Goal: Task Accomplishment & Management: Complete application form

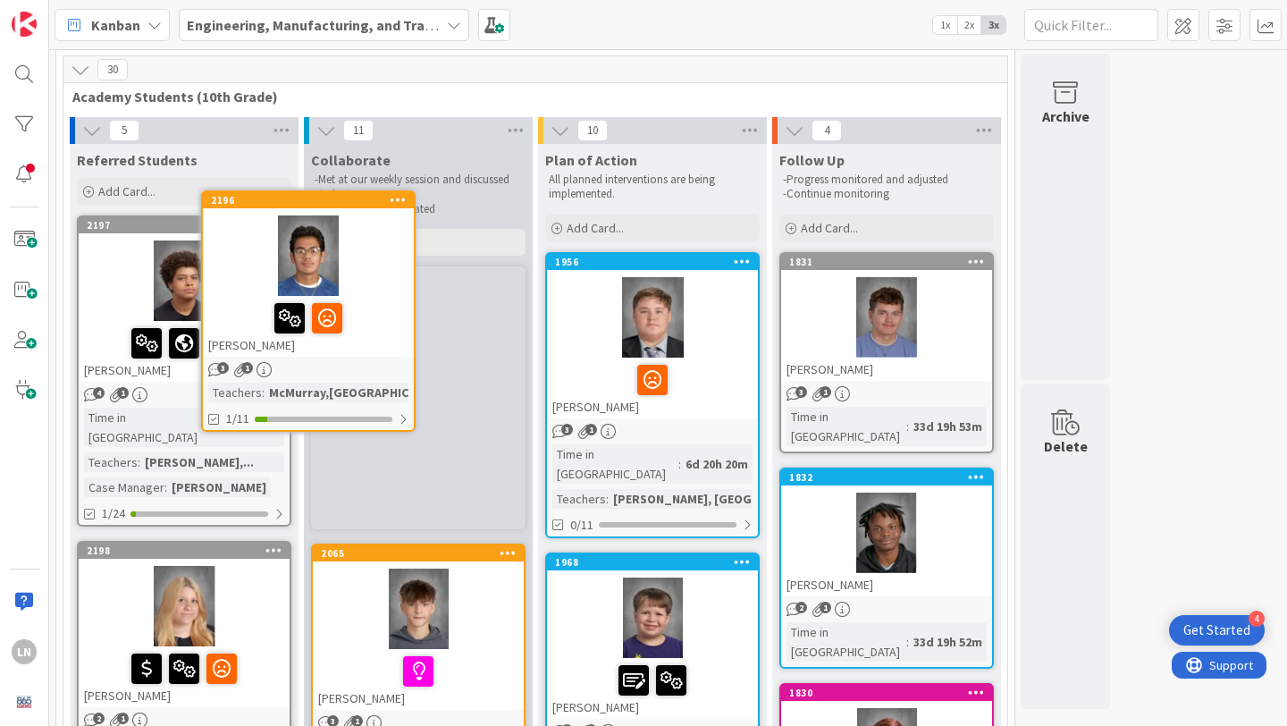
scroll to position [55, 0]
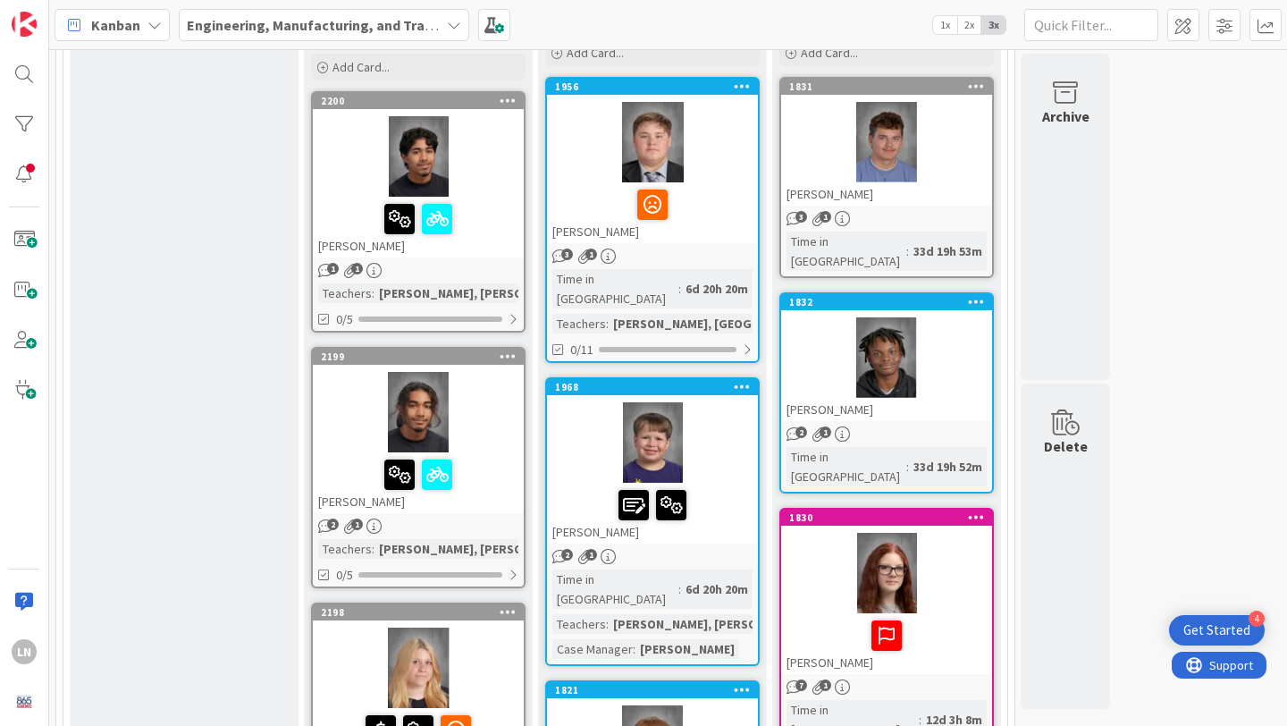
scroll to position [0, 0]
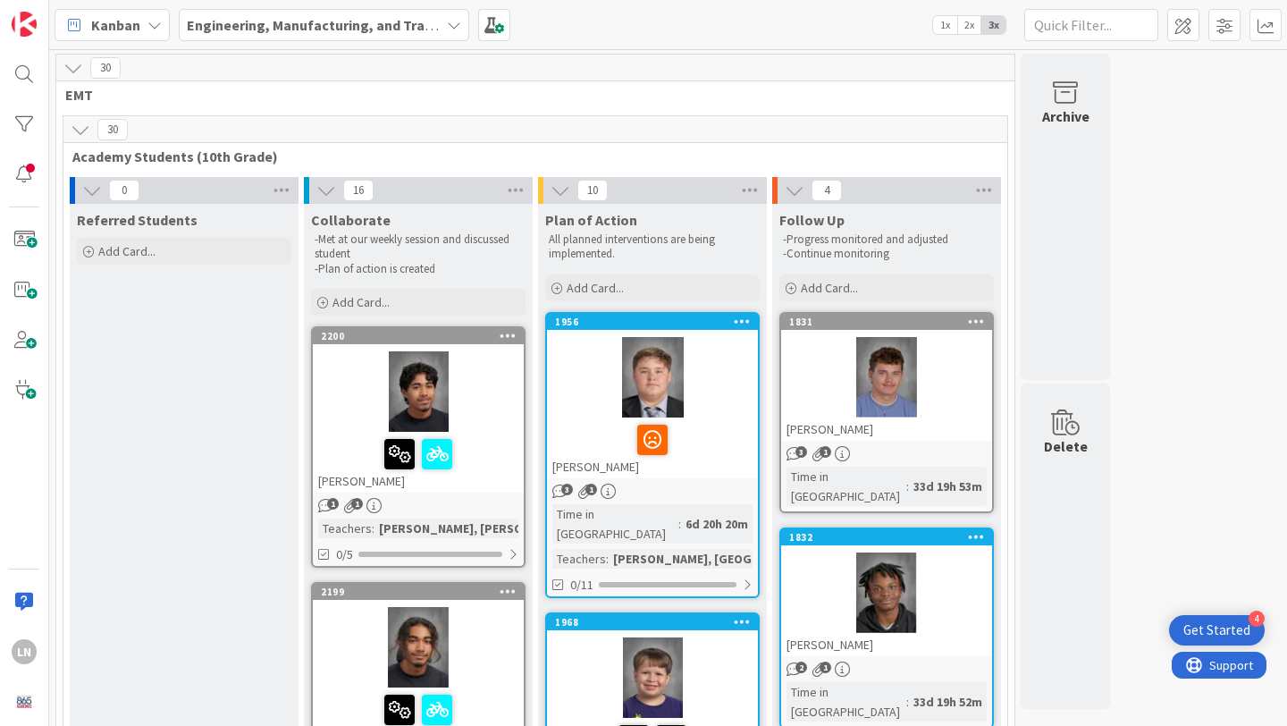
drag, startPoint x: 249, startPoint y: 301, endPoint x: 645, endPoint y: 13, distance: 490.9
click at [24, 230] on span at bounding box center [24, 240] width 36 height 36
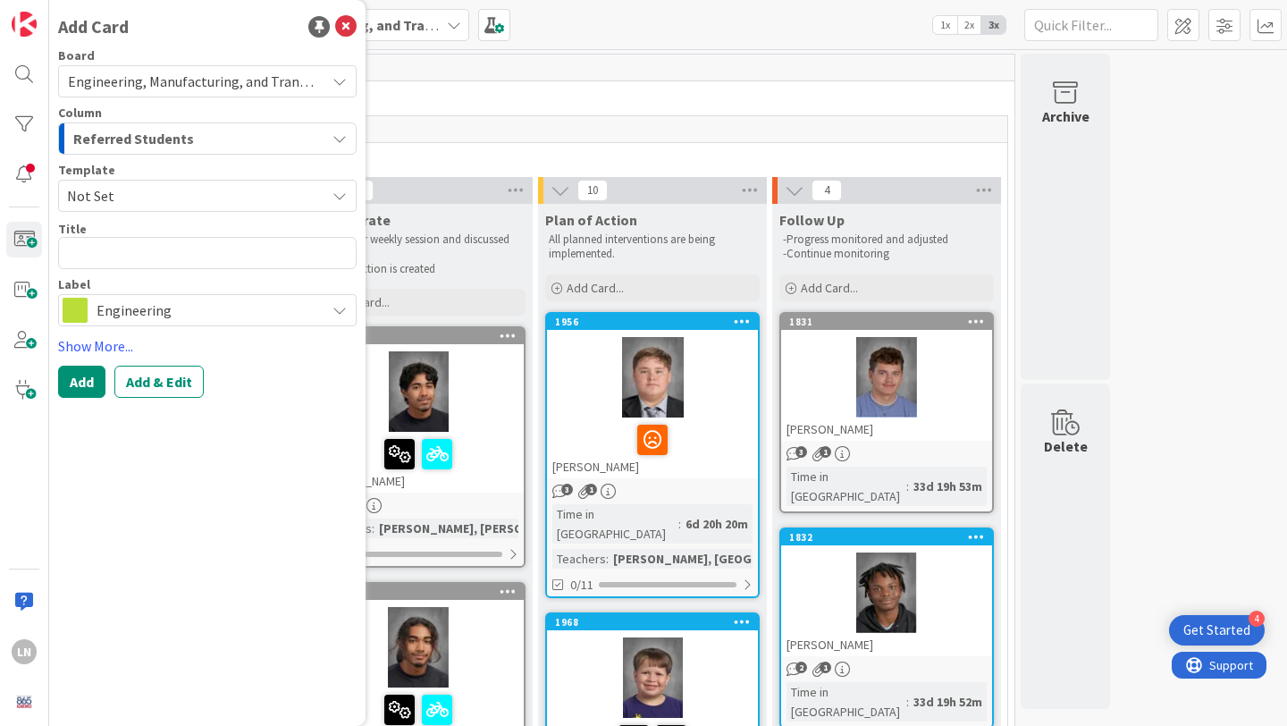
click at [181, 196] on span "Not Set" at bounding box center [189, 195] width 245 height 23
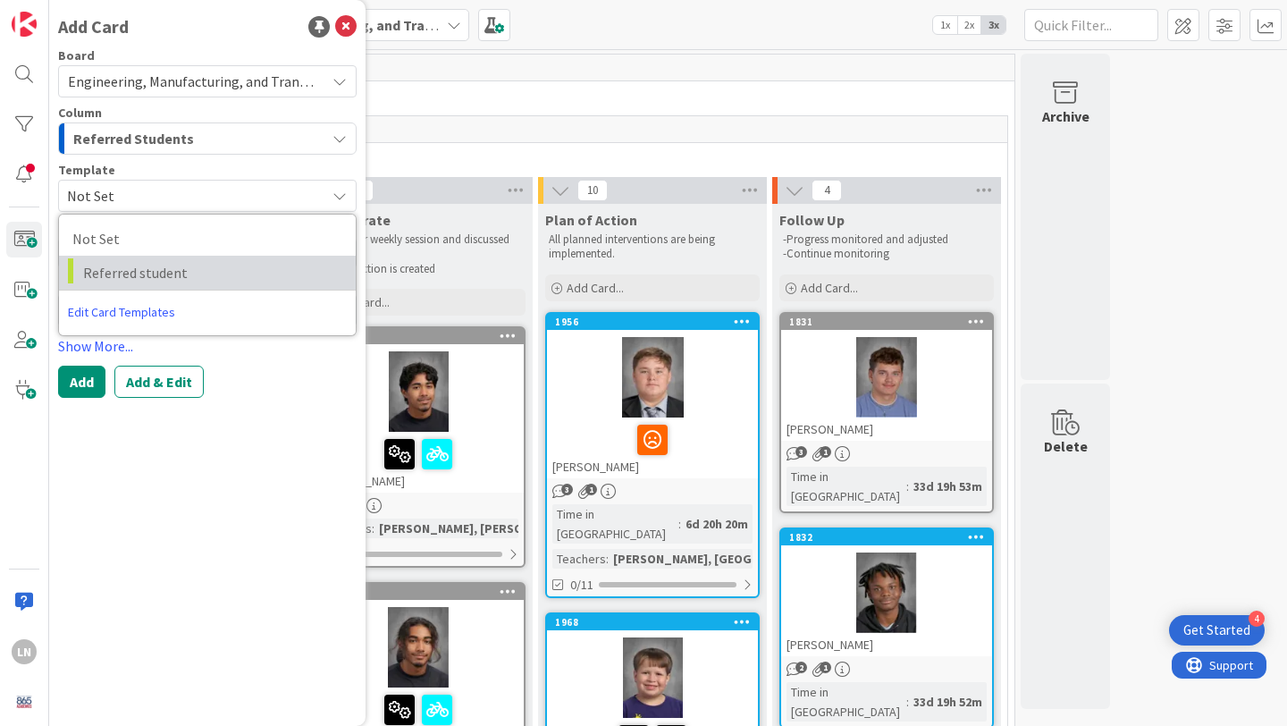
click at [183, 263] on span "Referred student" at bounding box center [212, 272] width 259 height 23
type textarea "x"
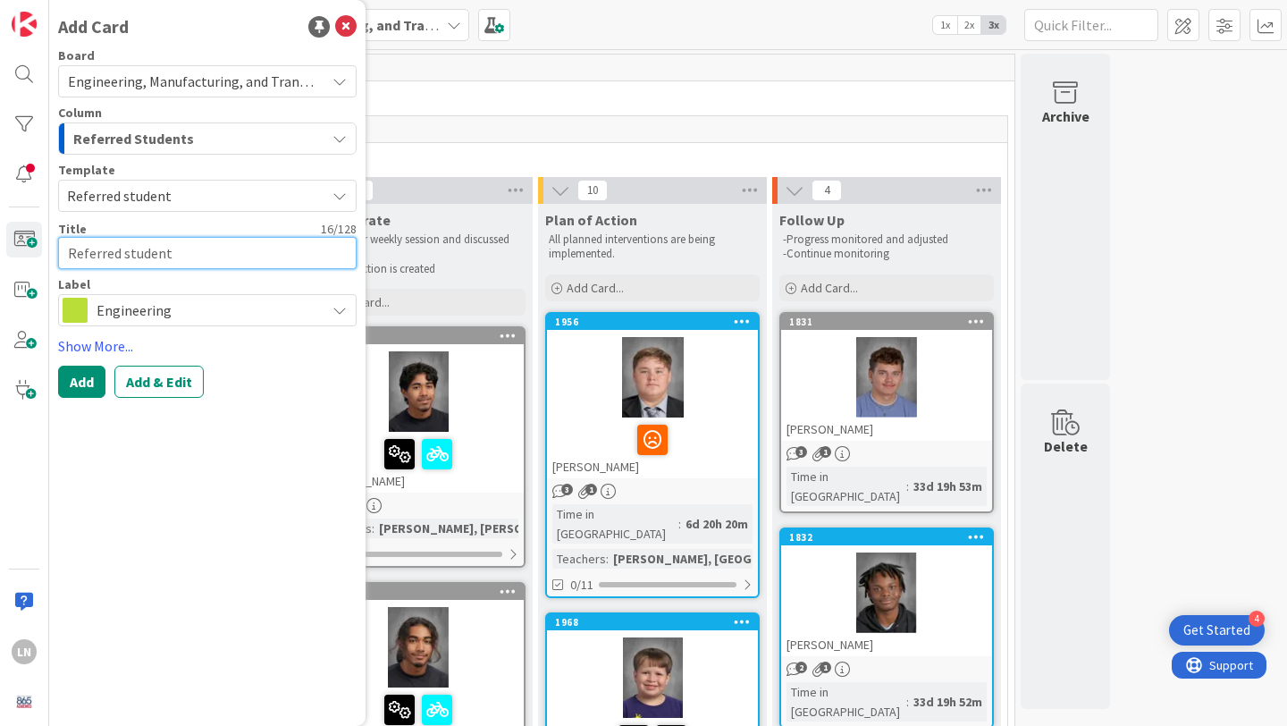
click at [195, 249] on textarea "Referred student" at bounding box center [207, 253] width 299 height 32
type textarea "I"
type textarea "x"
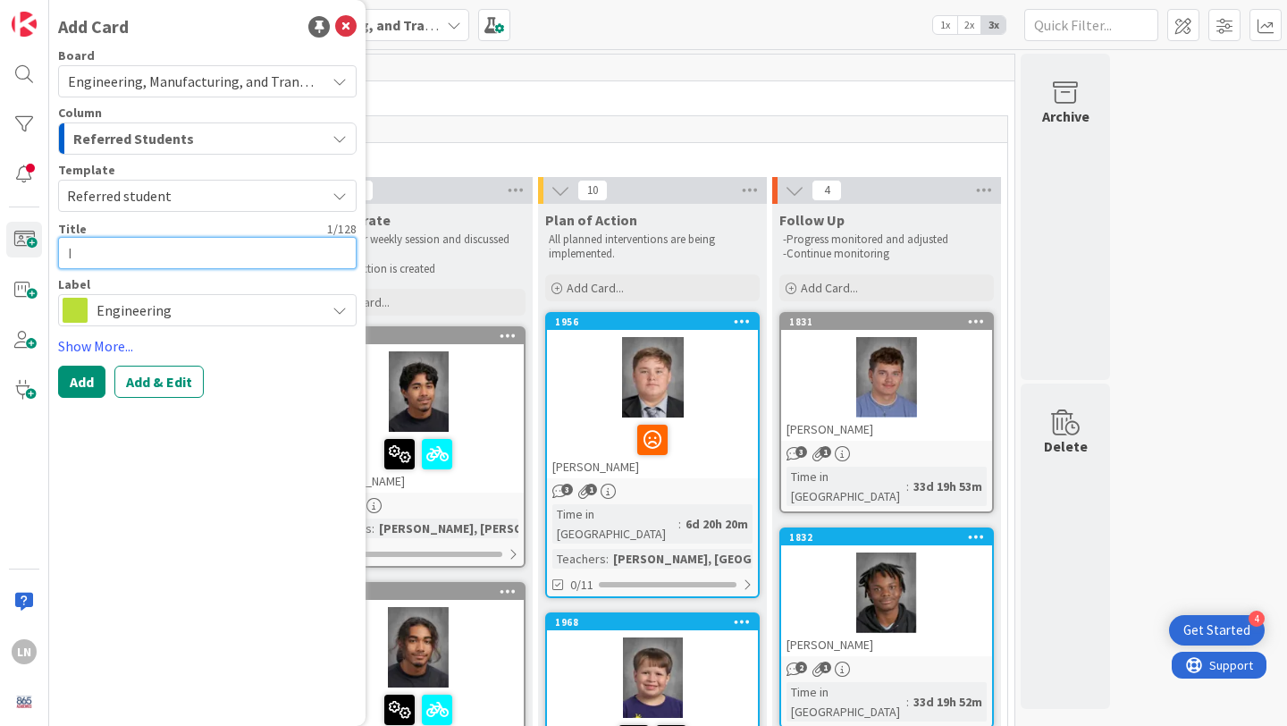
type textarea "It"
type textarea "x"
type textarea "Ite"
type textarea "x"
type textarea "[PERSON_NAME]"
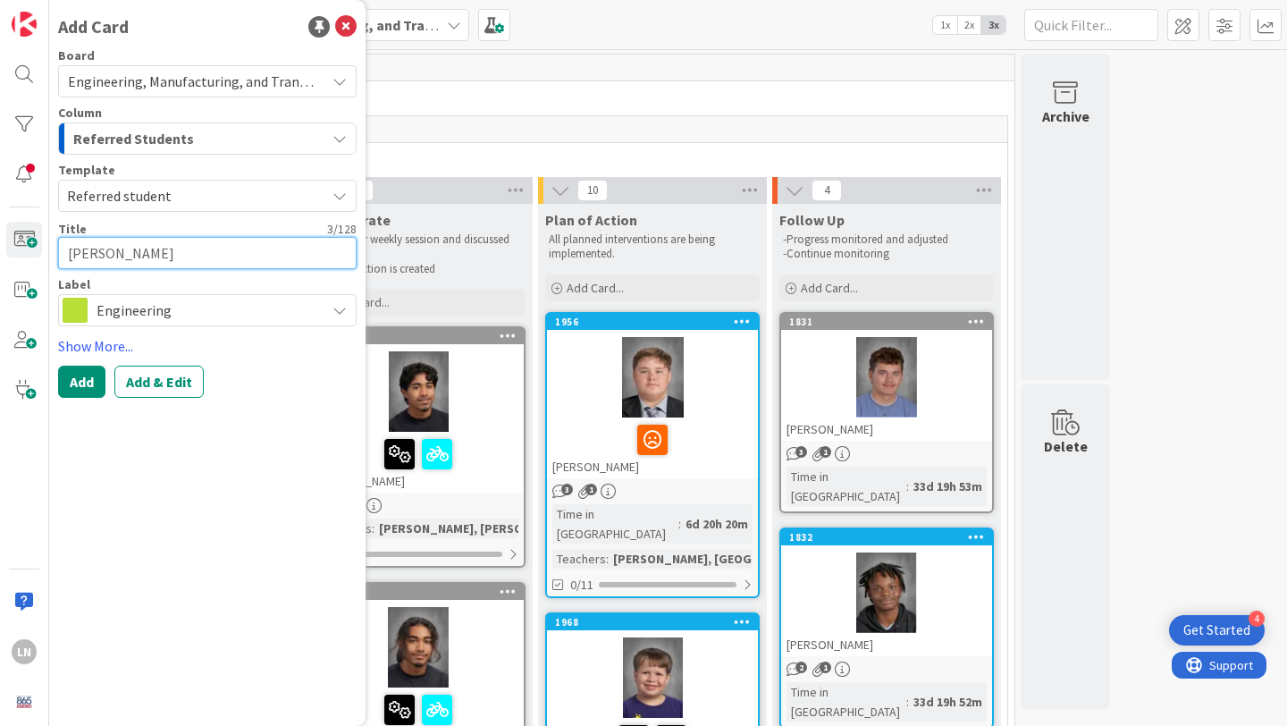
type textarea "x"
type textarea "Iteng"
type textarea "x"
type textarea "Iteng"
type textarea "x"
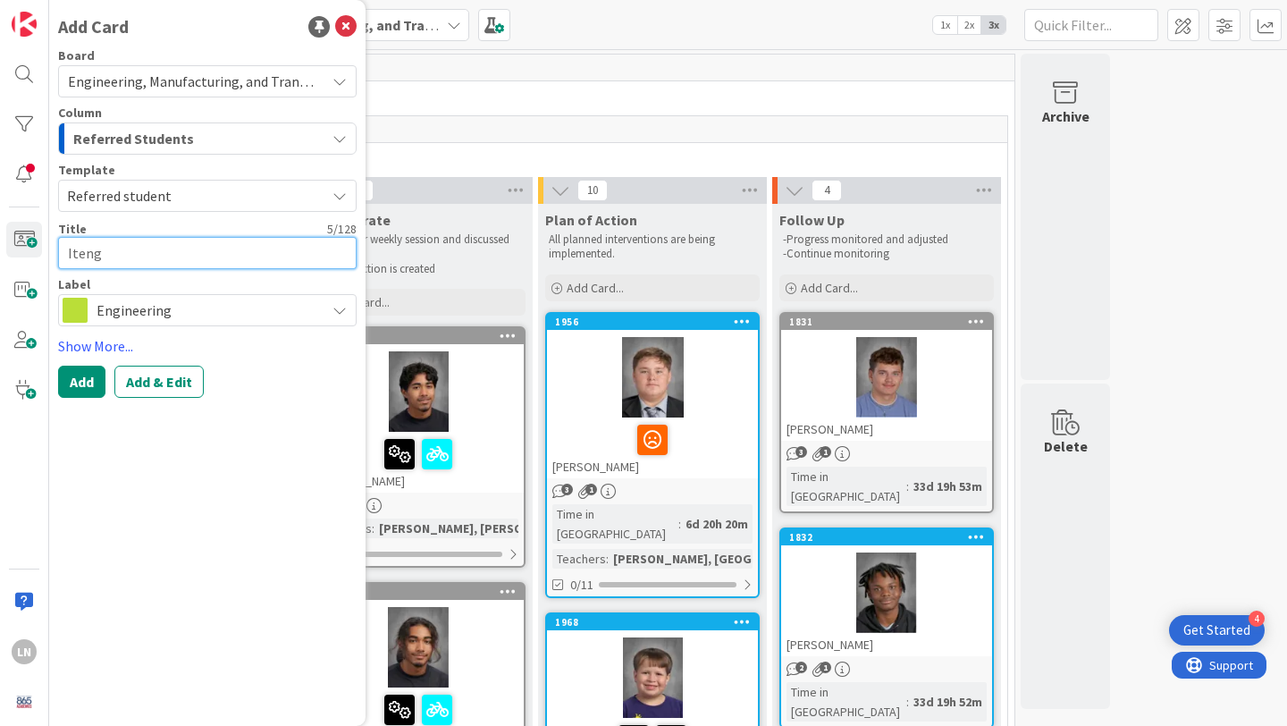
type textarea "Iteng L"
type textarea "x"
type textarea "Iteng Lo"
type textarea "x"
type textarea "Iteng Loh"
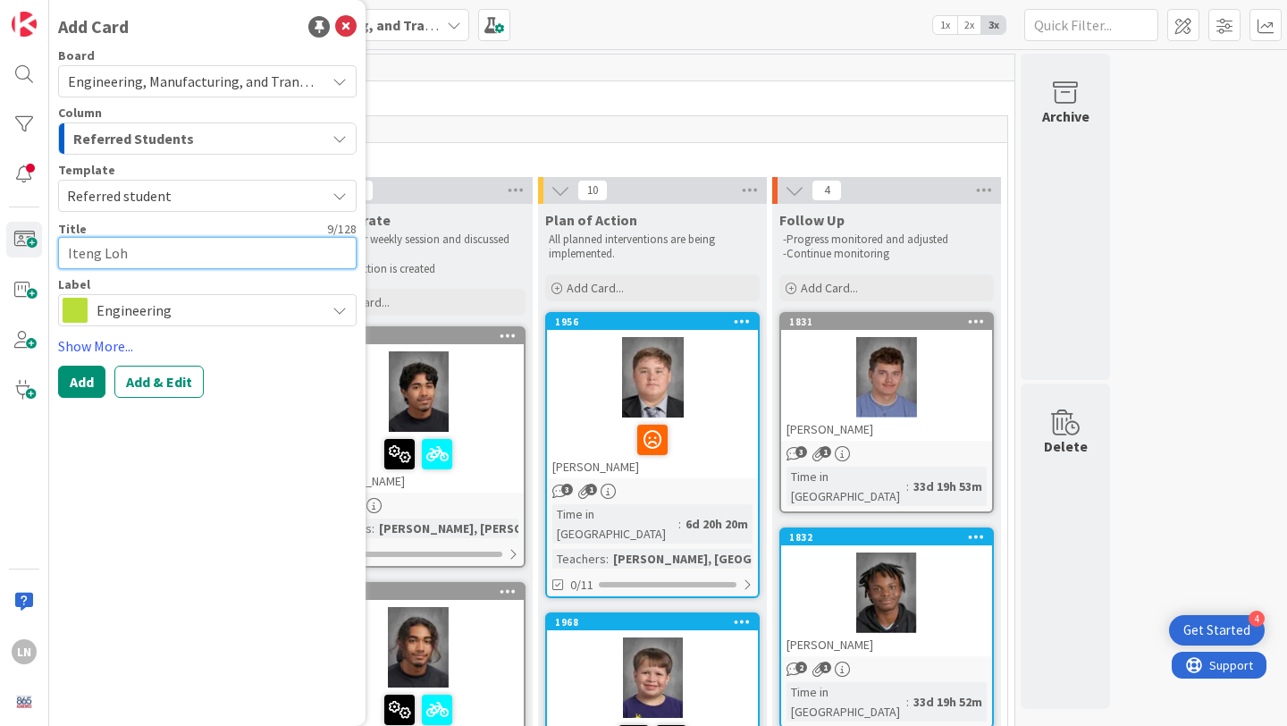
type textarea "x"
type textarea "[PERSON_NAME]"
type textarea "x"
type textarea "[PERSON_NAME]"
type textarea "x"
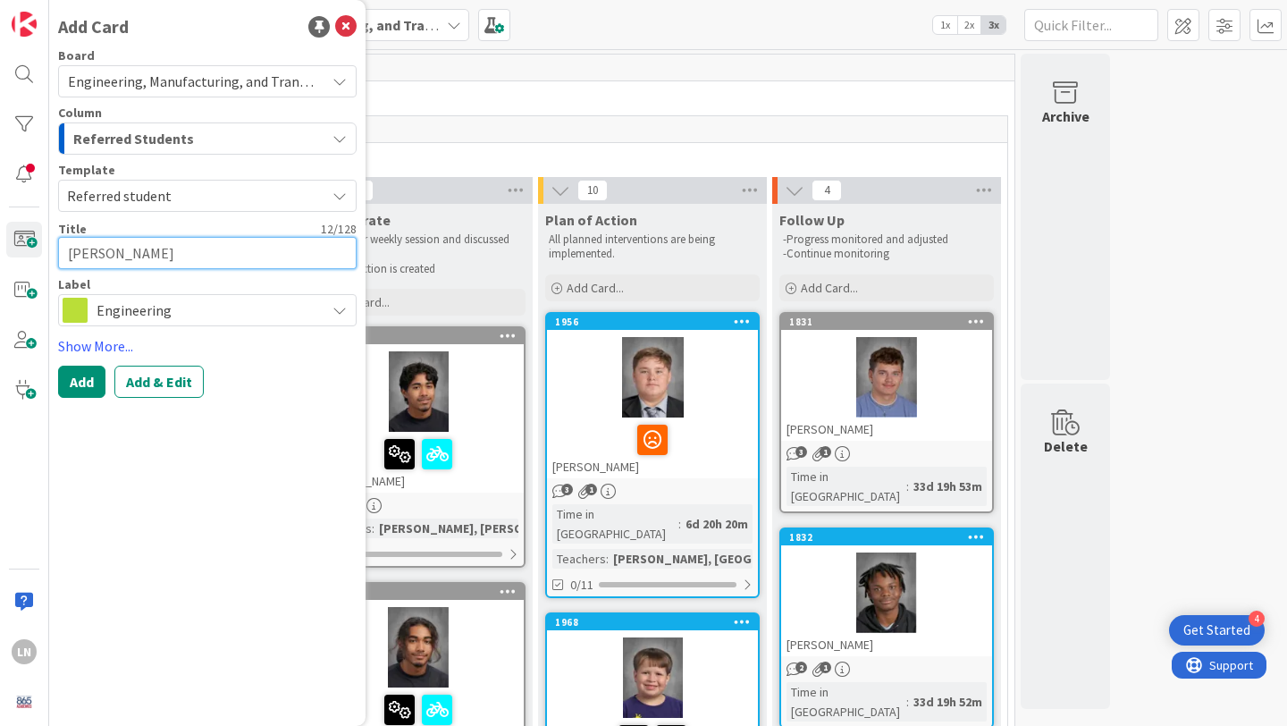
type textarea "[PERSON_NAME]"
click at [141, 315] on span "Engineering" at bounding box center [207, 310] width 220 height 25
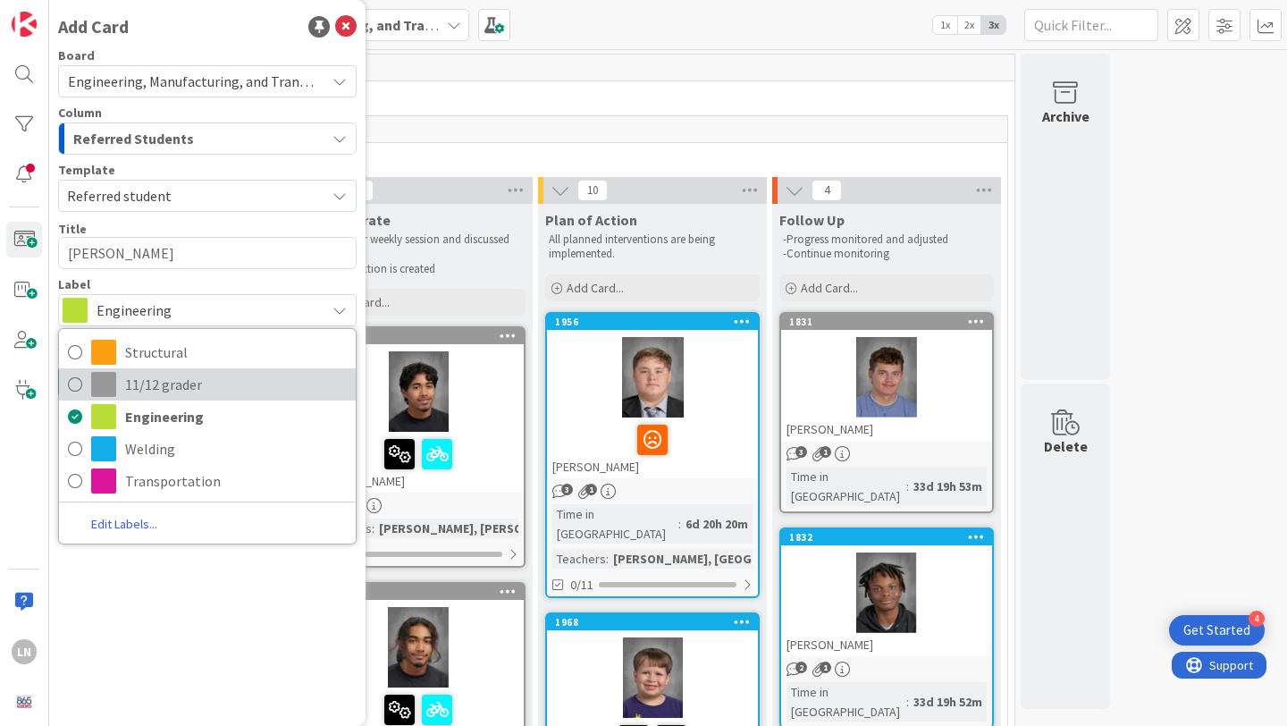
click at [72, 378] on icon at bounding box center [75, 384] width 14 height 27
type textarea "x"
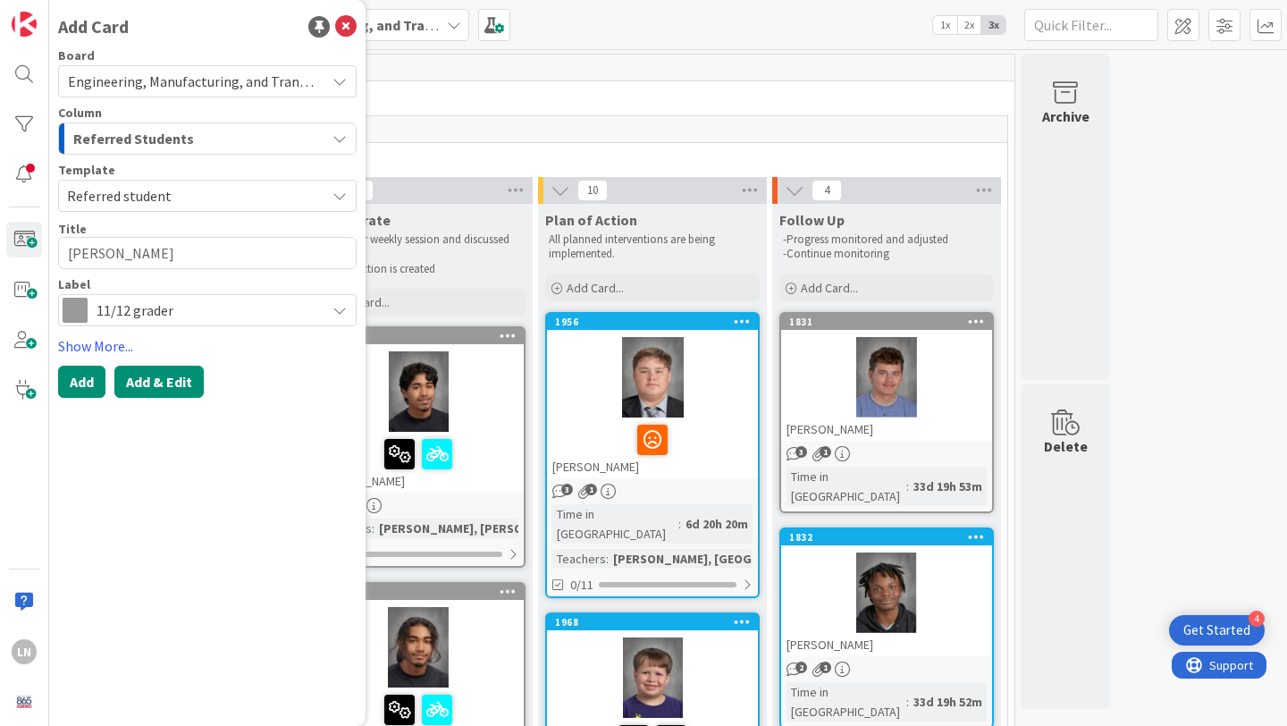
click at [159, 385] on button "Add & Edit" at bounding box center [158, 382] width 89 height 32
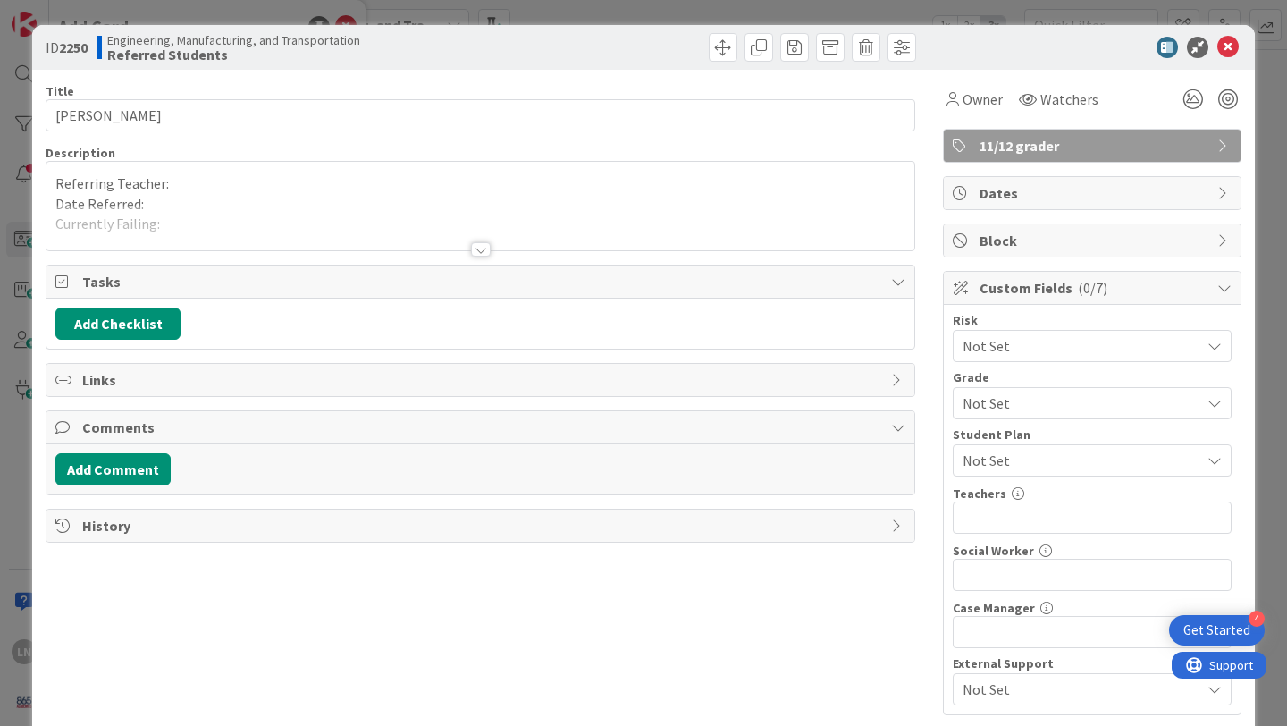
click at [394, 179] on p "Referring Teacher:" at bounding box center [480, 183] width 850 height 21
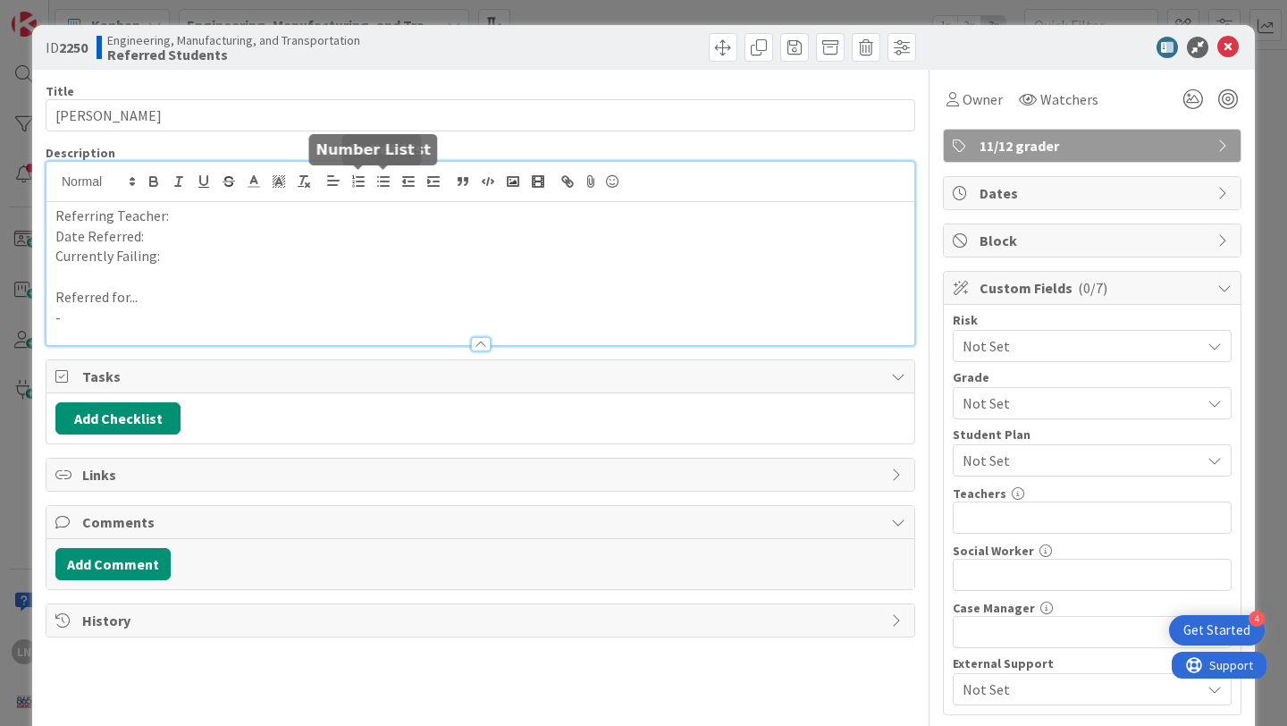
click at [320, 219] on p "Referring Teacher:" at bounding box center [480, 216] width 850 height 21
click at [249, 239] on p "Date Referred:" at bounding box center [480, 236] width 850 height 21
click at [293, 309] on p "-" at bounding box center [480, 318] width 850 height 21
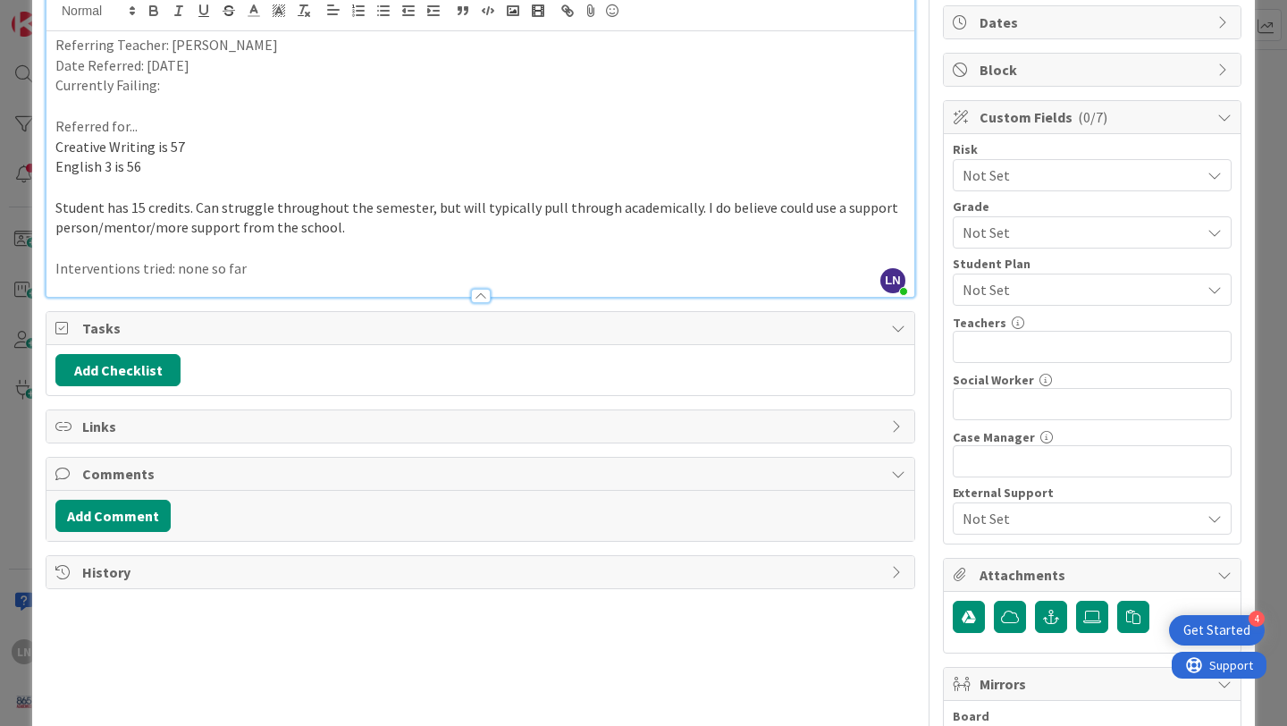
scroll to position [192, 0]
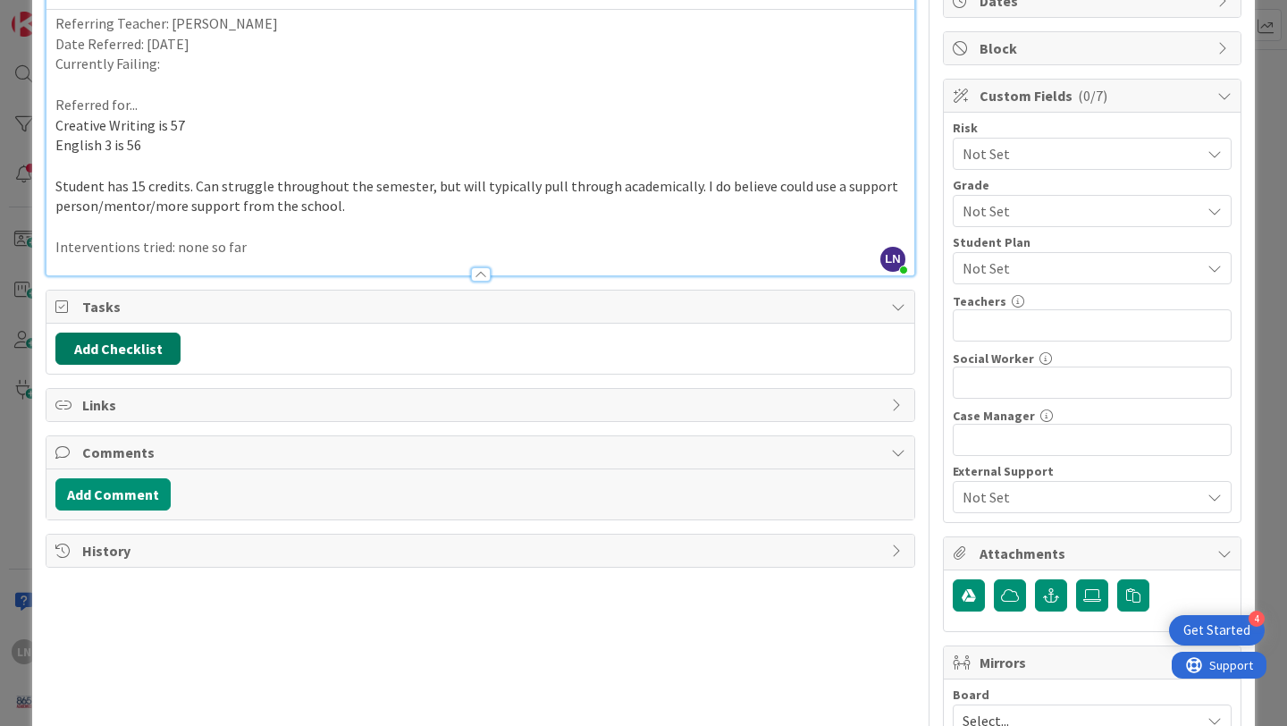
click at [123, 351] on button "Add Checklist" at bounding box center [117, 349] width 125 height 32
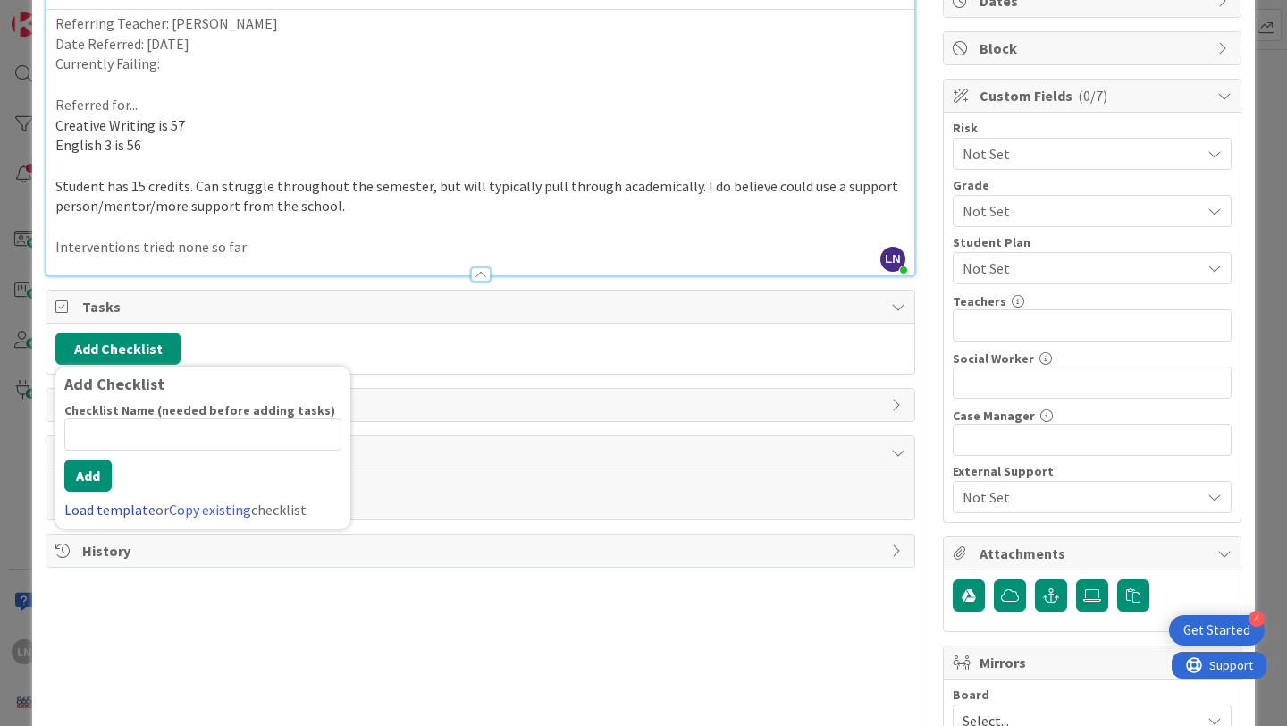
click at [122, 510] on link "Load template" at bounding box center [109, 510] width 91 height 18
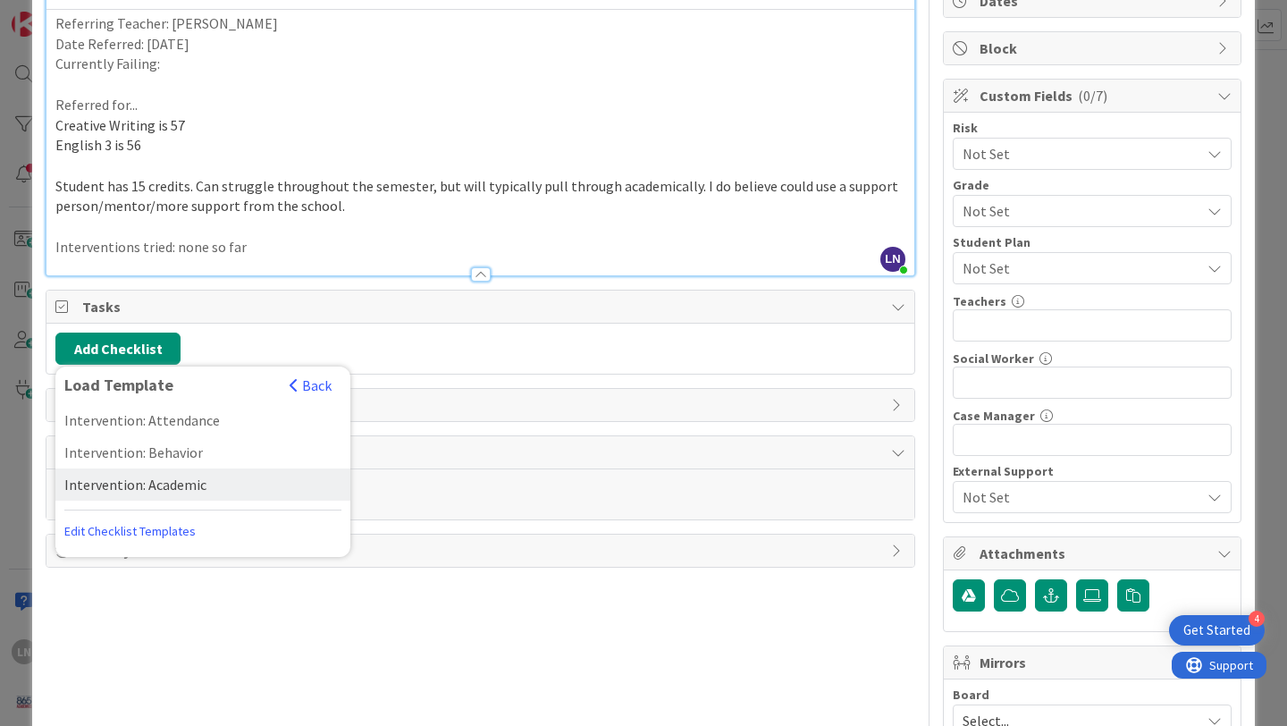
click at [159, 476] on div "Intervention: Academic" at bounding box center [202, 484] width 295 height 32
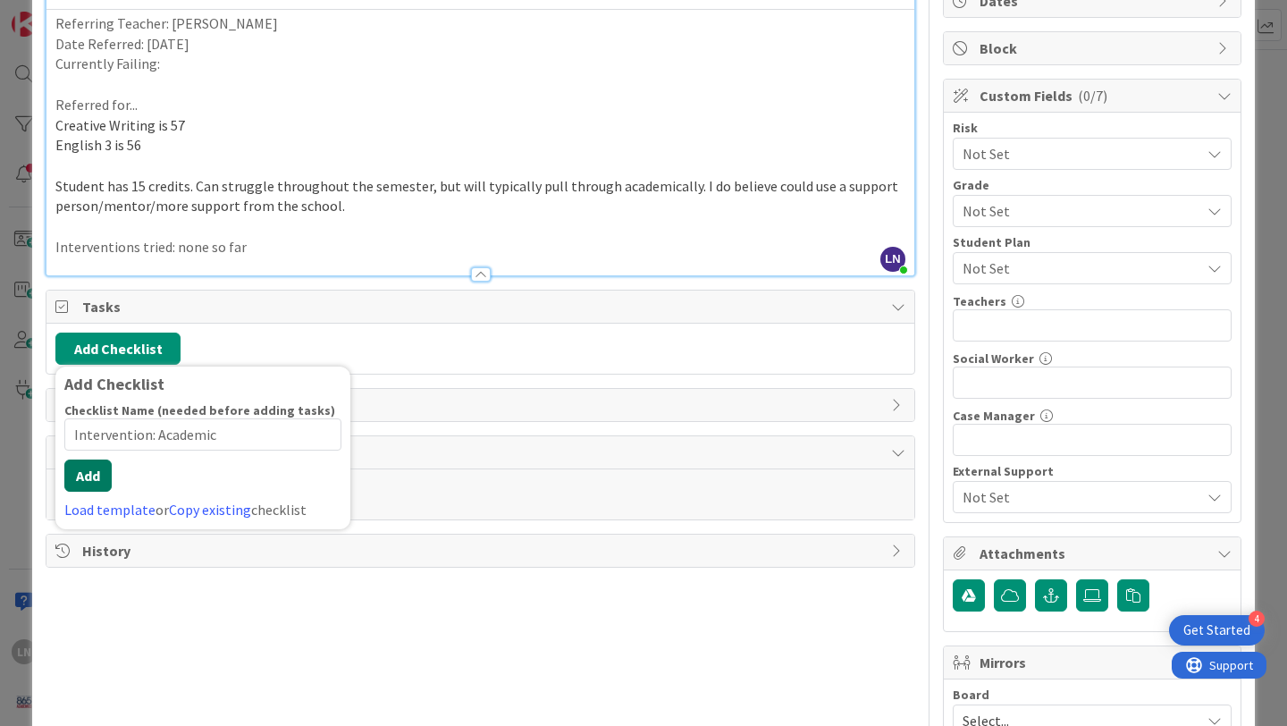
click at [84, 492] on div "Checklist Name (needed before adding tasks) 22 / 64 Intervention: Academic Add …" at bounding box center [202, 461] width 277 height 118
click at [97, 471] on button "Add" at bounding box center [87, 476] width 47 height 32
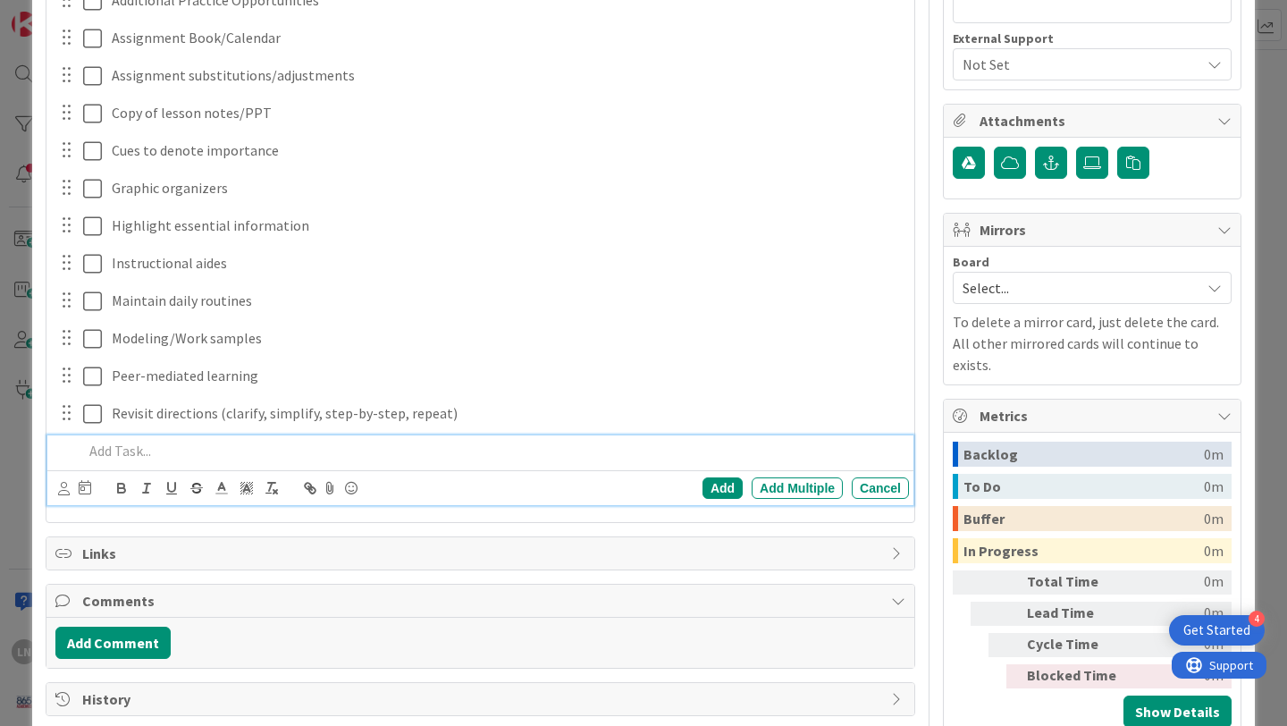
scroll to position [606, 0]
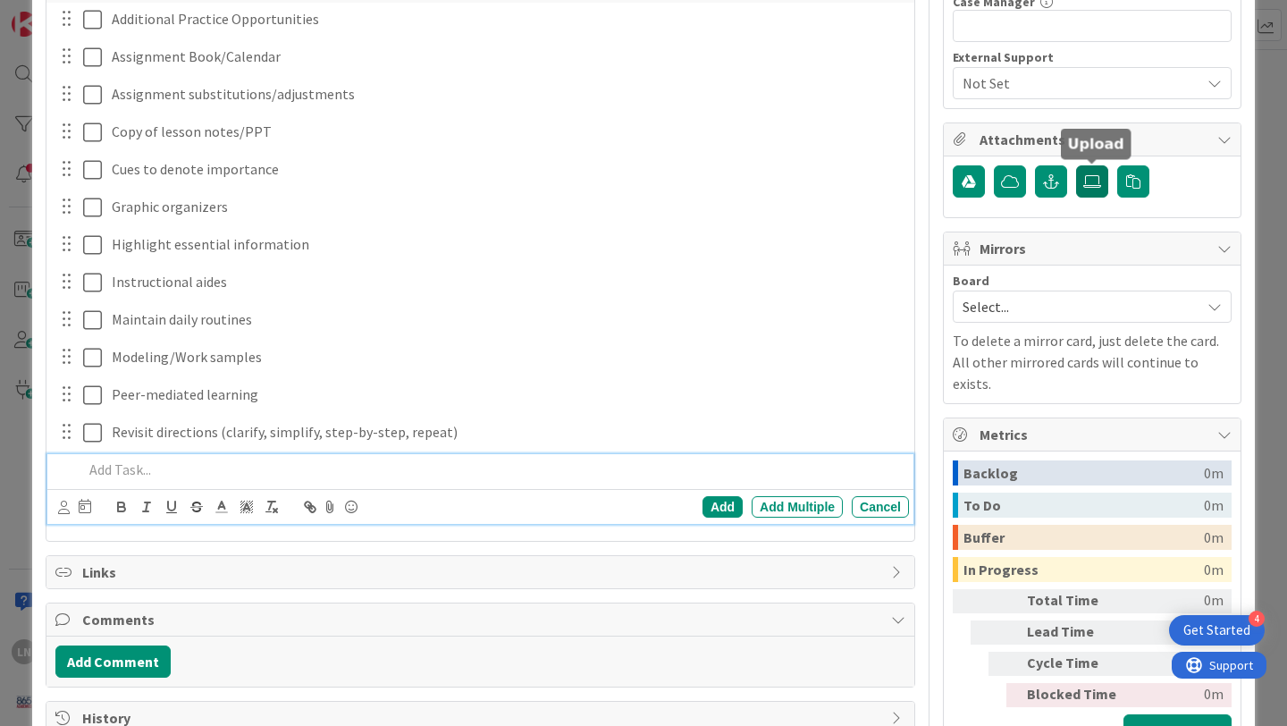
click at [1098, 174] on icon at bounding box center [1093, 181] width 18 height 14
click at [1076, 165] on input "file" at bounding box center [1076, 165] width 0 height 0
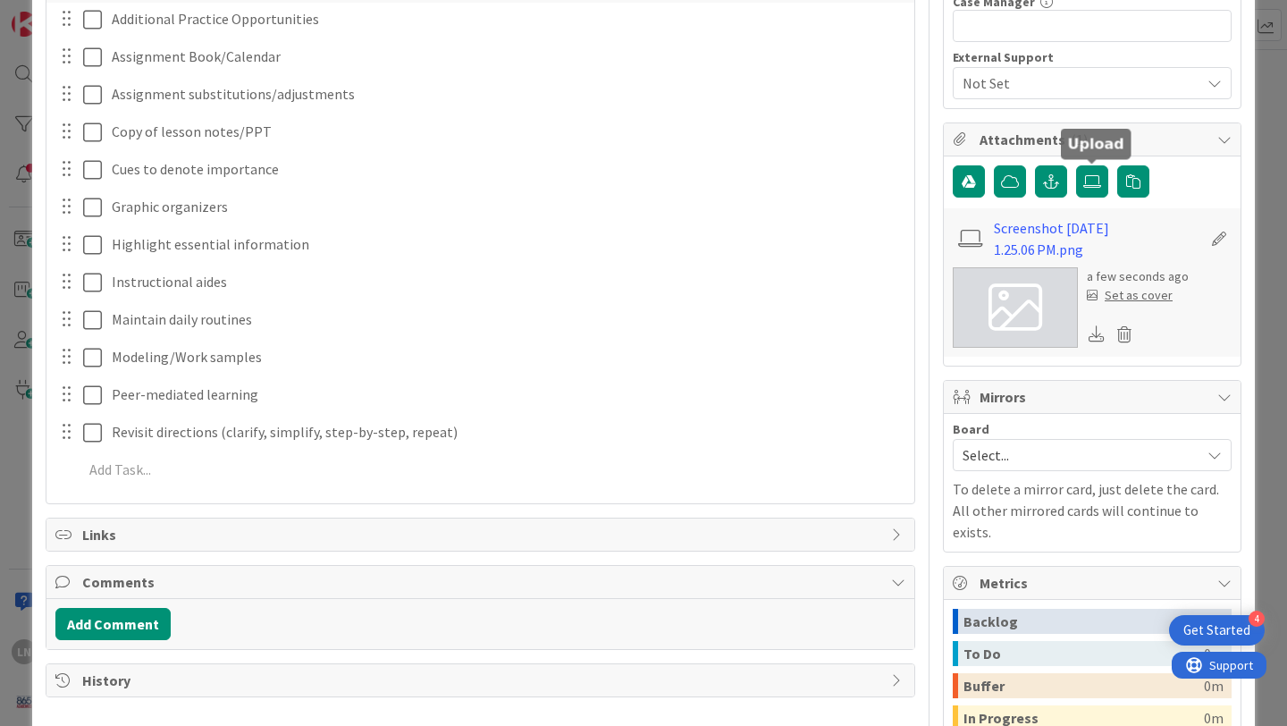
click at [1147, 299] on div "Set as cover" at bounding box center [1130, 295] width 86 height 19
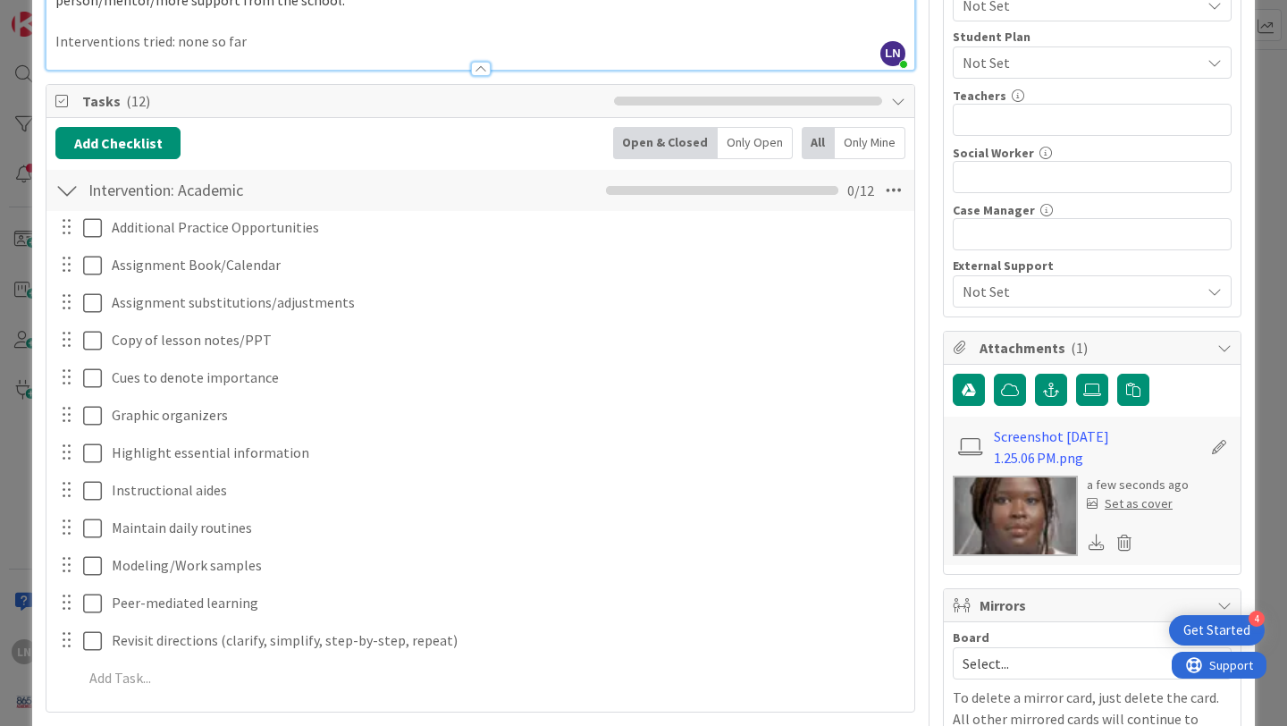
scroll to position [353, 0]
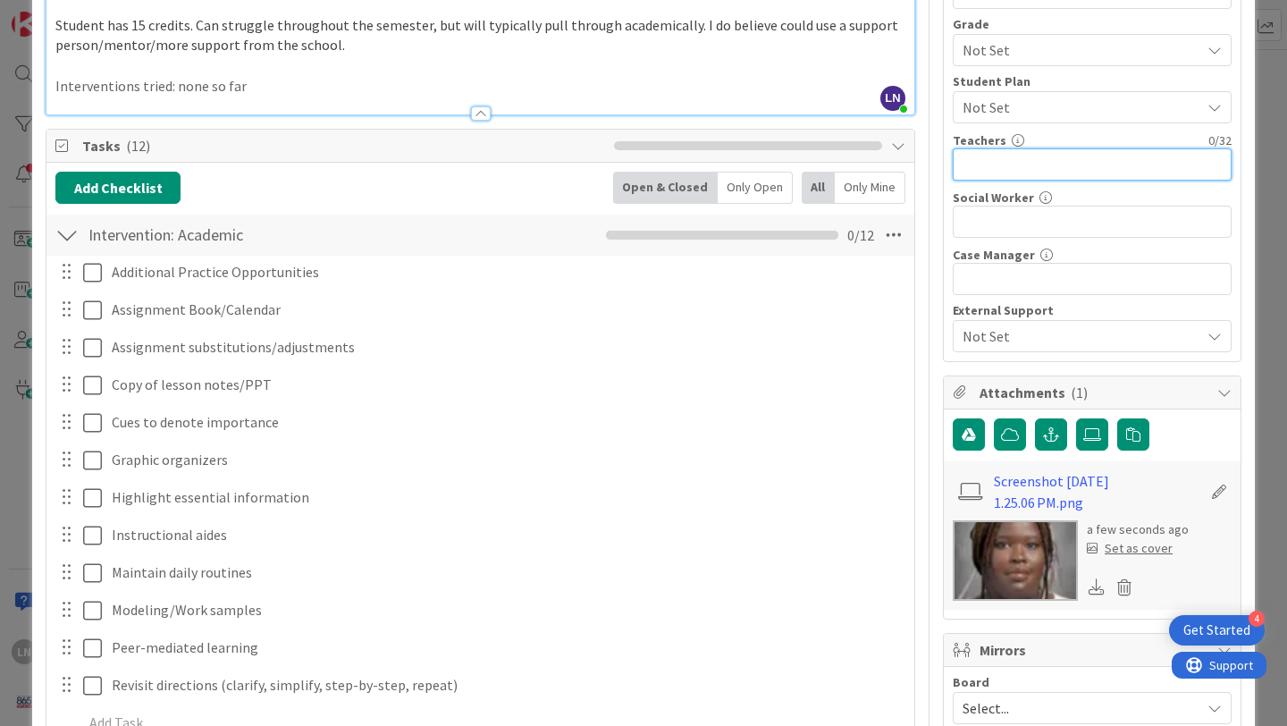
click at [1047, 165] on input "text" at bounding box center [1092, 164] width 279 height 32
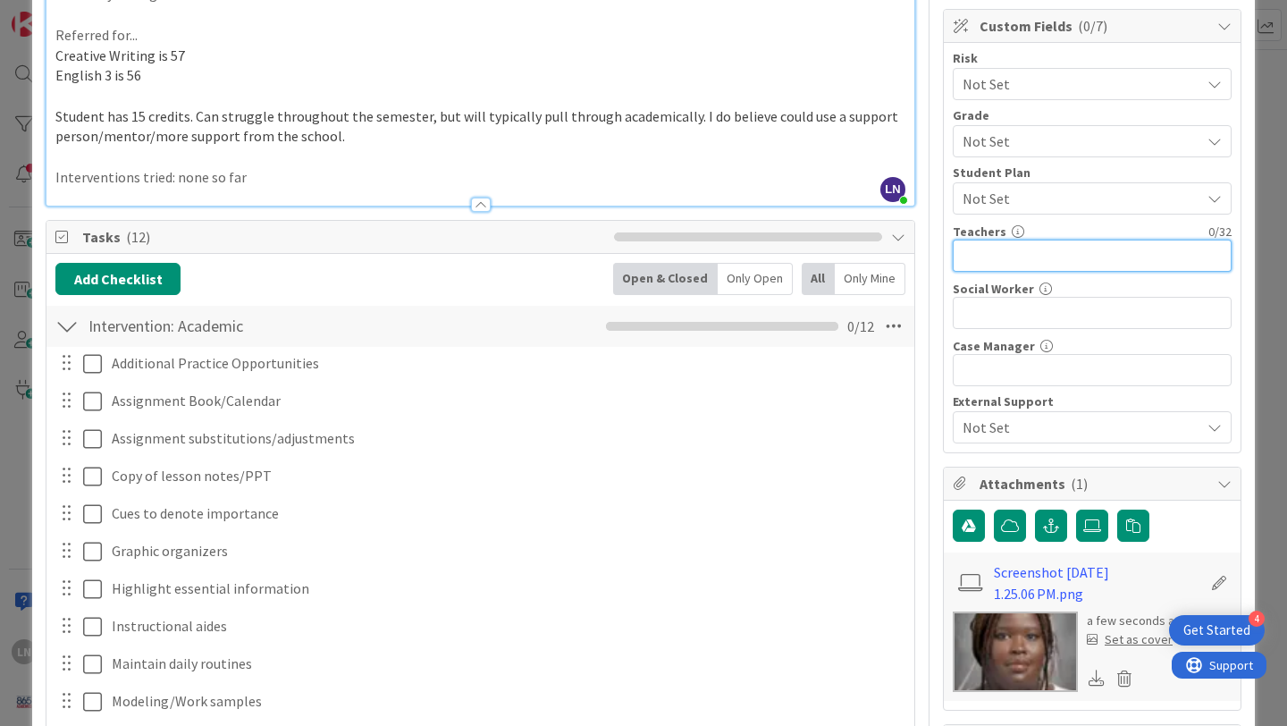
scroll to position [257, 0]
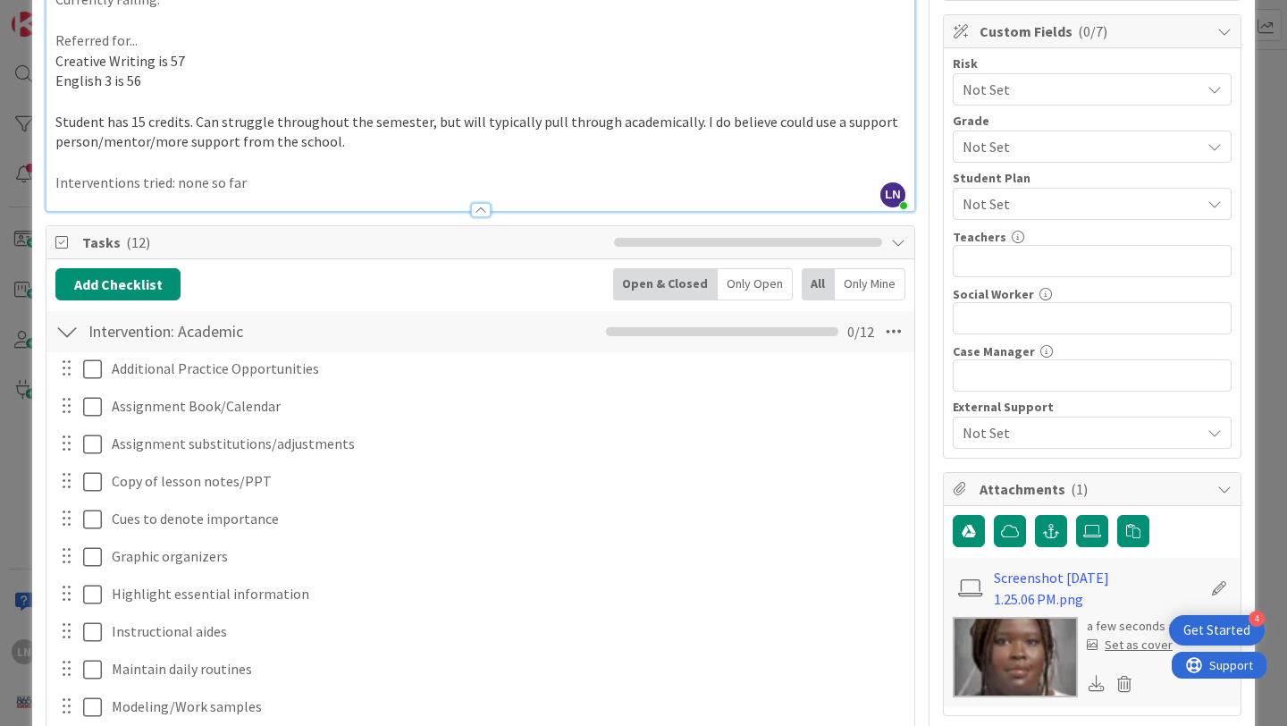
click at [1069, 151] on span "Not Set" at bounding box center [1077, 146] width 229 height 25
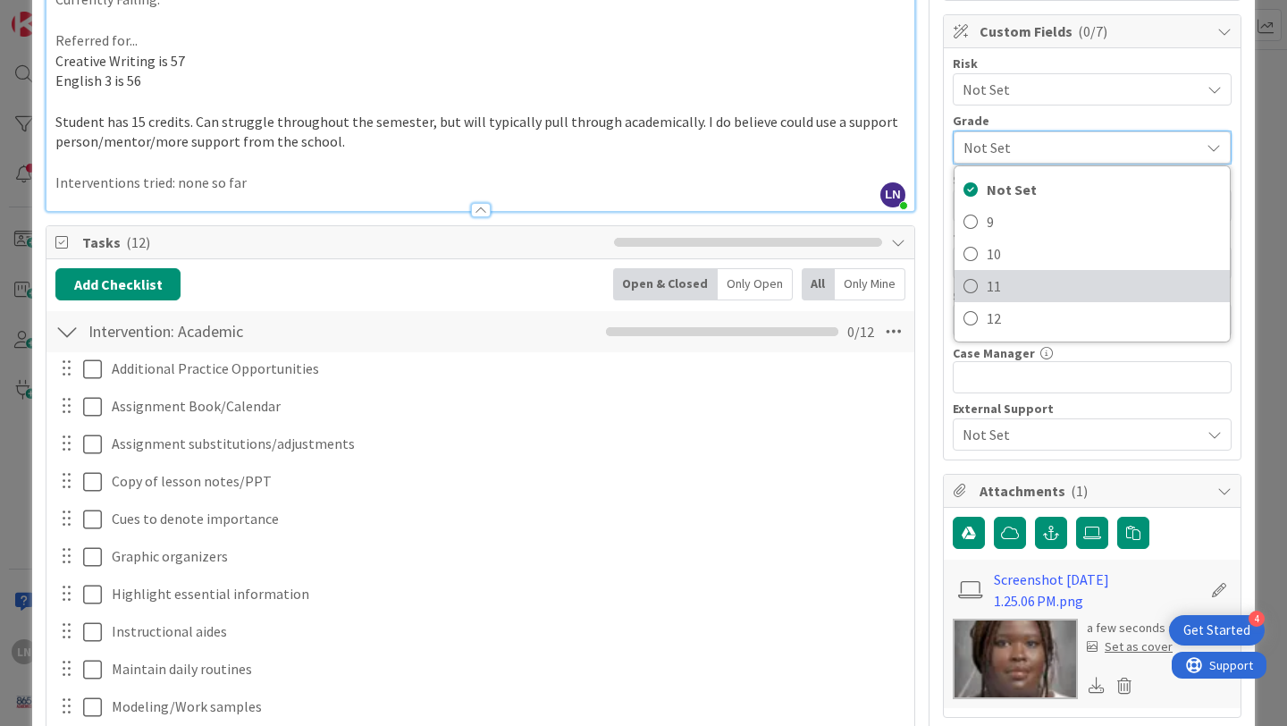
click at [973, 289] on icon at bounding box center [971, 286] width 14 height 27
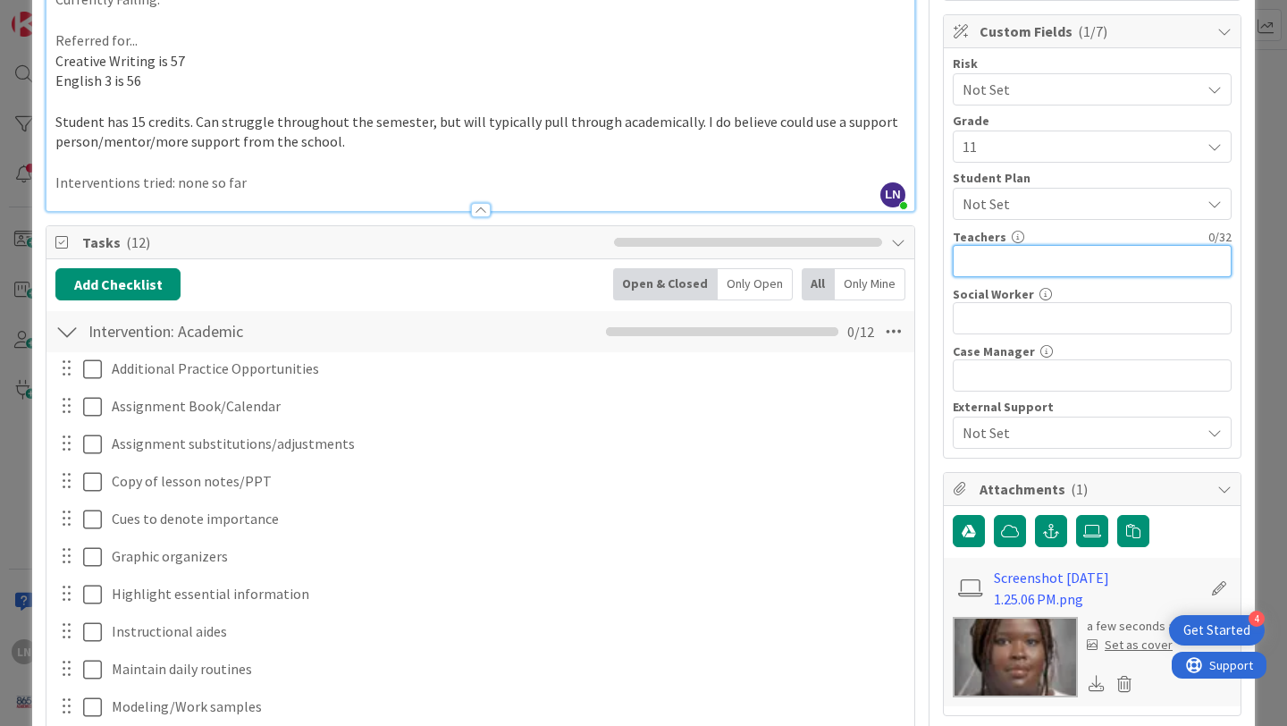
click at [1031, 262] on input "text" at bounding box center [1092, 261] width 279 height 32
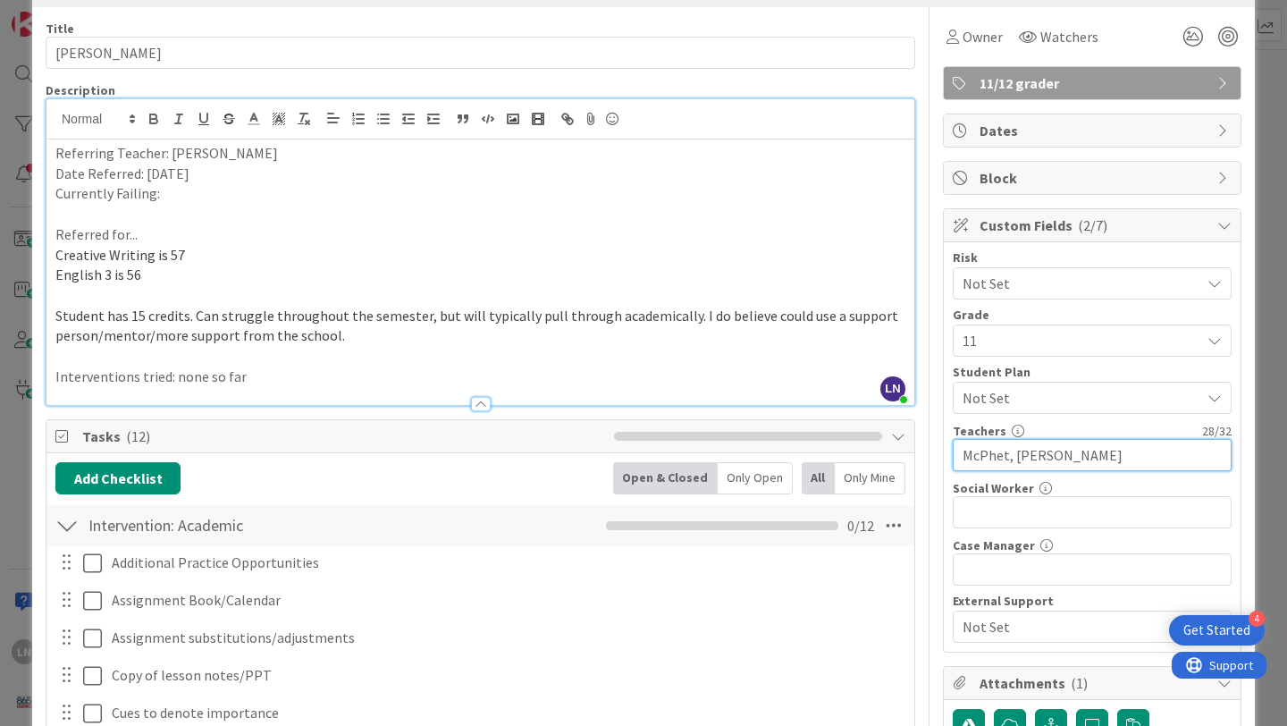
scroll to position [0, 0]
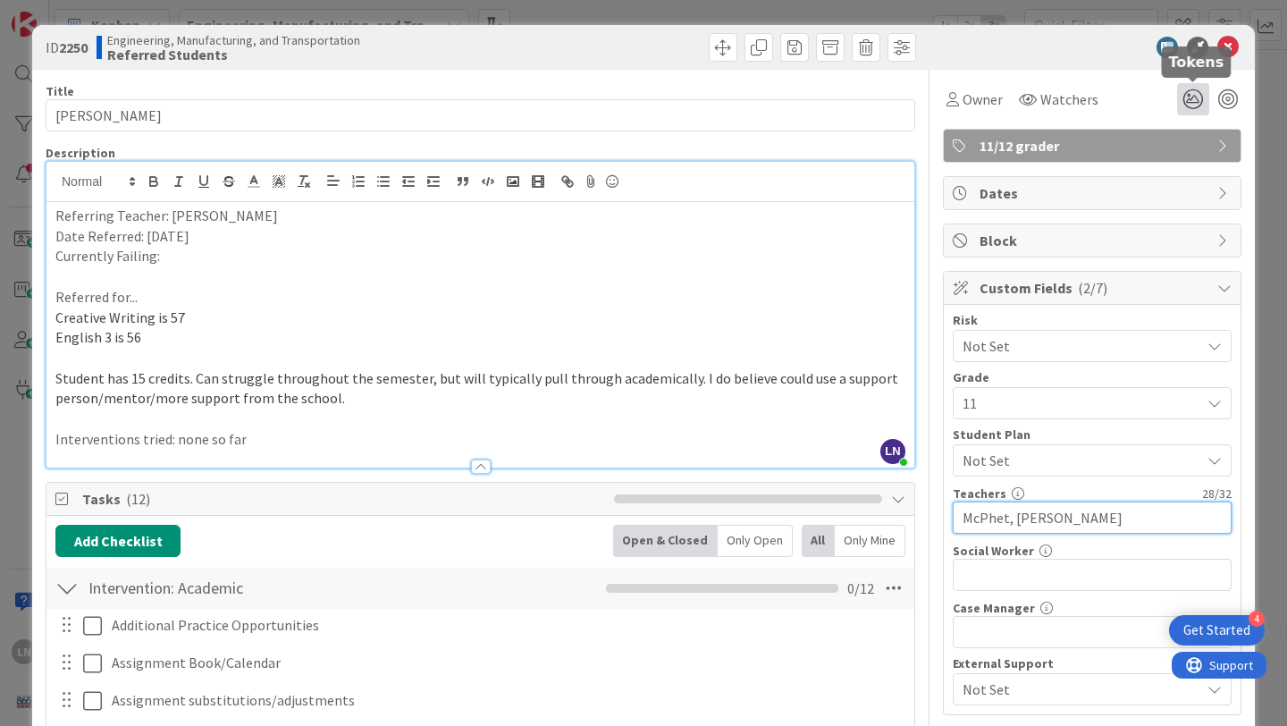
type input "McPhet, [PERSON_NAME]"
click at [1193, 96] on icon at bounding box center [1193, 99] width 32 height 32
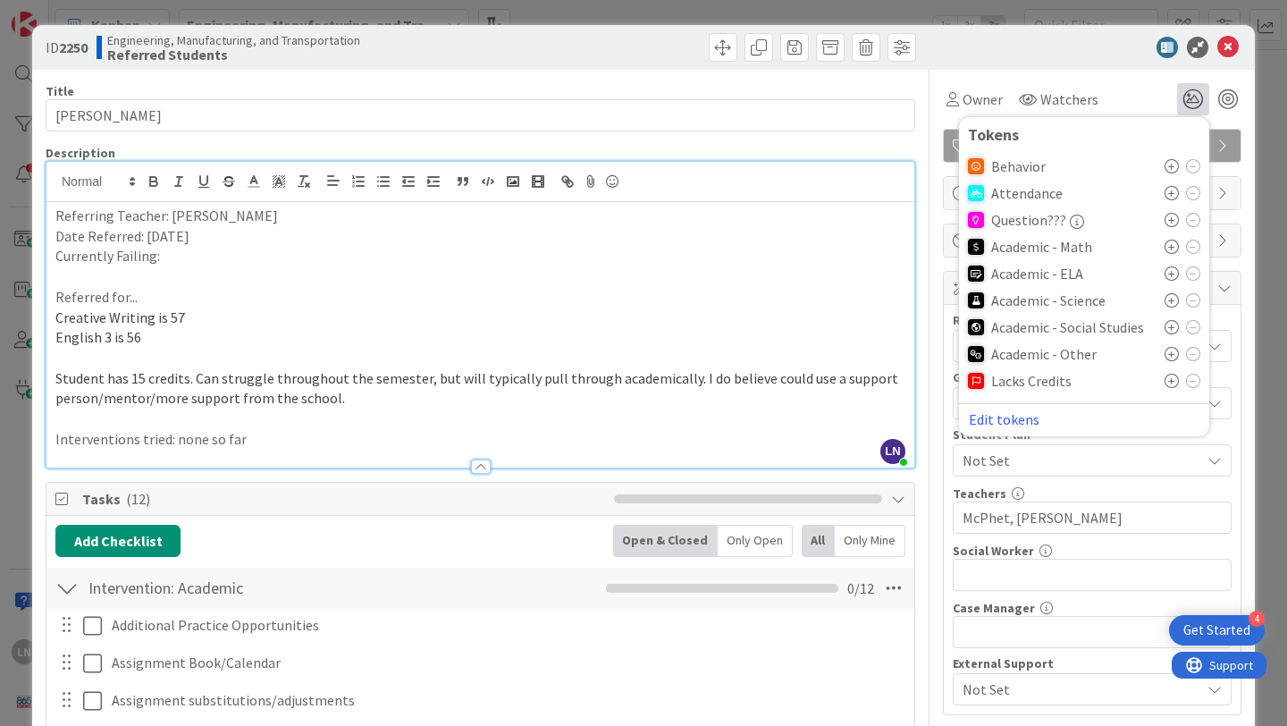
click at [1168, 270] on icon at bounding box center [1172, 273] width 14 height 14
click at [1168, 270] on icon at bounding box center [1172, 276] width 14 height 14
click at [1091, 46] on div at bounding box center [1083, 47] width 316 height 21
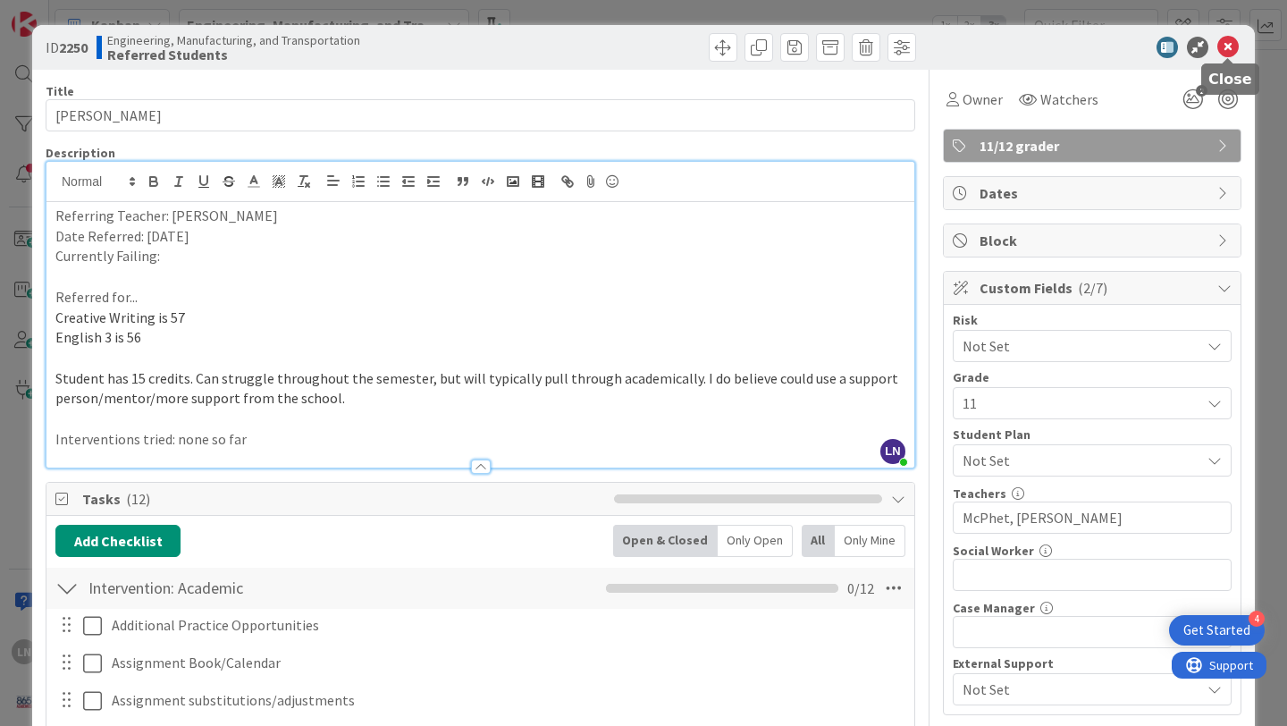
click at [1230, 46] on icon at bounding box center [1228, 47] width 21 height 21
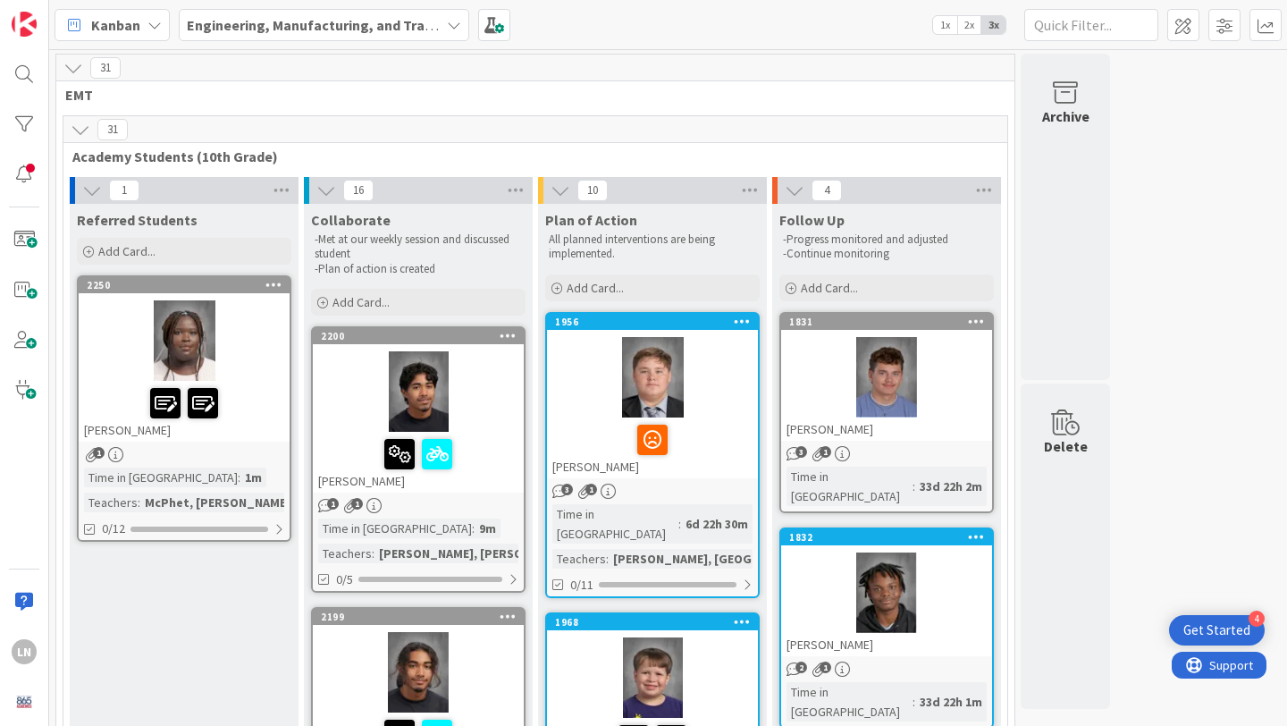
click at [251, 370] on div at bounding box center [184, 340] width 211 height 80
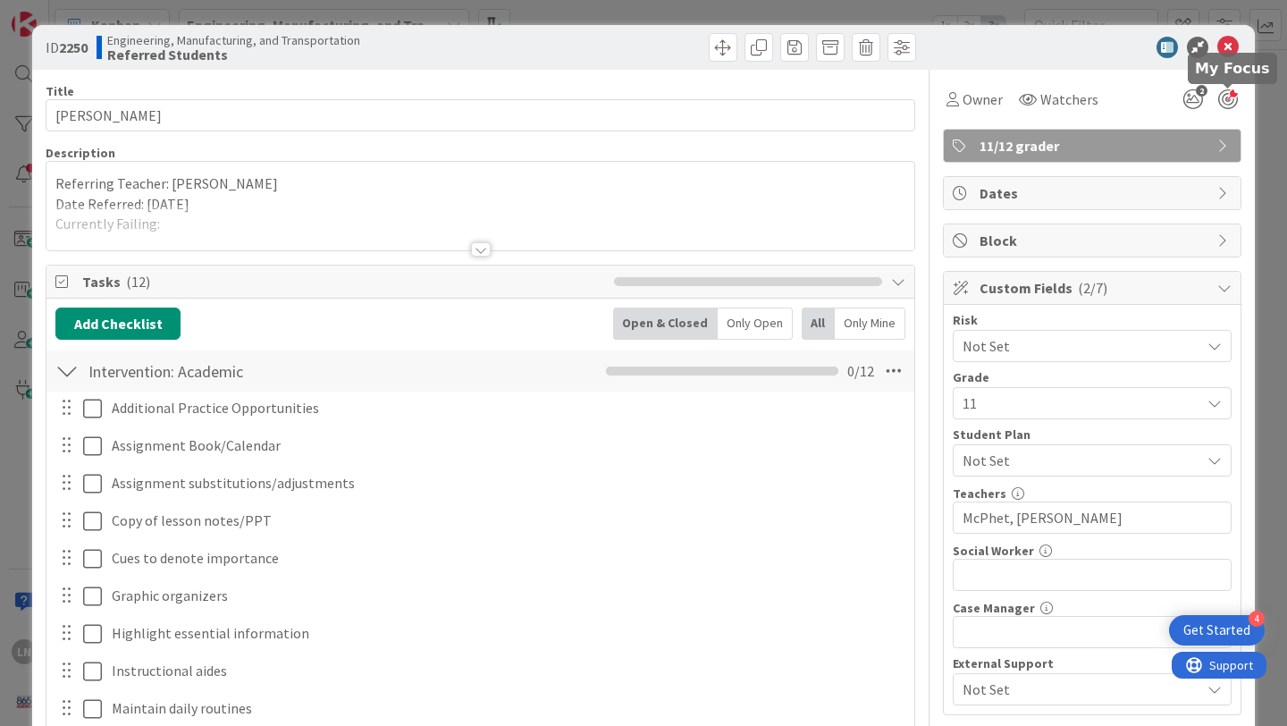
click at [1228, 94] on div at bounding box center [1229, 99] width 20 height 20
click at [1231, 103] on div at bounding box center [1229, 99] width 20 height 20
click at [1056, 92] on span "Watchers" at bounding box center [1070, 99] width 58 height 21
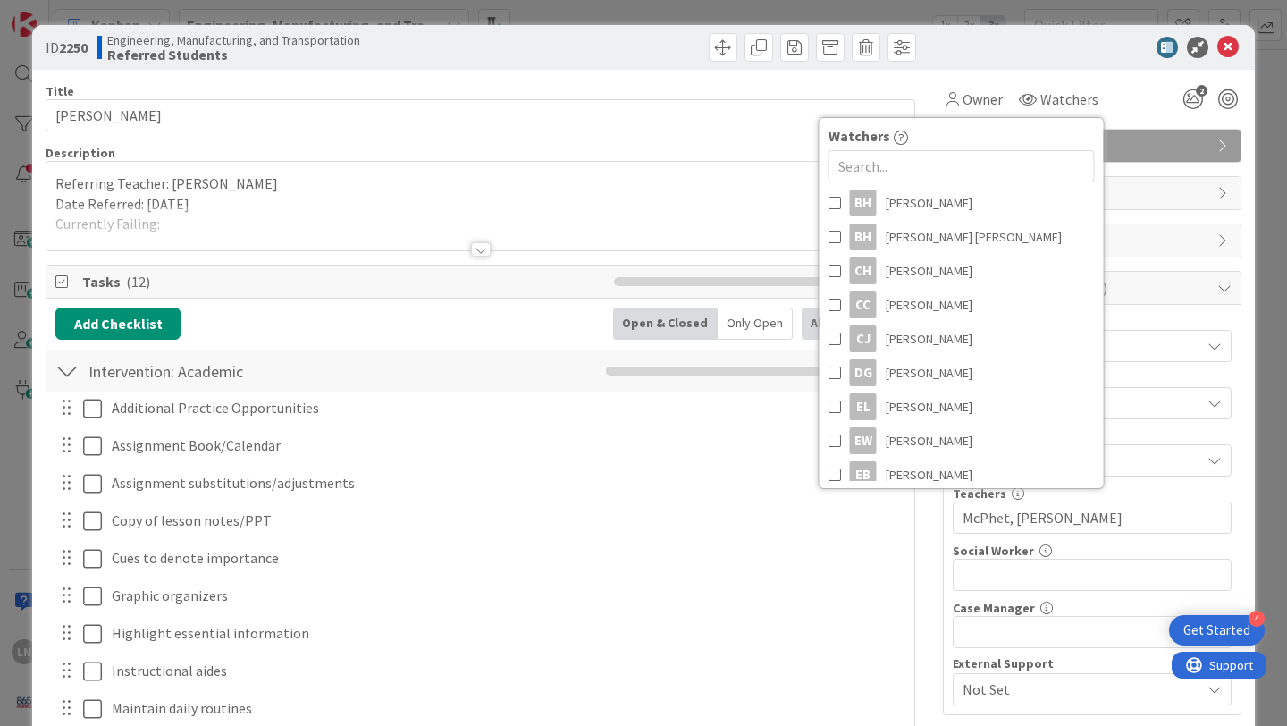
scroll to position [358, 0]
click at [834, 371] on span at bounding box center [835, 370] width 13 height 27
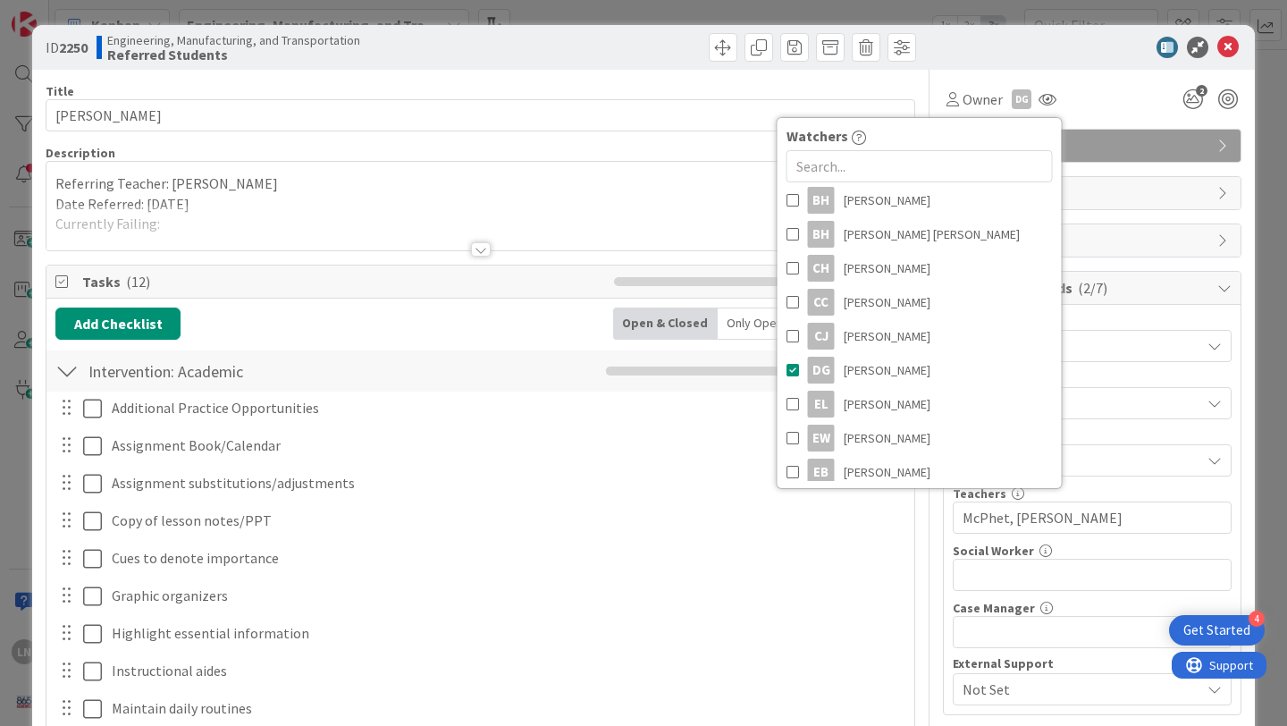
click at [1115, 78] on div "Owner DG Watchers LN [PERSON_NAME] [PERSON_NAME] [PERSON_NAME] EW [PERSON_NAME]…" at bounding box center [1092, 93] width 299 height 46
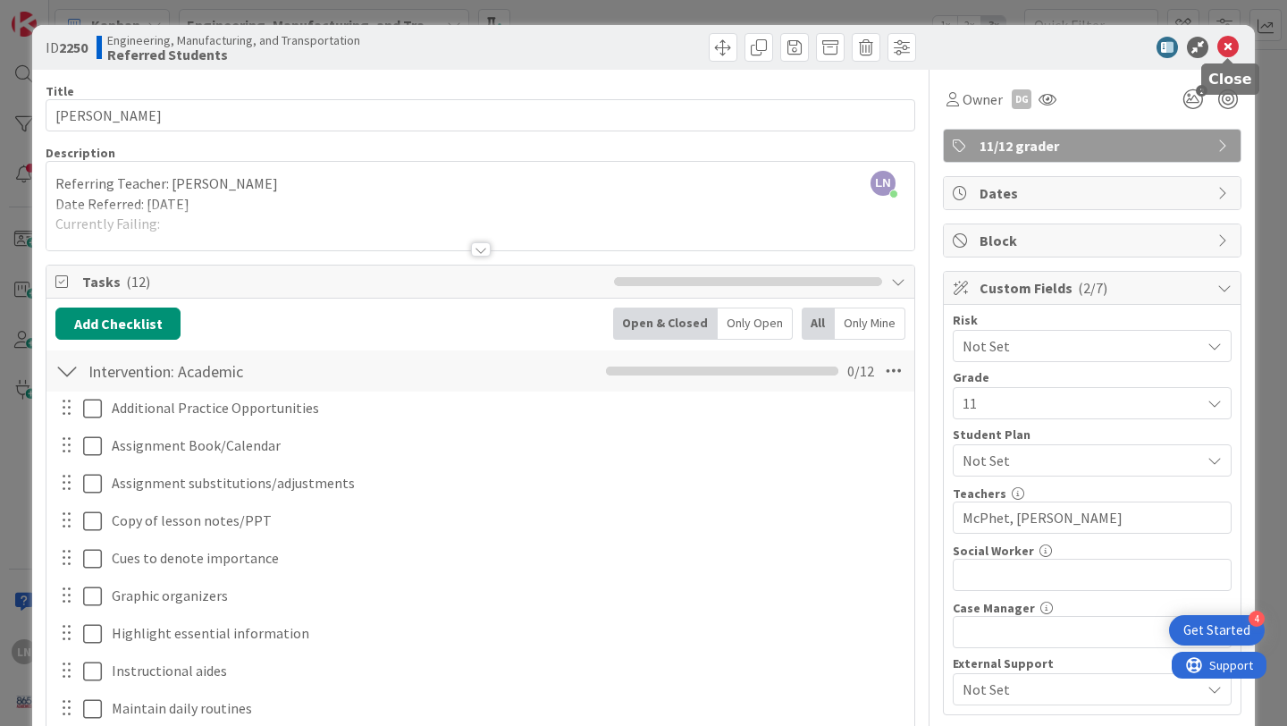
click at [1234, 42] on icon at bounding box center [1228, 47] width 21 height 21
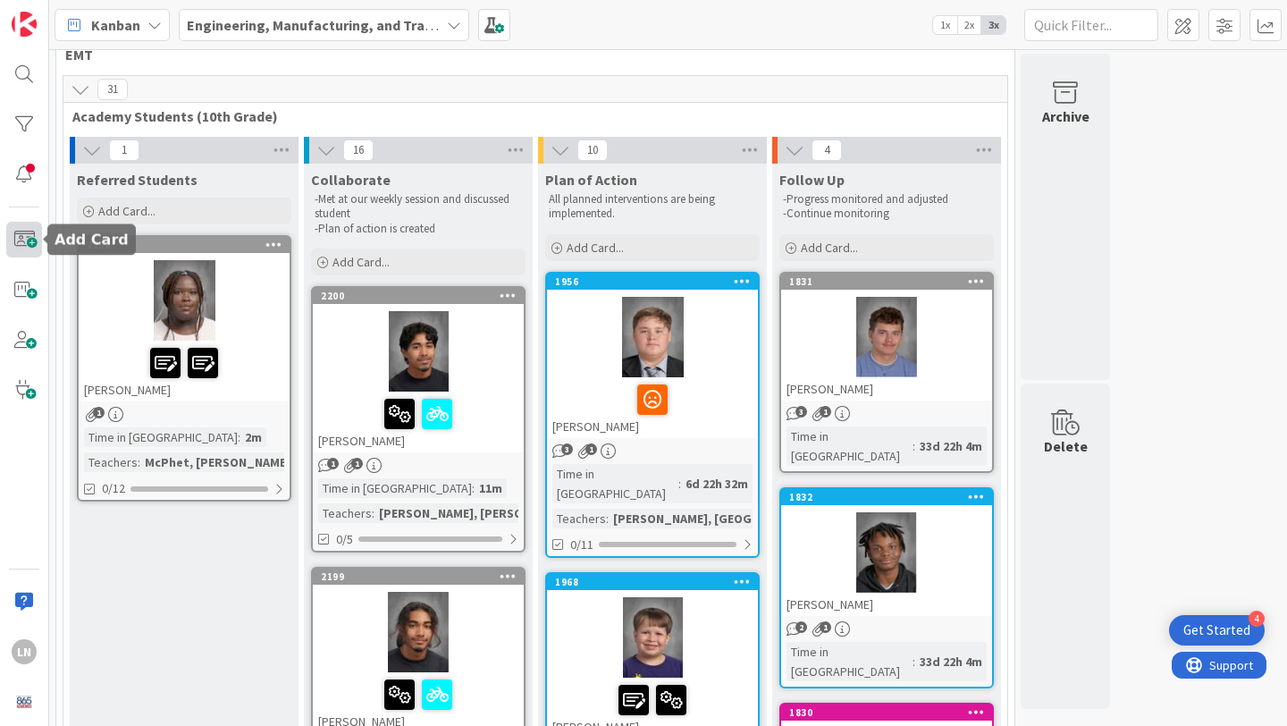
click at [26, 239] on span at bounding box center [24, 240] width 36 height 36
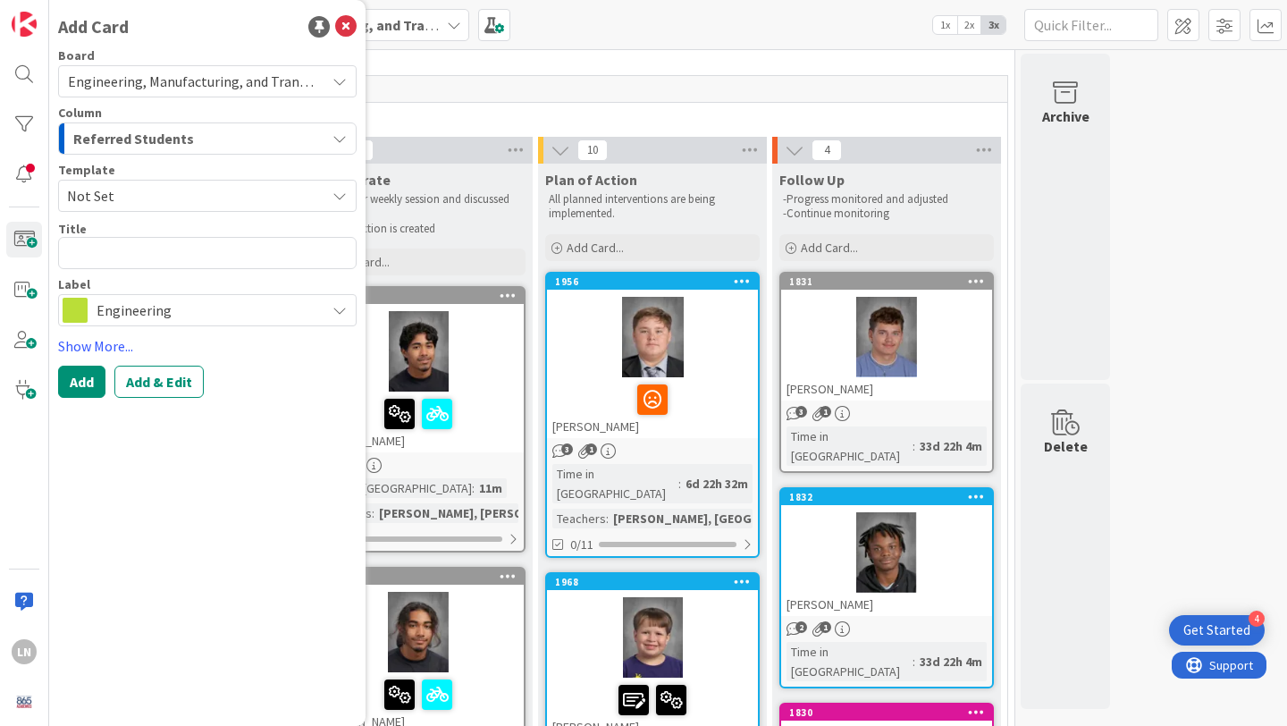
click at [236, 197] on span "Not Set" at bounding box center [189, 195] width 245 height 23
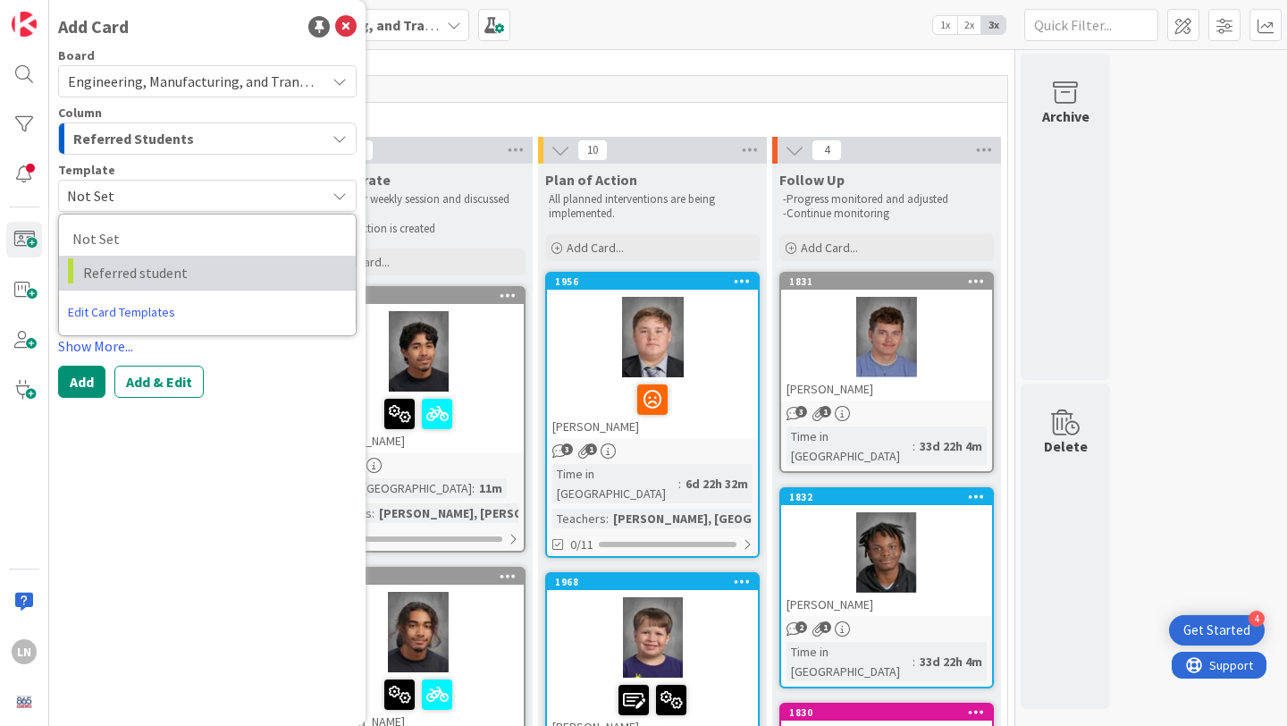
click at [228, 267] on span "Referred student" at bounding box center [212, 272] width 259 height 23
type textarea "x"
type textarea "Referred student"
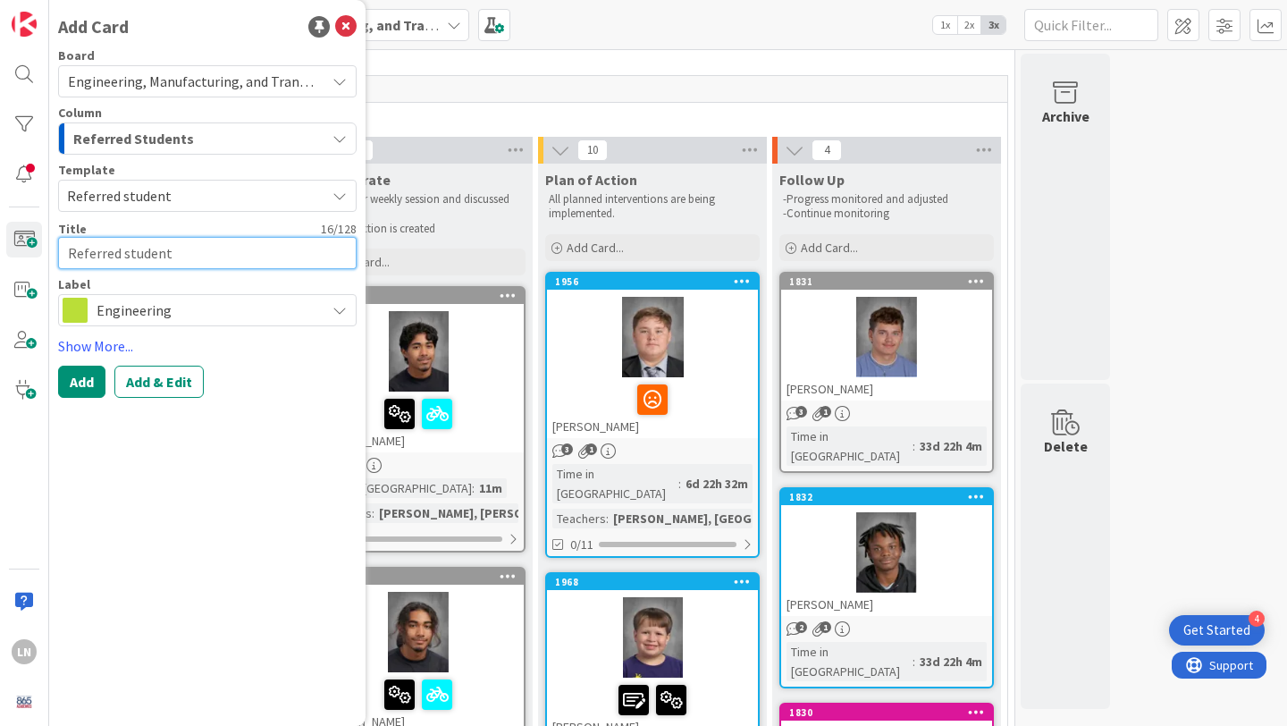
click at [207, 257] on textarea "Referred student" at bounding box center [207, 253] width 299 height 32
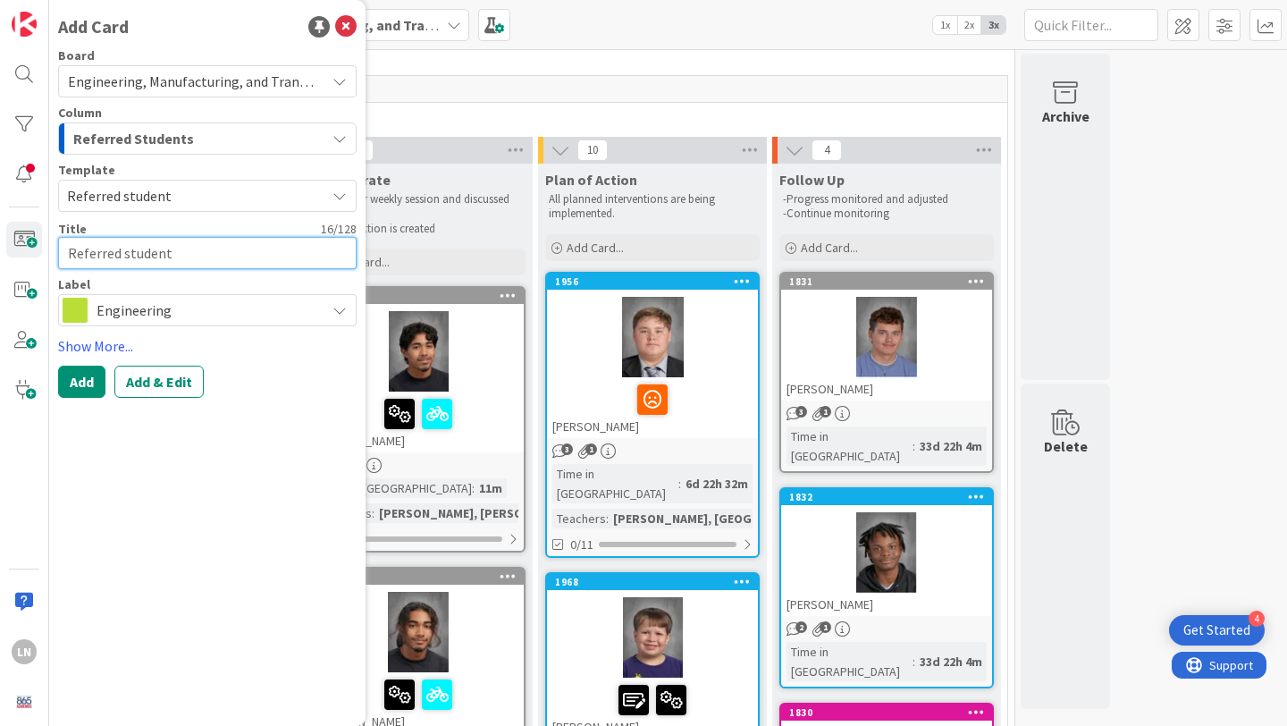
click at [207, 257] on textarea "Referred student" at bounding box center [207, 253] width 299 height 32
type textarea "x"
type textarea "R"
type textarea "x"
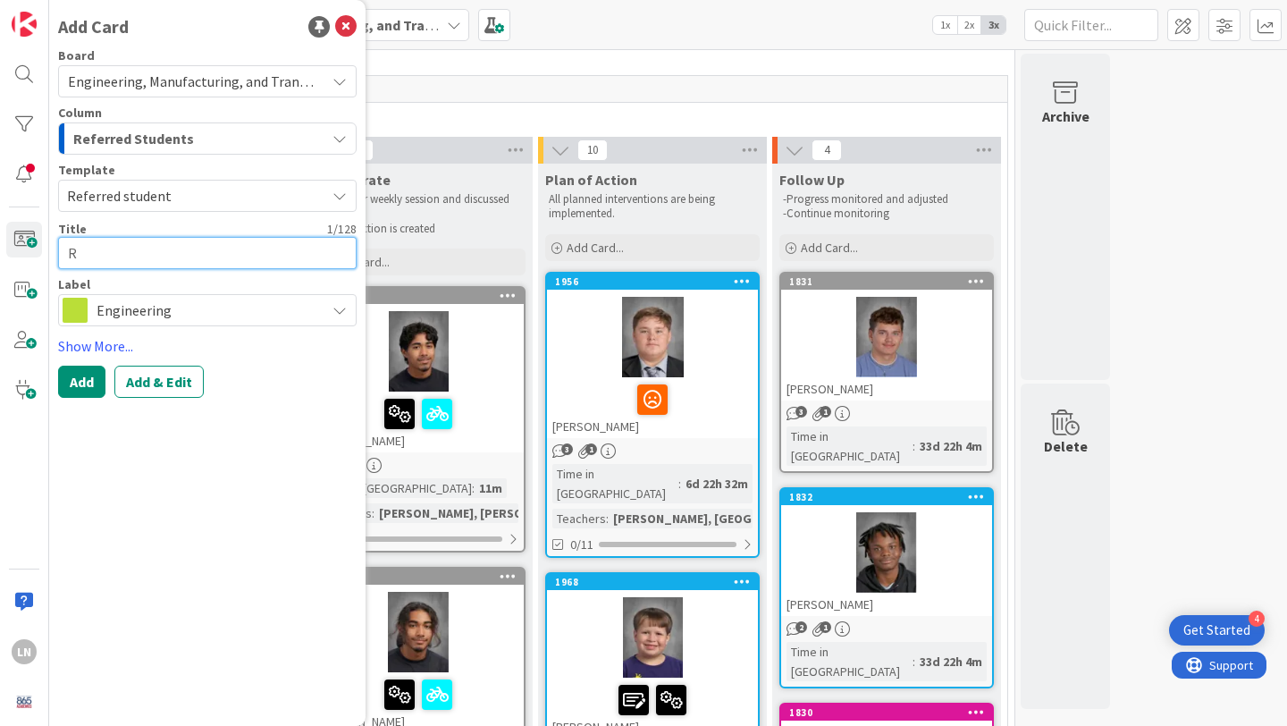
type textarea "Re"
type textarea "x"
type textarea "Rem"
type textarea "x"
type textarea "Remi"
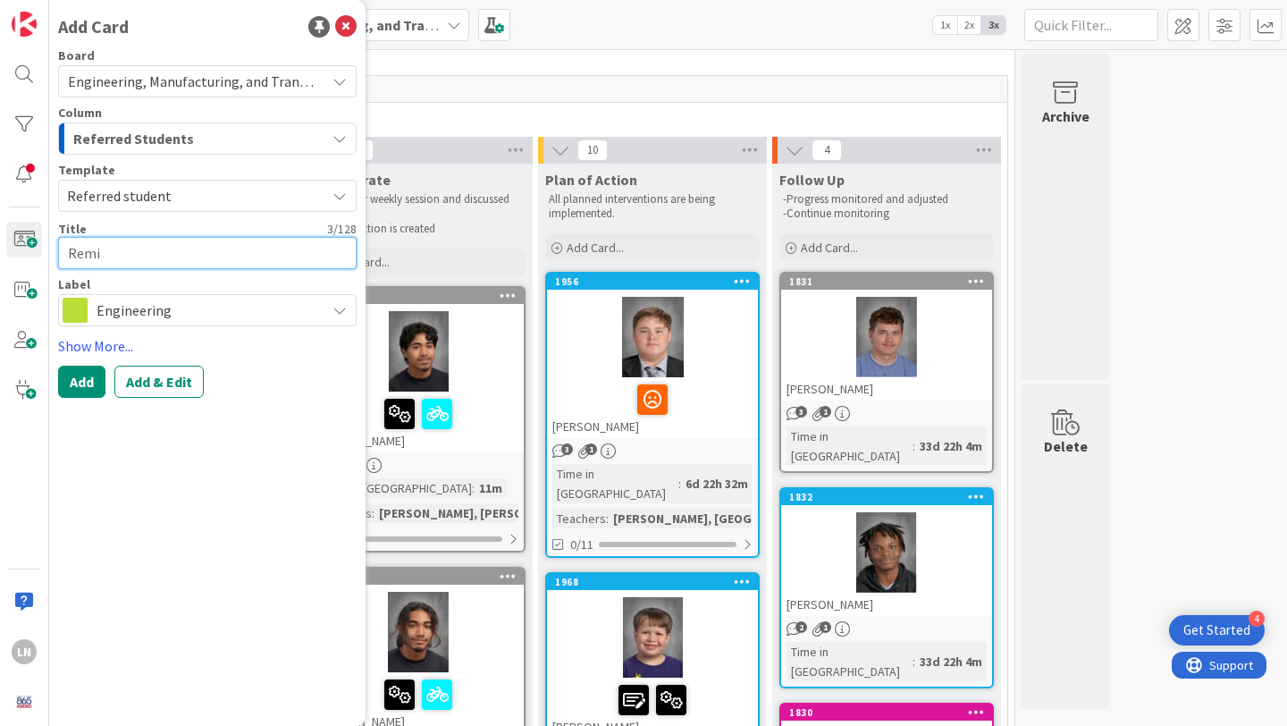
type textarea "x"
type textarea "Remin"
type textarea "x"
type textarea "Reming"
type textarea "x"
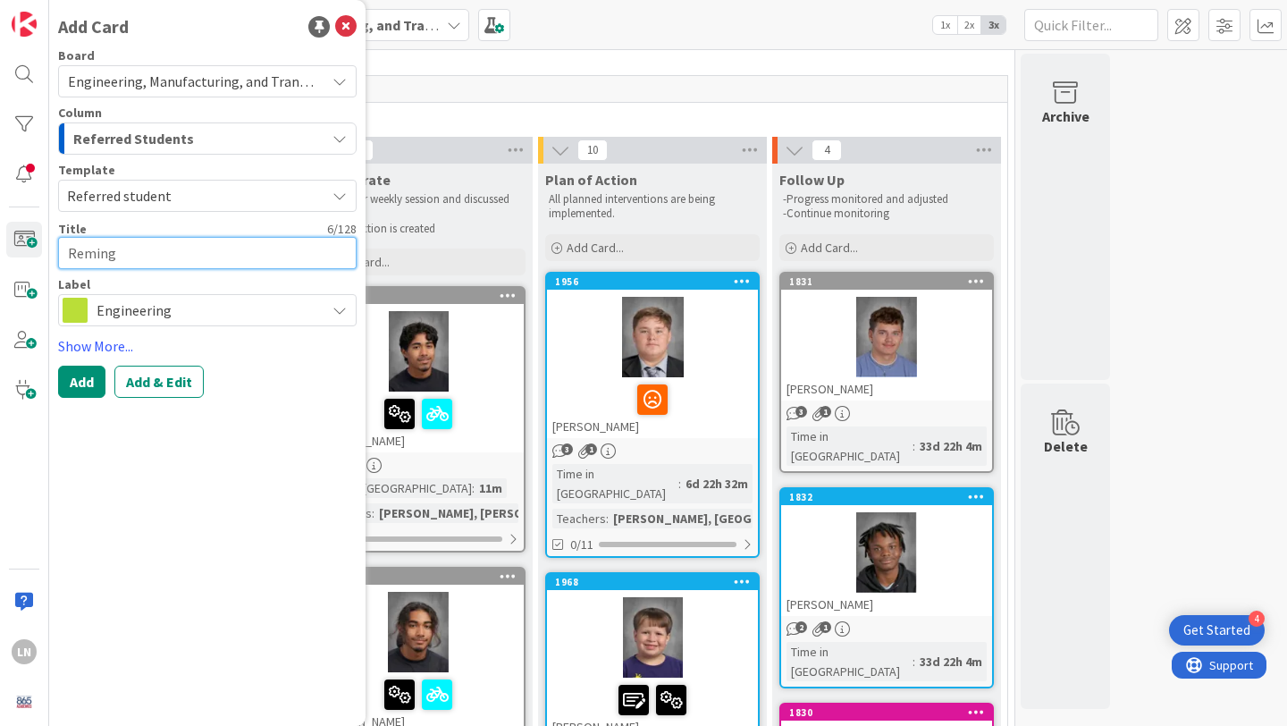
type textarea "Remingt"
type textarea "x"
type textarea "Remingto"
type textarea "x"
type textarea "Remington"
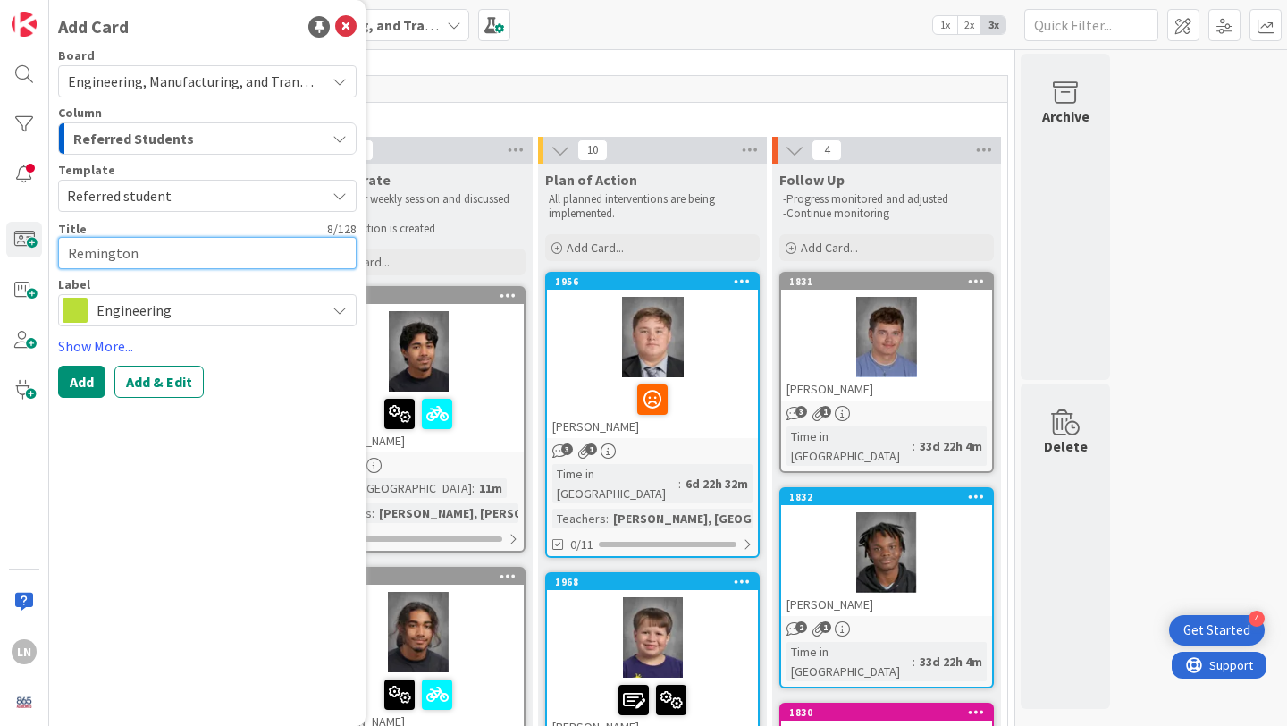
type textarea "x"
type textarea "Remington M"
type textarea "x"
type textarea "Remington Me"
type textarea "x"
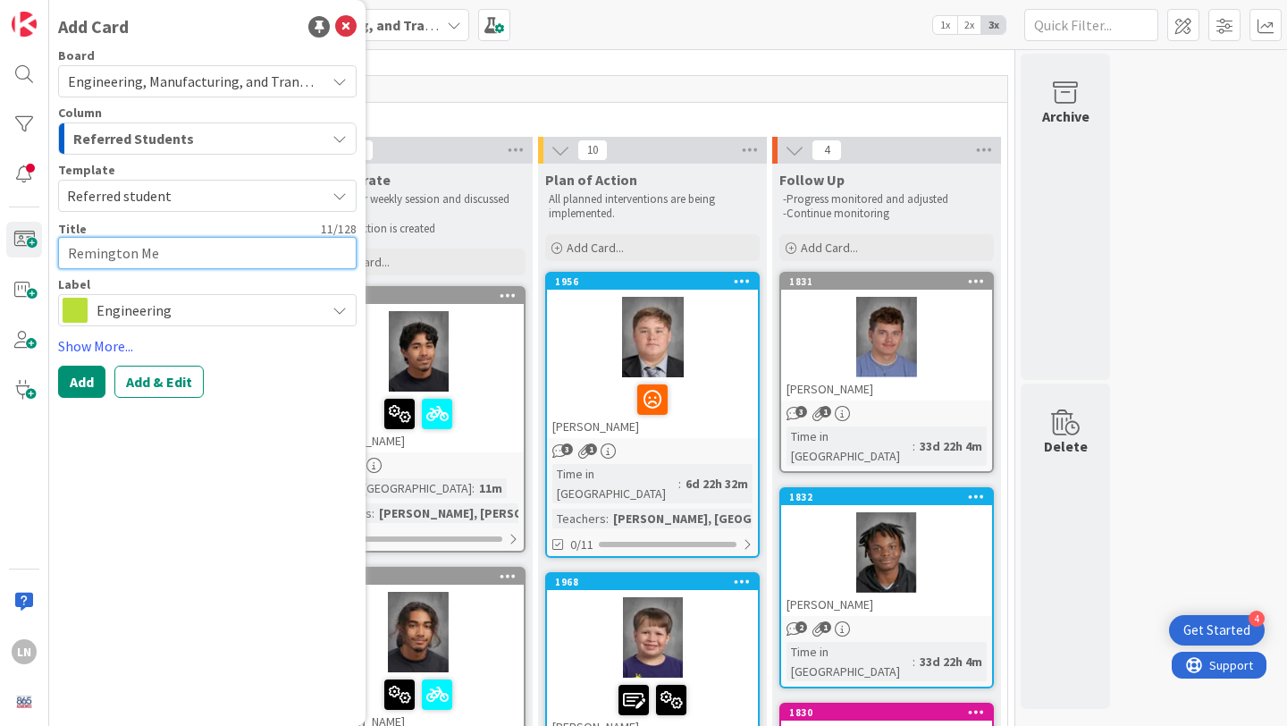
type textarea "Remington Mer"
type textarea "x"
type textarea "Remington Mers"
type textarea "x"
type textarea "Remington Merso"
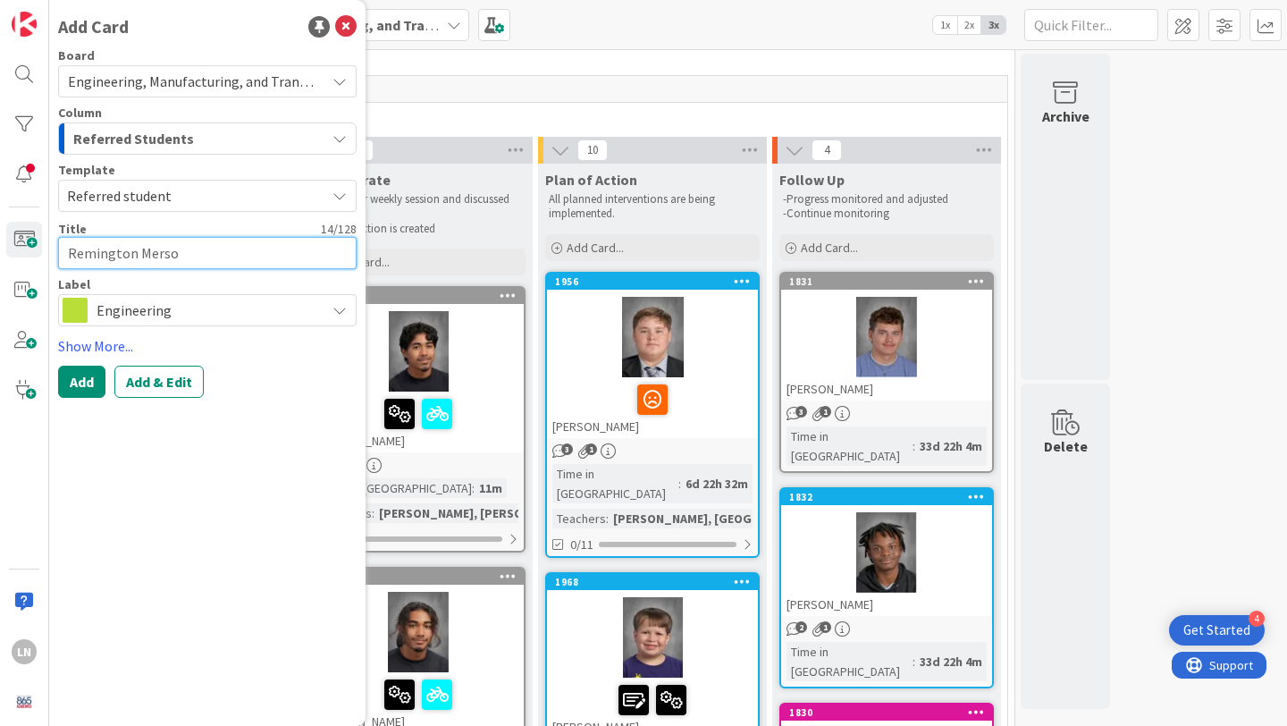
type textarea "x"
type textarea "Remington [PERSON_NAME]"
click at [153, 310] on span "Engineering" at bounding box center [207, 310] width 220 height 25
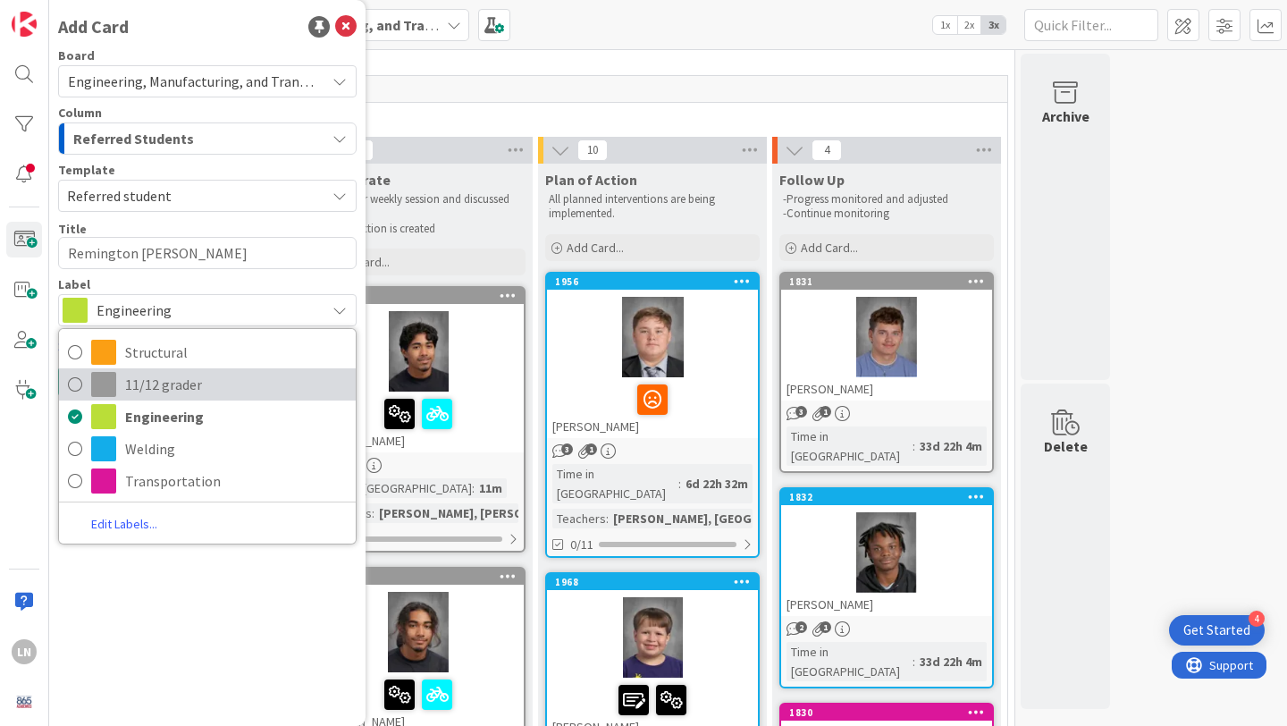
click at [156, 384] on span "11/12 grader" at bounding box center [236, 384] width 222 height 27
type textarea "x"
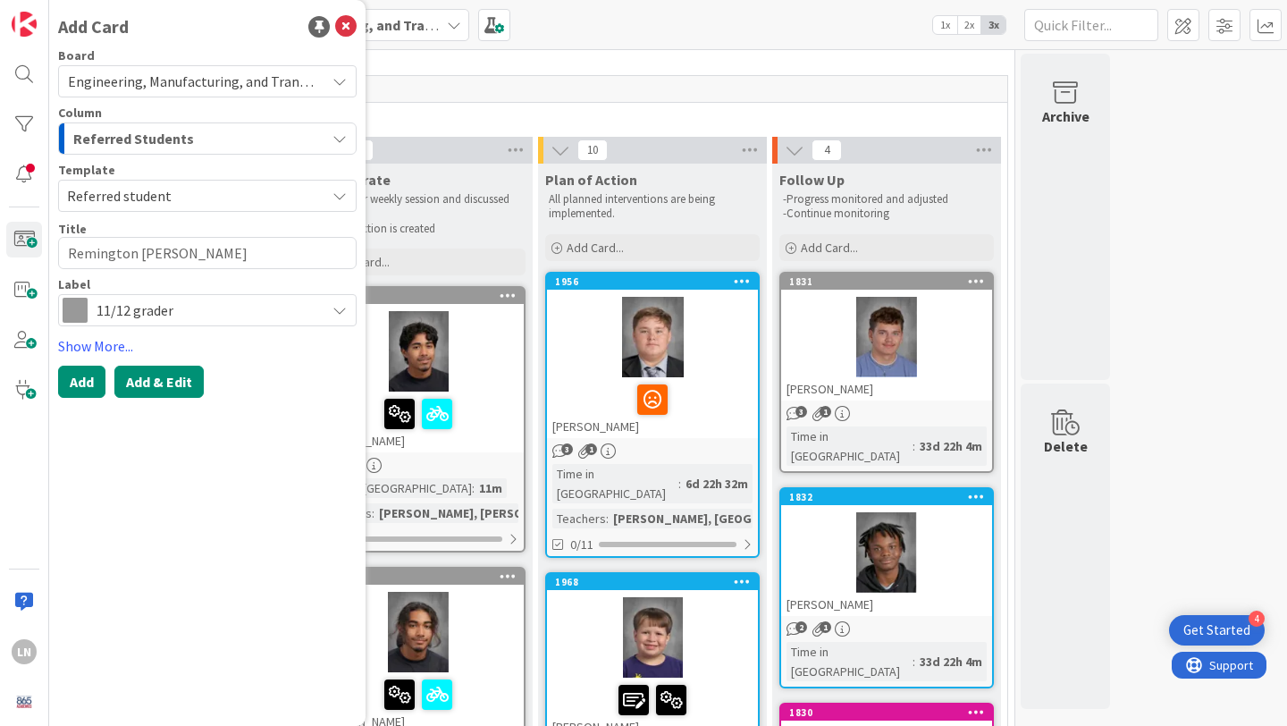
click at [155, 385] on button "Add & Edit" at bounding box center [158, 382] width 89 height 32
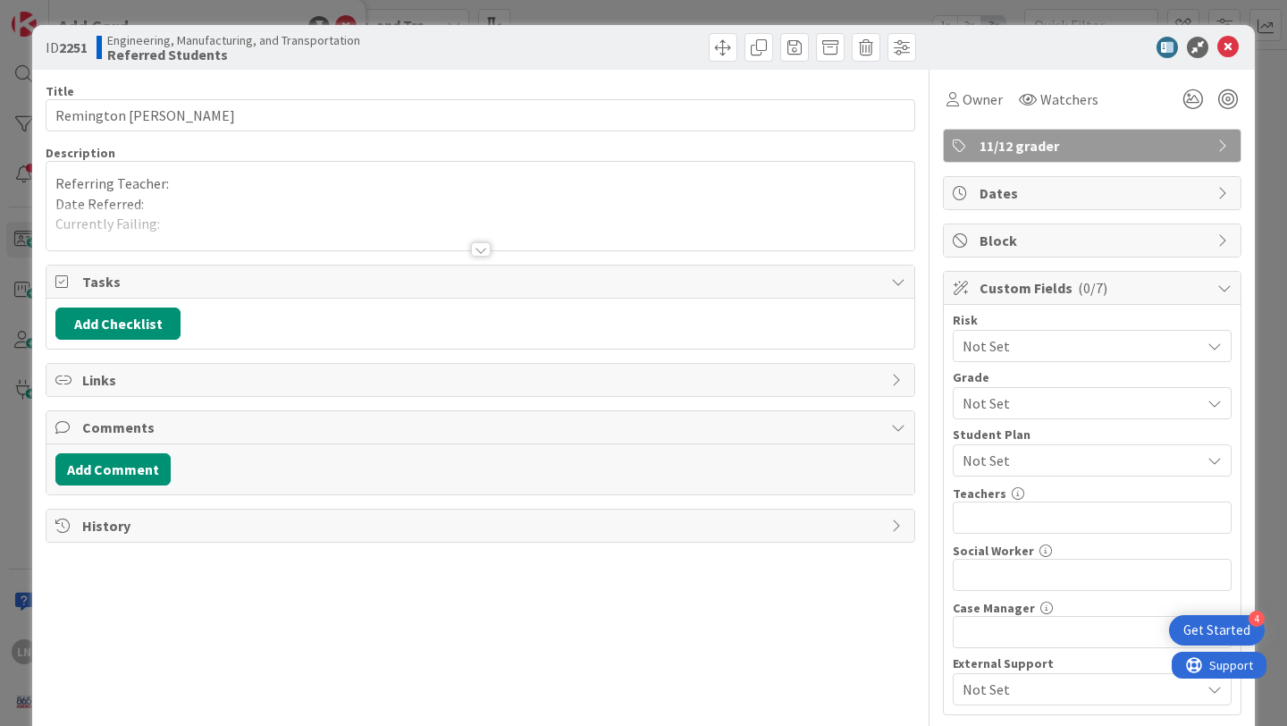
click at [279, 204] on div "Referring Teacher: Date Referred: Currently Failing: Referred for... -" at bounding box center [480, 210] width 868 height 80
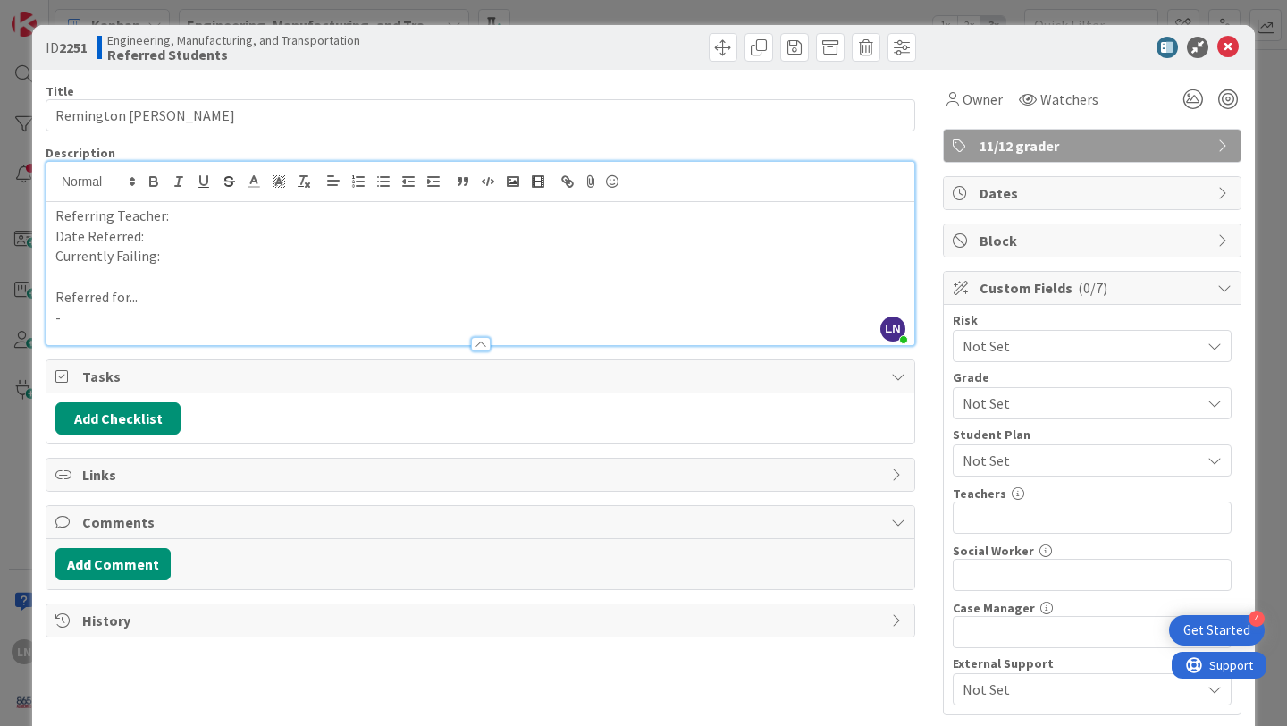
click at [237, 322] on p "-" at bounding box center [480, 318] width 850 height 21
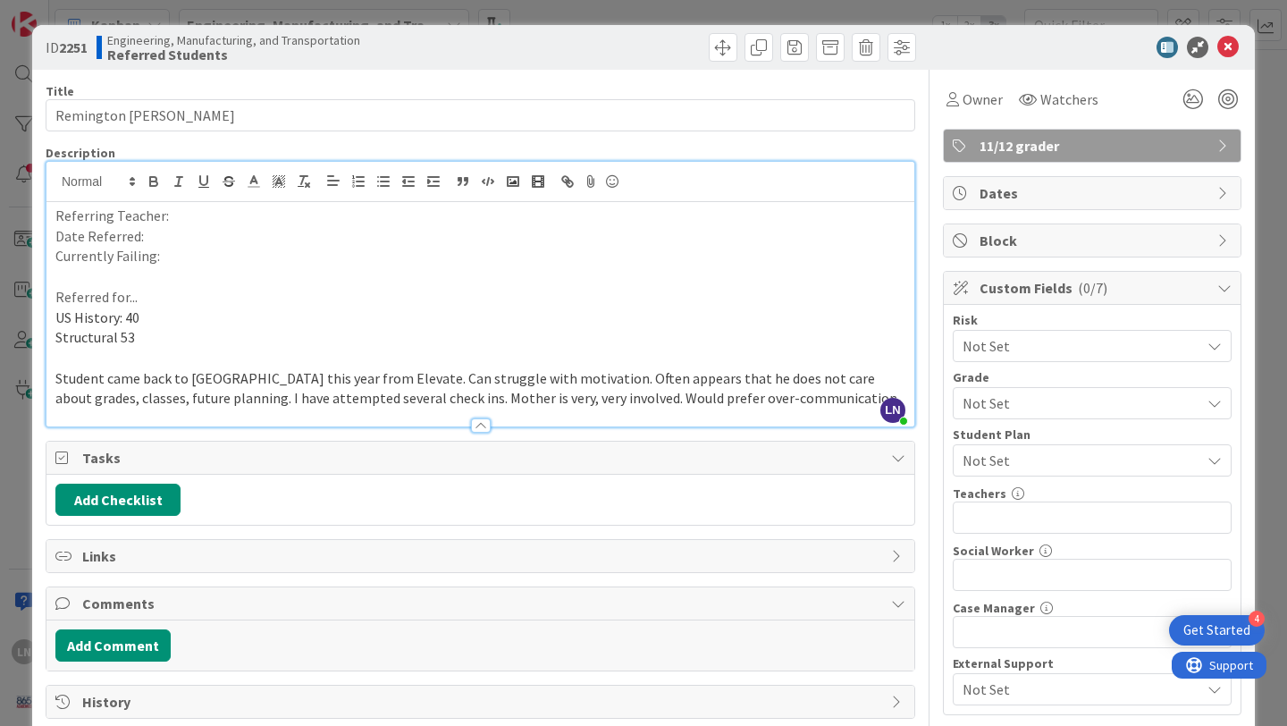
click at [202, 217] on p "Referring Teacher:" at bounding box center [480, 216] width 850 height 21
click at [187, 239] on p "Date Referred:" at bounding box center [480, 236] width 850 height 21
click at [175, 257] on p "Currently Failing:" at bounding box center [480, 256] width 850 height 21
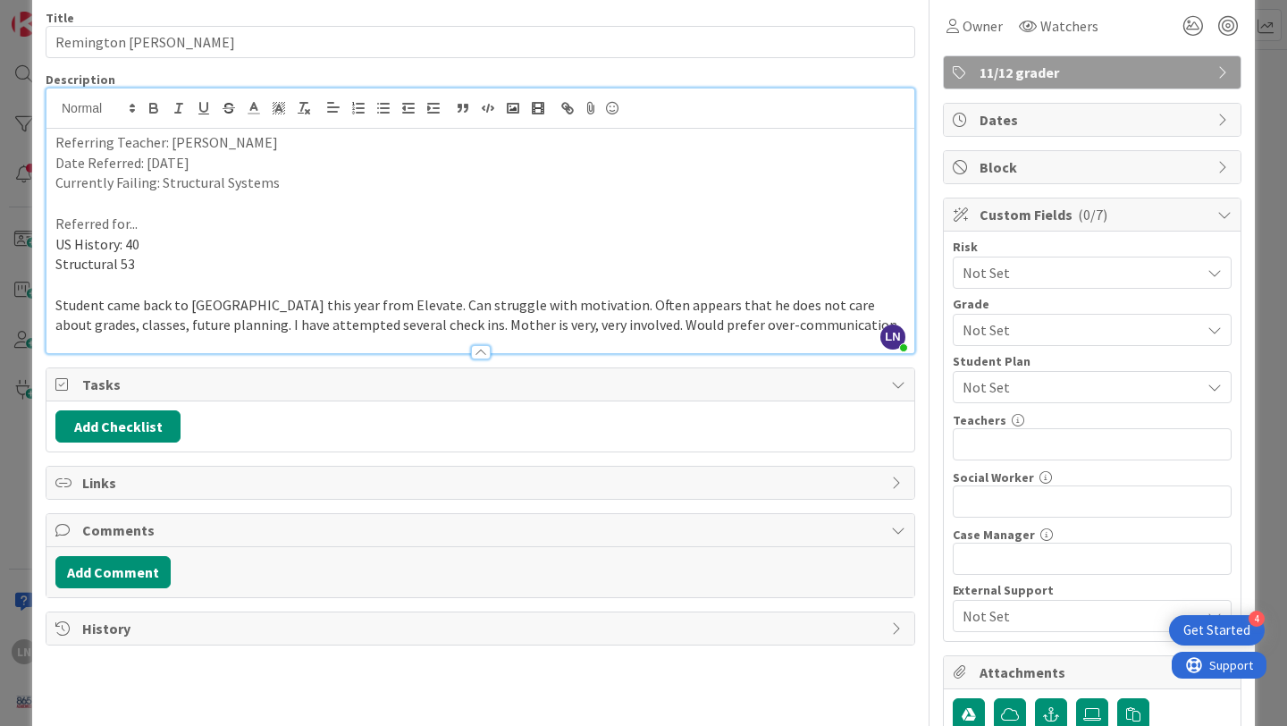
scroll to position [74, 0]
click at [911, 10] on div "Title 16 / 128" at bounding box center [481, 17] width 870 height 16
click at [1040, 36] on div "Watchers" at bounding box center [1059, 25] width 90 height 32
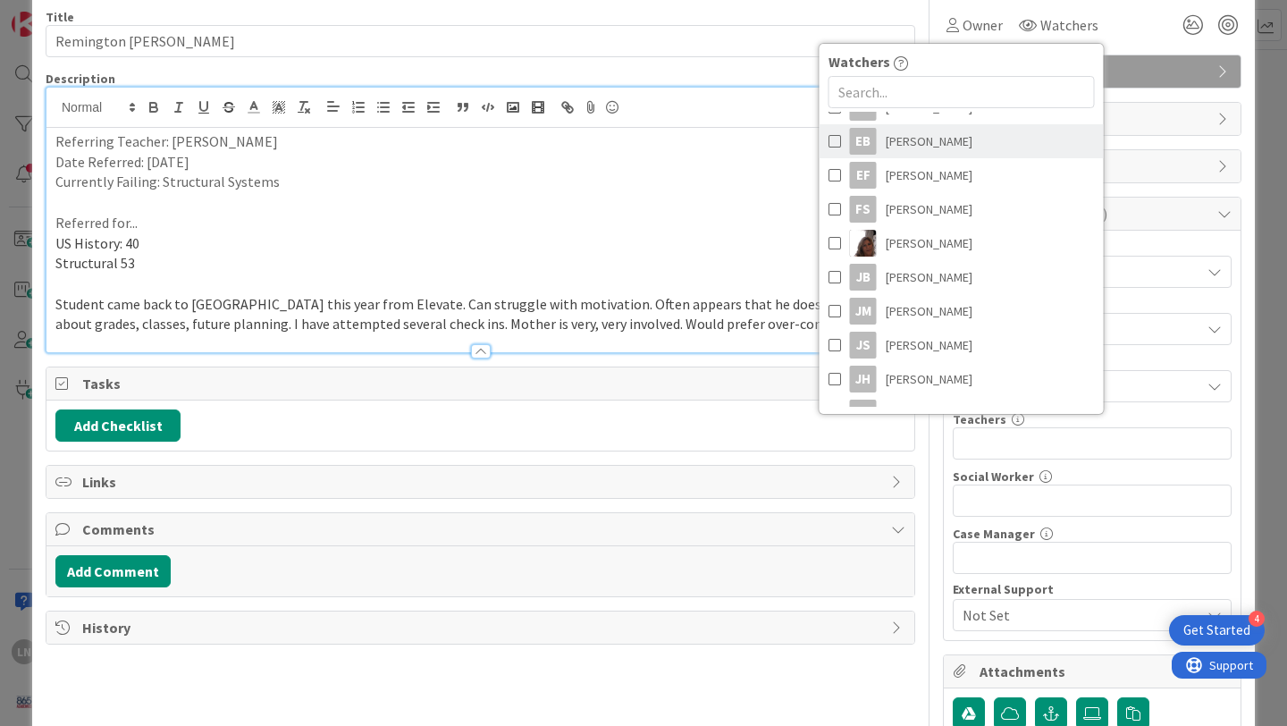
scroll to position [622, 0]
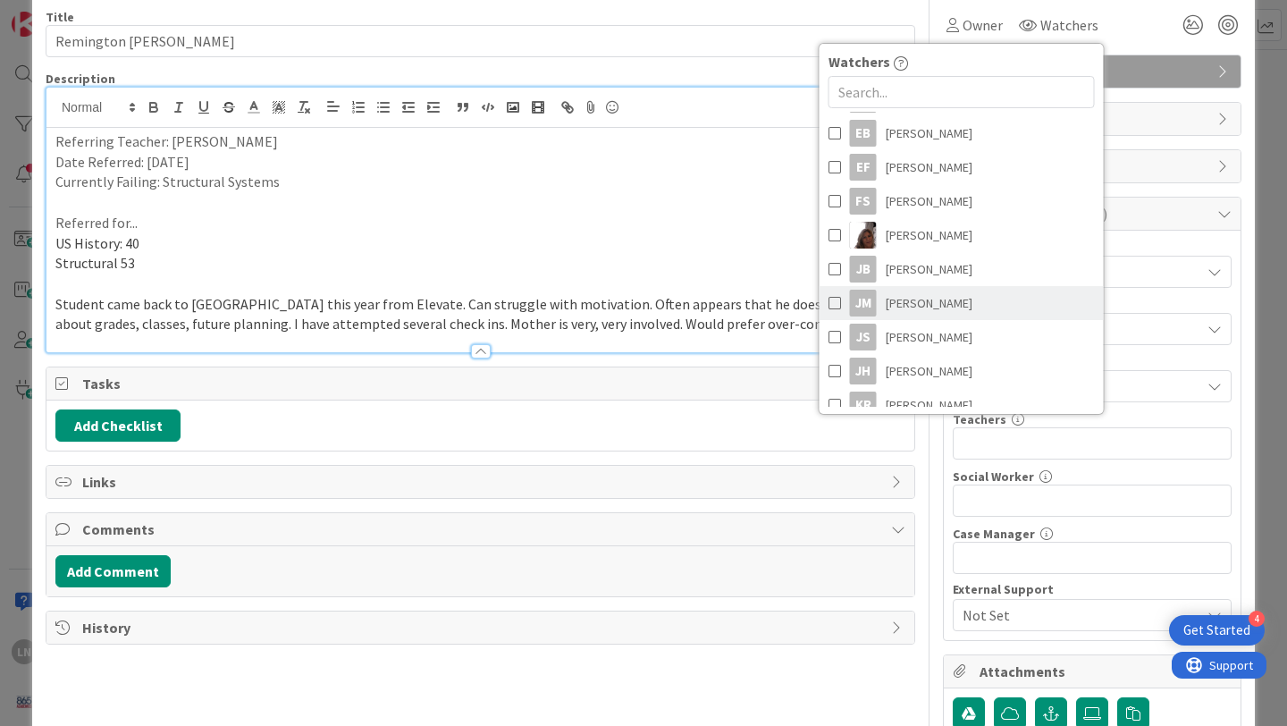
click at [831, 301] on span at bounding box center [835, 303] width 13 height 27
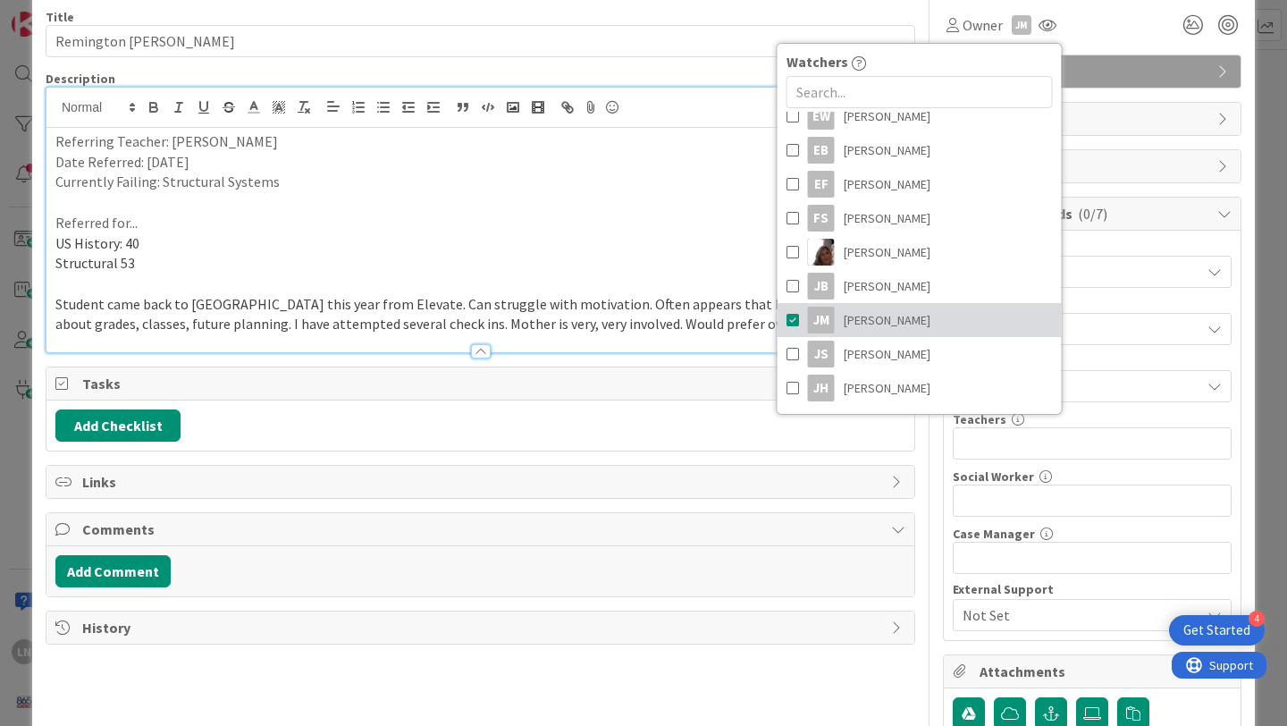
scroll to position [603, 0]
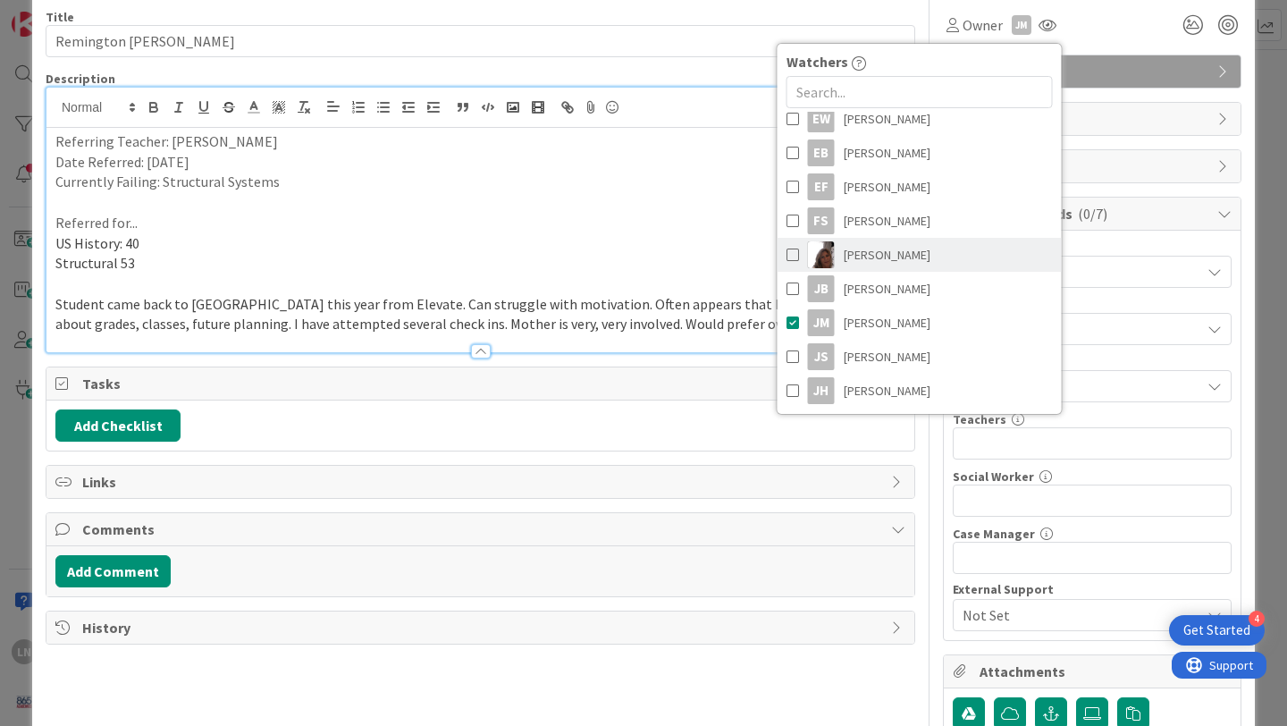
click at [790, 254] on span at bounding box center [793, 254] width 13 height 27
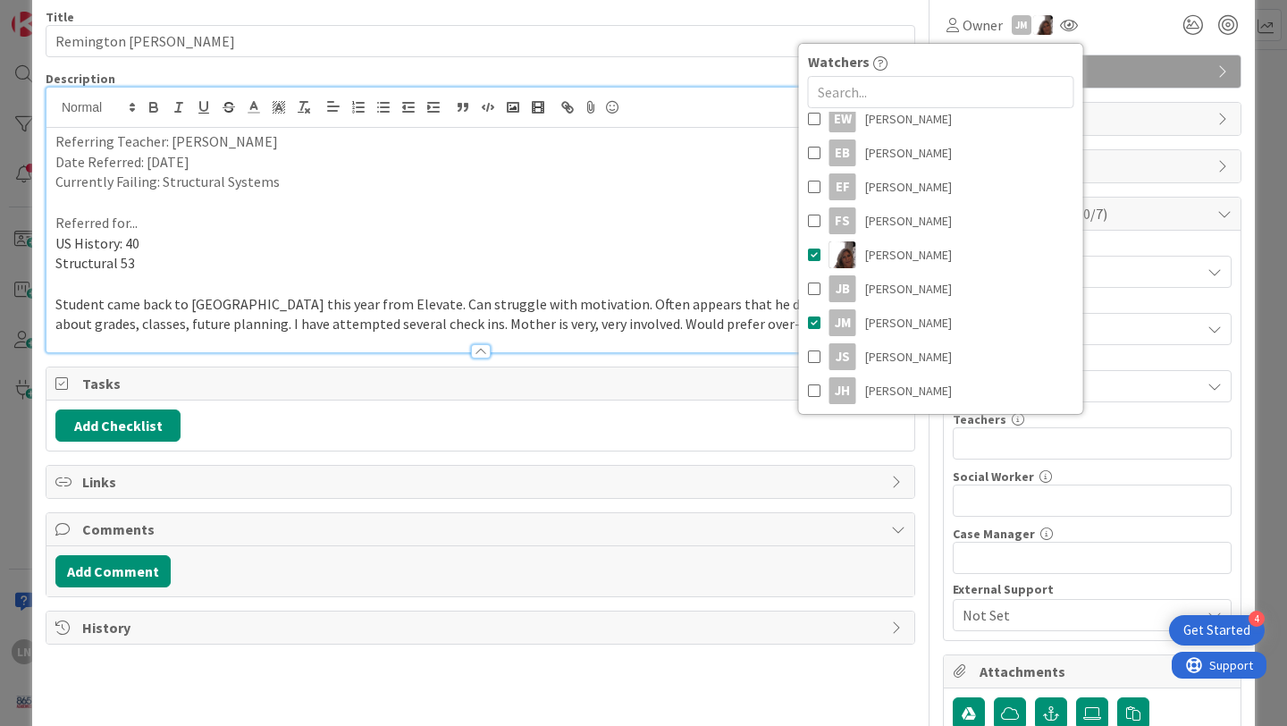
click at [789, 12] on div "Title 16 / 128" at bounding box center [481, 17] width 870 height 16
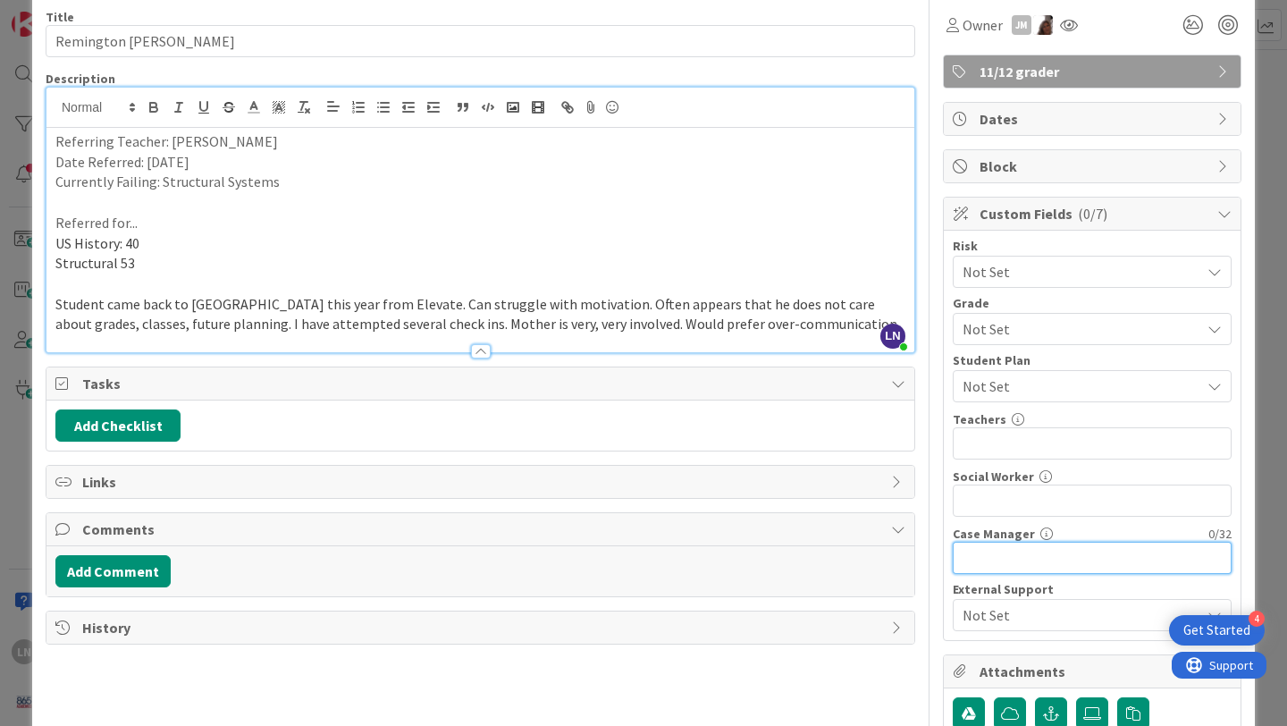
click at [984, 562] on input "text" at bounding box center [1092, 558] width 279 height 32
type input "[PERSON_NAME]"
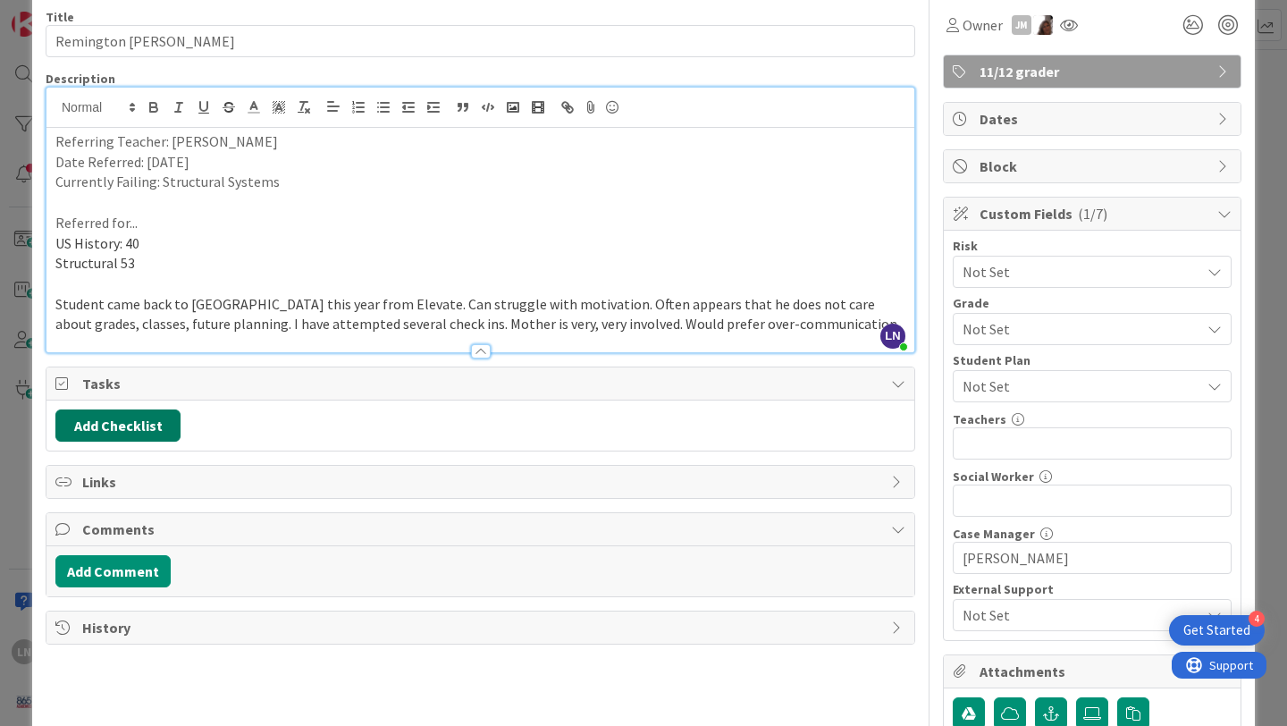
click at [157, 424] on button "Add Checklist" at bounding box center [117, 425] width 125 height 32
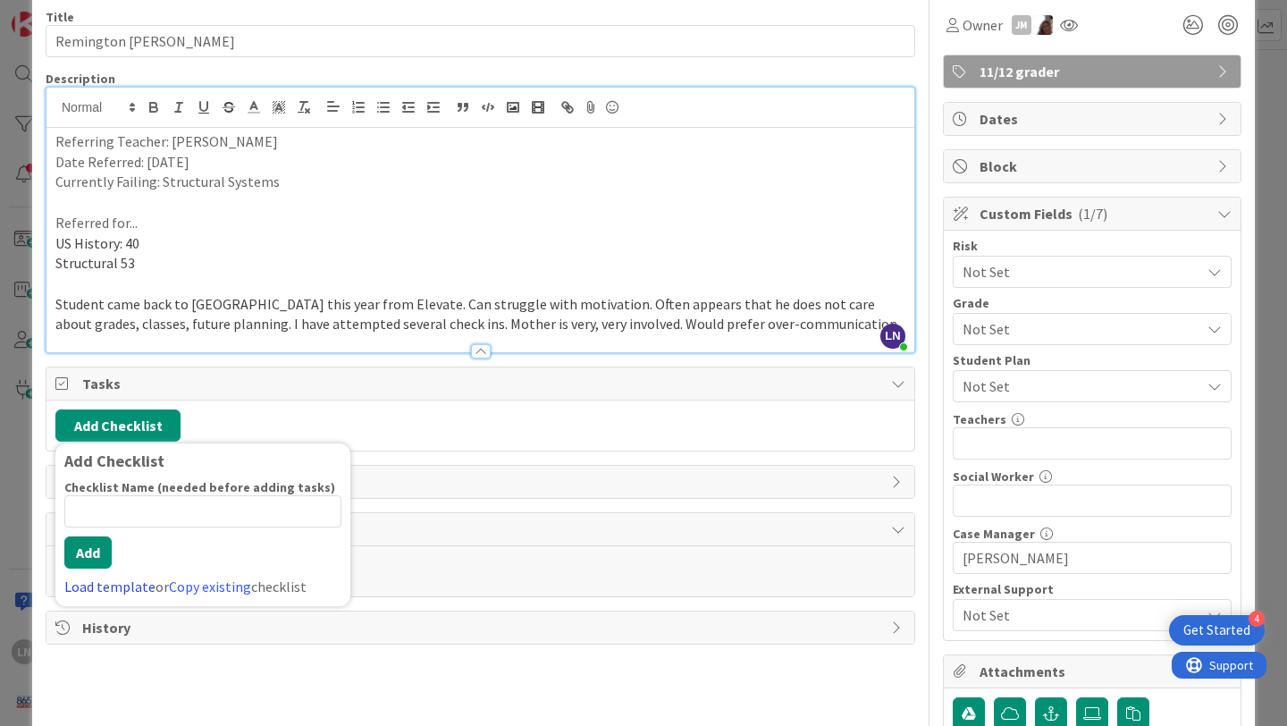
click at [123, 582] on link "Load template" at bounding box center [109, 587] width 91 height 18
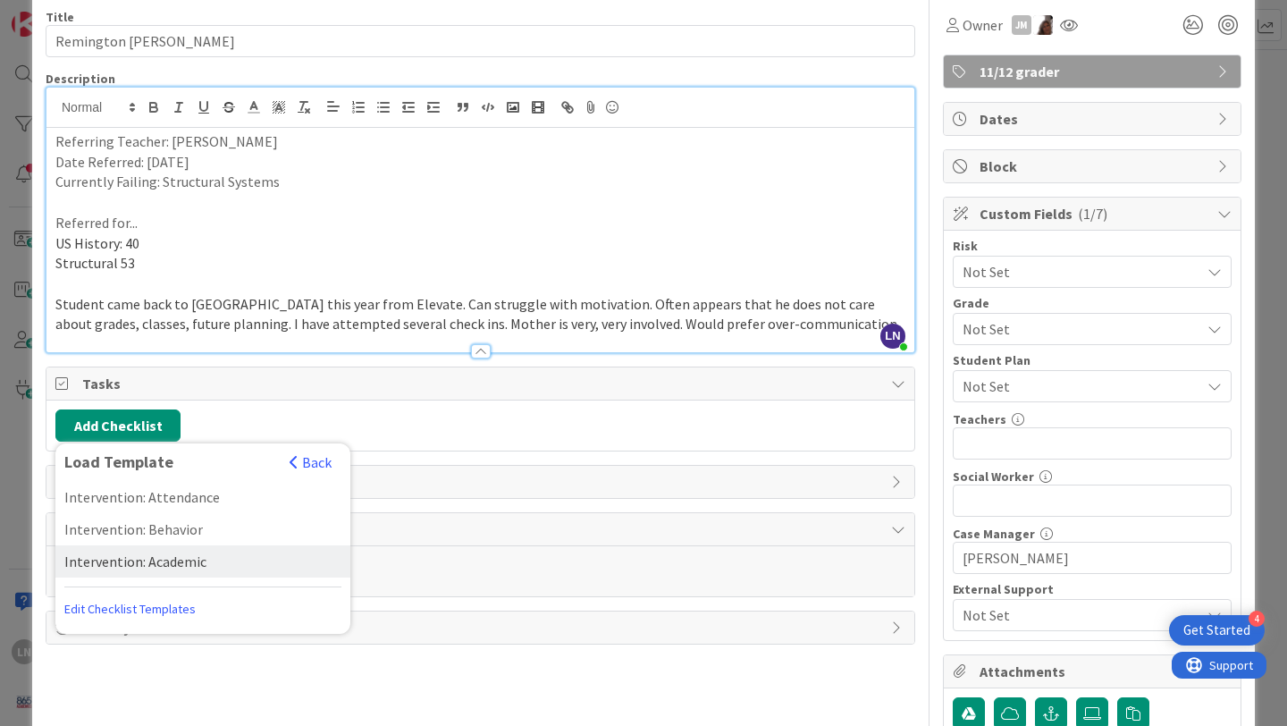
click at [156, 558] on div "Intervention: Academic" at bounding box center [202, 561] width 295 height 32
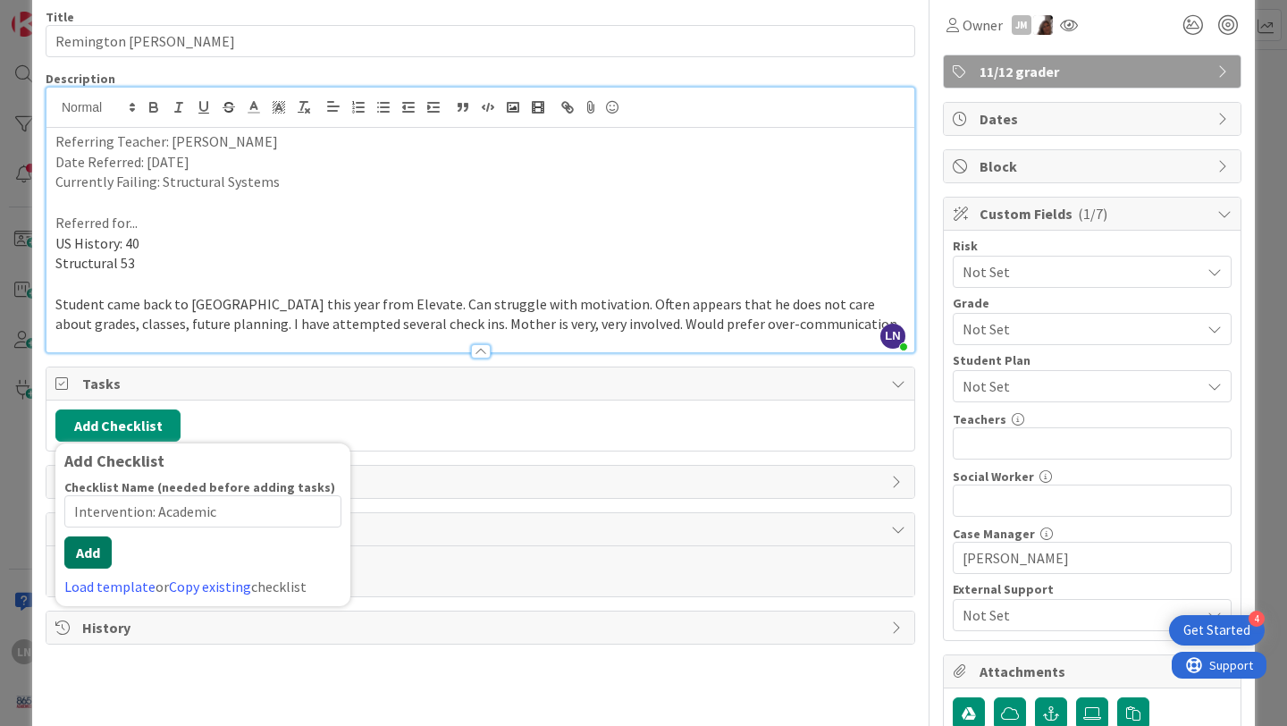
click at [80, 571] on div "Checklist Name (needed before adding tasks) 22 / 64 Intervention: Academic Add …" at bounding box center [202, 538] width 277 height 118
click at [90, 556] on button "Add" at bounding box center [87, 552] width 47 height 32
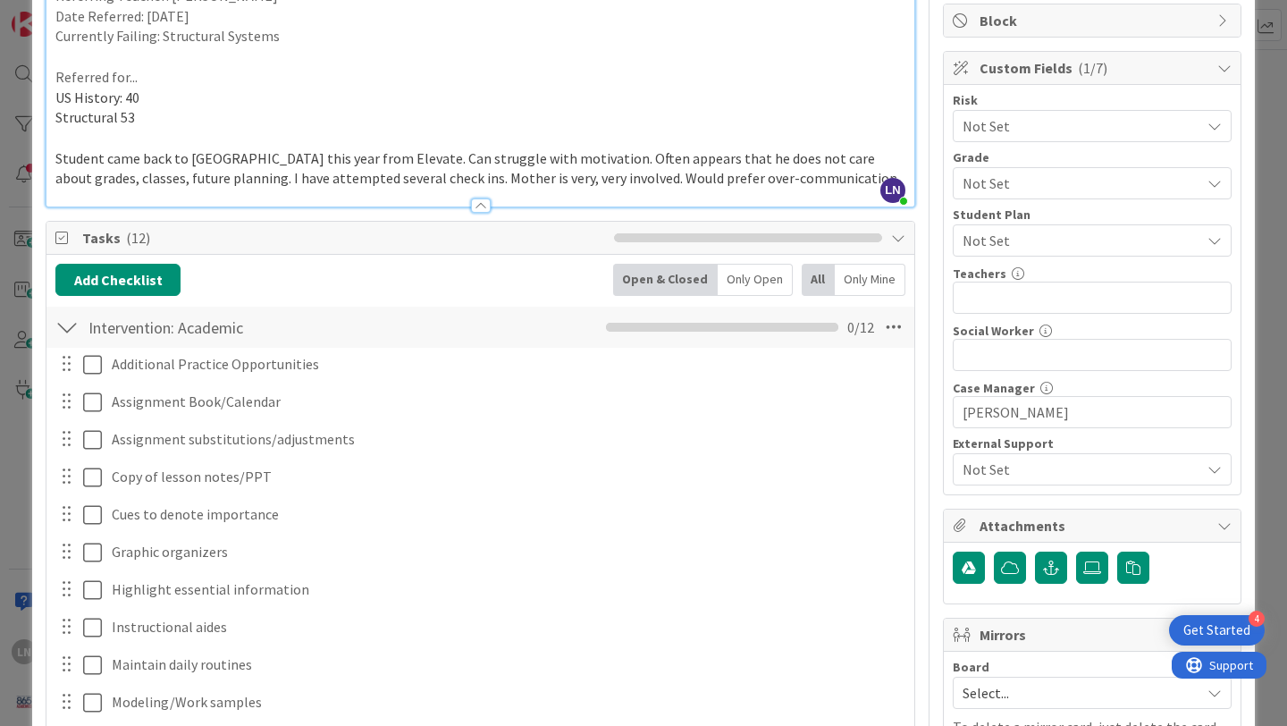
scroll to position [239, 0]
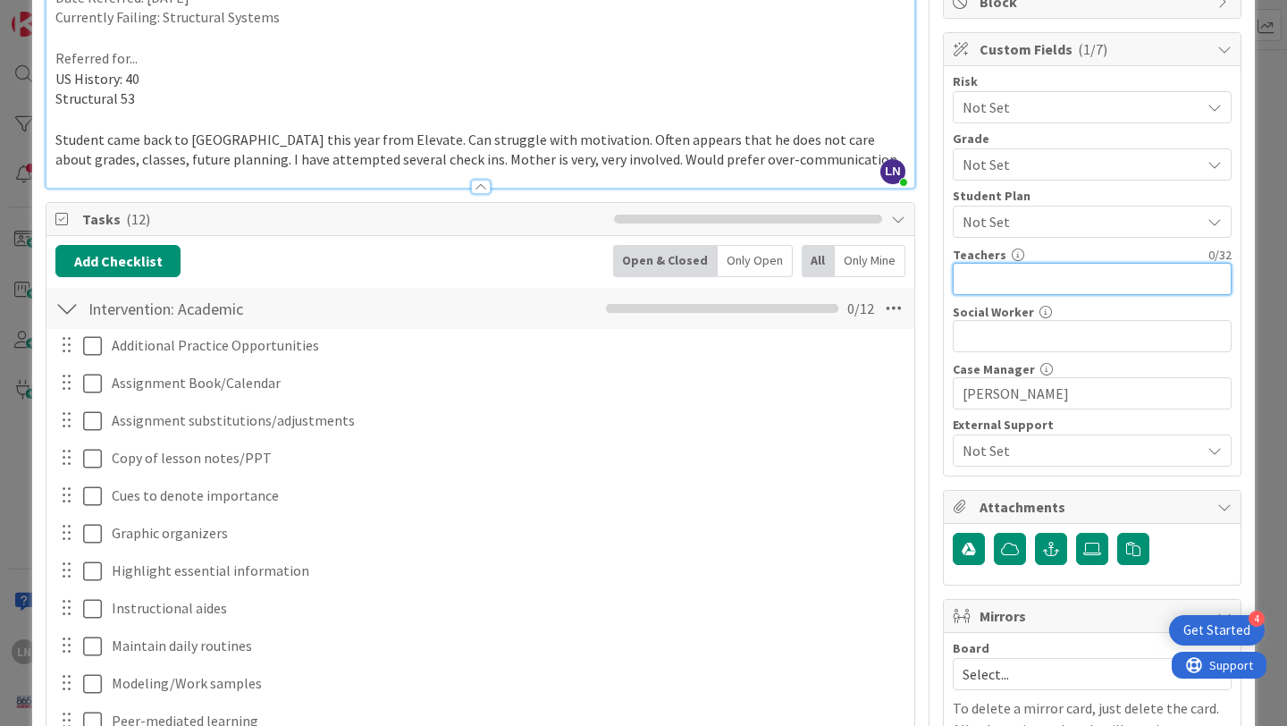
click at [1008, 276] on input "text" at bounding box center [1092, 279] width 279 height 32
type input "Woods, Mink, [PERSON_NAME]"
click at [1101, 218] on span "Not Set" at bounding box center [1082, 221] width 238 height 21
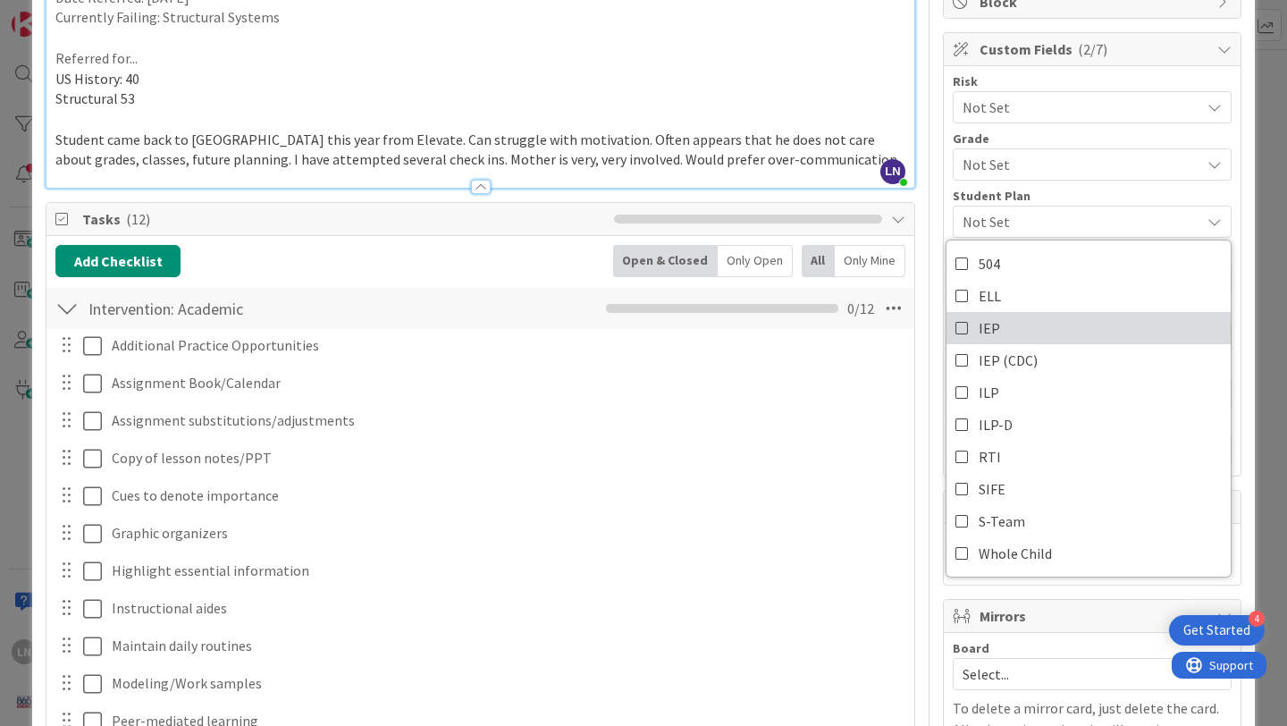
click at [967, 324] on icon at bounding box center [963, 328] width 14 height 27
click at [1089, 156] on span "Not Set" at bounding box center [1077, 164] width 229 height 25
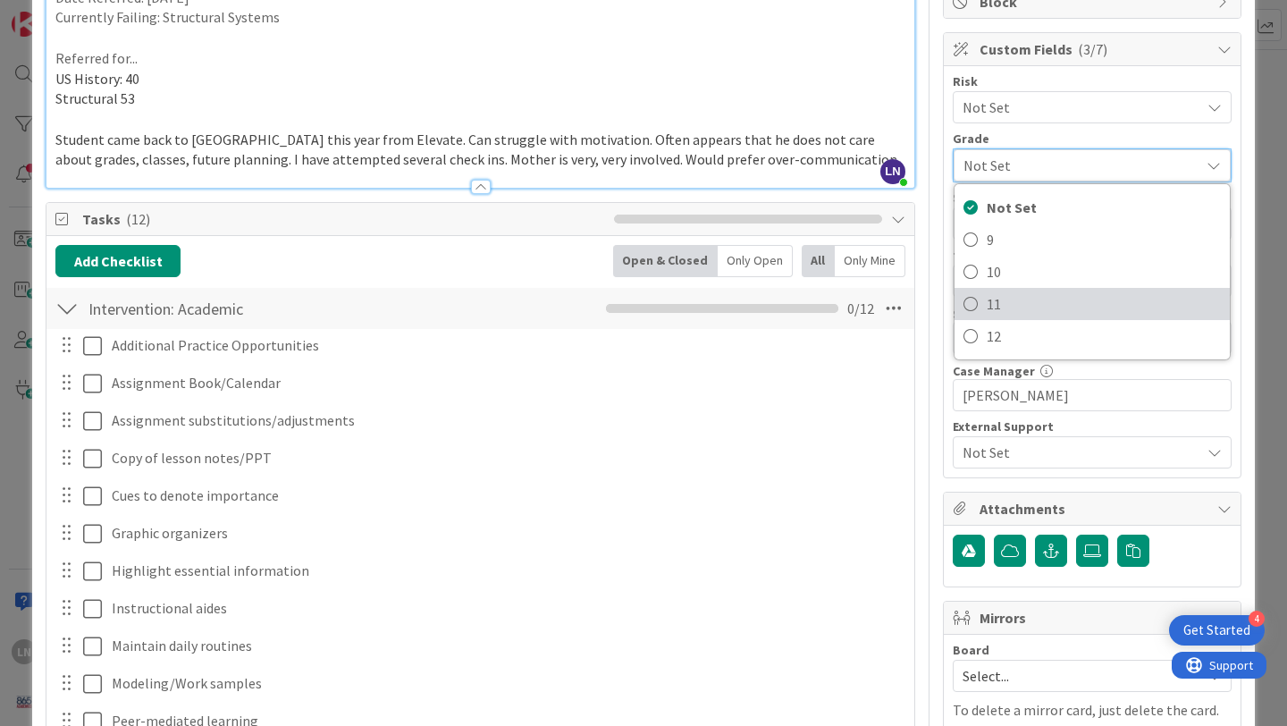
click at [974, 299] on icon at bounding box center [971, 304] width 14 height 27
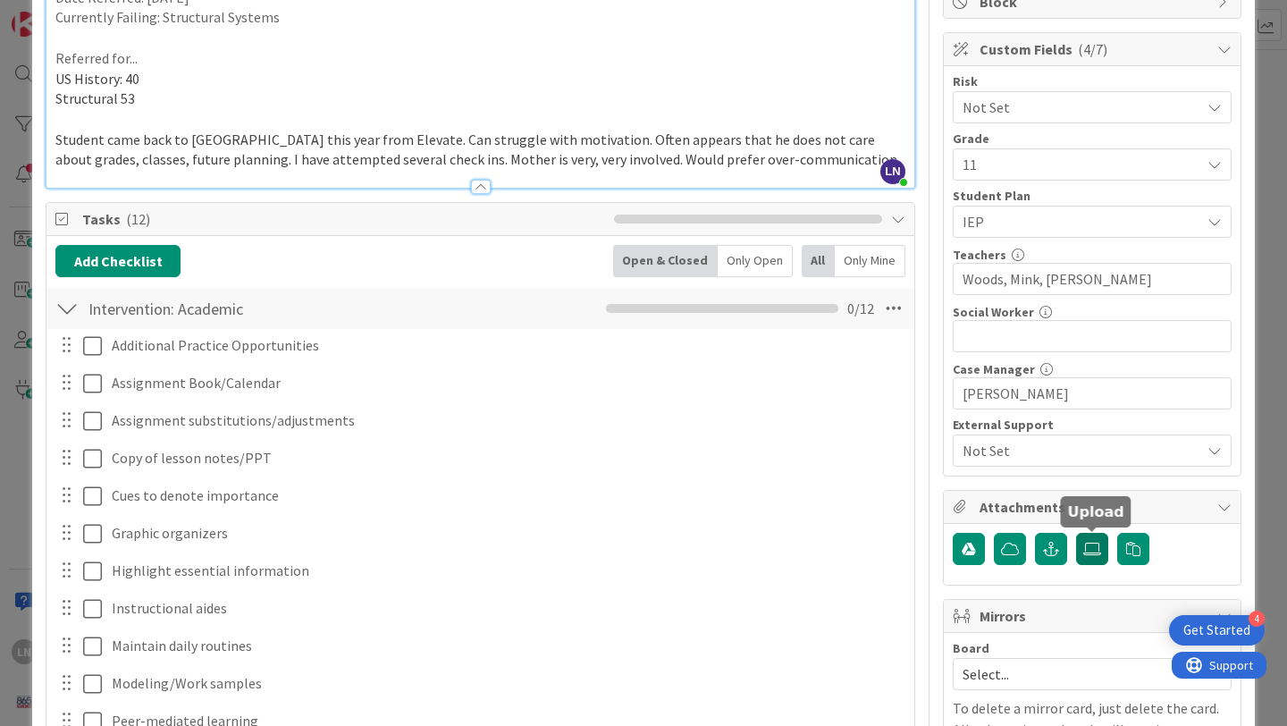
click at [1095, 557] on label at bounding box center [1092, 549] width 32 height 32
click at [1076, 533] on input "file" at bounding box center [1076, 533] width 0 height 0
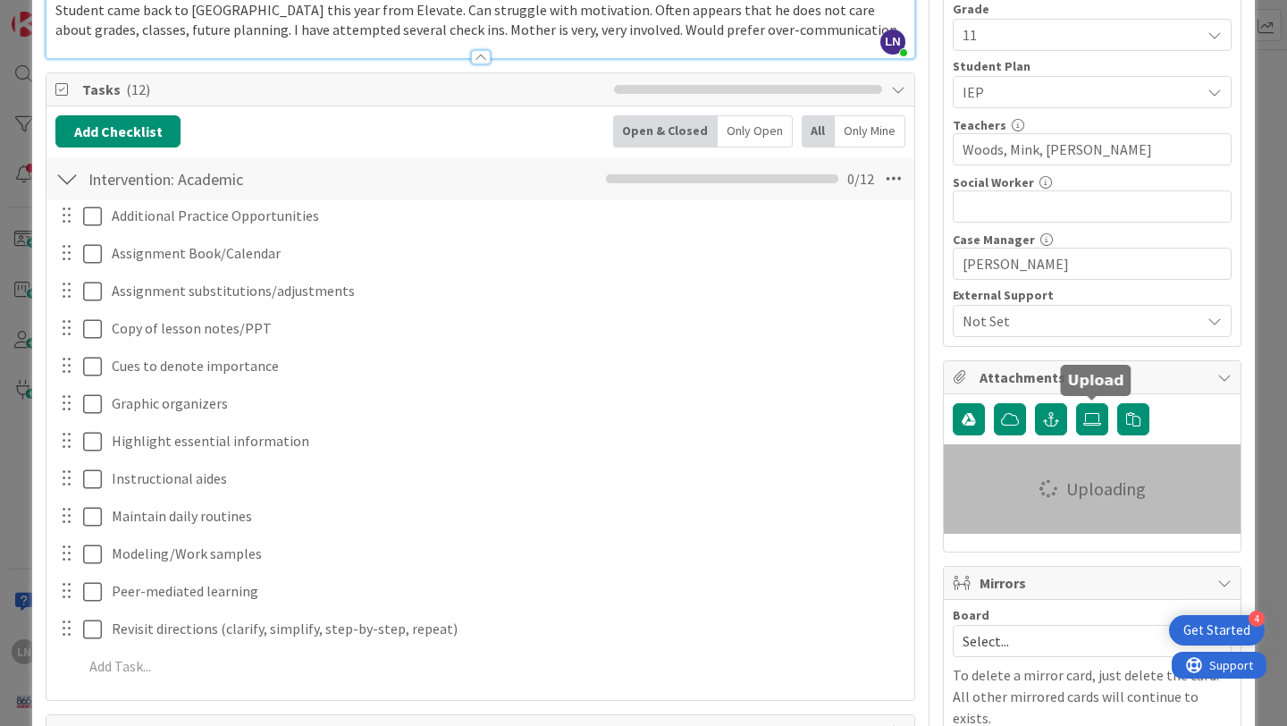
scroll to position [370, 0]
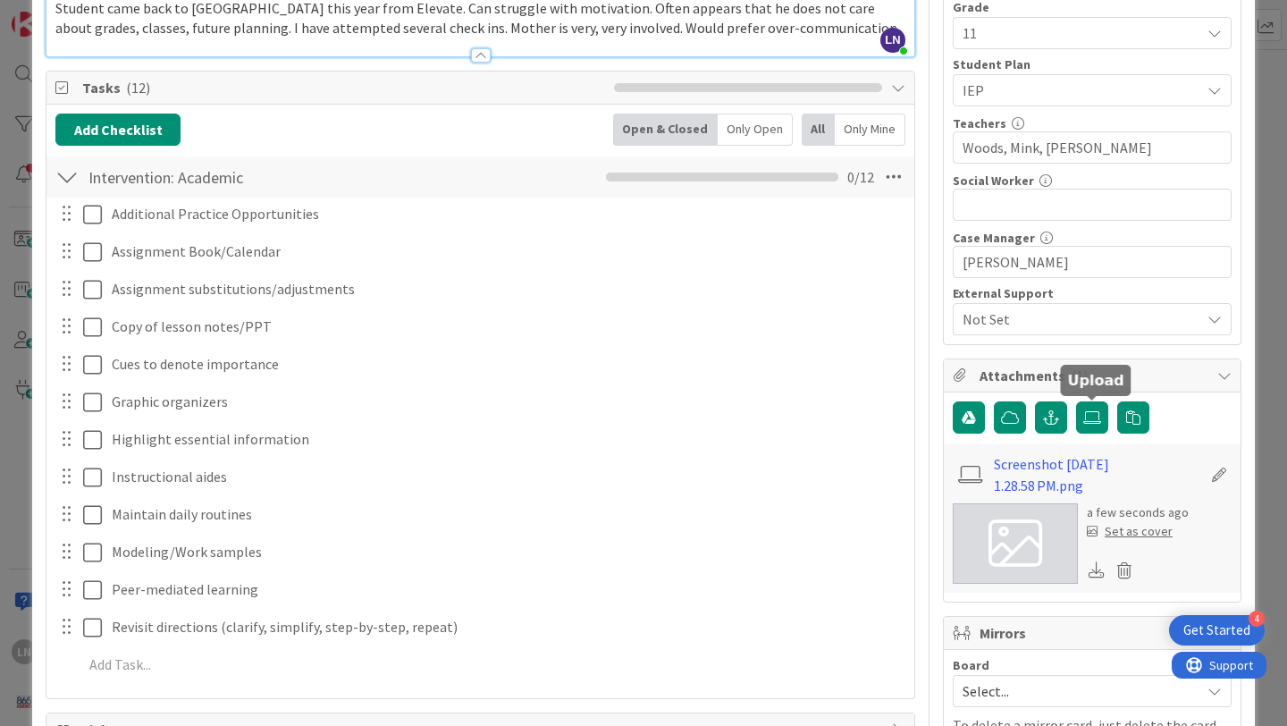
click at [1147, 532] on div "Set as cover" at bounding box center [1130, 531] width 86 height 19
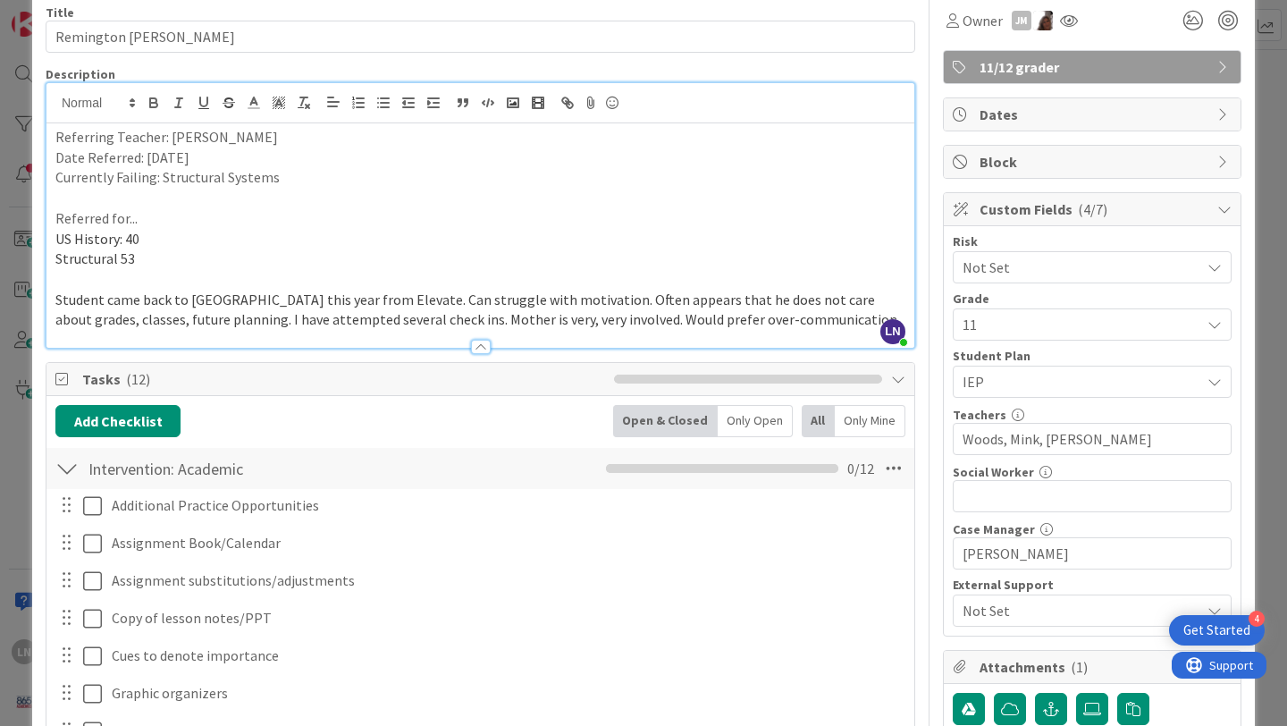
scroll to position [0, 0]
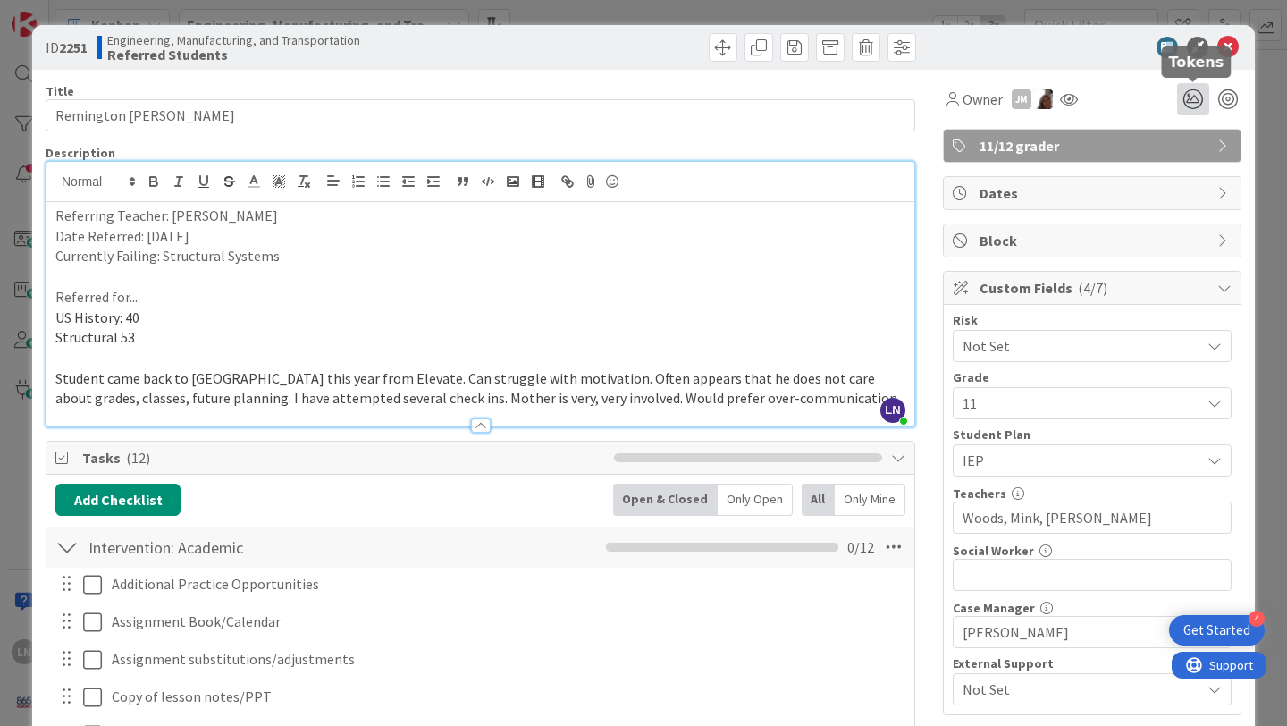
click at [1195, 97] on icon at bounding box center [1193, 99] width 32 height 32
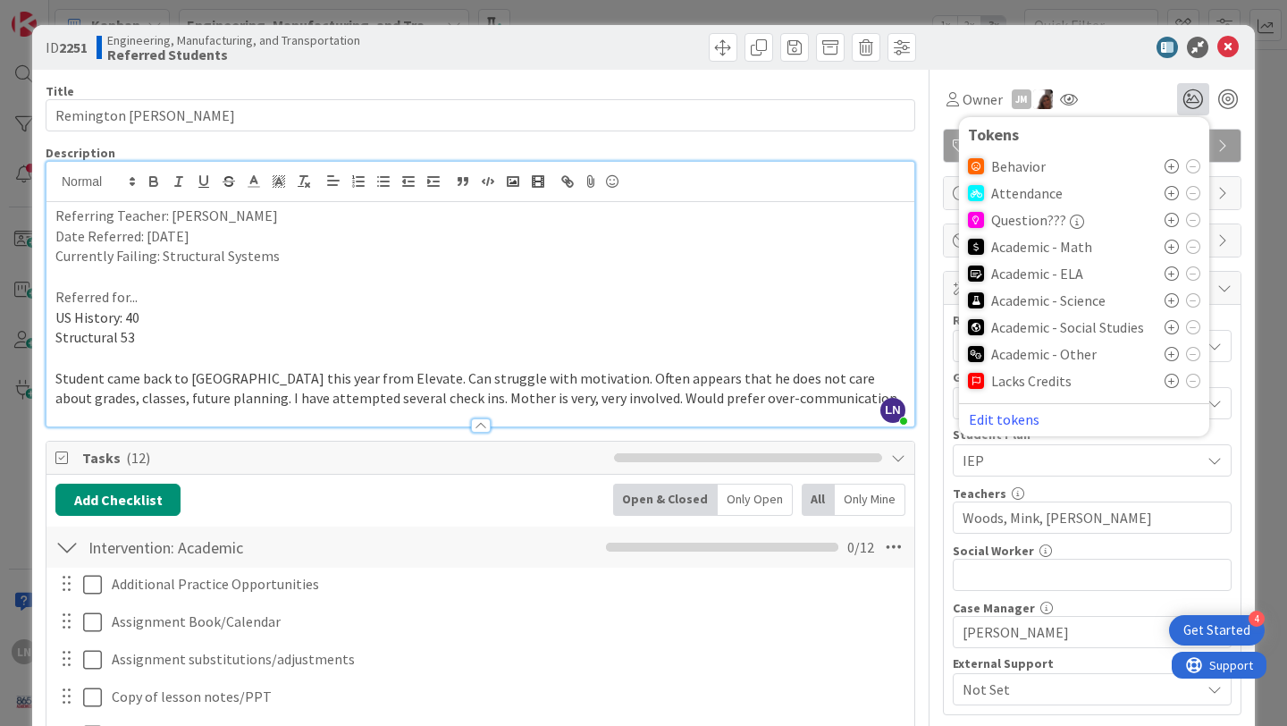
click at [1168, 353] on icon at bounding box center [1172, 354] width 14 height 14
click at [1081, 45] on div at bounding box center [1083, 47] width 316 height 21
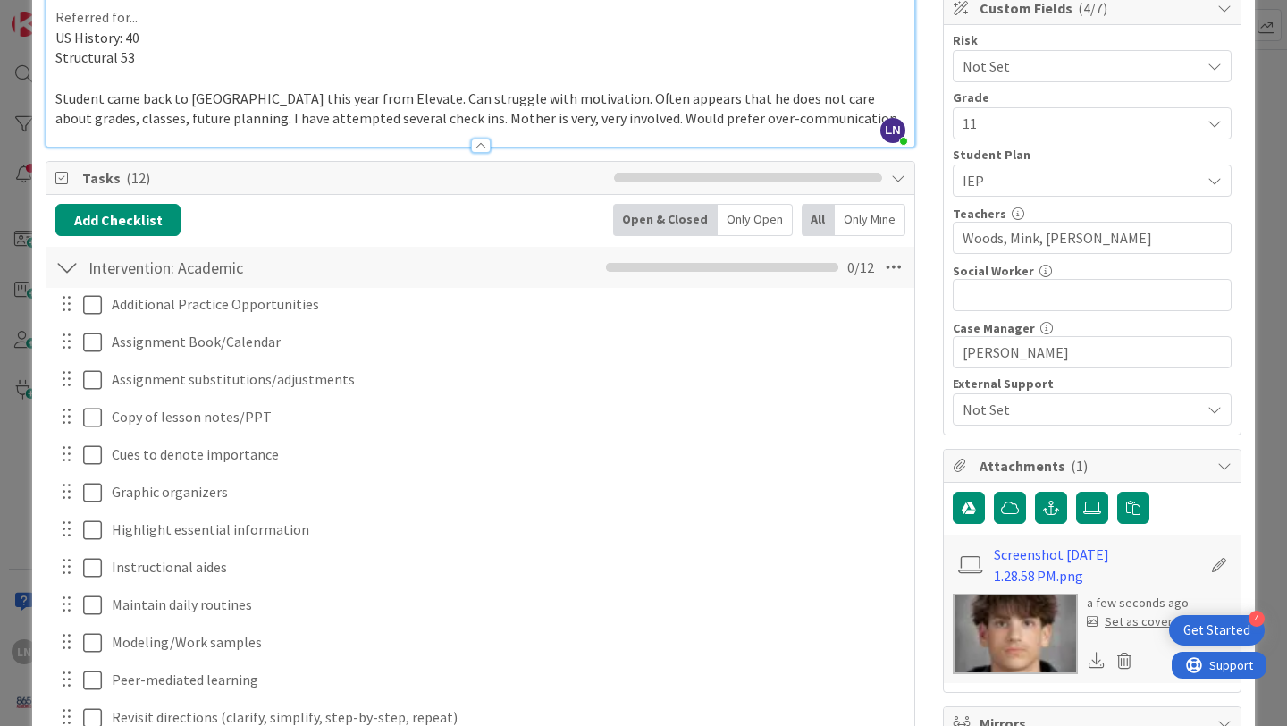
scroll to position [283, 0]
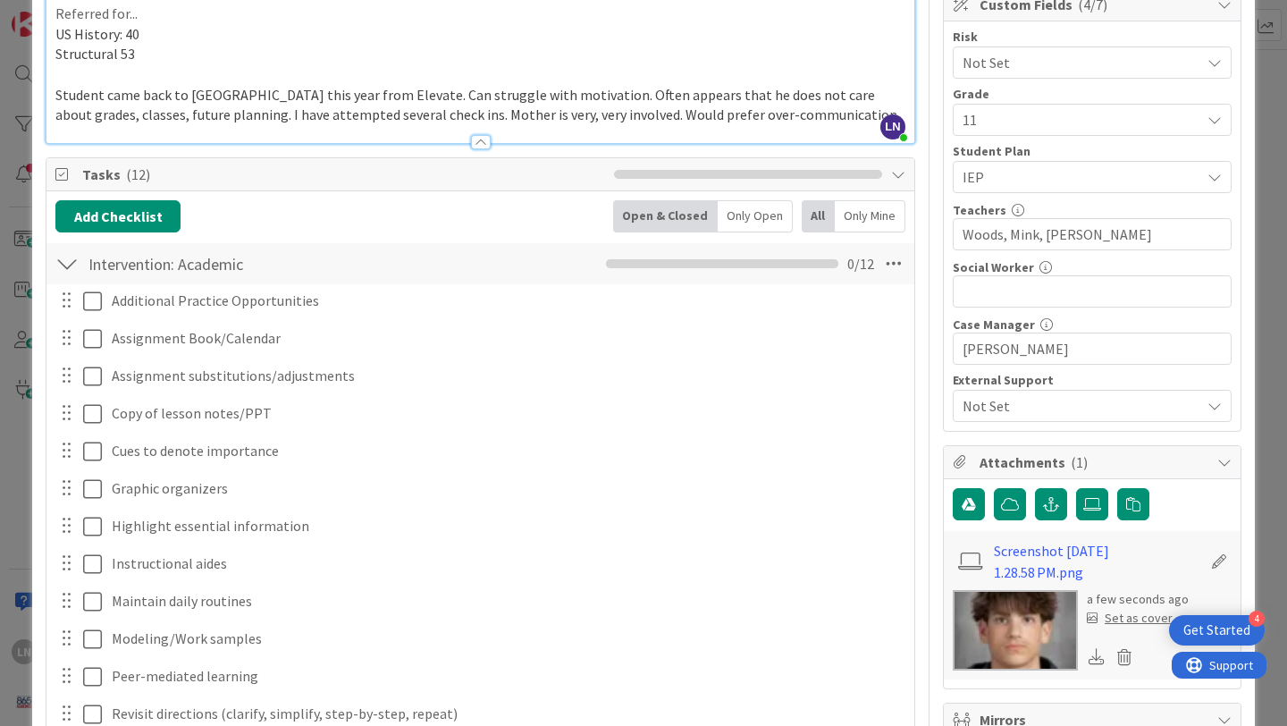
click at [1129, 621] on div "Set as cover" at bounding box center [1130, 618] width 86 height 19
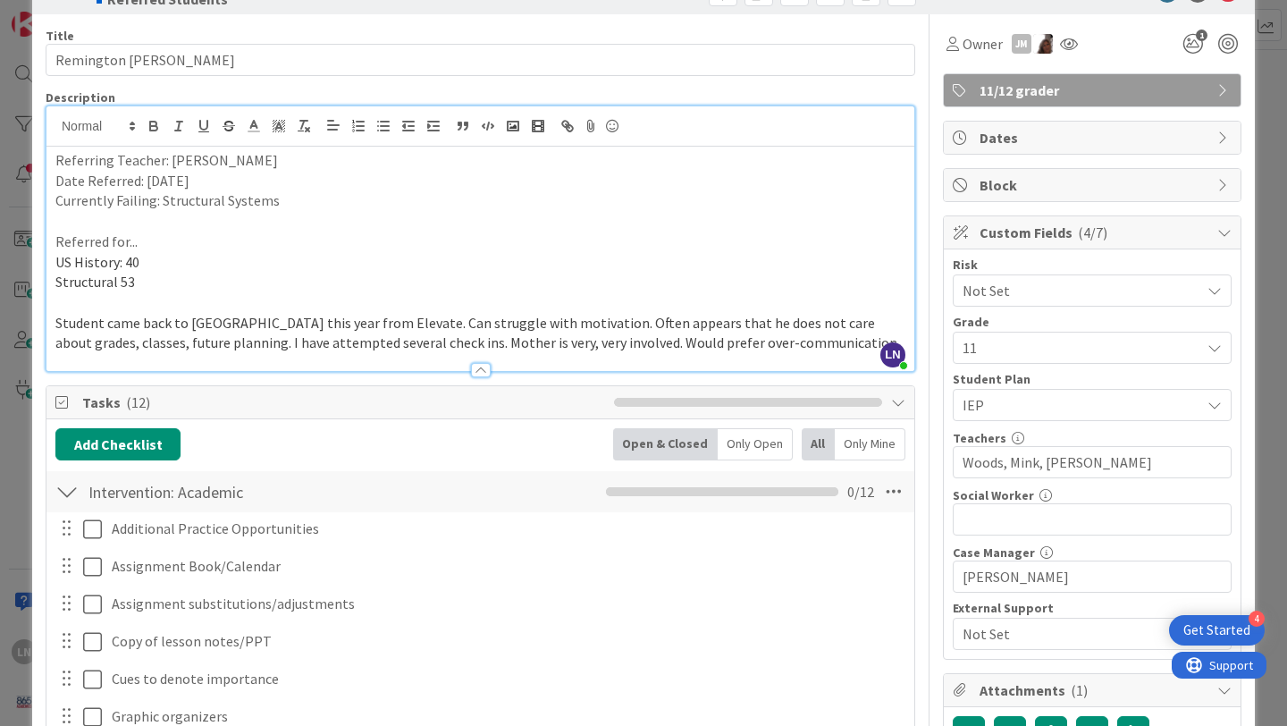
scroll to position [0, 0]
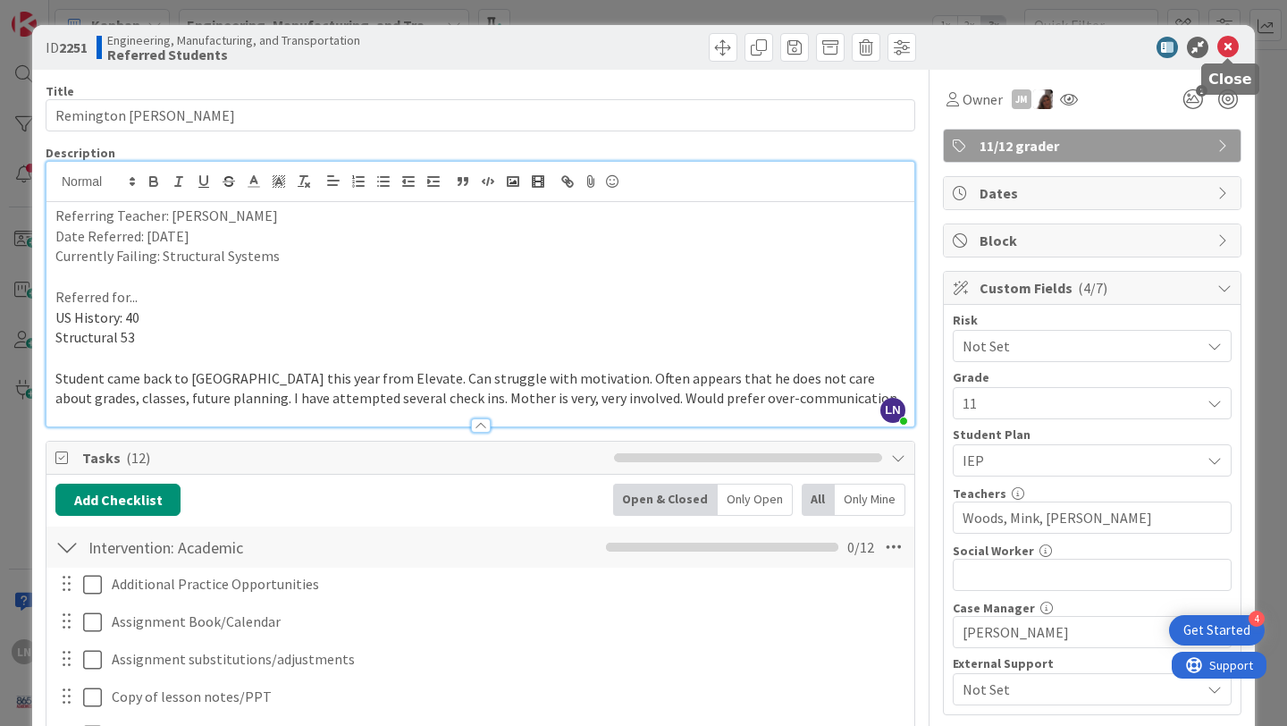
click at [1236, 55] on icon at bounding box center [1228, 47] width 21 height 21
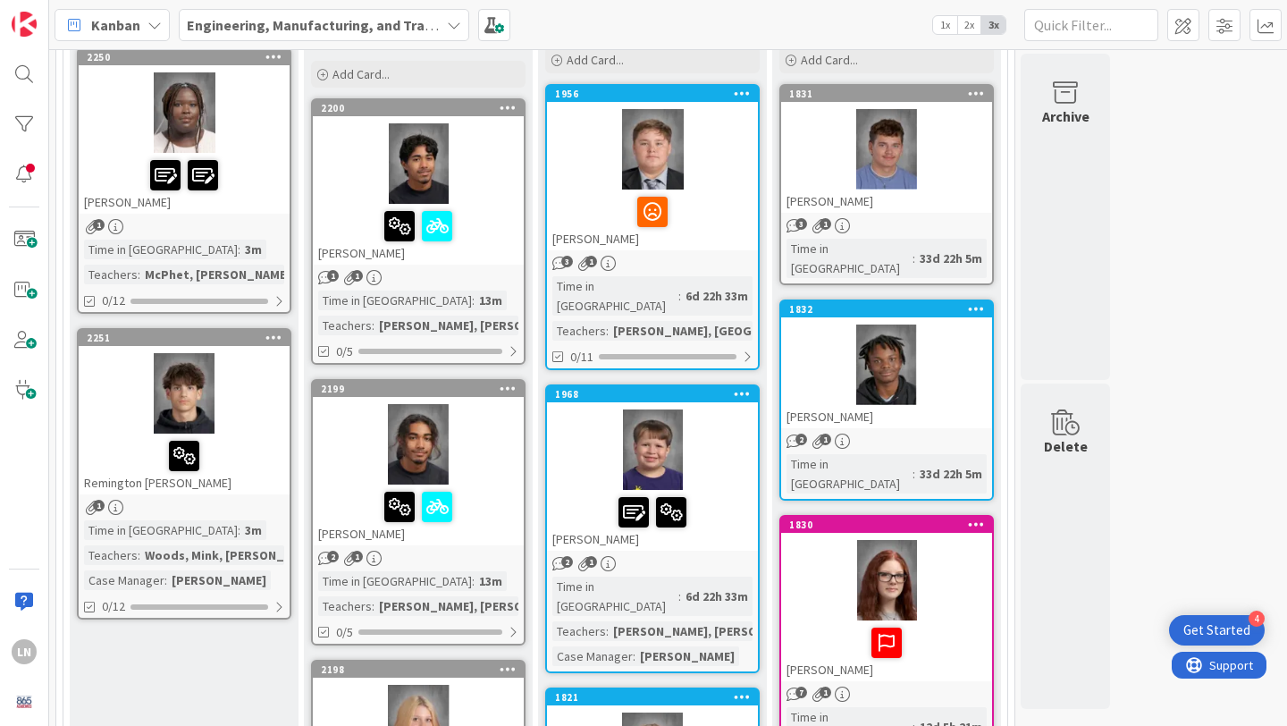
click at [267, 405] on div at bounding box center [184, 393] width 211 height 80
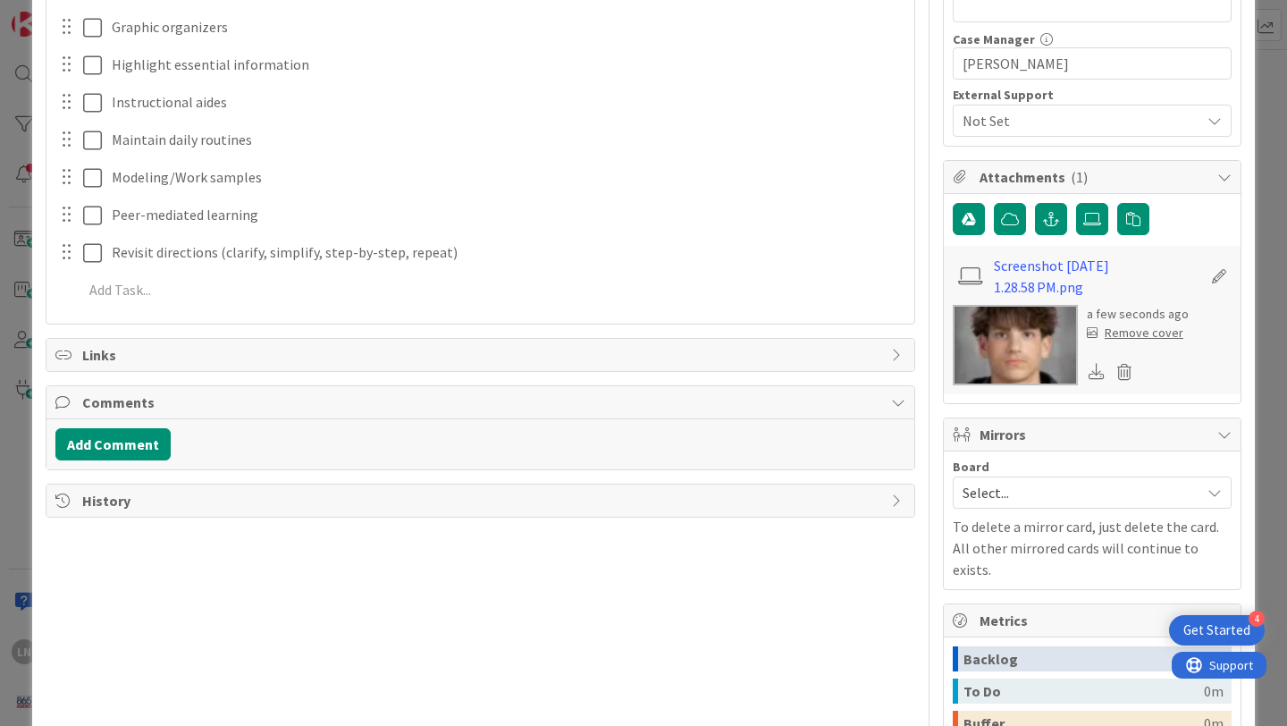
scroll to position [583, 0]
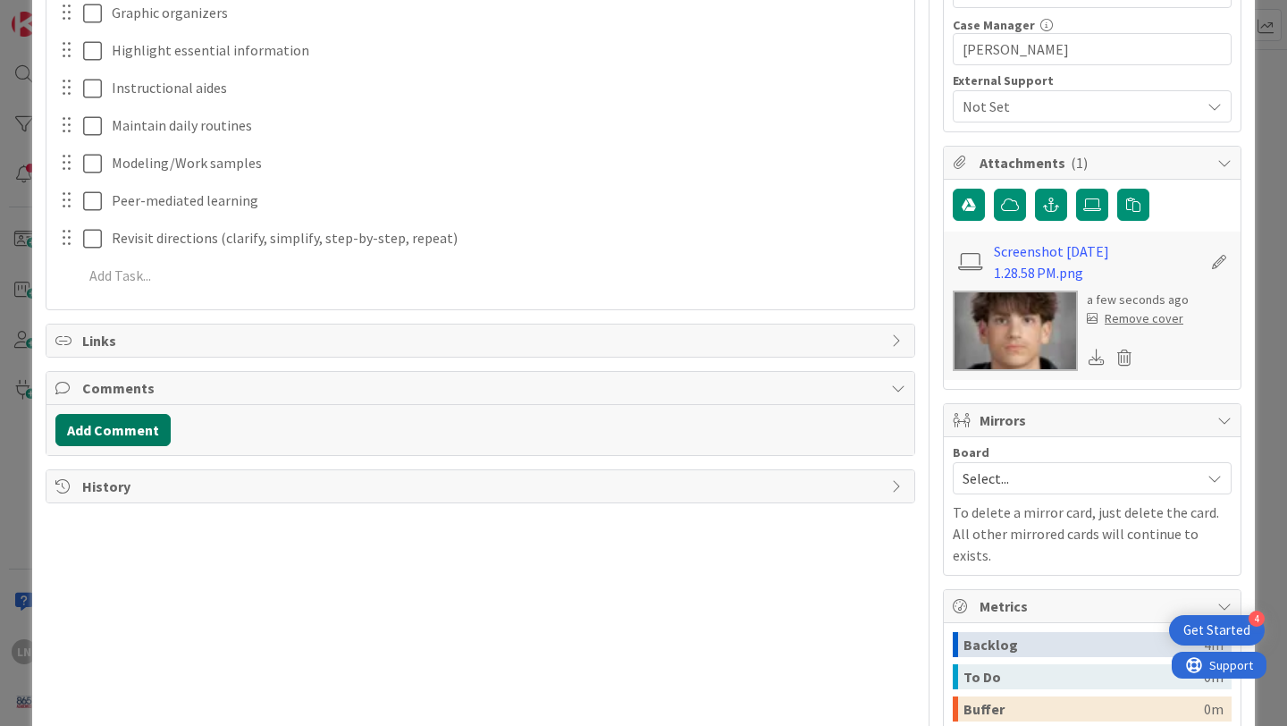
click at [114, 424] on button "Add Comment" at bounding box center [112, 430] width 115 height 32
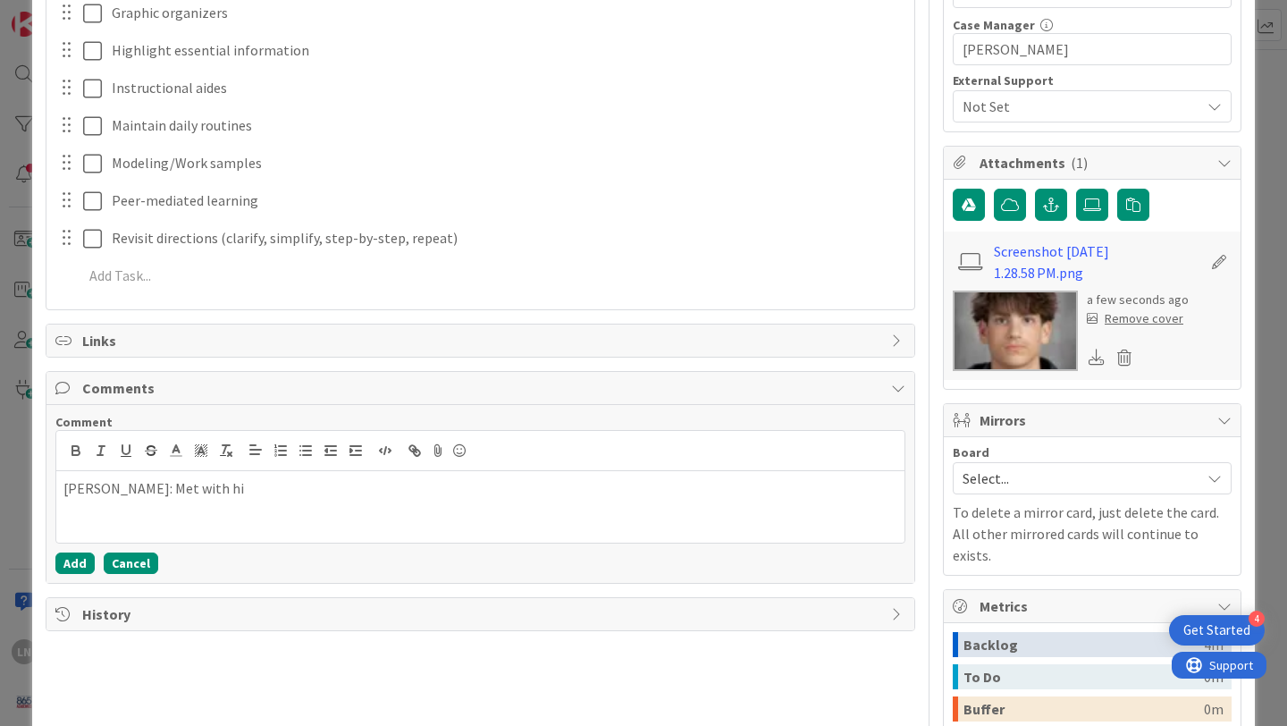
click at [132, 569] on button "Cancel" at bounding box center [131, 563] width 55 height 21
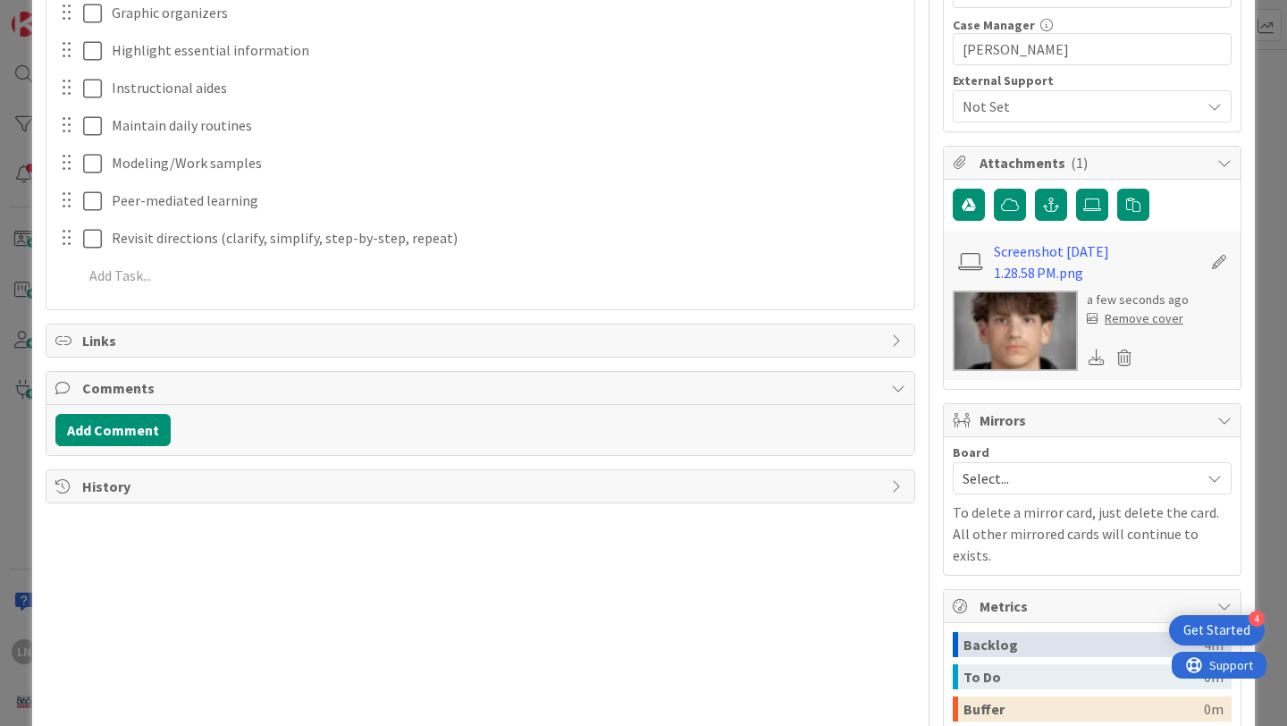
scroll to position [0, 0]
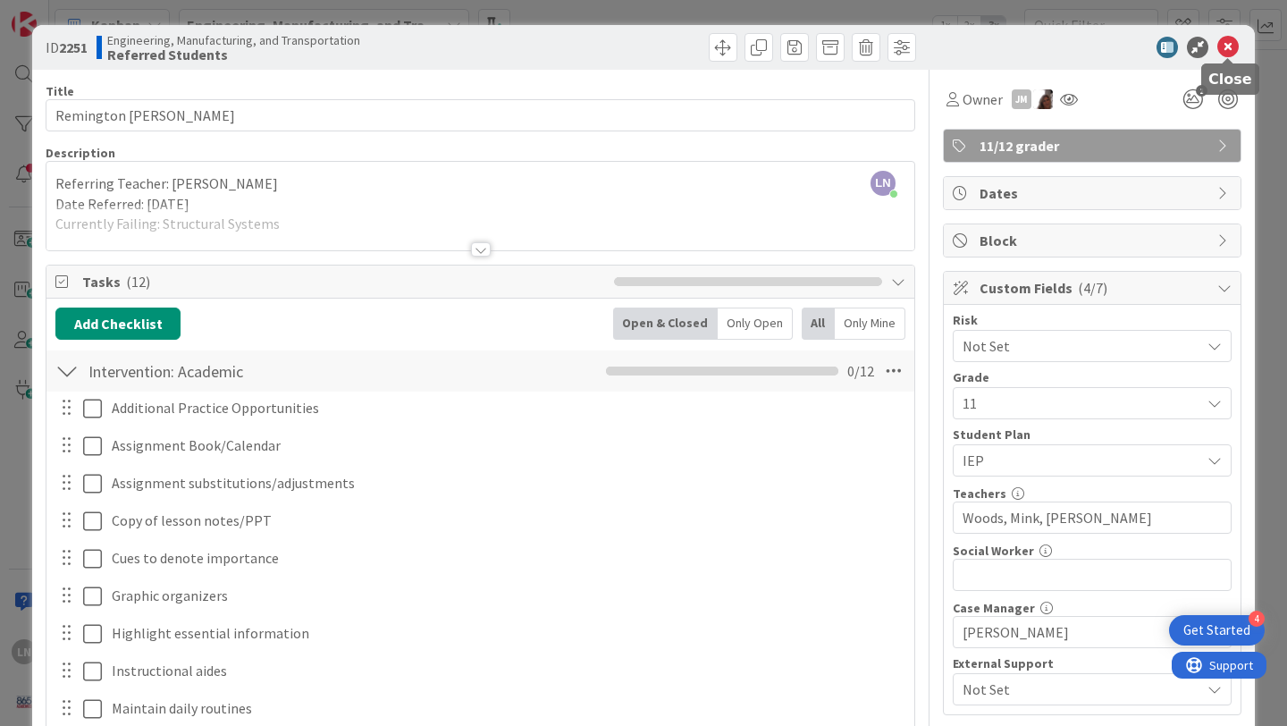
click at [1224, 41] on icon at bounding box center [1228, 47] width 21 height 21
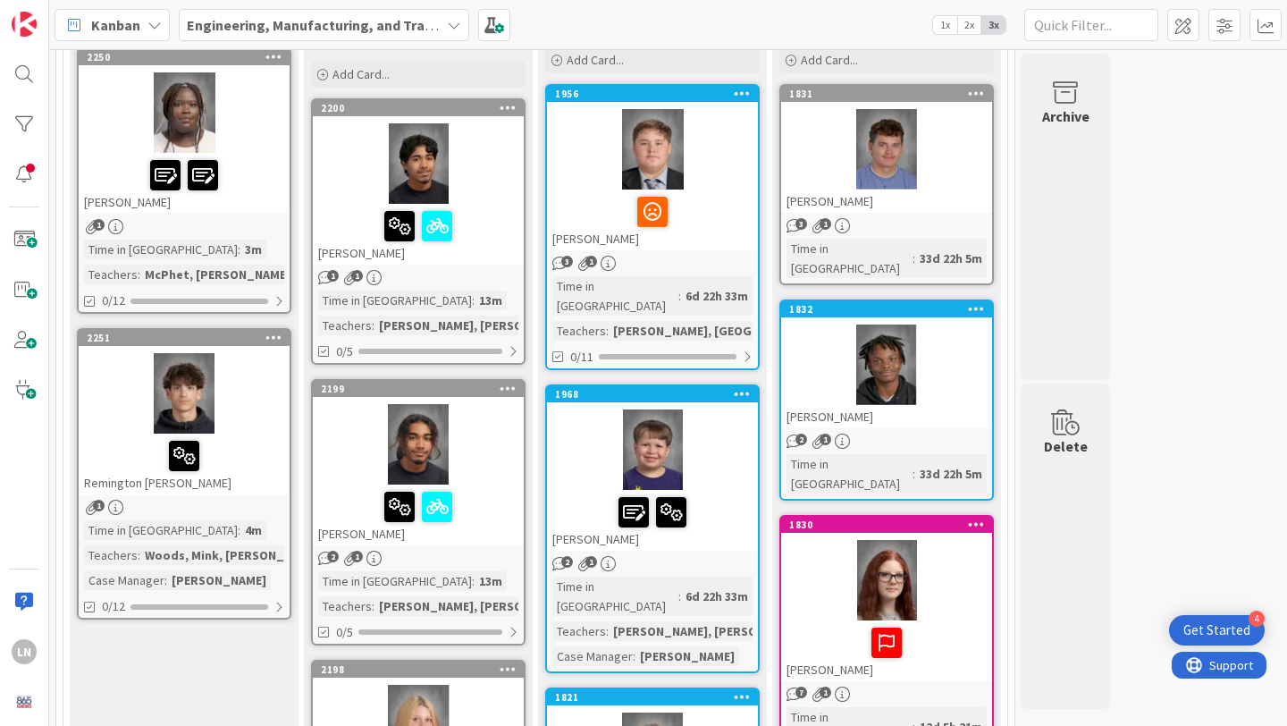
click at [198, 434] on div "Remington [PERSON_NAME]" at bounding box center [184, 464] width 211 height 61
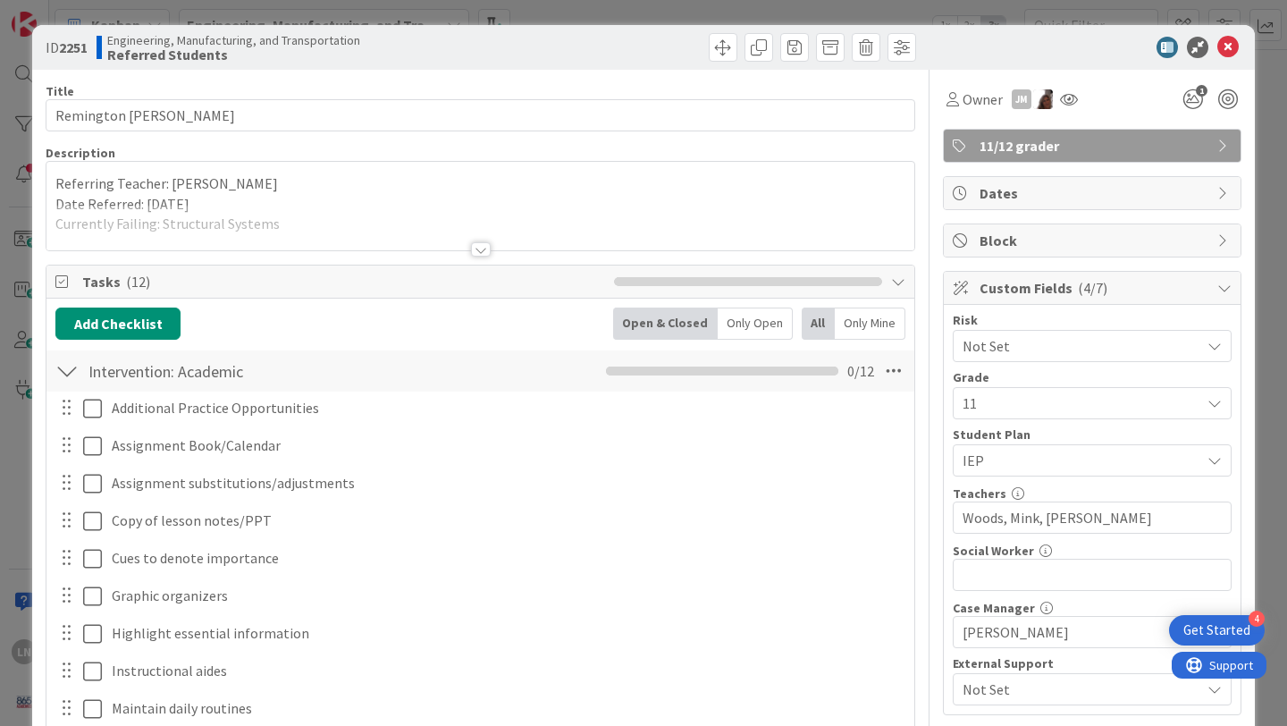
click at [480, 247] on div at bounding box center [481, 249] width 20 height 14
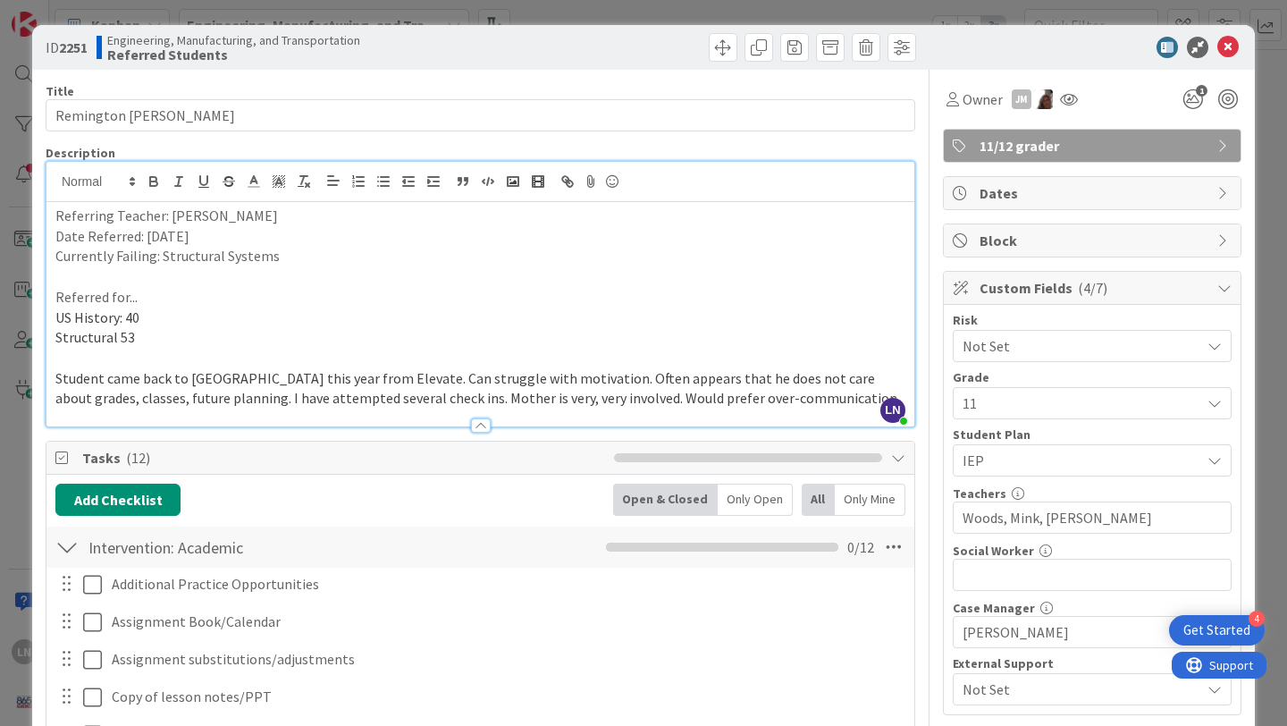
click at [732, 404] on p "Student came back to [GEOGRAPHIC_DATA] this year from Elevate. Can struggle wit…" at bounding box center [480, 388] width 850 height 40
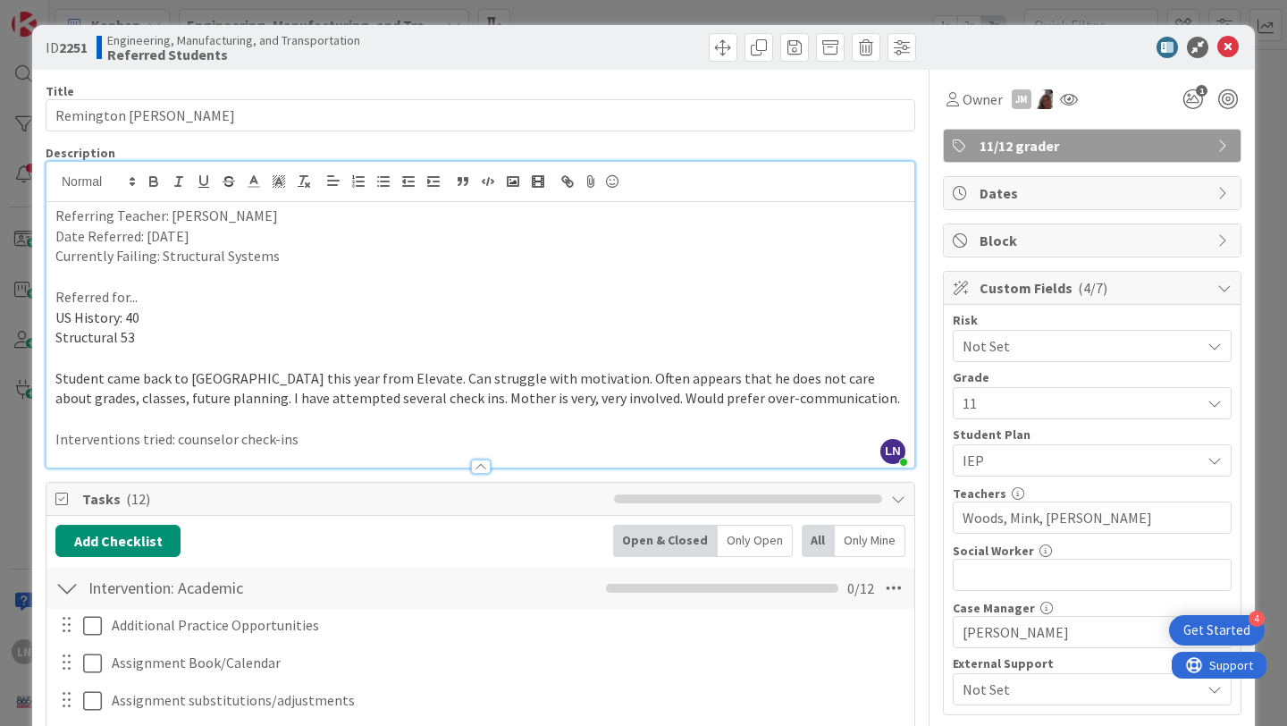
click at [554, 287] on p "Referred for..." at bounding box center [480, 297] width 850 height 21
click at [1237, 45] on icon at bounding box center [1228, 47] width 21 height 21
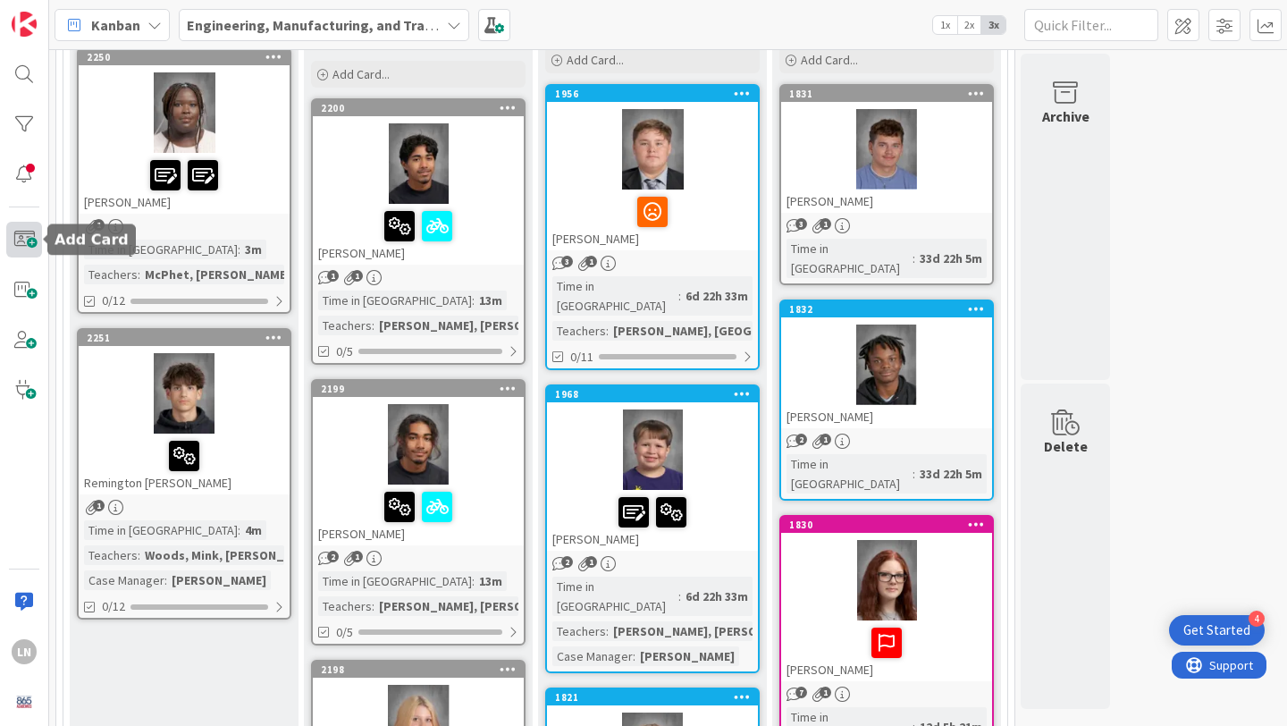
click at [28, 240] on span at bounding box center [24, 240] width 36 height 36
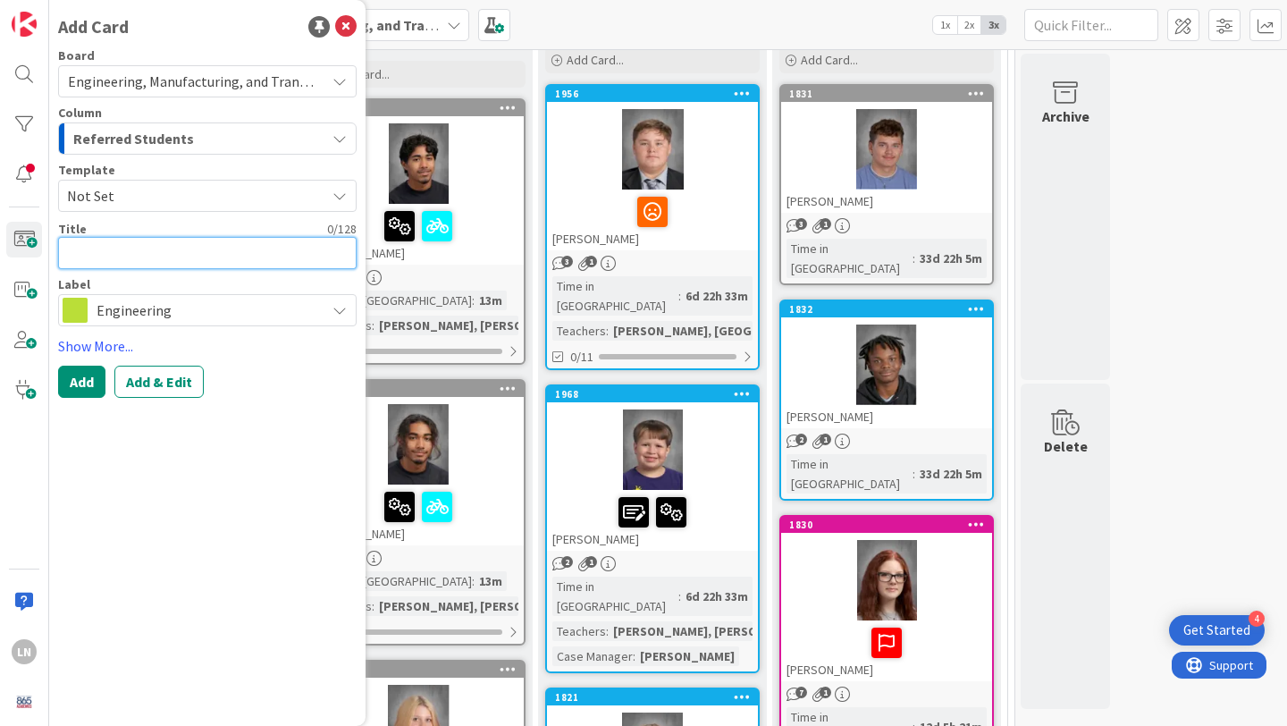
type textarea "x"
type textarea "A"
type textarea "x"
type textarea "Az"
type textarea "x"
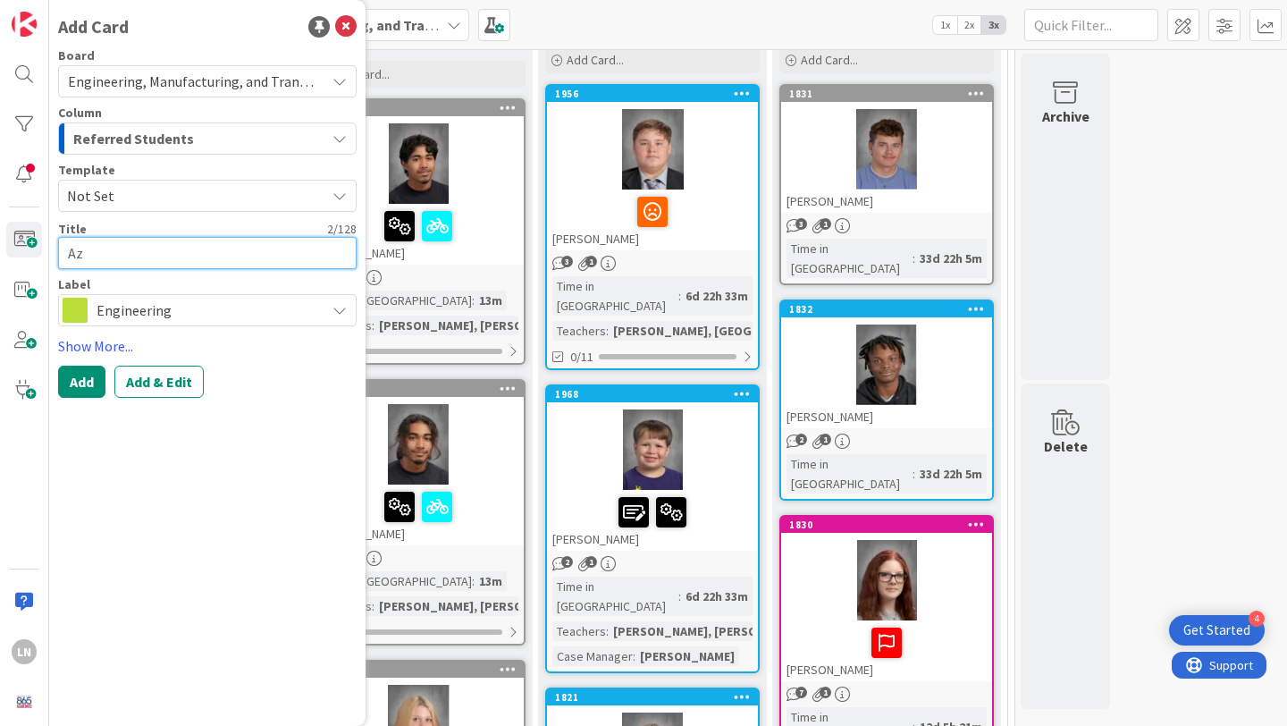
type textarea "Azu"
type textarea "x"
type textarea "Az"
type textarea "x"
type textarea "A"
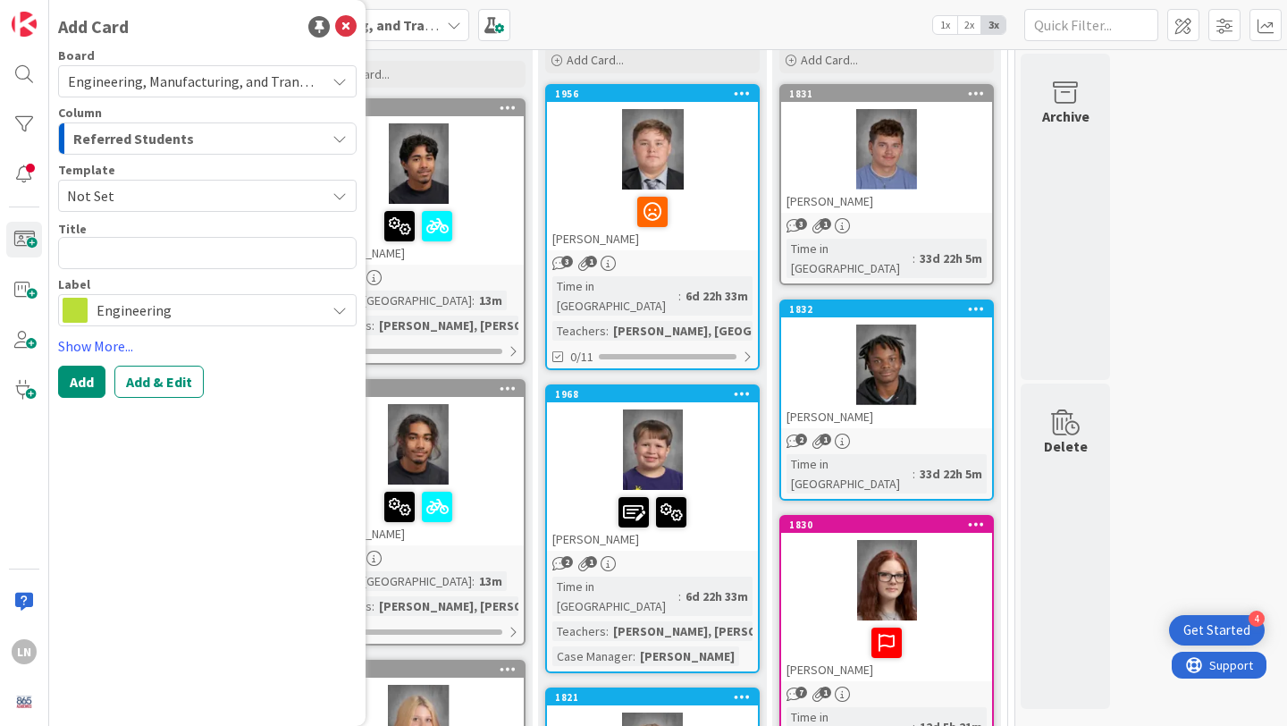
click at [132, 198] on span "Not Set" at bounding box center [189, 195] width 245 height 23
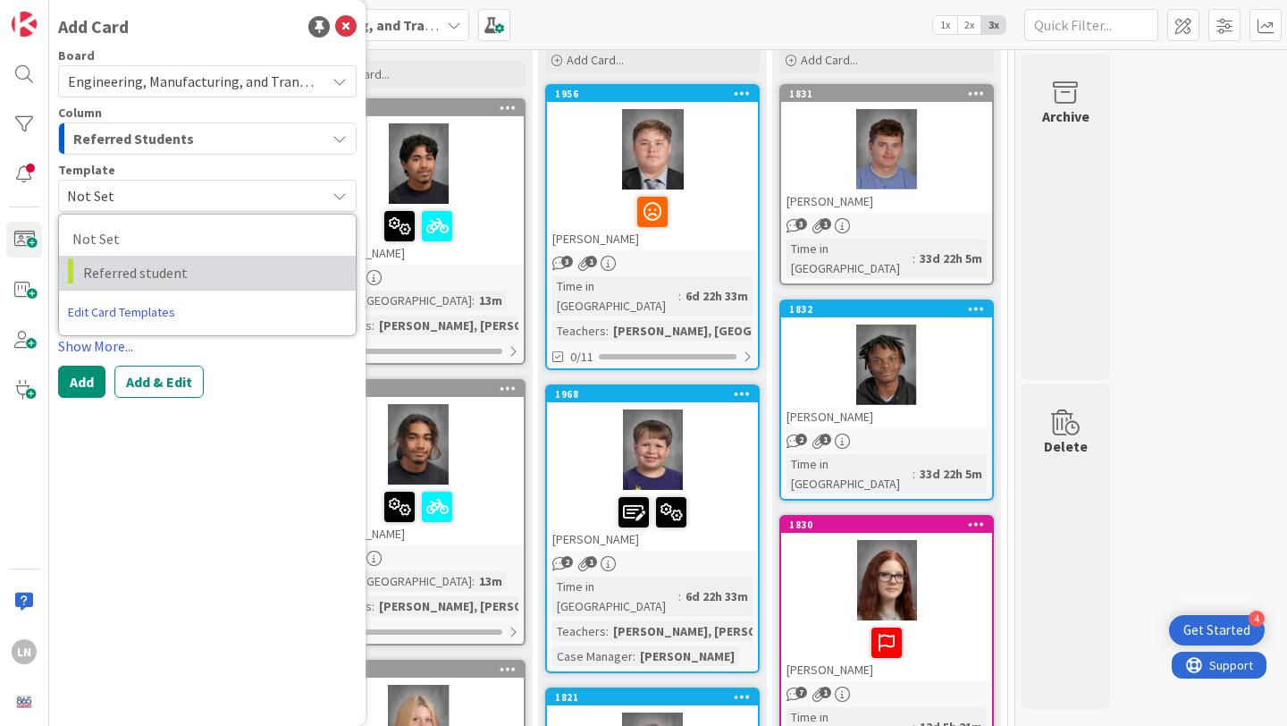
click at [134, 263] on span "Referred student" at bounding box center [212, 272] width 259 height 23
type textarea "x"
type textarea "Referred student"
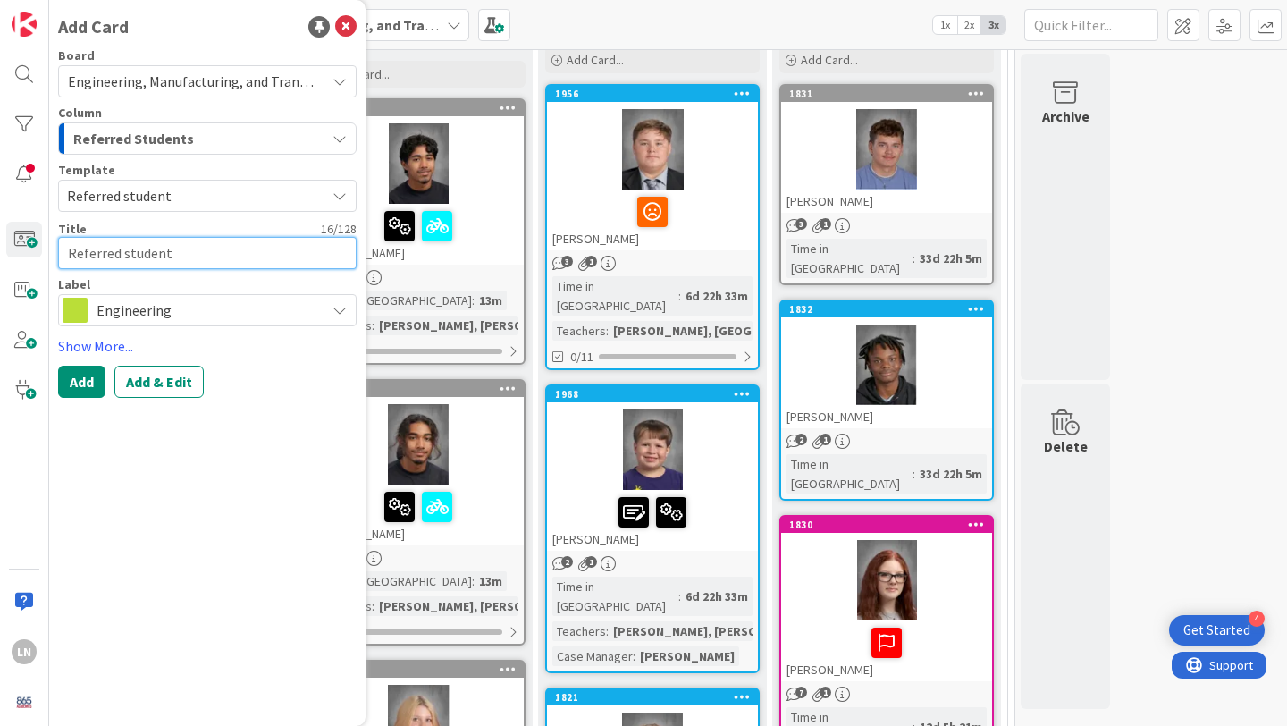
click at [172, 253] on textarea "Referred student" at bounding box center [207, 253] width 299 height 32
type textarea "x"
type textarea "A"
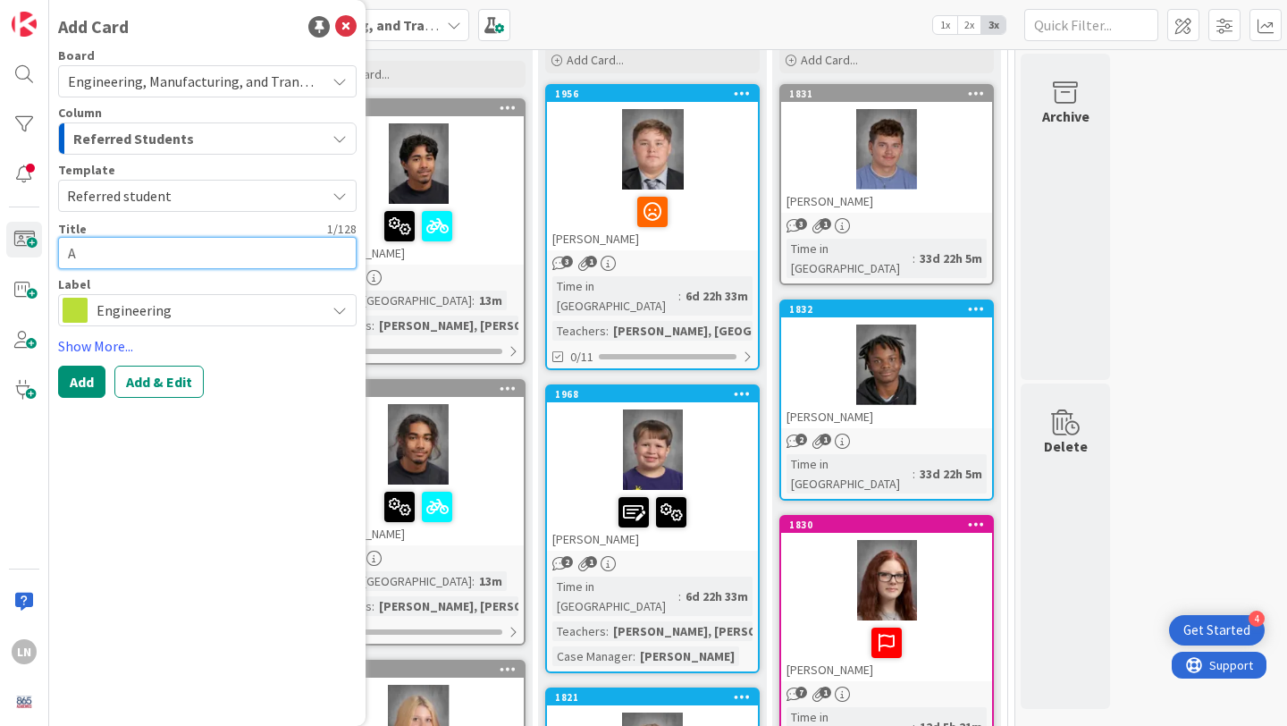
type textarea "x"
type textarea "Az"
type textarea "x"
type textarea "Azu"
type textarea "x"
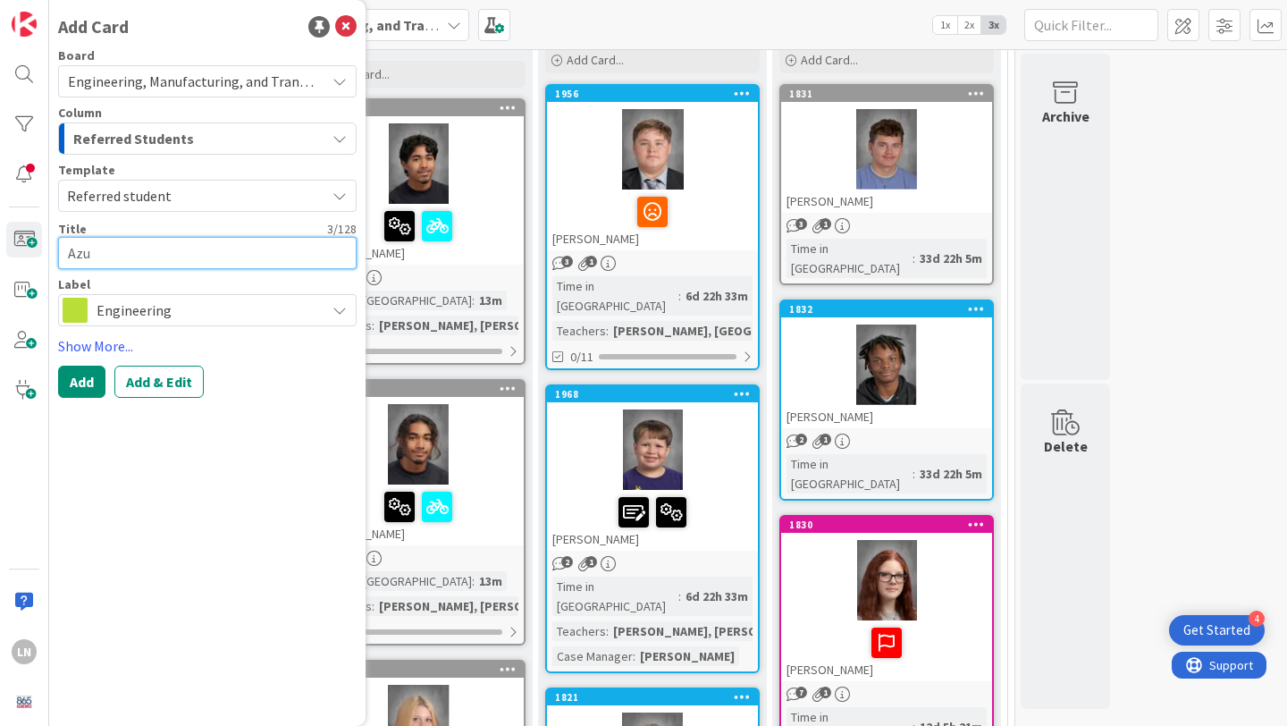
type textarea "Azur"
type textarea "x"
type textarea "Azura"
type textarea "x"
type textarea "Azura"
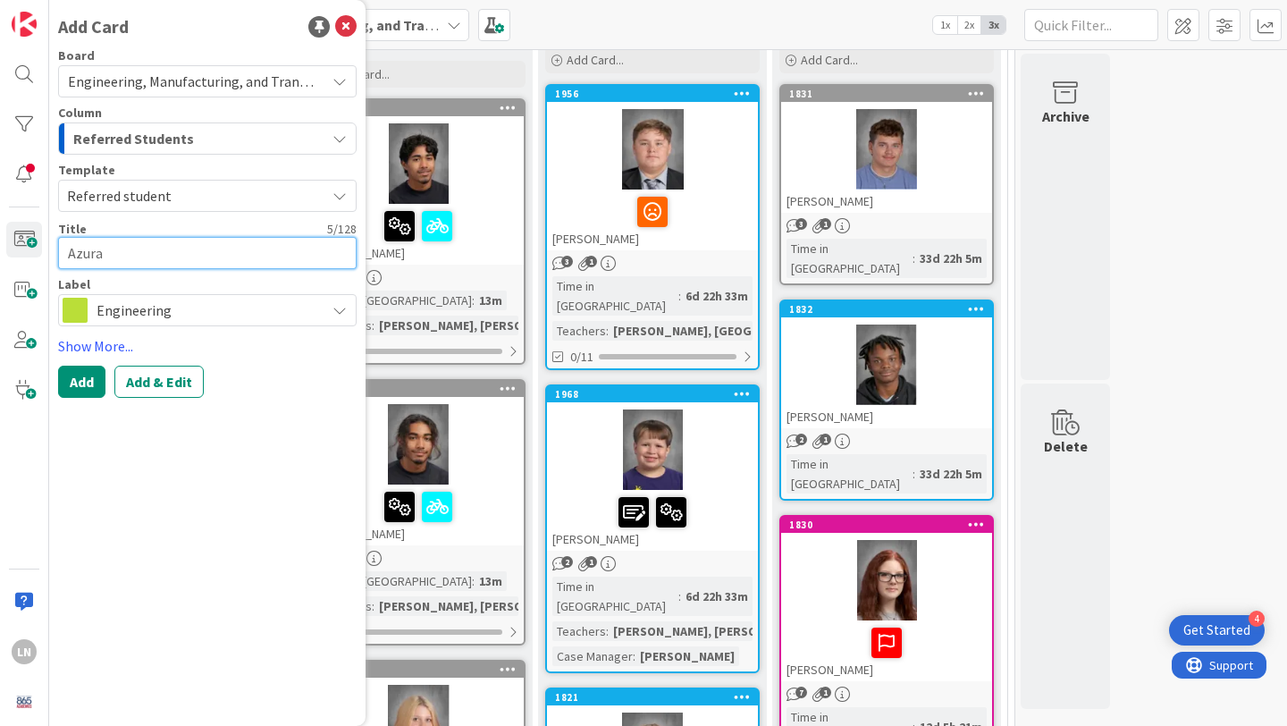
type textarea "x"
type textarea "Azura H"
type textarea "x"
type textarea "Azura Hal"
type textarea "x"
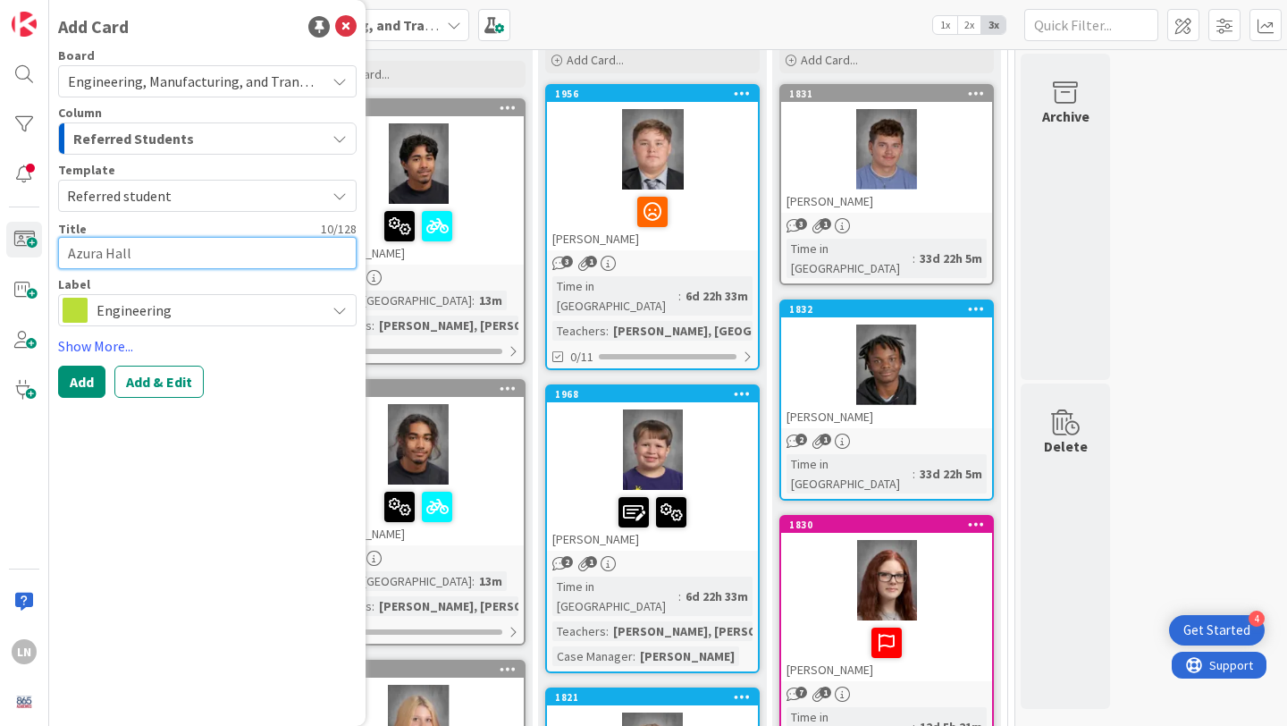
type textarea "Azura Hall"
click at [190, 315] on span "Engineering" at bounding box center [207, 310] width 220 height 25
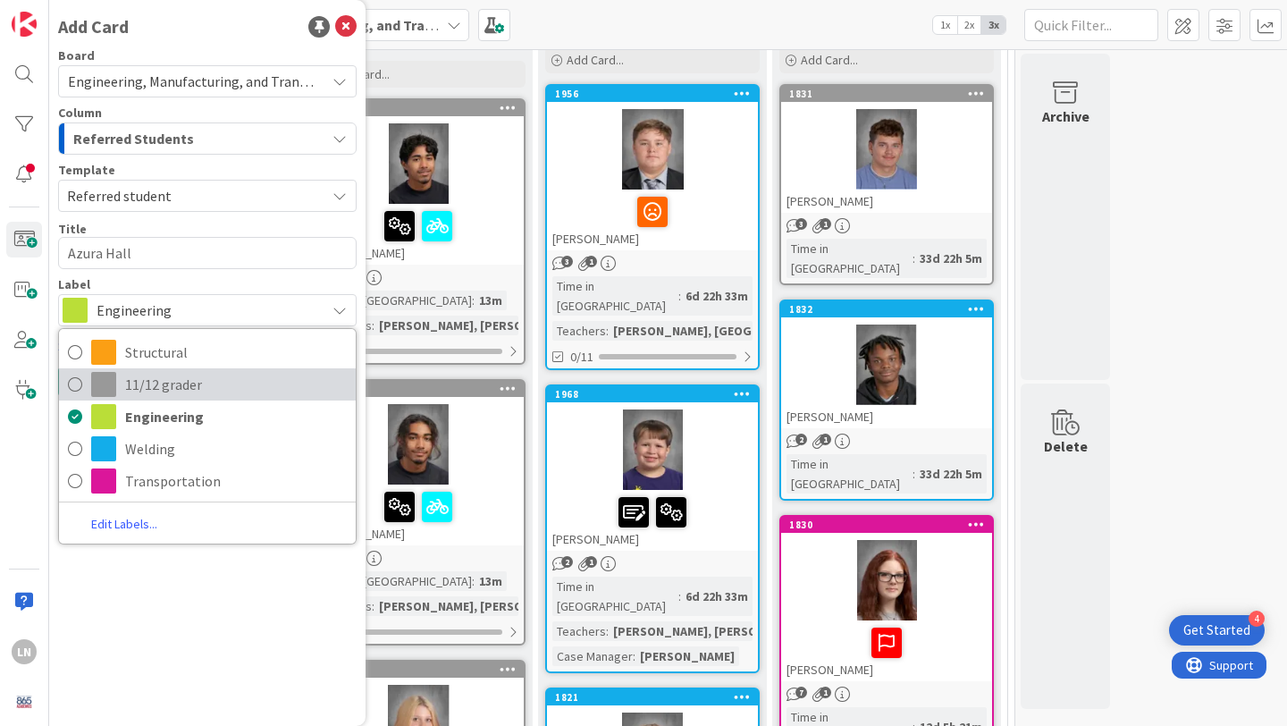
click at [77, 387] on icon at bounding box center [75, 384] width 14 height 27
type textarea "x"
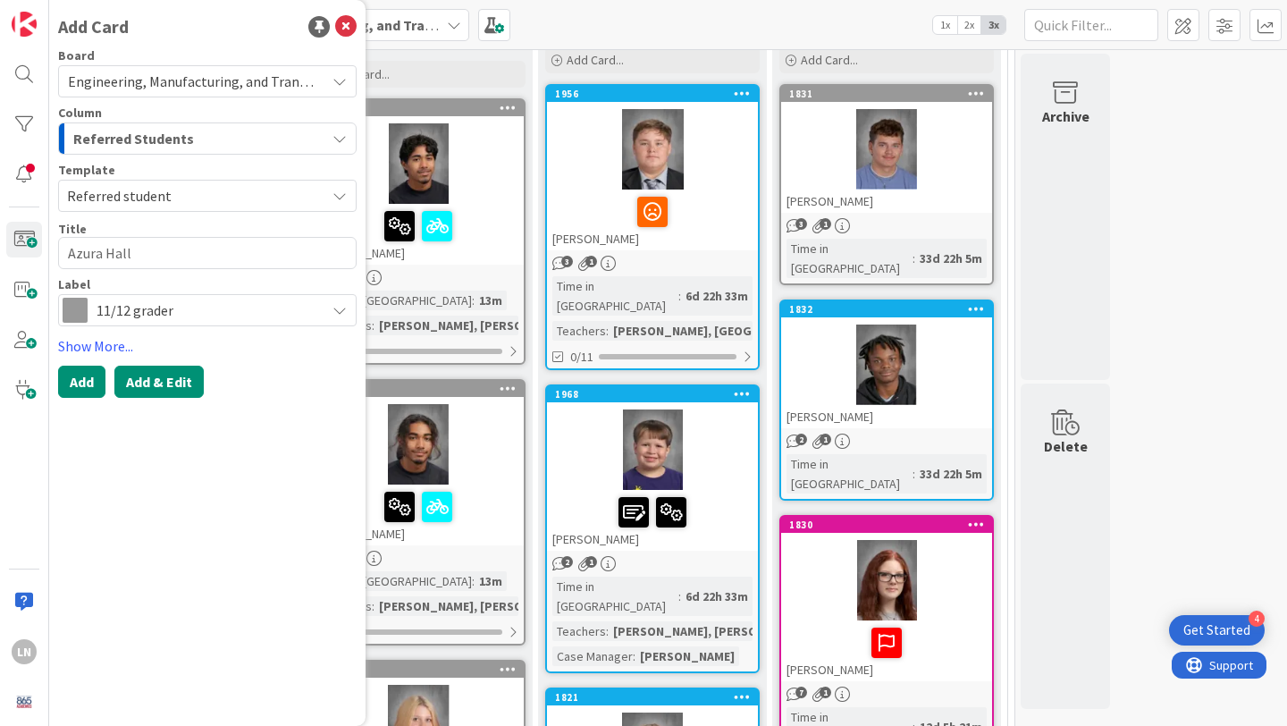
click at [194, 377] on button "Add & Edit" at bounding box center [158, 382] width 89 height 32
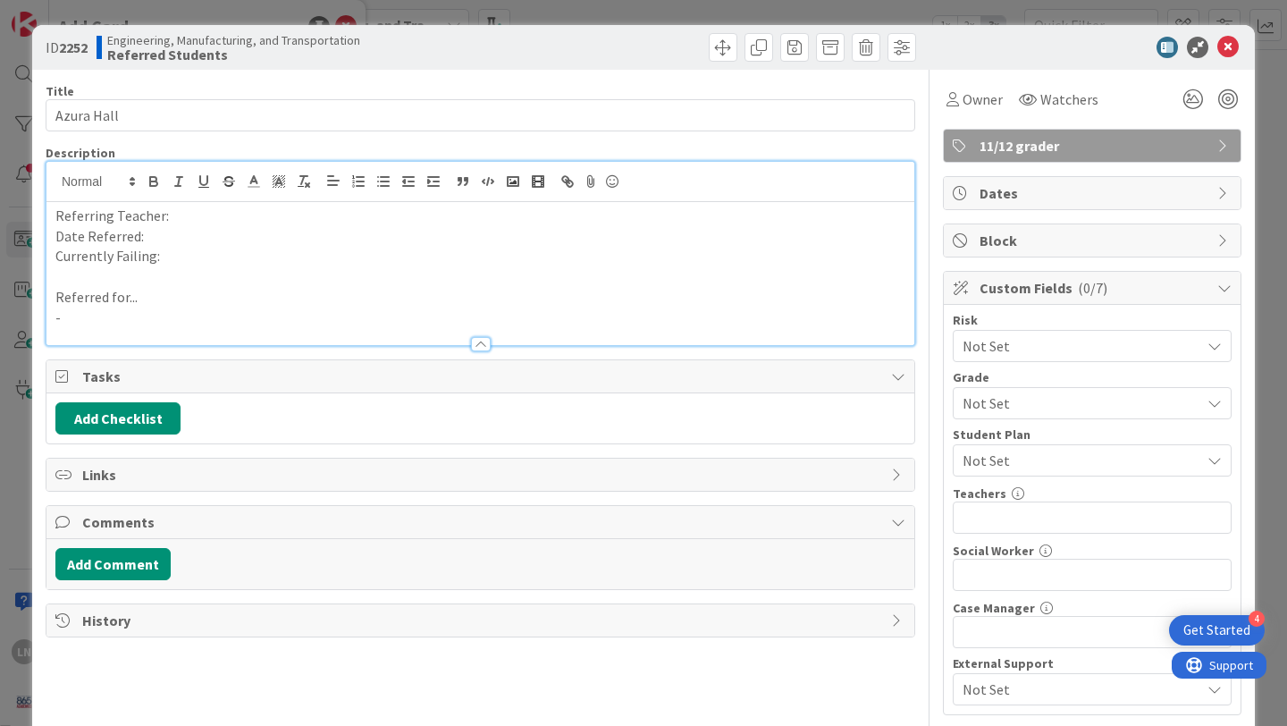
click at [268, 175] on div "Referring Teacher: Date Referred: Currently Failing: Referred for... -" at bounding box center [480, 253] width 868 height 183
click at [235, 231] on p "Date Referred:" at bounding box center [480, 236] width 850 height 21
click at [221, 264] on p "Currently Failing:" at bounding box center [480, 256] width 850 height 21
click at [177, 316] on p "-" at bounding box center [480, 318] width 850 height 21
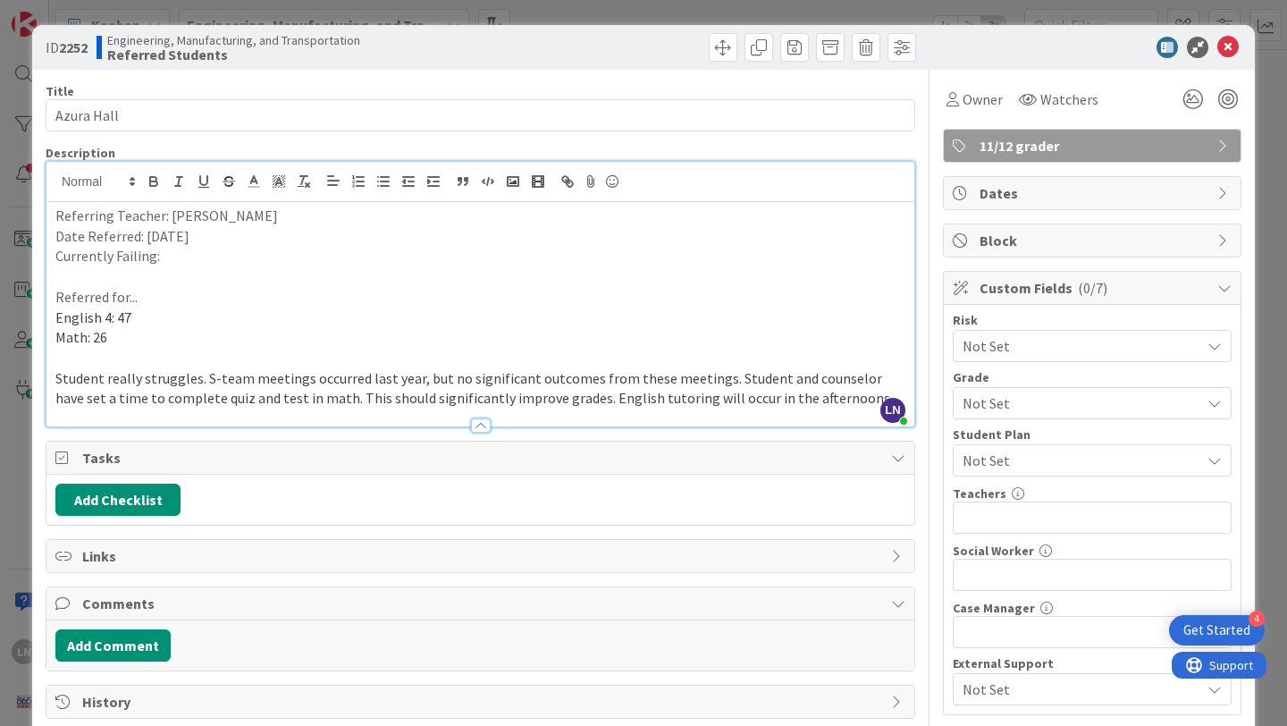
click at [184, 256] on p "Currently Failing:" at bounding box center [480, 256] width 850 height 21
click at [247, 253] on p "Currently Failing: English 4, Math Reasoning" at bounding box center [480, 256] width 850 height 21
click at [223, 299] on p "Referred for..." at bounding box center [480, 297] width 850 height 21
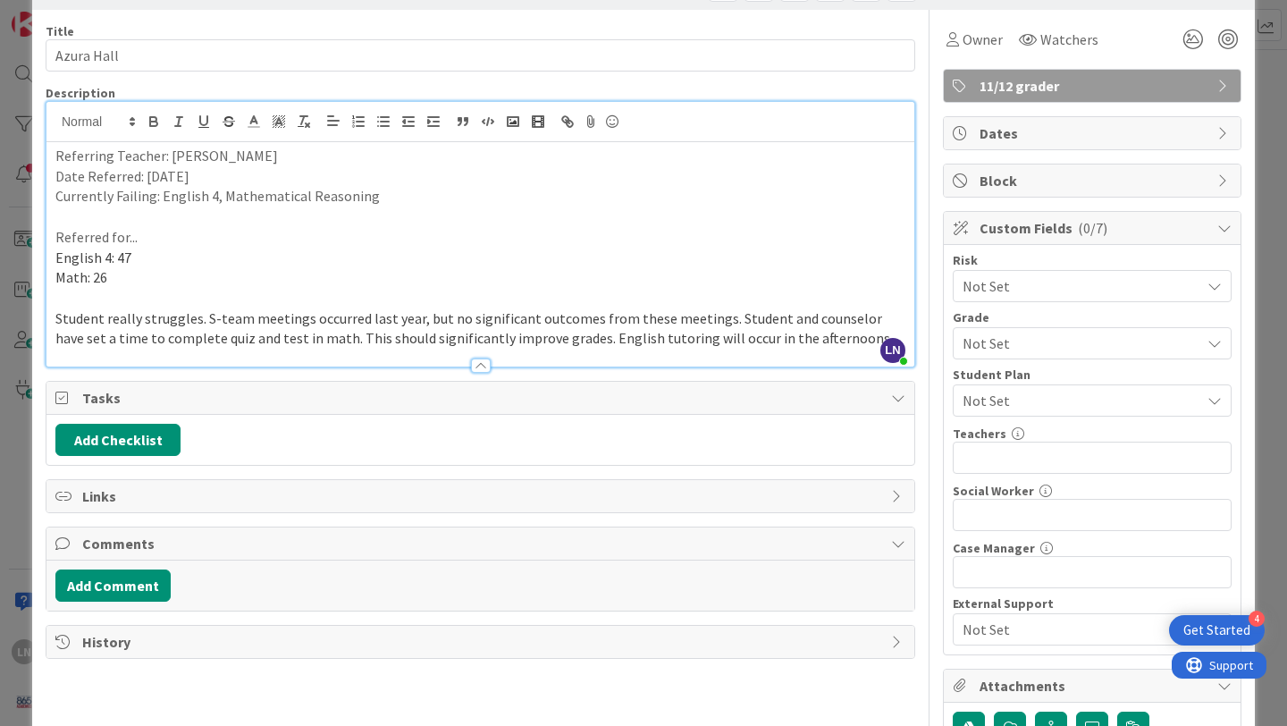
scroll to position [63, 0]
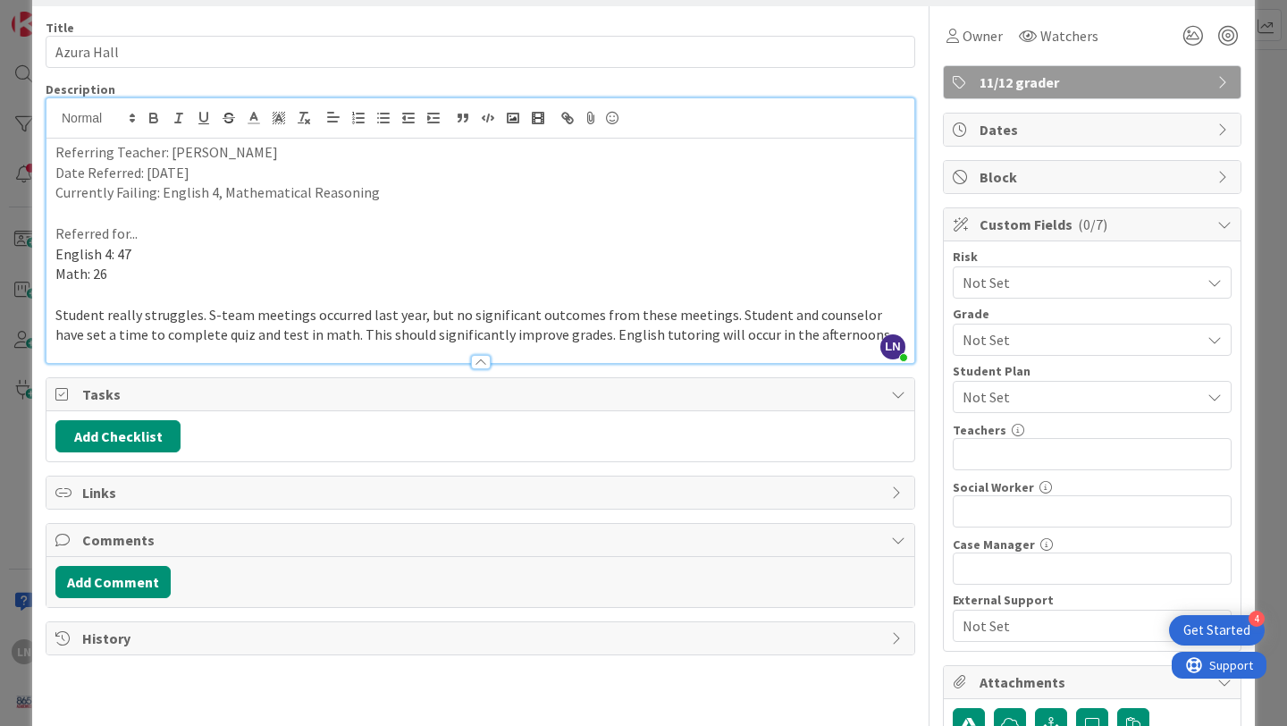
click at [846, 333] on p "Student really struggles. S-team meetings occurred last year, but no significan…" at bounding box center [480, 325] width 850 height 40
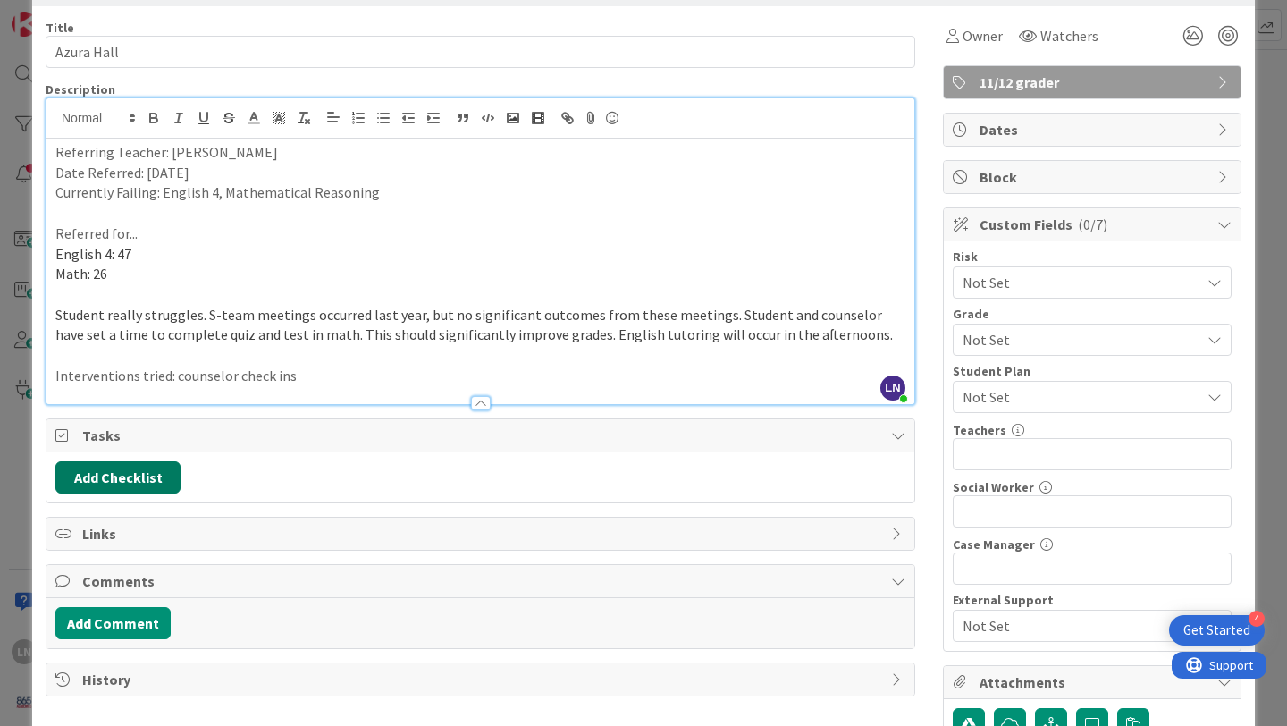
click at [159, 476] on button "Add Checklist" at bounding box center [117, 477] width 125 height 32
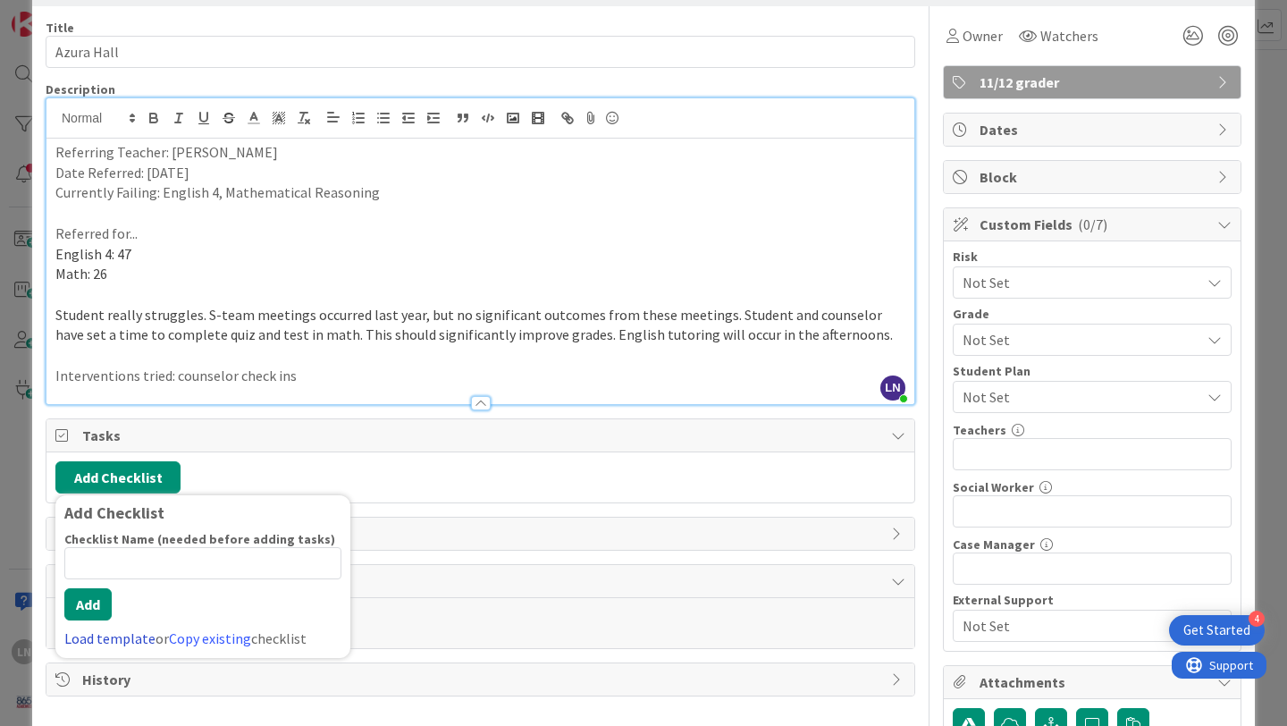
click at [125, 638] on link "Load template" at bounding box center [109, 638] width 91 height 18
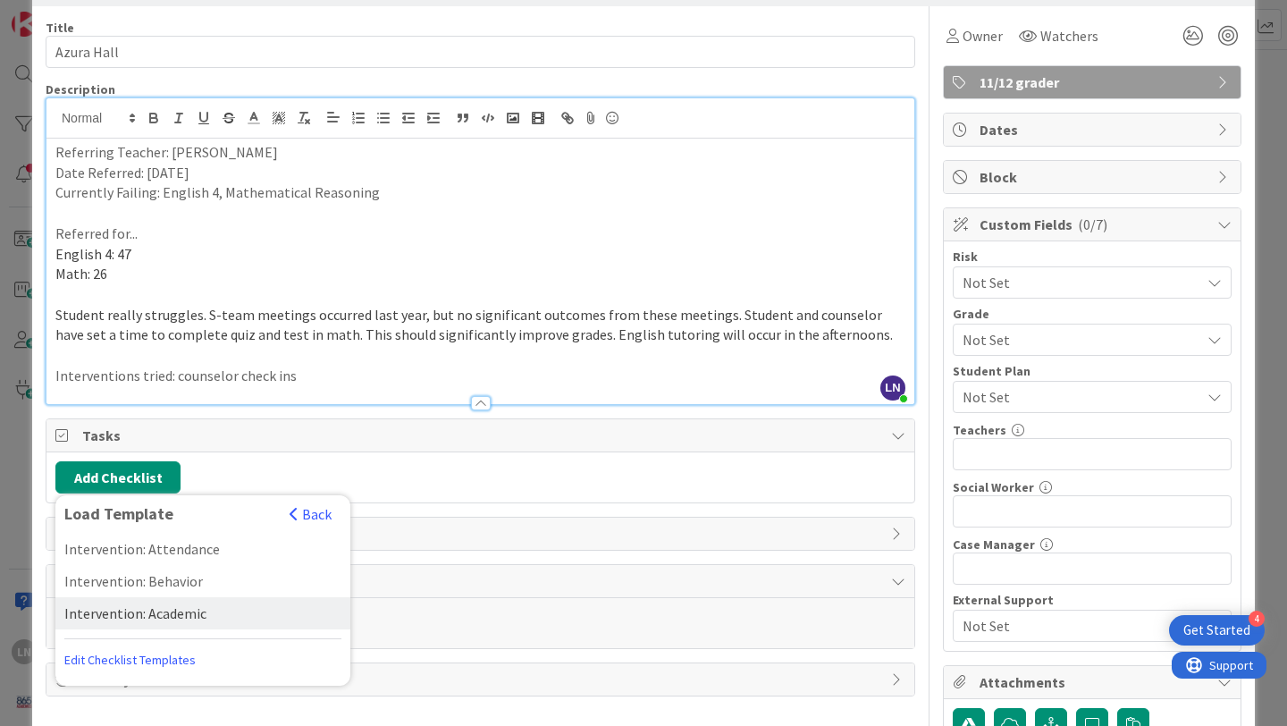
click at [156, 603] on div "Intervention: Academic" at bounding box center [202, 613] width 295 height 32
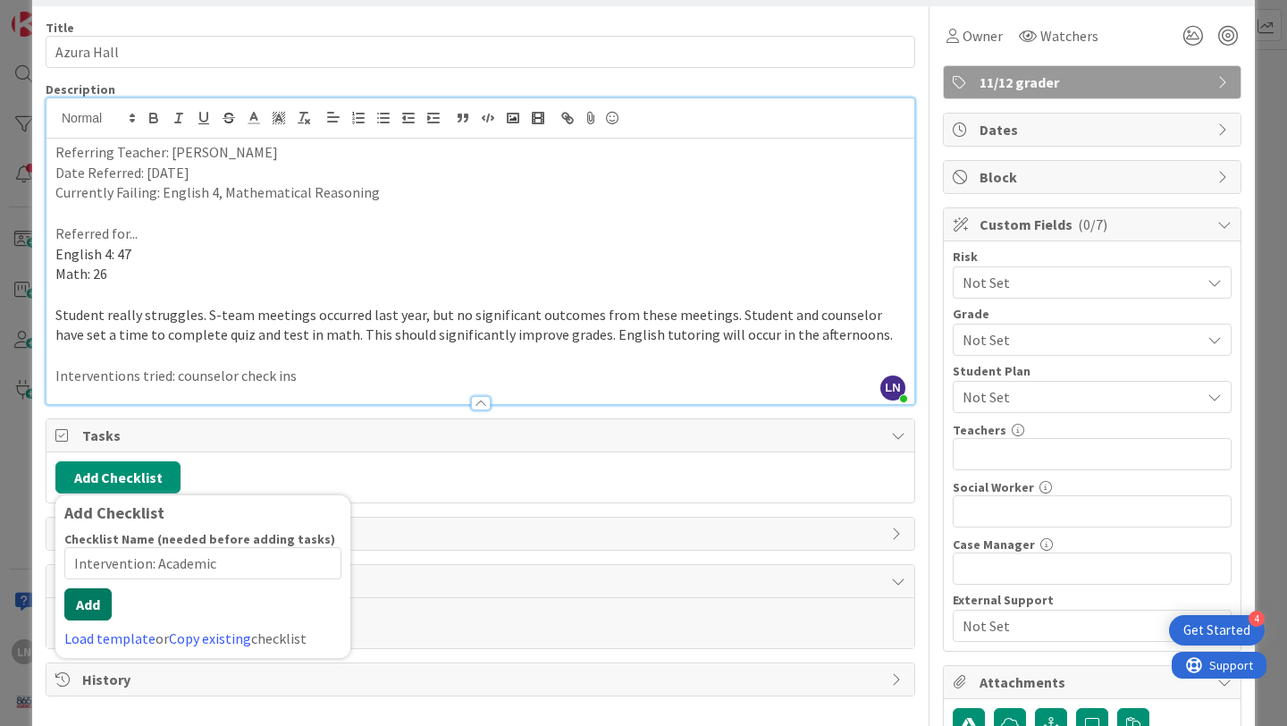
click at [103, 625] on div "Checklist Name (needed before adding tasks) 22 / 64 Intervention: Academic Add …" at bounding box center [202, 590] width 277 height 118
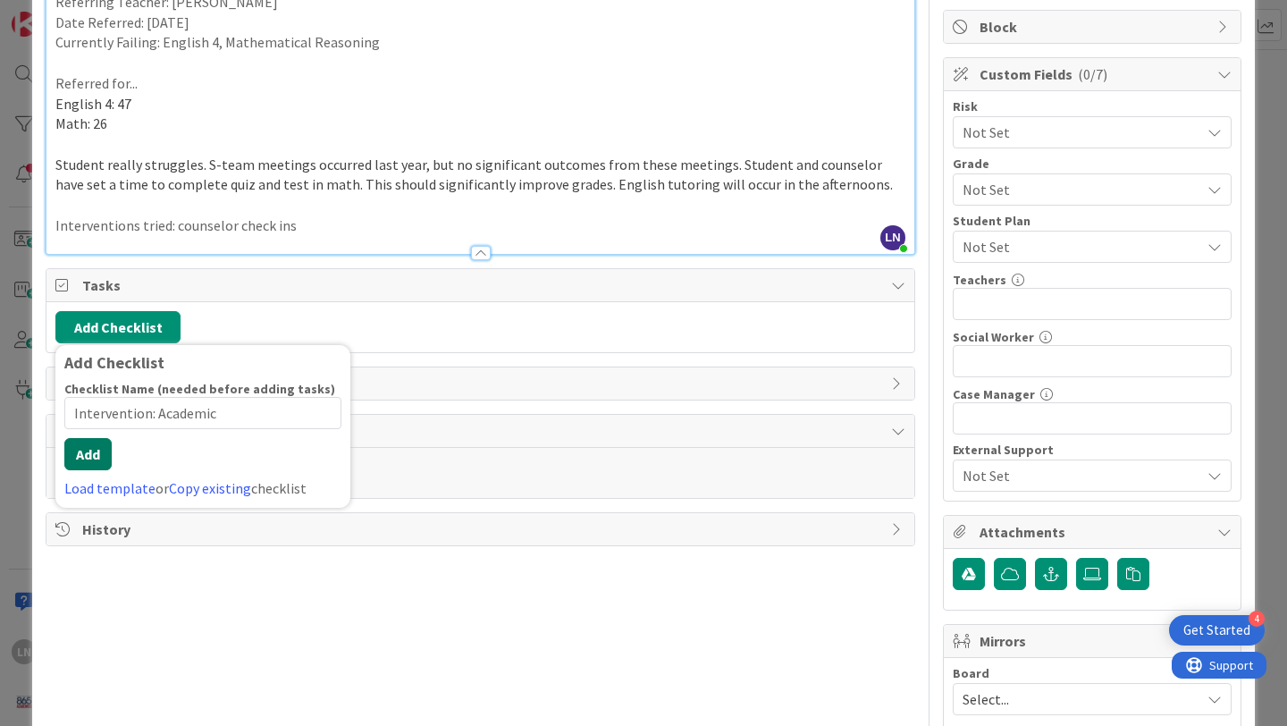
scroll to position [215, 0]
click at [78, 456] on button "Add" at bounding box center [87, 453] width 47 height 32
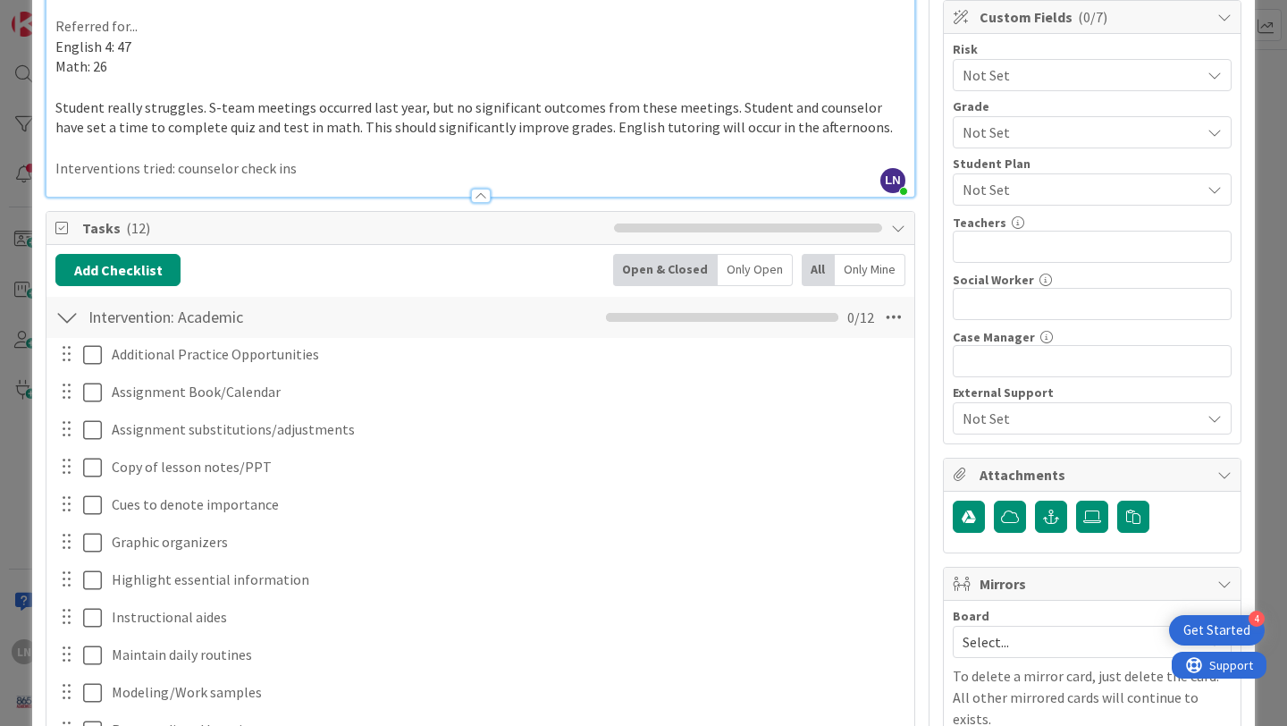
scroll to position [0, 0]
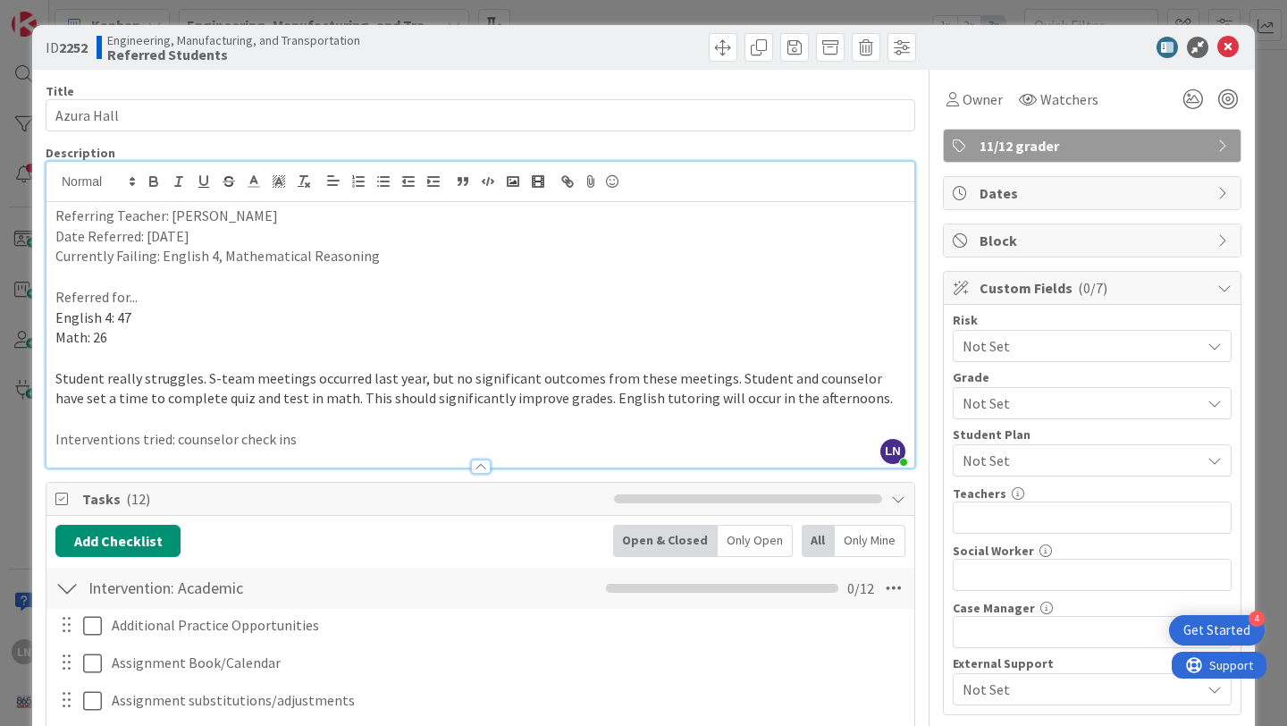
click at [1055, 400] on span "Not Set" at bounding box center [1077, 403] width 229 height 25
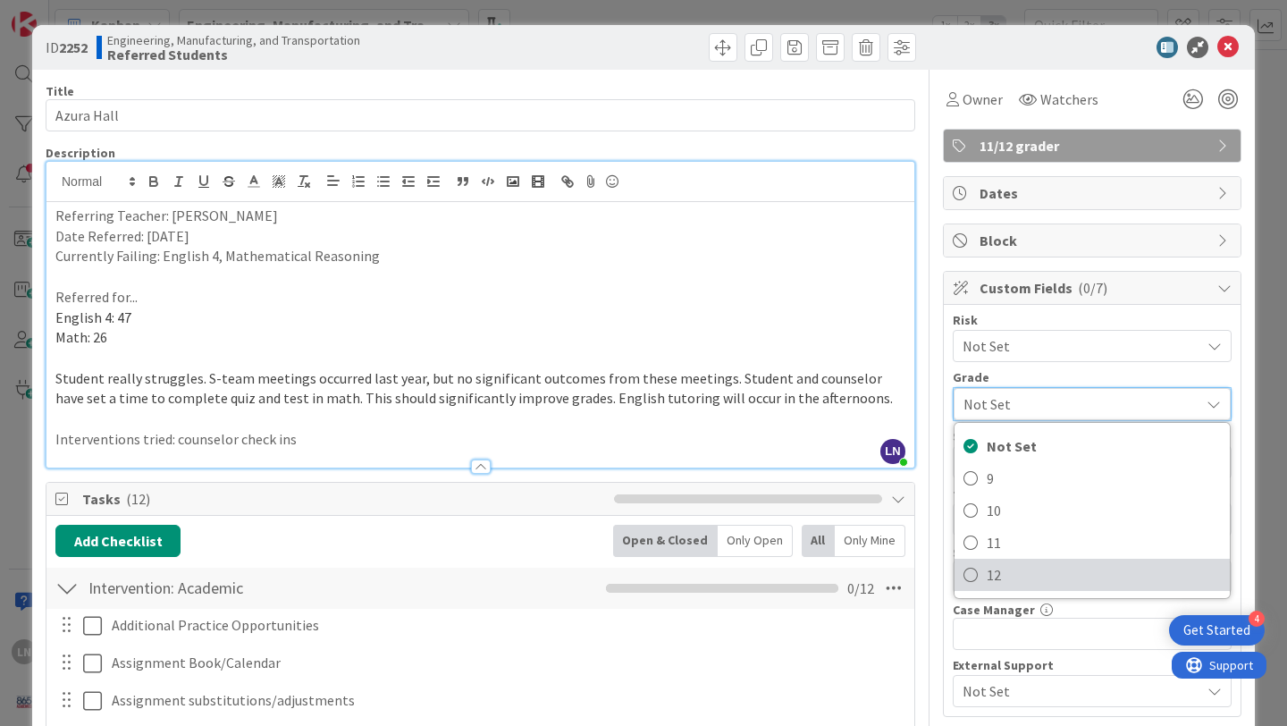
click at [975, 570] on icon at bounding box center [971, 574] width 14 height 27
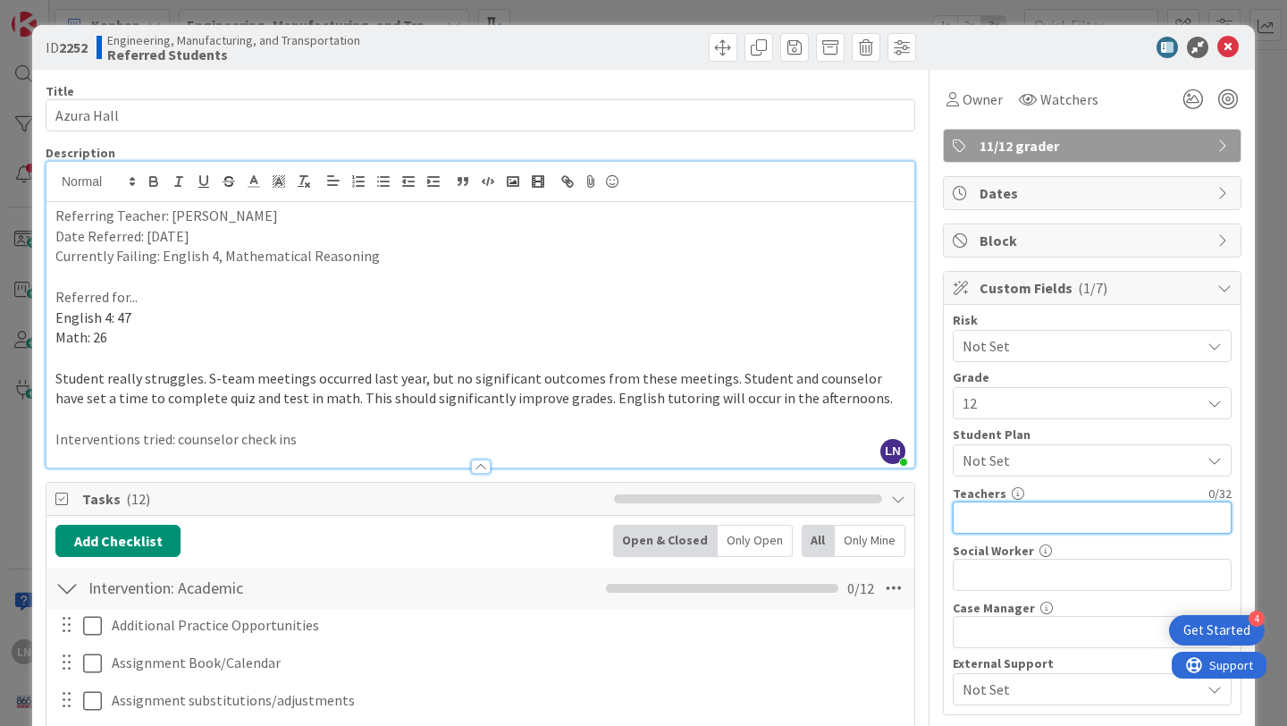
click at [1029, 512] on input "text" at bounding box center [1092, 518] width 279 height 32
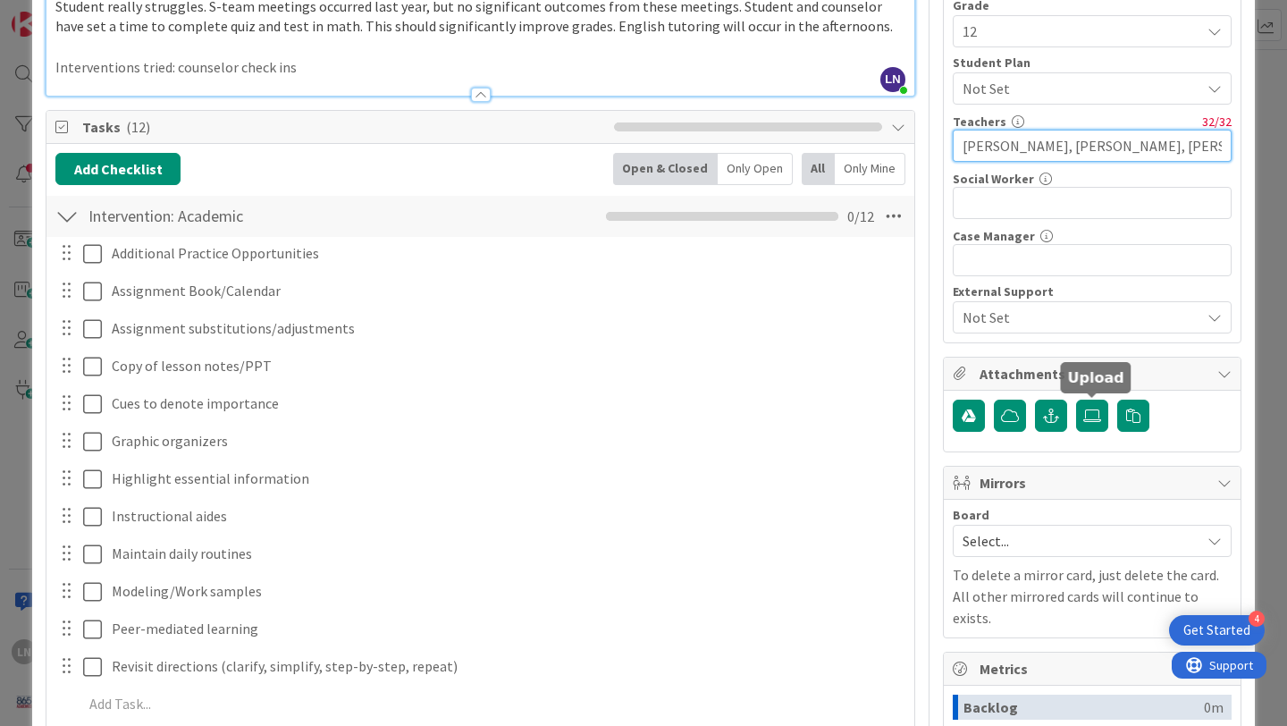
scroll to position [373, 0]
type input "[PERSON_NAME], [PERSON_NAME], [PERSON_NAME], [PERSON_NAME]"
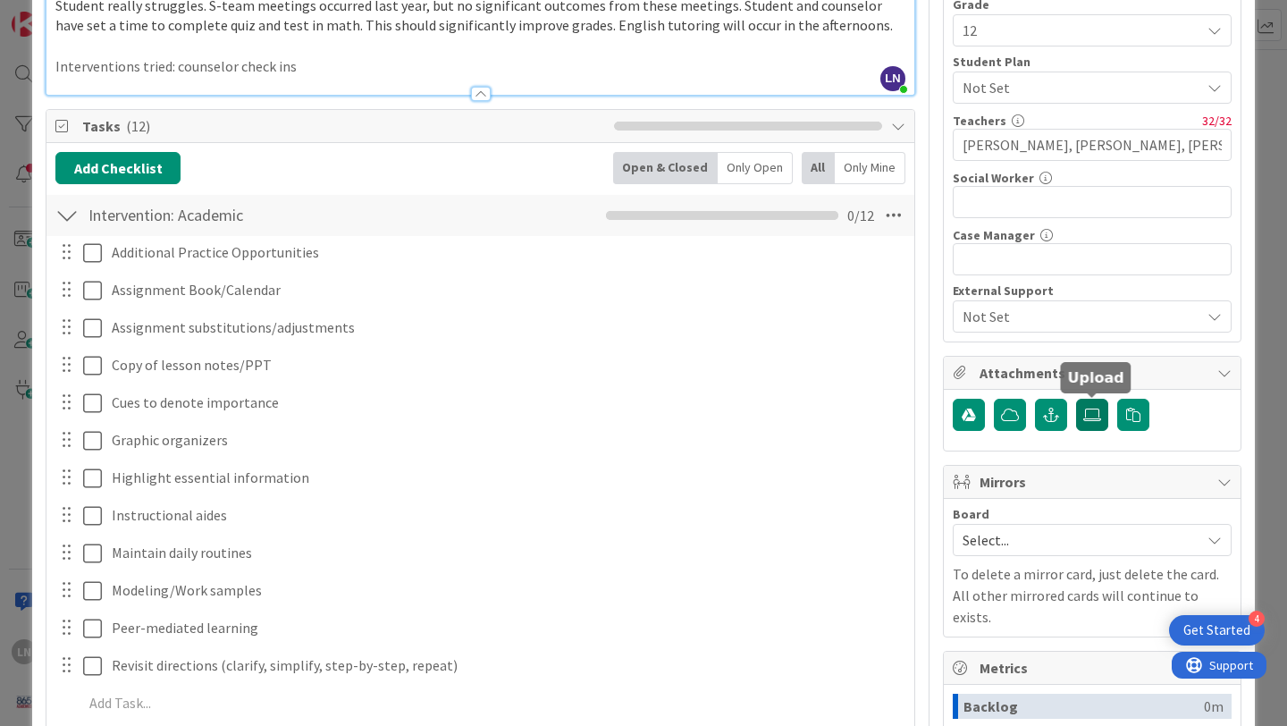
click at [1093, 417] on icon at bounding box center [1093, 415] width 18 height 14
click at [1076, 399] on input "file" at bounding box center [1076, 399] width 0 height 0
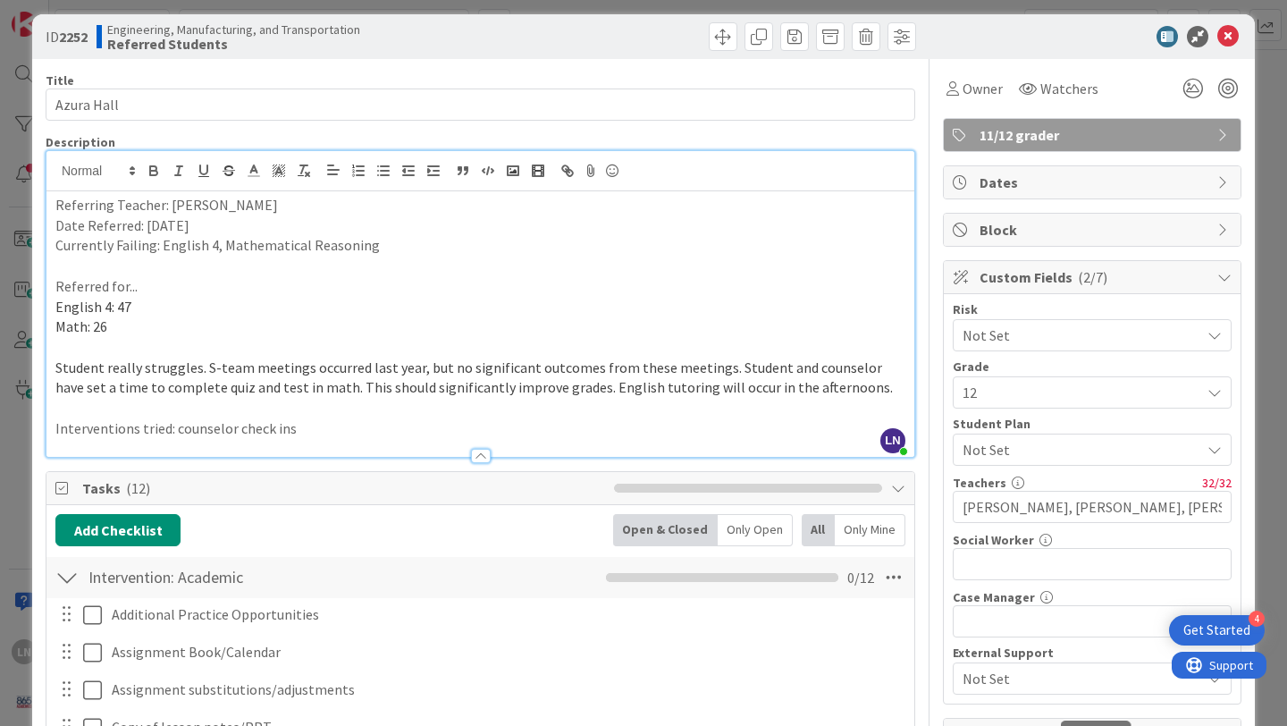
scroll to position [0, 0]
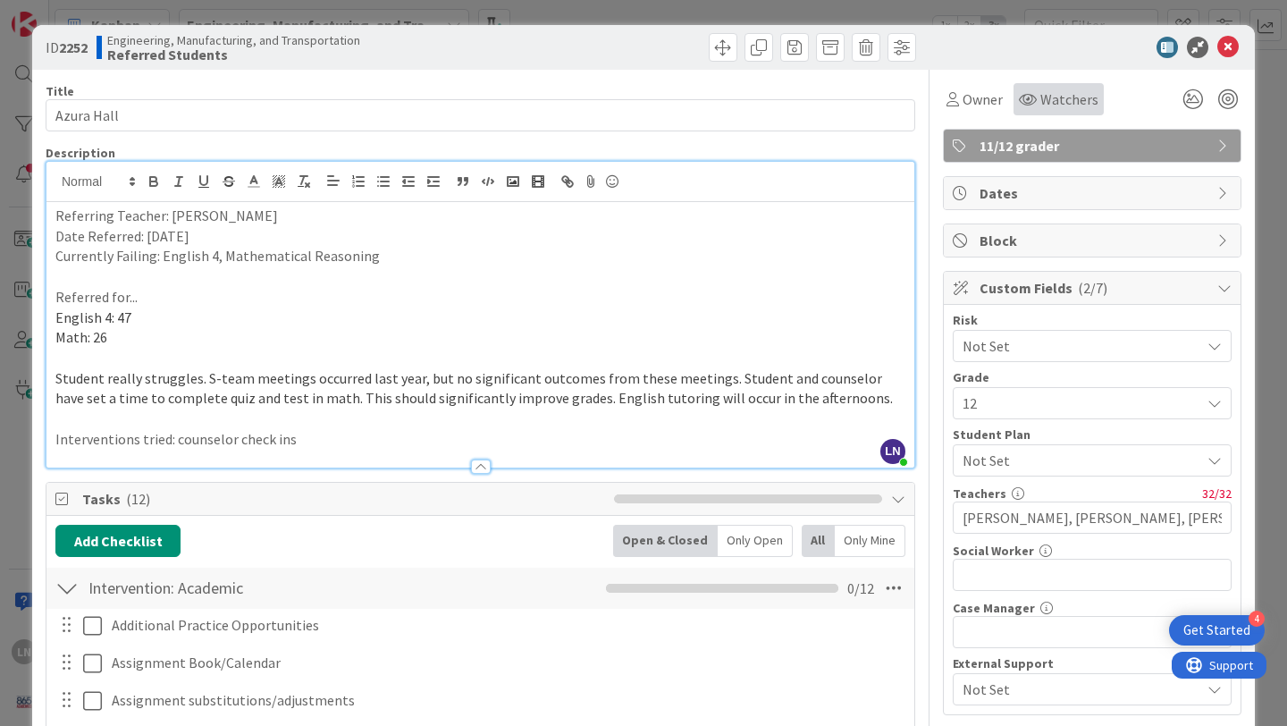
click at [1083, 105] on span "Watchers" at bounding box center [1070, 99] width 58 height 21
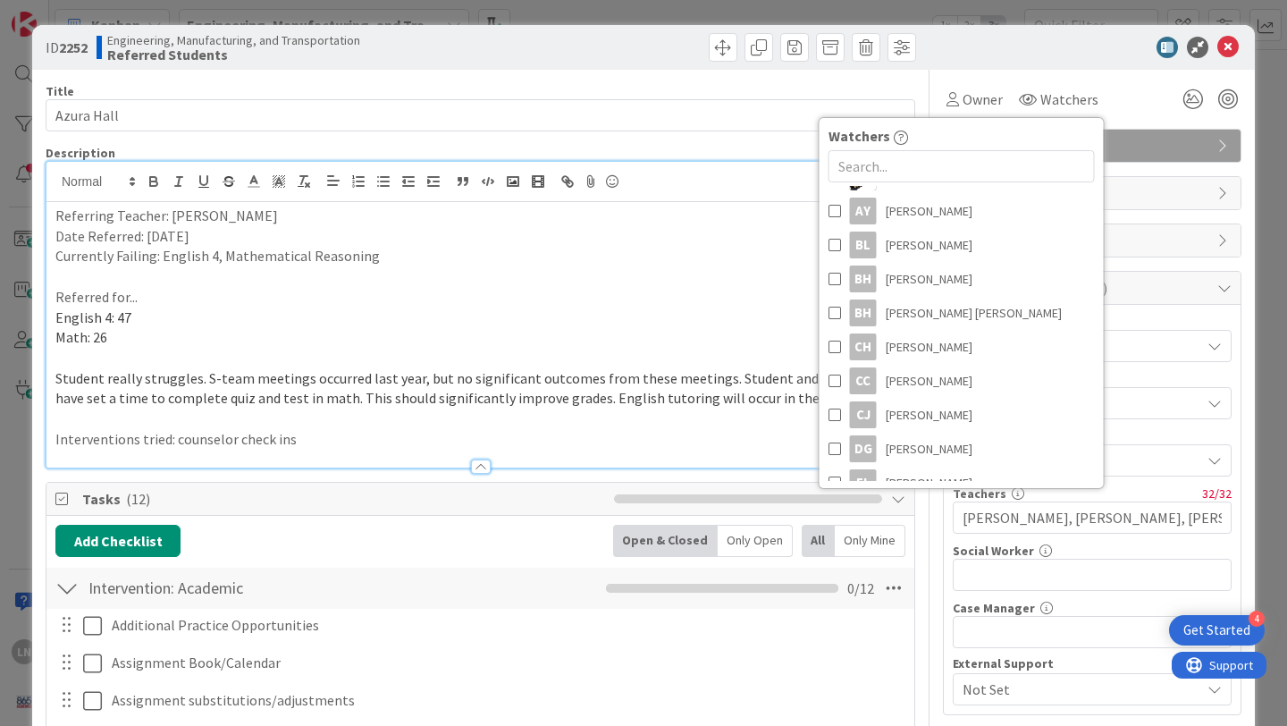
scroll to position [282, 0]
click at [831, 275] on span at bounding box center [835, 276] width 13 height 27
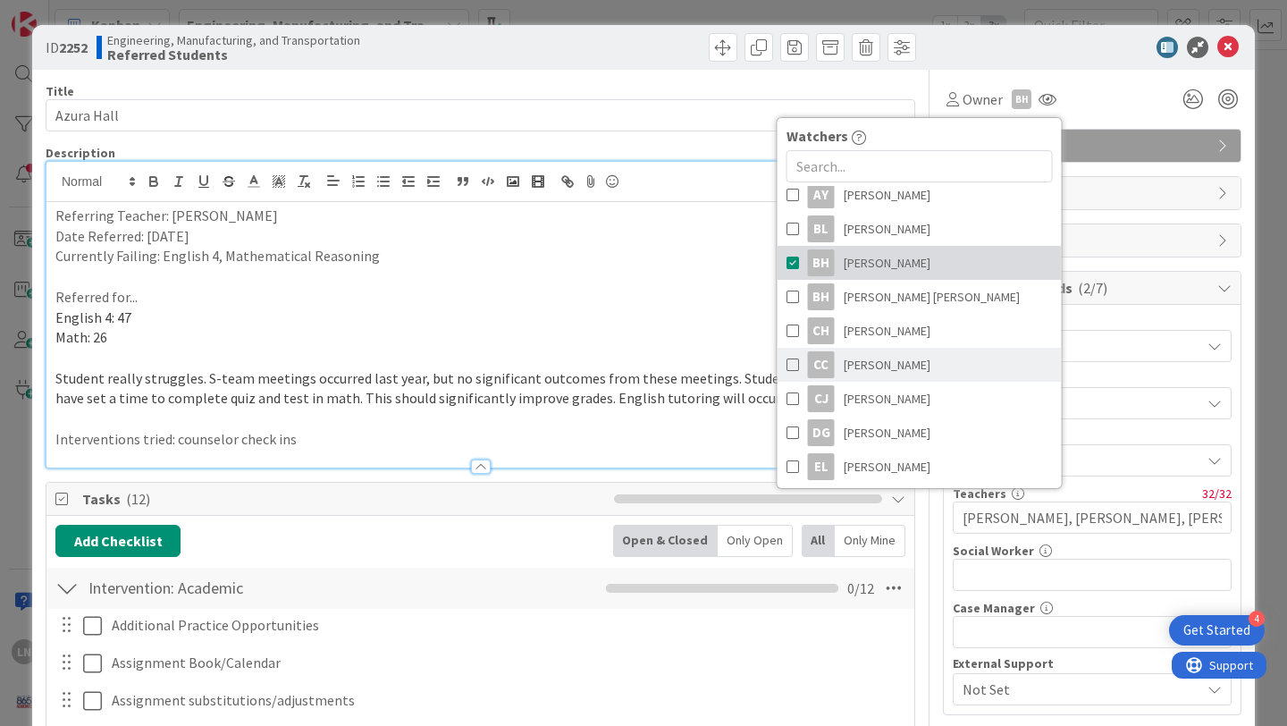
scroll to position [340, 0]
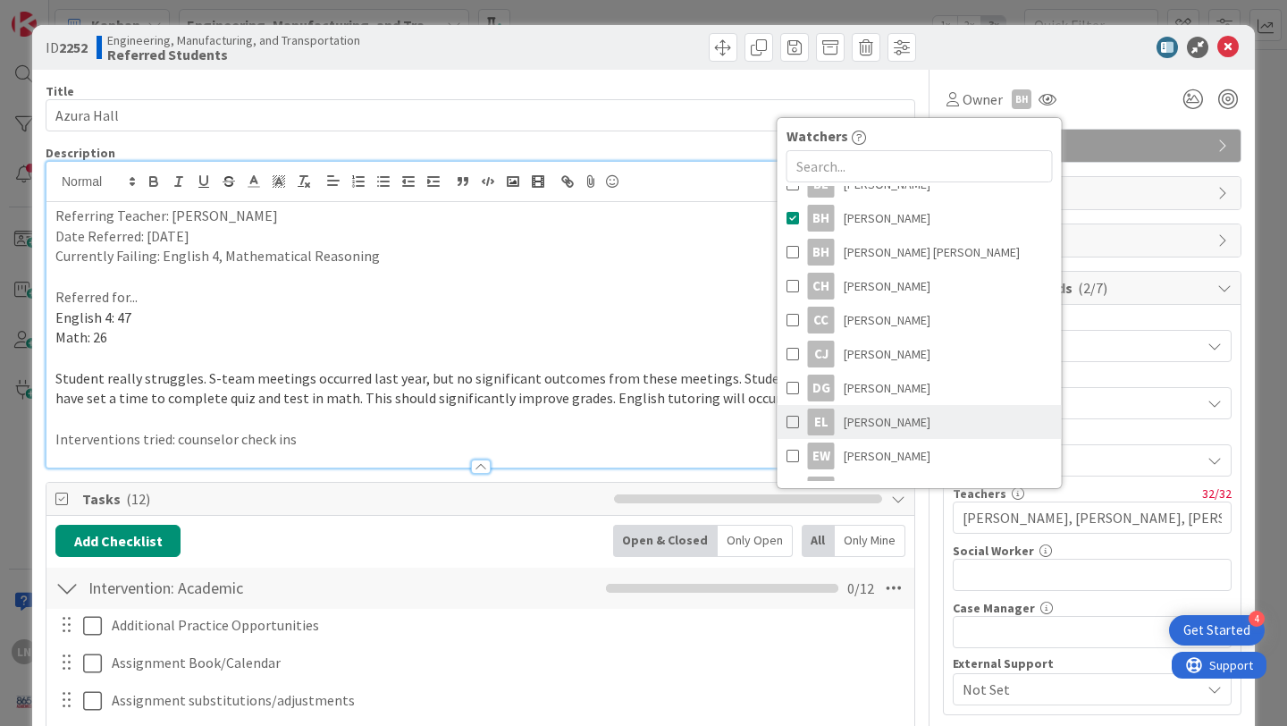
click at [793, 421] on span at bounding box center [793, 422] width 13 height 27
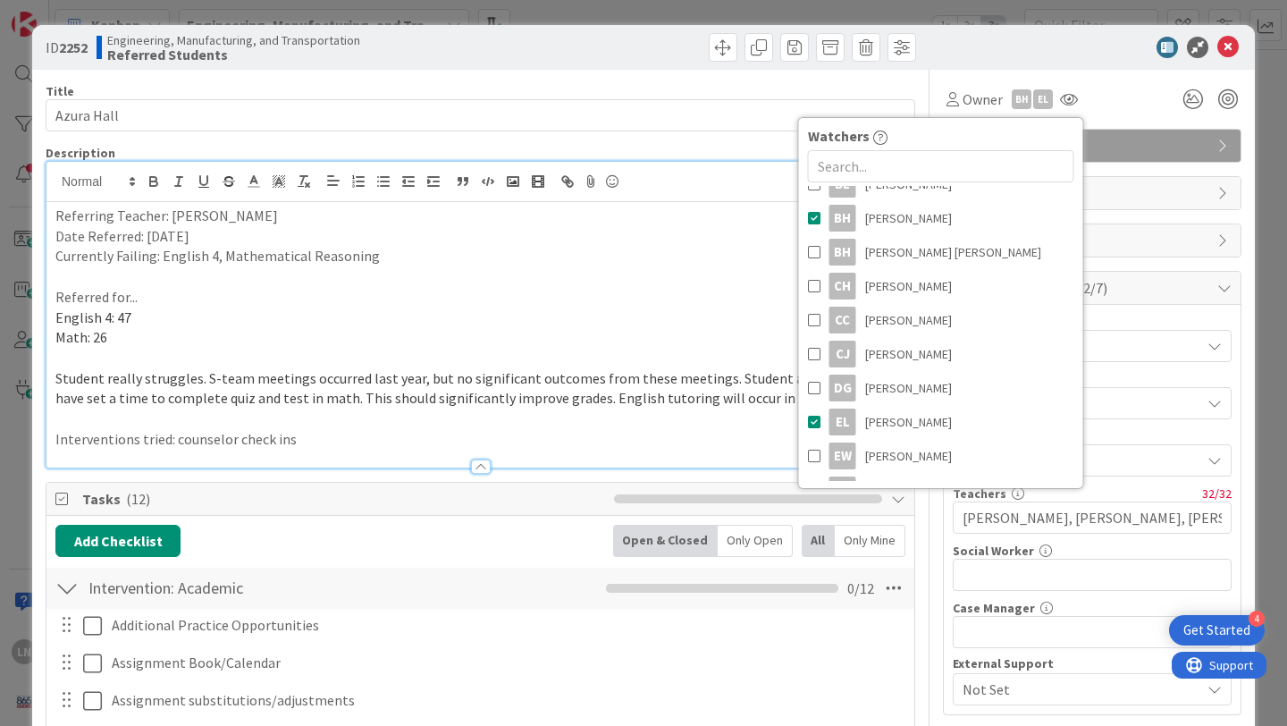
click at [1123, 78] on div "Owner BH EL Watchers LN [PERSON_NAME] [PERSON_NAME] [PERSON_NAME] EW [PERSON_NA…" at bounding box center [1092, 93] width 299 height 46
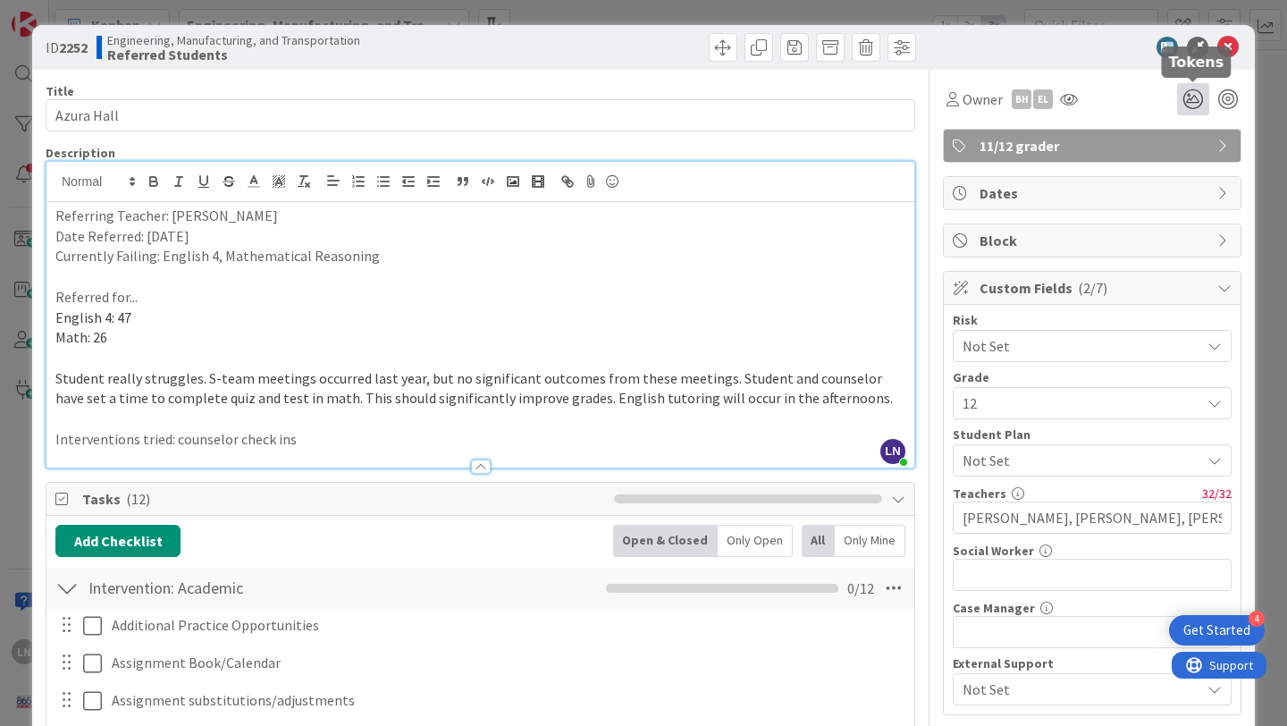
click at [1194, 102] on icon at bounding box center [1193, 99] width 32 height 32
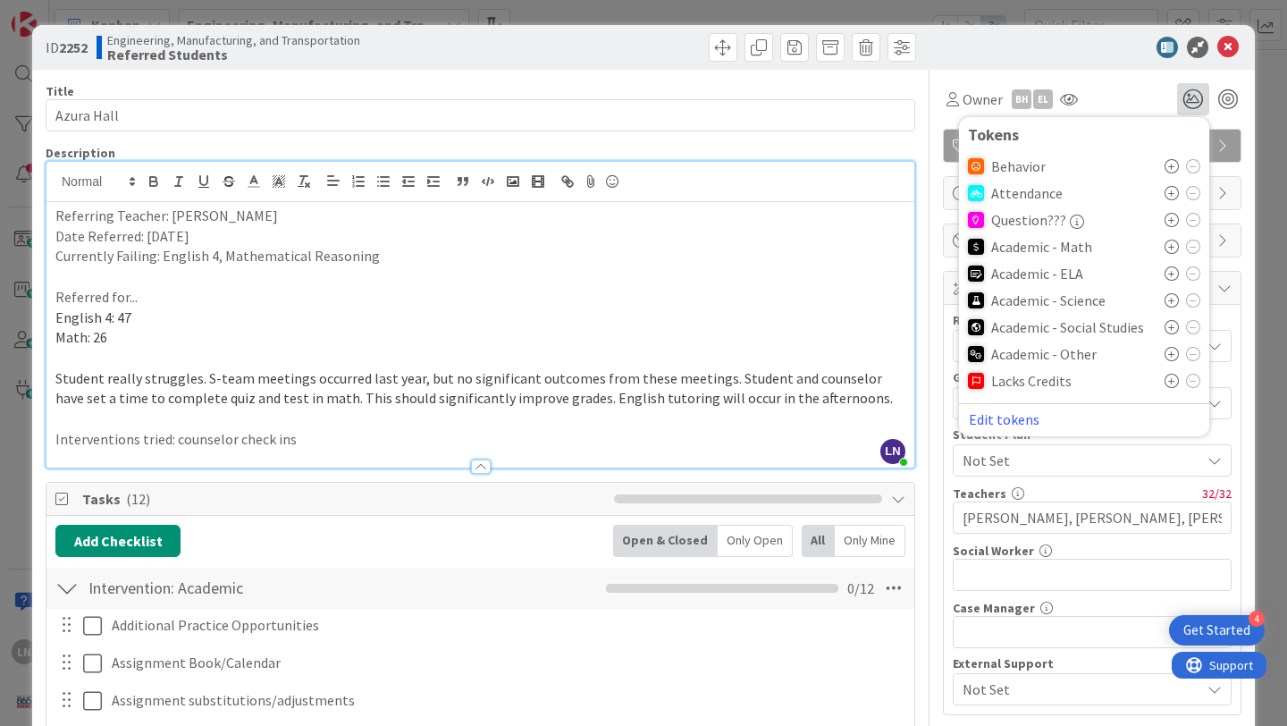
click at [1172, 244] on icon at bounding box center [1172, 247] width 14 height 14
click at [1172, 272] on icon at bounding box center [1172, 279] width 14 height 14
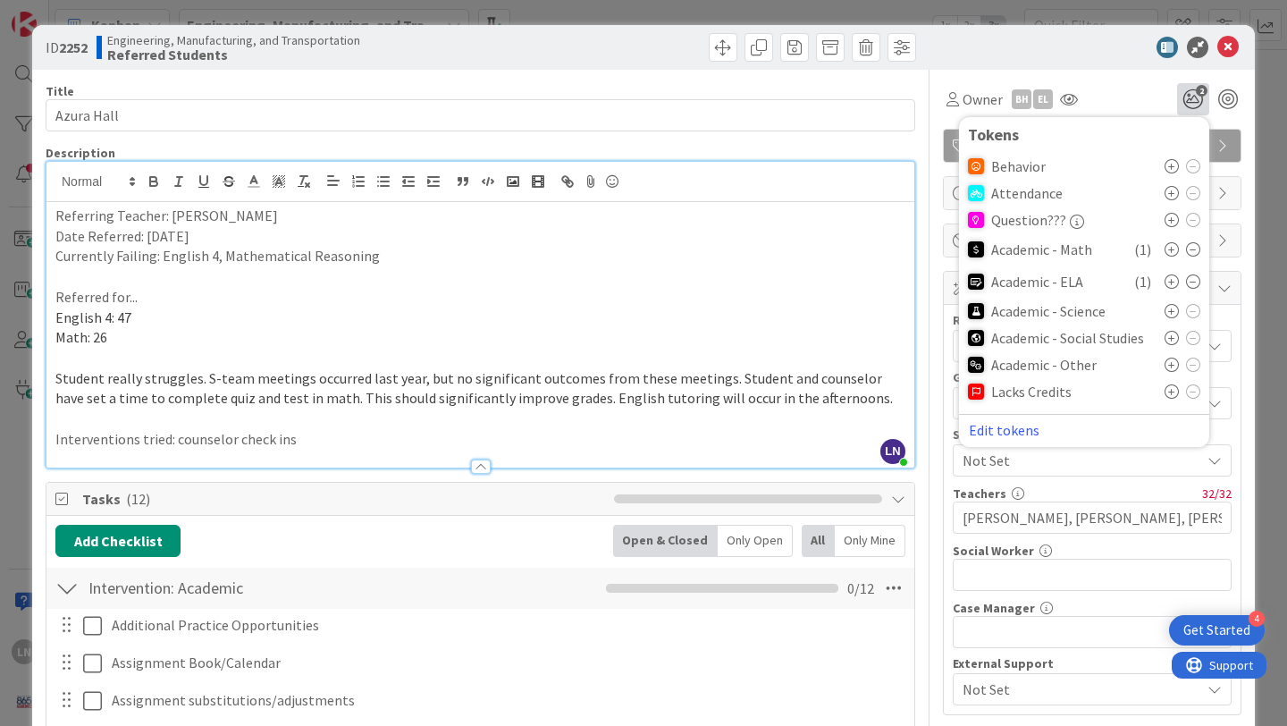
click at [1090, 48] on div at bounding box center [1083, 47] width 316 height 21
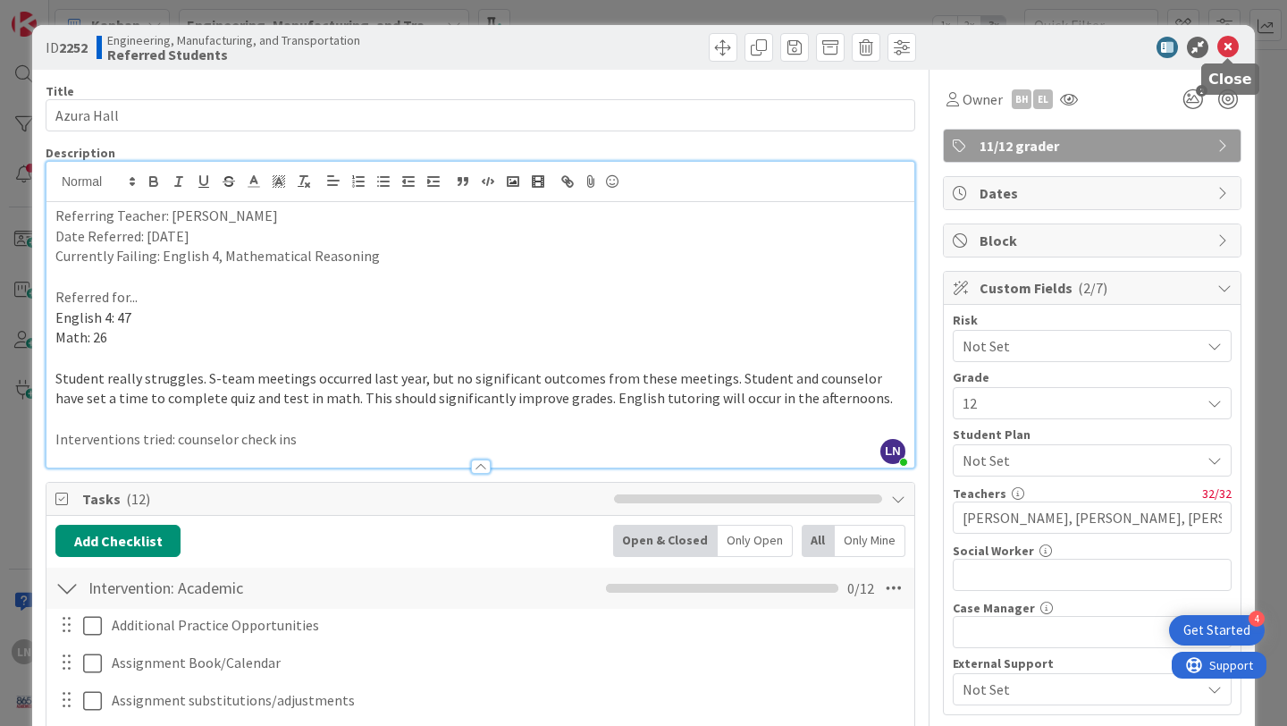
click at [1229, 42] on icon at bounding box center [1228, 47] width 21 height 21
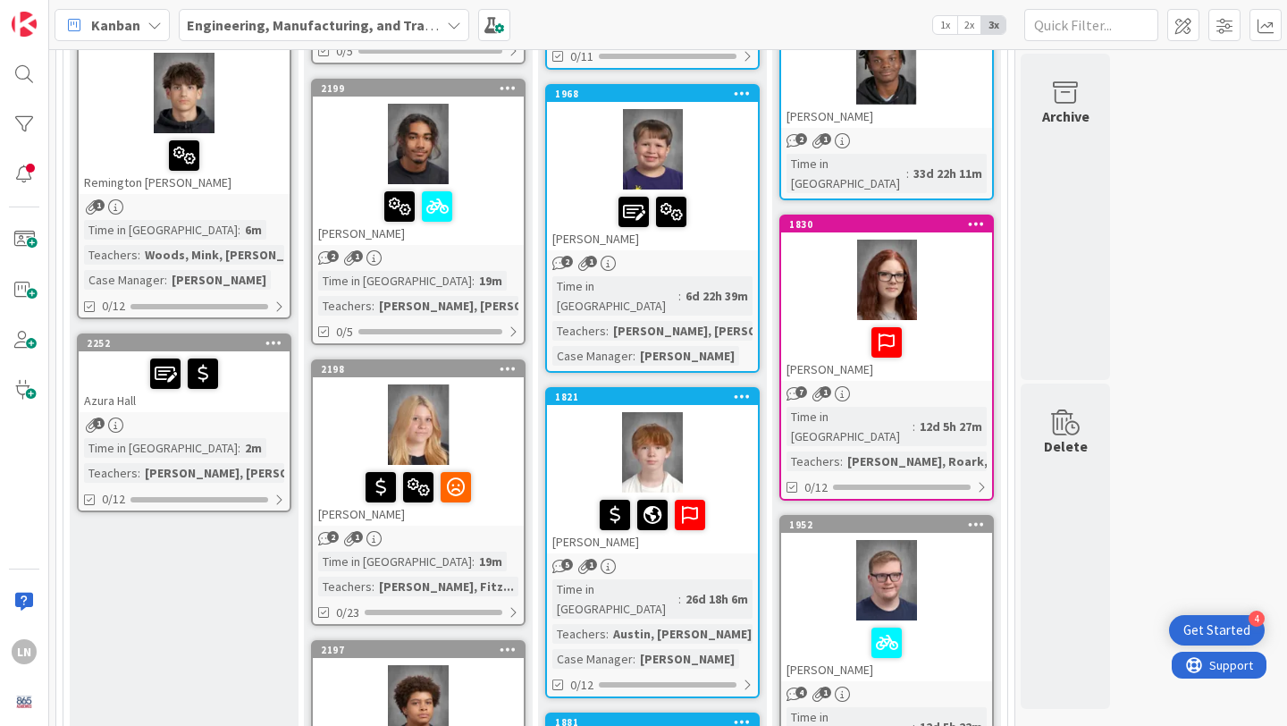
click at [259, 387] on div at bounding box center [184, 374] width 200 height 38
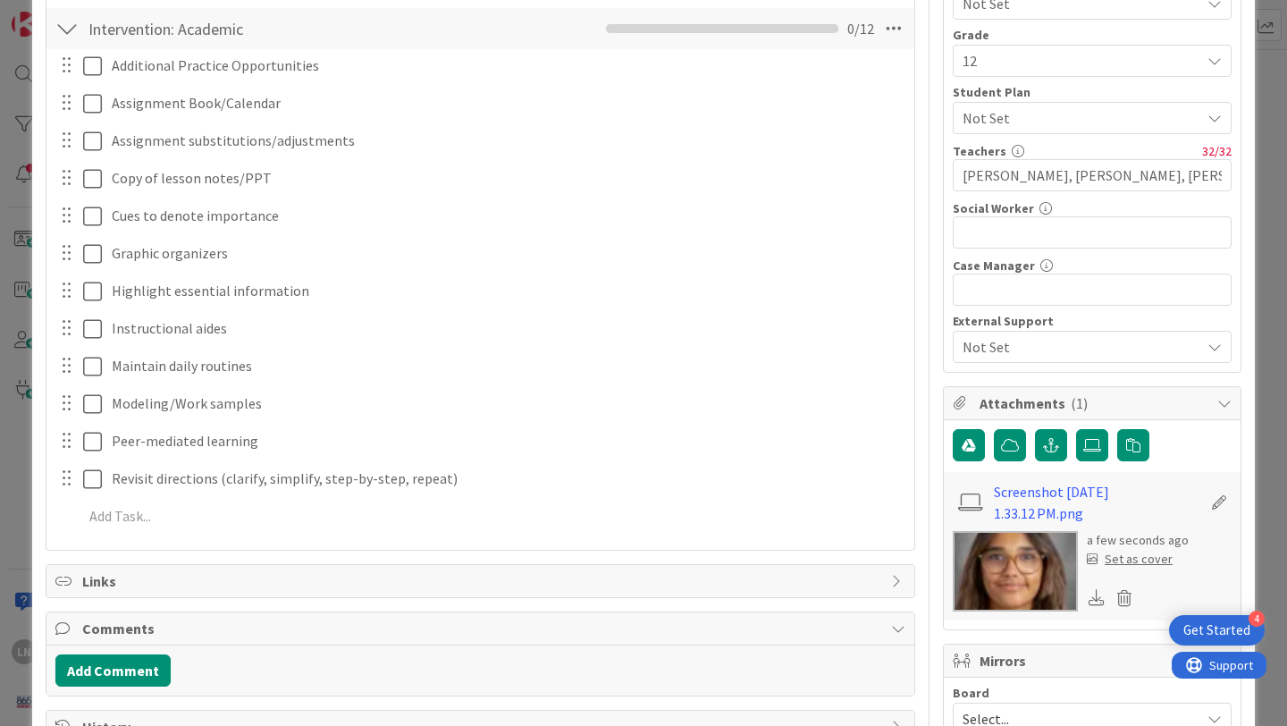
scroll to position [343, 0]
click at [1144, 560] on div "Set as cover" at bounding box center [1130, 558] width 86 height 19
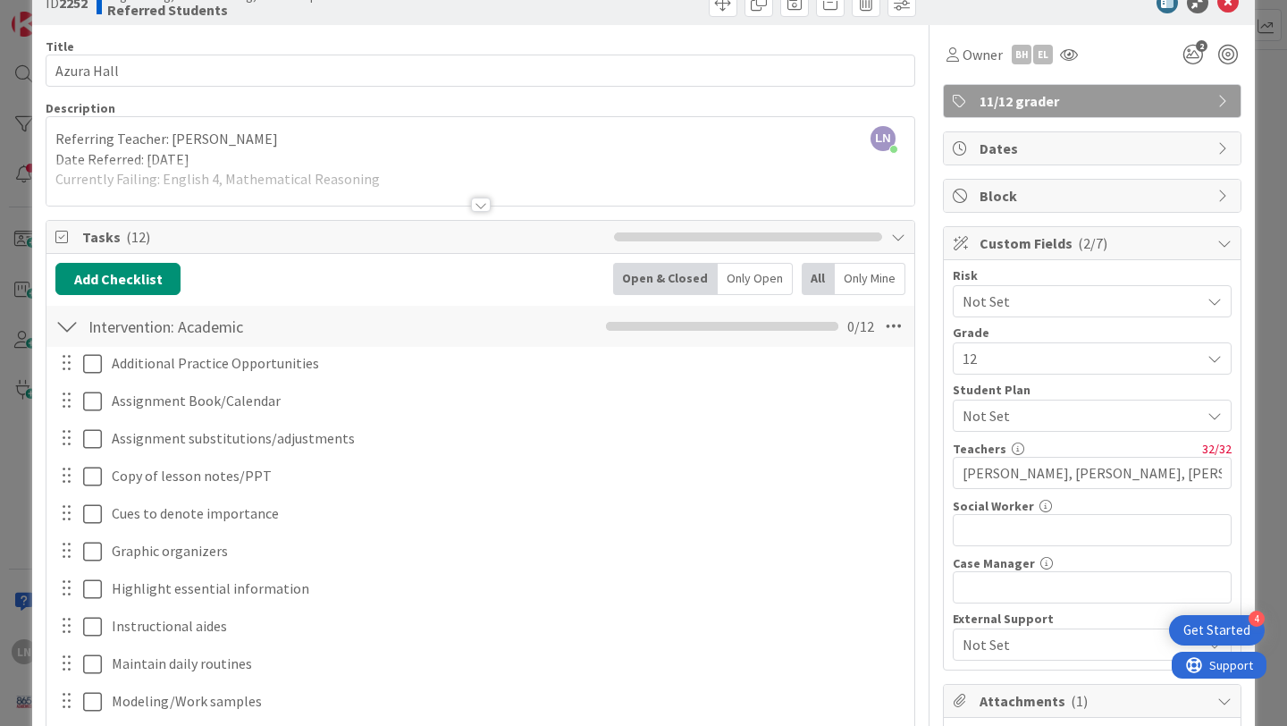
scroll to position [0, 0]
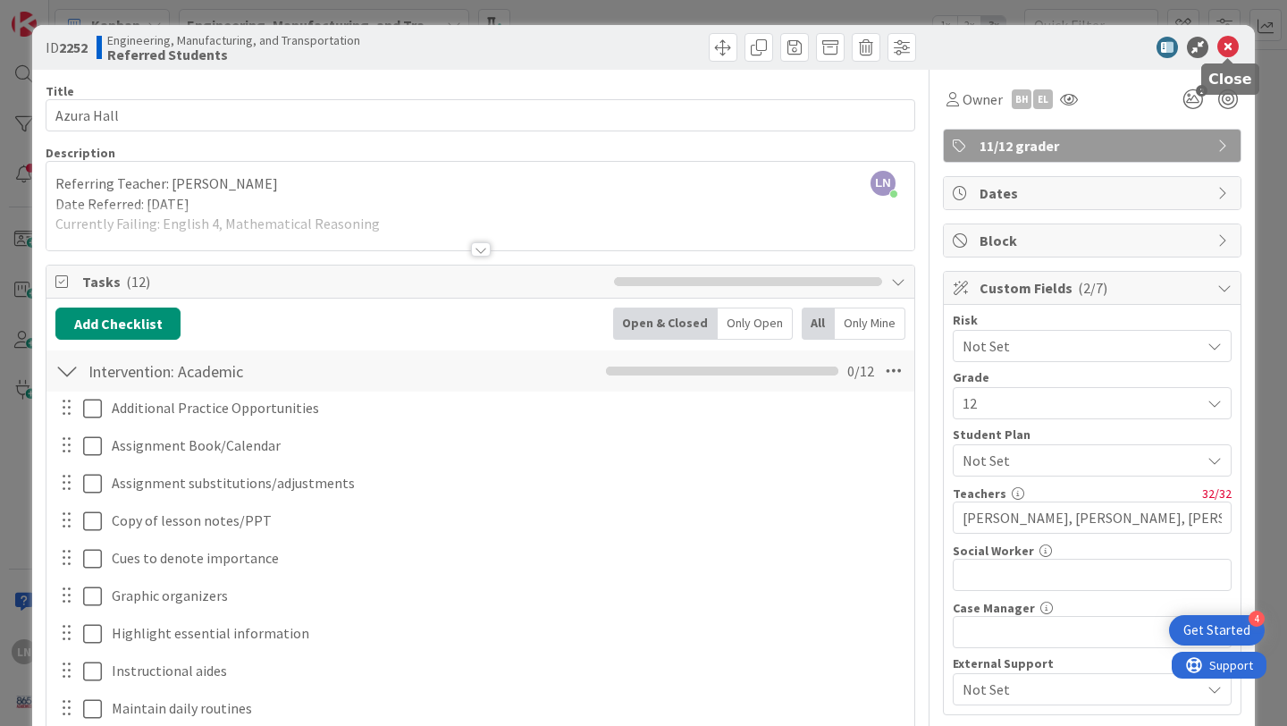
click at [1228, 46] on icon at bounding box center [1228, 47] width 21 height 21
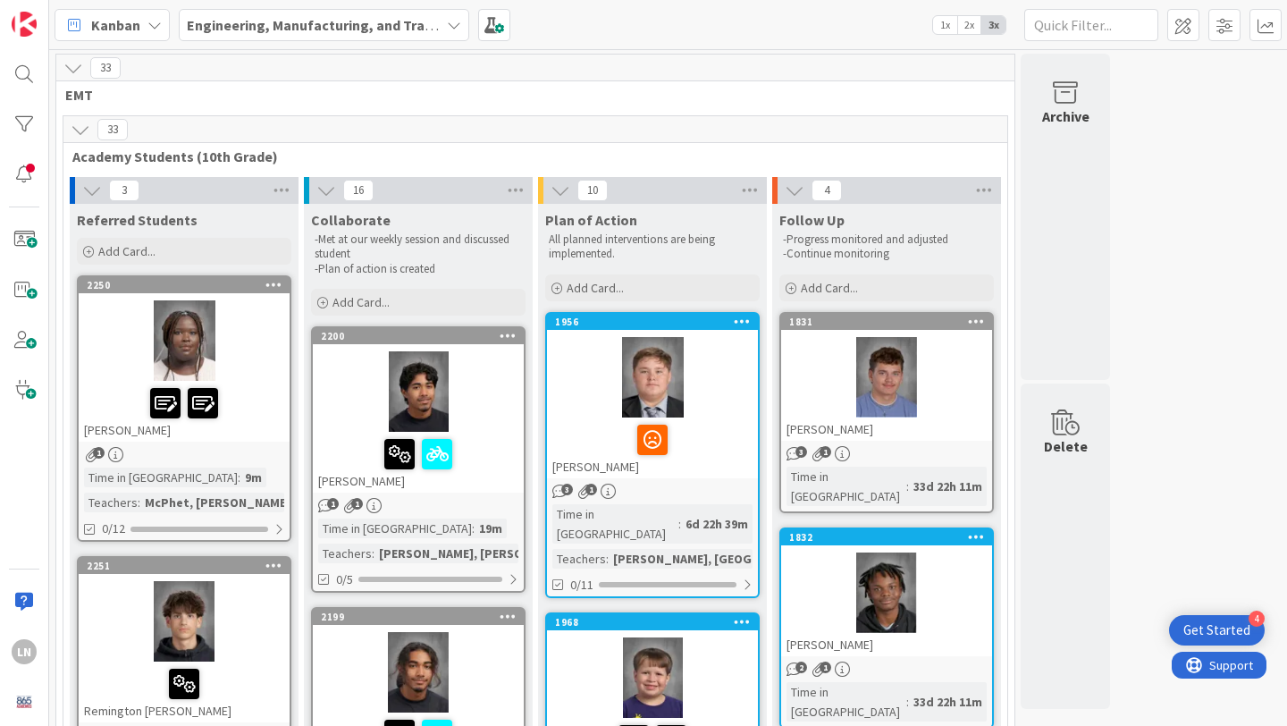
click at [488, 401] on div at bounding box center [418, 391] width 211 height 80
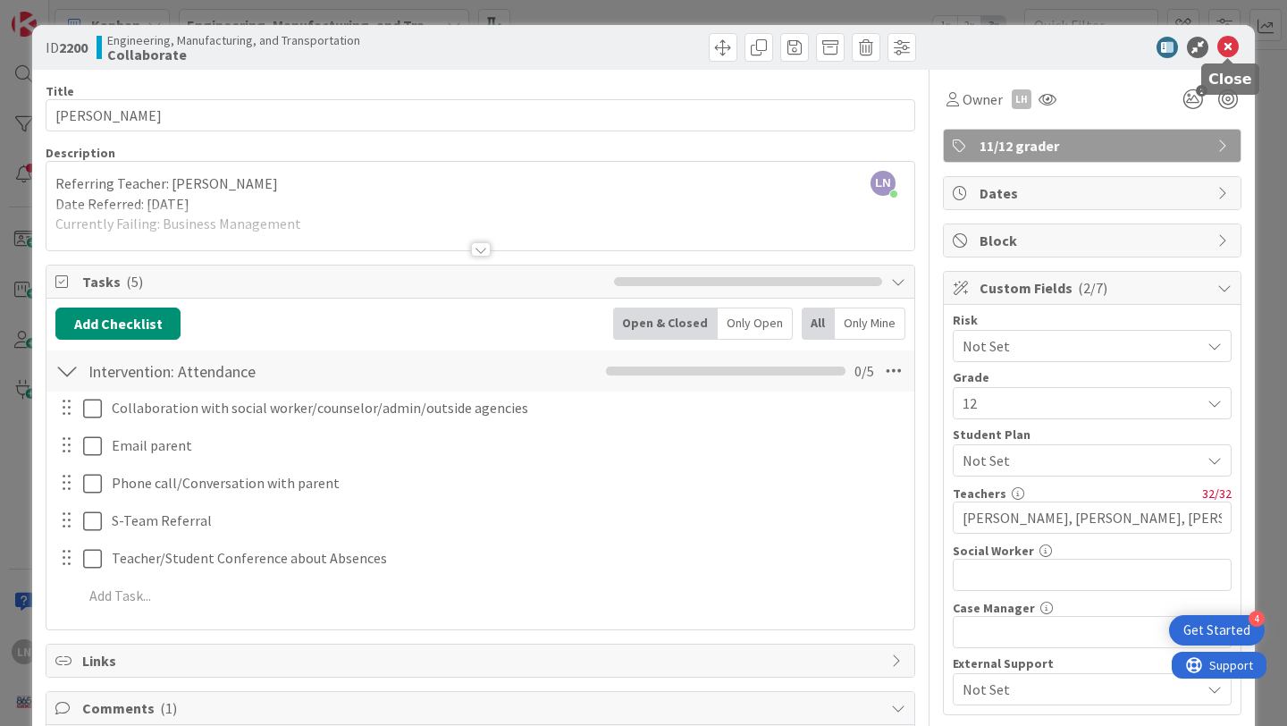
click at [1229, 52] on icon at bounding box center [1228, 47] width 21 height 21
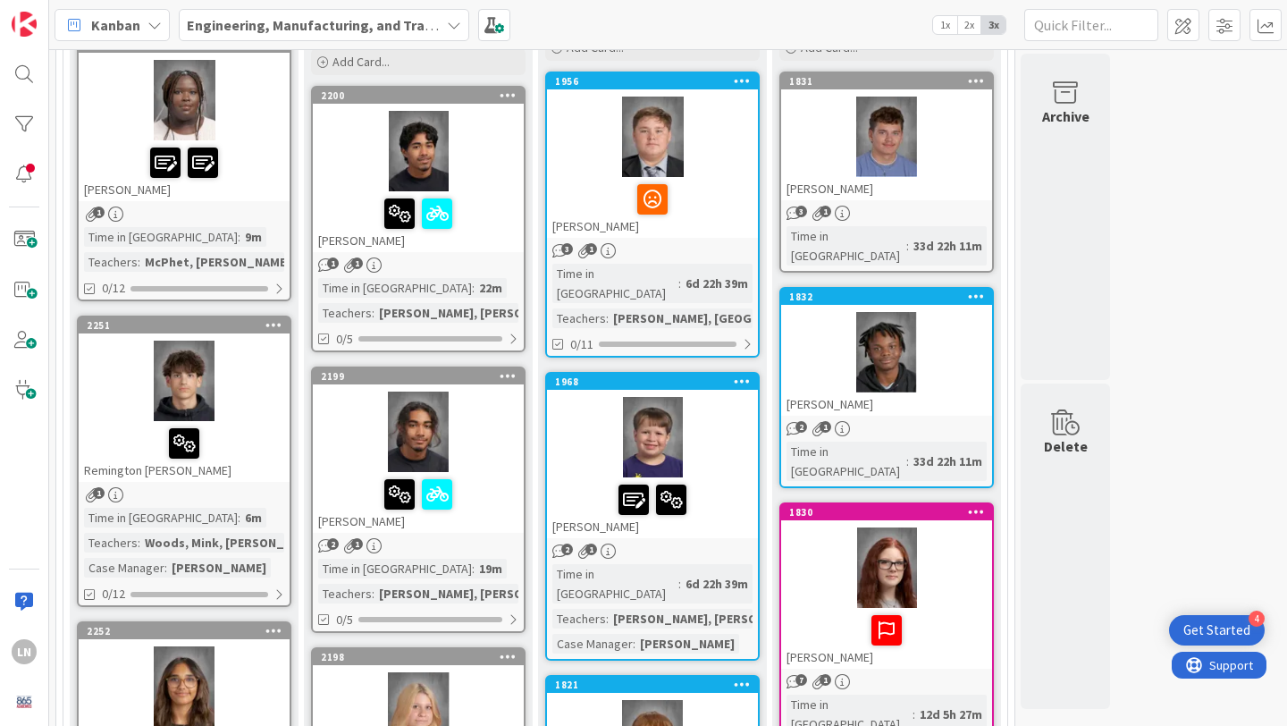
click at [496, 419] on div at bounding box center [418, 432] width 211 height 80
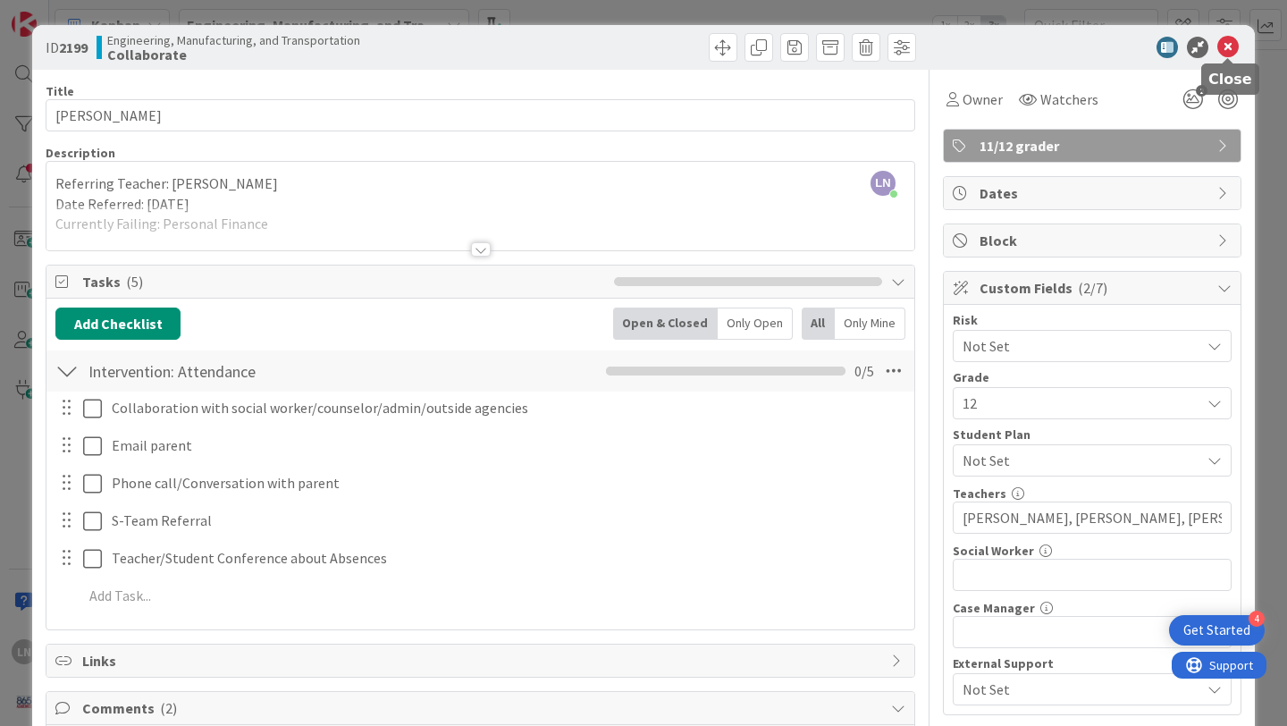
click at [1230, 49] on icon at bounding box center [1228, 47] width 21 height 21
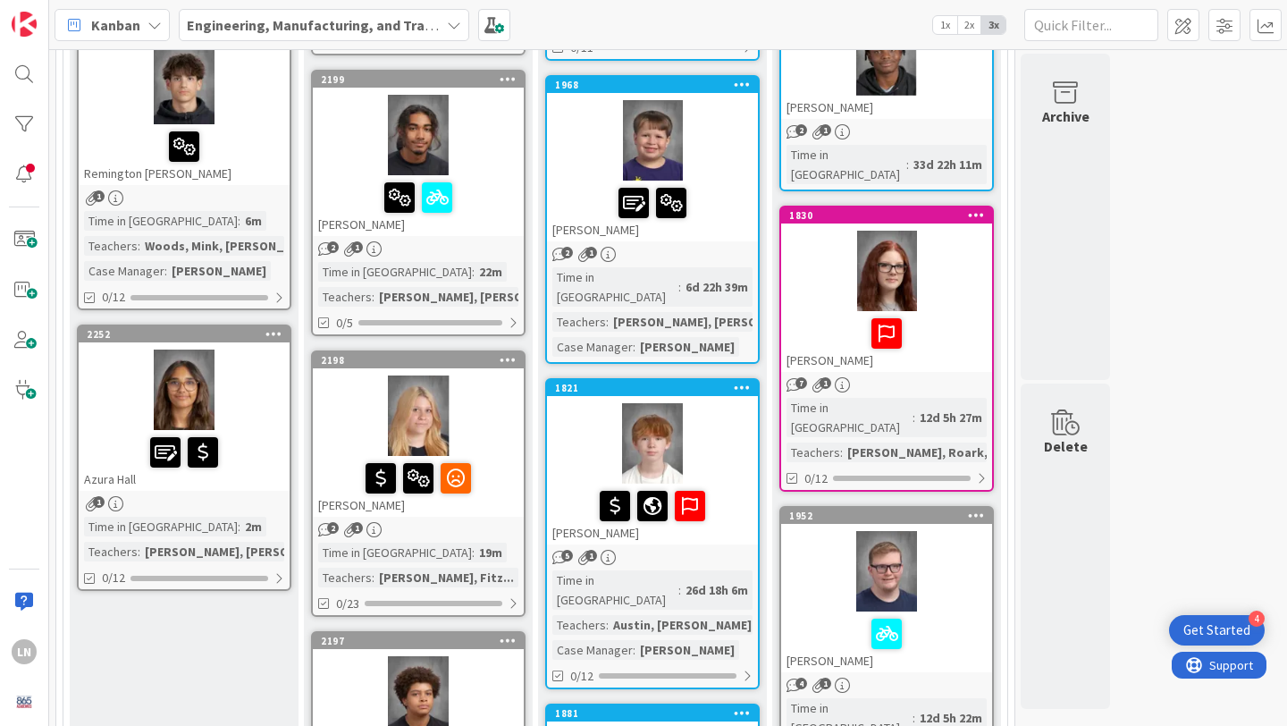
click at [483, 418] on div at bounding box center [418, 415] width 211 height 80
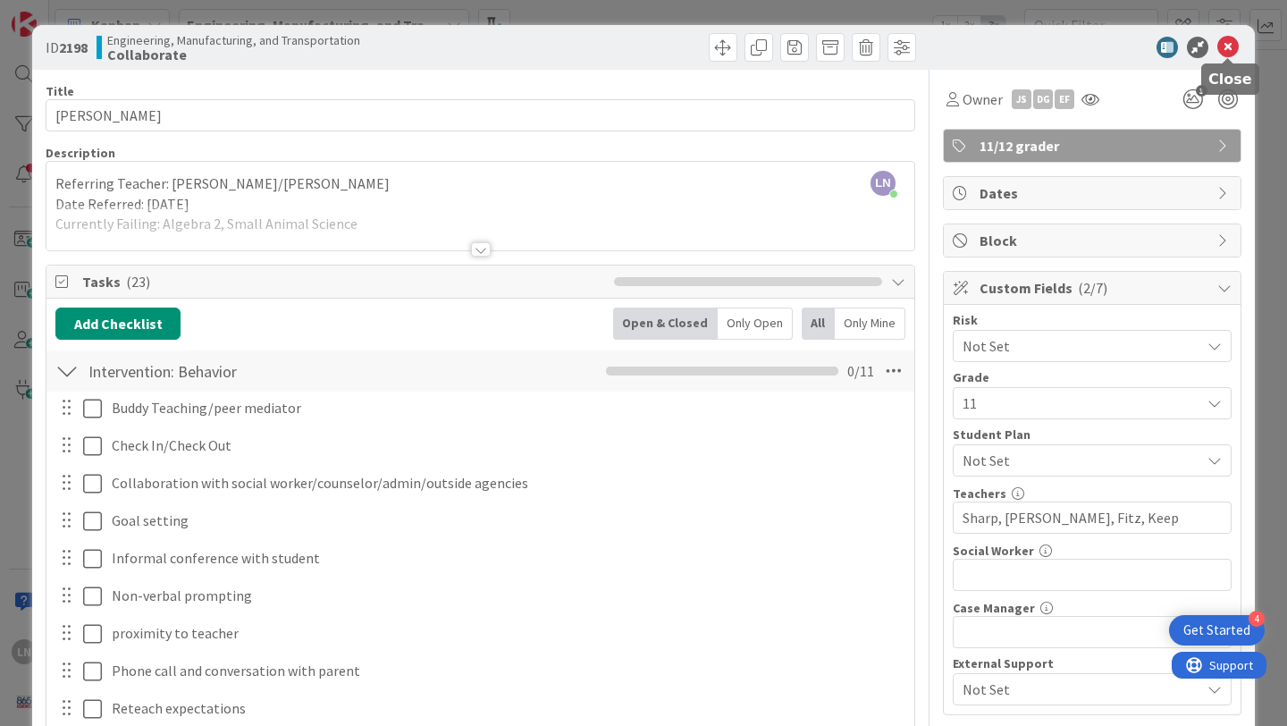
click at [1231, 52] on icon at bounding box center [1228, 47] width 21 height 21
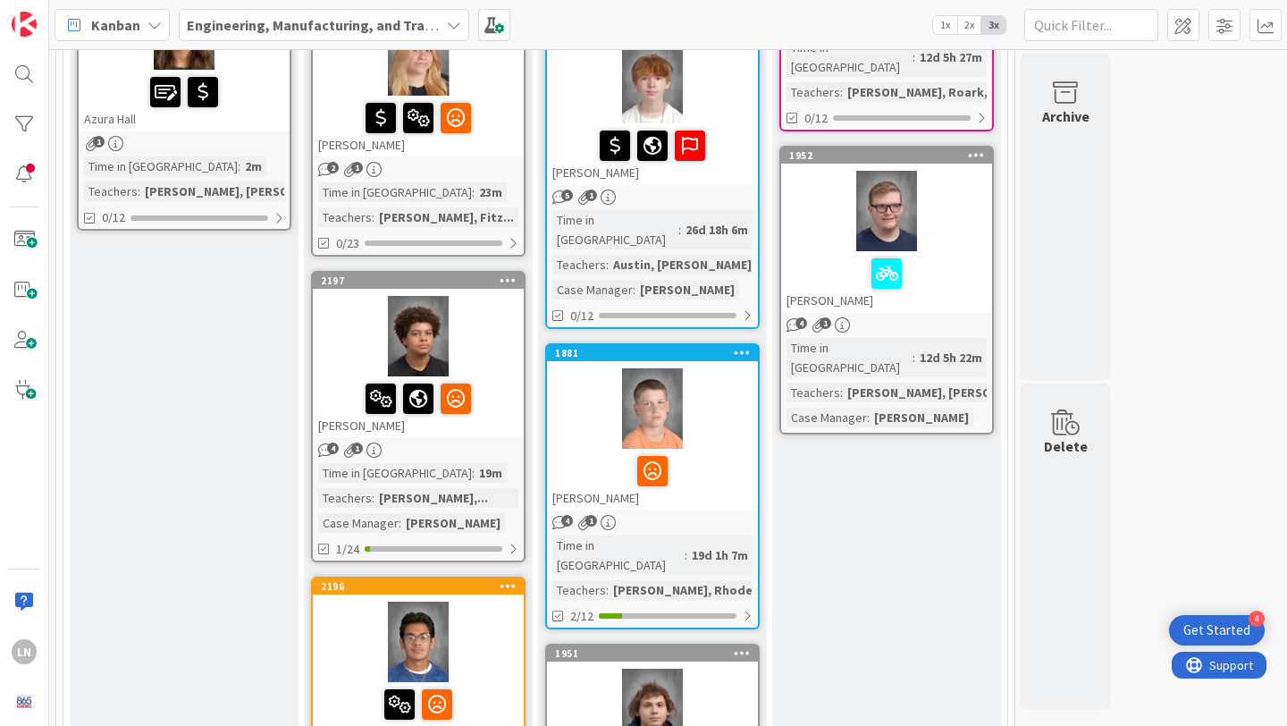
click at [487, 343] on div at bounding box center [418, 336] width 211 height 80
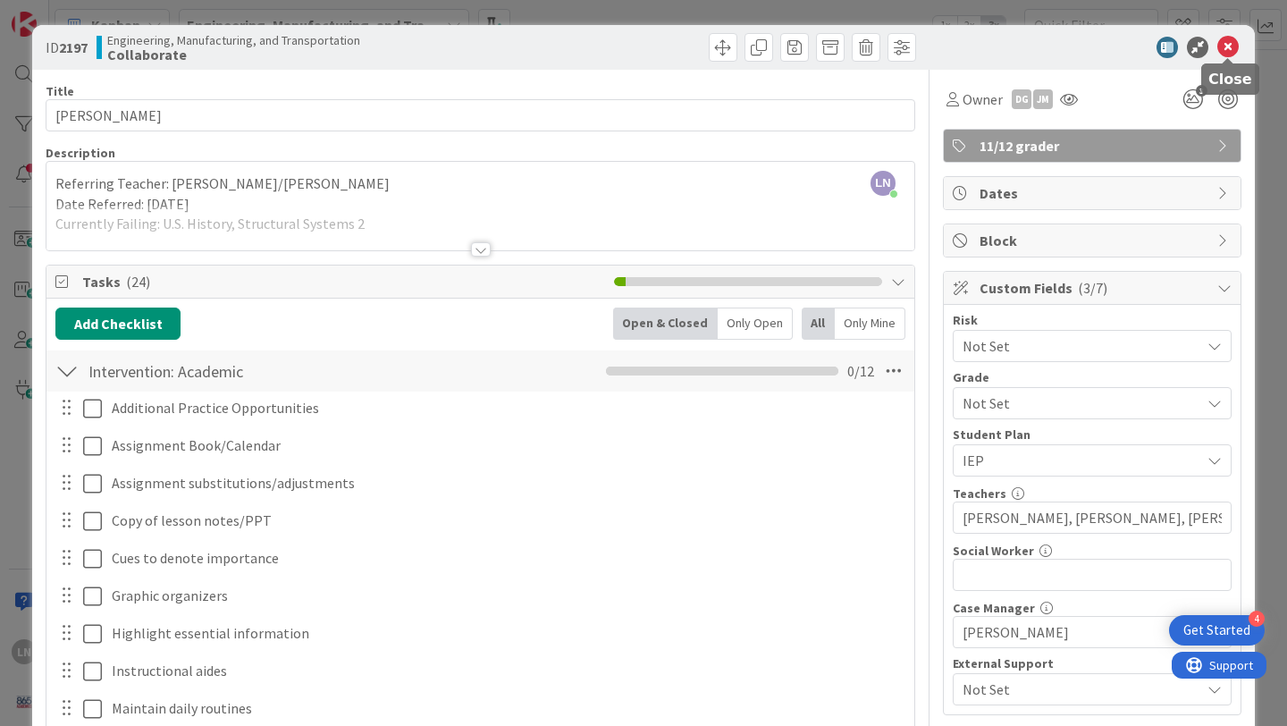
click at [1228, 46] on icon at bounding box center [1228, 47] width 21 height 21
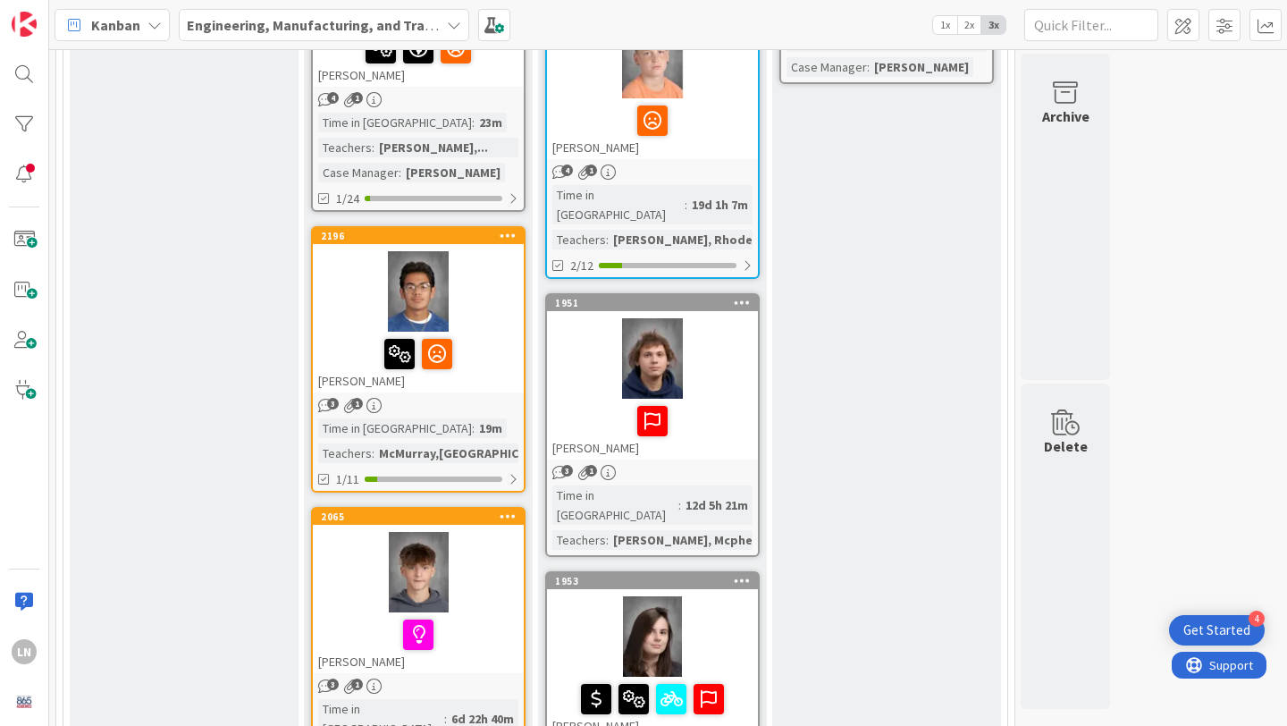
click at [503, 315] on div at bounding box center [418, 291] width 211 height 80
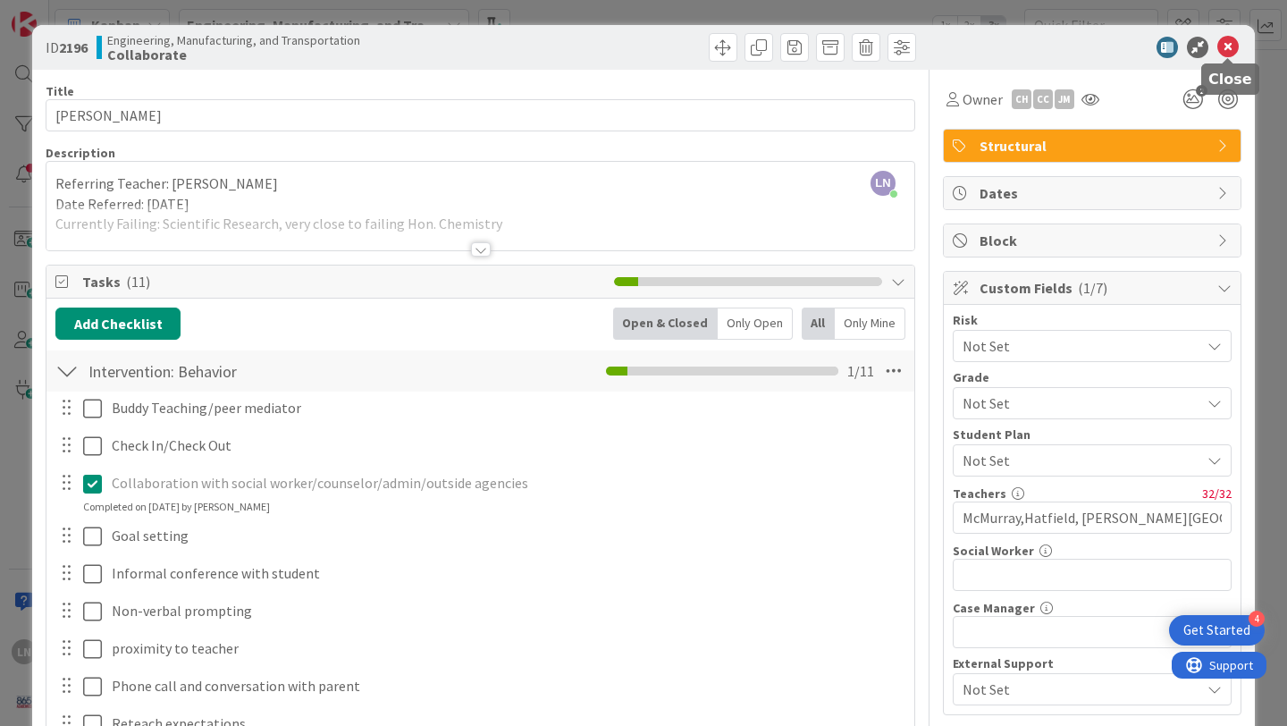
click at [1230, 49] on icon at bounding box center [1228, 47] width 21 height 21
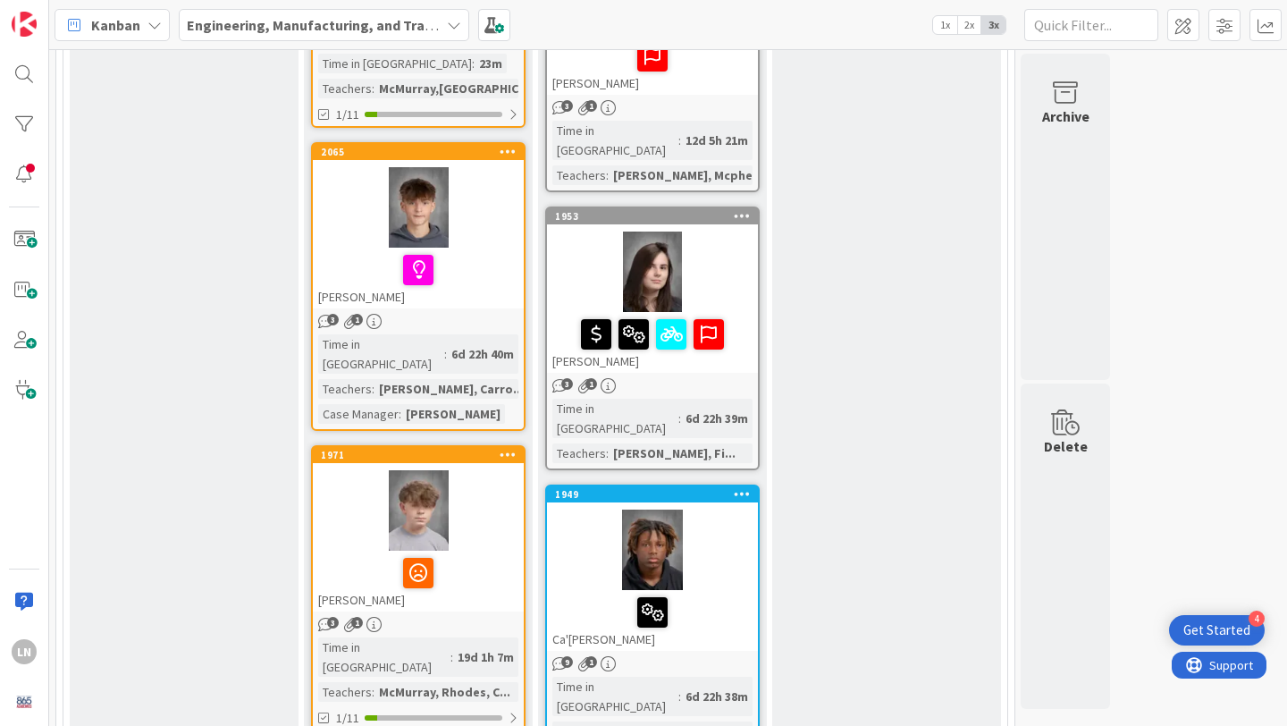
click at [498, 235] on div at bounding box center [418, 207] width 211 height 80
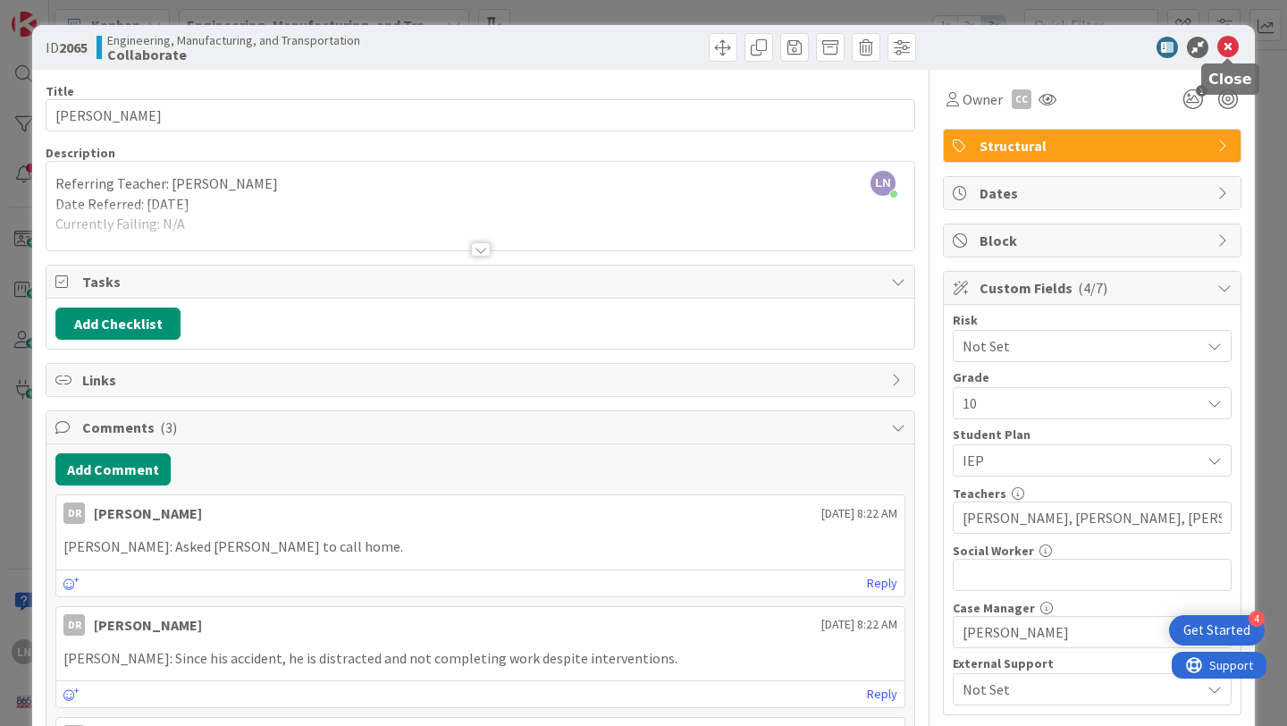
click at [1234, 48] on icon at bounding box center [1228, 47] width 21 height 21
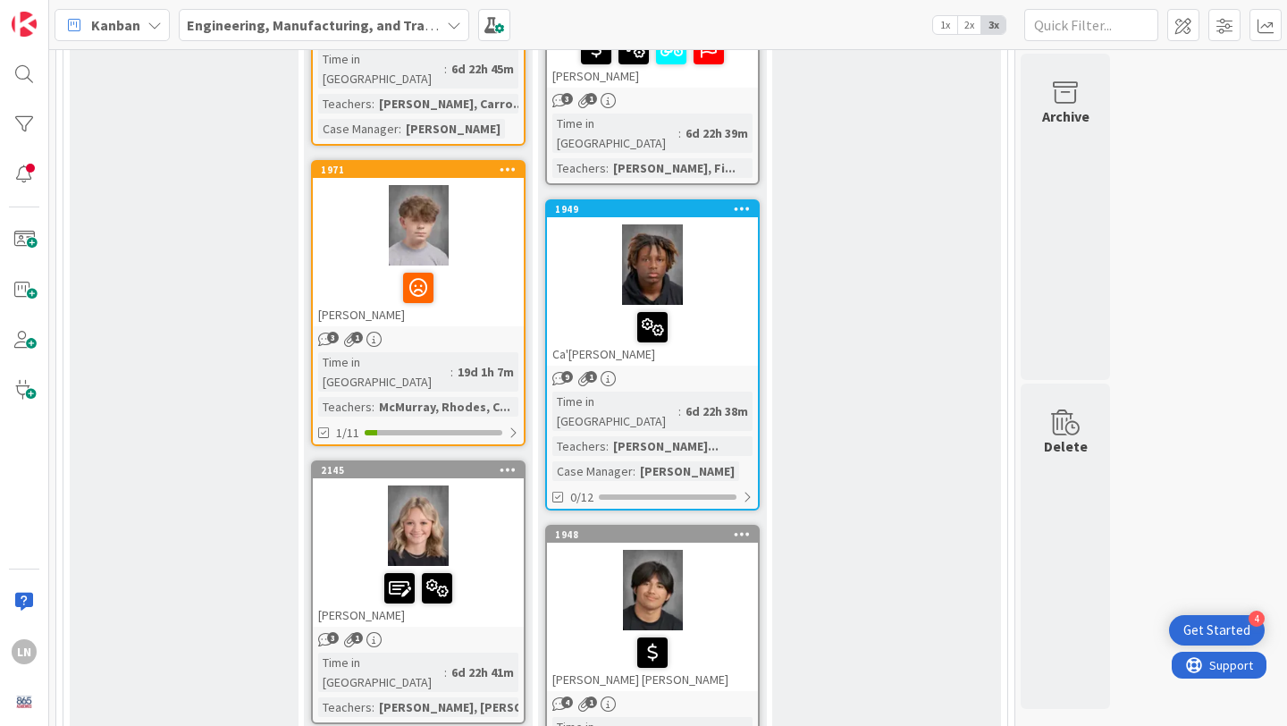
click at [489, 269] on div at bounding box center [418, 288] width 200 height 38
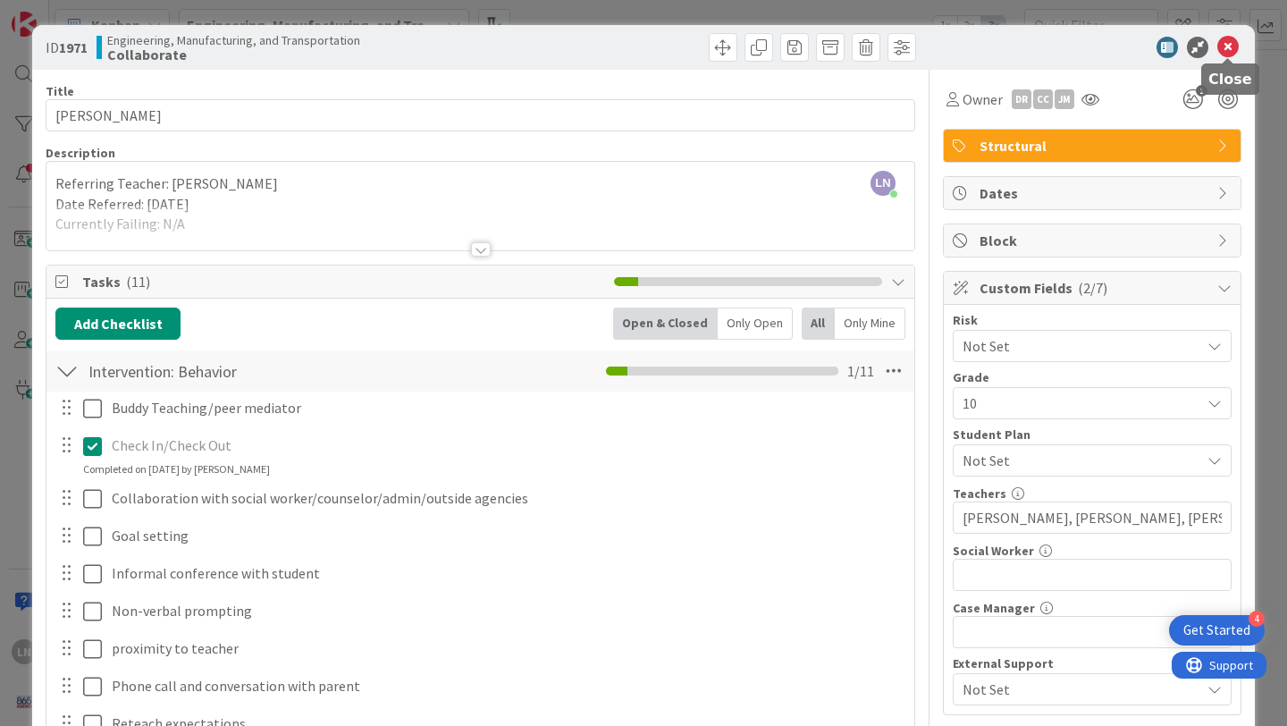
click at [1227, 48] on icon at bounding box center [1228, 47] width 21 height 21
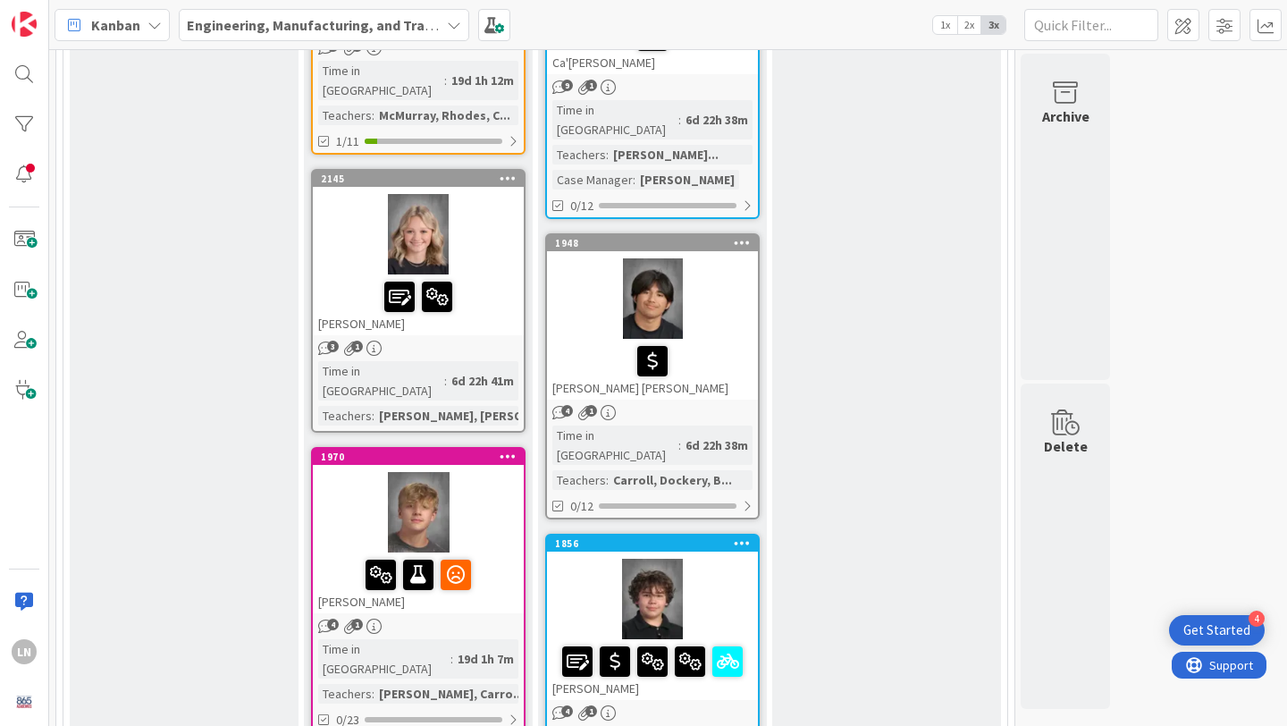
click at [499, 222] on div at bounding box center [418, 234] width 211 height 80
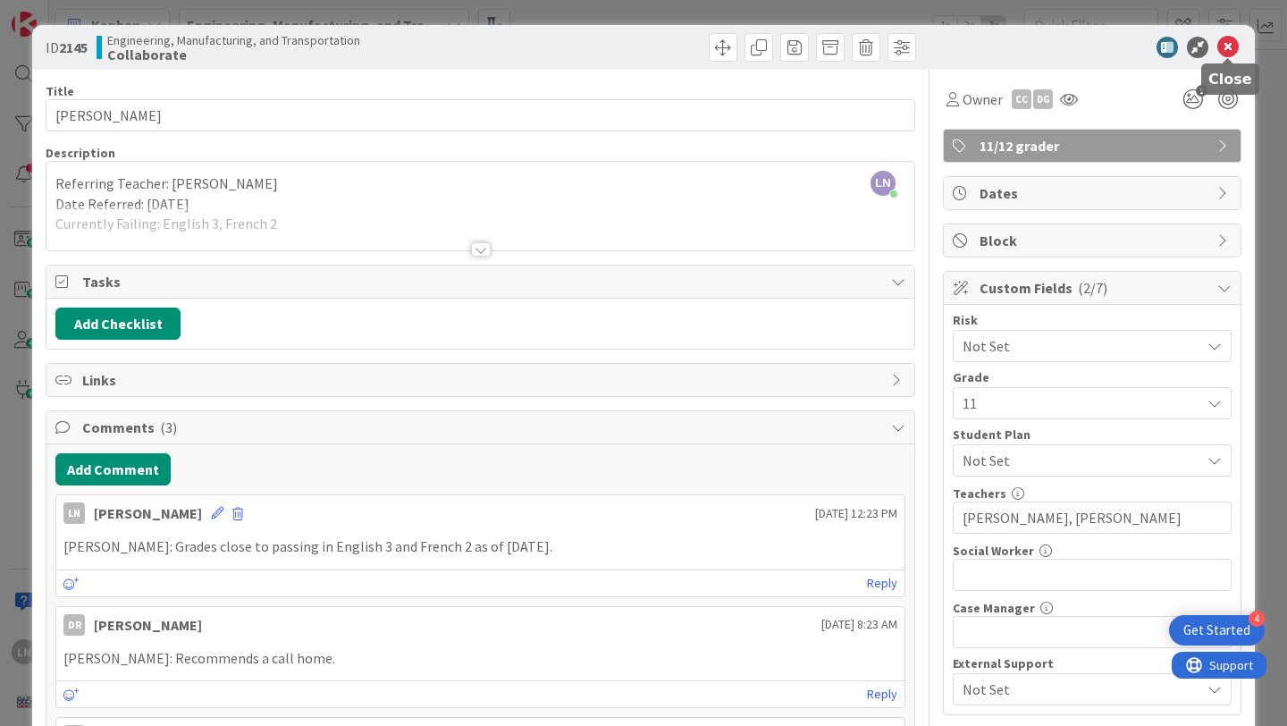
click at [1229, 48] on icon at bounding box center [1228, 47] width 21 height 21
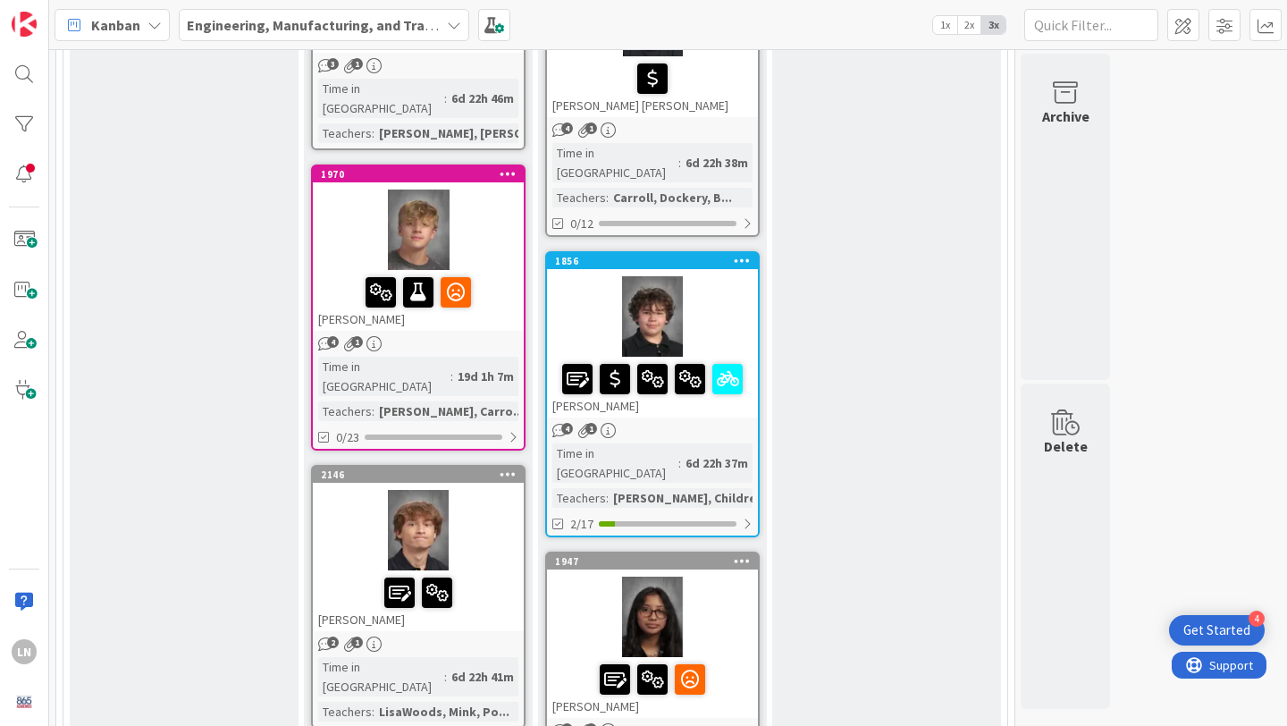
click at [491, 190] on div at bounding box center [418, 230] width 211 height 80
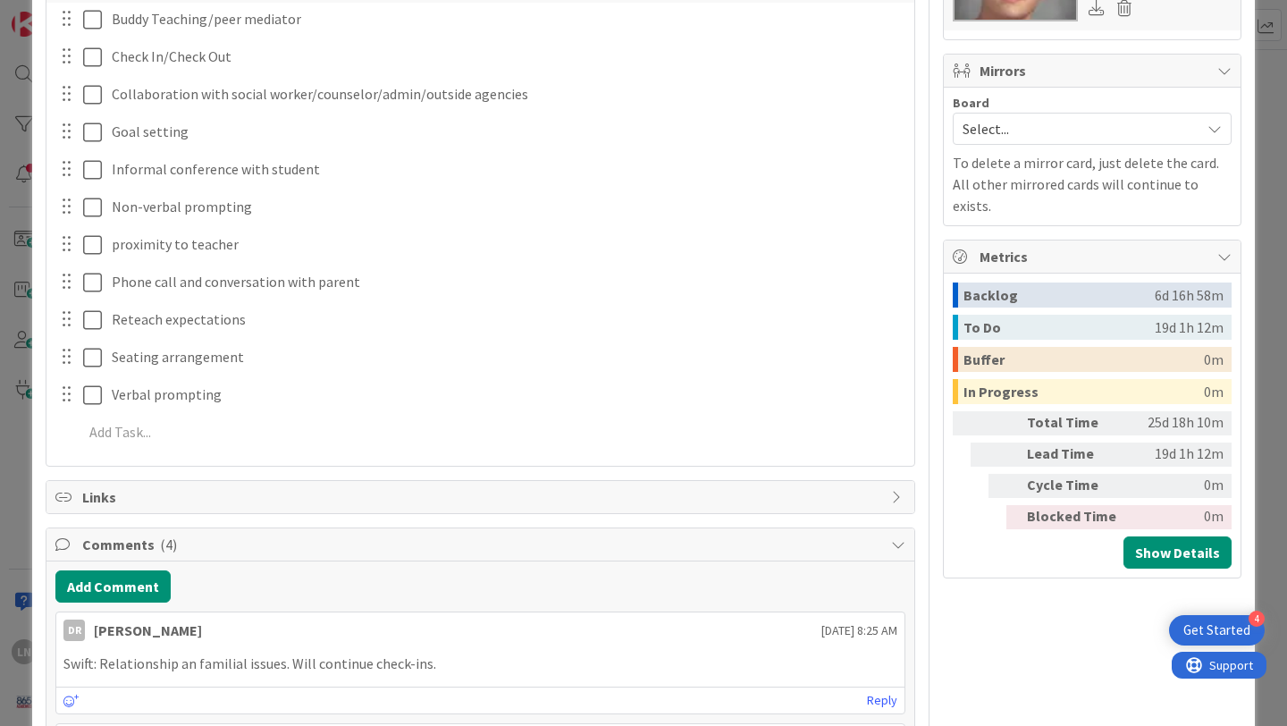
scroll to position [197, 0]
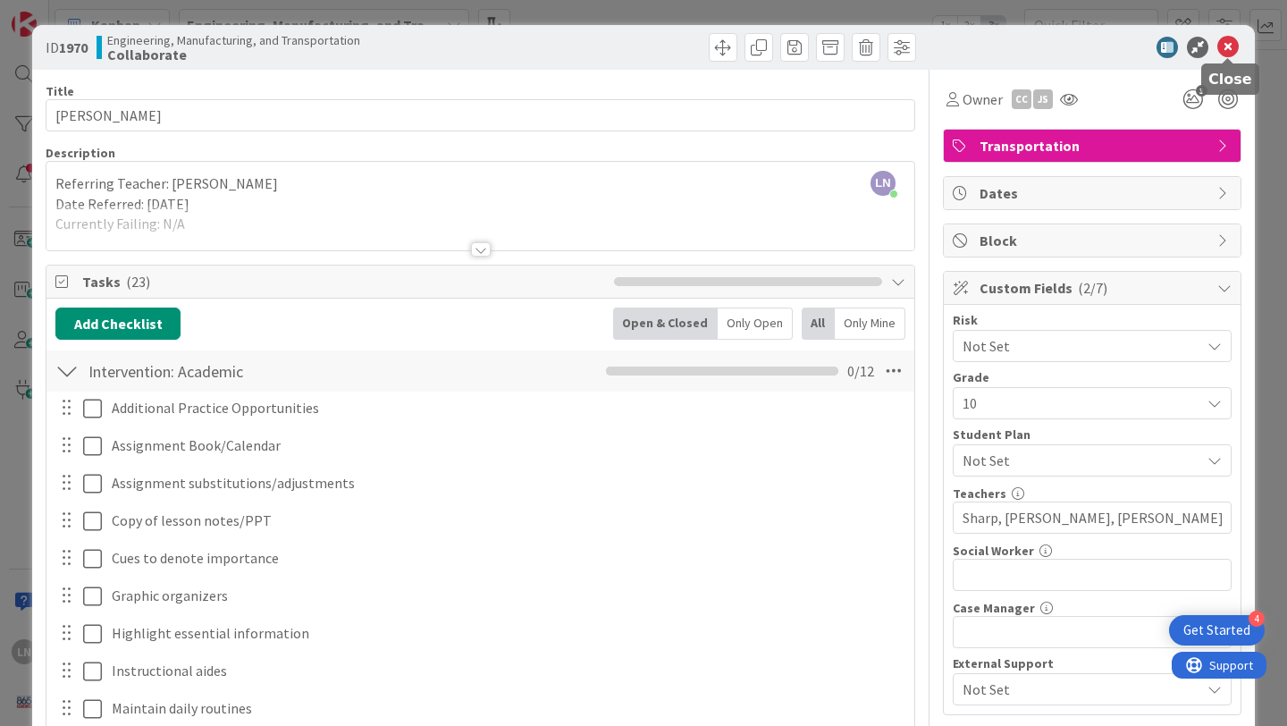
click at [1235, 46] on icon at bounding box center [1228, 47] width 21 height 21
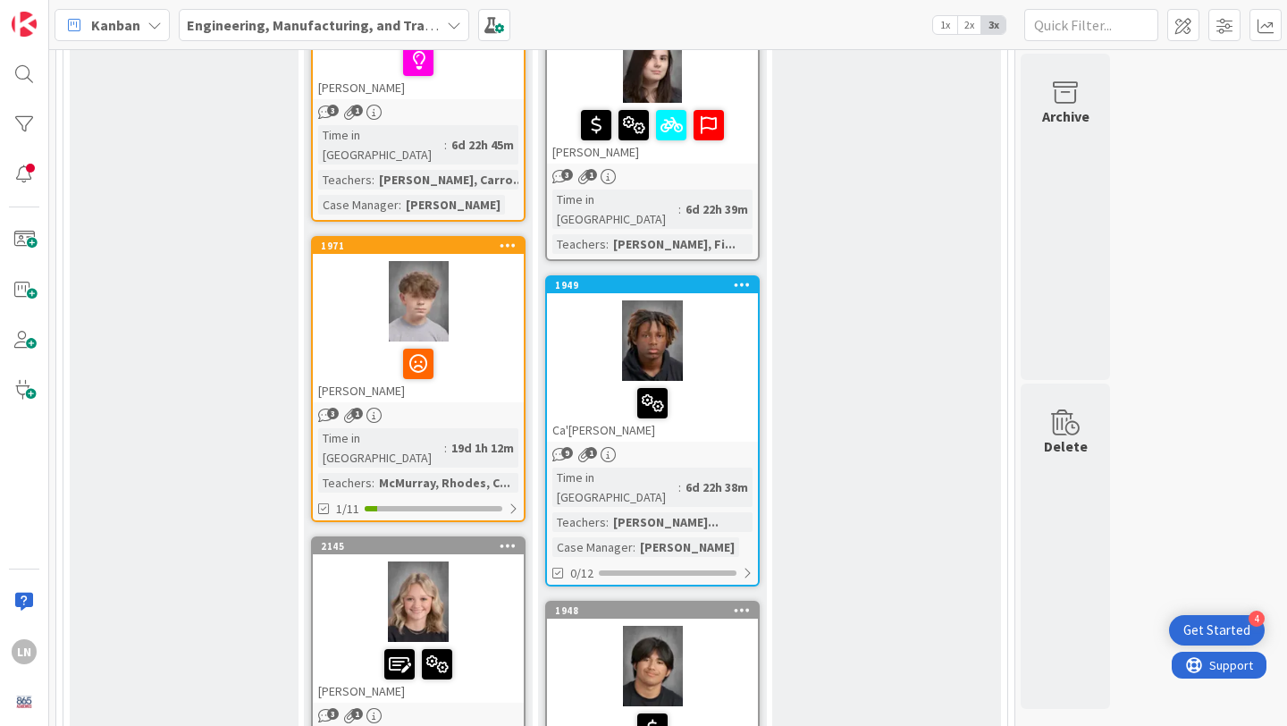
scroll to position [1819, 0]
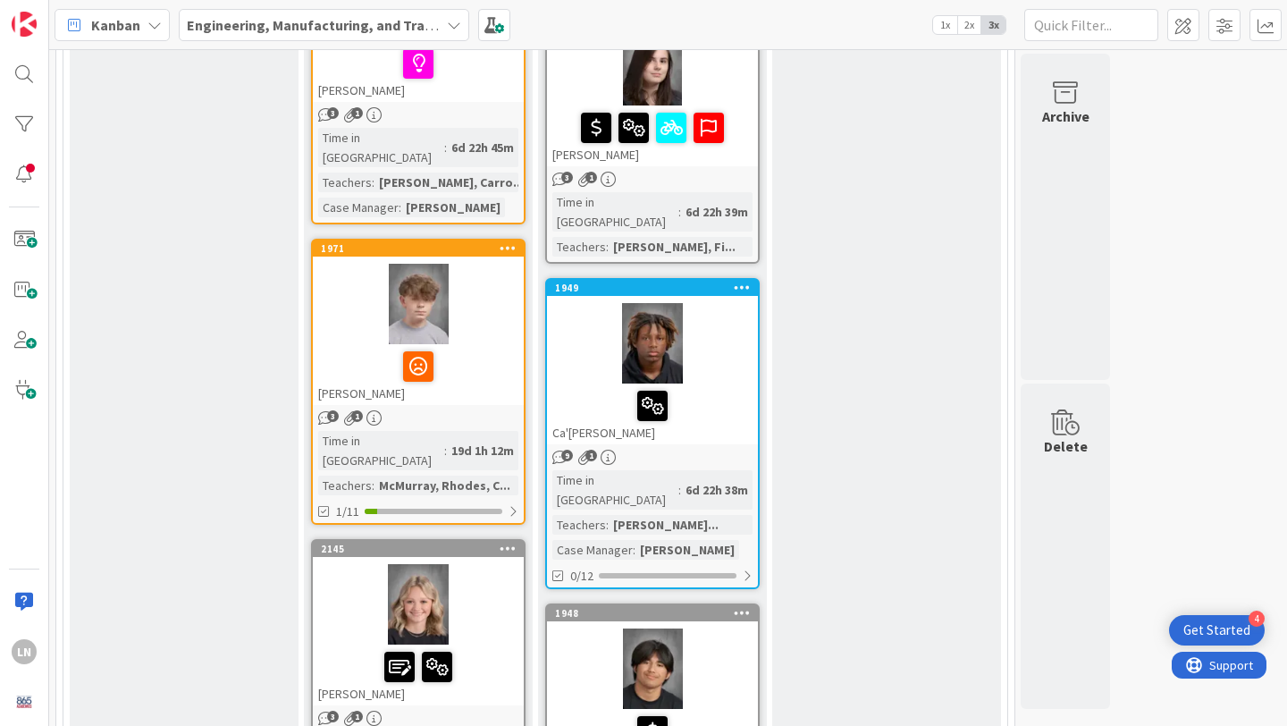
drag, startPoint x: 490, startPoint y: 154, endPoint x: 1009, endPoint y: 1, distance: 541.5
click at [720, 303] on div at bounding box center [652, 343] width 211 height 80
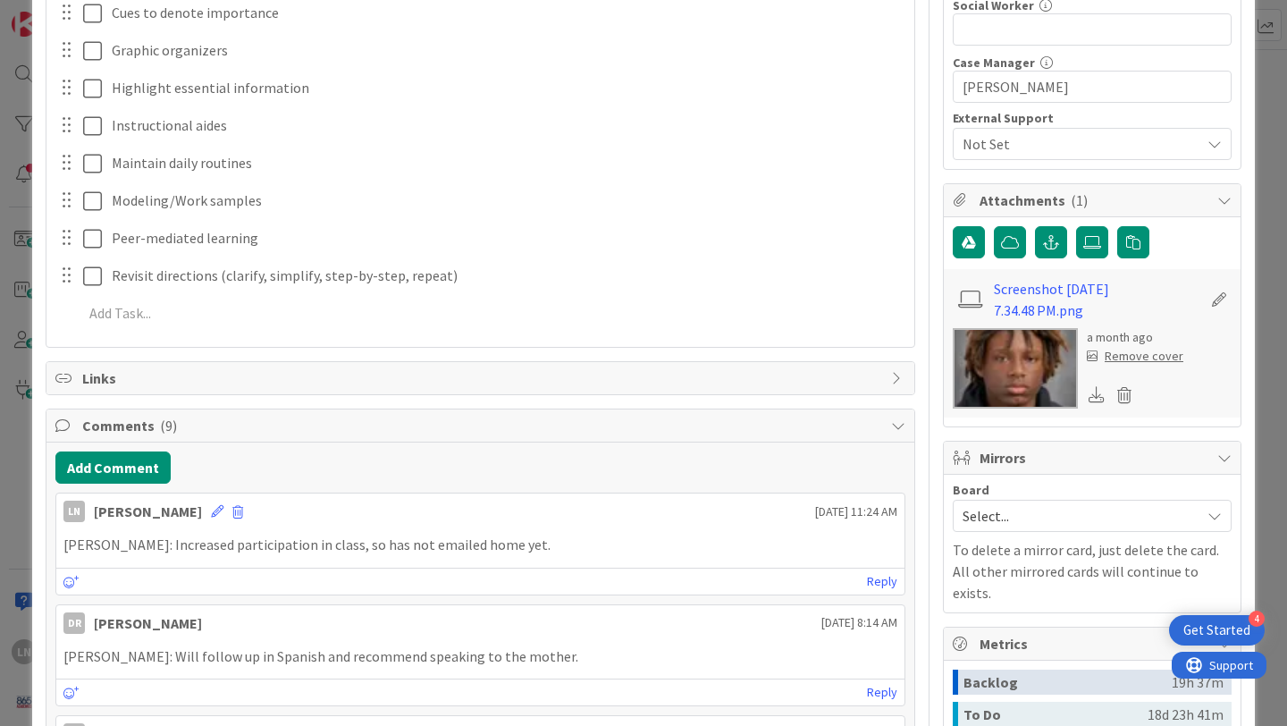
scroll to position [546, 0]
click at [131, 464] on button "Add Comment" at bounding box center [112, 467] width 115 height 32
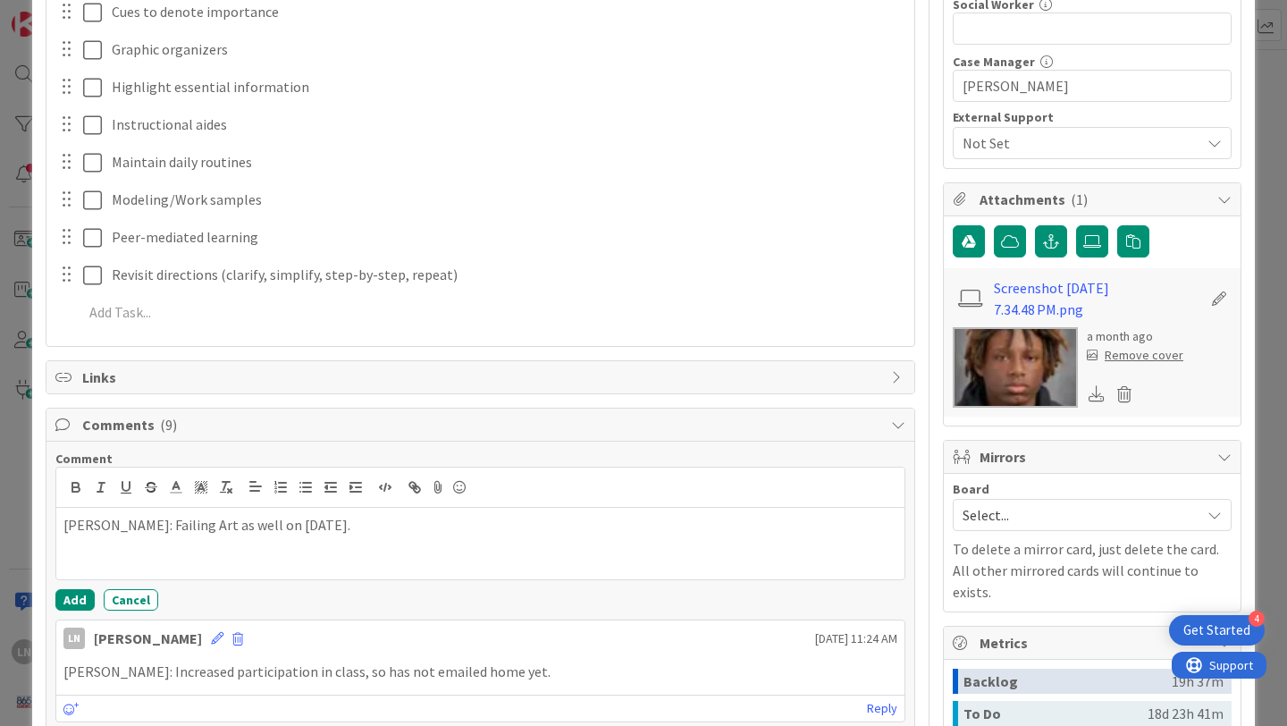
scroll to position [507, 0]
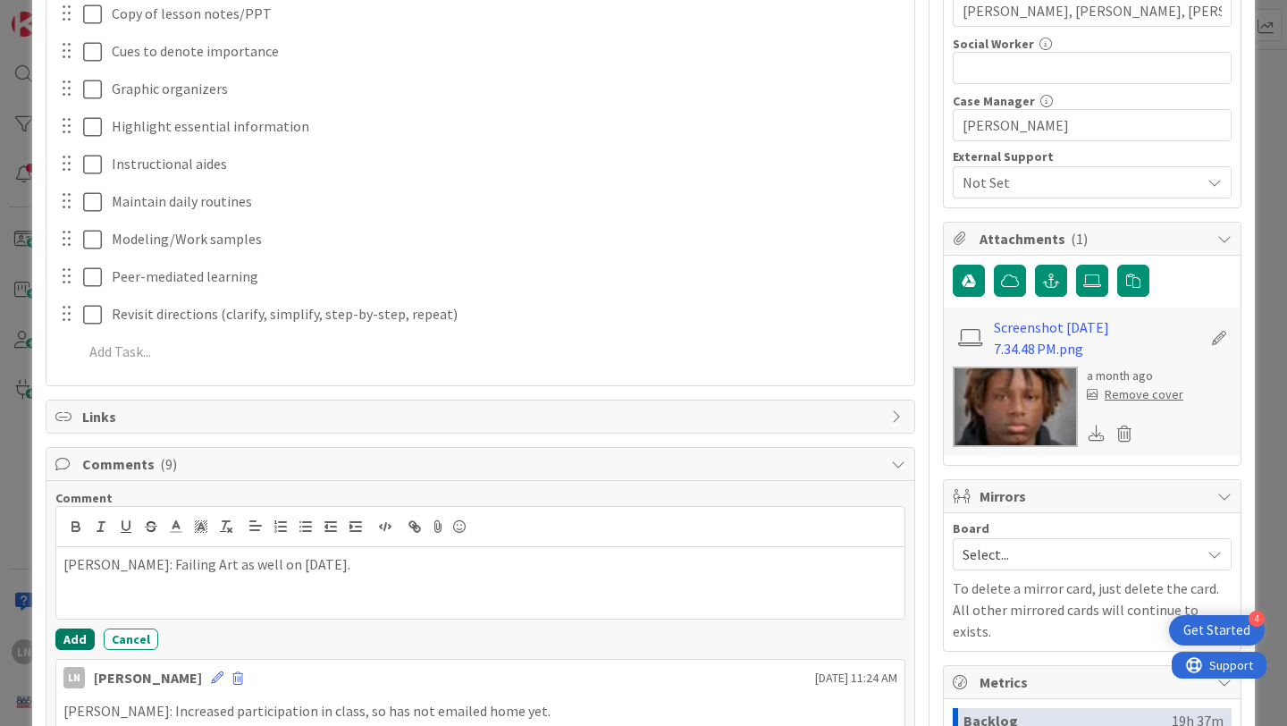
click at [76, 633] on button "Add" at bounding box center [74, 639] width 39 height 21
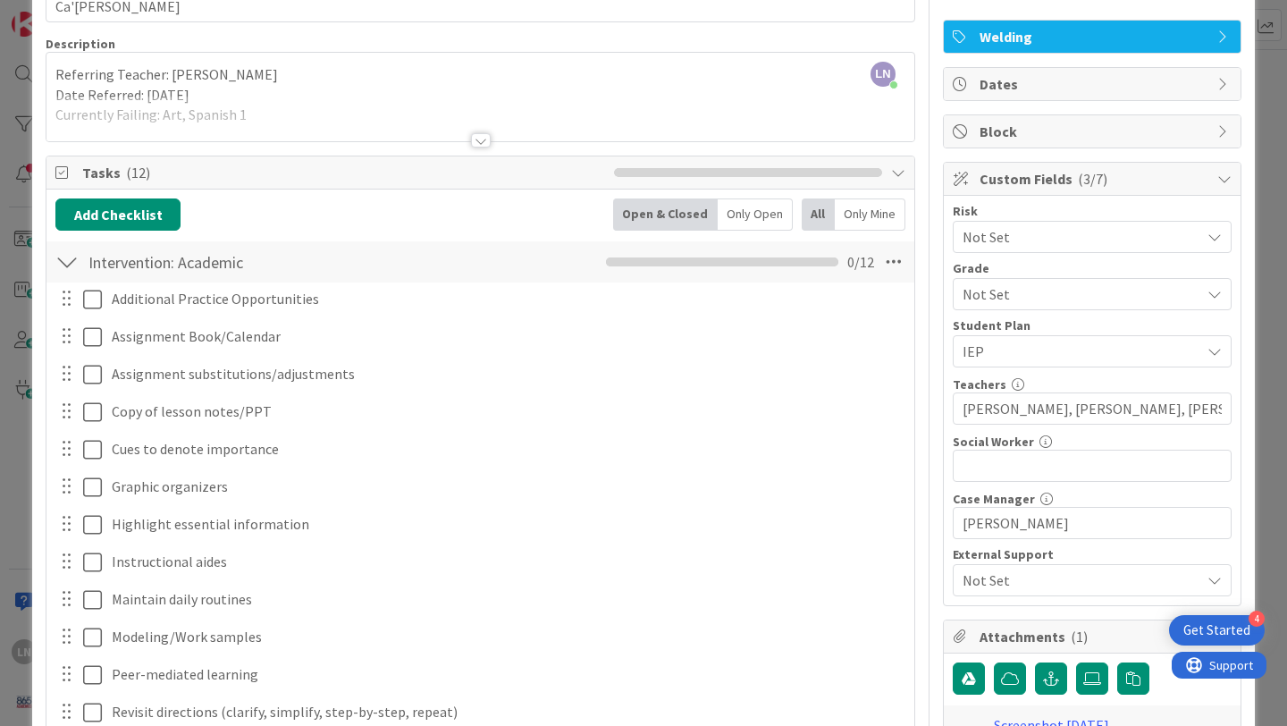
scroll to position [0, 0]
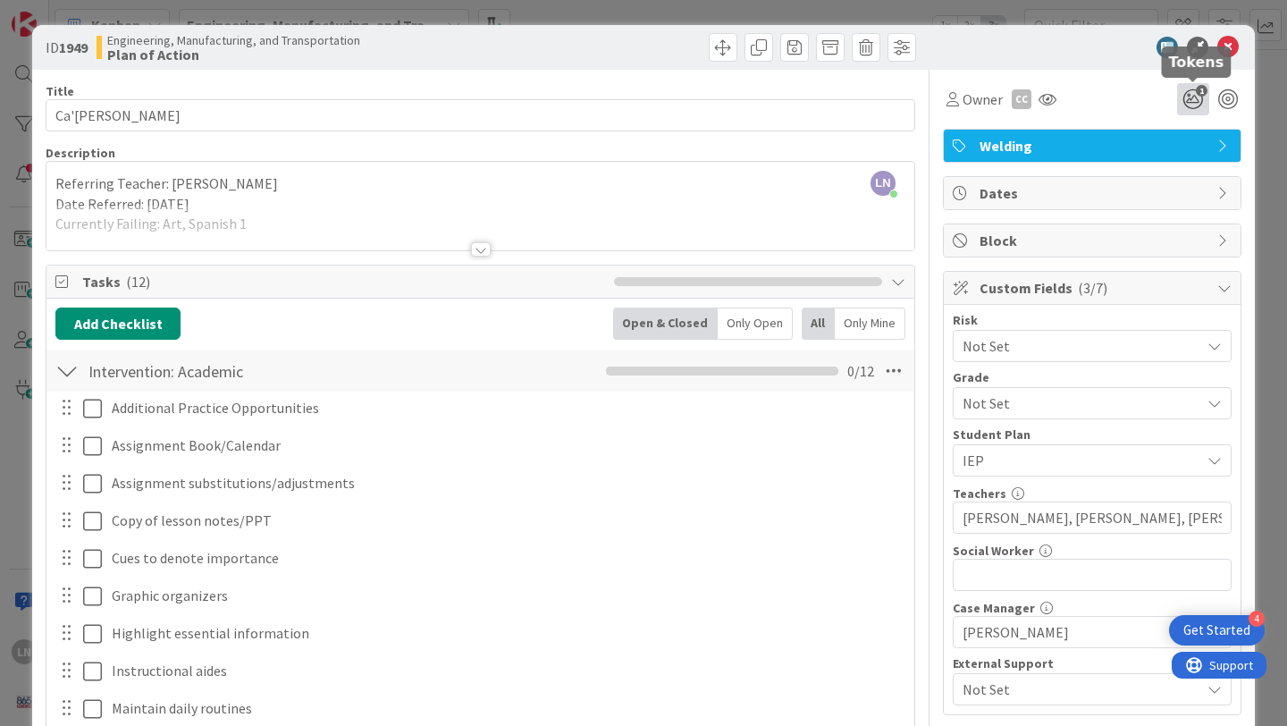
click at [1201, 98] on icon "1" at bounding box center [1193, 99] width 32 height 32
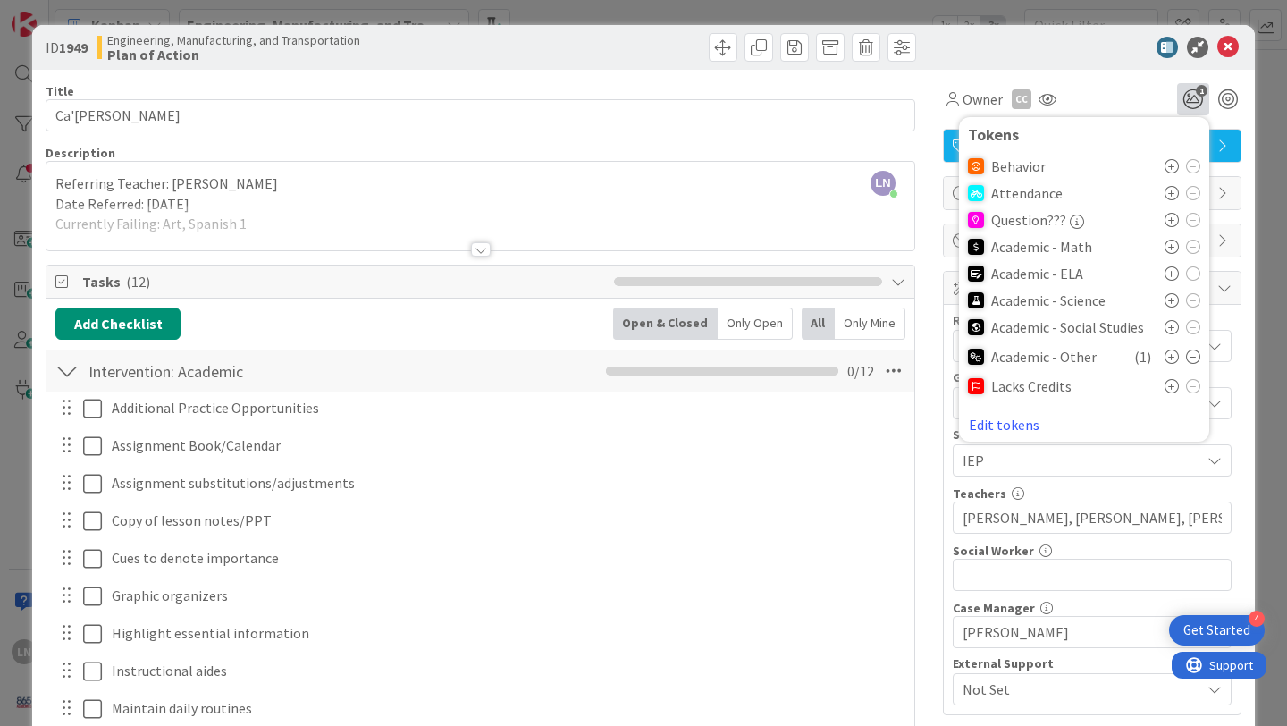
click at [1176, 357] on icon at bounding box center [1172, 357] width 14 height 14
click at [1087, 29] on div "ID 1949 Engineering, Manufacturing, and Transportation Plan of Action" at bounding box center [643, 47] width 1223 height 45
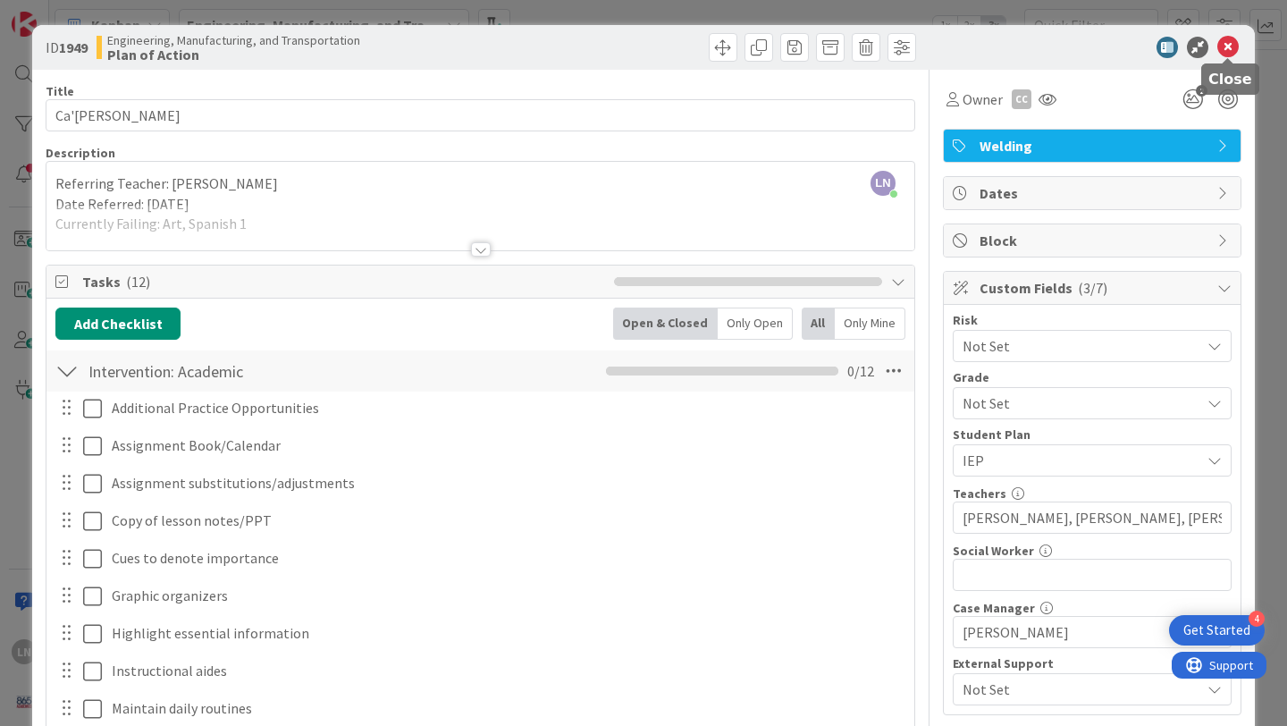
click at [1231, 47] on icon at bounding box center [1228, 47] width 21 height 21
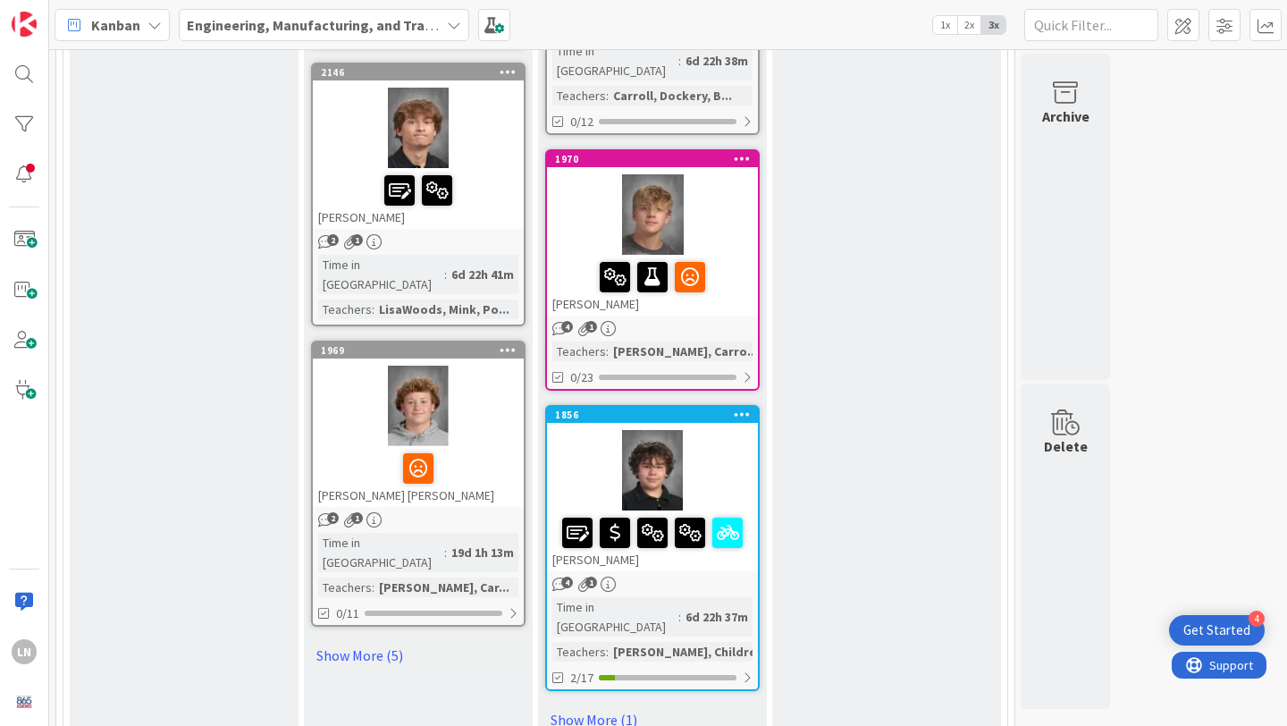
scroll to position [2579, 0]
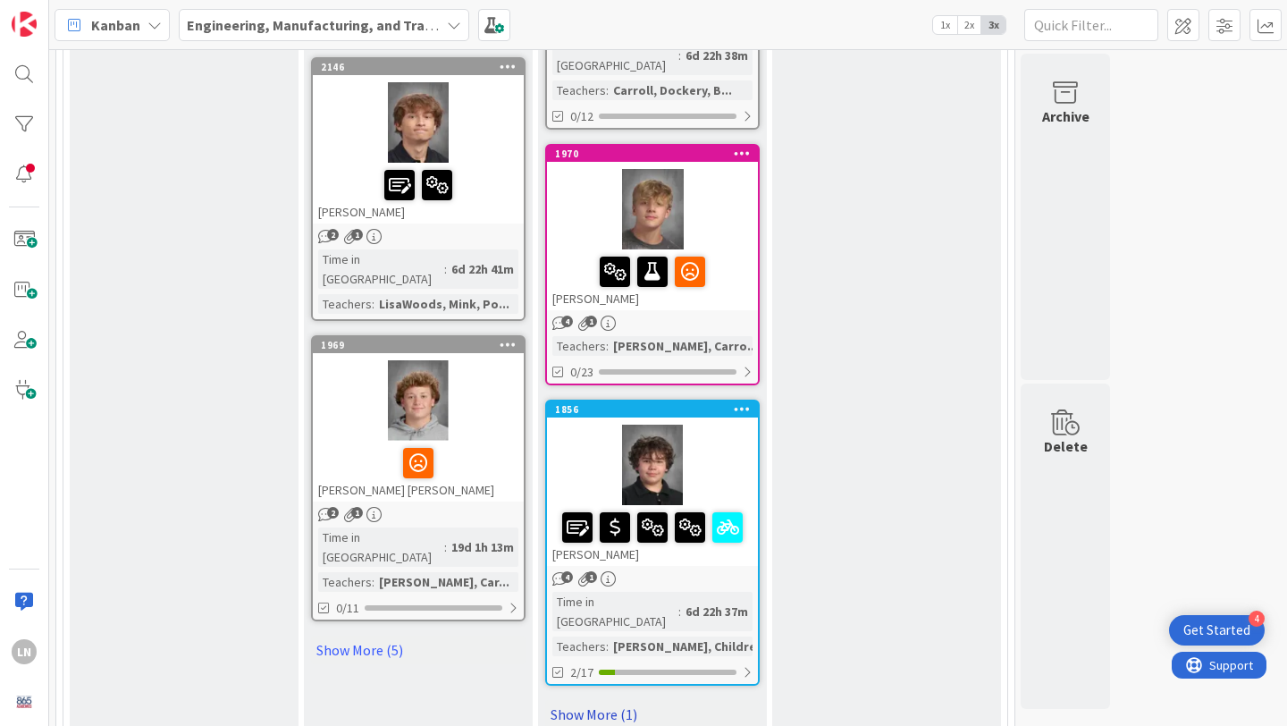
click at [605, 700] on link "Show More (1)" at bounding box center [652, 714] width 215 height 29
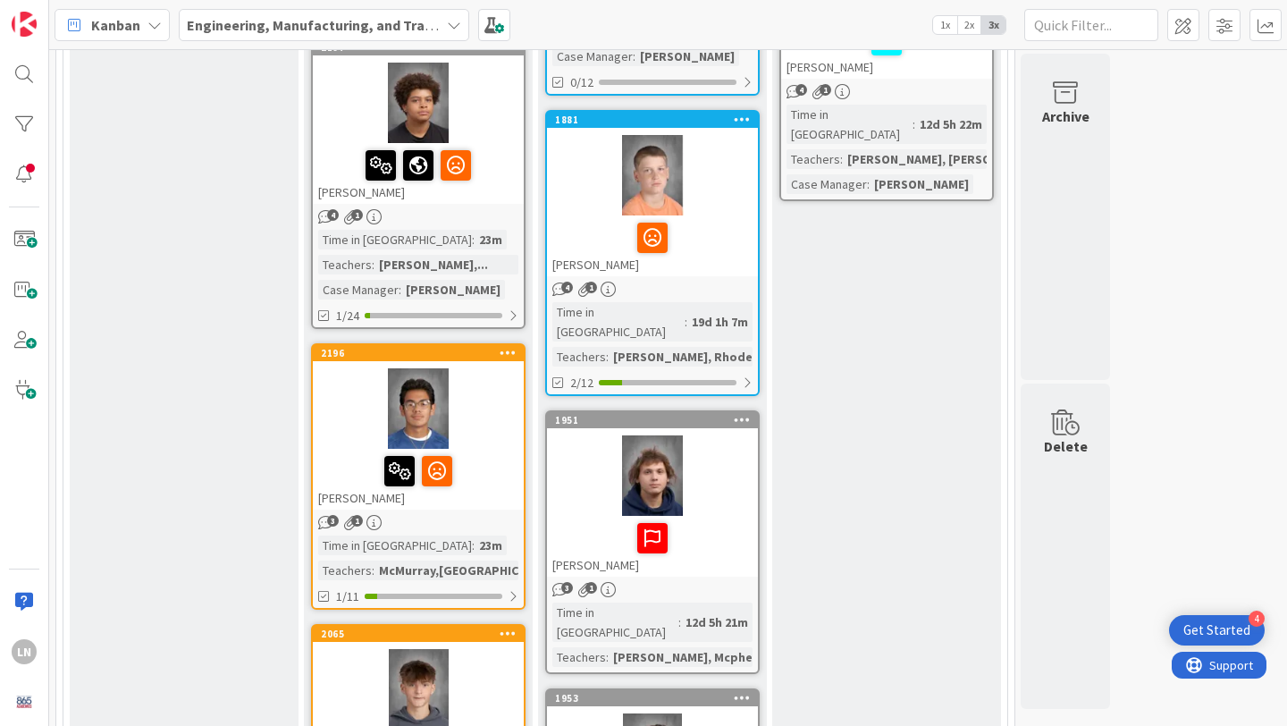
scroll to position [1106, 0]
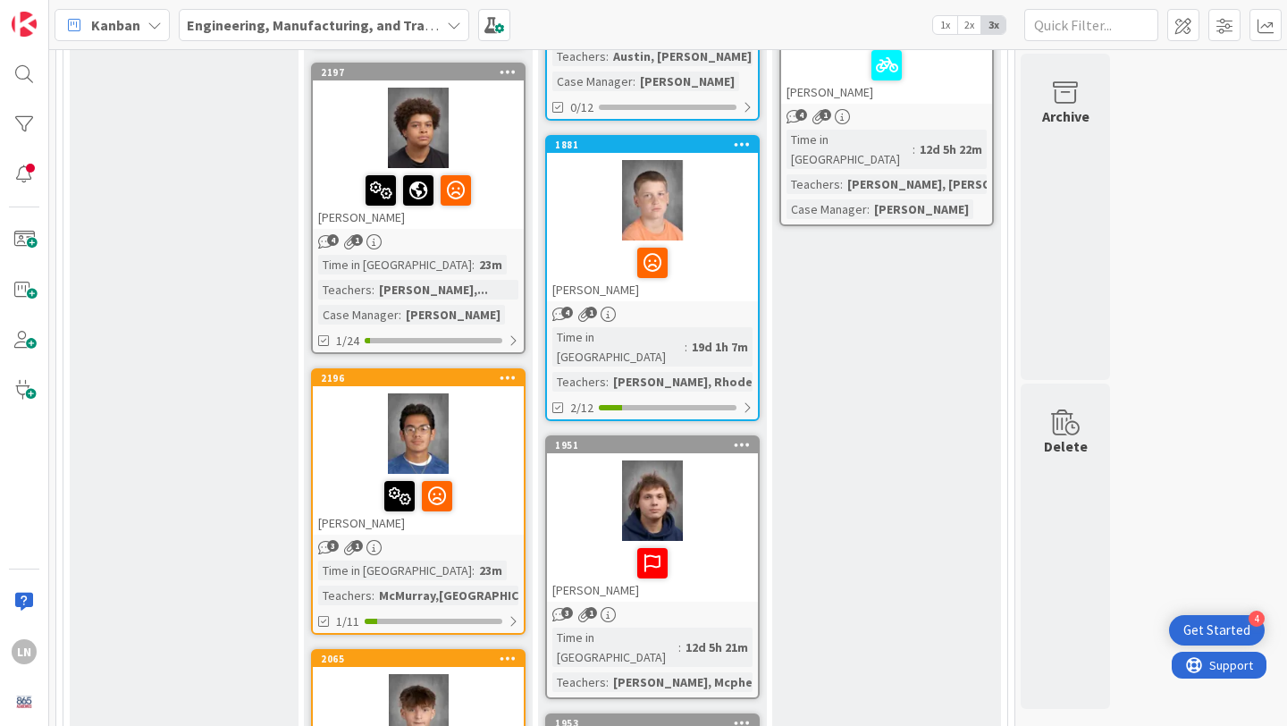
click at [700, 460] on div at bounding box center [652, 500] width 211 height 80
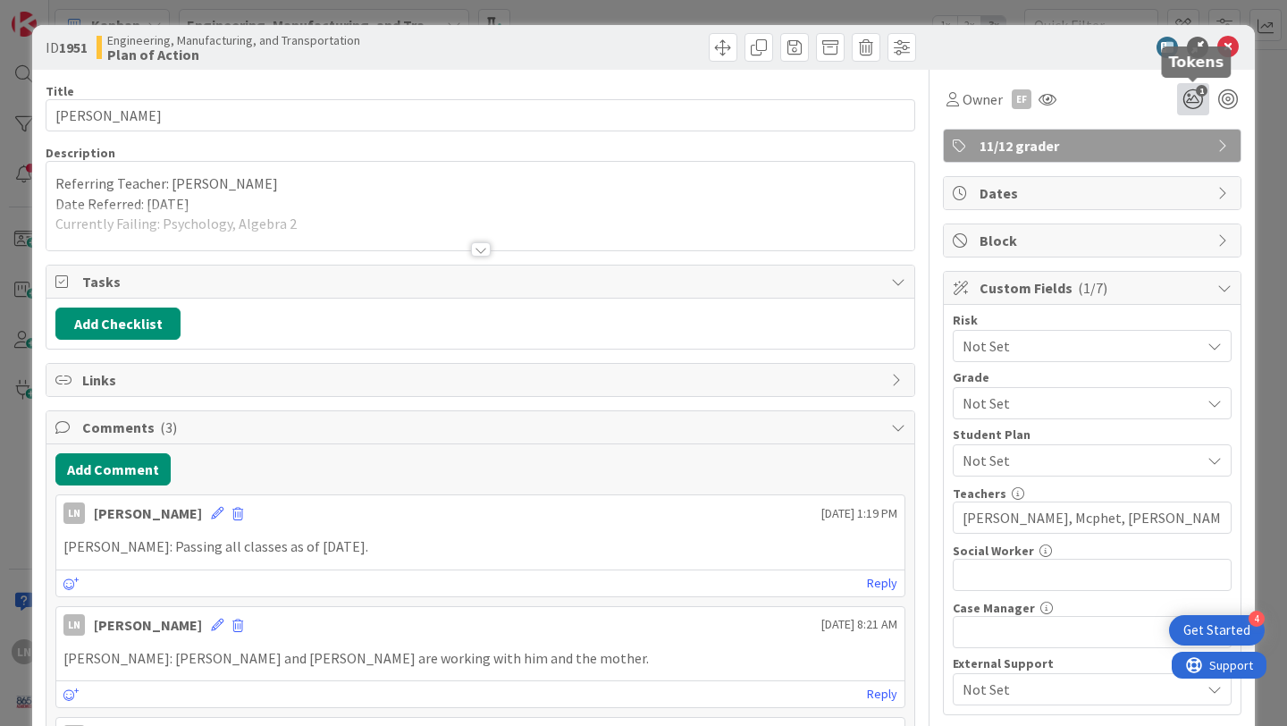
click at [1198, 96] on icon "1" at bounding box center [1193, 99] width 32 height 32
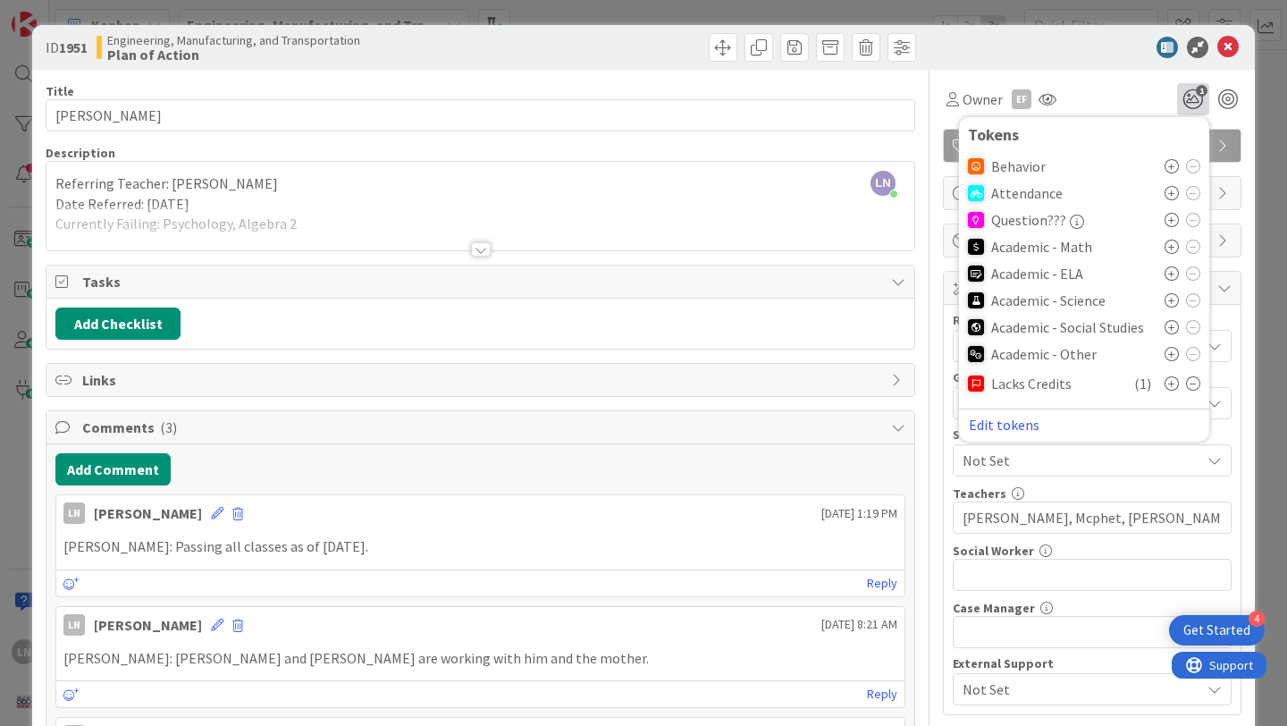
click at [1172, 244] on icon at bounding box center [1172, 247] width 14 height 14
click at [133, 469] on button "Add Comment" at bounding box center [112, 469] width 115 height 32
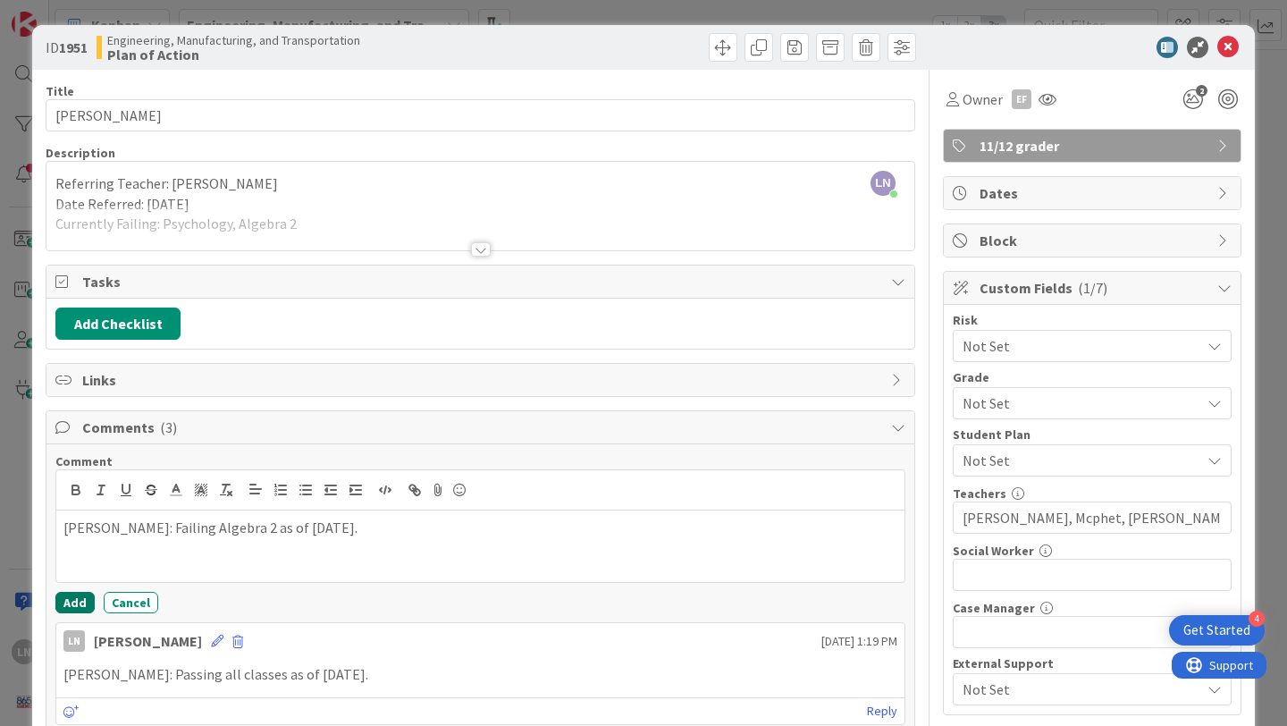
click at [81, 600] on button "Add" at bounding box center [74, 602] width 39 height 21
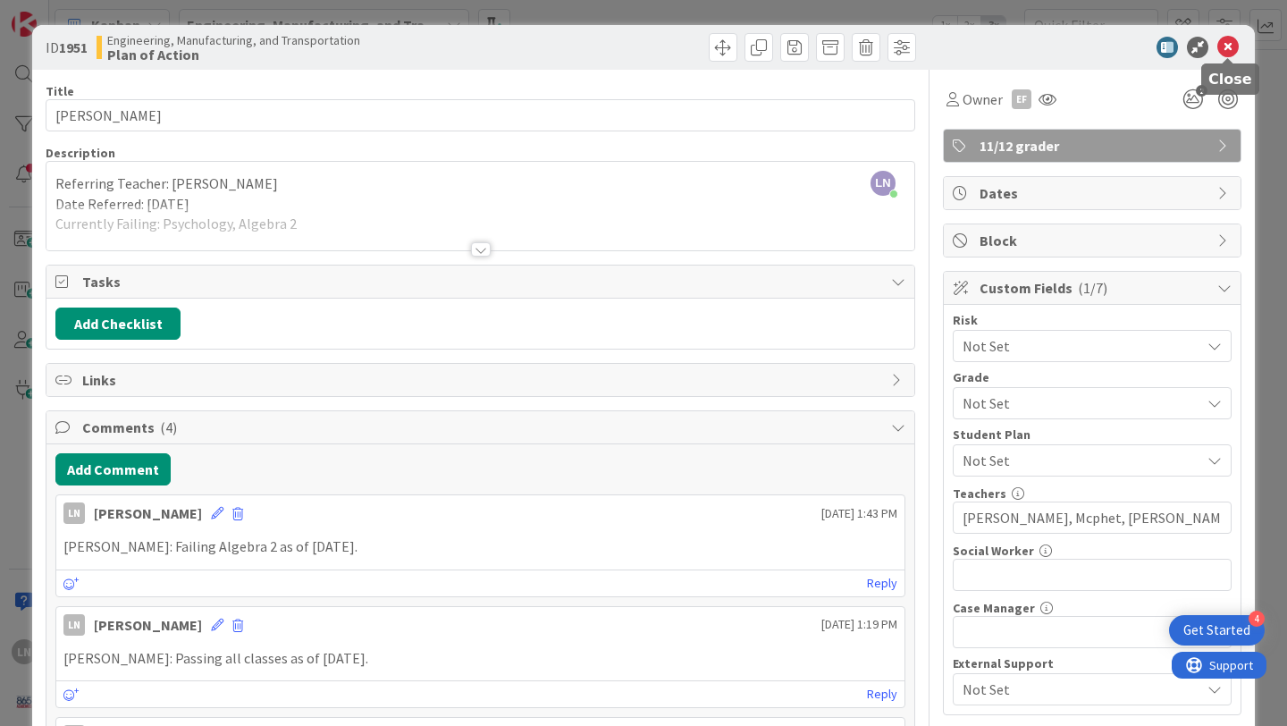
click at [1224, 46] on icon at bounding box center [1228, 47] width 21 height 21
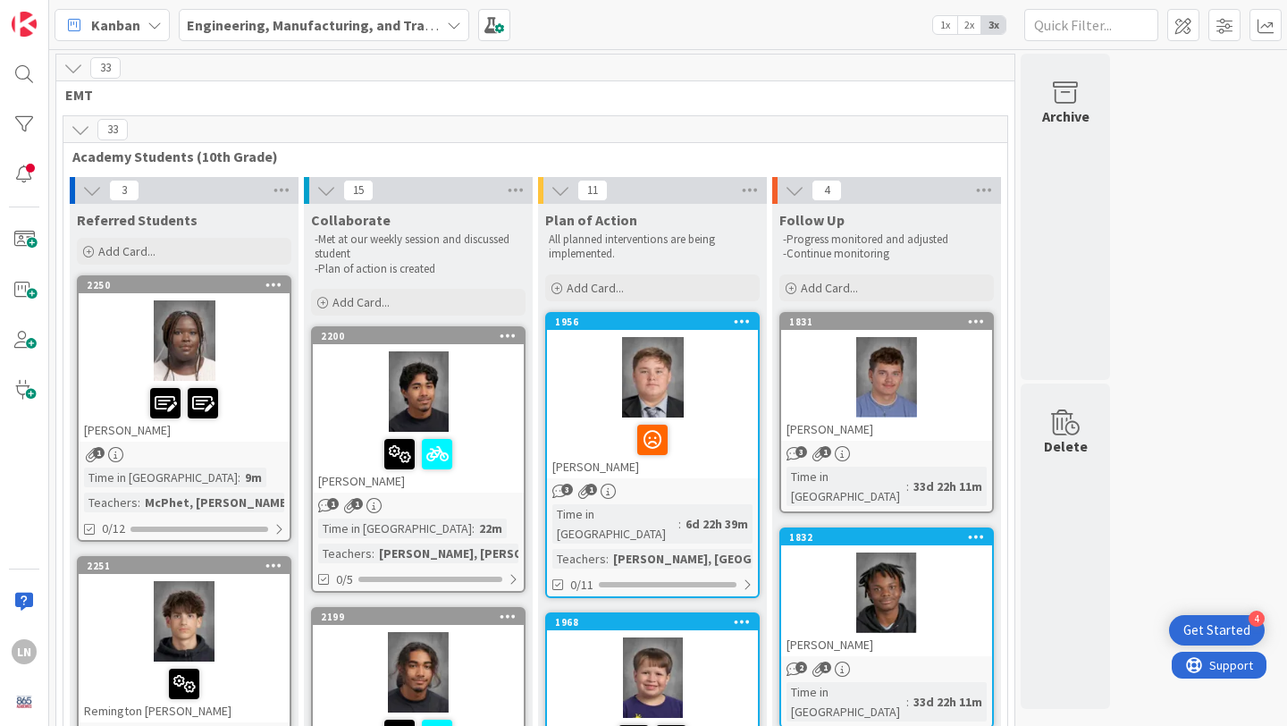
click at [723, 97] on span "EMT" at bounding box center [528, 95] width 927 height 18
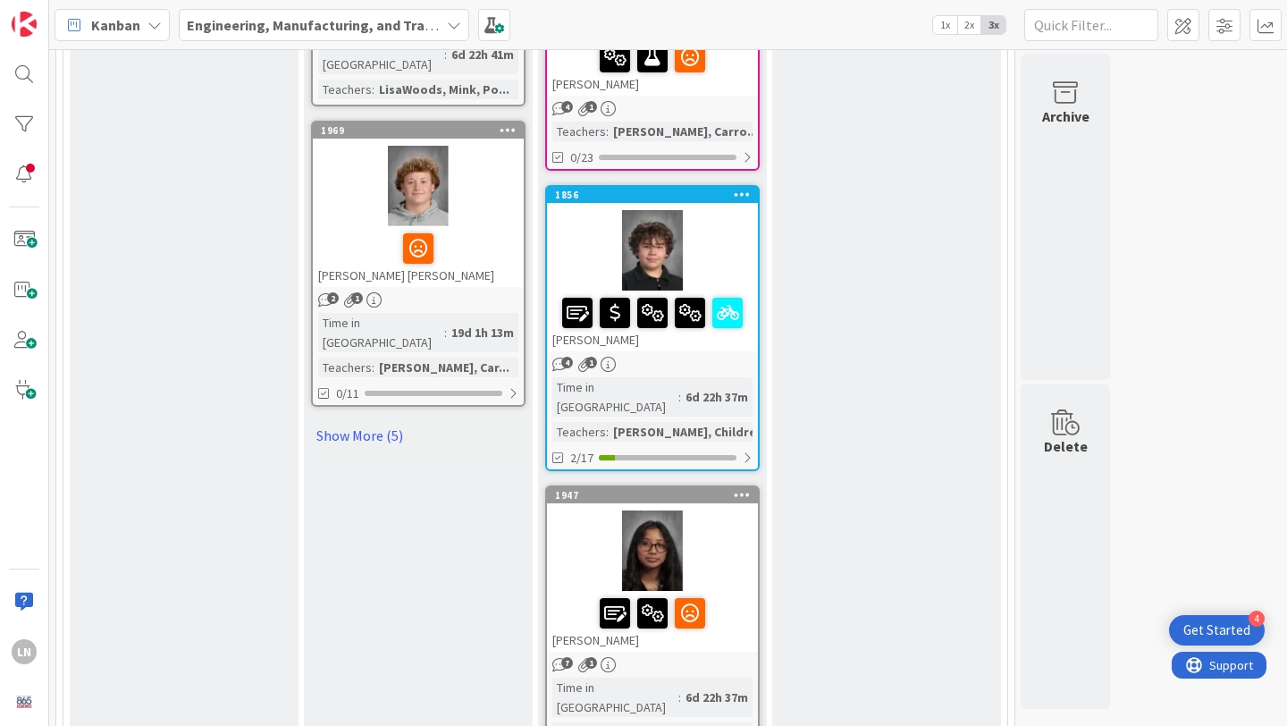
scroll to position [2793, 0]
click at [381, 422] on link "Show More (5)" at bounding box center [418, 436] width 215 height 29
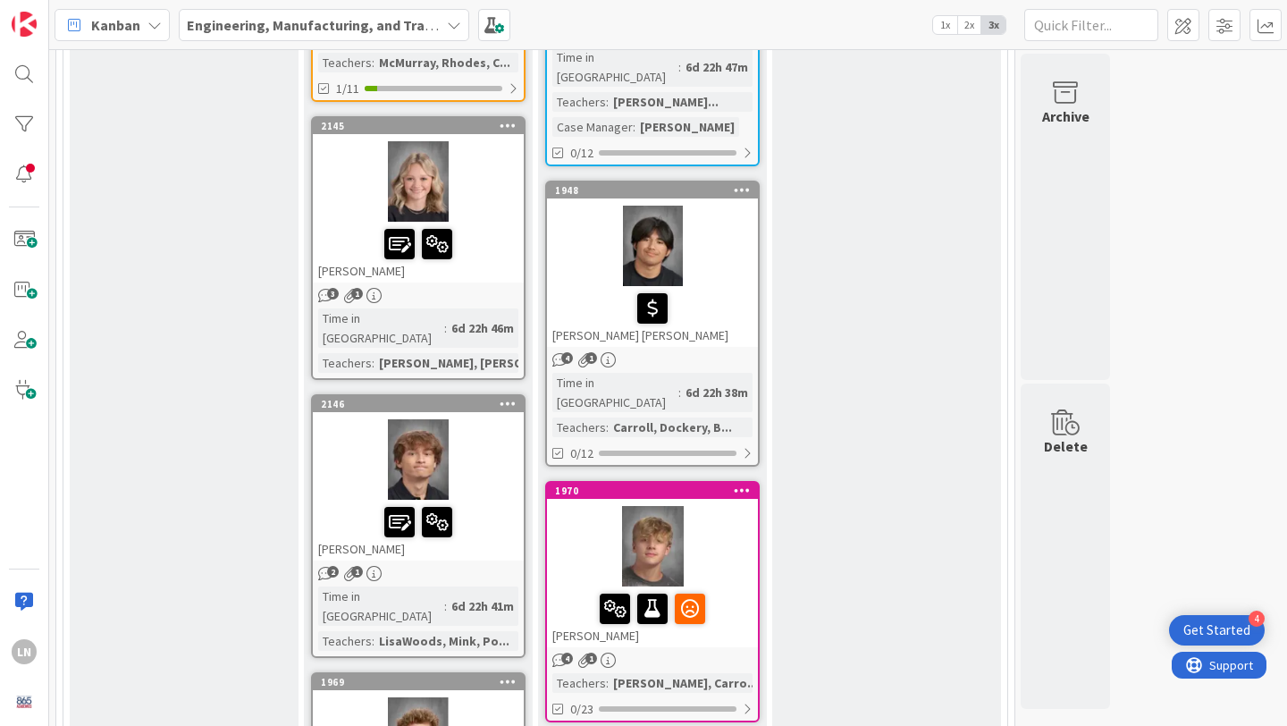
scroll to position [2244, 0]
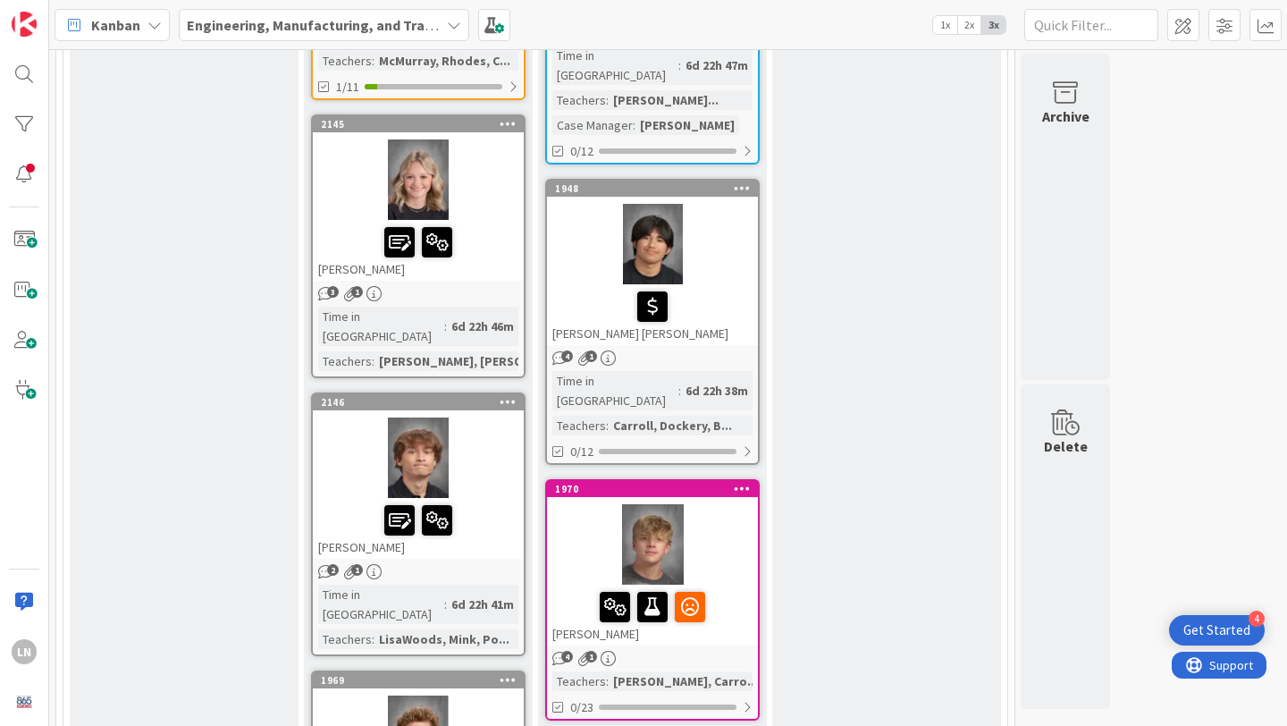
click at [487, 139] on div at bounding box center [418, 179] width 211 height 80
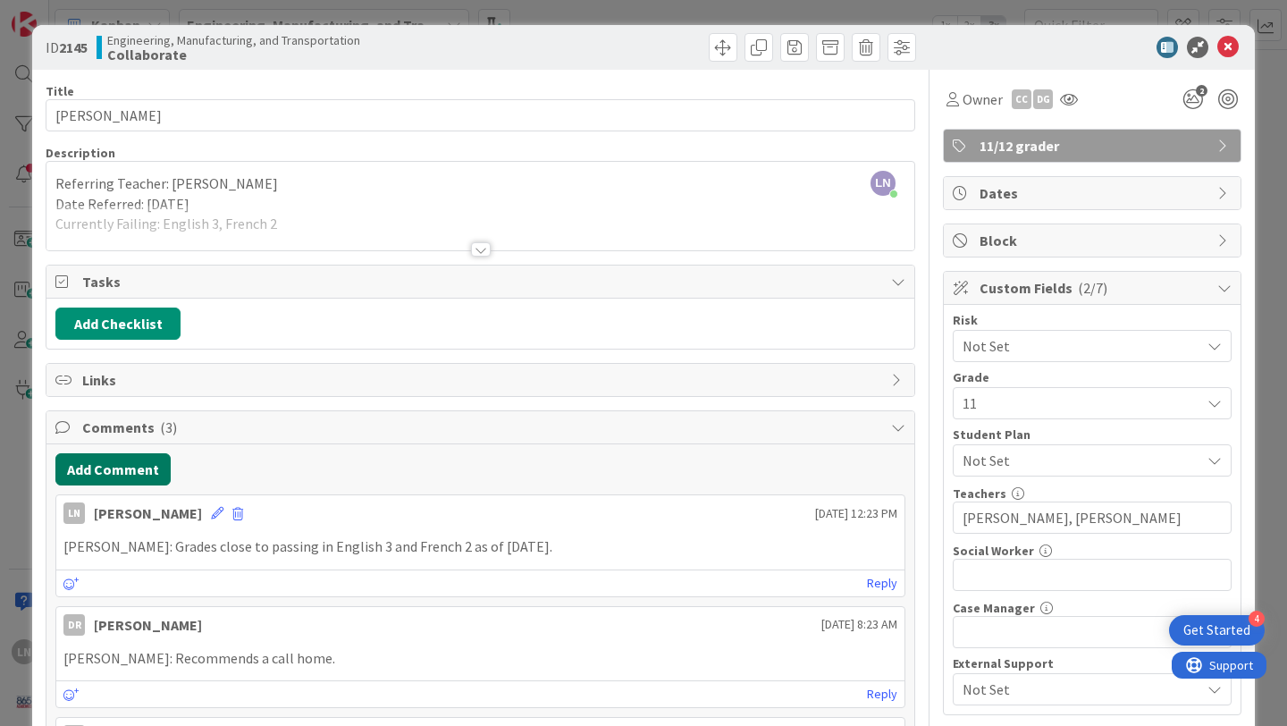
click at [145, 468] on button "Add Comment" at bounding box center [112, 469] width 115 height 32
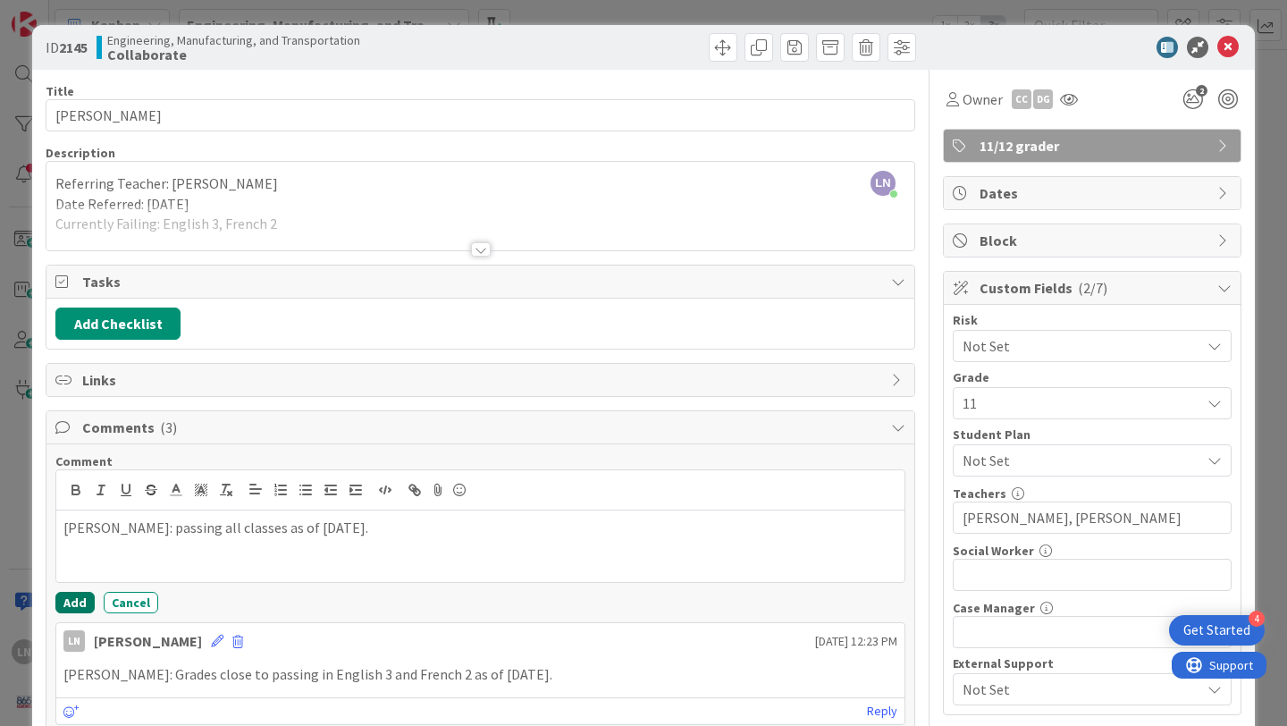
click at [69, 605] on button "Add" at bounding box center [74, 602] width 39 height 21
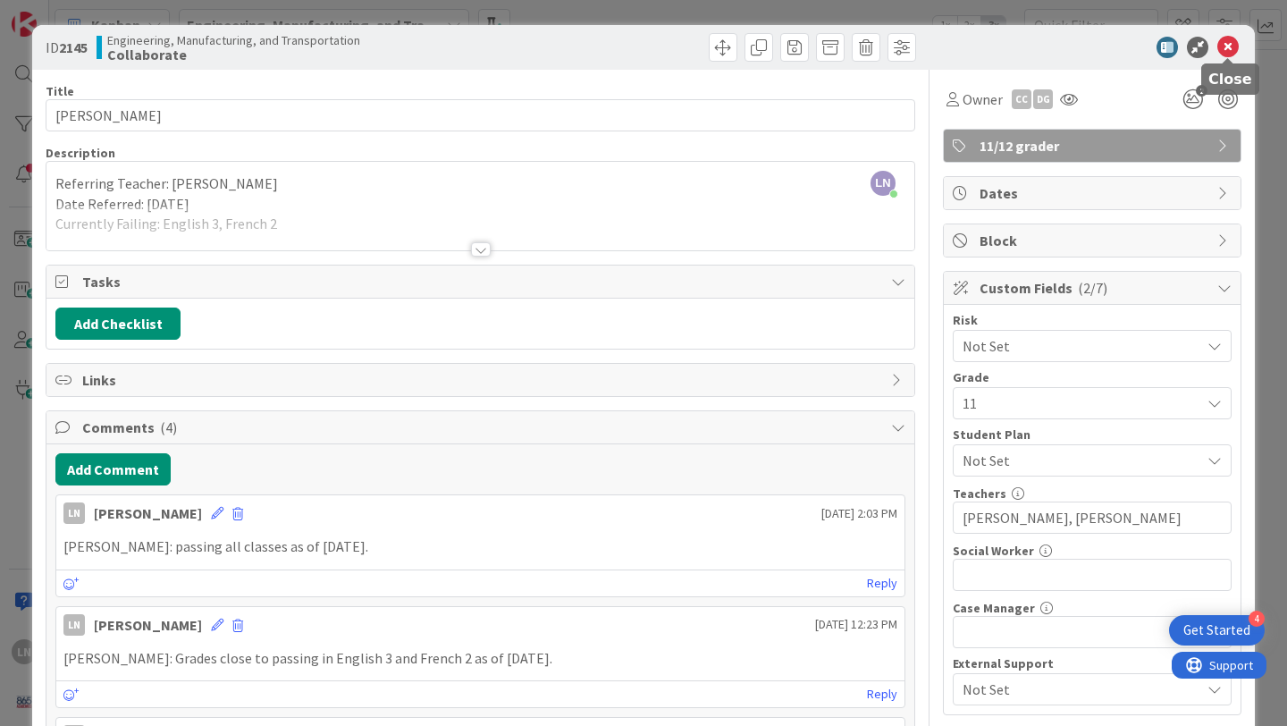
click at [1233, 50] on icon at bounding box center [1228, 47] width 21 height 21
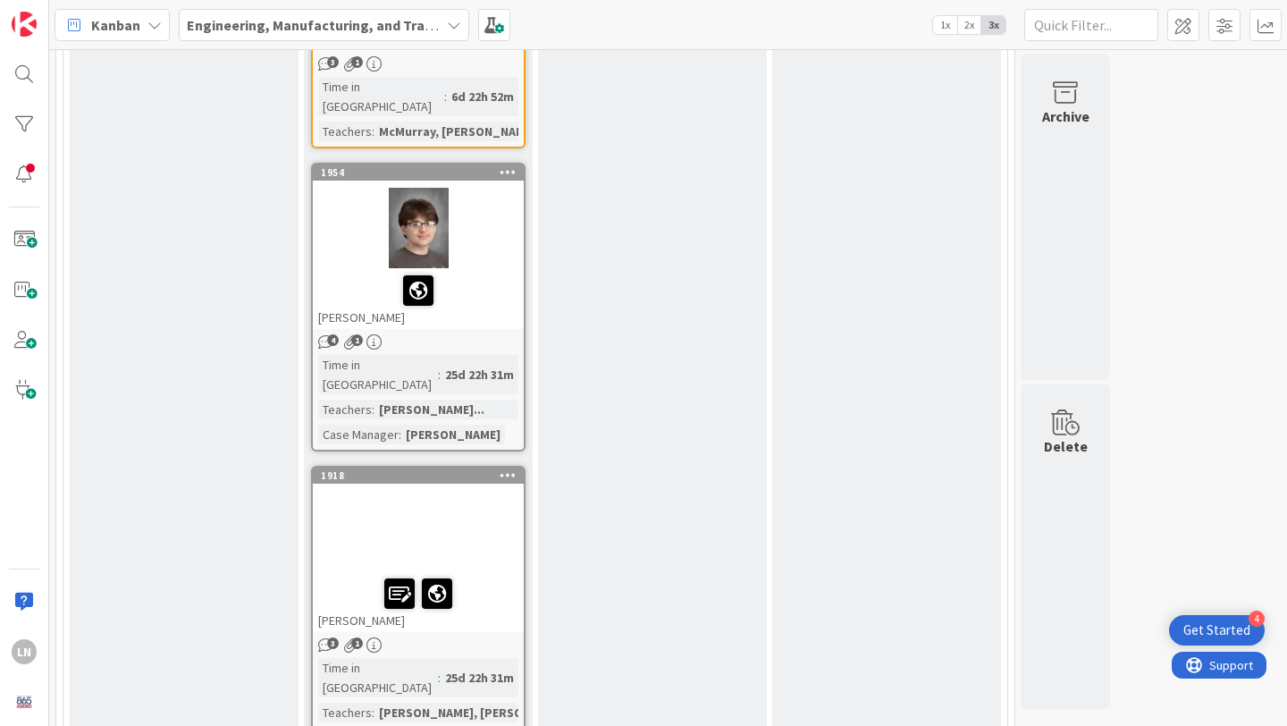
scroll to position [3892, 0]
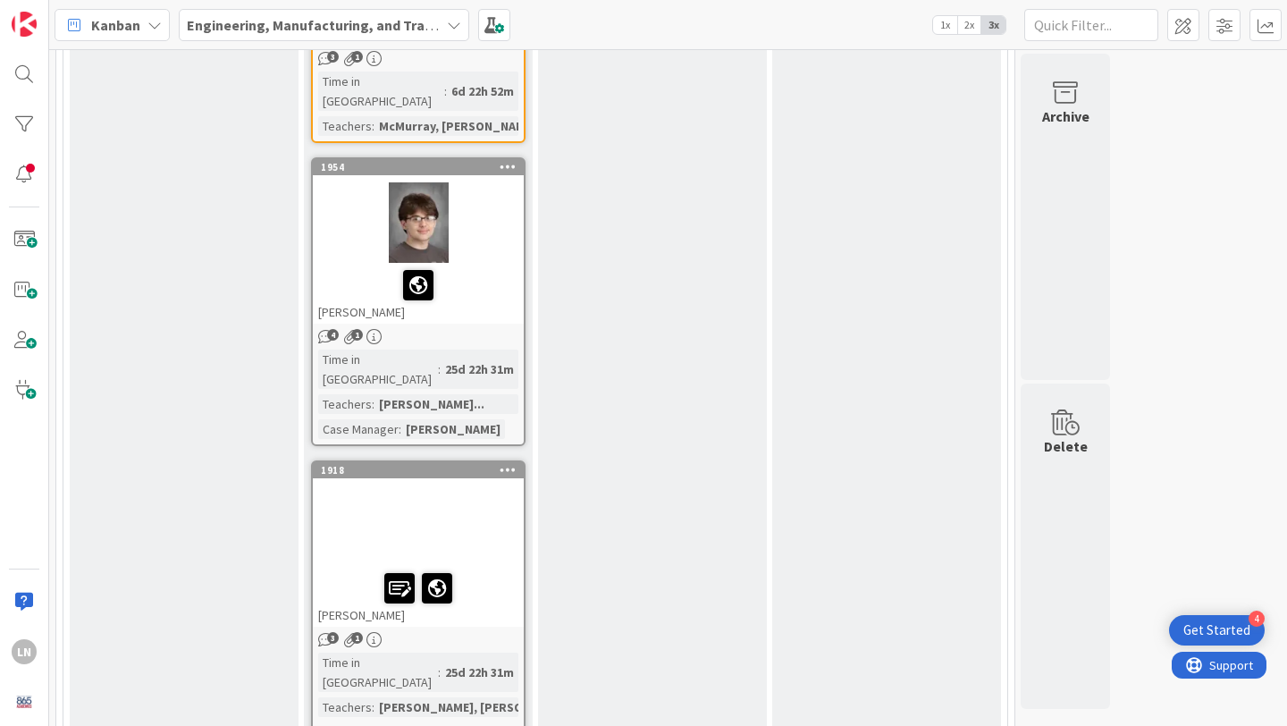
click at [461, 266] on div at bounding box center [418, 285] width 200 height 38
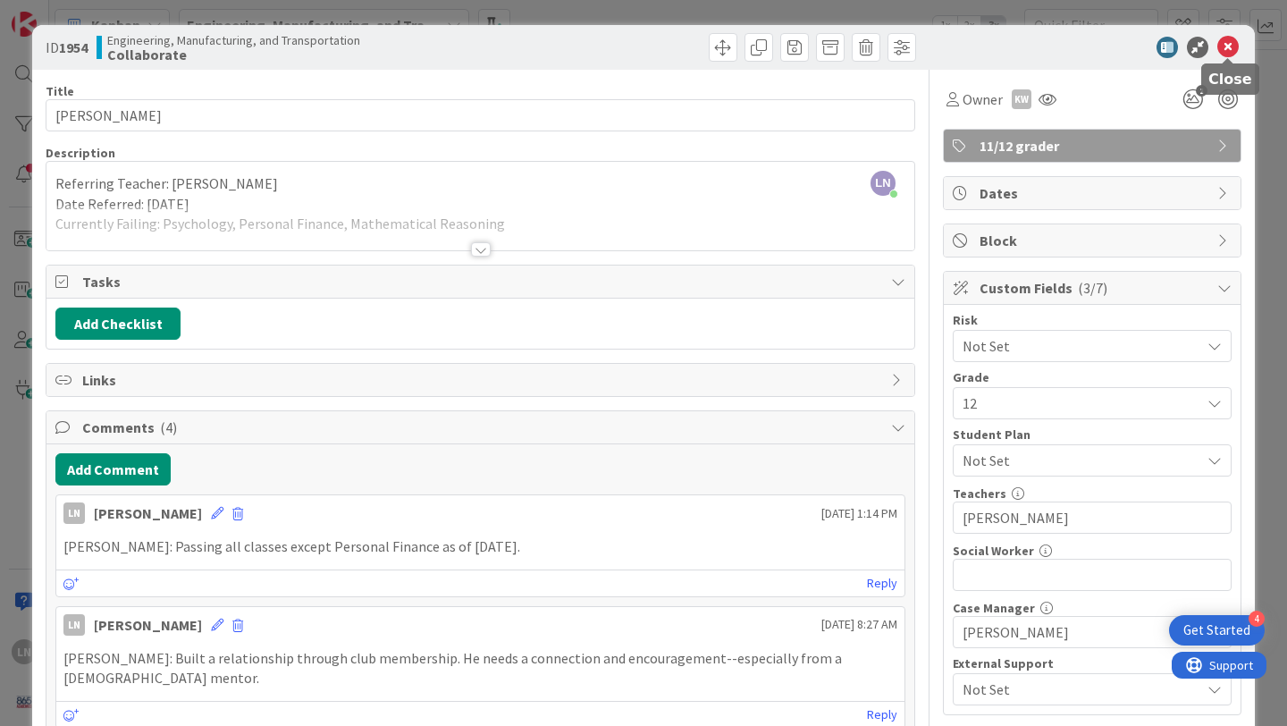
click at [1227, 52] on icon at bounding box center [1228, 47] width 21 height 21
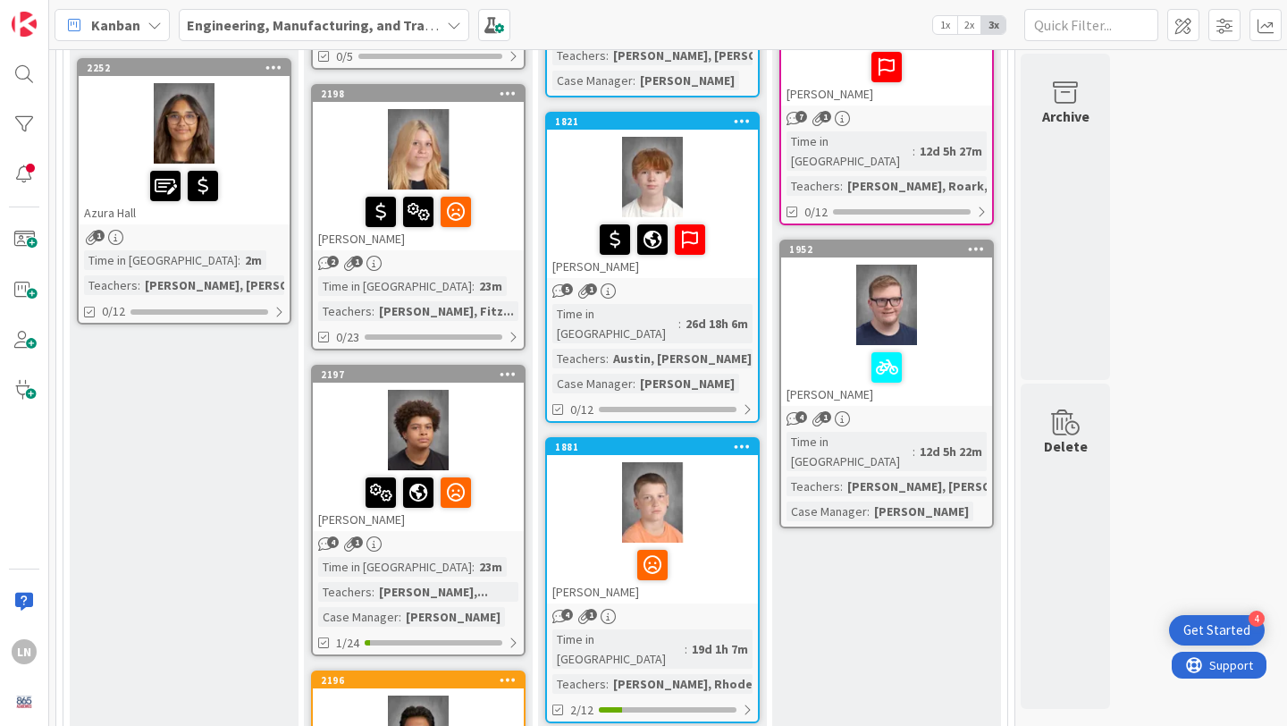
scroll to position [833, 0]
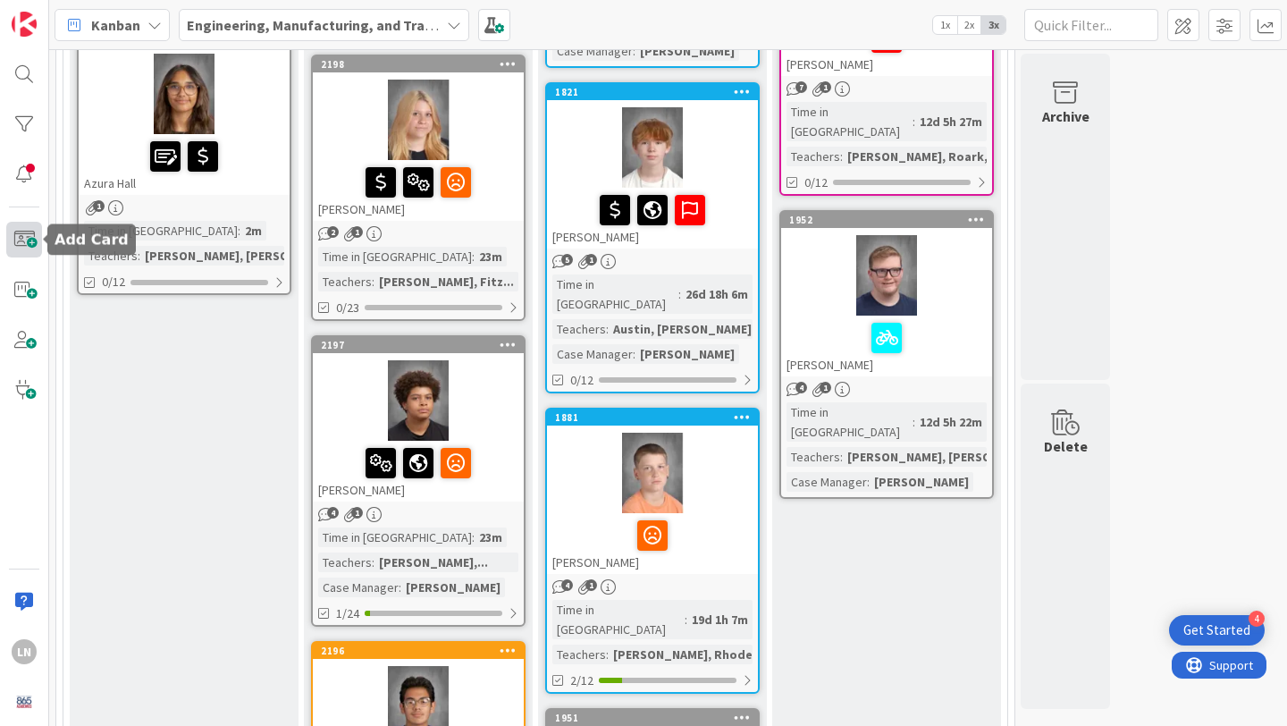
click at [26, 239] on span at bounding box center [24, 240] width 36 height 36
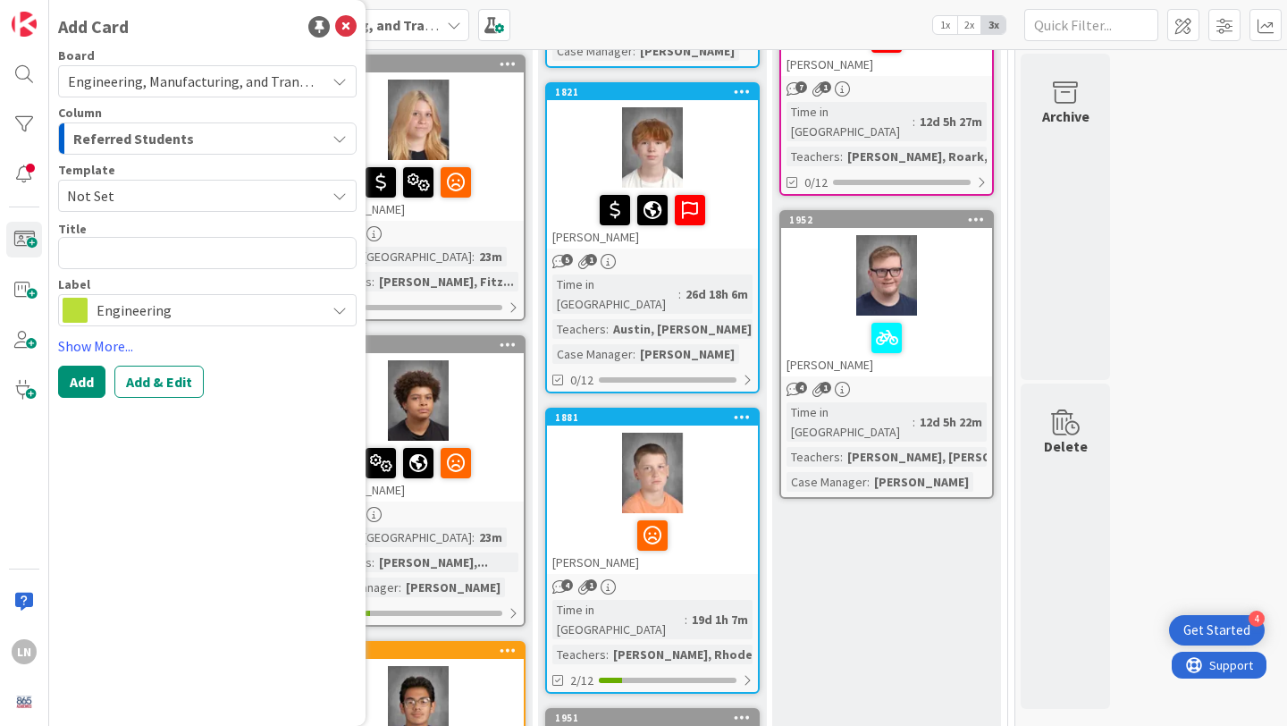
click at [172, 192] on span "Not Set" at bounding box center [189, 195] width 245 height 23
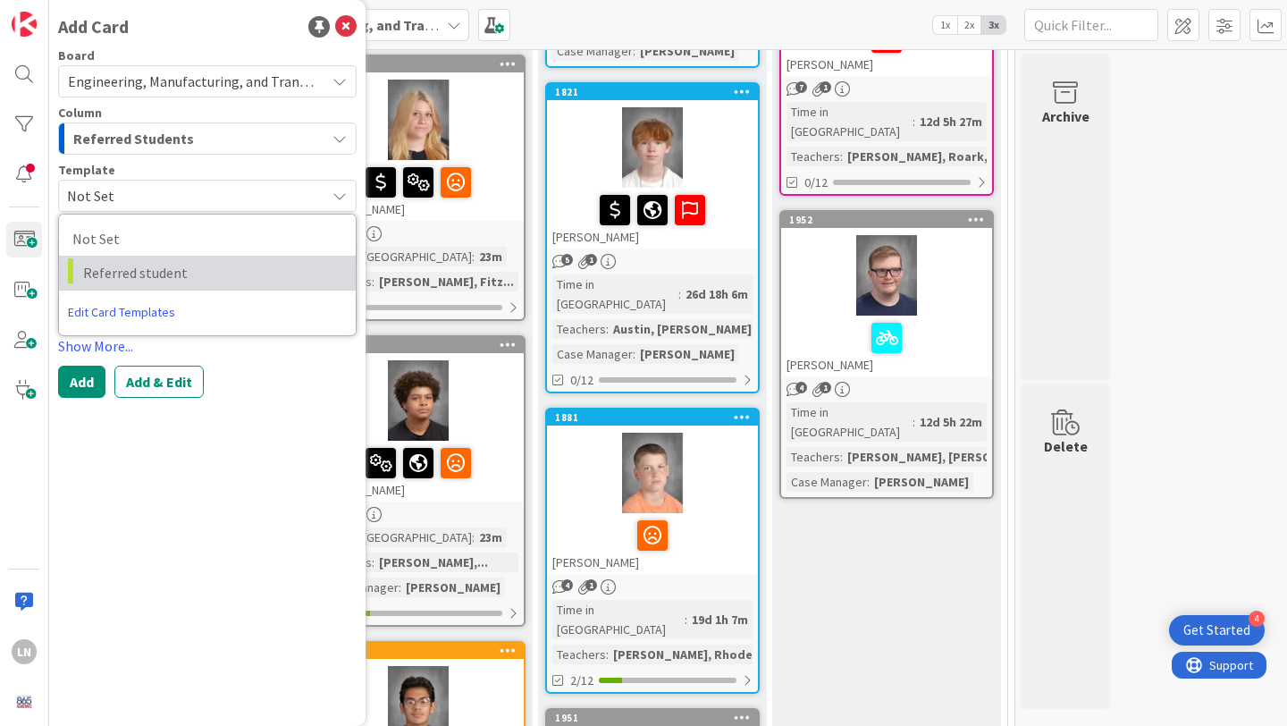
click at [162, 270] on span "Referred student" at bounding box center [212, 272] width 259 height 23
type textarea "x"
type textarea "Referred student"
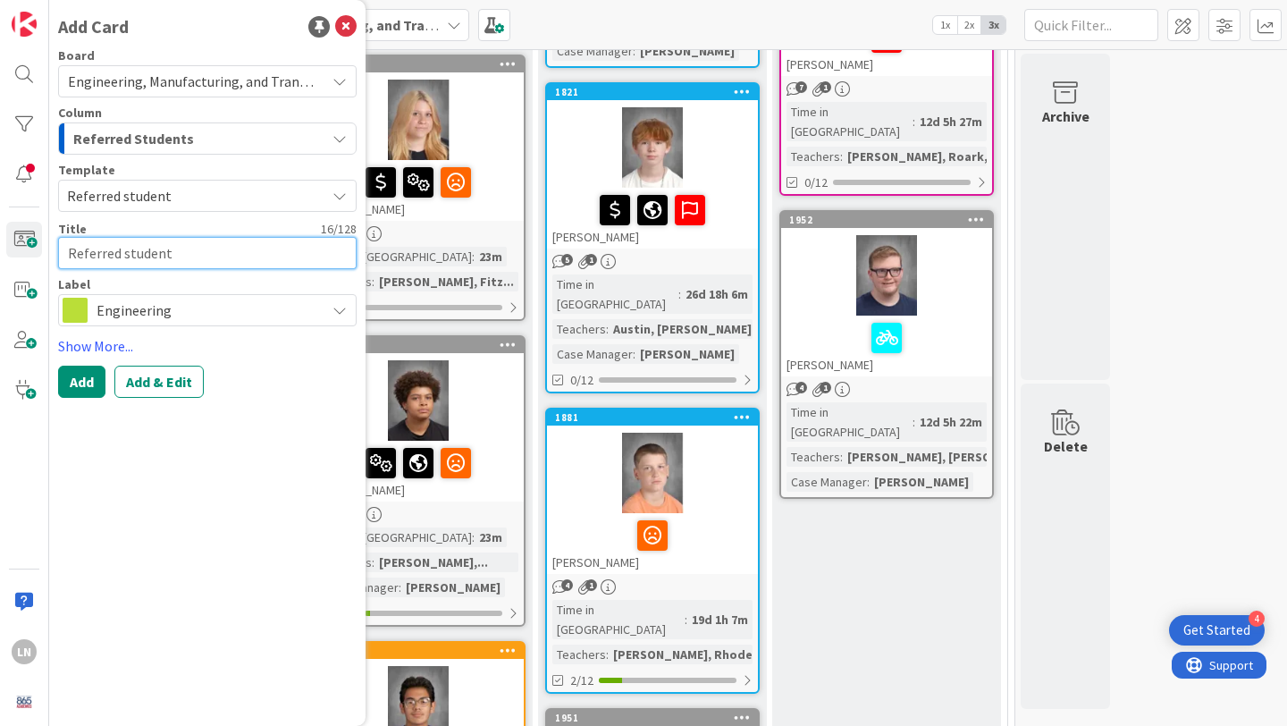
click at [149, 257] on textarea "Referred student" at bounding box center [207, 253] width 299 height 32
type textarea "x"
type textarea "L"
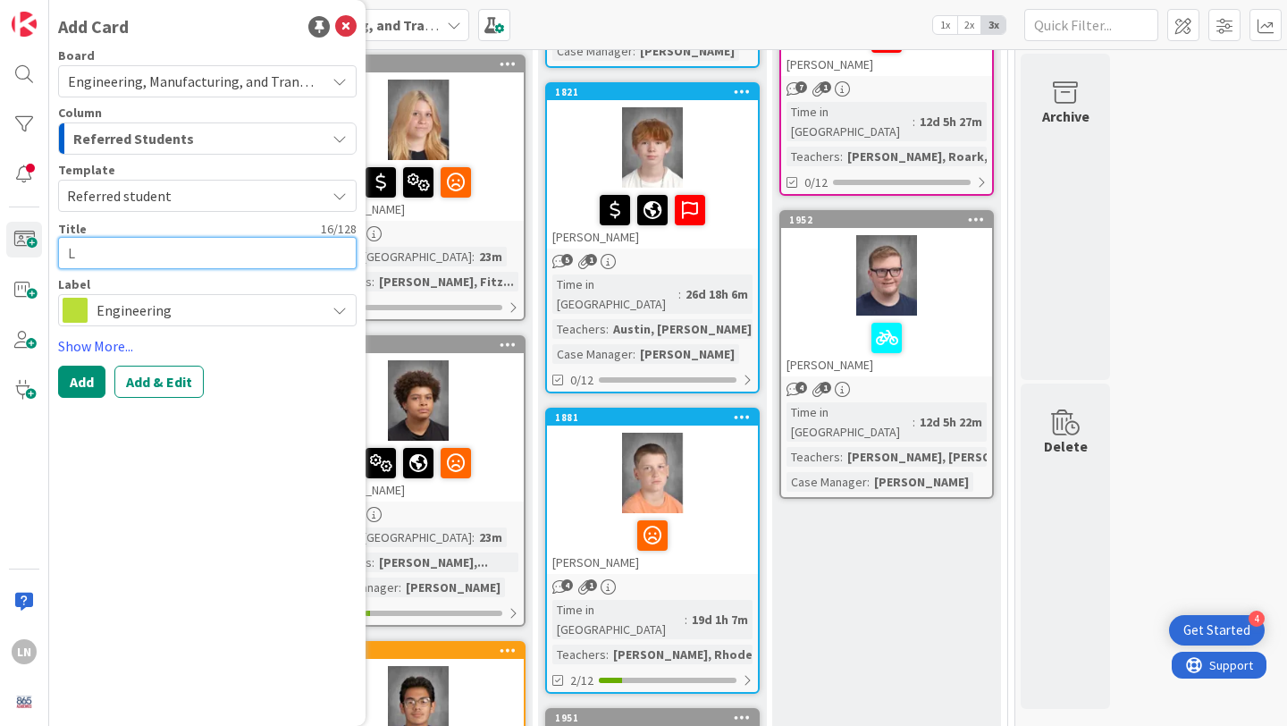
type textarea "x"
type textarea "La"
type textarea "x"
type textarea "Lan"
type textarea "x"
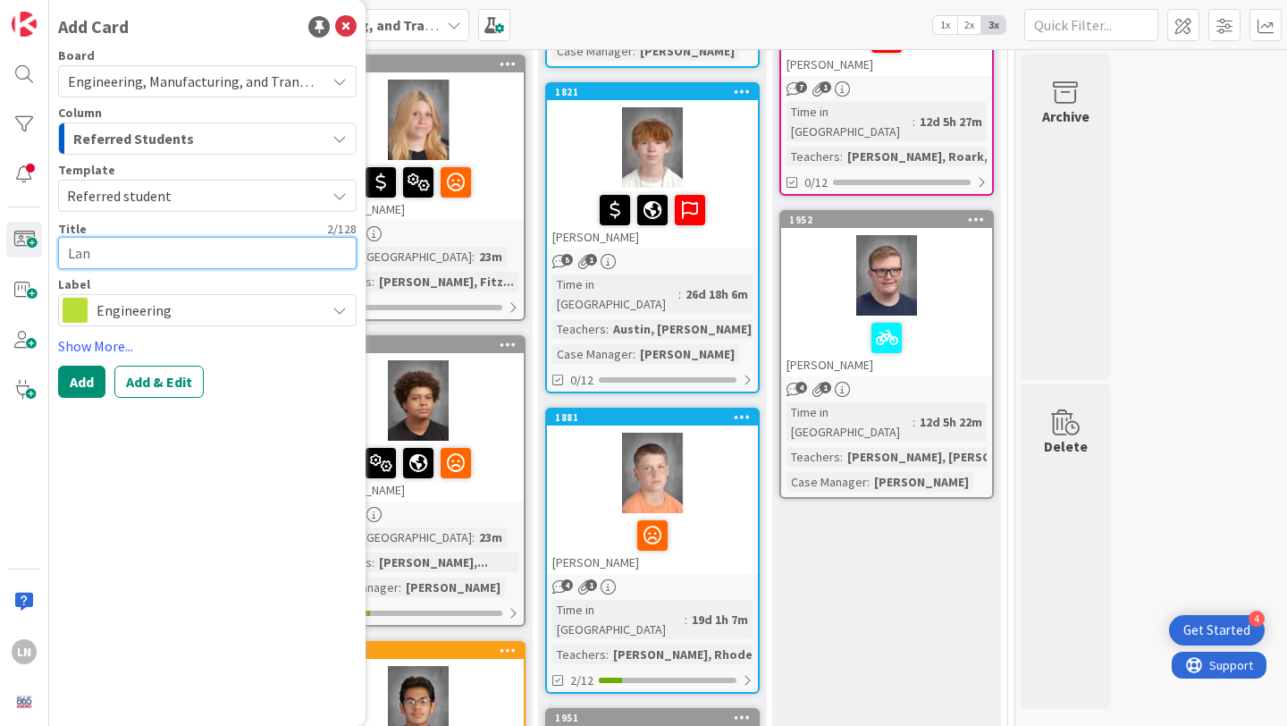
type textarea "[PERSON_NAME]"
type textarea "x"
type textarea "Lanah"
type textarea "x"
type textarea "[PERSON_NAME]"
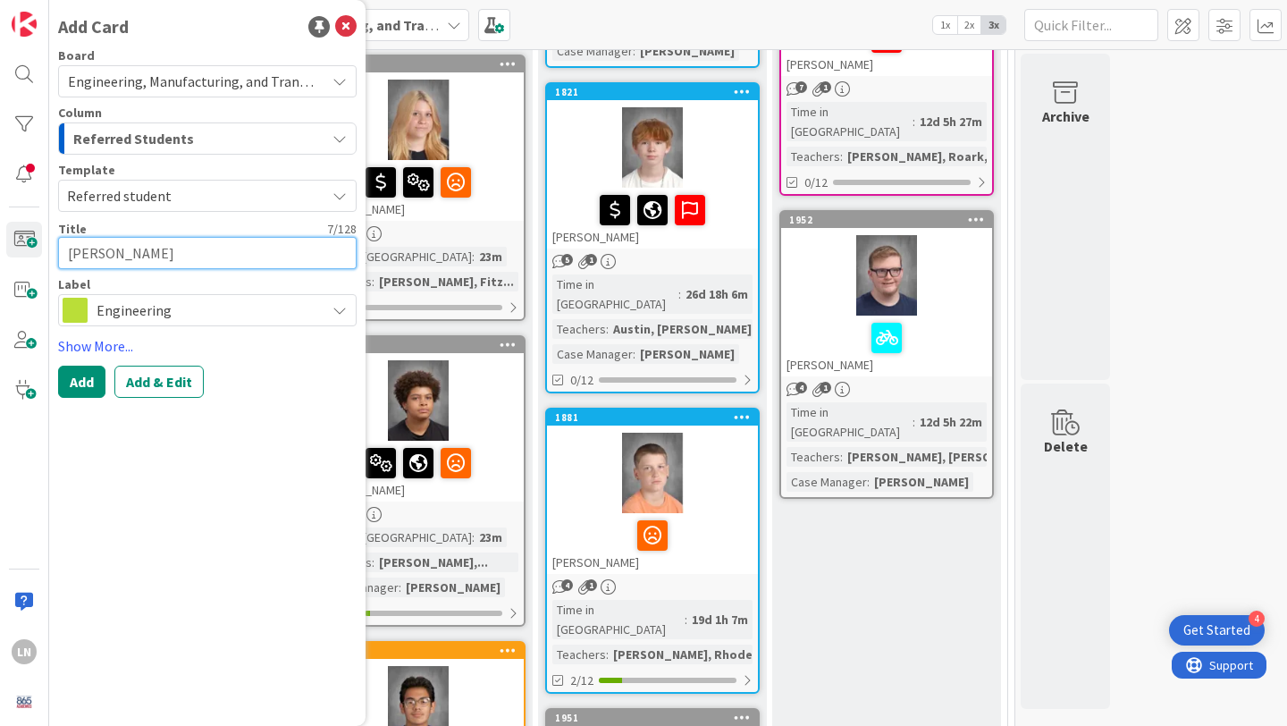
type textarea "x"
type textarea "[PERSON_NAME]"
type textarea "x"
type textarea "[PERSON_NAME]"
type textarea "x"
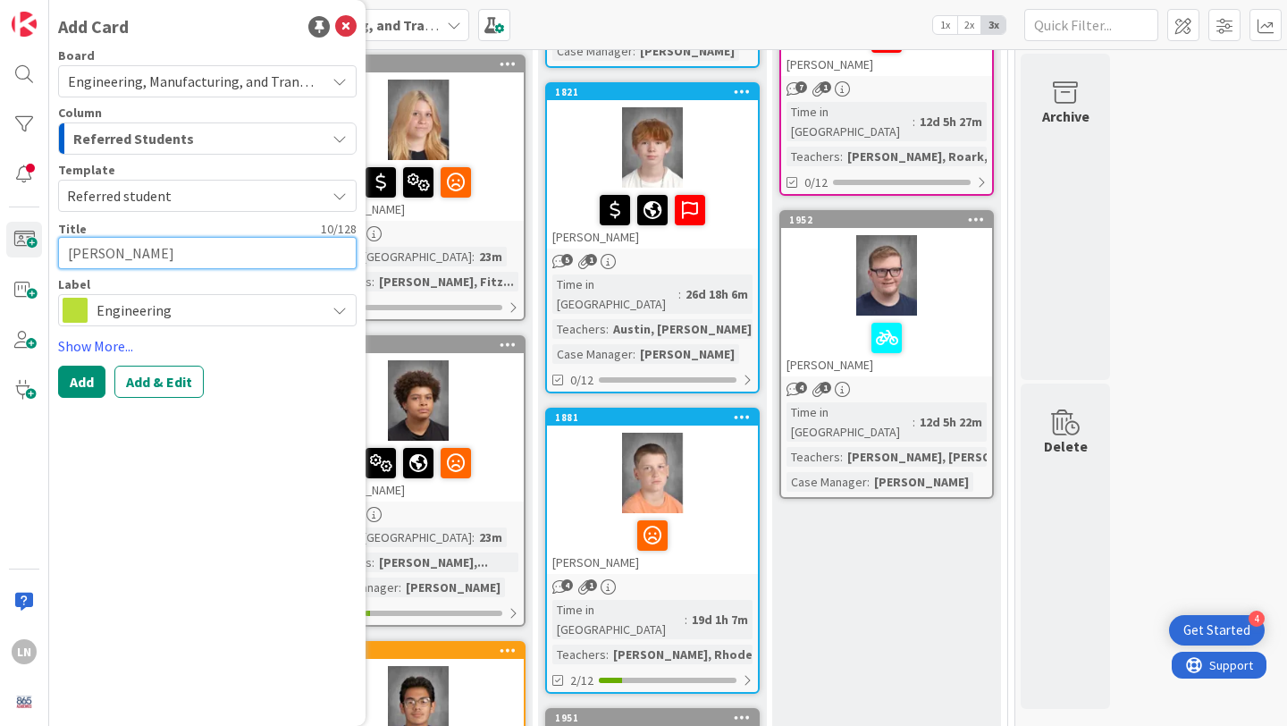
type textarea "[PERSON_NAME]"
click at [243, 311] on span "Engineering" at bounding box center [207, 310] width 220 height 25
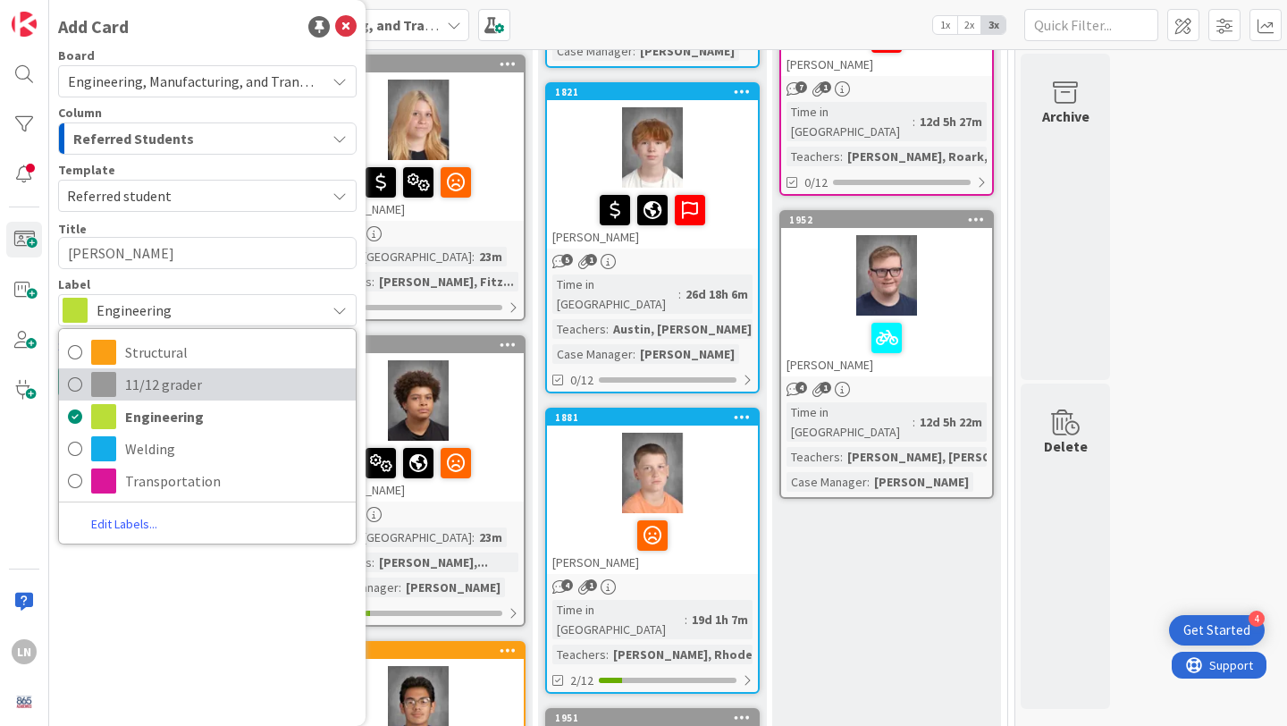
click at [138, 379] on span "11/12 grader" at bounding box center [236, 384] width 222 height 27
type textarea "x"
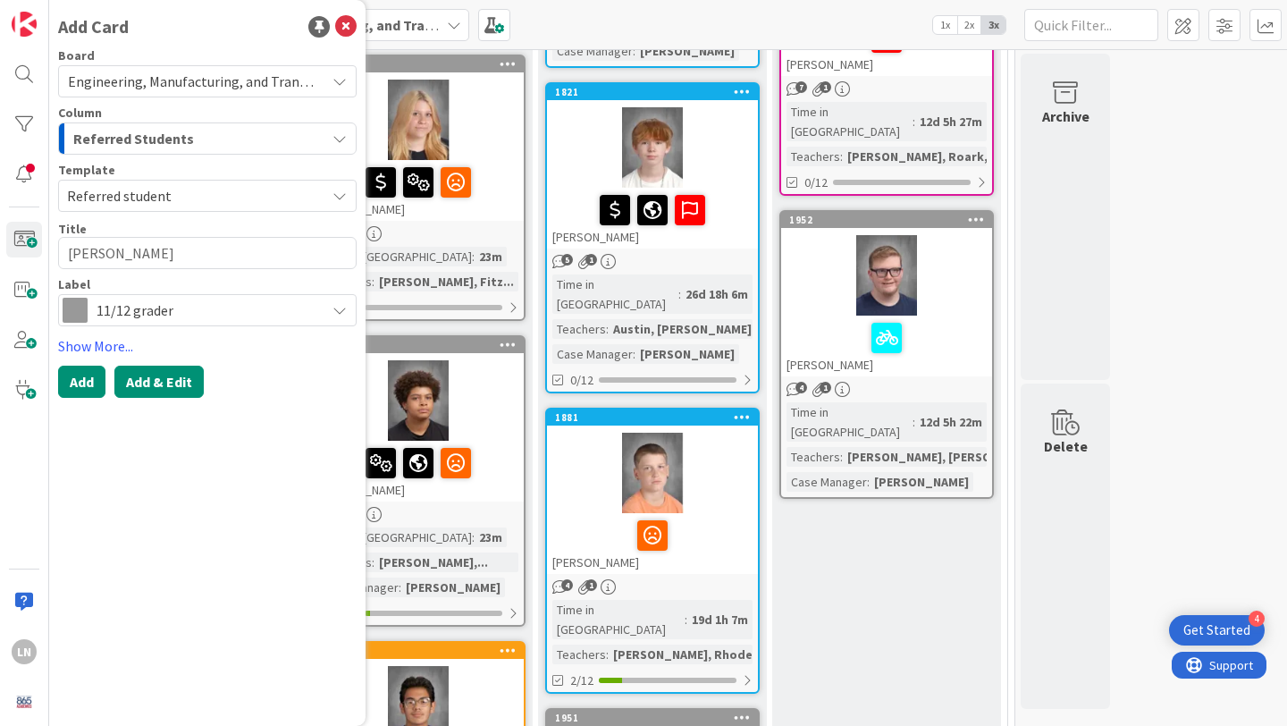
click at [147, 385] on button "Add & Edit" at bounding box center [158, 382] width 89 height 32
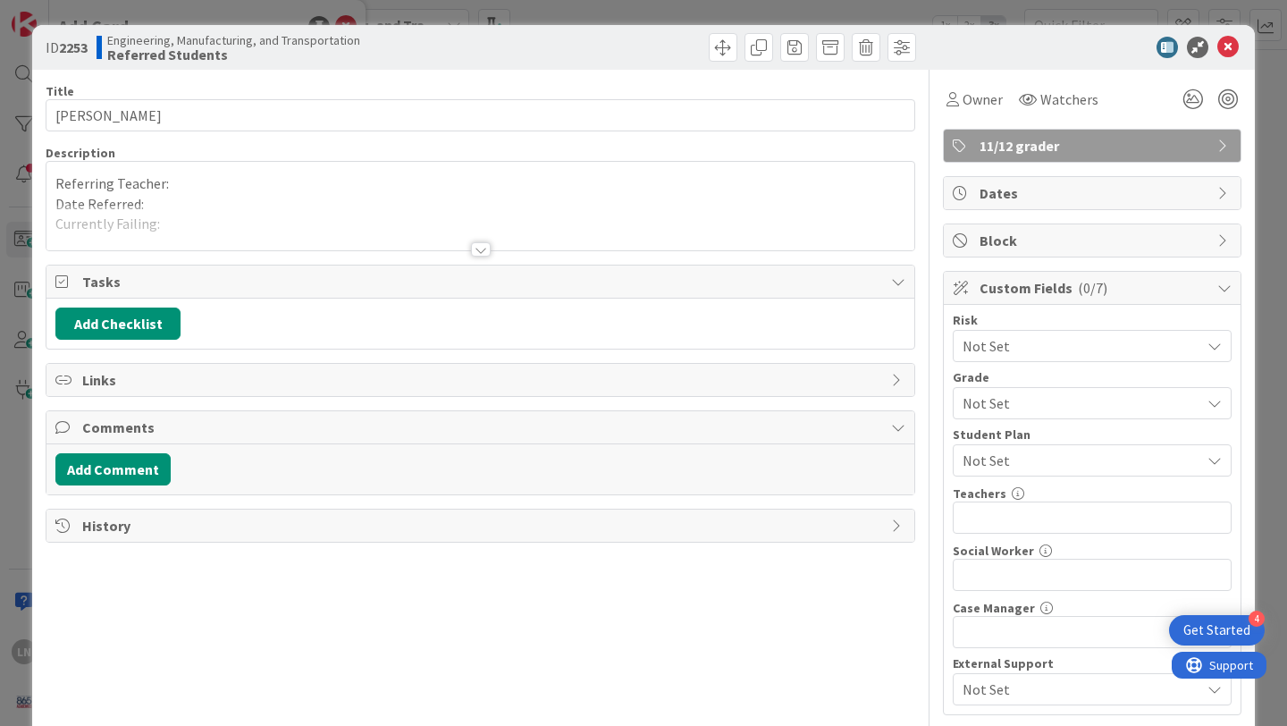
click at [203, 190] on p "Referring Teacher:" at bounding box center [480, 183] width 850 height 21
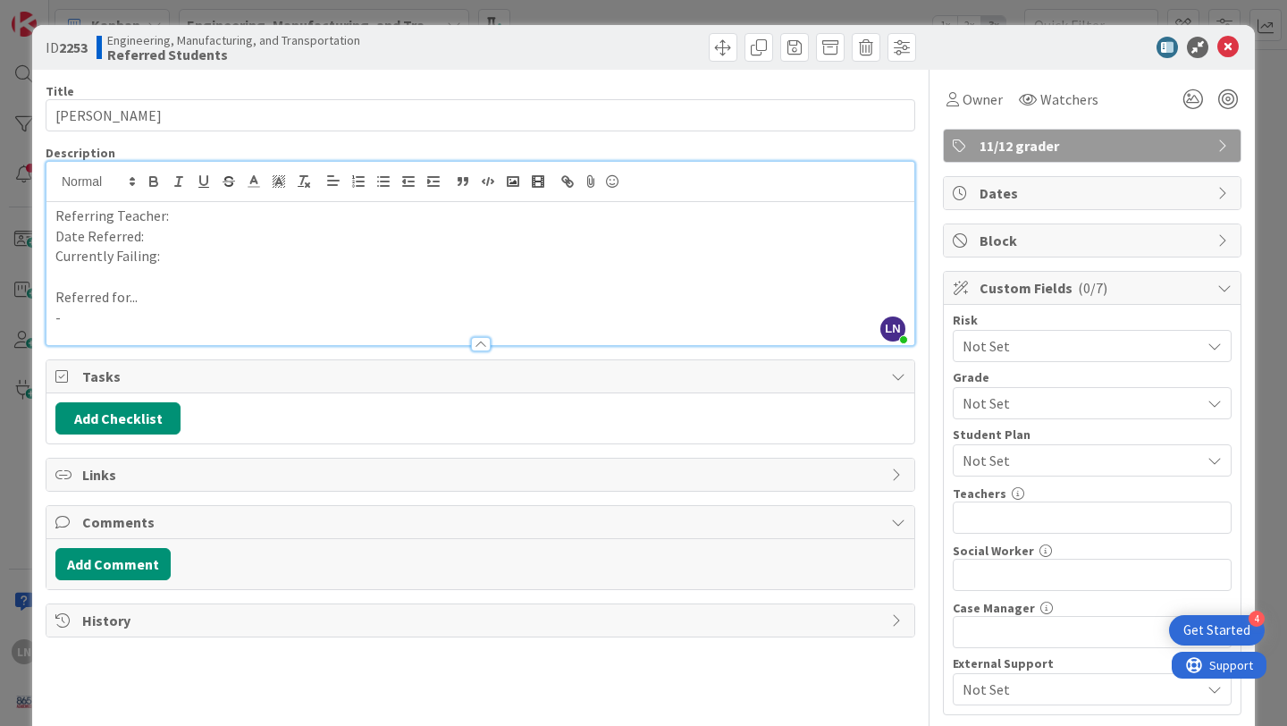
click at [215, 215] on p "Referring Teacher:" at bounding box center [480, 216] width 850 height 21
click at [203, 232] on p "Date Referred:" at bounding box center [480, 236] width 850 height 21
click at [182, 266] on p "Currently Failing:" at bounding box center [480, 256] width 850 height 21
click at [278, 299] on p "Referred for..." at bounding box center [480, 297] width 850 height 21
click at [240, 331] on div at bounding box center [480, 335] width 868 height 19
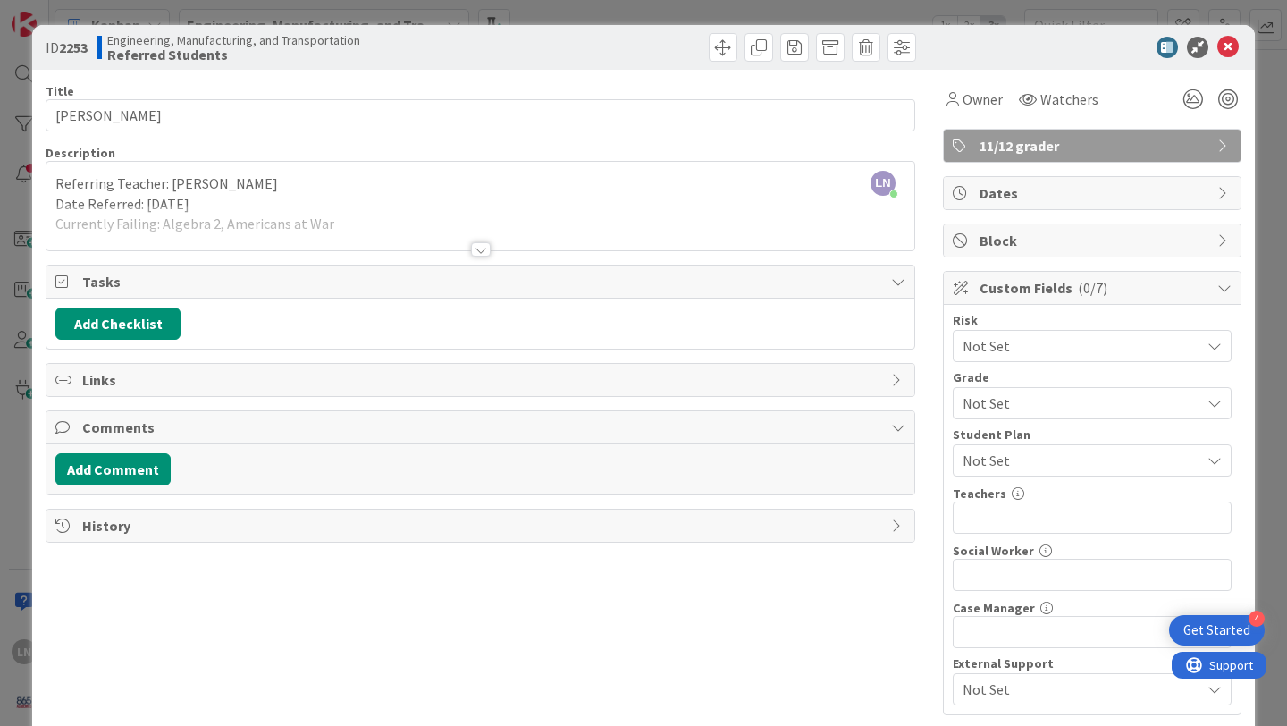
click at [297, 227] on div at bounding box center [480, 228] width 868 height 46
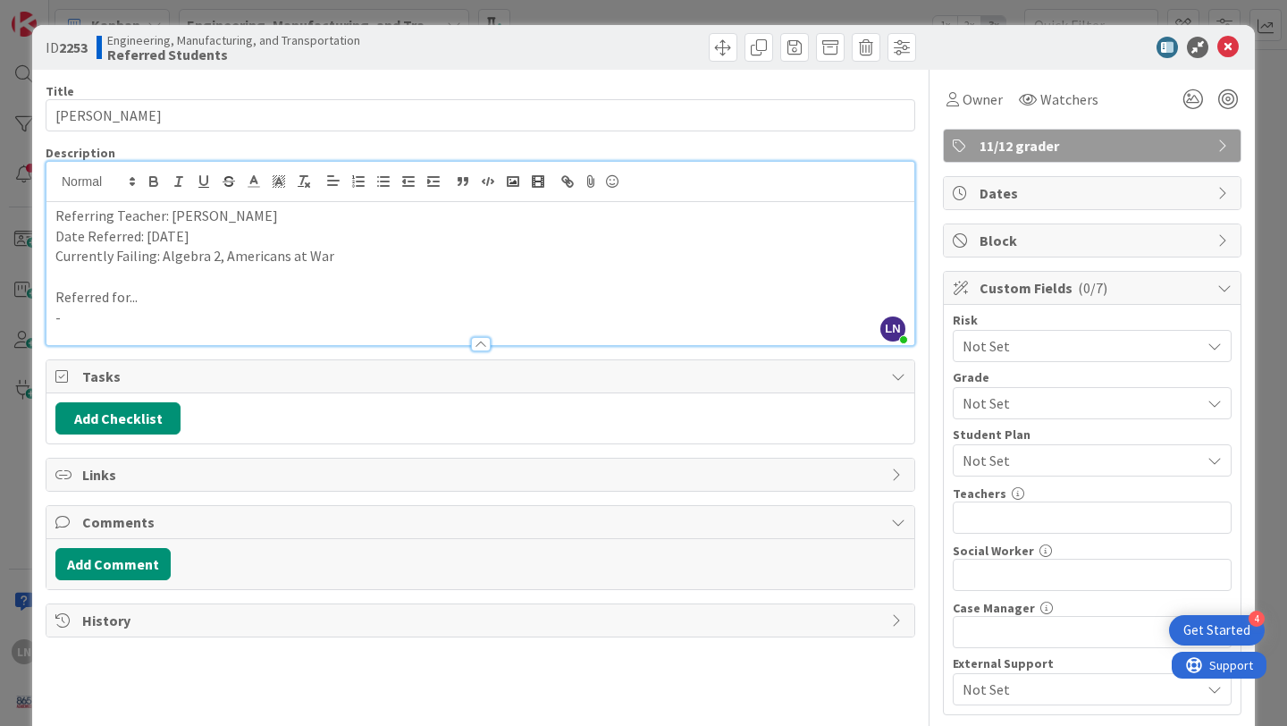
click at [97, 316] on p "-" at bounding box center [480, 318] width 850 height 21
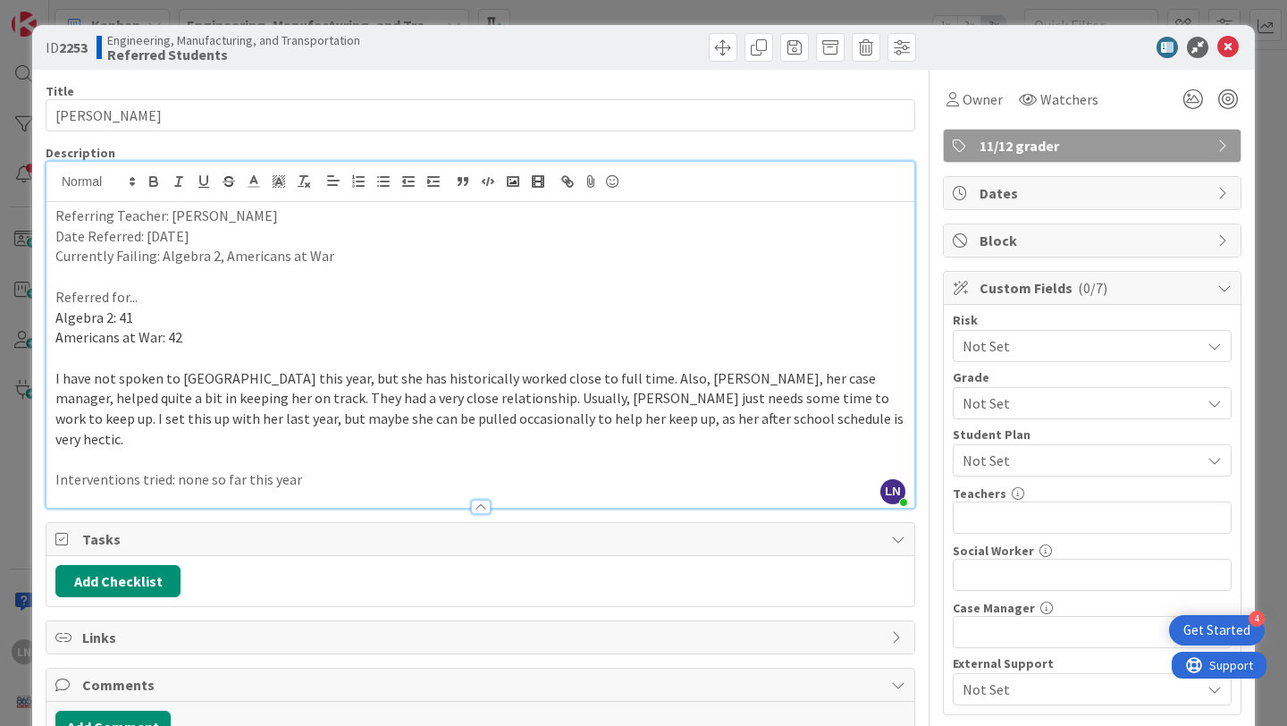
click at [1065, 381] on div "Grade" at bounding box center [1092, 377] width 279 height 13
click at [1065, 404] on span "Not Set" at bounding box center [1077, 403] width 229 height 25
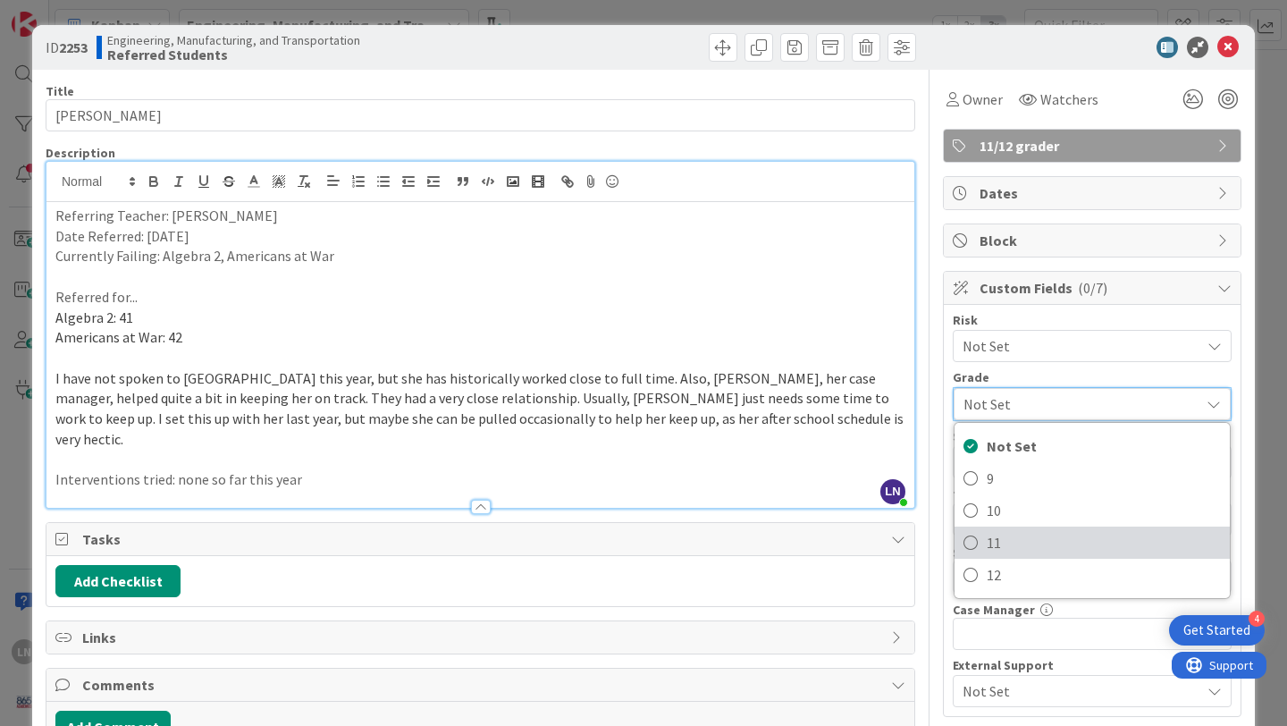
click at [983, 544] on link "11" at bounding box center [1092, 543] width 275 height 32
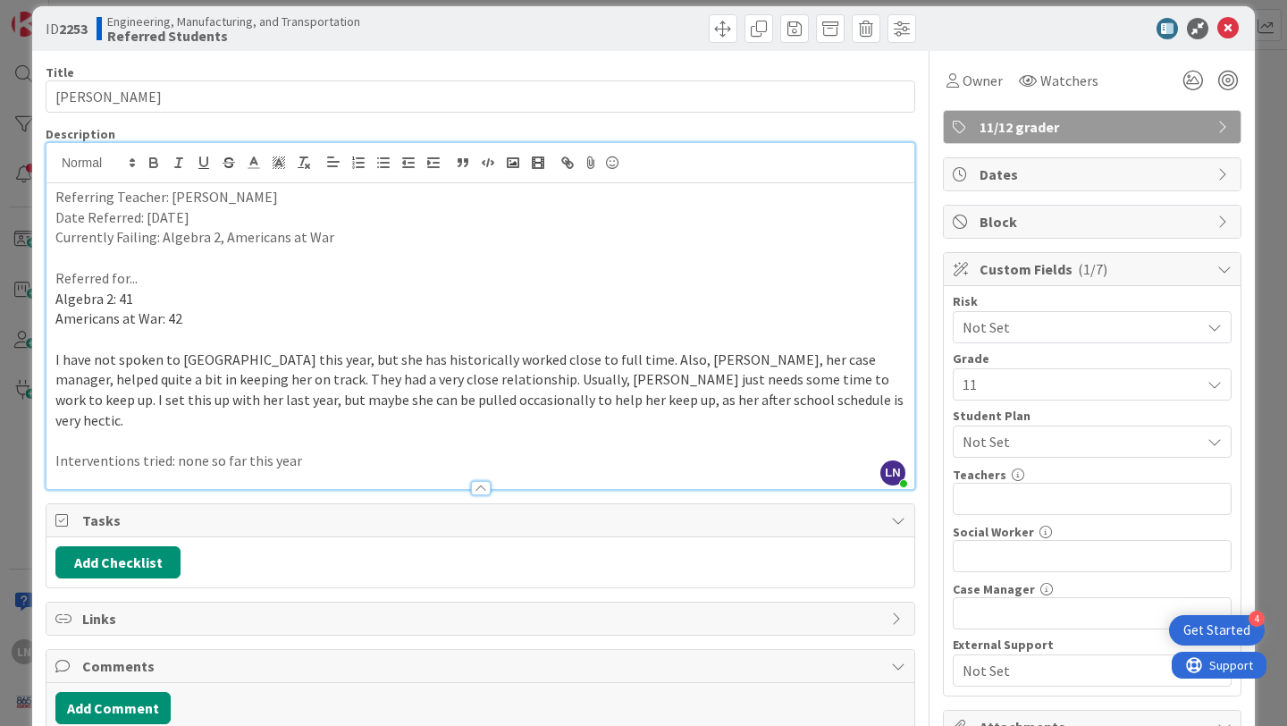
scroll to position [26, 0]
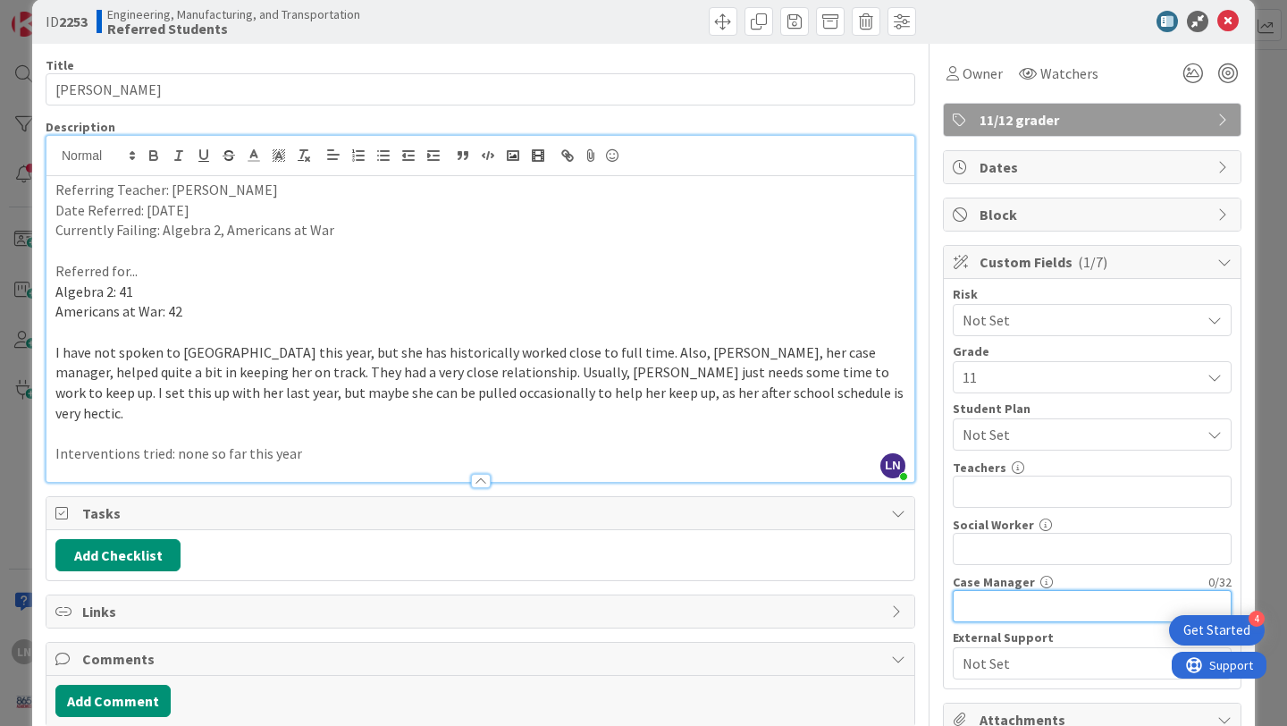
click at [1017, 606] on input "text" at bounding box center [1092, 606] width 279 height 32
type input "[PERSON_NAME]"
click at [1043, 438] on span "Not Set" at bounding box center [1082, 434] width 238 height 21
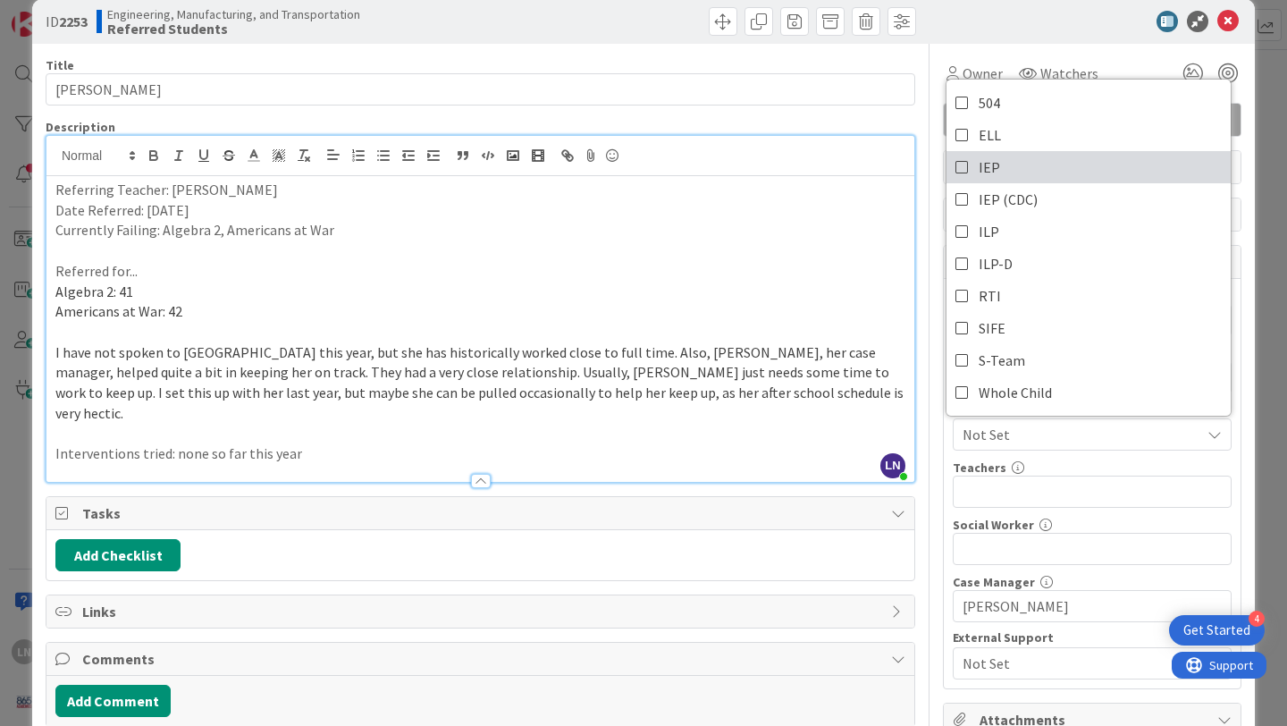
click at [972, 173] on link "IEP" at bounding box center [1089, 167] width 284 height 32
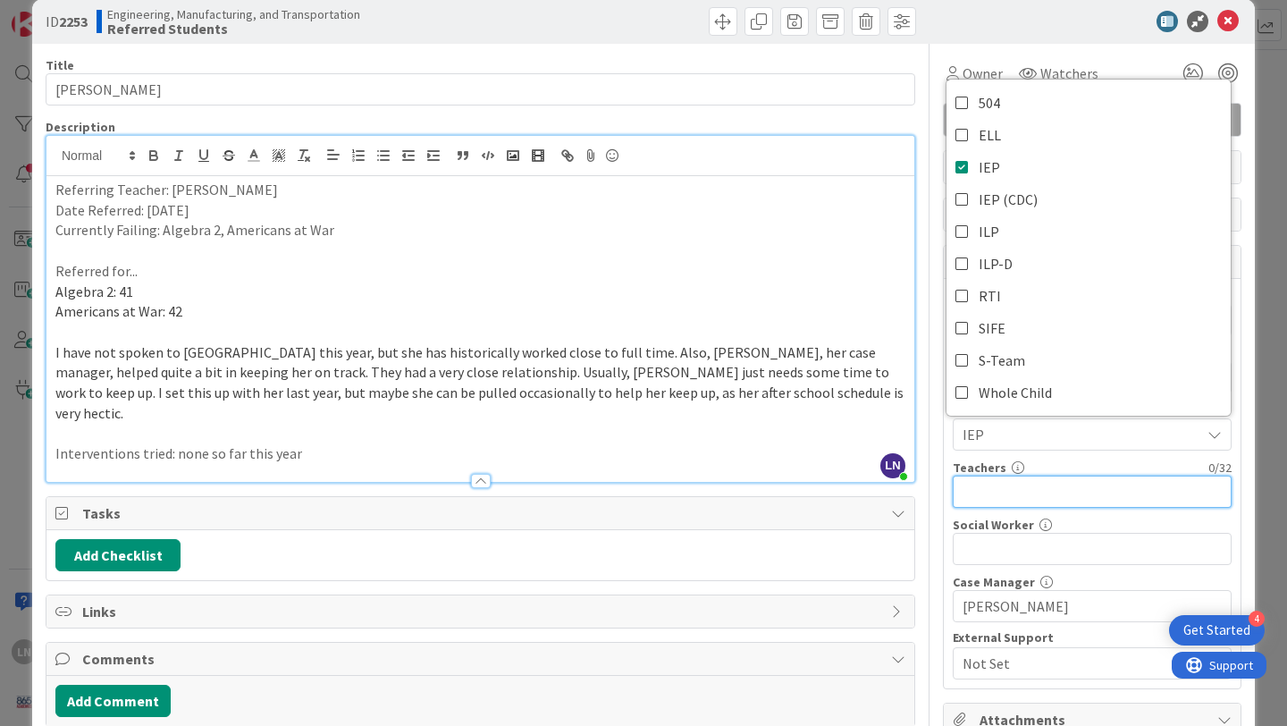
click at [1014, 485] on input "text" at bounding box center [1092, 492] width 279 height 32
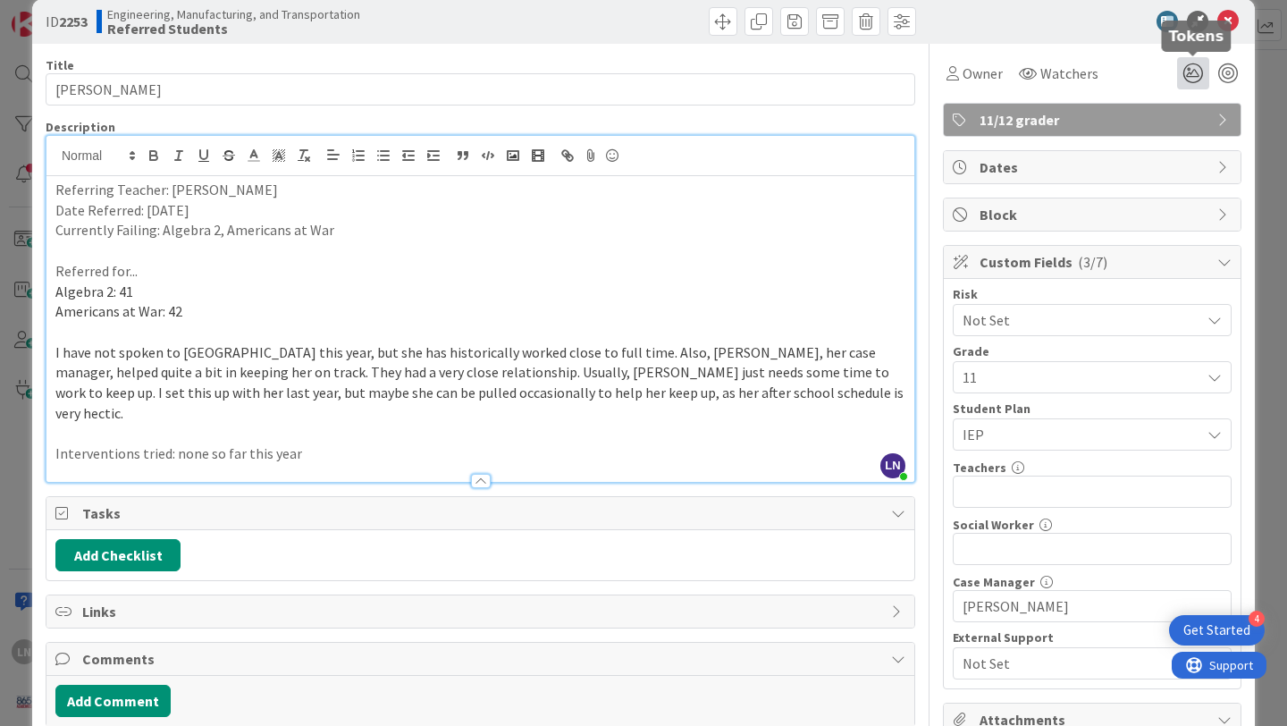
click at [1192, 73] on icon at bounding box center [1193, 73] width 32 height 32
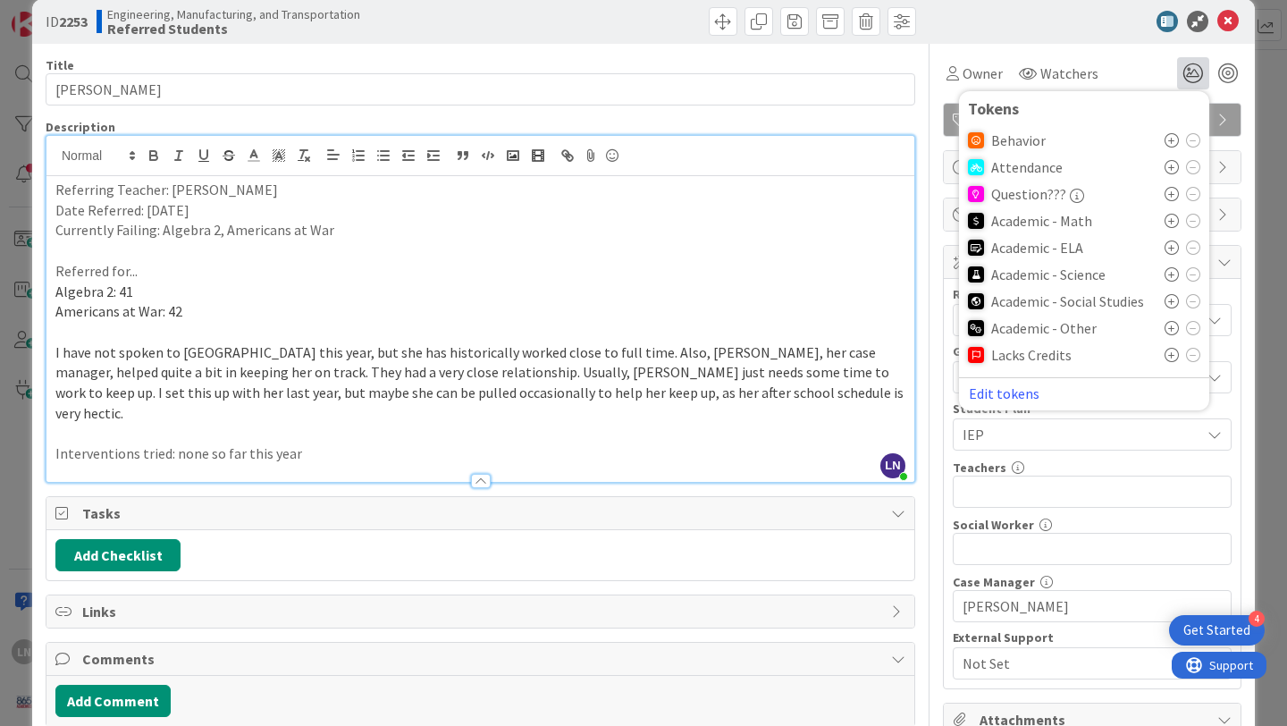
click at [1172, 219] on icon at bounding box center [1172, 221] width 14 height 14
click at [1172, 306] on icon at bounding box center [1172, 306] width 14 height 14
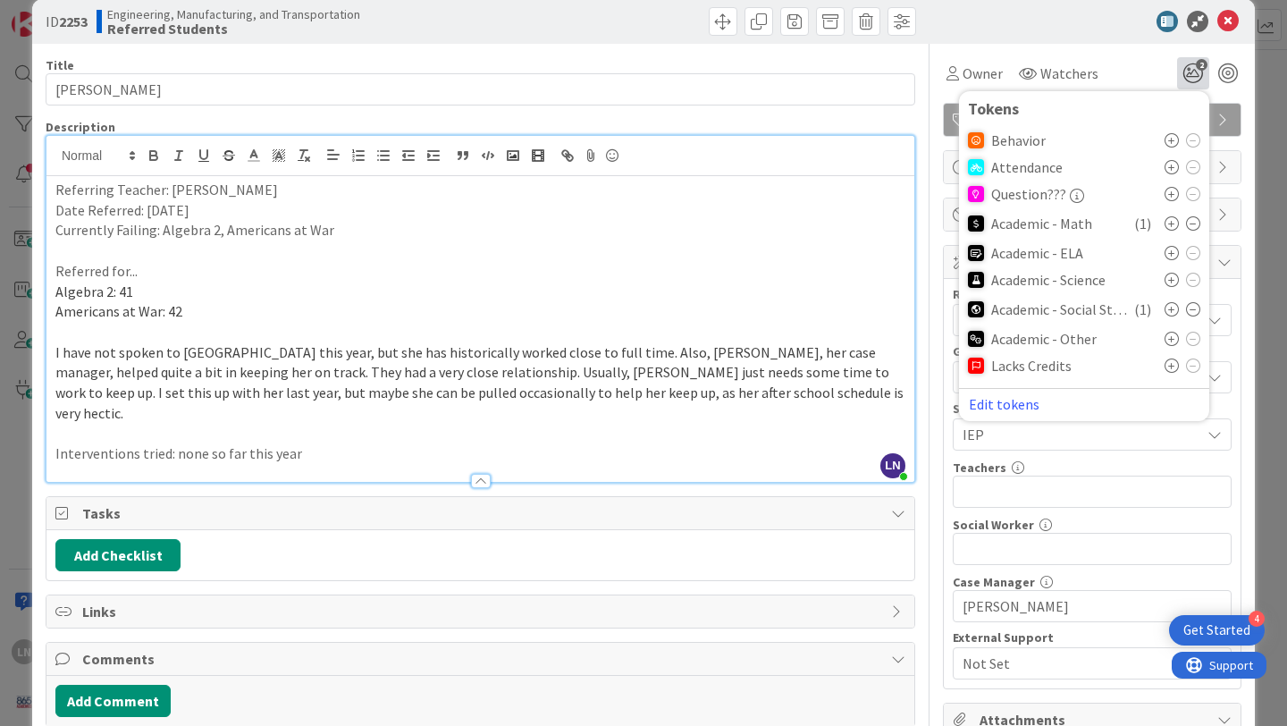
click at [1100, 30] on div at bounding box center [1083, 21] width 316 height 21
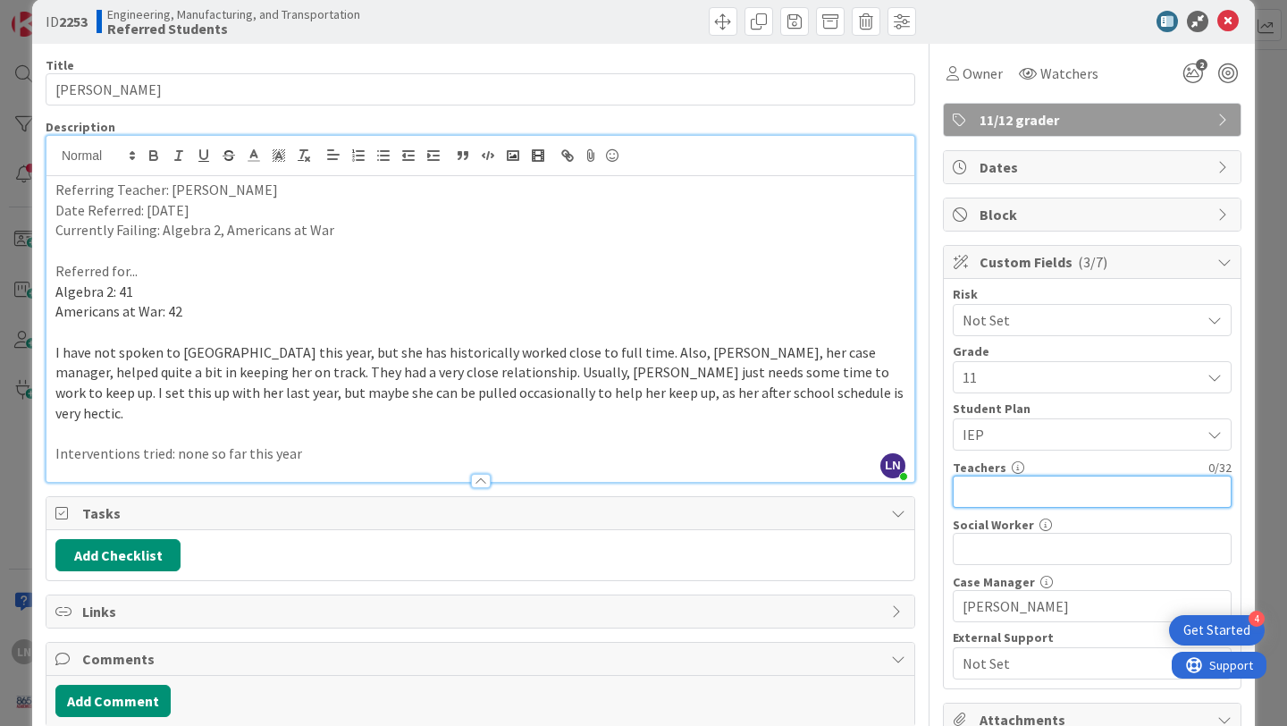
click at [1028, 489] on input "text" at bounding box center [1092, 492] width 279 height 32
type input "[PERSON_NAME], [PERSON_NAME], [PERSON_NAME], [PERSON_NAME]"
click at [1068, 66] on span "Watchers" at bounding box center [1070, 73] width 58 height 21
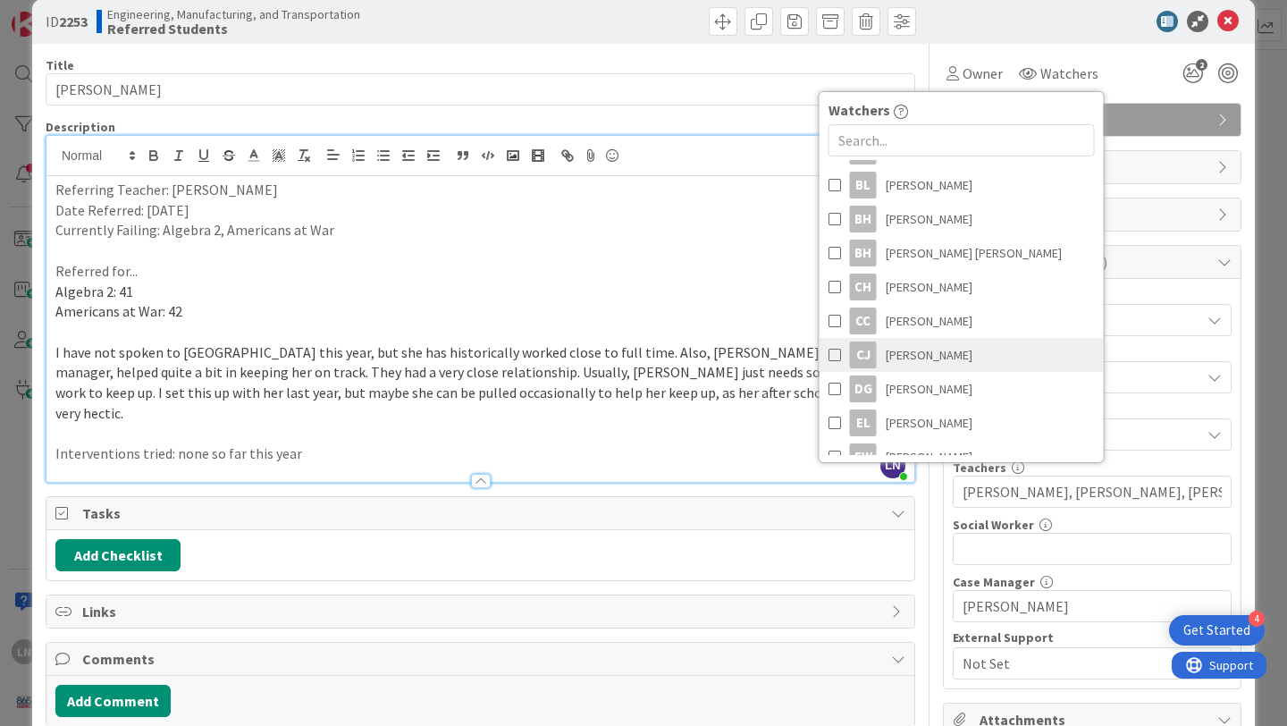
scroll to position [332, 0]
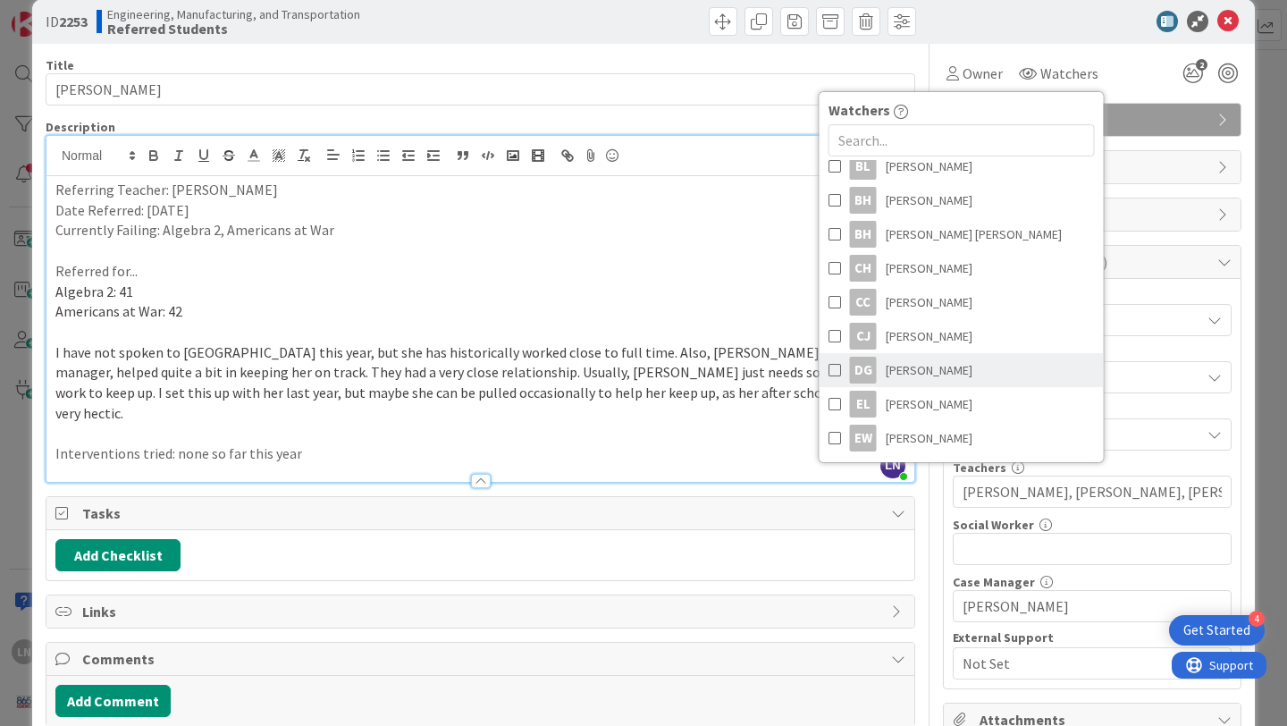
click at [830, 368] on span at bounding box center [835, 370] width 13 height 27
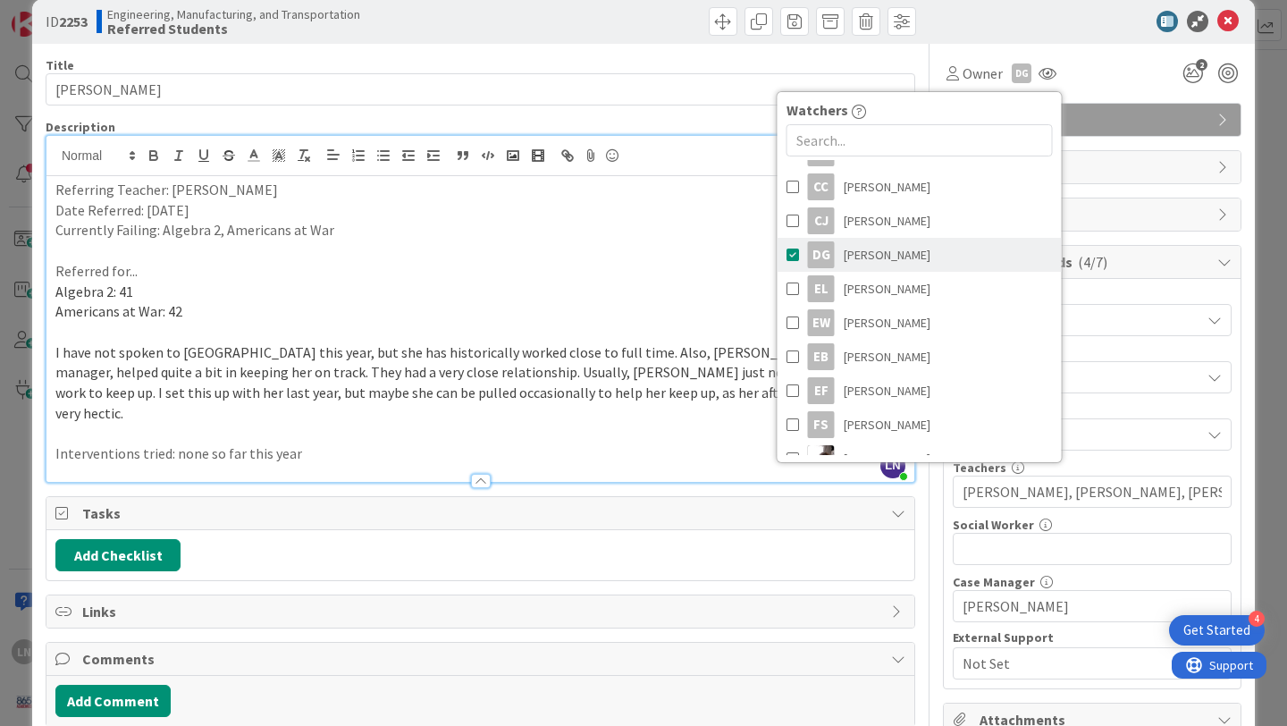
scroll to position [468, 0]
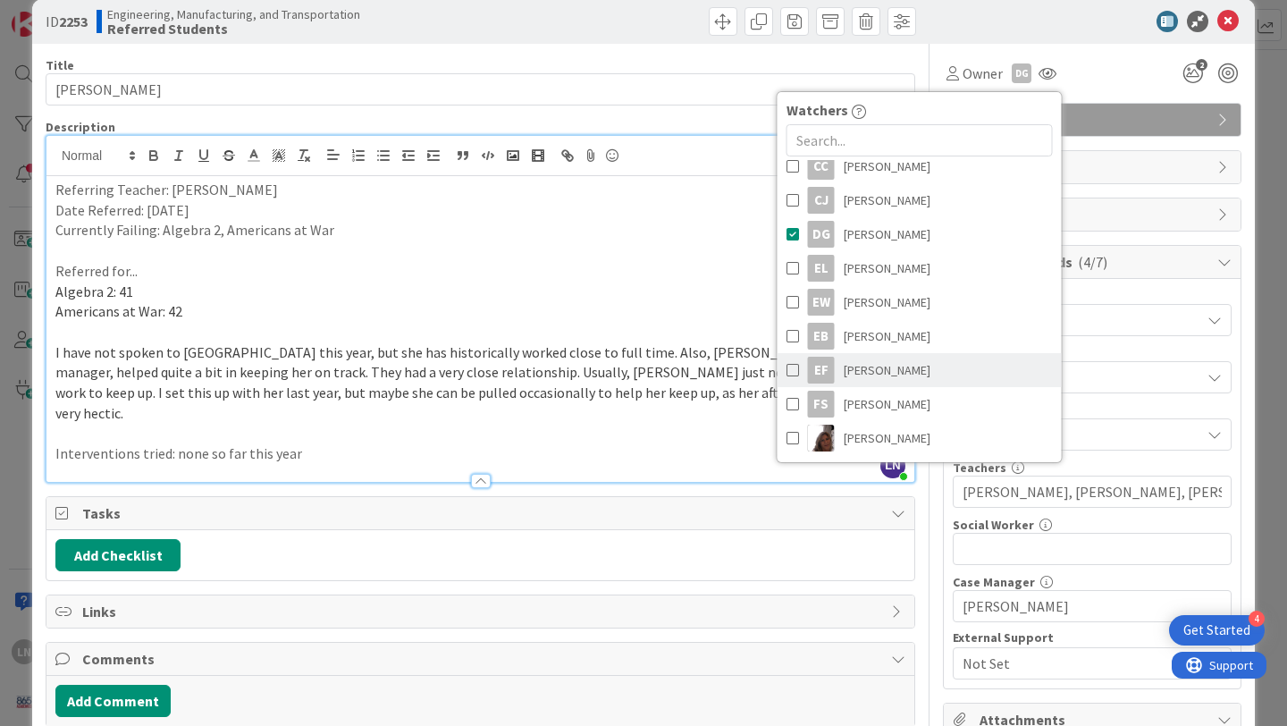
click at [795, 365] on span at bounding box center [793, 370] width 13 height 27
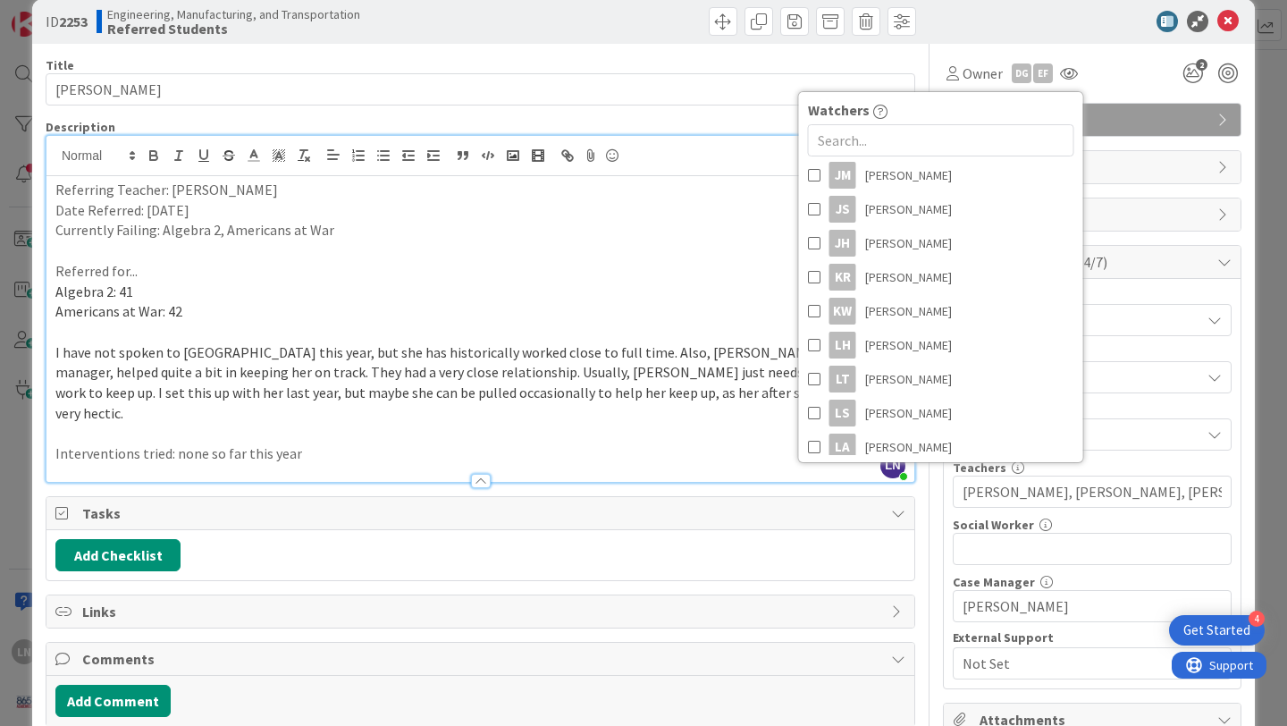
scroll to position [806, 0]
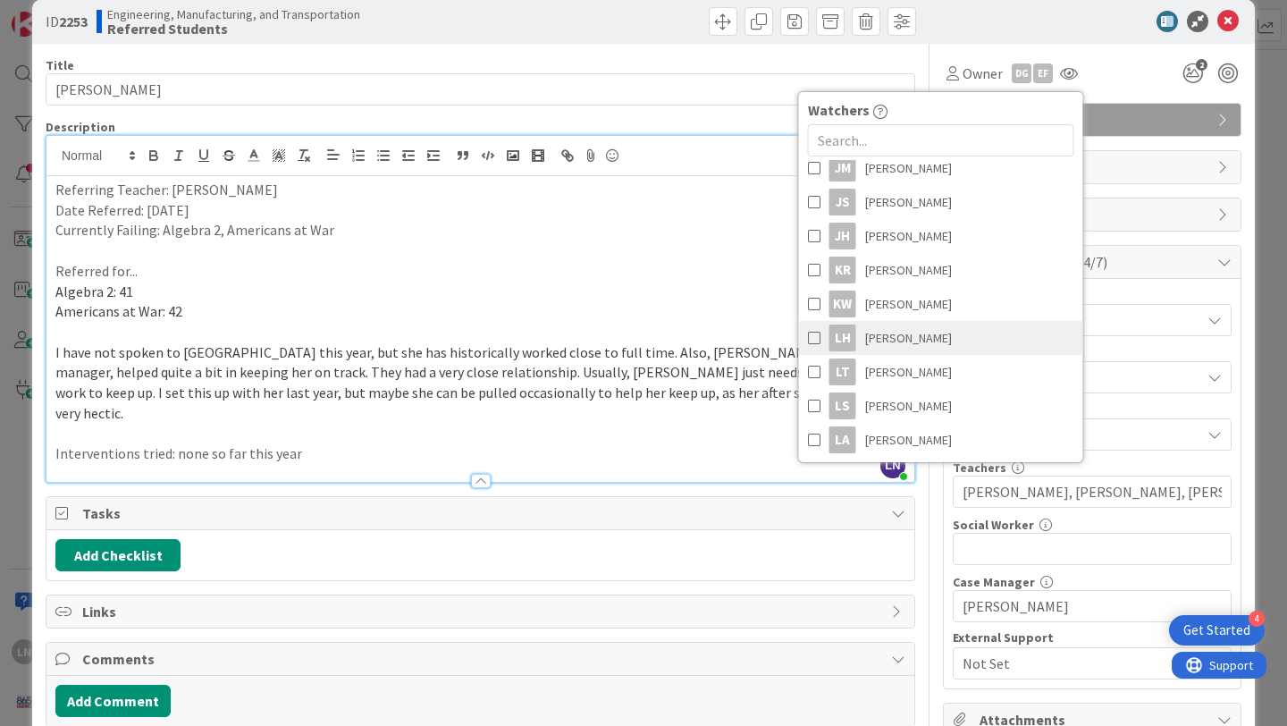
click at [814, 337] on span at bounding box center [814, 338] width 13 height 27
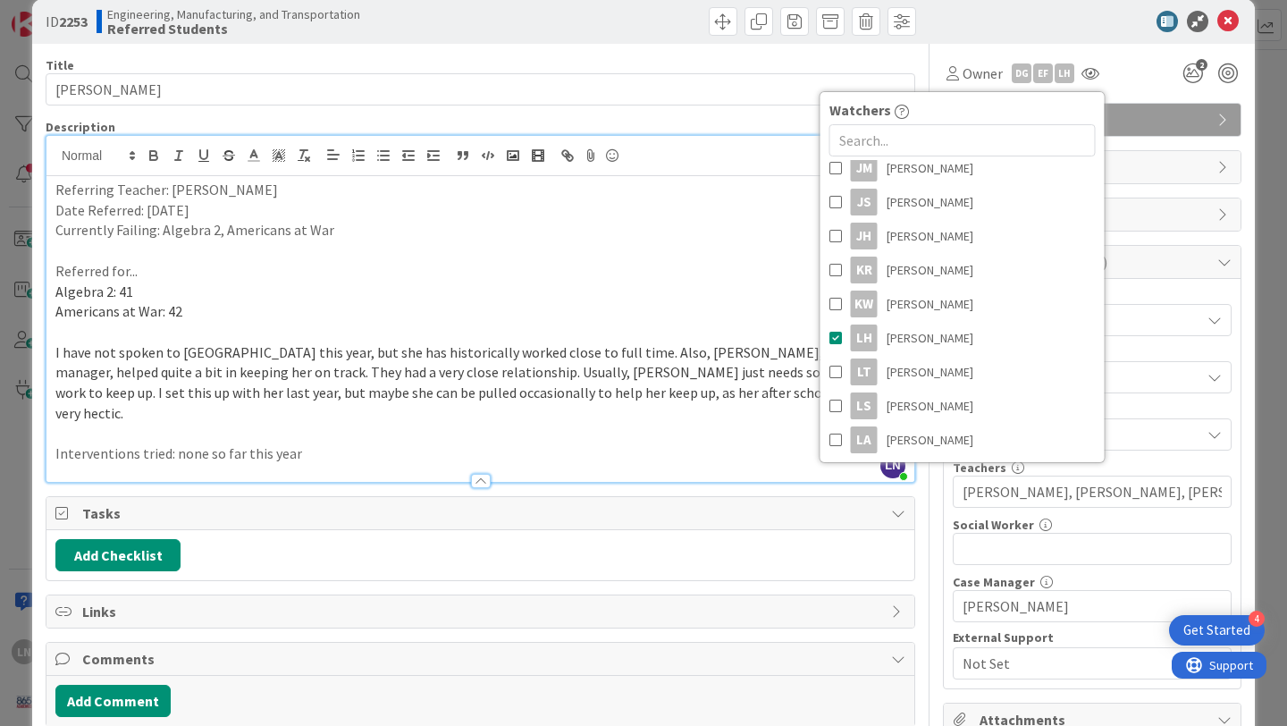
click at [1093, 26] on div at bounding box center [1083, 21] width 316 height 21
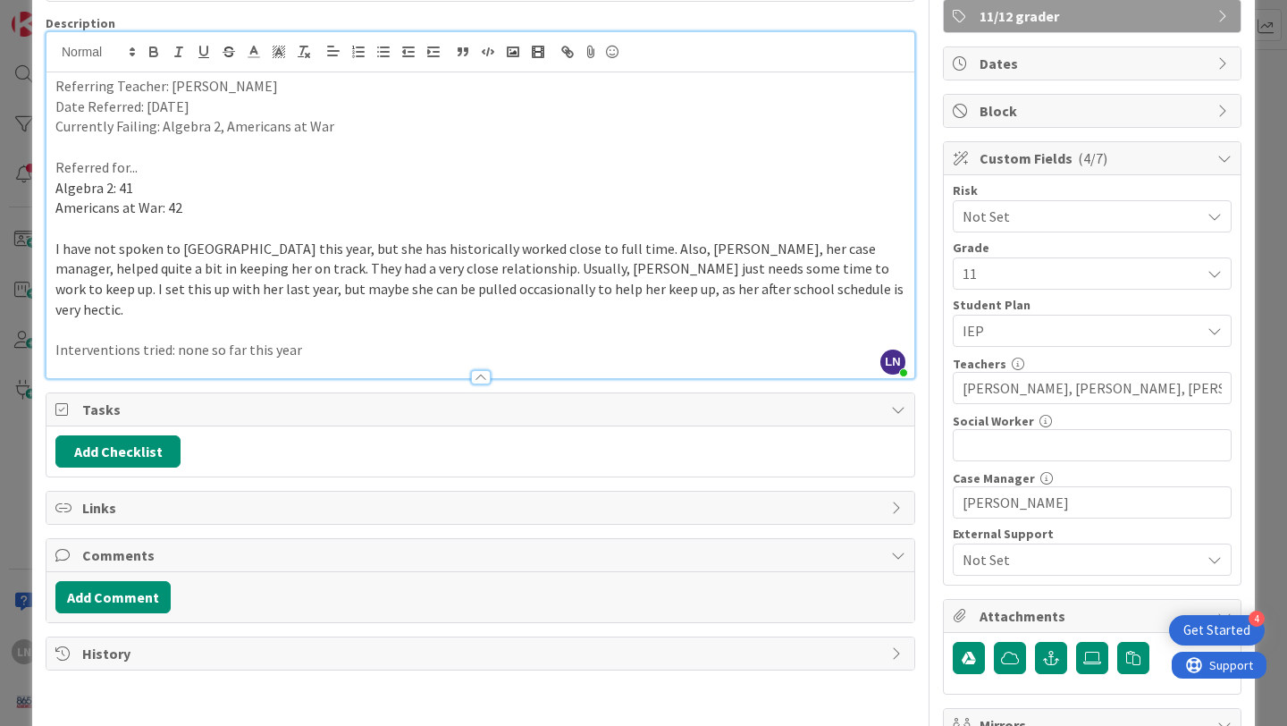
scroll to position [244, 0]
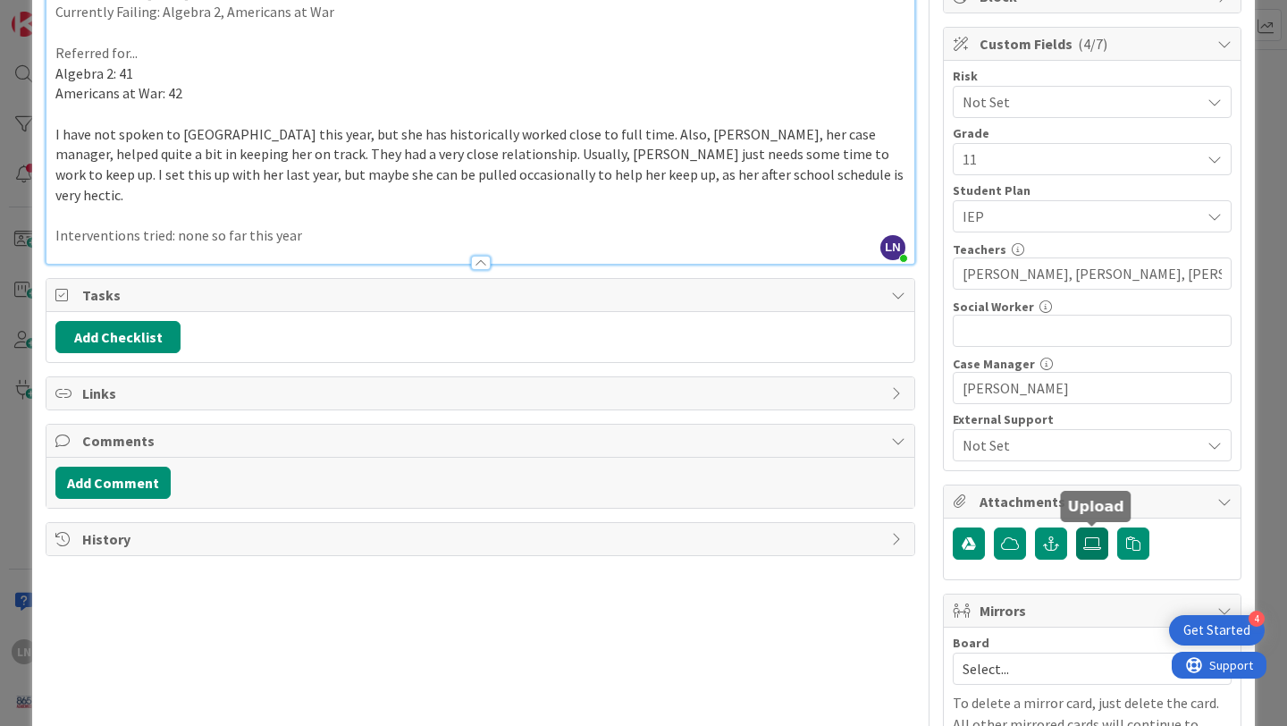
click at [1095, 539] on icon at bounding box center [1093, 543] width 18 height 14
click at [1076, 527] on input "file" at bounding box center [1076, 527] width 0 height 0
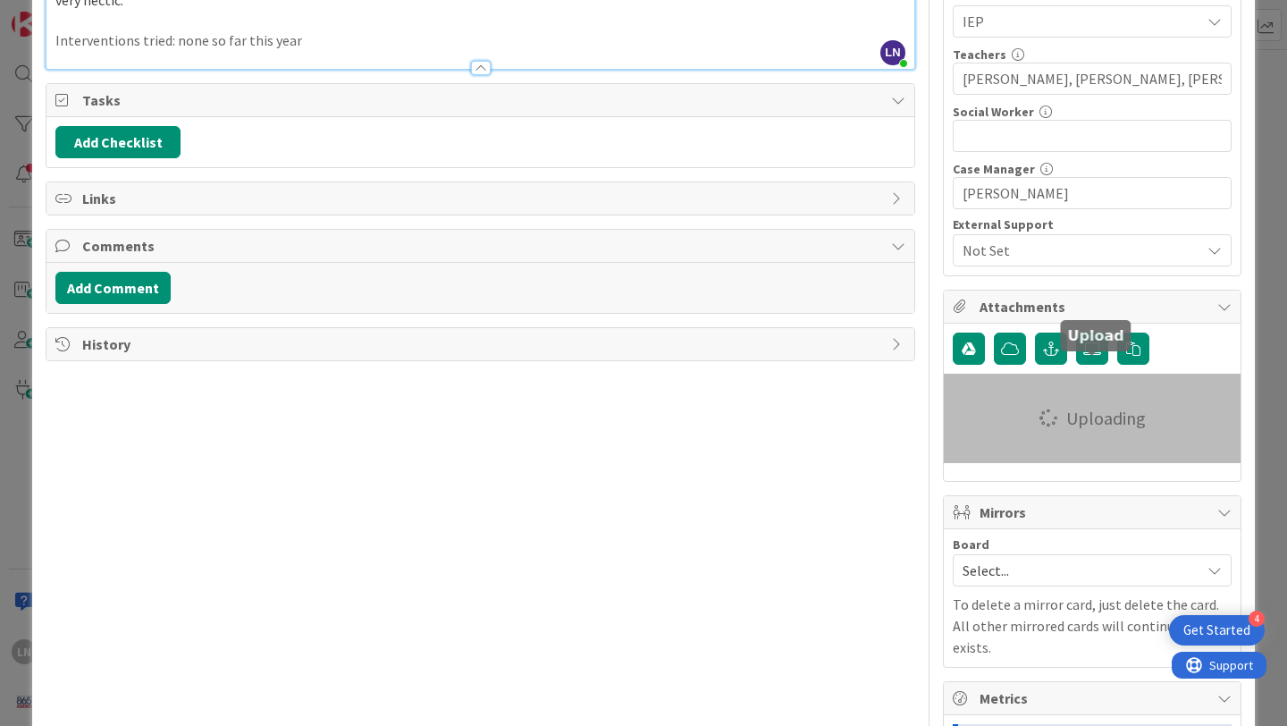
scroll to position [443, 0]
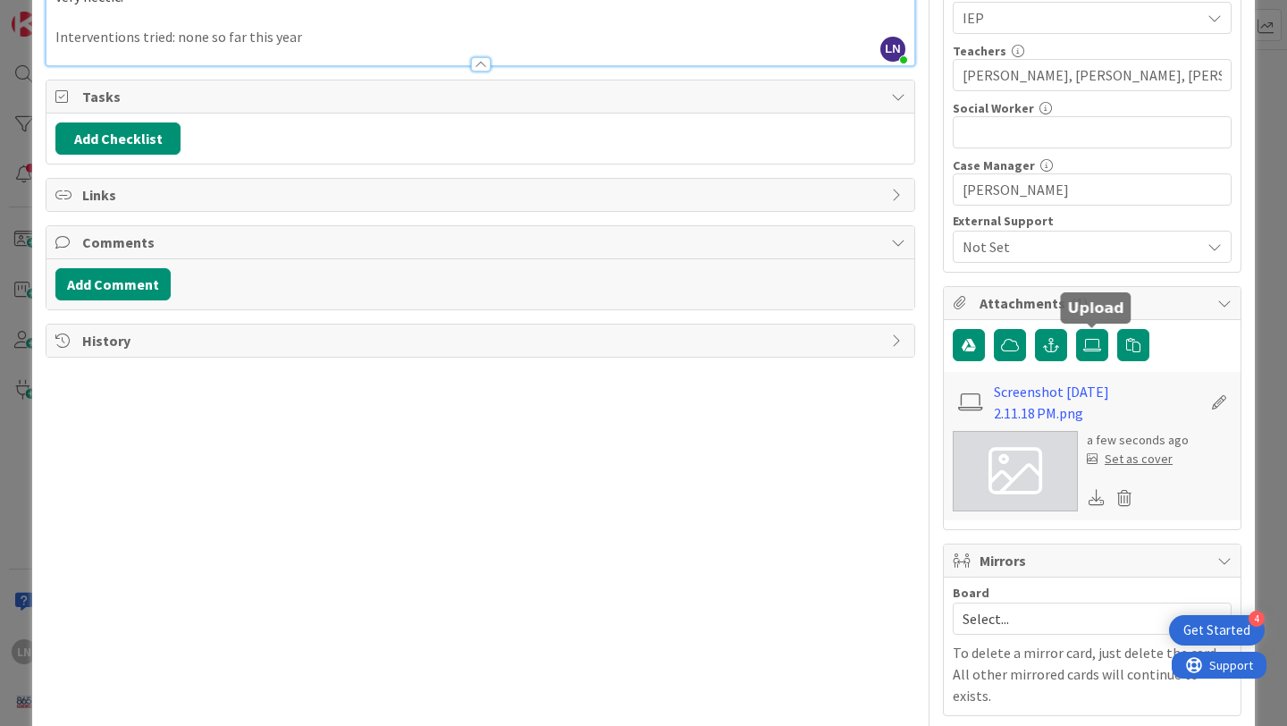
click at [1143, 461] on div "Set as cover" at bounding box center [1130, 459] width 86 height 19
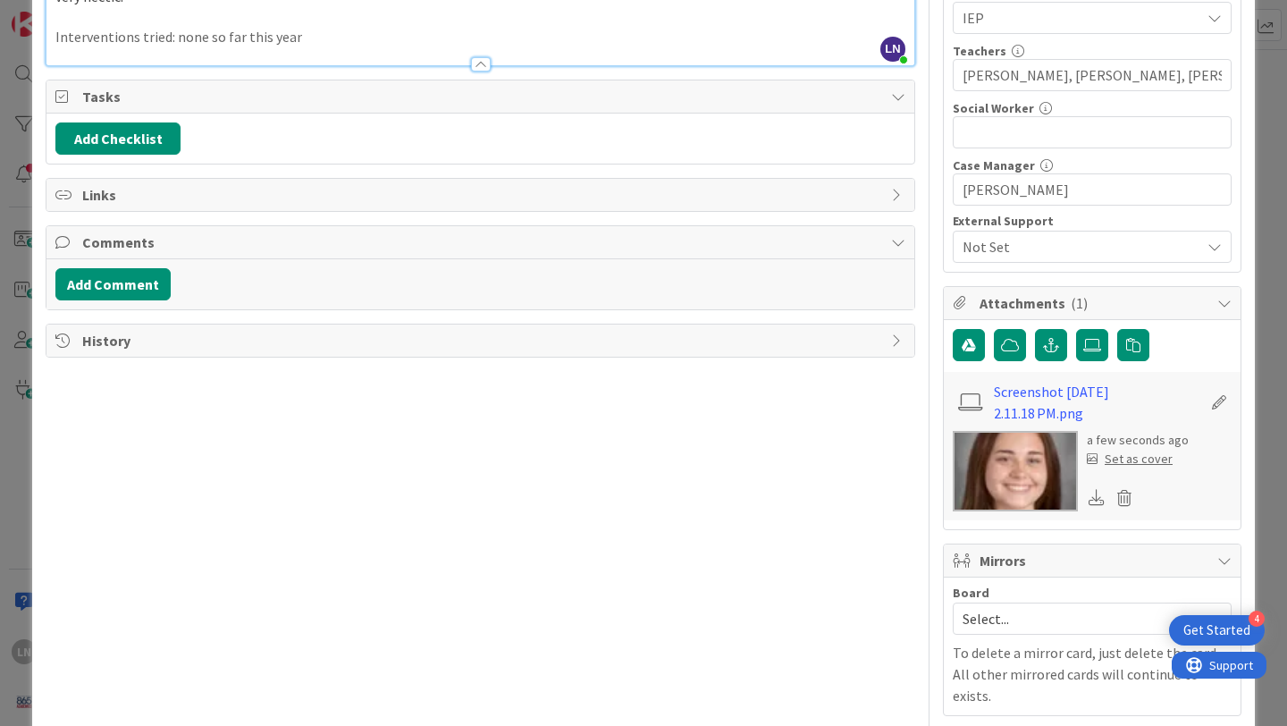
click at [797, 558] on div "Title 10 / 128 [PERSON_NAME] Description LN [PERSON_NAME] joined 2 m ago Referr…" at bounding box center [481, 347] width 870 height 1441
click at [1135, 462] on div "Set as cover" at bounding box center [1130, 459] width 86 height 19
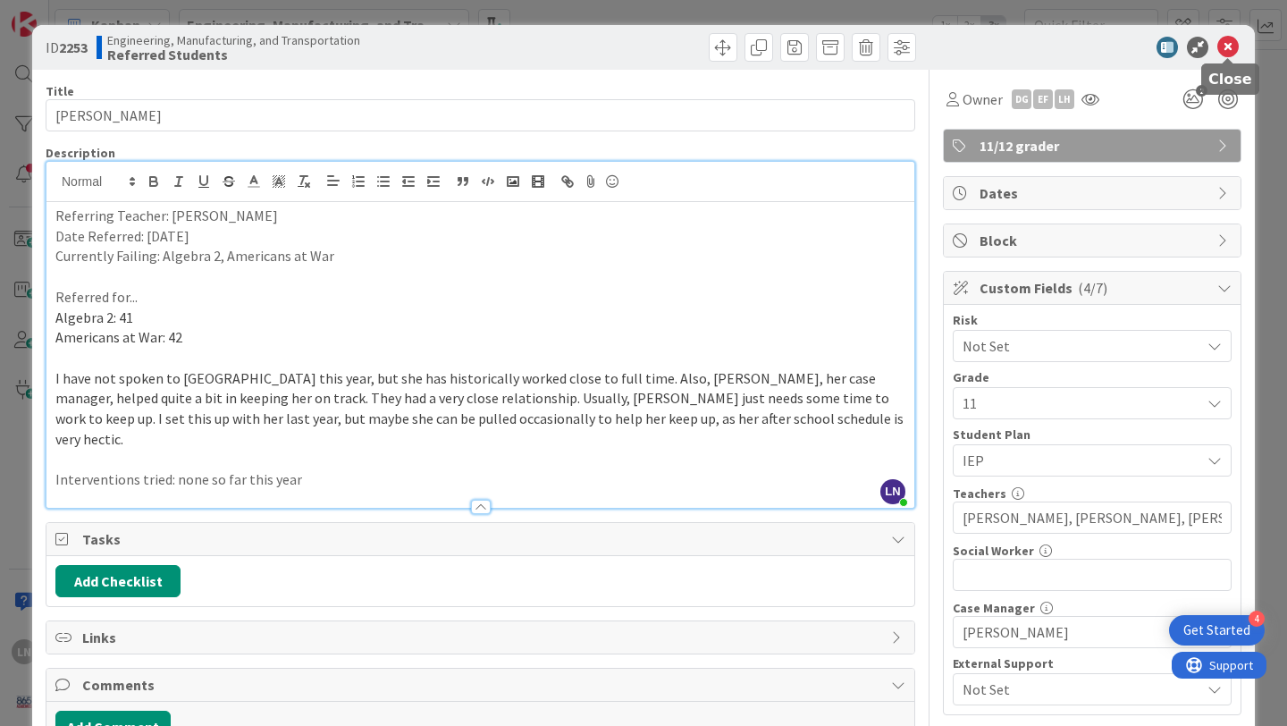
click at [1230, 49] on icon at bounding box center [1228, 47] width 21 height 21
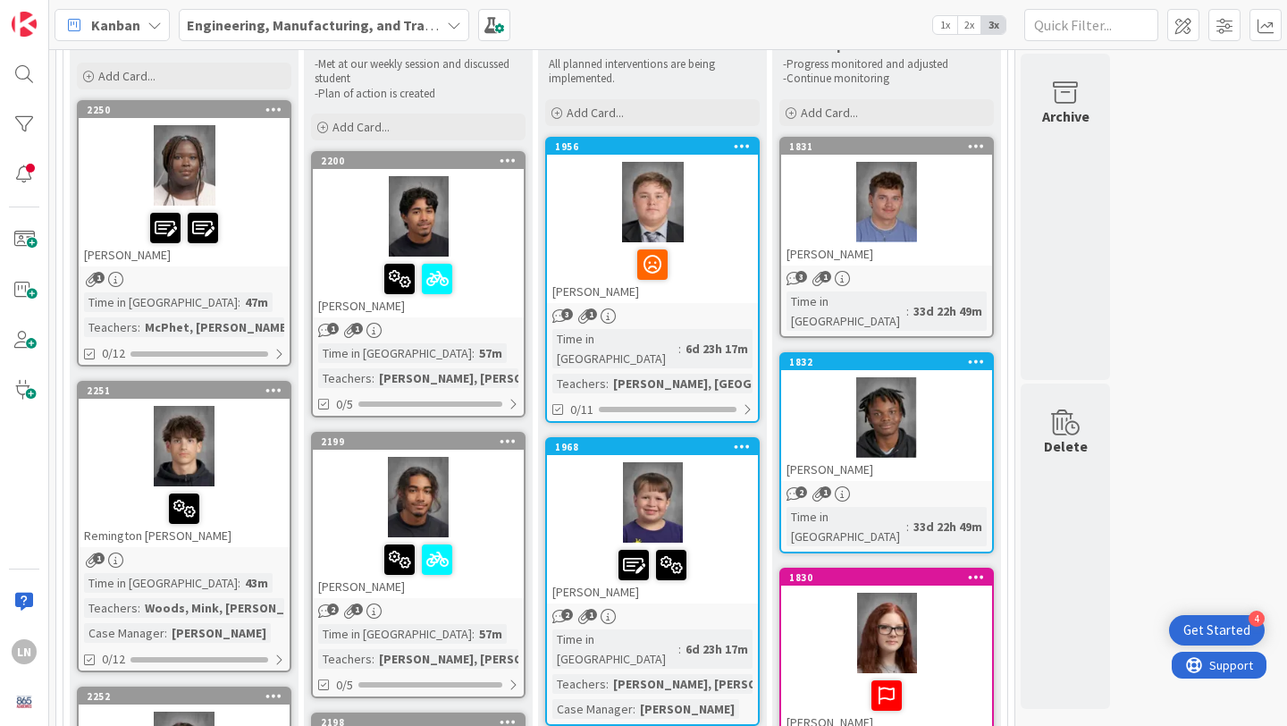
scroll to position [177, 0]
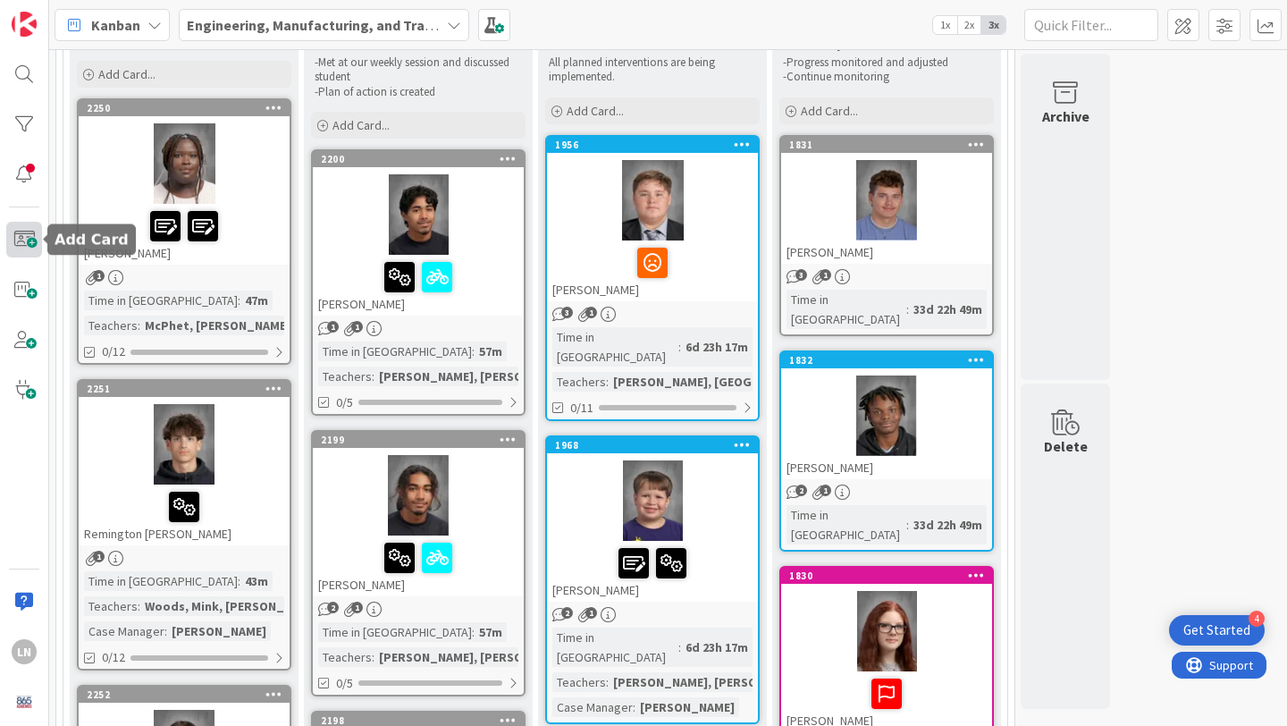
click at [31, 235] on span at bounding box center [24, 240] width 36 height 36
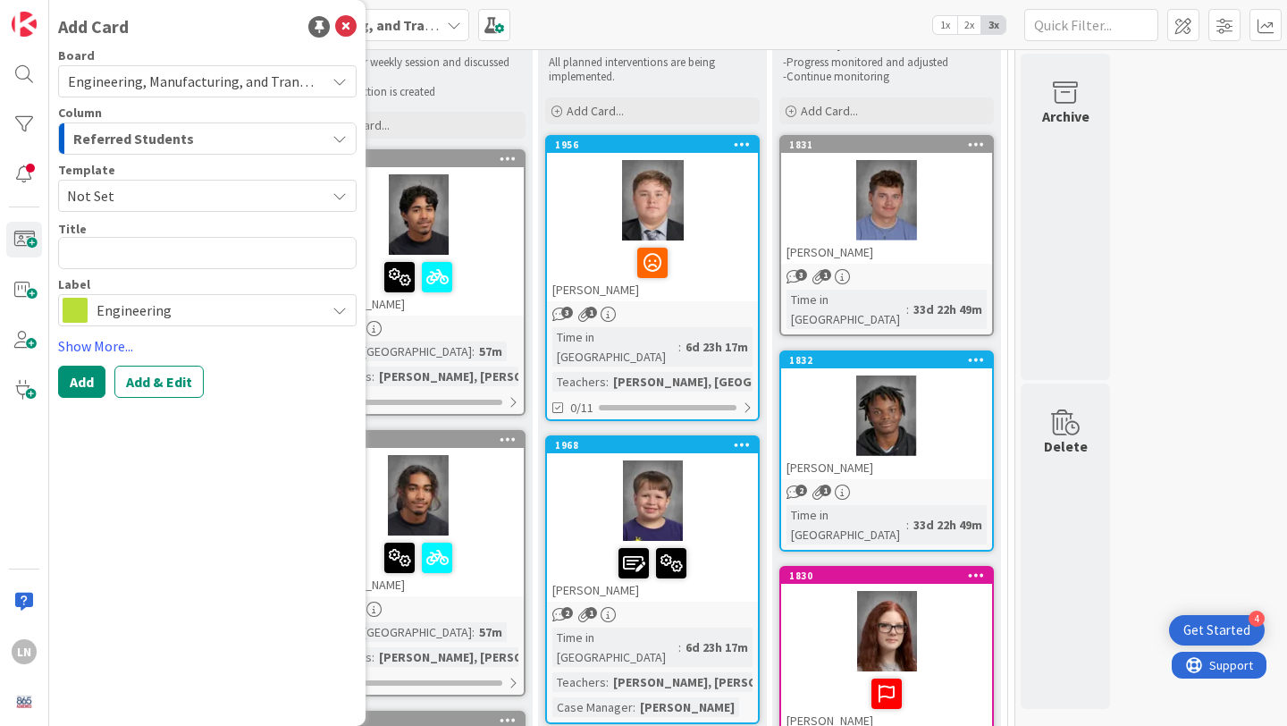
click at [183, 192] on span "Not Set" at bounding box center [189, 195] width 245 height 23
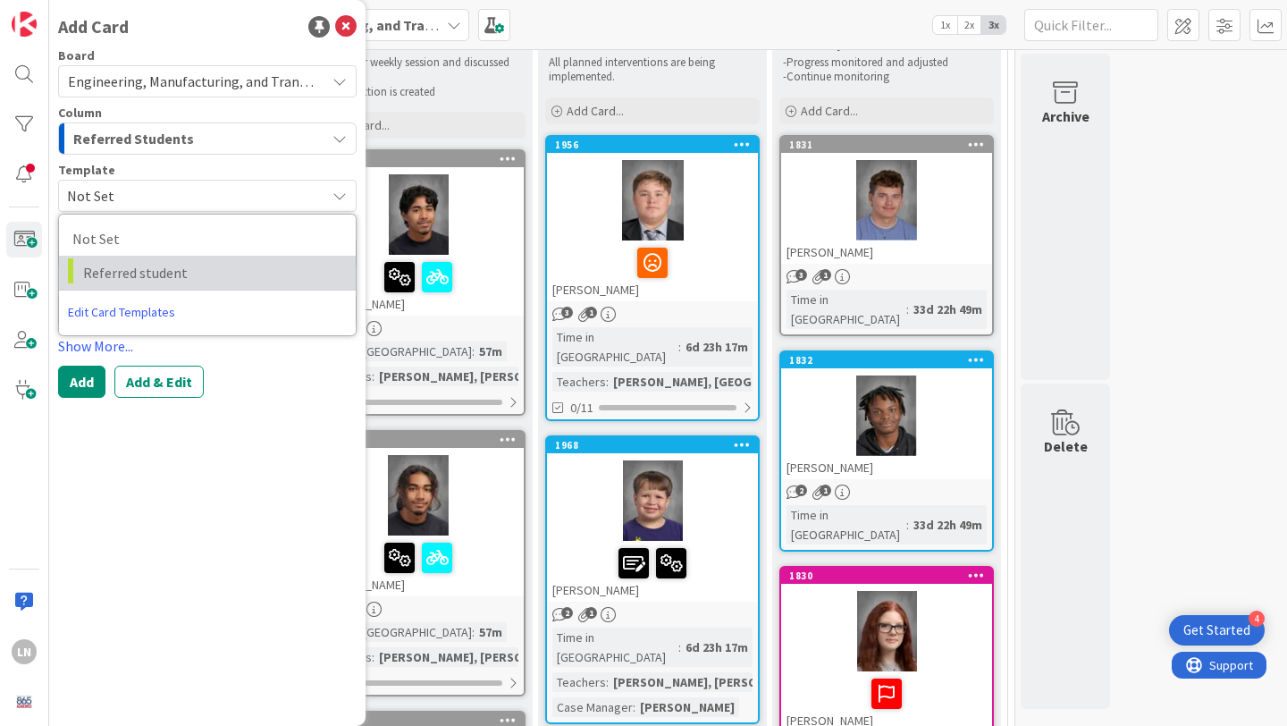
click at [185, 257] on link "Referred student" at bounding box center [207, 273] width 297 height 34
type textarea "x"
type textarea "Referred student"
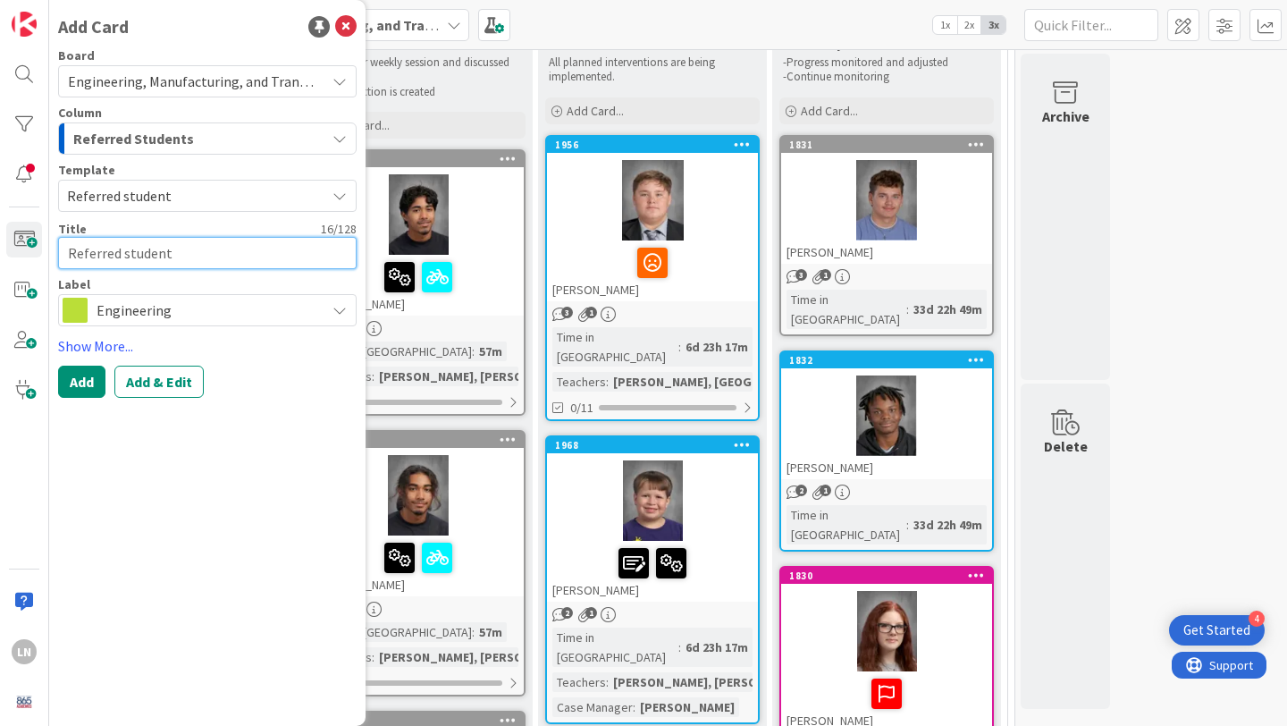
click at [163, 251] on textarea "Referred student" at bounding box center [207, 253] width 299 height 32
type textarea "x"
type textarea "J"
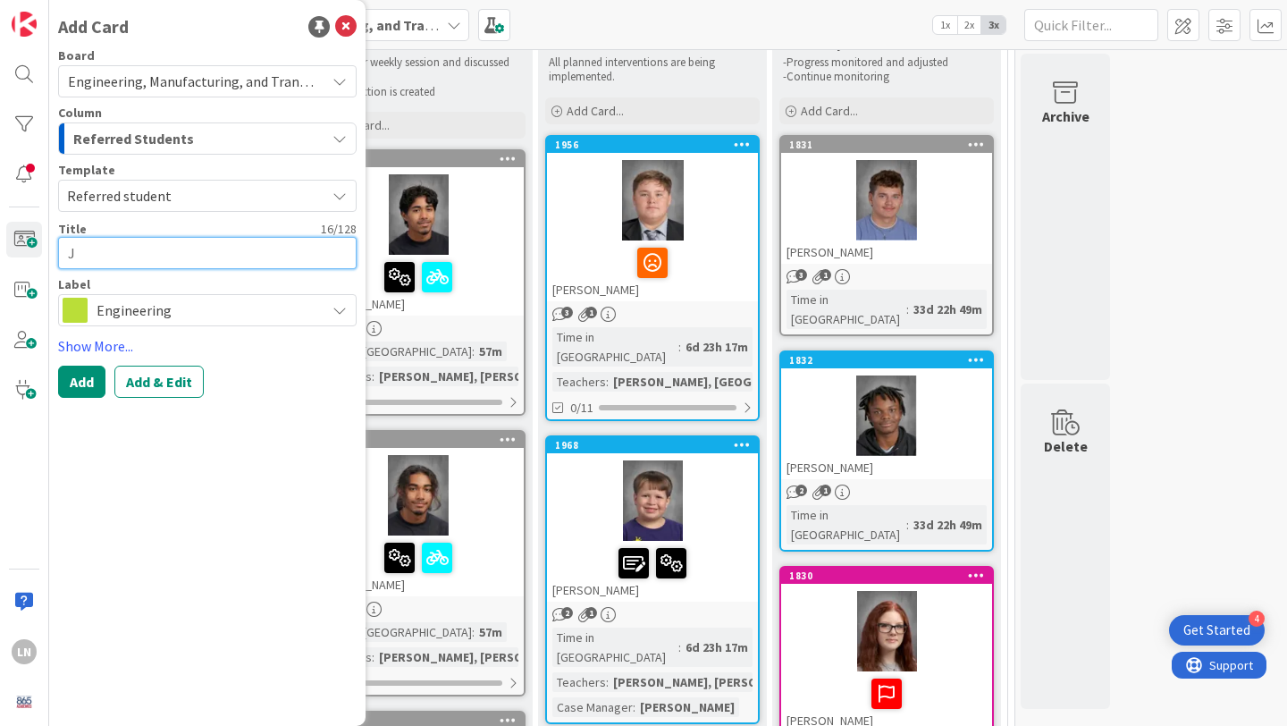
type textarea "x"
type textarea "[PERSON_NAME]"
type textarea "x"
type textarea "Jac"
type textarea "x"
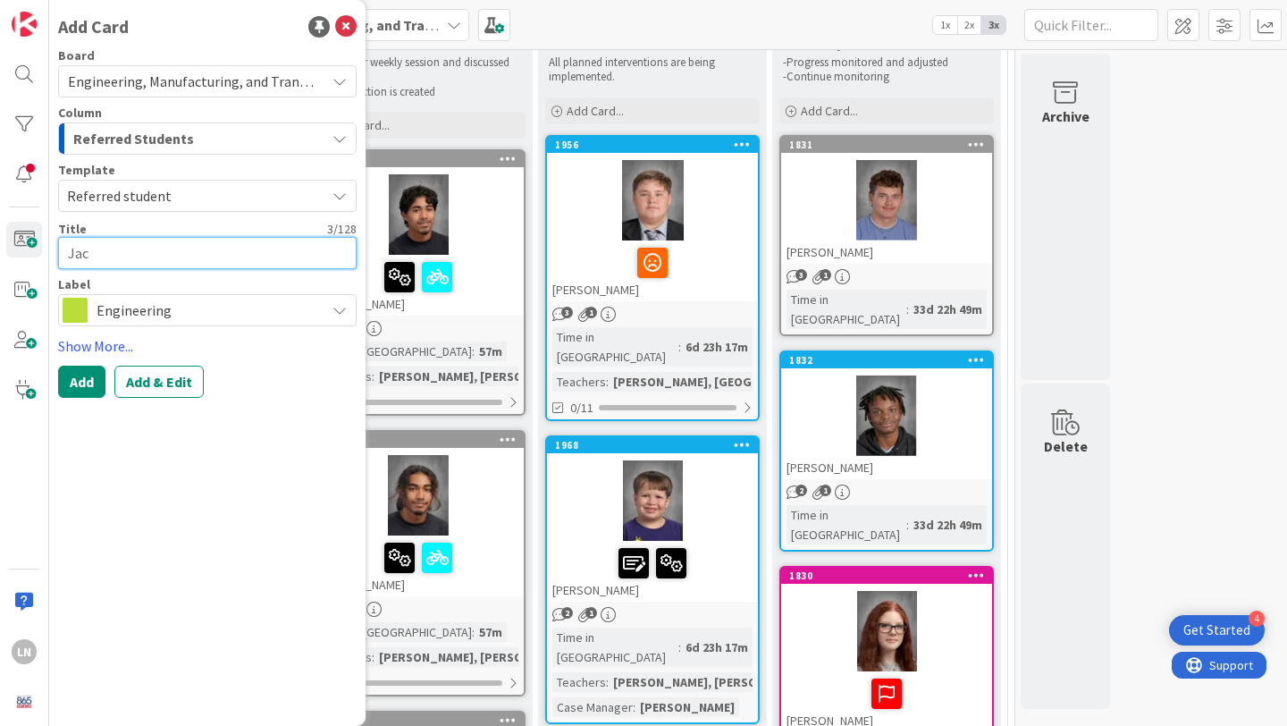
type textarea "Jacm"
type textarea "x"
type textarea "Jac"
type textarea "x"
type textarea "[PERSON_NAME]"
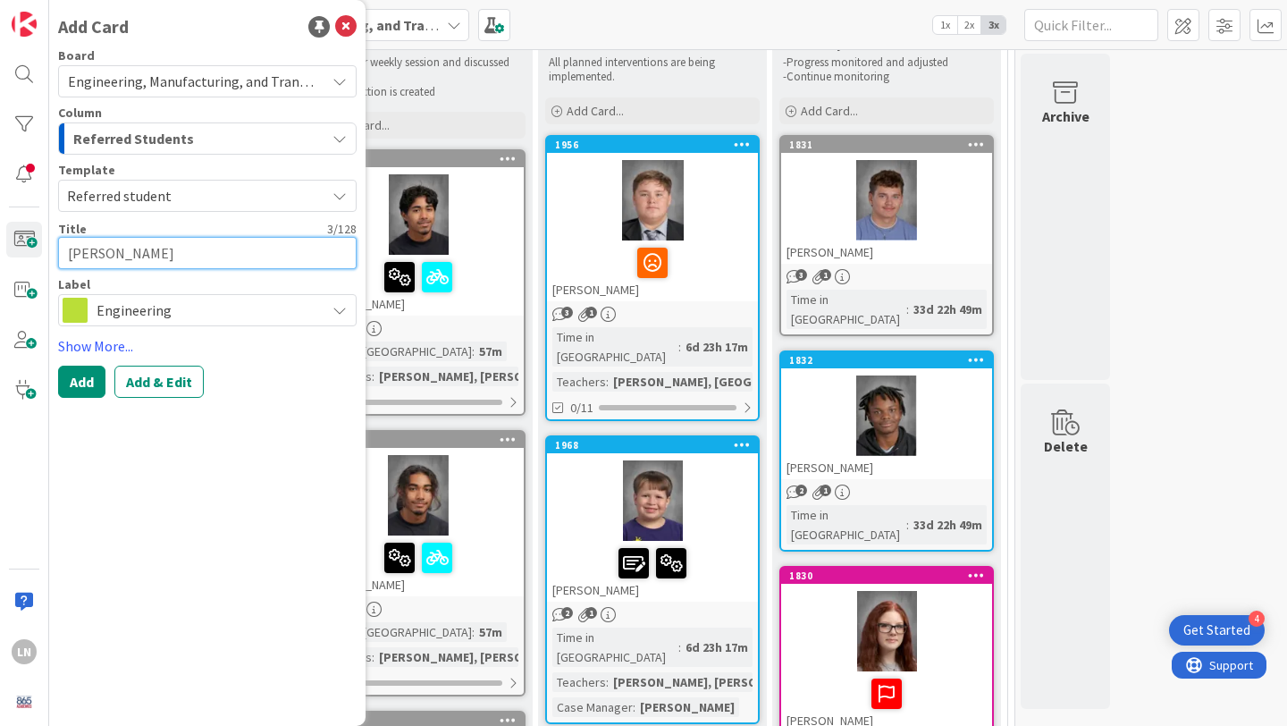
type textarea "x"
type textarea "Jam"
type textarea "x"
type textarea "[PERSON_NAME]"
type textarea "x"
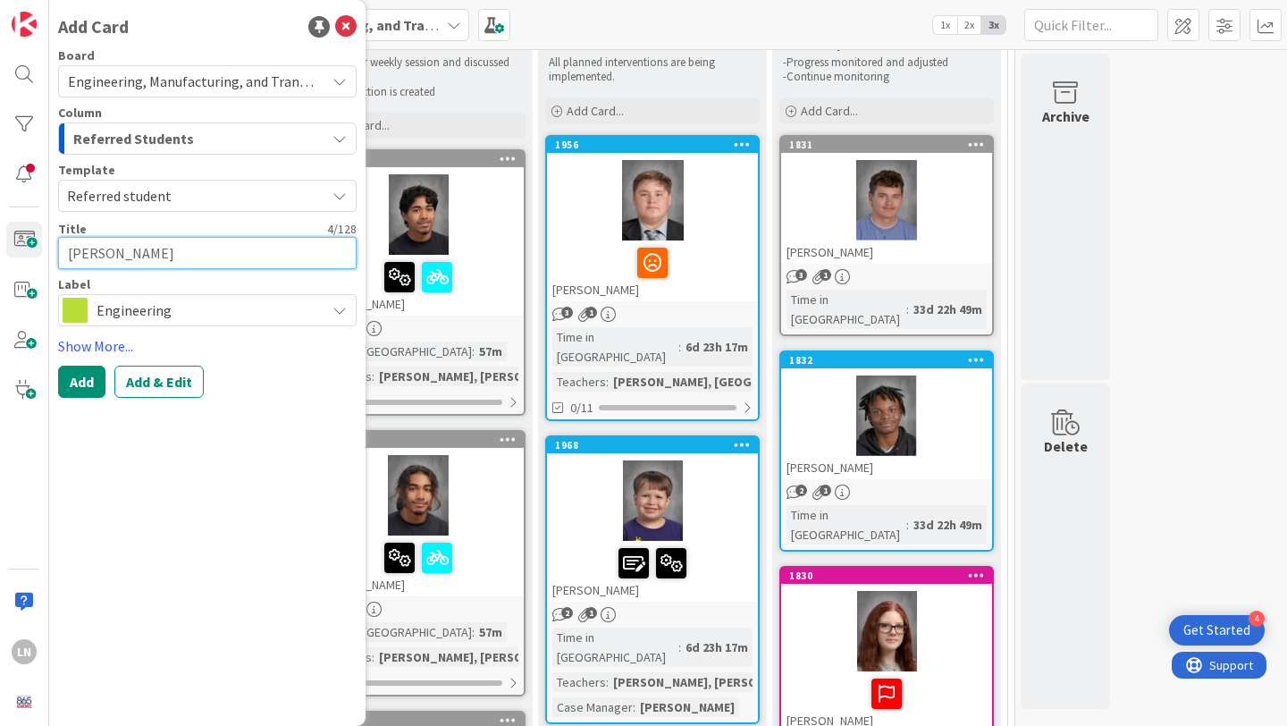
type textarea "[PERSON_NAME]"
type textarea "x"
type textarea "[PERSON_NAME]"
type textarea "x"
type textarea "[PERSON_NAME]"
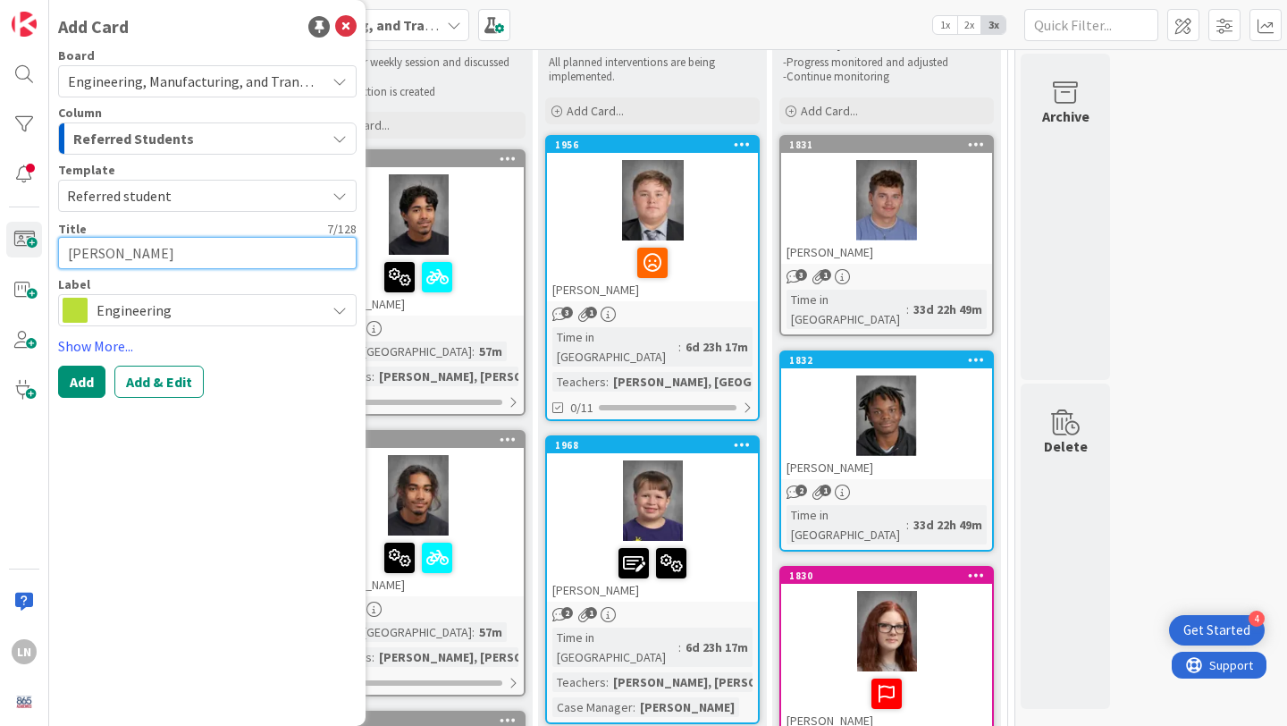
type textarea "x"
type textarea "[PERSON_NAME]"
type textarea "x"
type textarea "[PERSON_NAME]"
type textarea "x"
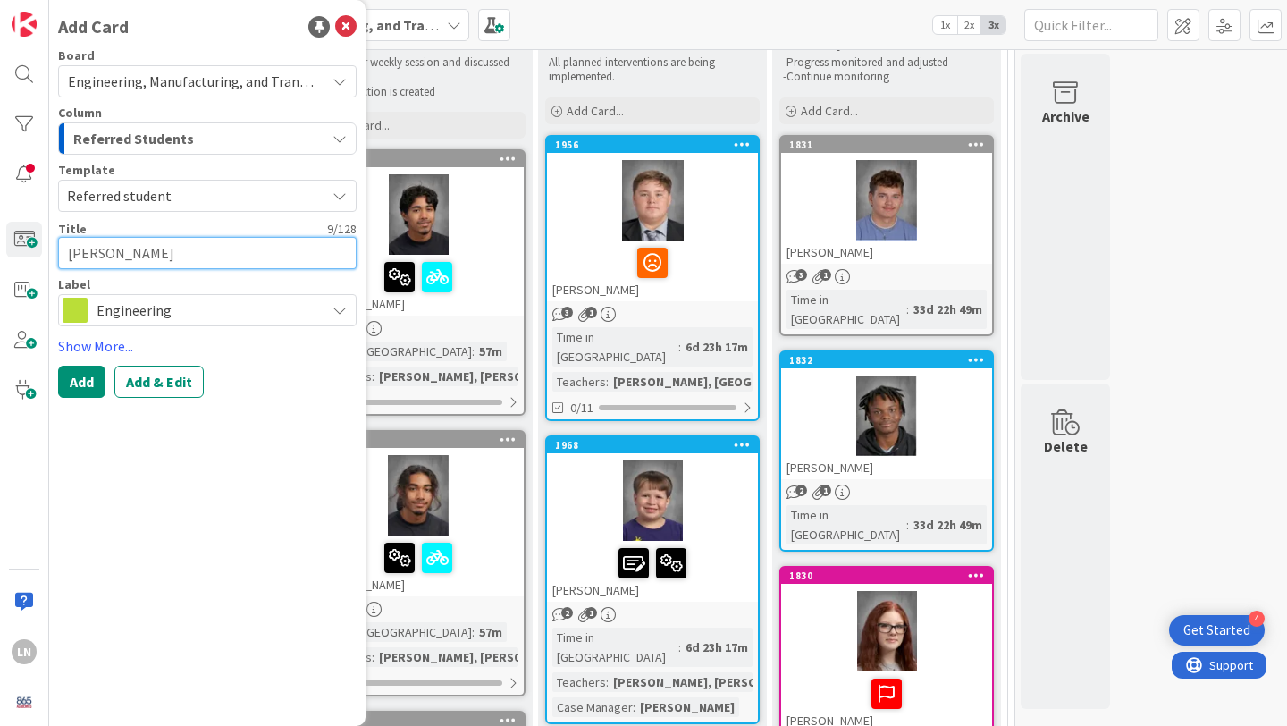
type textarea "[PERSON_NAME]"
type textarea "x"
type textarea "[PERSON_NAME]"
type textarea "x"
type textarea "[PERSON_NAME]"
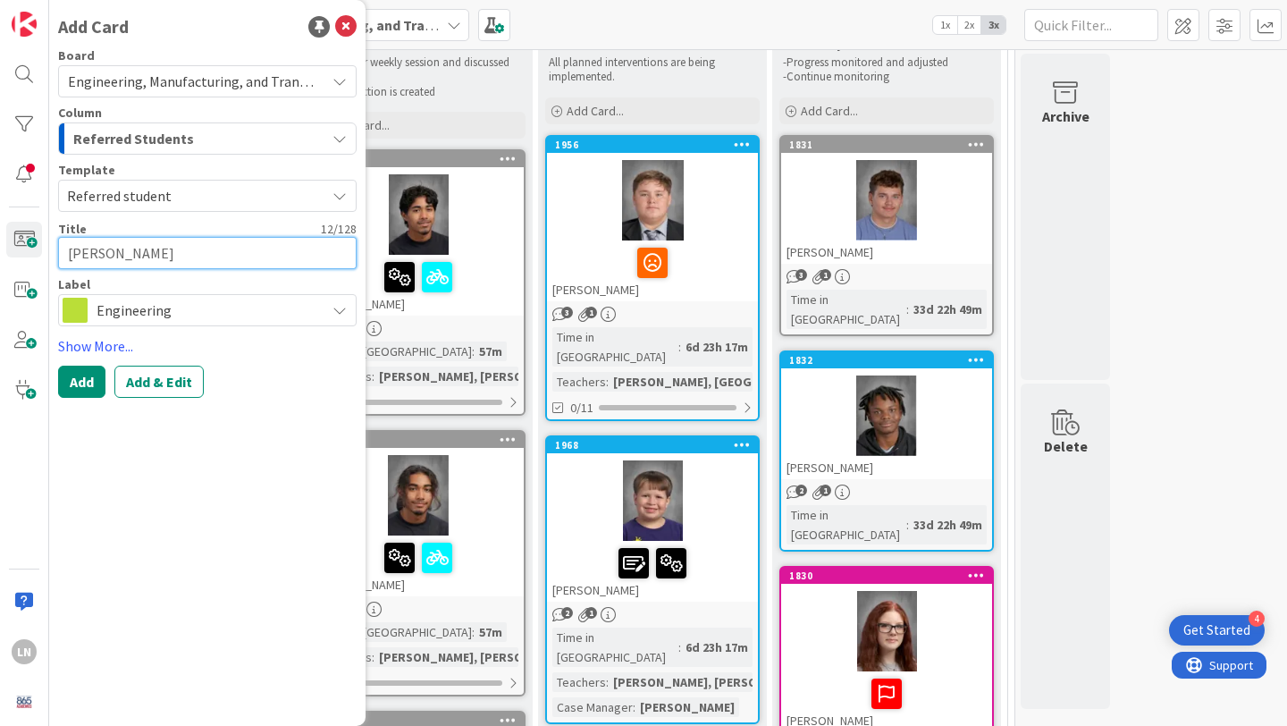
type textarea "x"
type textarea "[PERSON_NAME]"
click at [173, 302] on span "Engineering" at bounding box center [207, 310] width 220 height 25
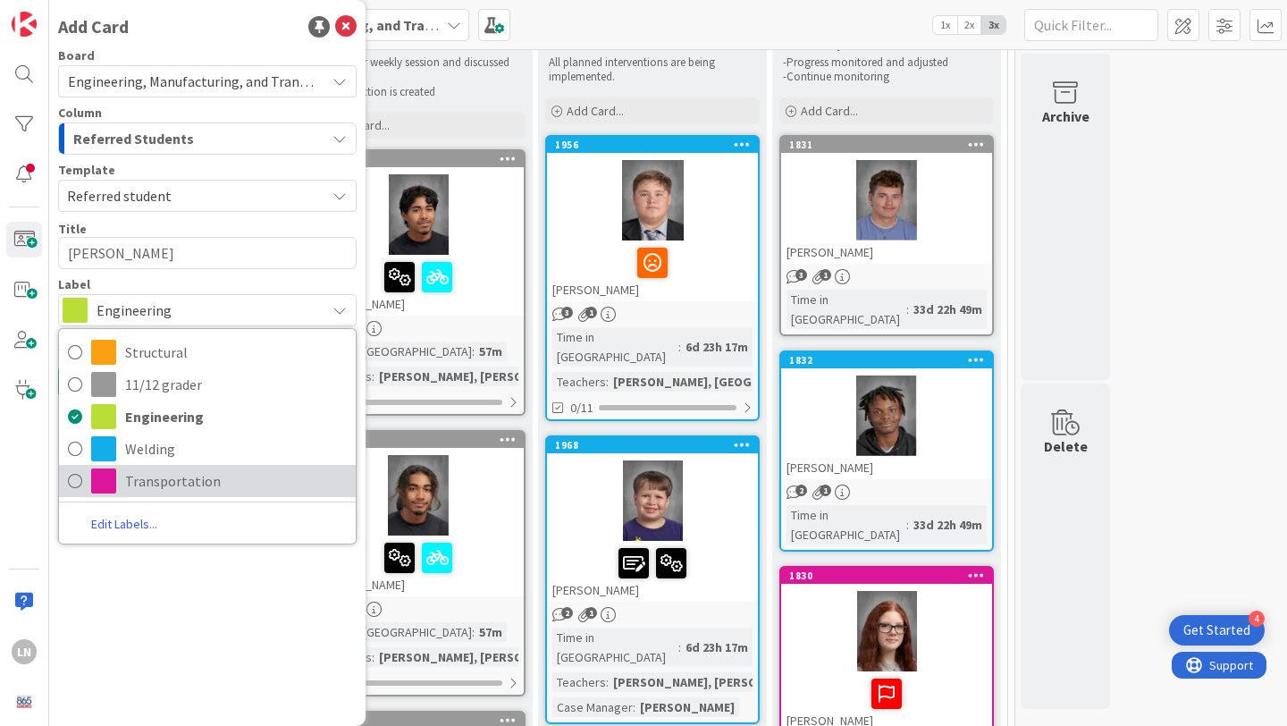
click at [186, 477] on span "Transportation" at bounding box center [236, 481] width 222 height 27
type textarea "x"
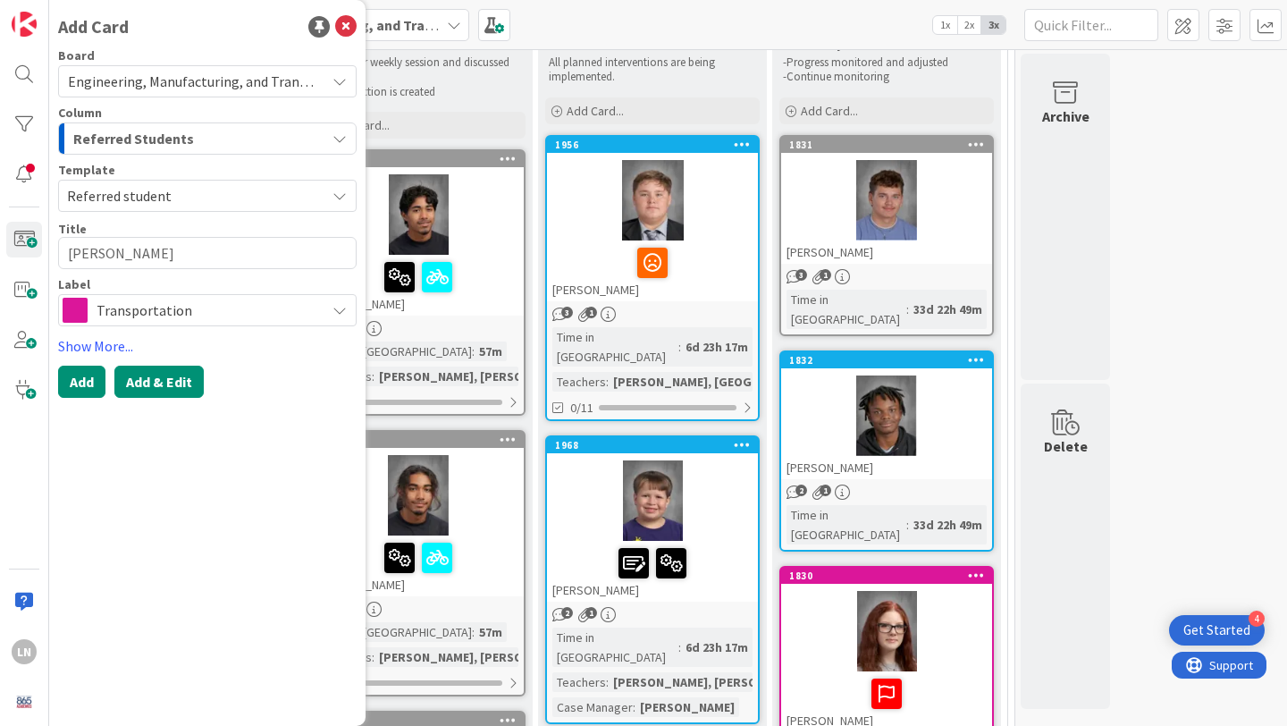
click at [144, 381] on button "Add & Edit" at bounding box center [158, 382] width 89 height 32
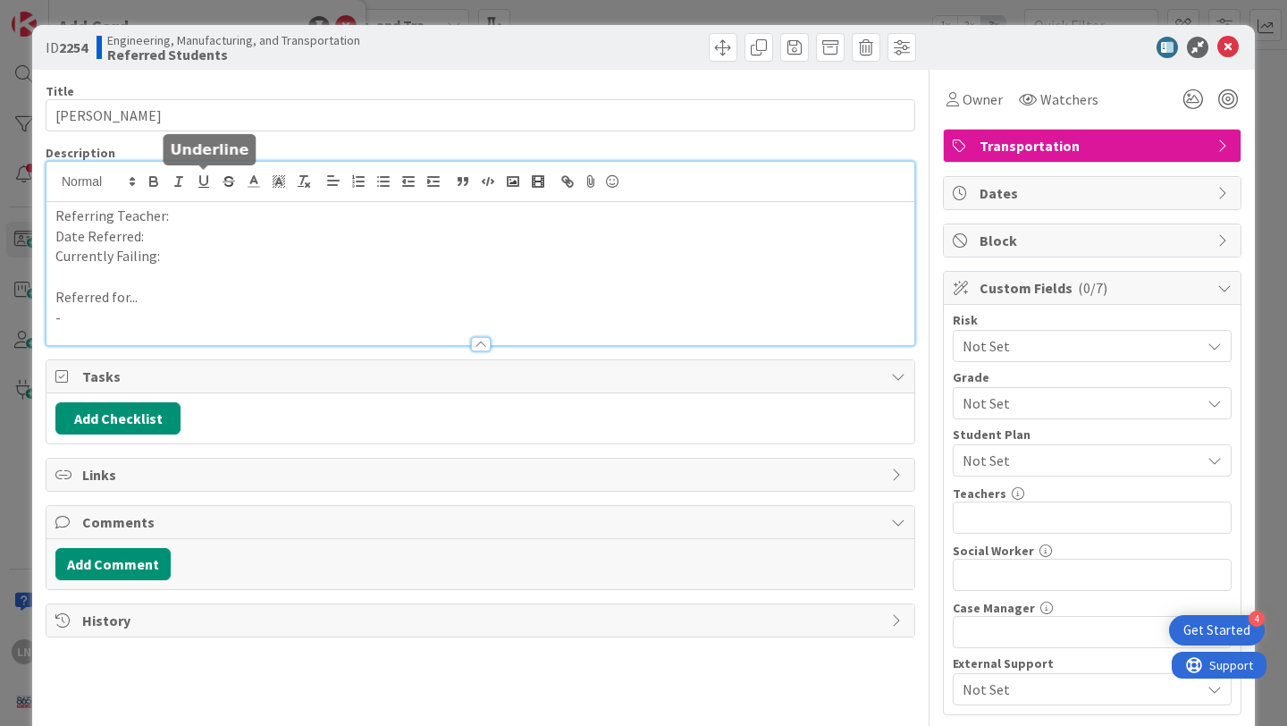
click at [203, 178] on div "Referring Teacher: Date Referred: Currently Failing: Referred for... -" at bounding box center [480, 253] width 868 height 183
click at [192, 236] on p "Date Referred:" at bounding box center [480, 236] width 850 height 21
click at [175, 264] on p "Currently Failing:" at bounding box center [480, 256] width 850 height 21
click at [211, 319] on p "-" at bounding box center [480, 318] width 850 height 21
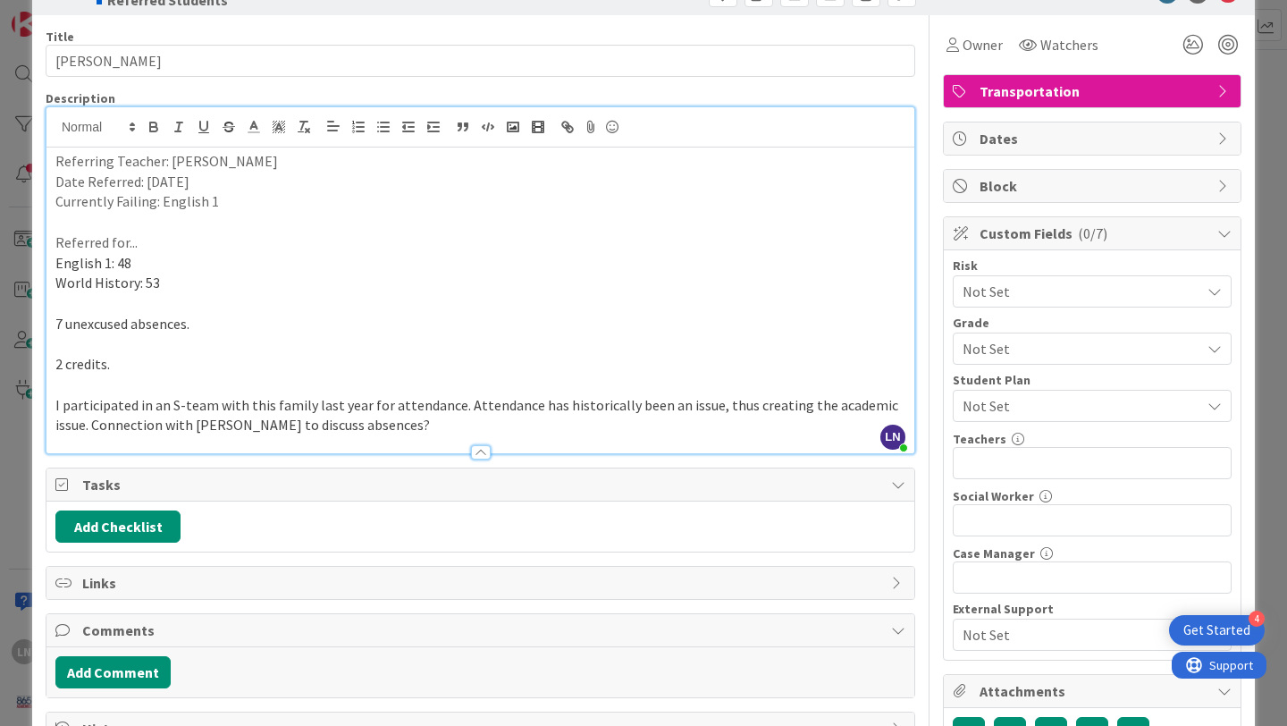
scroll to position [62, 0]
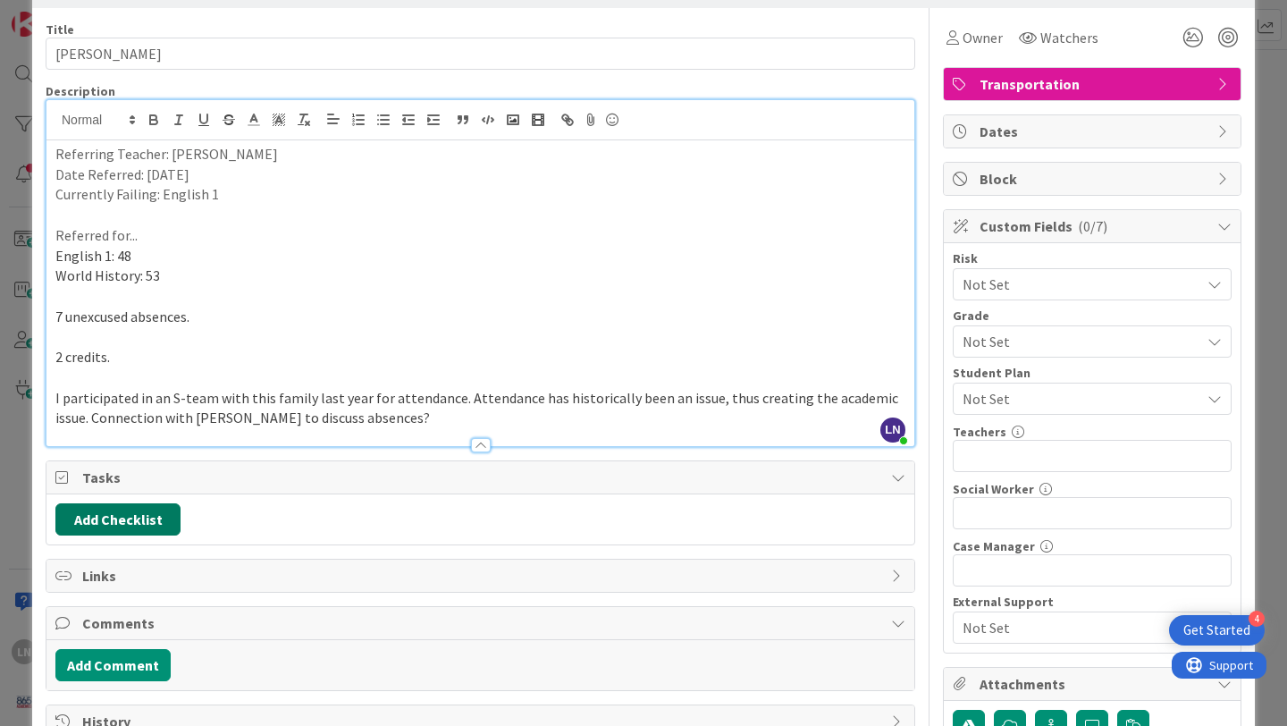
click at [138, 518] on button "Add Checklist" at bounding box center [117, 519] width 125 height 32
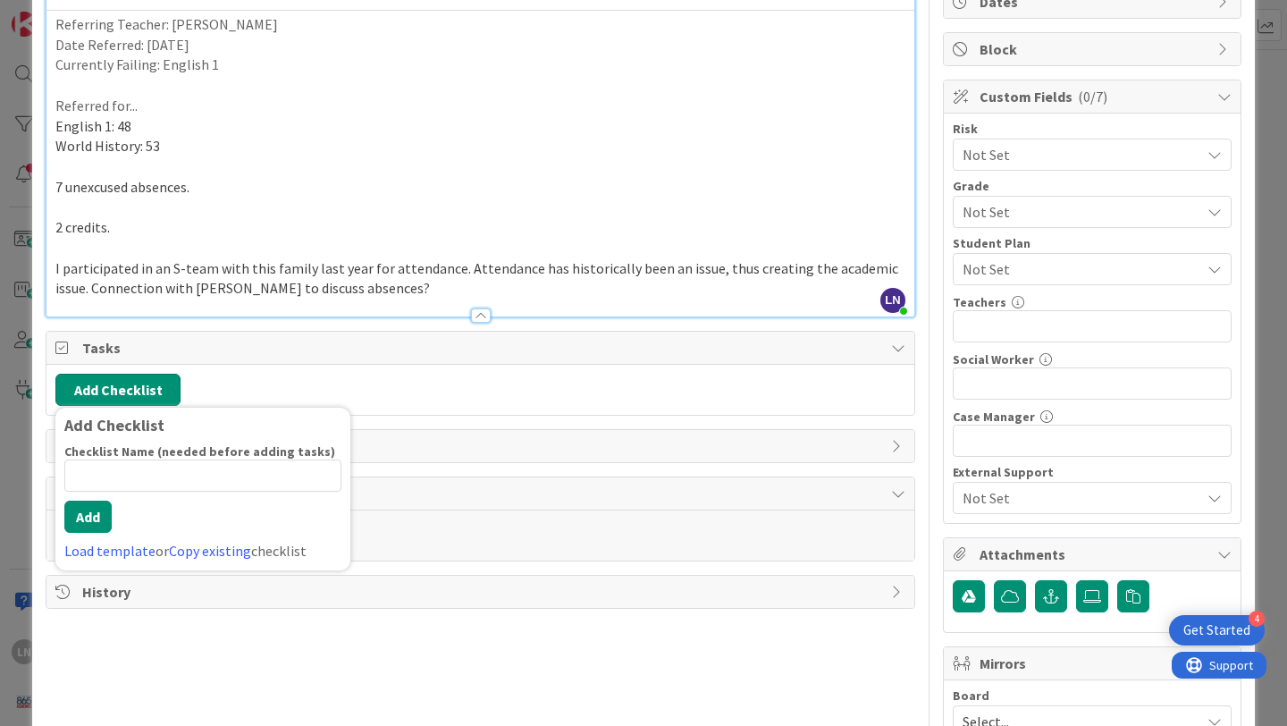
scroll to position [192, 0]
click at [120, 549] on link "Load template" at bounding box center [109, 550] width 91 height 18
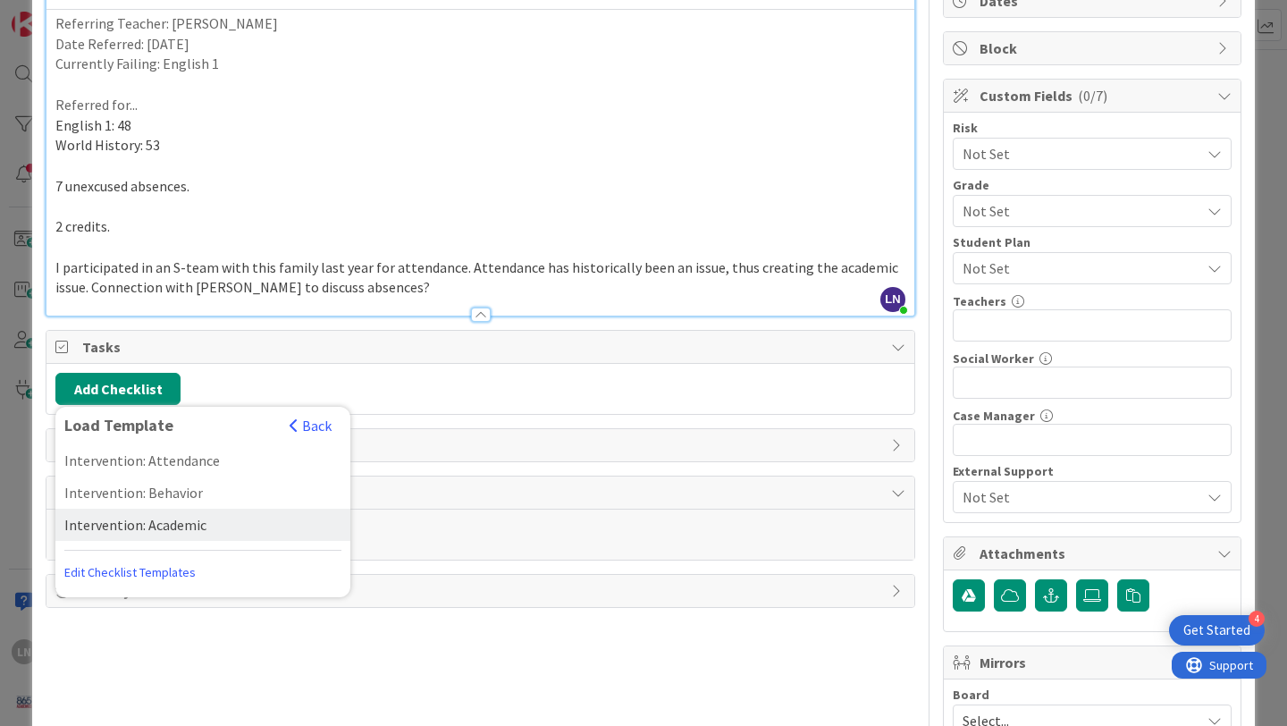
click at [123, 523] on div "Intervention: Academic" at bounding box center [202, 525] width 295 height 32
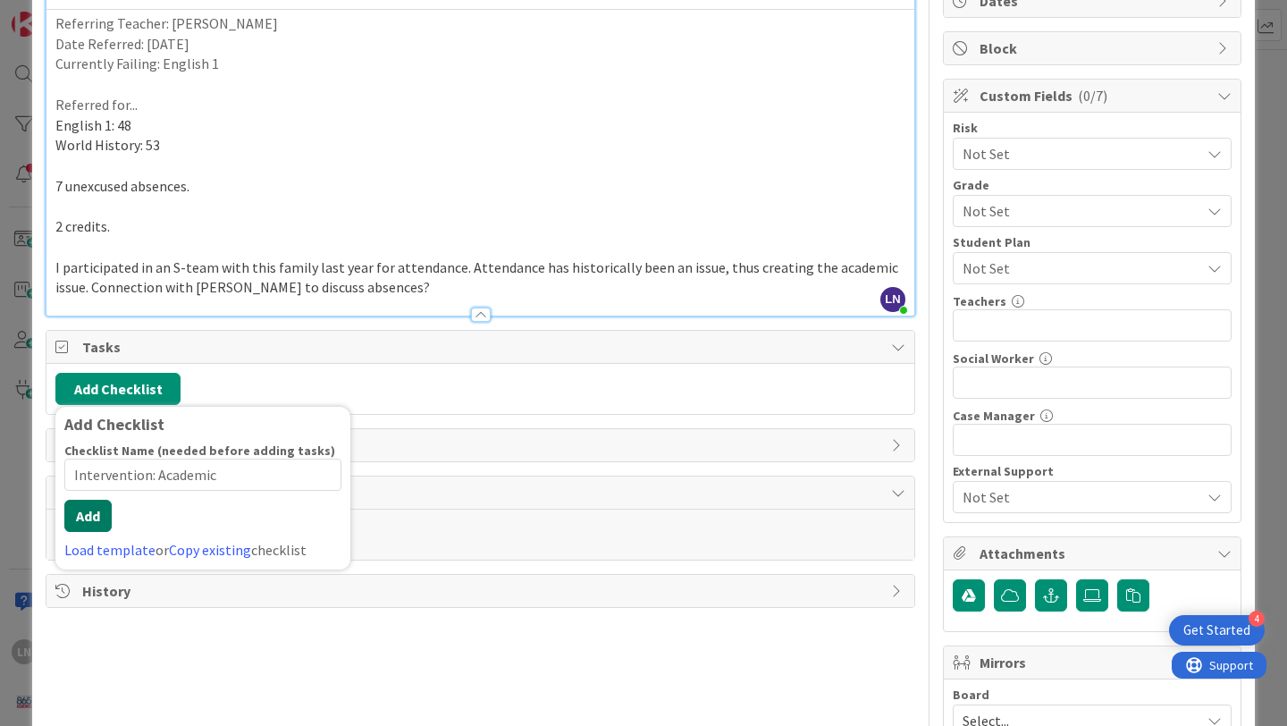
click at [94, 535] on div "Checklist Name (needed before adding tasks) 22 / 64 Intervention: Academic Add …" at bounding box center [202, 502] width 277 height 118
click at [97, 519] on button "Add" at bounding box center [87, 516] width 47 height 32
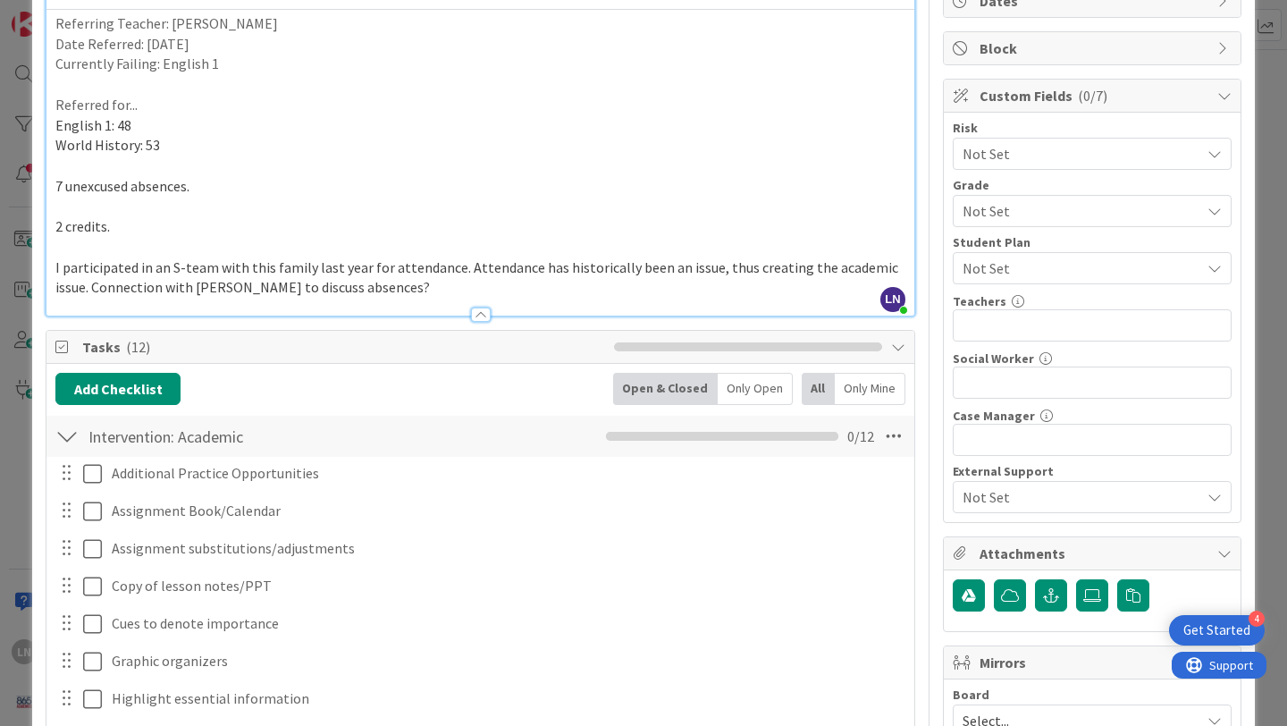
scroll to position [695, 0]
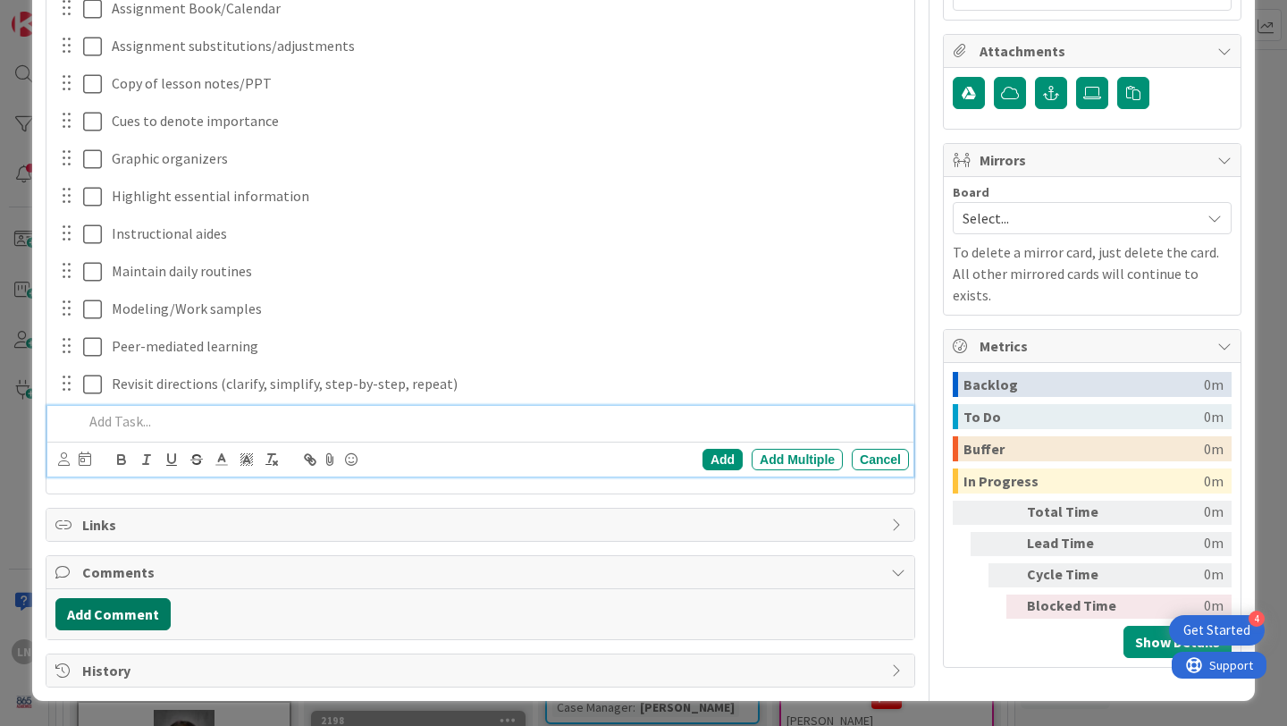
click at [127, 620] on button "Add Comment" at bounding box center [112, 614] width 115 height 32
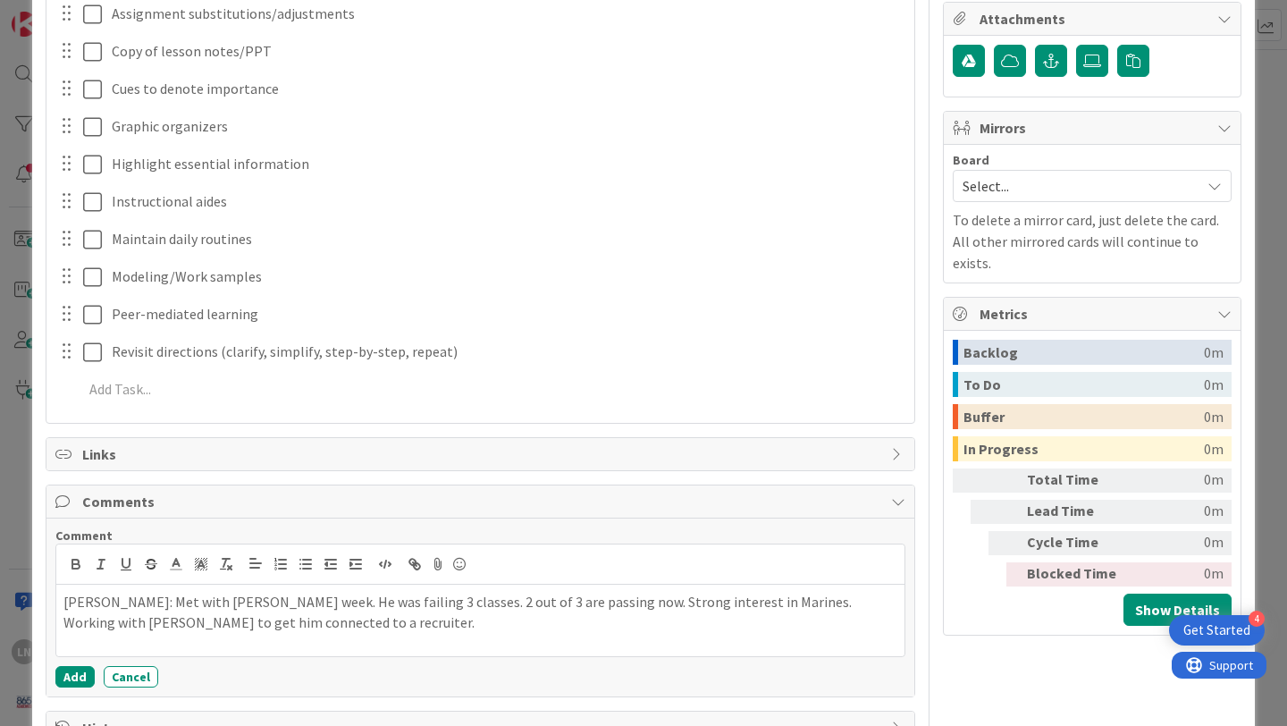
scroll to position [733, 0]
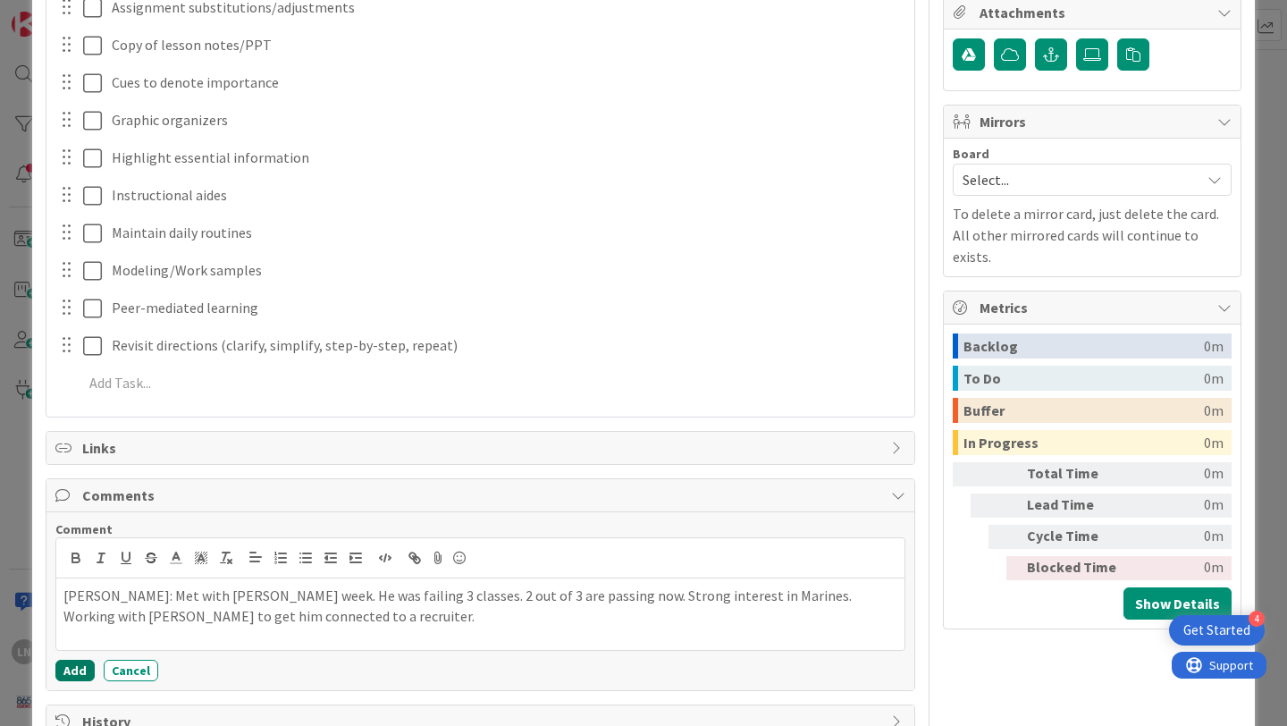
click at [78, 669] on button "Add" at bounding box center [74, 670] width 39 height 21
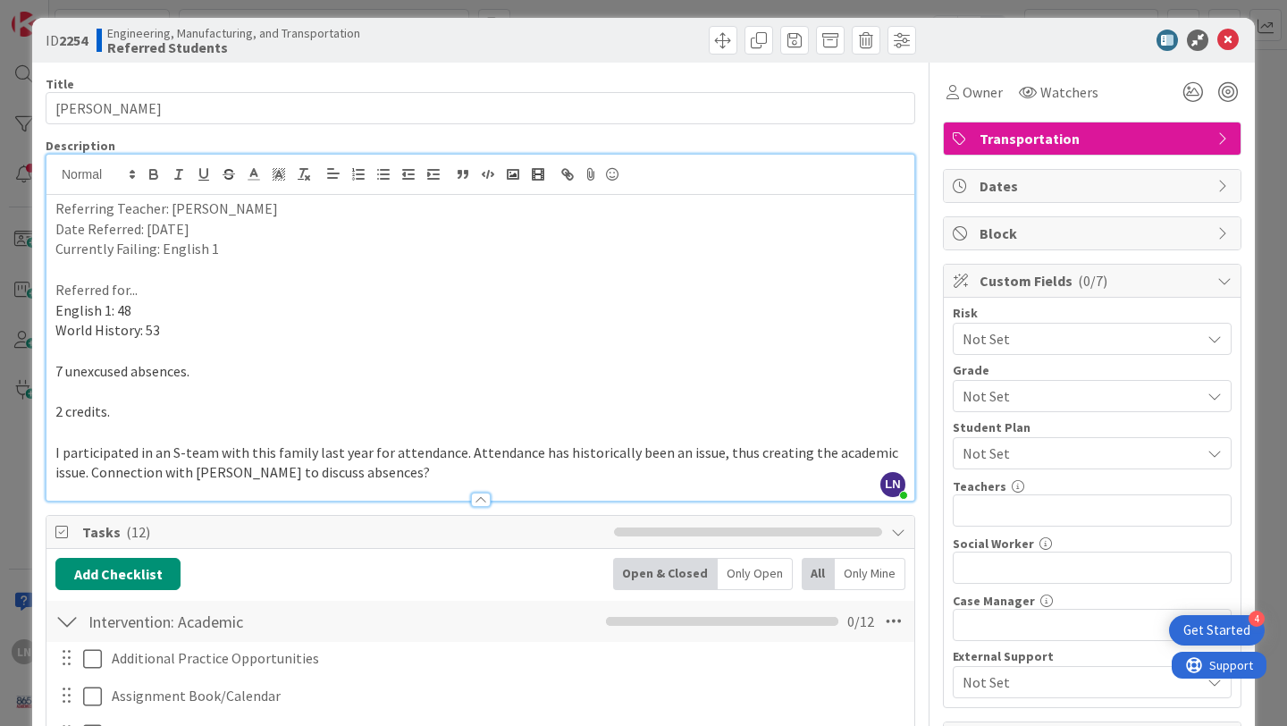
scroll to position [0, 0]
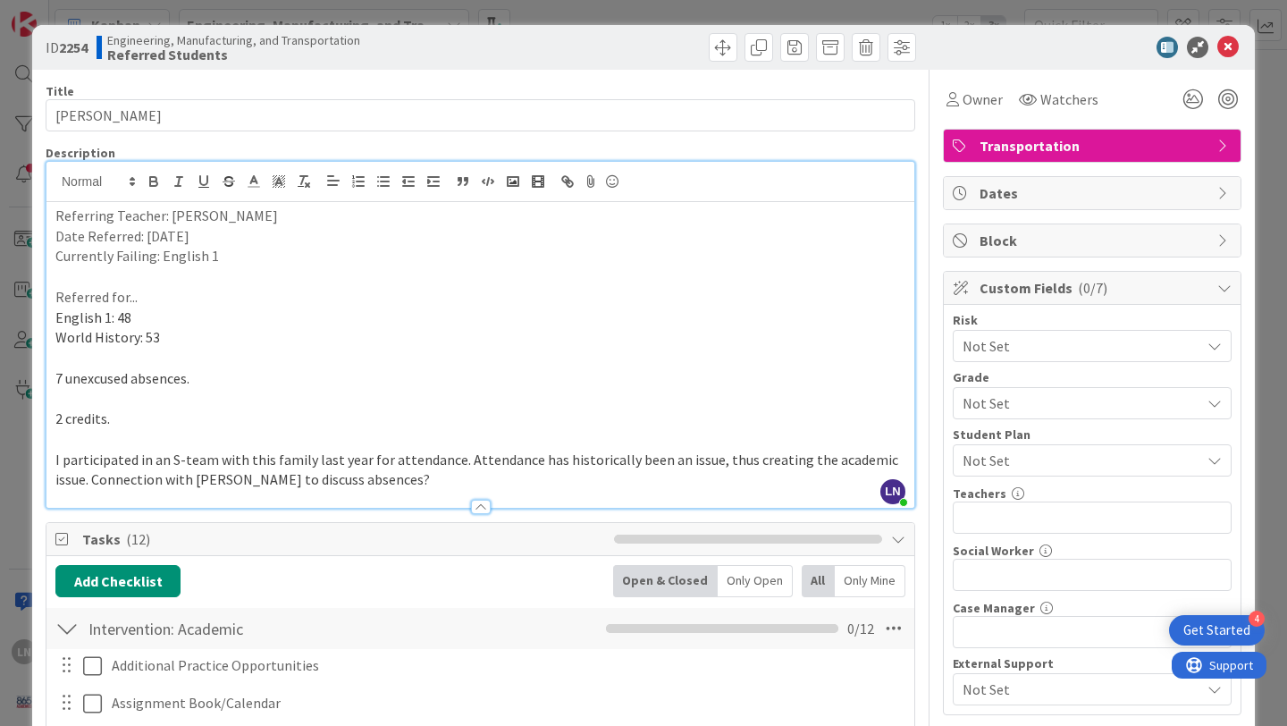
click at [1039, 401] on span "Not Set" at bounding box center [1077, 403] width 229 height 25
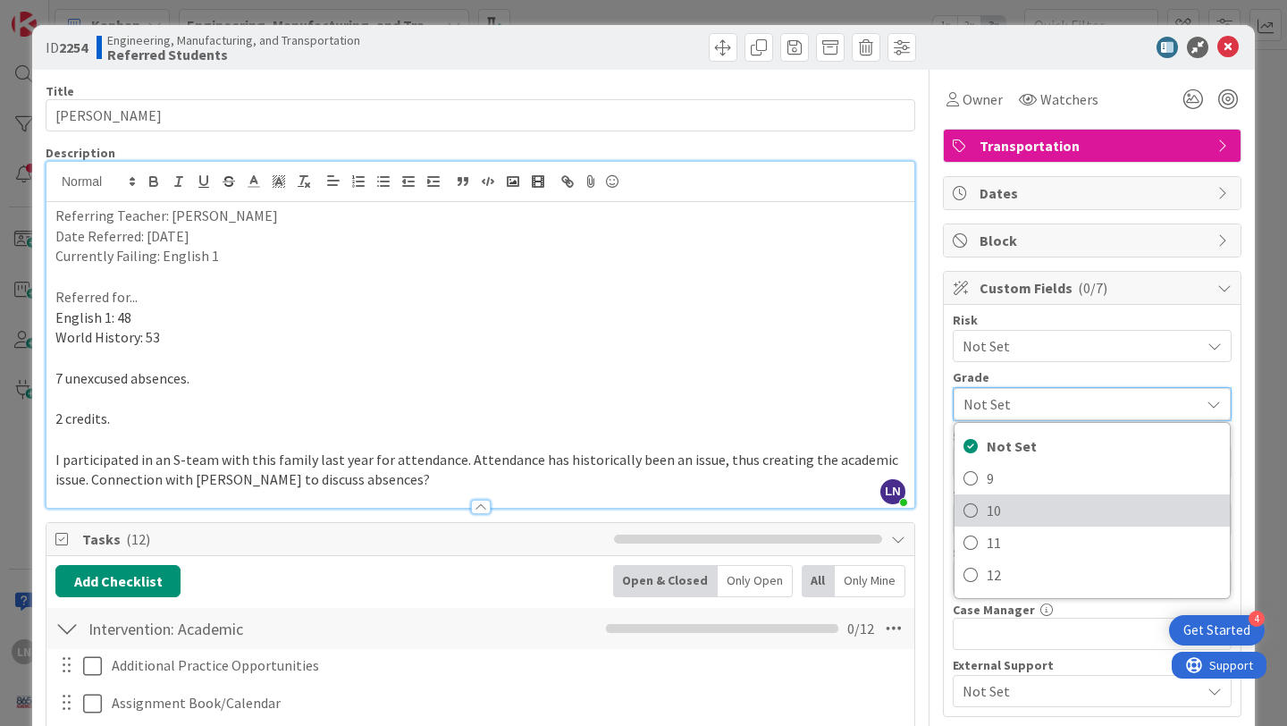
click at [987, 515] on span "10" at bounding box center [1104, 510] width 234 height 27
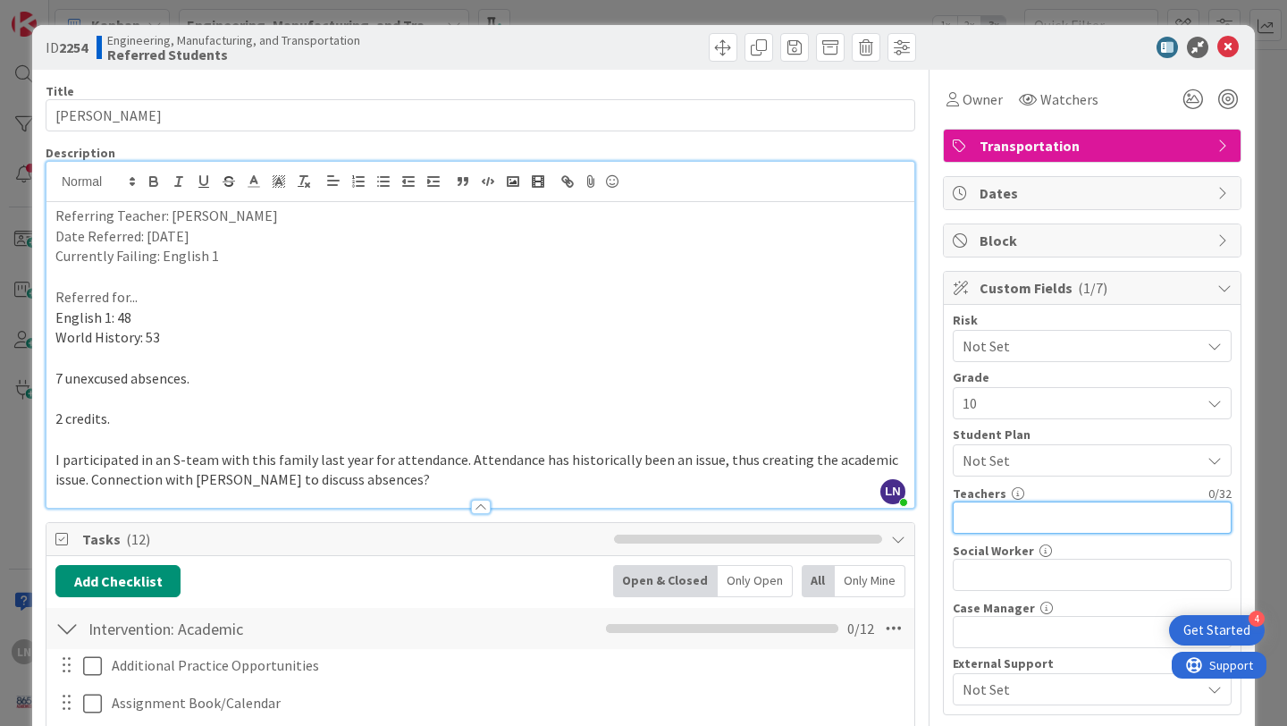
click at [1028, 519] on input "text" at bounding box center [1092, 518] width 279 height 32
type input "[PERSON_NAME], Childress, Corum, Sharp"
click at [1053, 104] on span "Watchers" at bounding box center [1070, 99] width 58 height 21
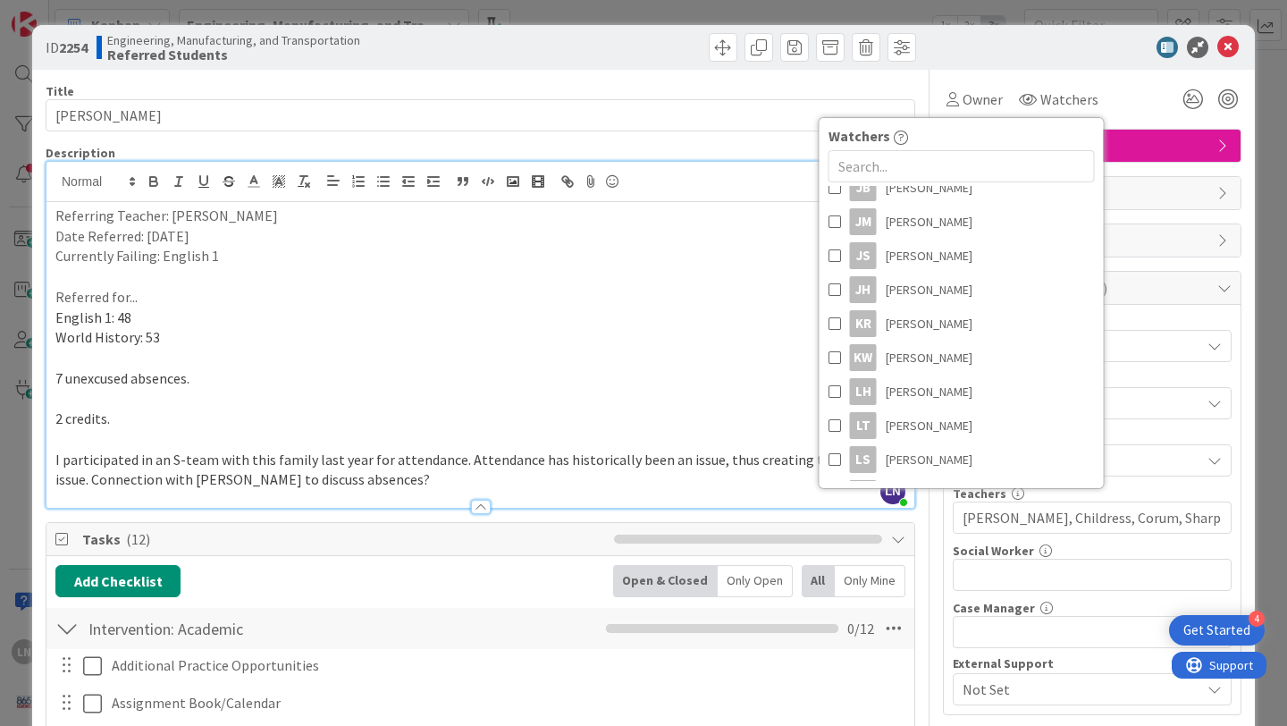
scroll to position [779, 0]
click at [830, 253] on span at bounding box center [835, 254] width 13 height 27
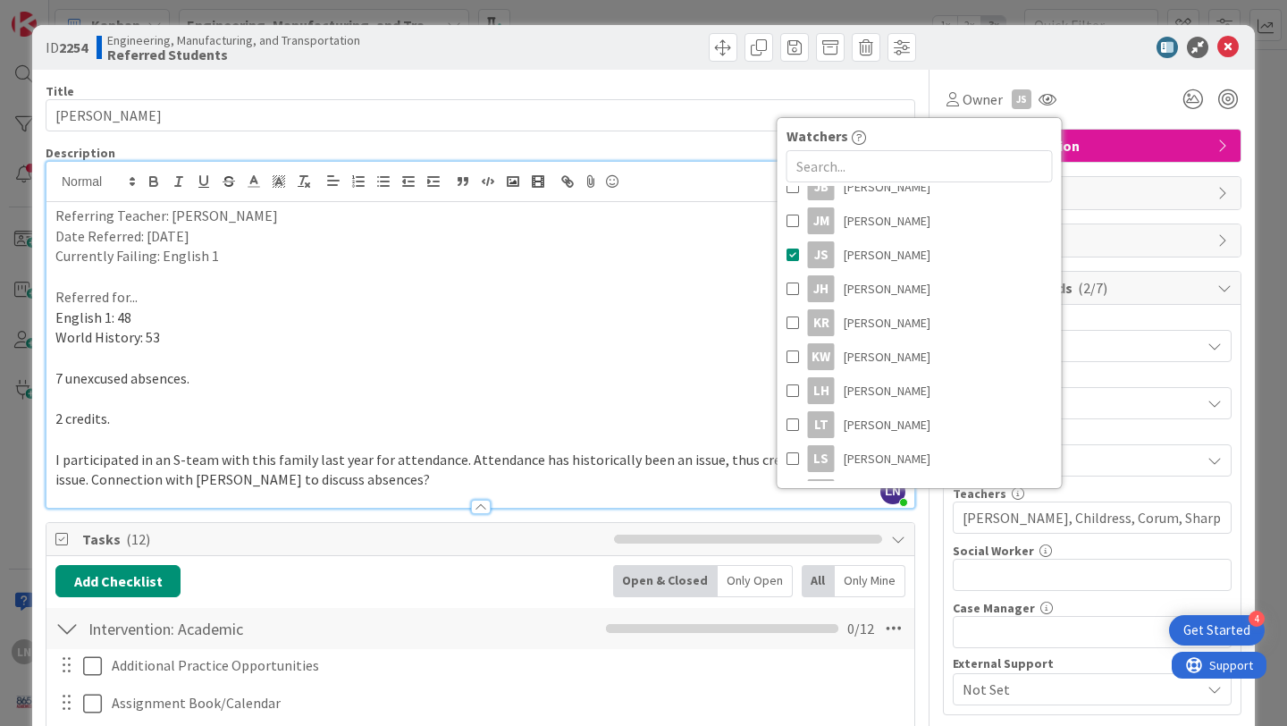
click at [1051, 47] on div at bounding box center [1083, 47] width 316 height 21
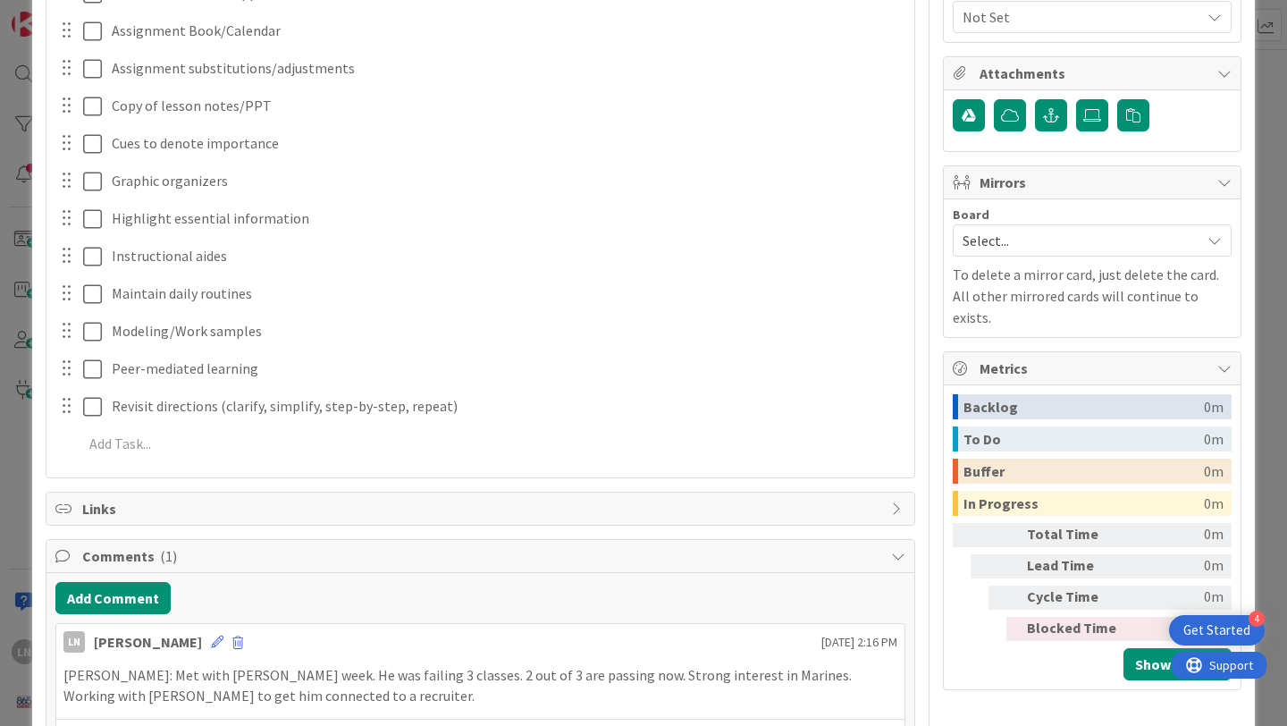
scroll to position [654, 0]
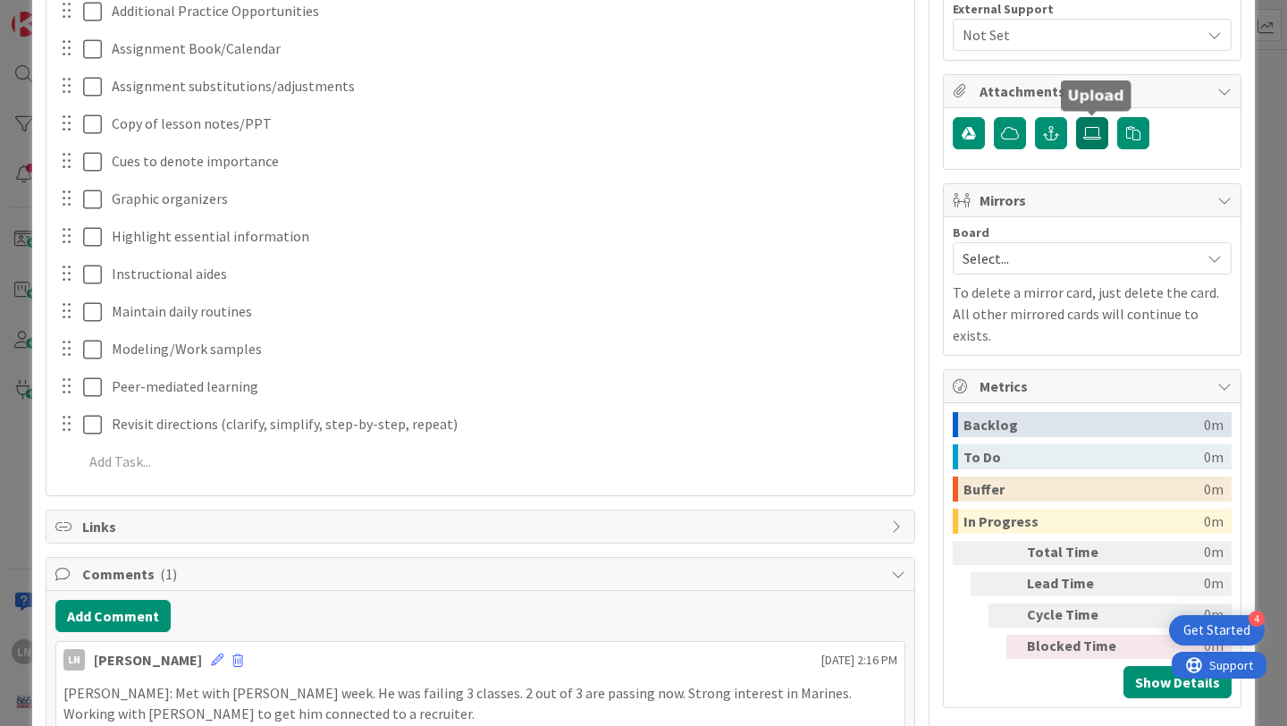
click at [1099, 137] on icon at bounding box center [1093, 133] width 18 height 14
click at [1076, 117] on input "file" at bounding box center [1076, 117] width 0 height 0
click at [1098, 139] on label at bounding box center [1092, 133] width 32 height 32
click at [1076, 117] on input "file" at bounding box center [1076, 117] width 0 height 0
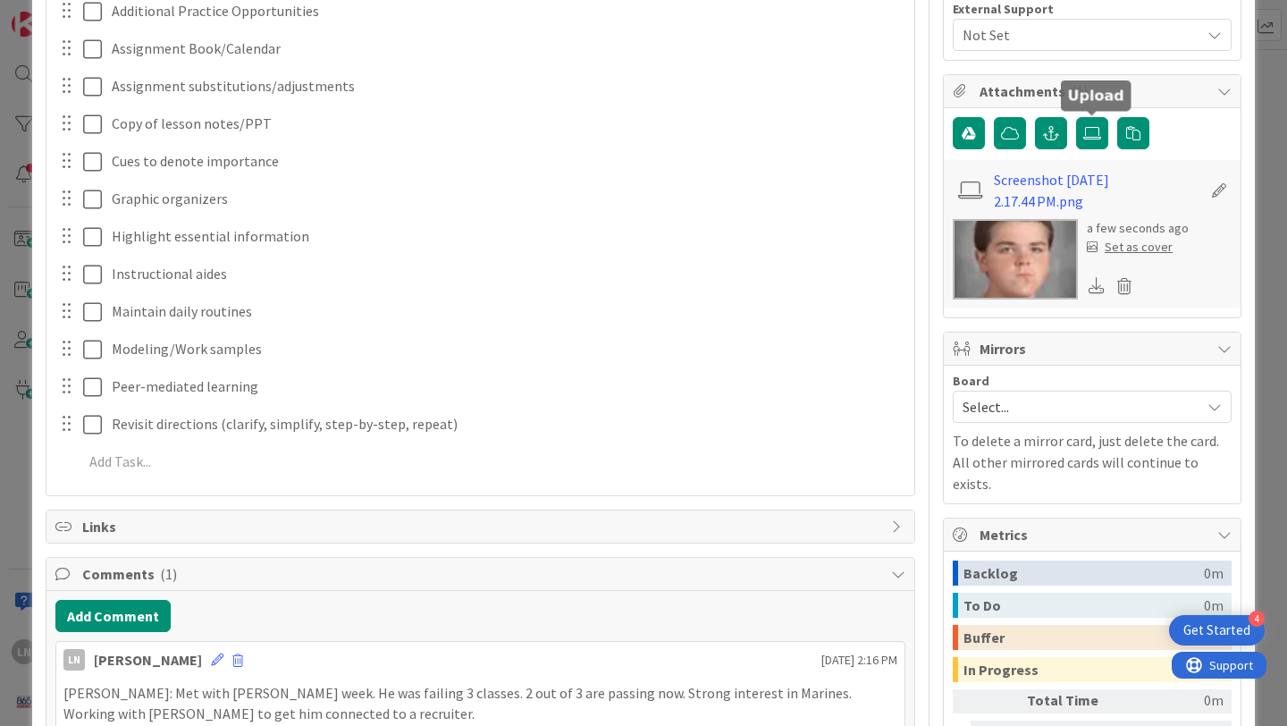
click at [1154, 249] on div "Set as cover" at bounding box center [1130, 247] width 86 height 19
click at [1133, 249] on div "Set as cover" at bounding box center [1130, 247] width 86 height 19
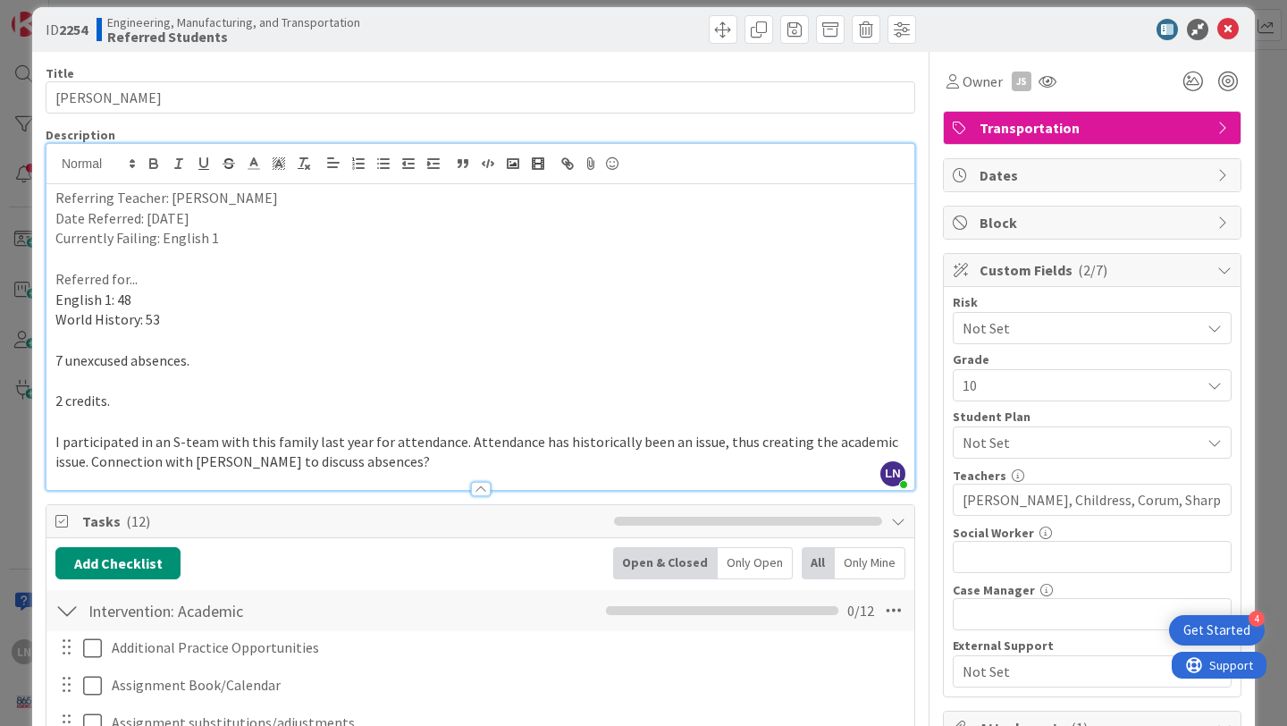
scroll to position [0, 0]
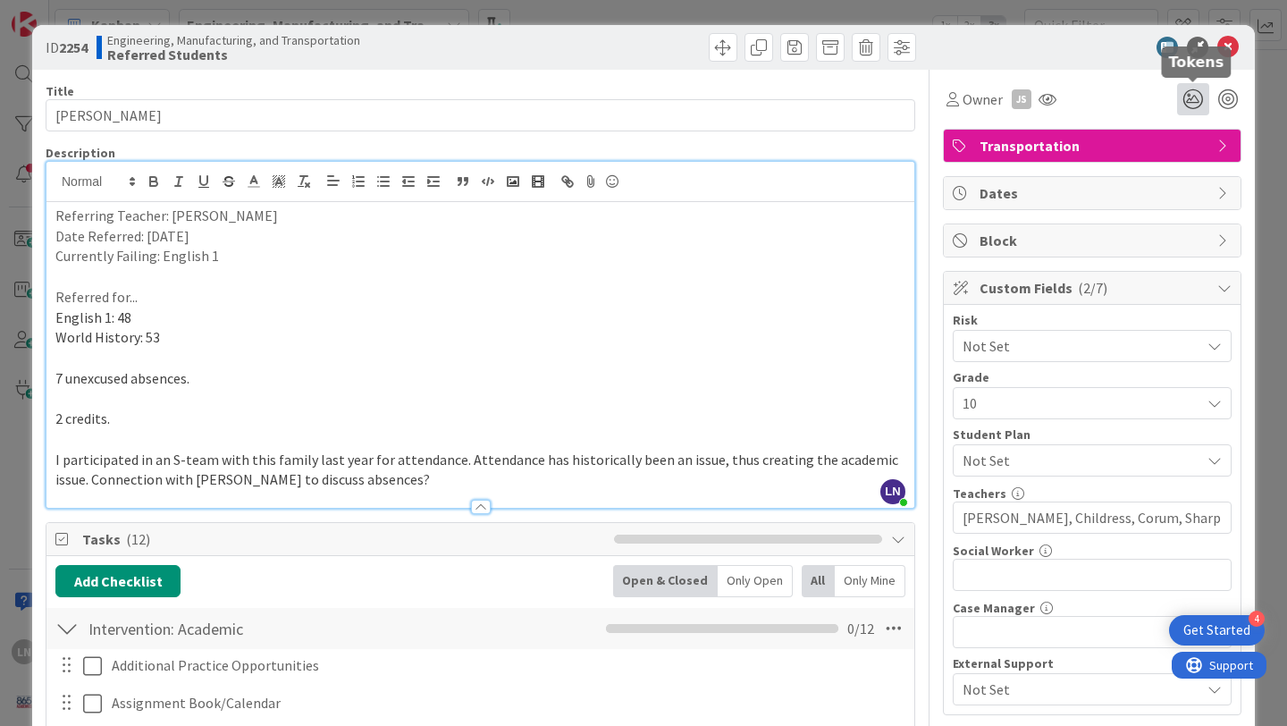
click at [1200, 97] on icon at bounding box center [1193, 99] width 32 height 32
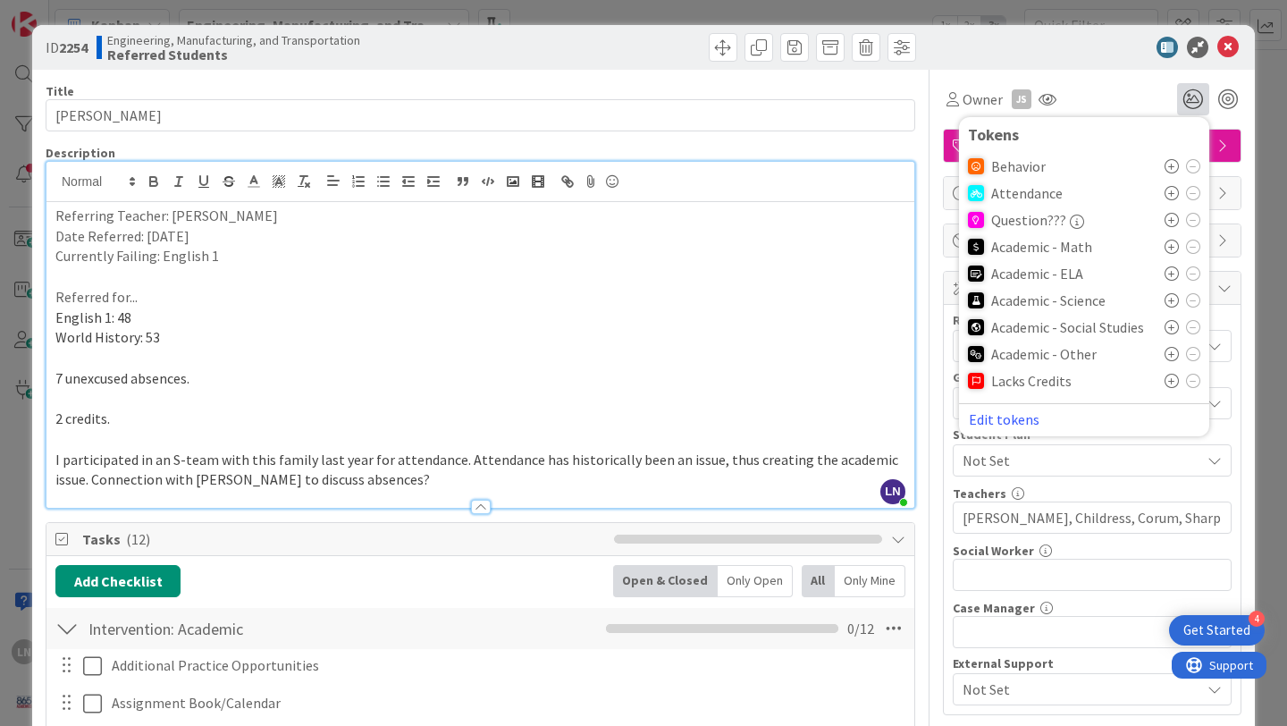
click at [1169, 274] on icon at bounding box center [1172, 273] width 14 height 14
click at [1084, 63] on div "ID 2254 Engineering, Manufacturing, and Transportation Referred Students" at bounding box center [643, 47] width 1223 height 45
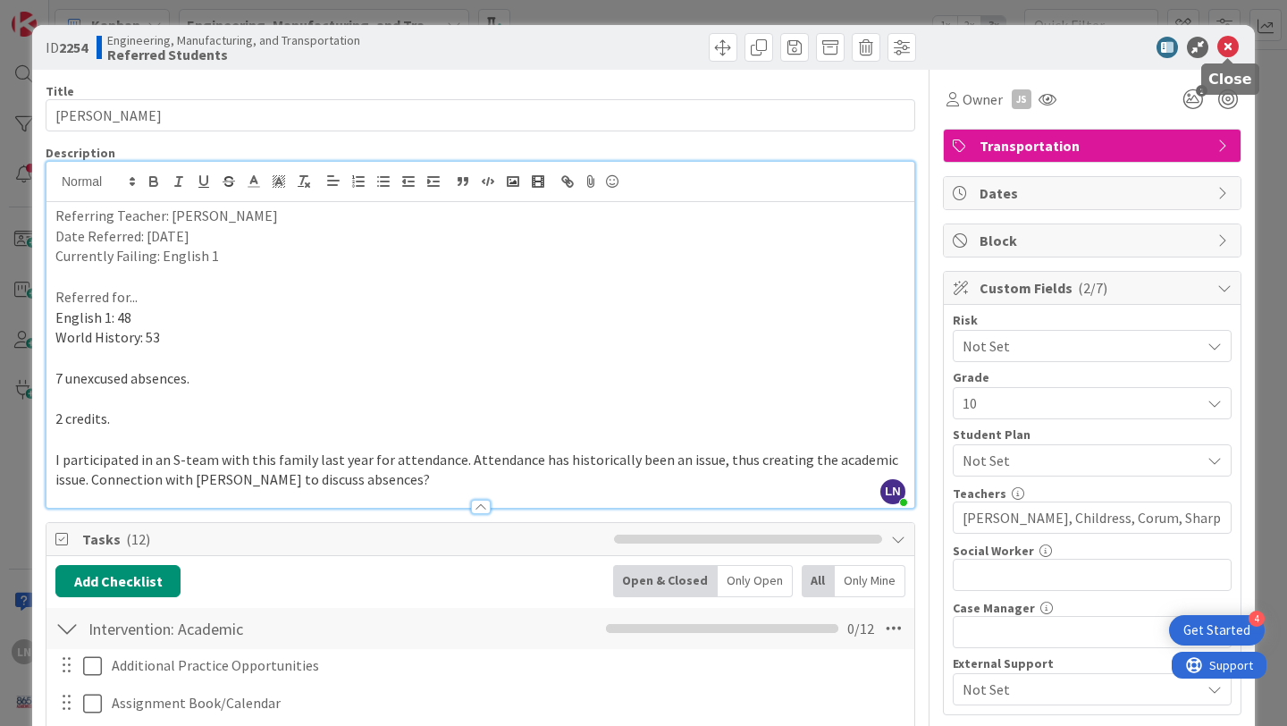
click at [1232, 48] on icon at bounding box center [1228, 47] width 21 height 21
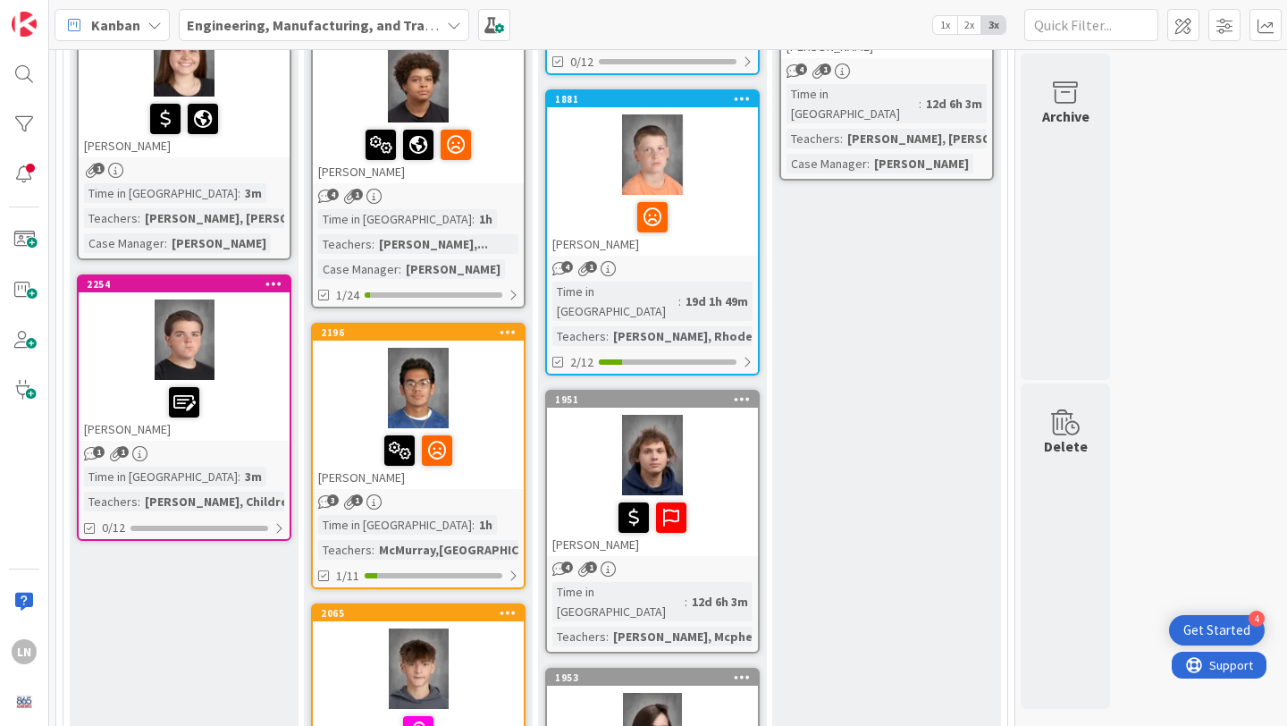
scroll to position [1171, 0]
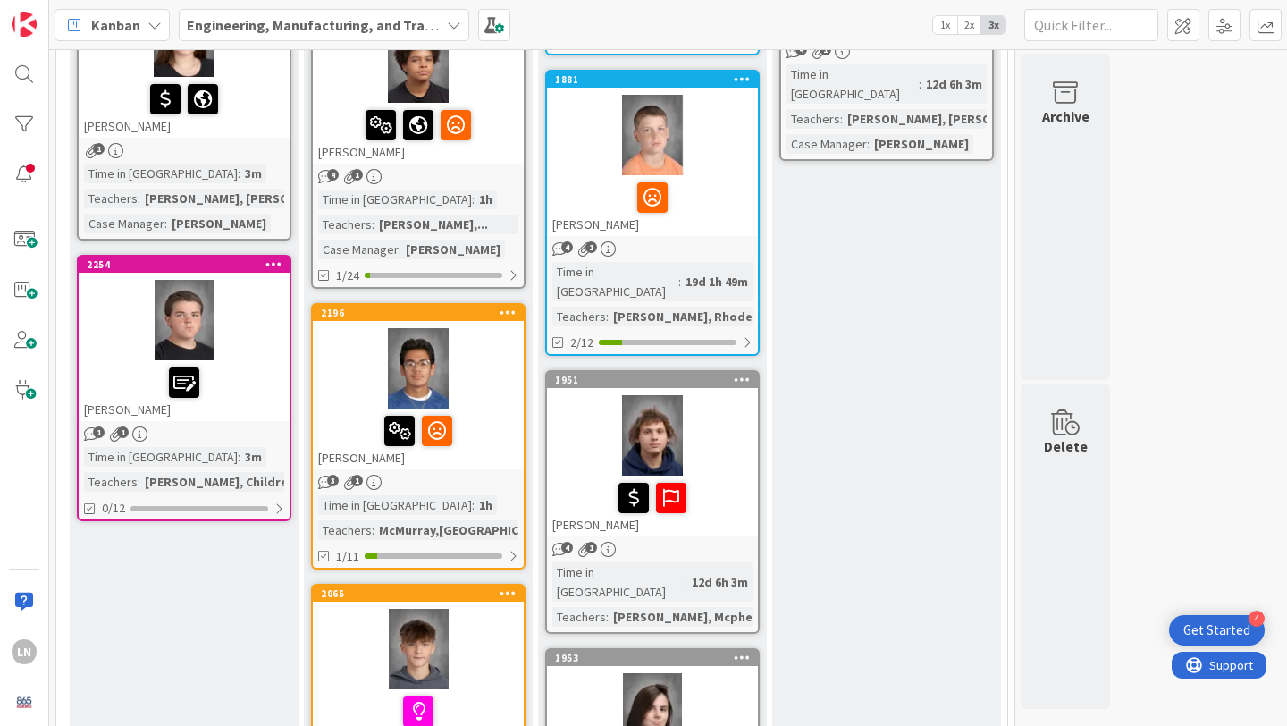
click at [259, 317] on div at bounding box center [184, 320] width 211 height 80
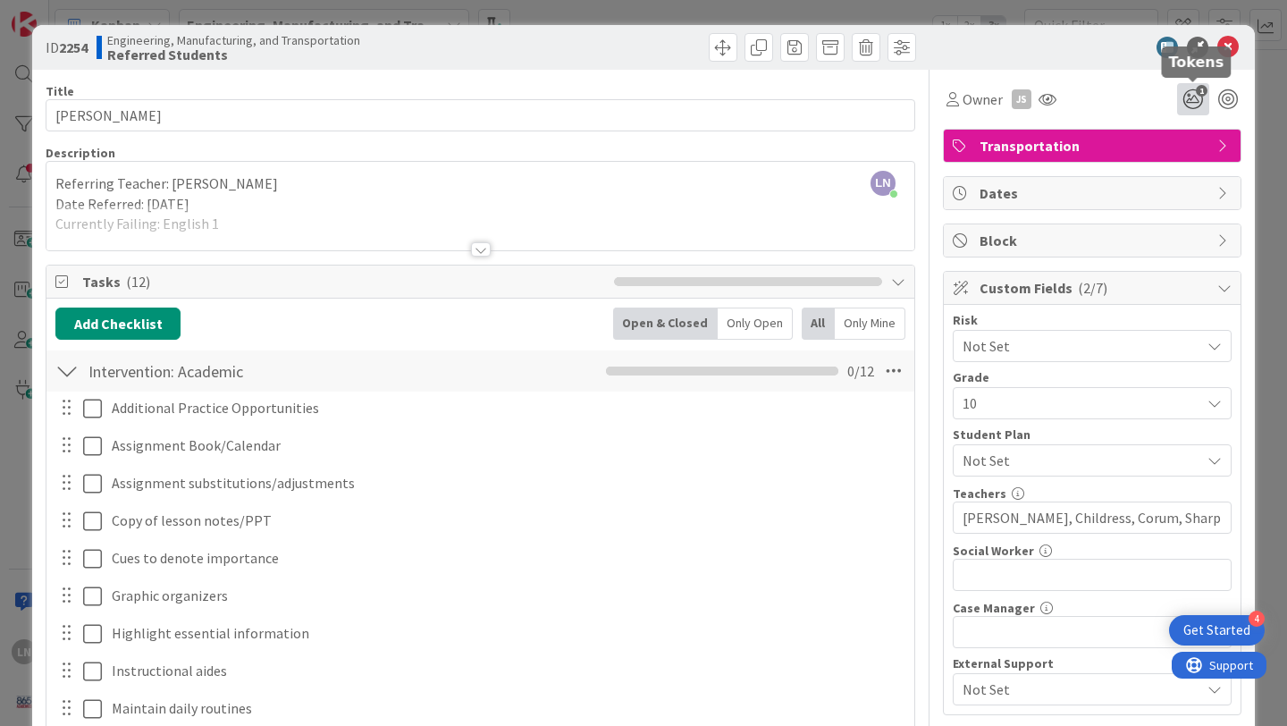
click at [1197, 104] on icon "1" at bounding box center [1193, 99] width 32 height 32
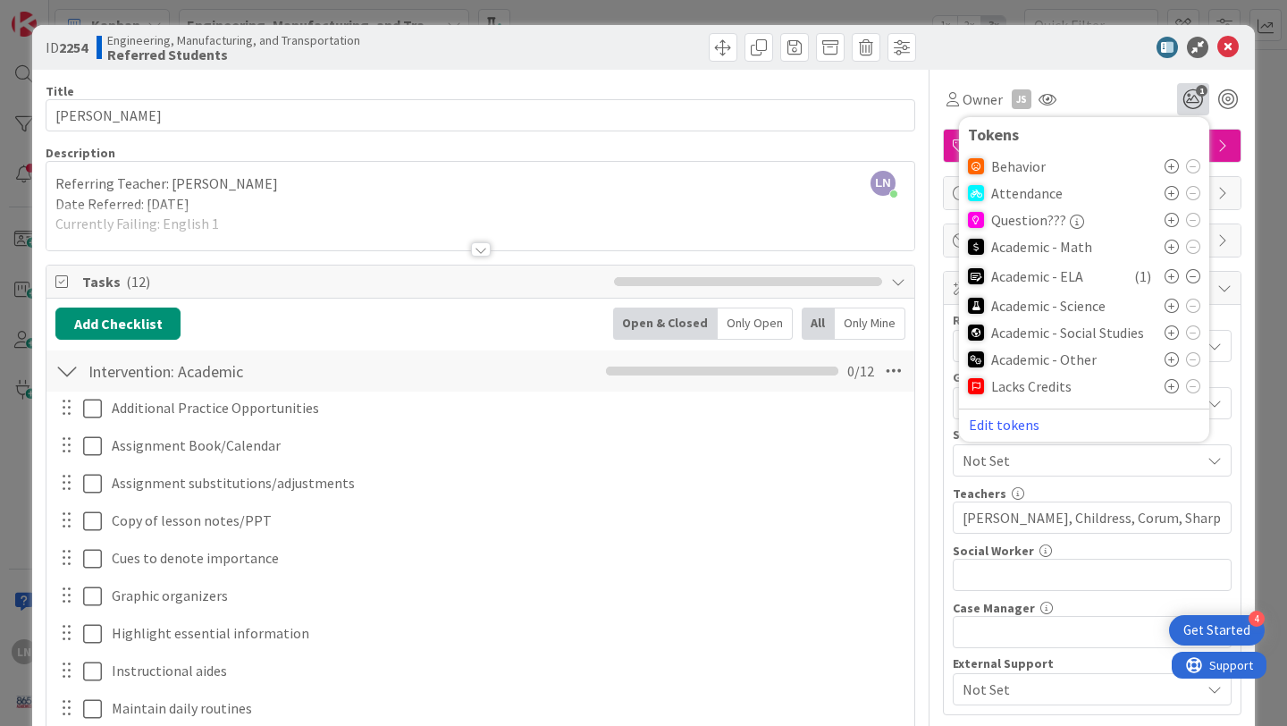
click at [1174, 192] on icon at bounding box center [1172, 193] width 14 height 14
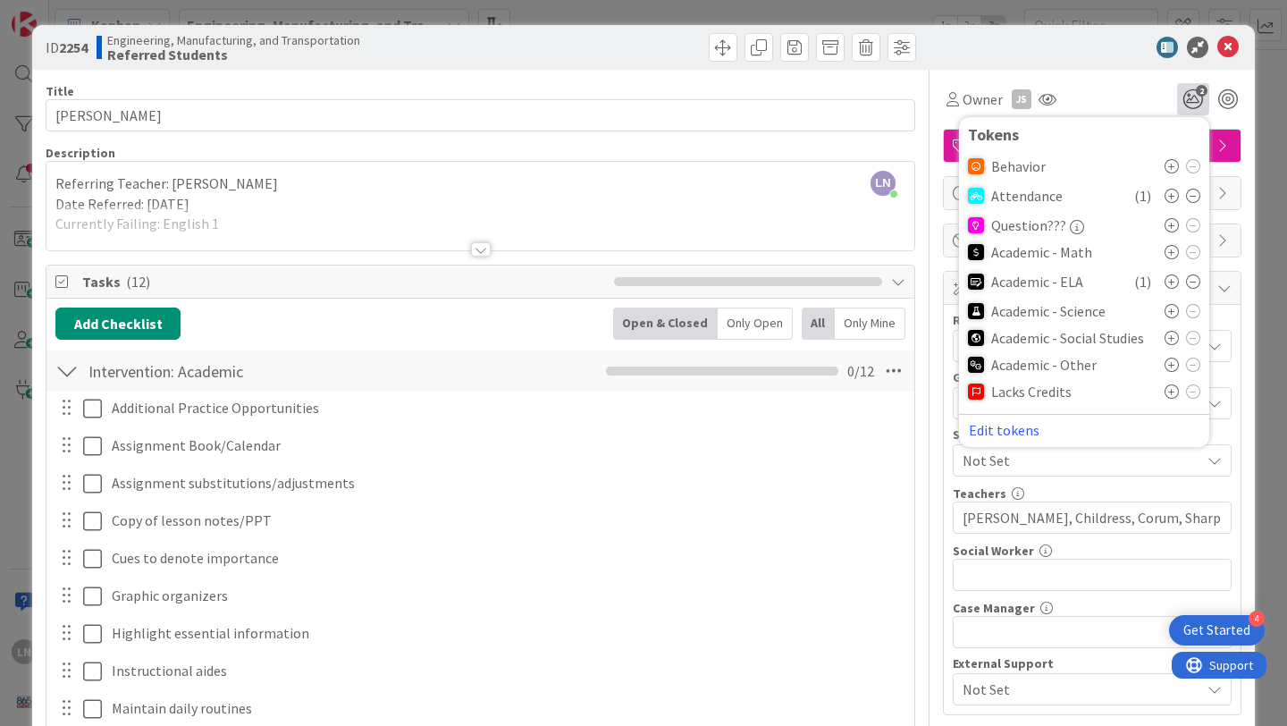
click at [1135, 76] on div "Owner JS 2 Tokens Behavior Attendance ( 1 ) Question??? Academic - Math Academi…" at bounding box center [1092, 93] width 299 height 46
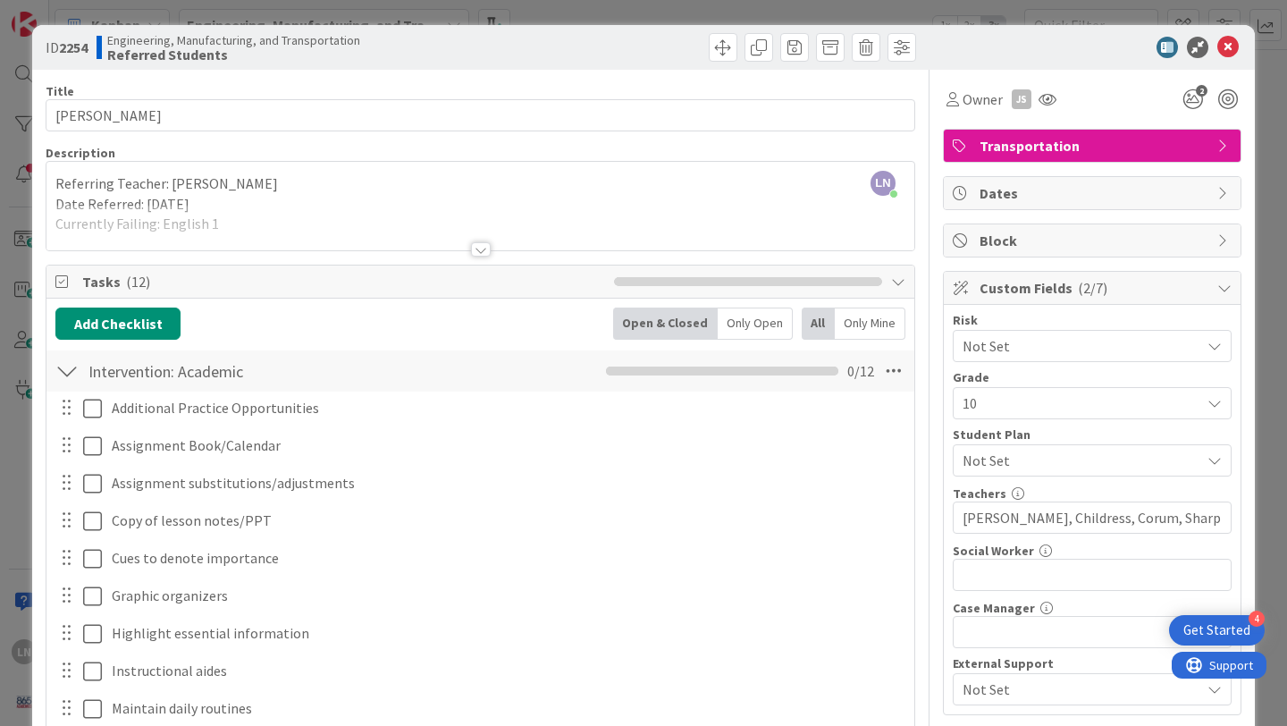
click at [1242, 42] on div "ID 2254 Engineering, Manufacturing, and Transportation Referred Students" at bounding box center [643, 47] width 1223 height 45
click at [1230, 43] on icon at bounding box center [1228, 47] width 21 height 21
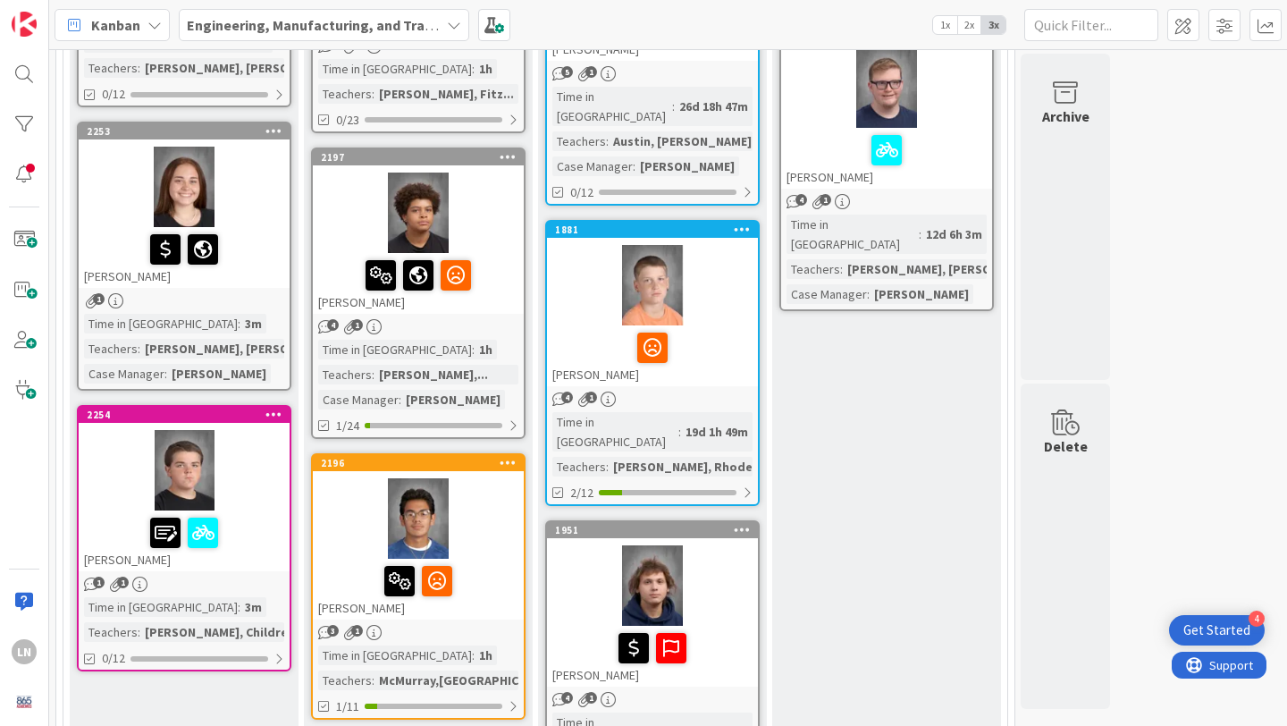
scroll to position [1079, 0]
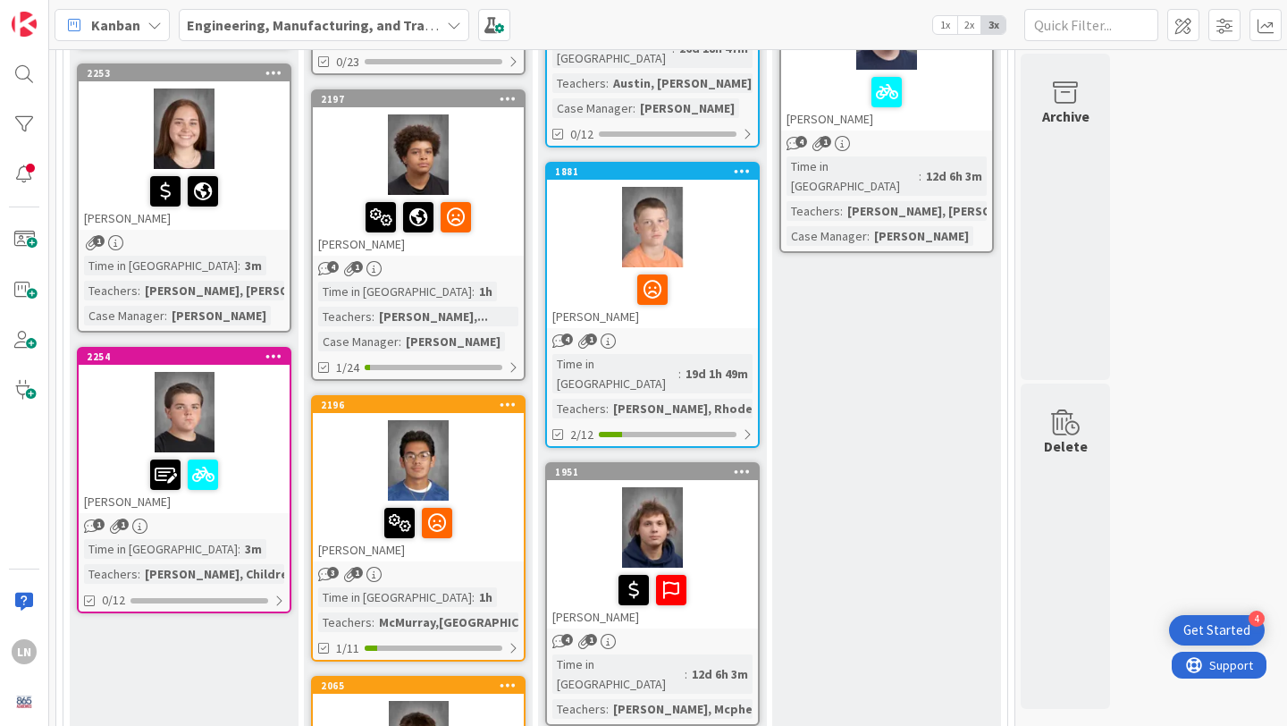
click at [236, 427] on div at bounding box center [184, 412] width 211 height 80
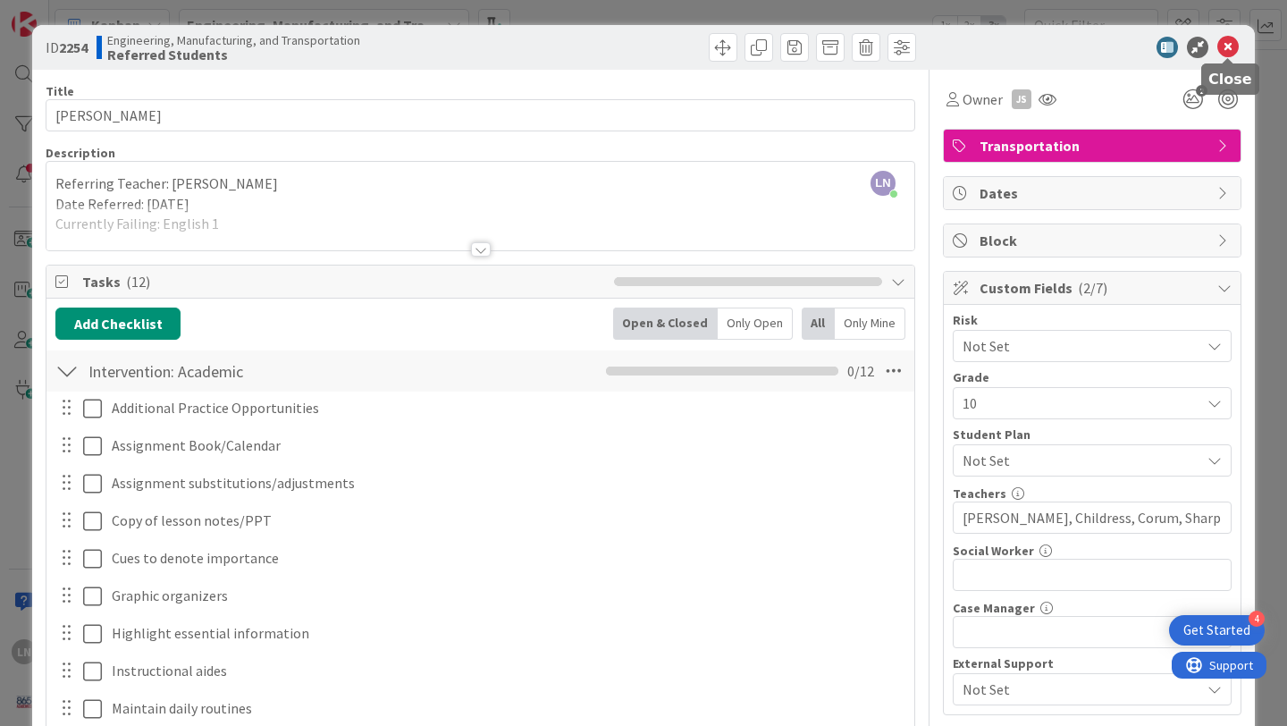
click at [1228, 48] on icon at bounding box center [1228, 47] width 21 height 21
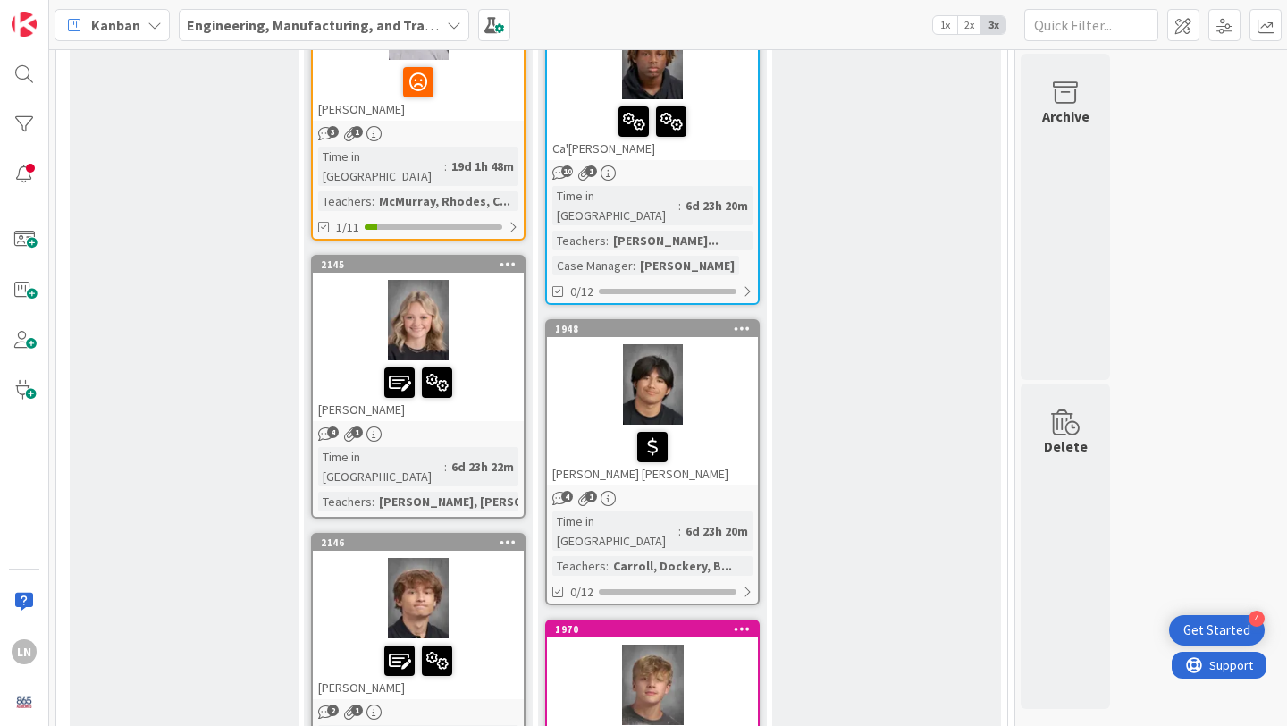
scroll to position [2152, 0]
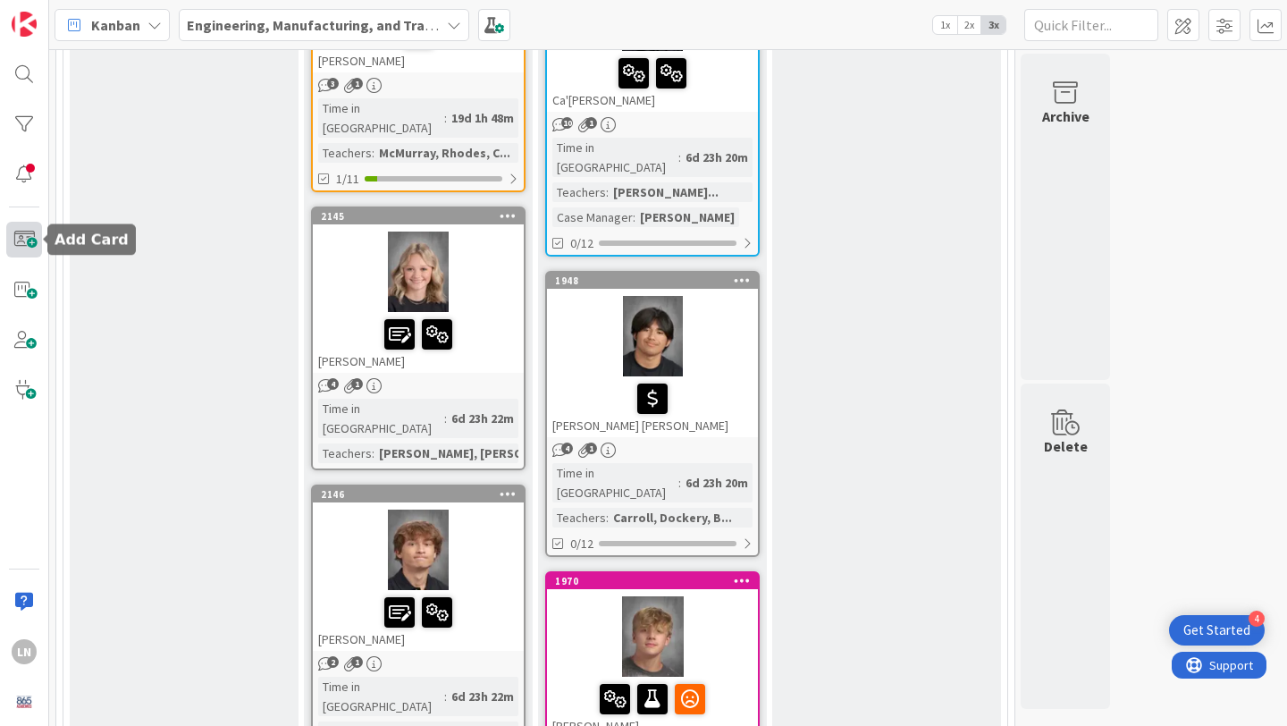
click at [34, 240] on span at bounding box center [24, 240] width 36 height 36
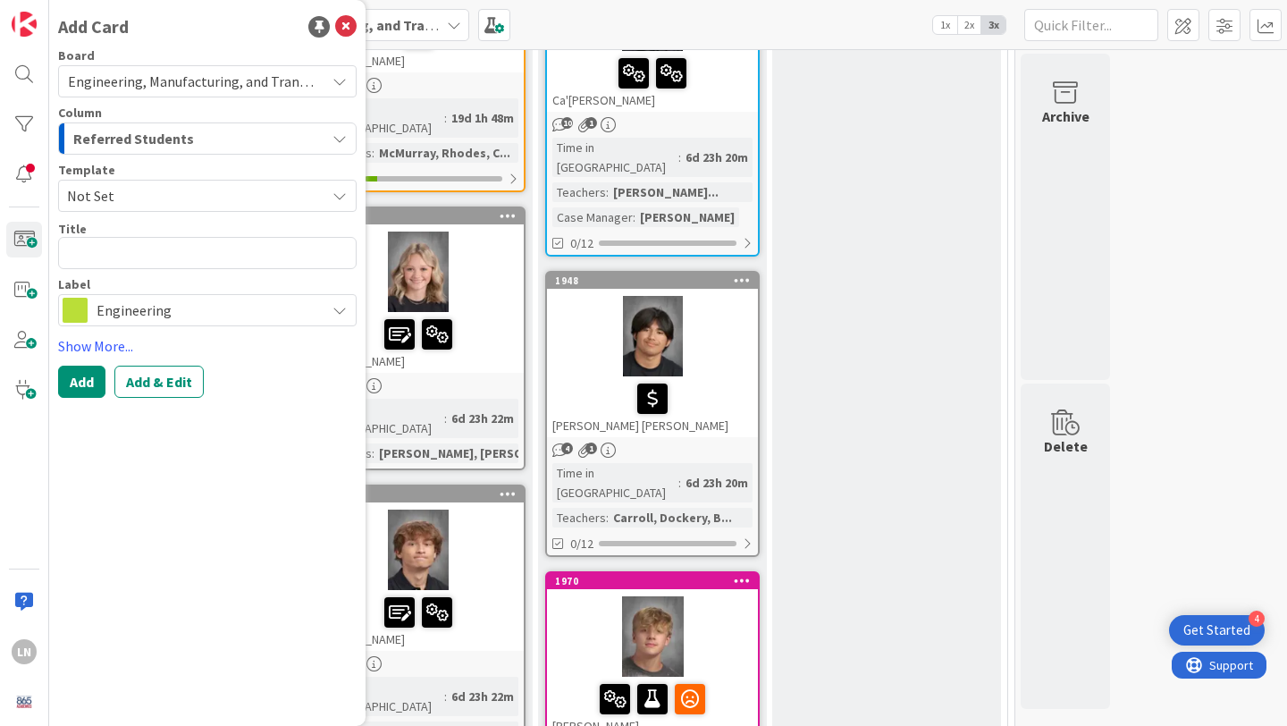
click at [153, 185] on span "Not Set" at bounding box center [189, 195] width 245 height 23
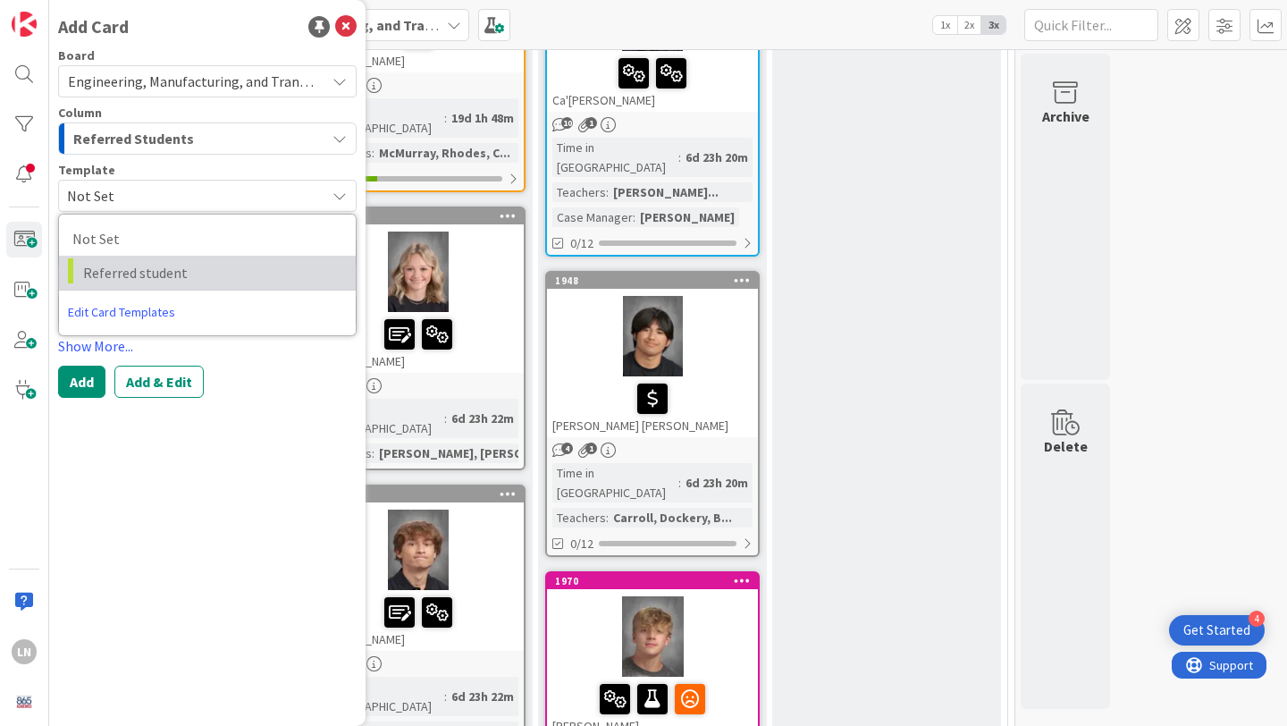
click at [150, 259] on link "Referred student" at bounding box center [207, 273] width 297 height 34
type textarea "x"
type textarea "Referred student"
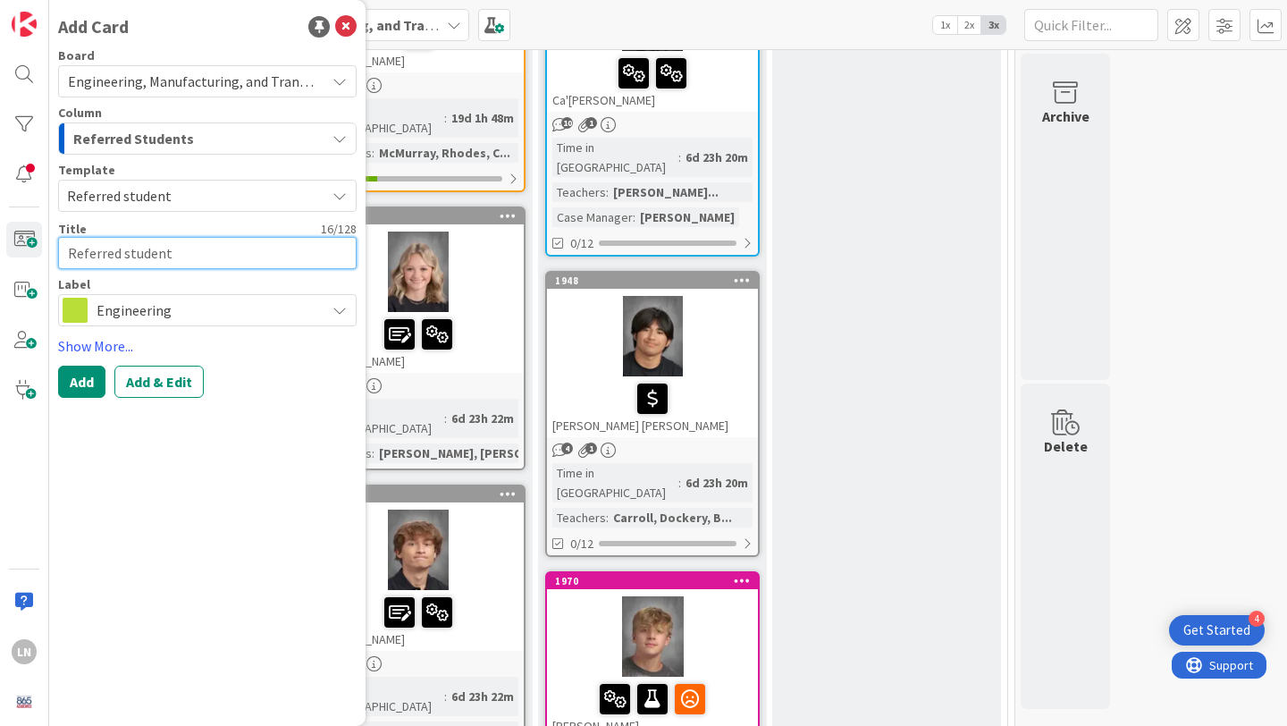
click at [131, 253] on textarea "Referred student" at bounding box center [207, 253] width 299 height 32
click at [131, 257] on textarea "Referred student" at bounding box center [207, 253] width 299 height 32
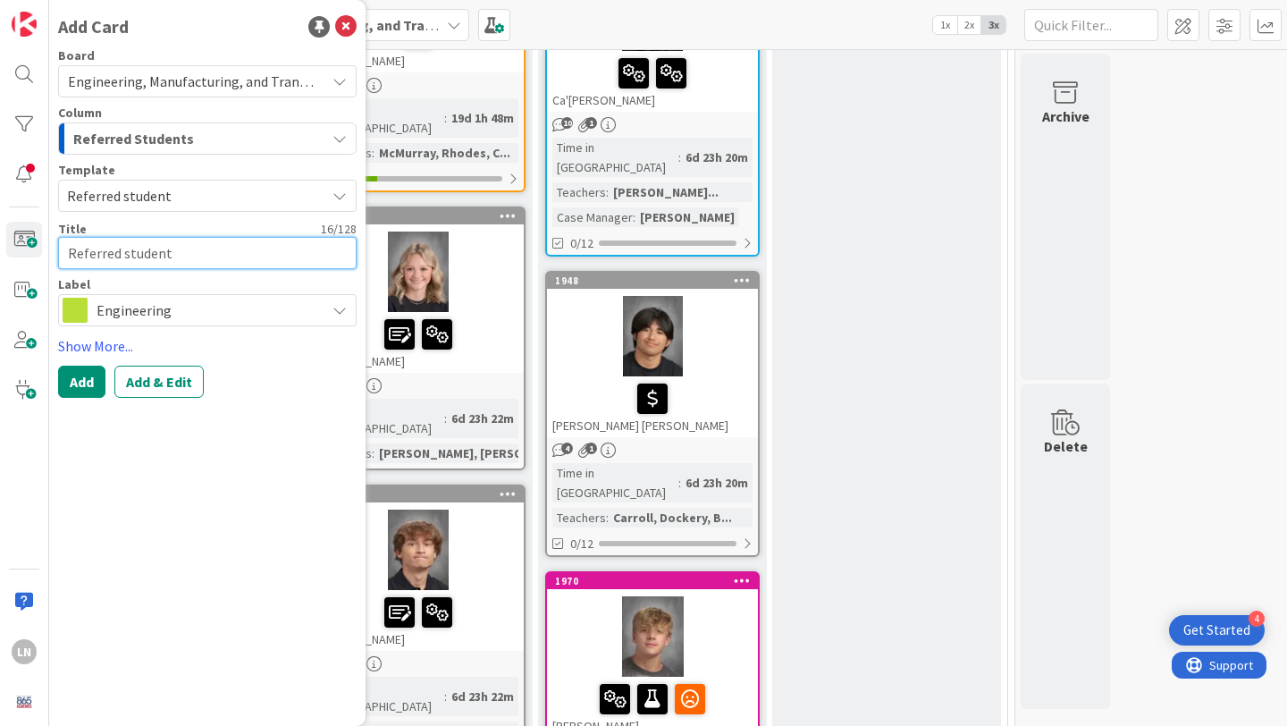
click at [131, 257] on textarea "Referred student" at bounding box center [207, 253] width 299 height 32
type textarea "x"
type textarea "H"
type textarea "x"
type textarea "Hal"
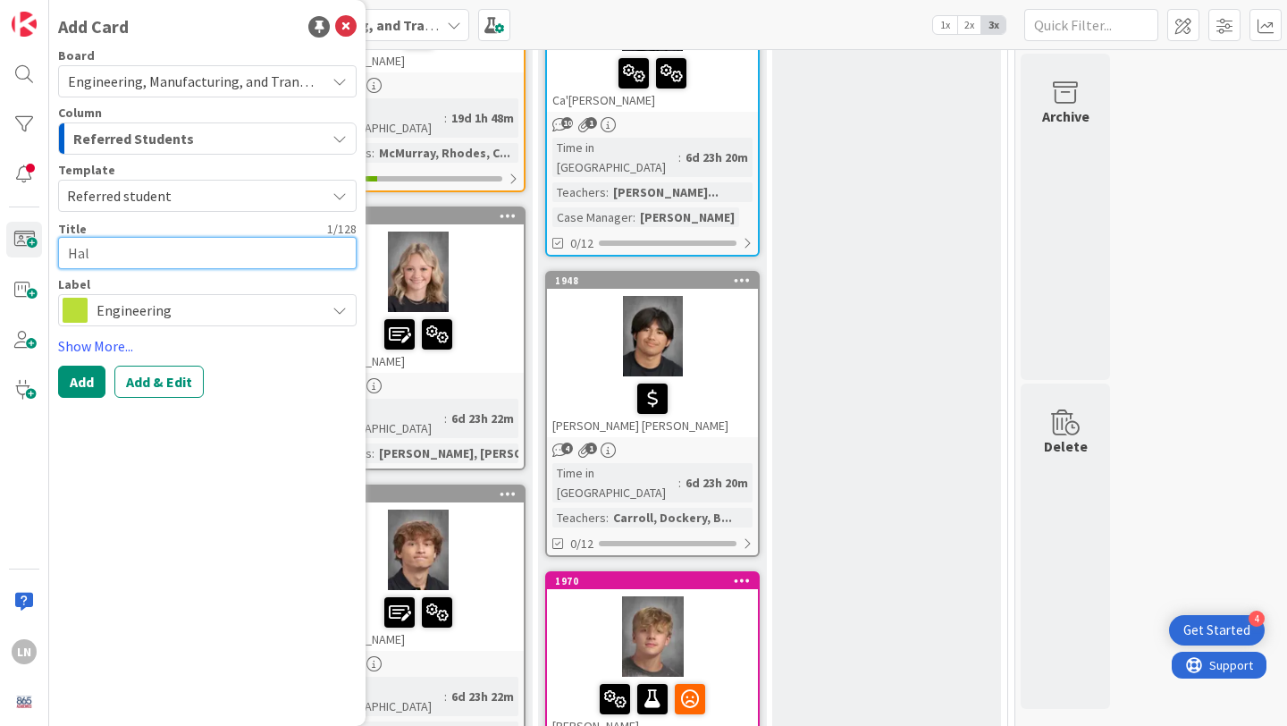
type textarea "x"
type textarea "Hall"
type textarea "x"
type textarea "Halli"
type textarea "x"
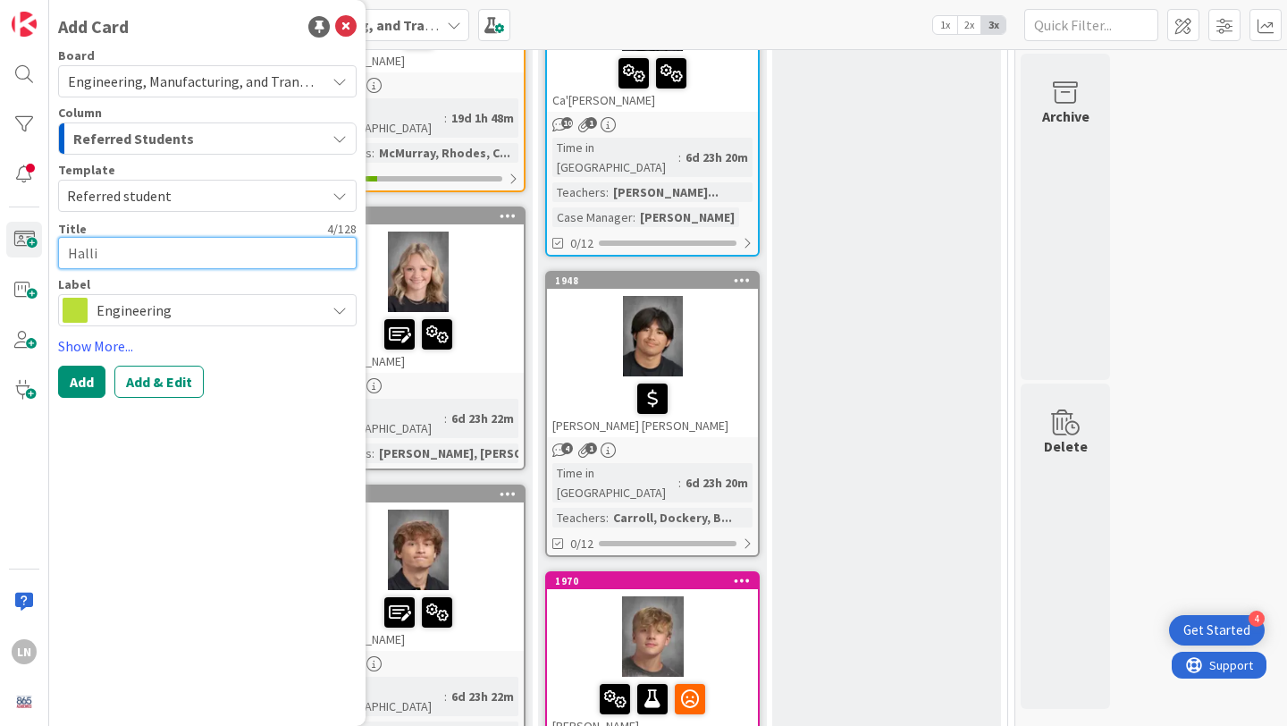
type textarea "[PERSON_NAME]"
type textarea "x"
type textarea "[PERSON_NAME]"
type textarea "x"
type textarea "[PERSON_NAME] C"
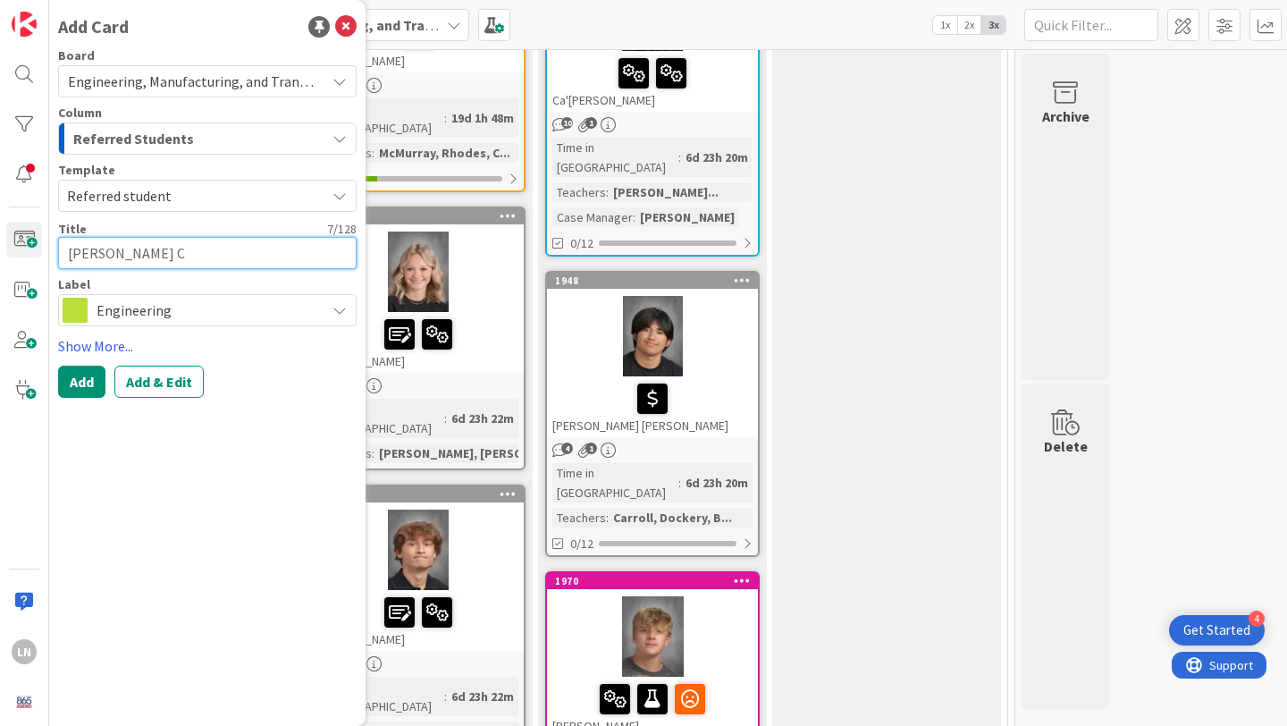
type textarea "x"
type textarea "[PERSON_NAME] Ca"
type textarea "x"
type textarea "[PERSON_NAME] Car"
type textarea "x"
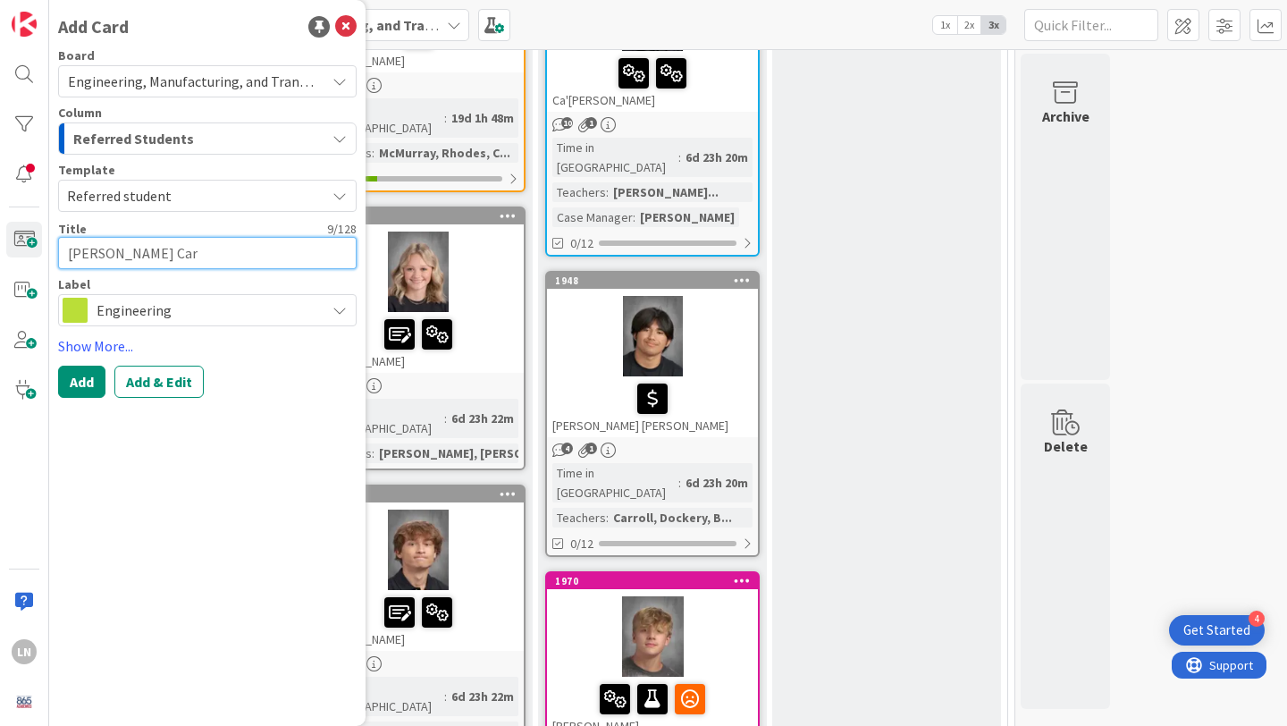
type textarea "Hallie Carm"
type textarea "x"
type textarea "[PERSON_NAME]"
type textarea "x"
type textarea "[PERSON_NAME]"
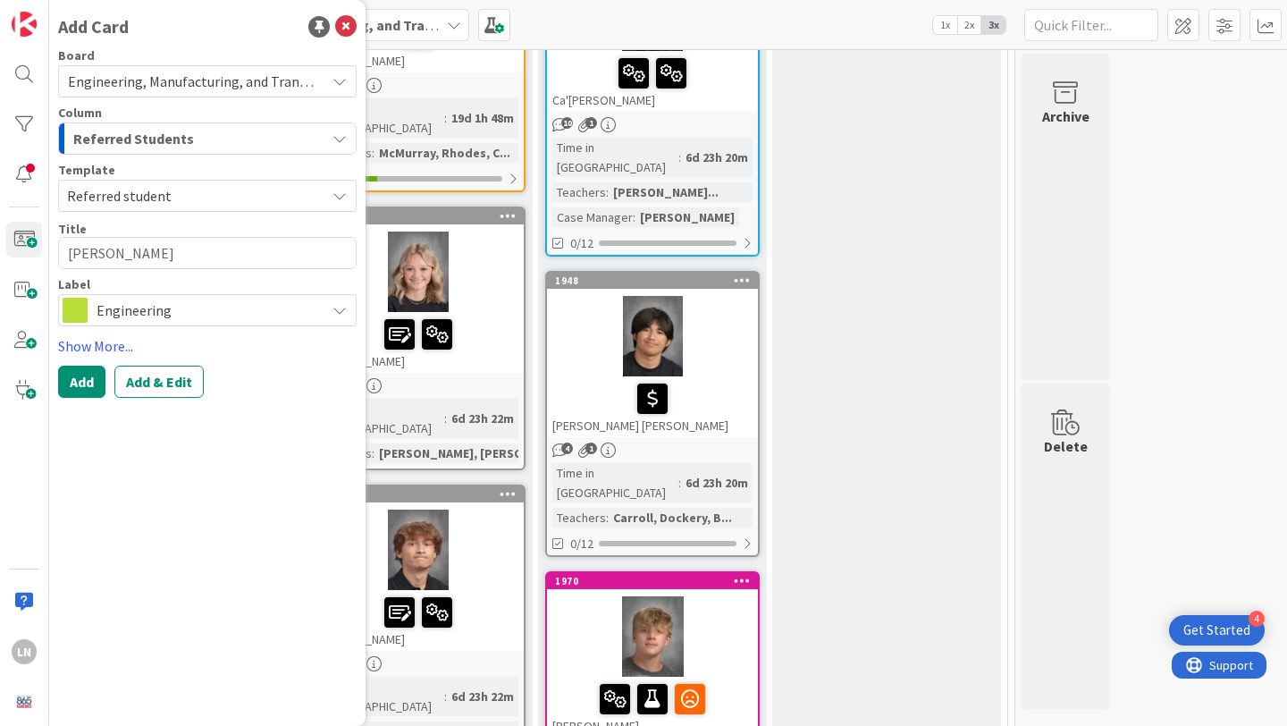
click at [174, 306] on span "Engineering" at bounding box center [207, 310] width 220 height 25
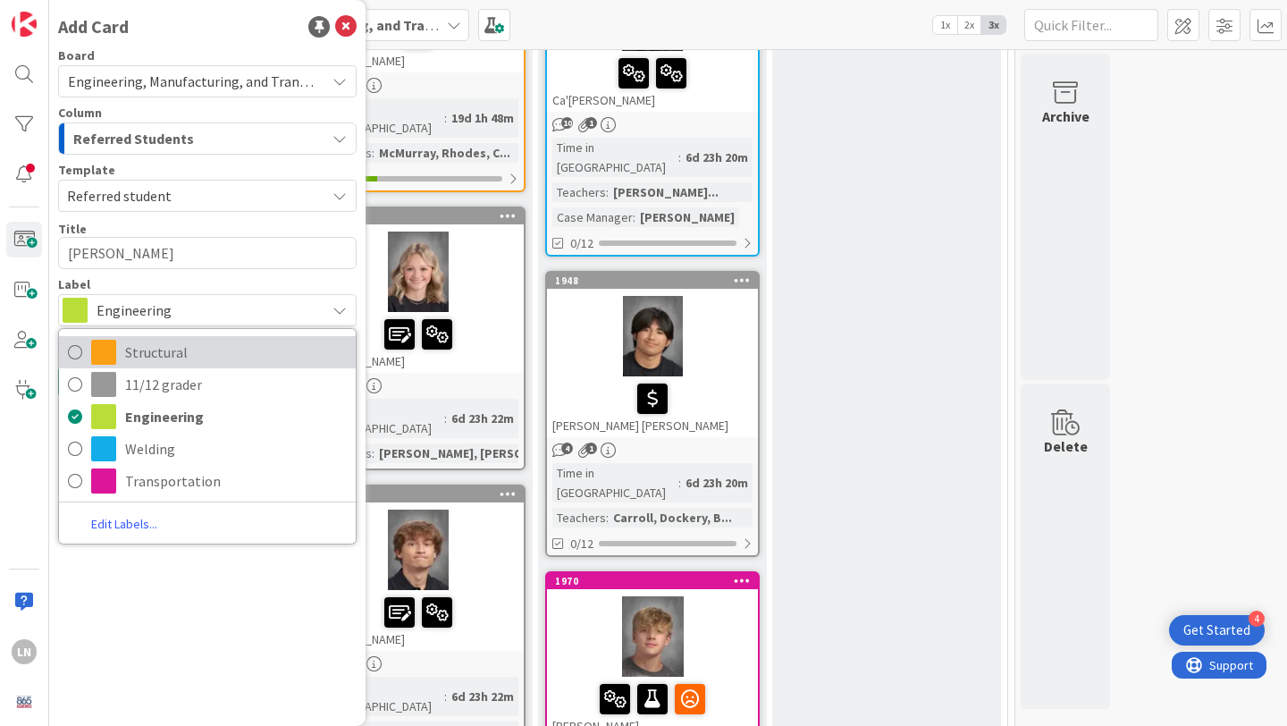
click at [150, 349] on span "Structural" at bounding box center [236, 352] width 222 height 27
type textarea "x"
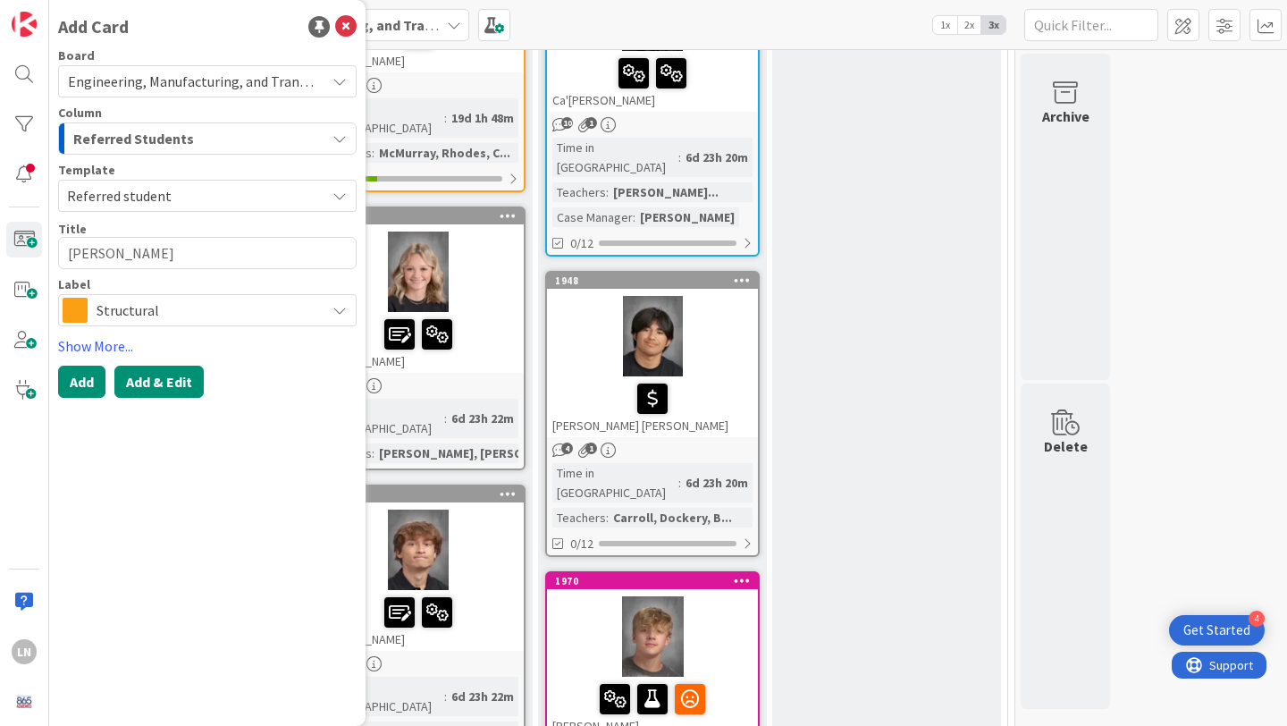
click at [158, 384] on button "Add & Edit" at bounding box center [158, 382] width 89 height 32
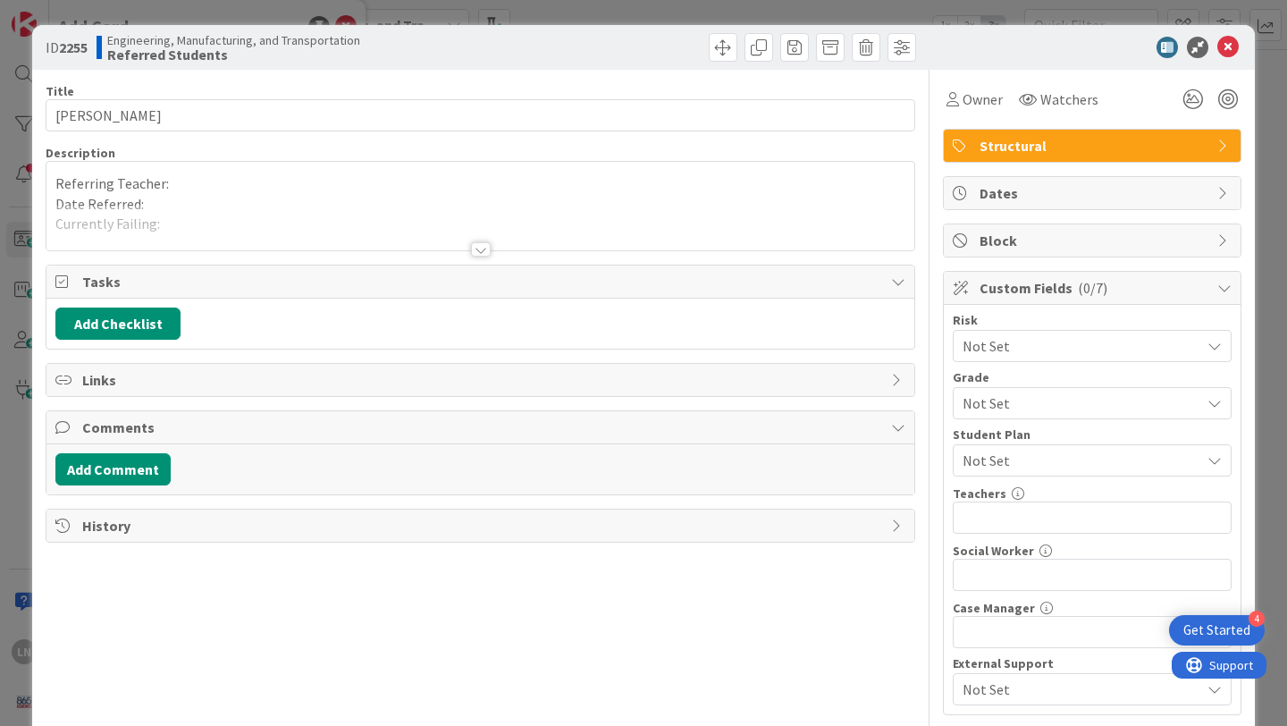
click at [222, 187] on div "Referring Teacher: Date Referred: Currently Failing: Referred for... -" at bounding box center [480, 206] width 868 height 89
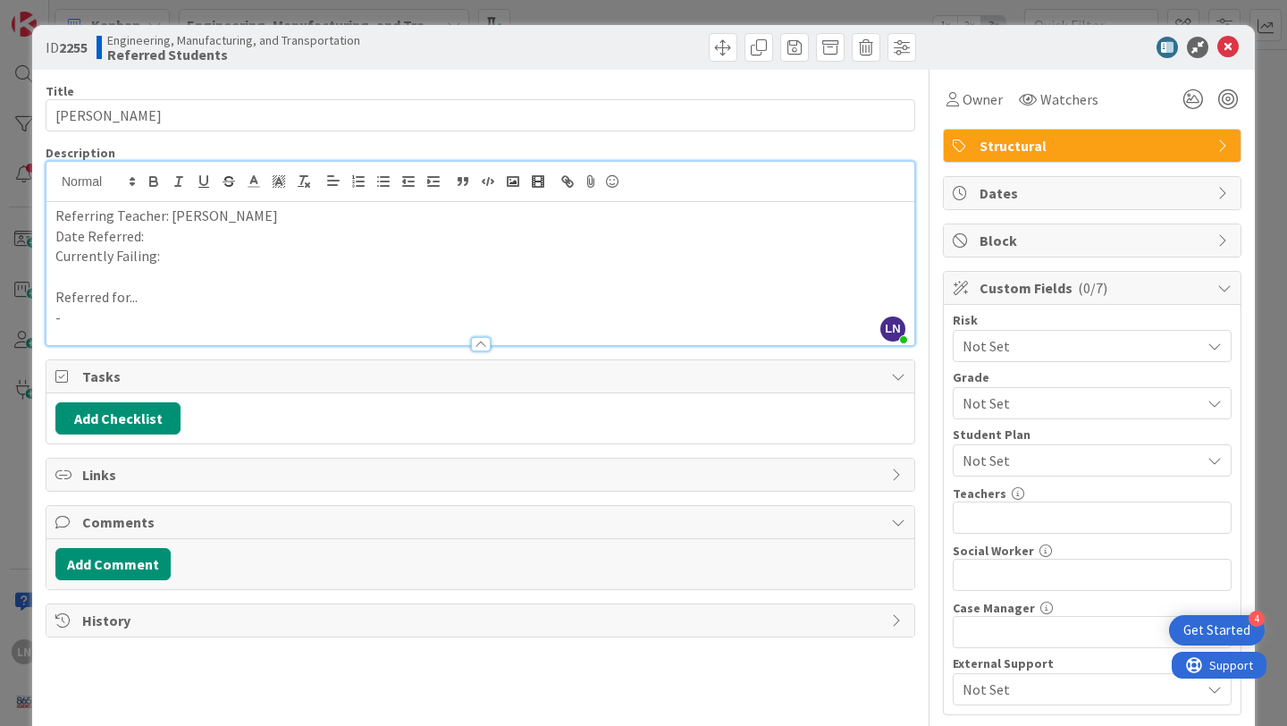
click at [234, 234] on p "Date Referred:" at bounding box center [480, 236] width 850 height 21
click at [283, 255] on p "Currently Failing:" at bounding box center [480, 256] width 850 height 21
click at [170, 302] on p "Referred for..." at bounding box center [480, 297] width 850 height 21
click at [104, 323] on p "-" at bounding box center [480, 318] width 850 height 21
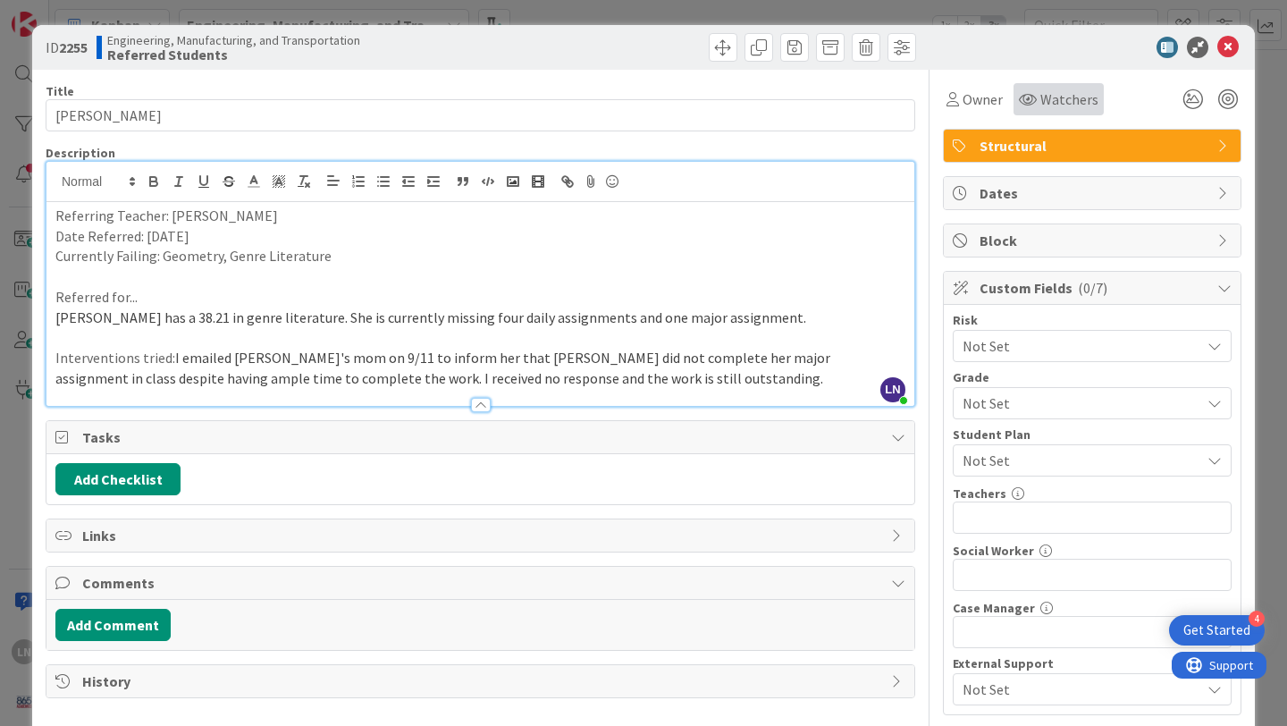
click at [1084, 98] on span "Watchers" at bounding box center [1070, 99] width 58 height 21
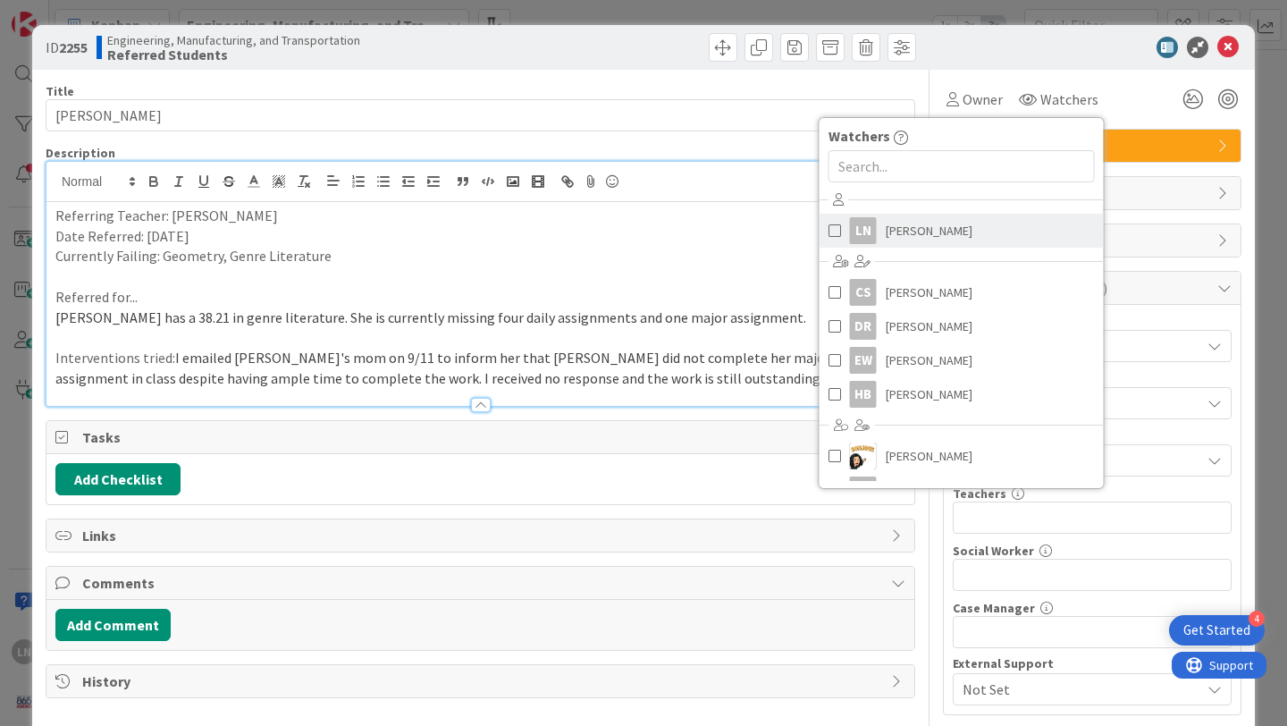
click at [834, 235] on span at bounding box center [835, 230] width 13 height 27
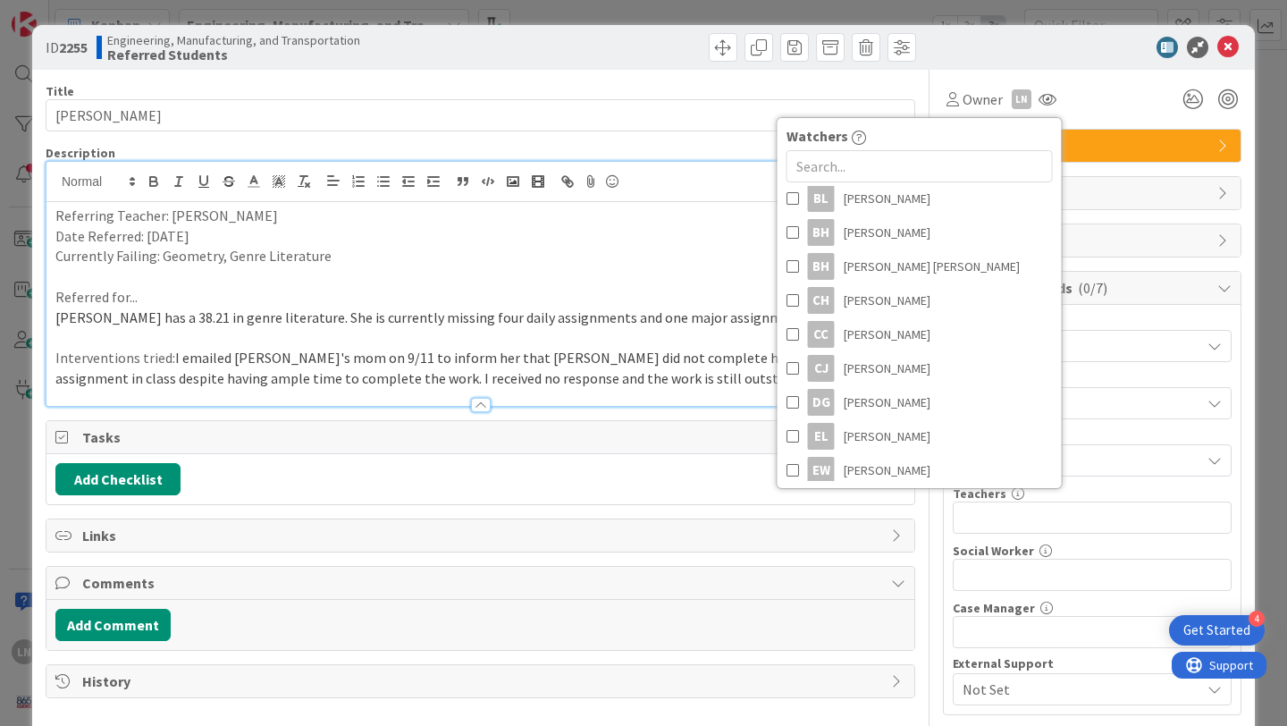
scroll to position [328, 0]
click at [792, 228] on span at bounding box center [793, 229] width 13 height 27
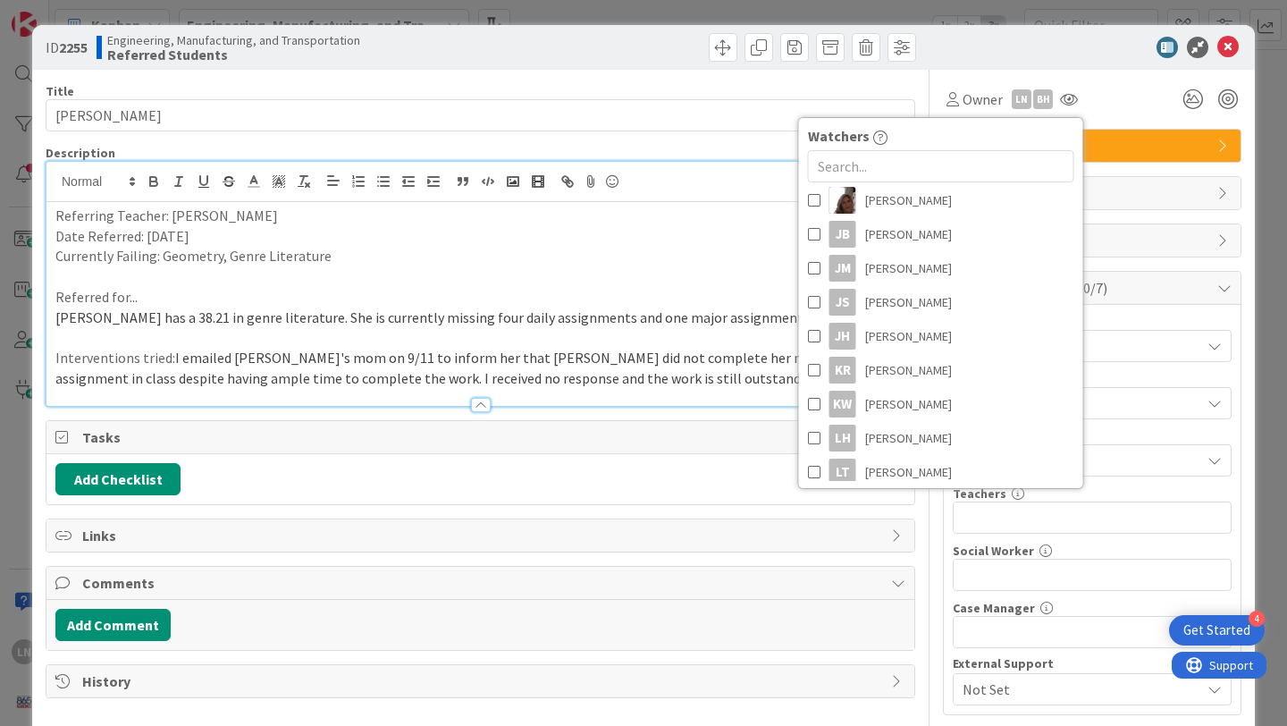
scroll to position [736, 0]
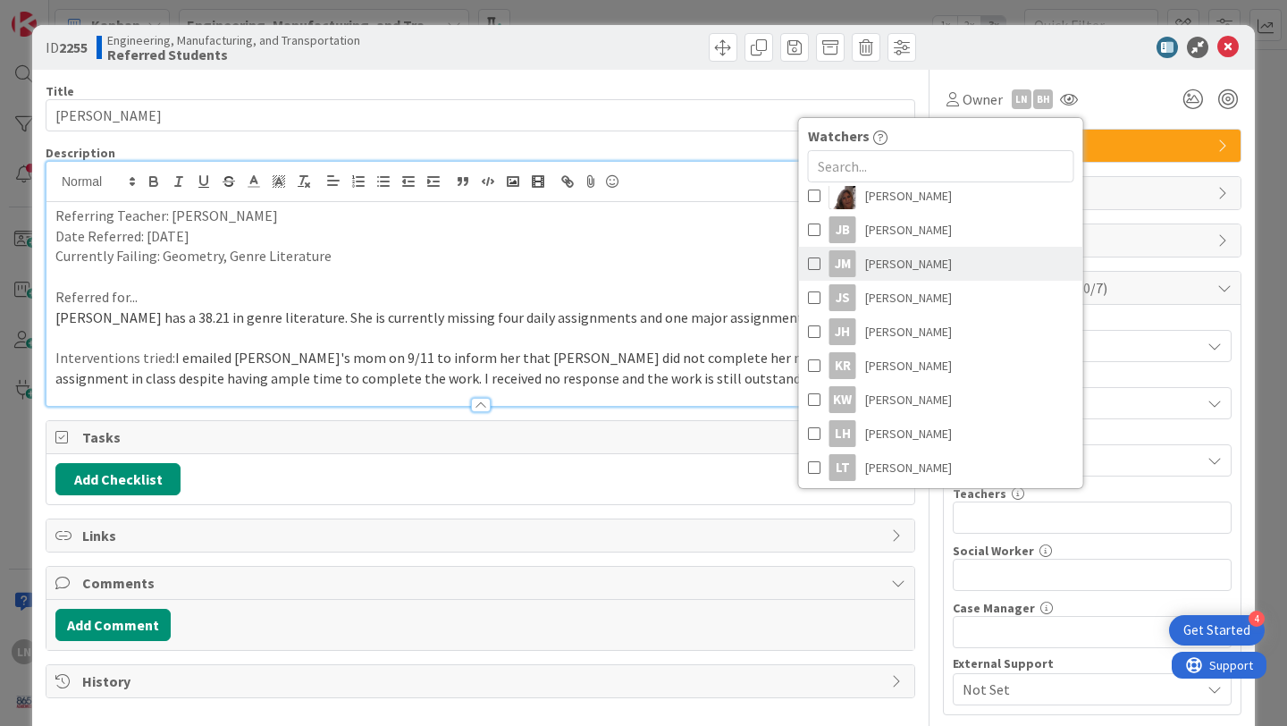
click at [816, 263] on span at bounding box center [814, 263] width 13 height 27
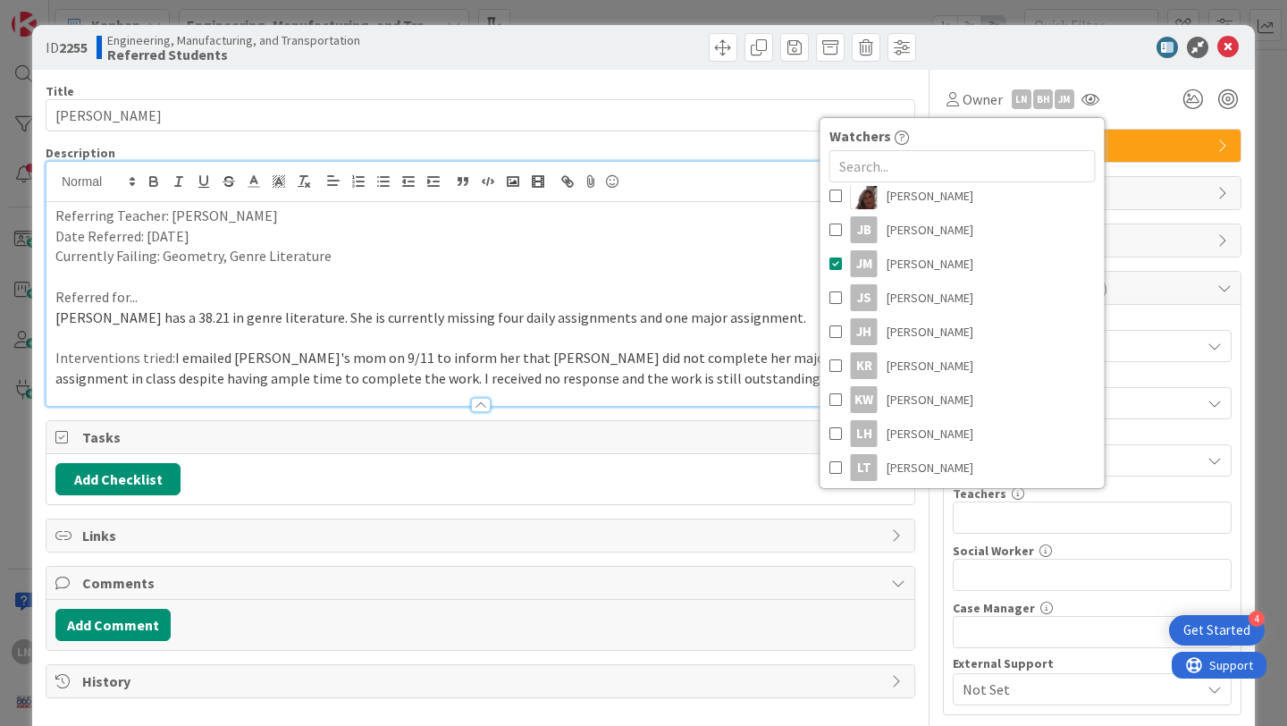
click at [1017, 51] on div at bounding box center [1083, 47] width 316 height 21
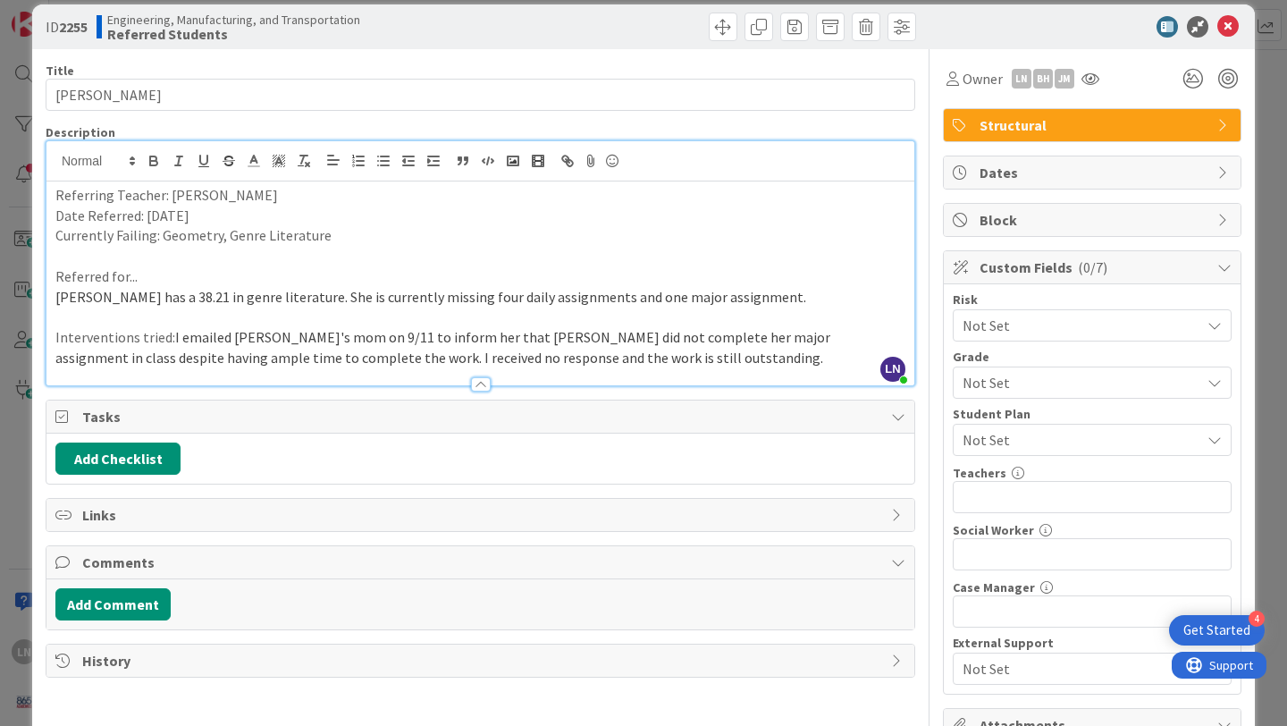
scroll to position [1, 0]
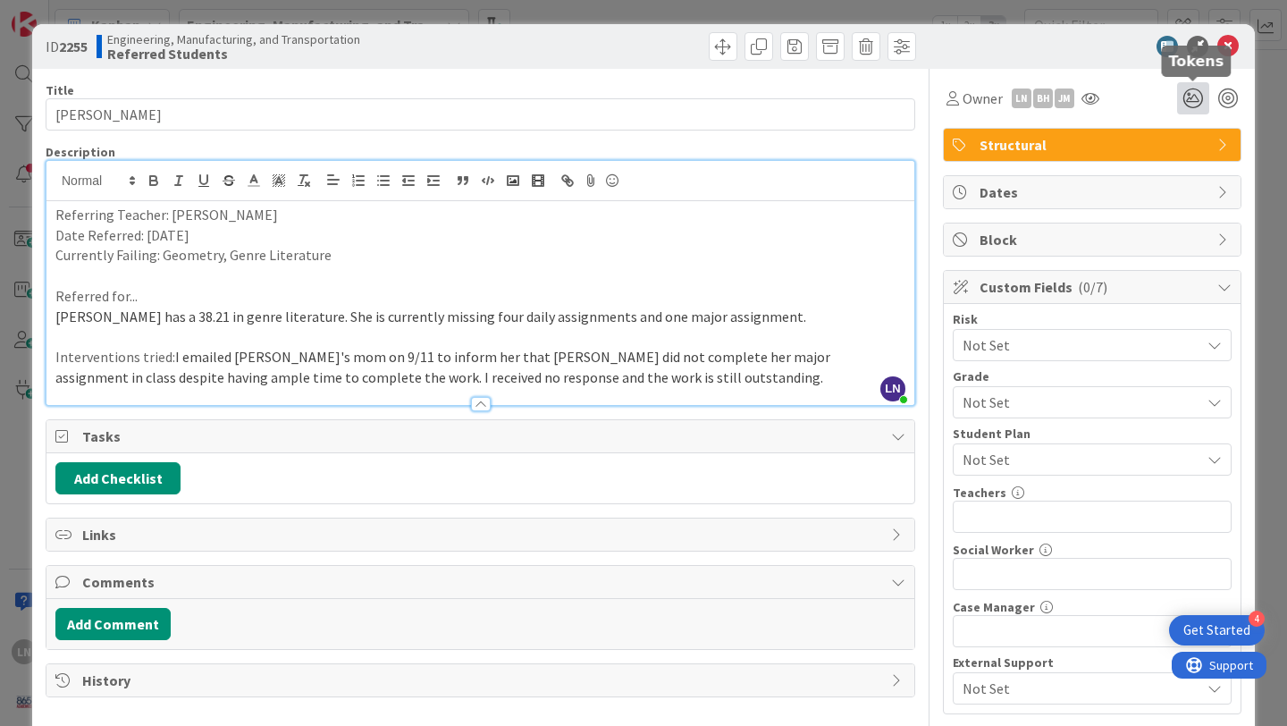
click at [1200, 101] on icon at bounding box center [1193, 98] width 32 height 32
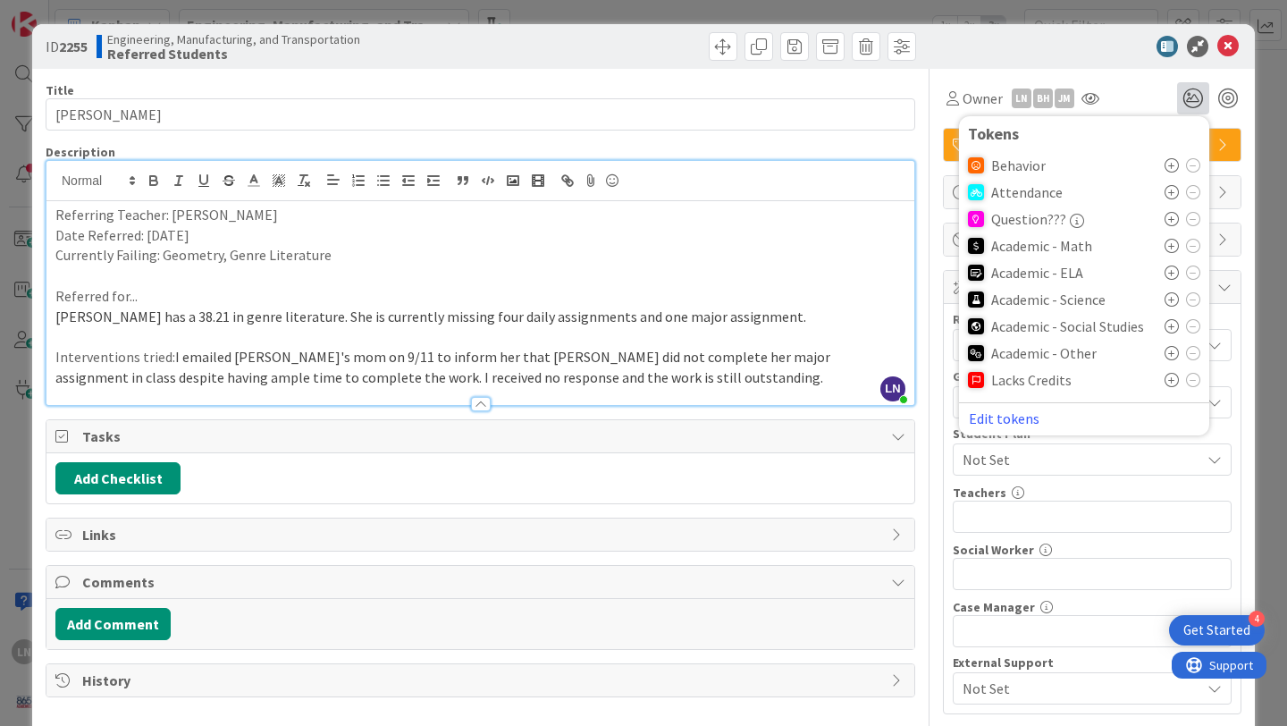
click at [1173, 241] on icon at bounding box center [1172, 246] width 14 height 14
click at [1175, 356] on icon at bounding box center [1172, 358] width 14 height 14
click at [1228, 99] on div at bounding box center [1229, 99] width 20 height 20
click at [1230, 46] on icon at bounding box center [1228, 46] width 21 height 21
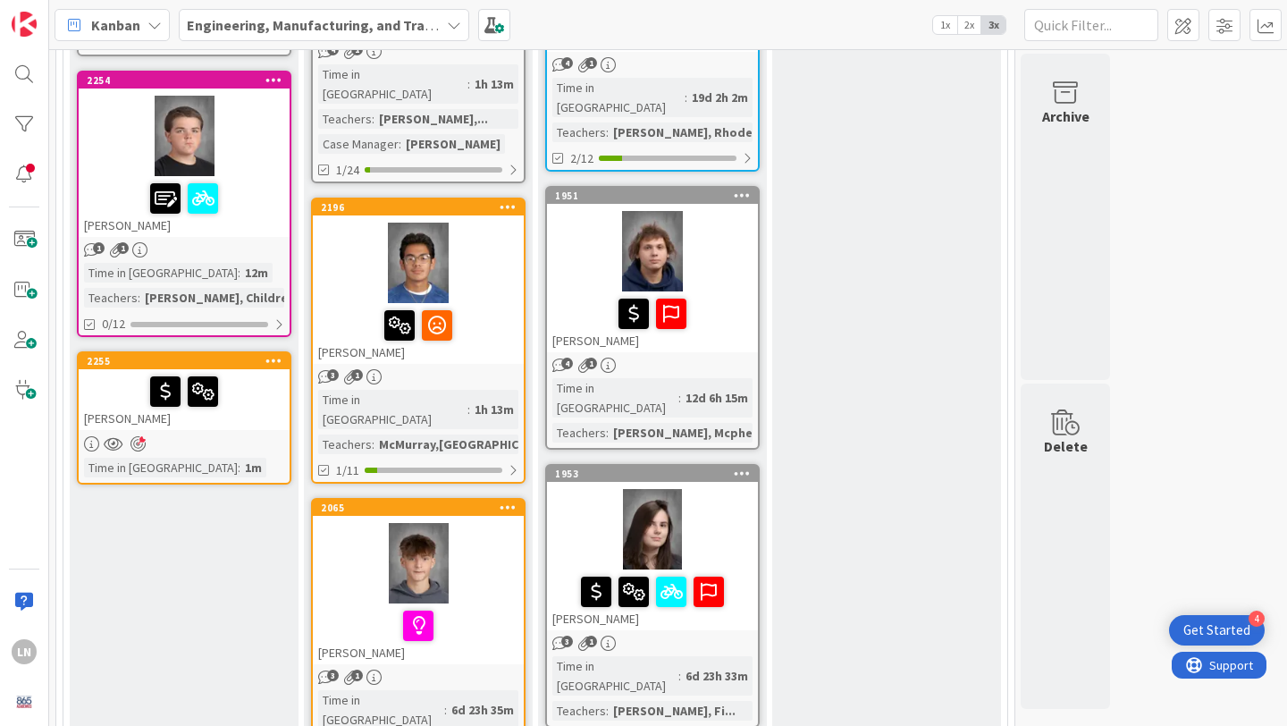
scroll to position [1357, 0]
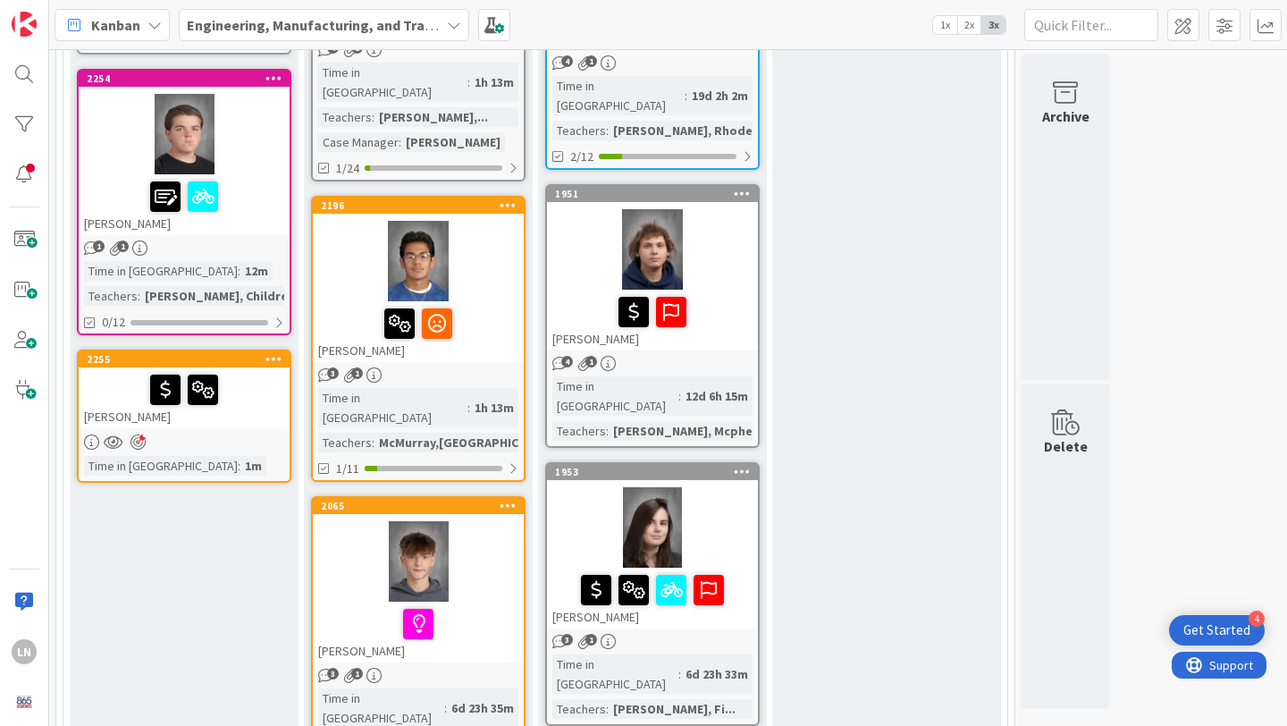
click at [235, 400] on div at bounding box center [184, 390] width 200 height 38
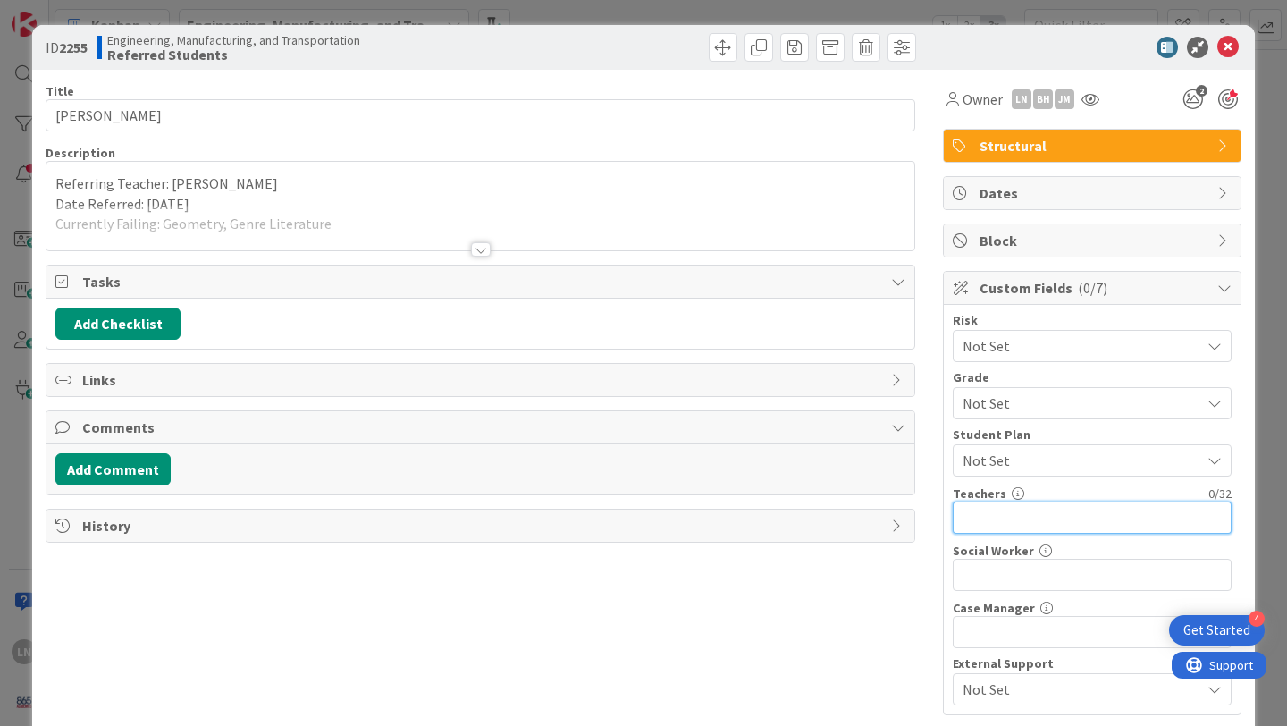
click at [1064, 508] on input "text" at bounding box center [1092, 518] width 279 height 32
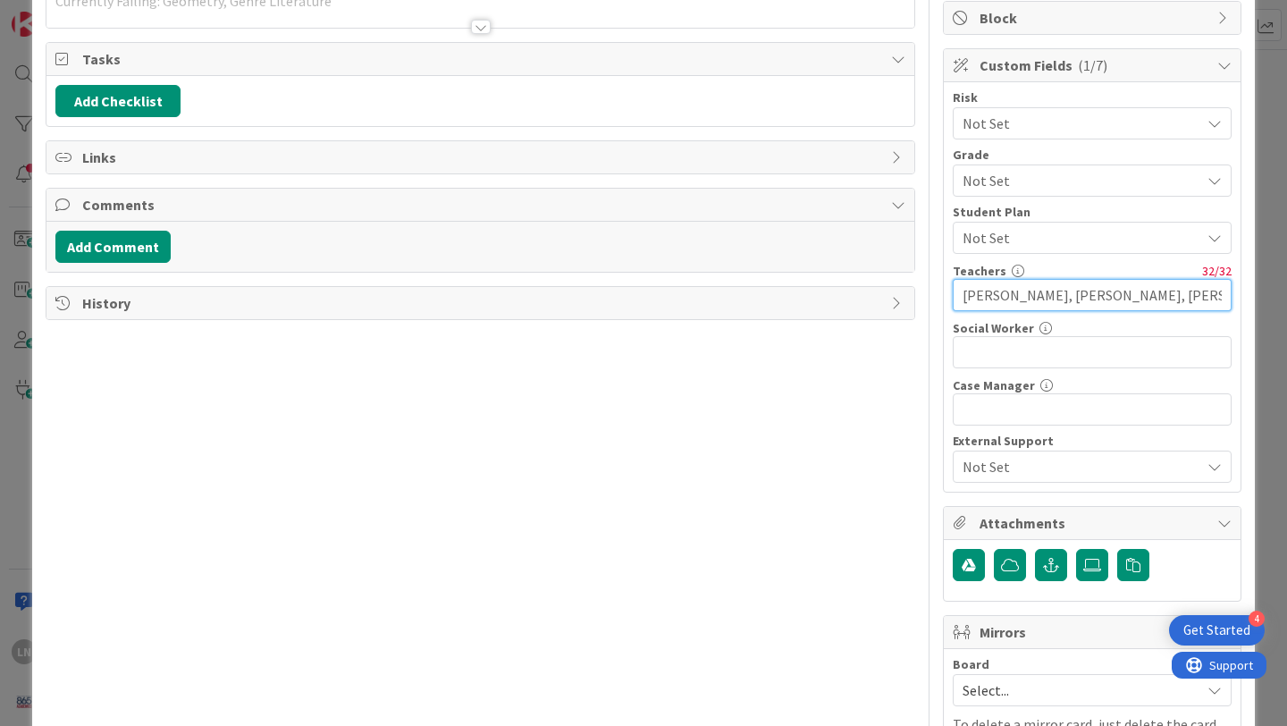
scroll to position [226, 0]
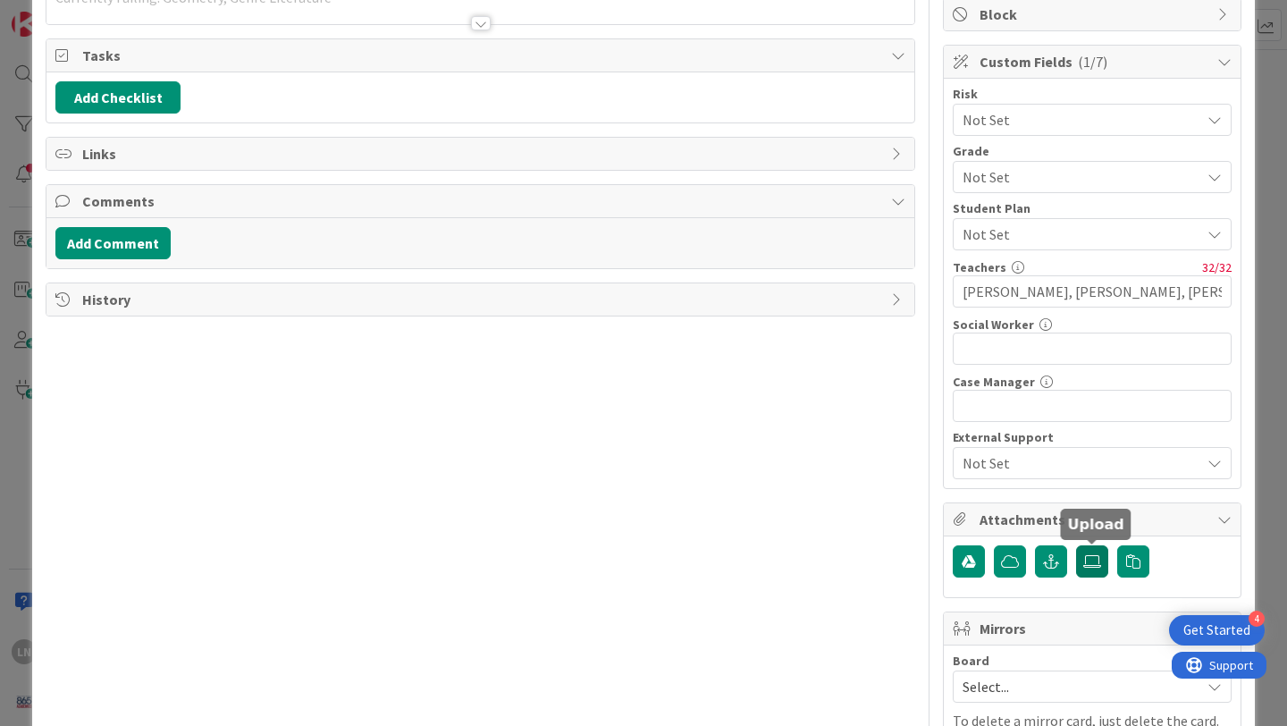
click at [1099, 560] on icon at bounding box center [1093, 561] width 18 height 14
click at [1076, 545] on input "file" at bounding box center [1076, 545] width 0 height 0
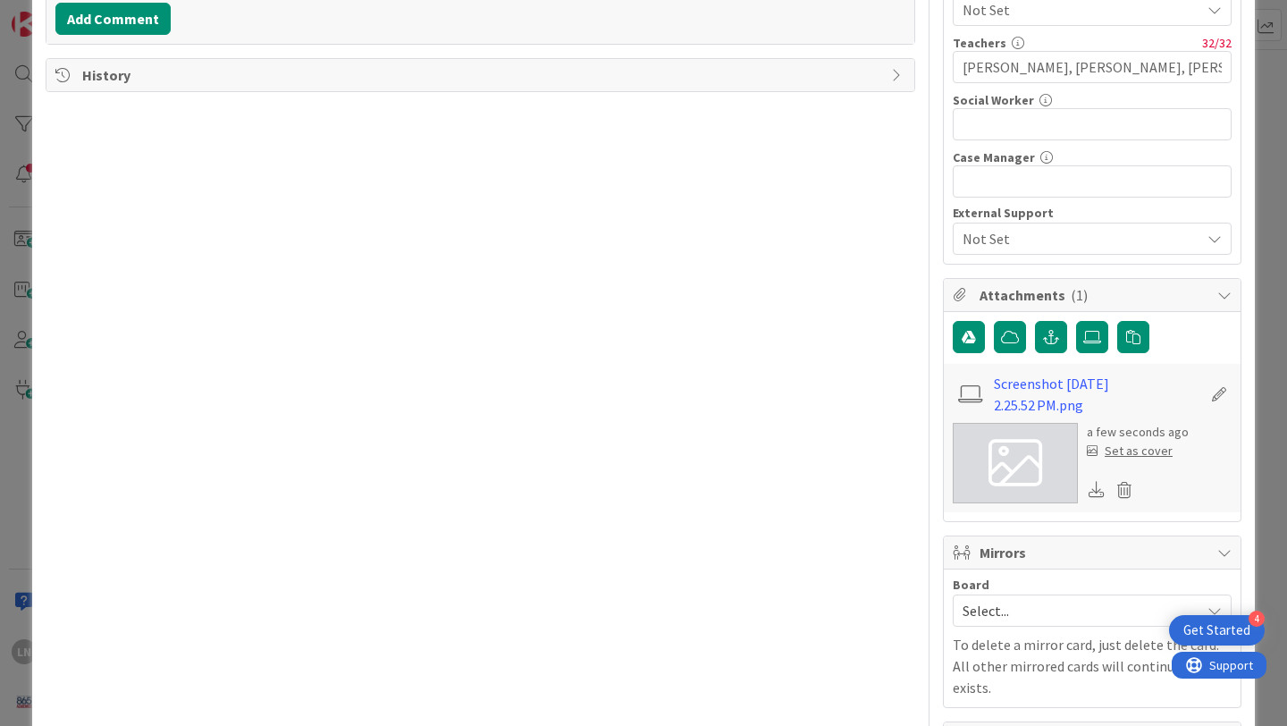
scroll to position [489, 0]
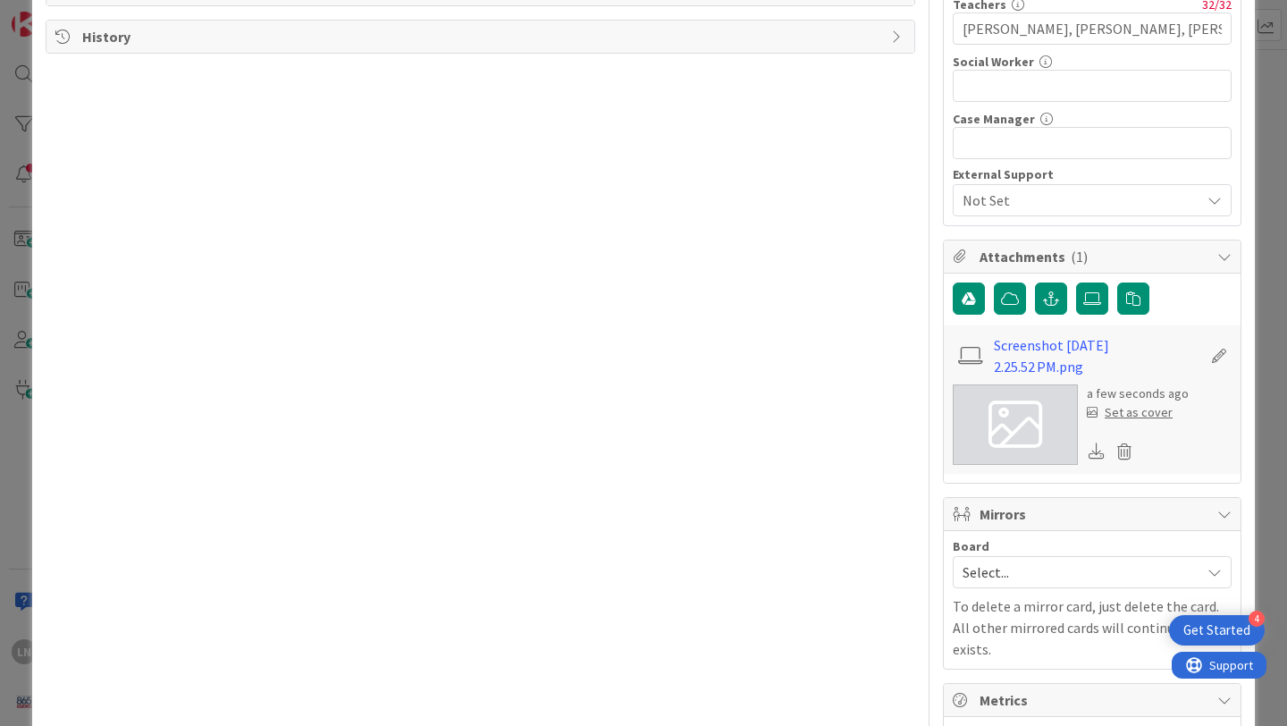
click at [1152, 415] on div "Set as cover" at bounding box center [1130, 412] width 86 height 19
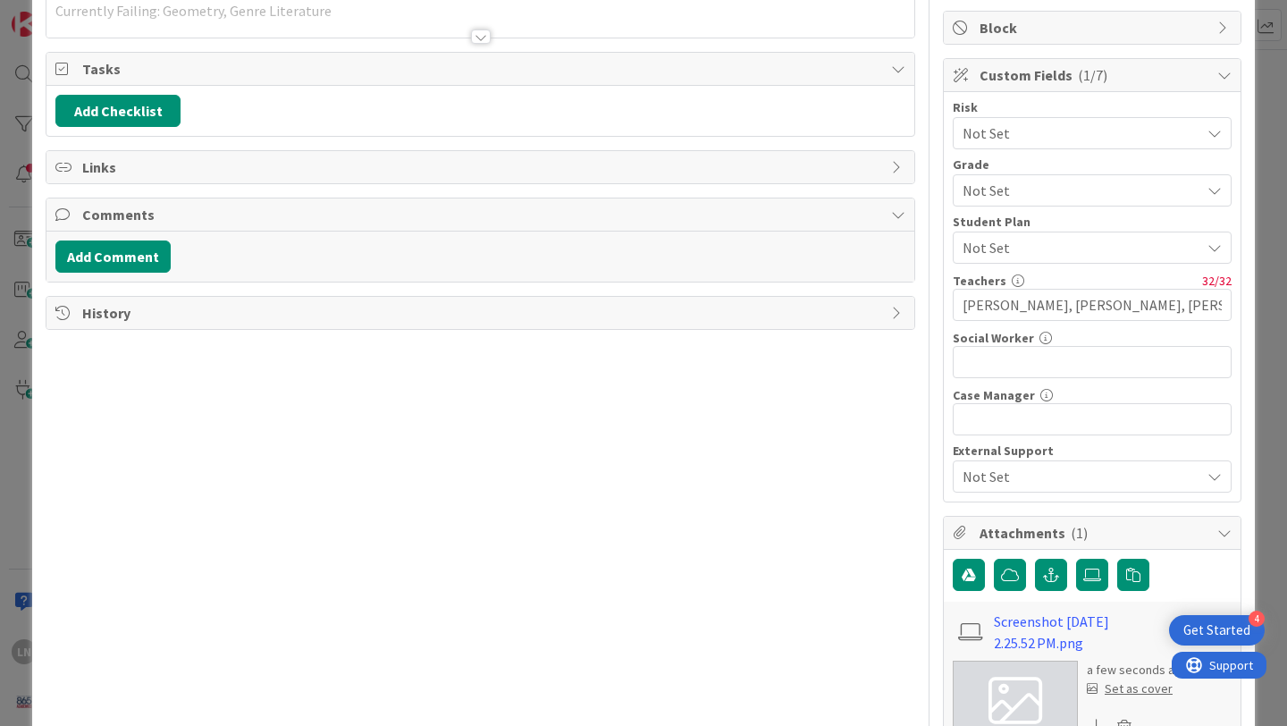
scroll to position [0, 0]
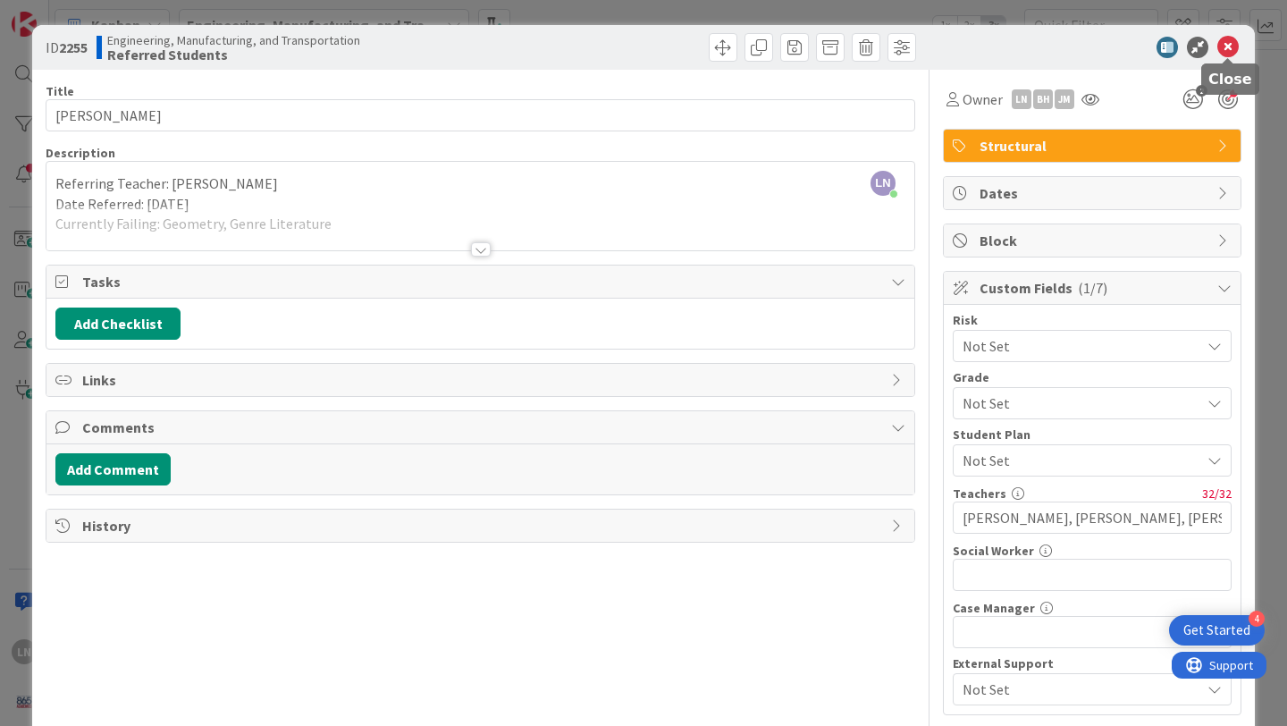
click at [1229, 41] on icon at bounding box center [1228, 47] width 21 height 21
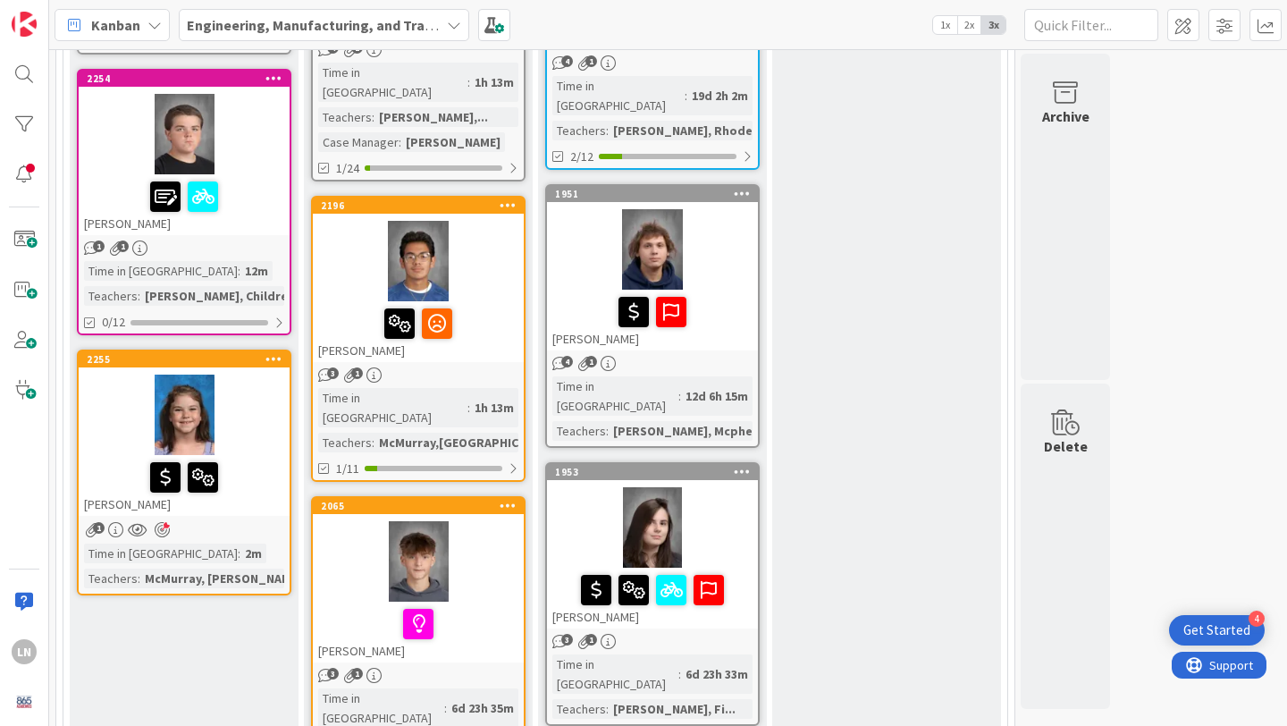
click at [259, 426] on div at bounding box center [184, 415] width 211 height 80
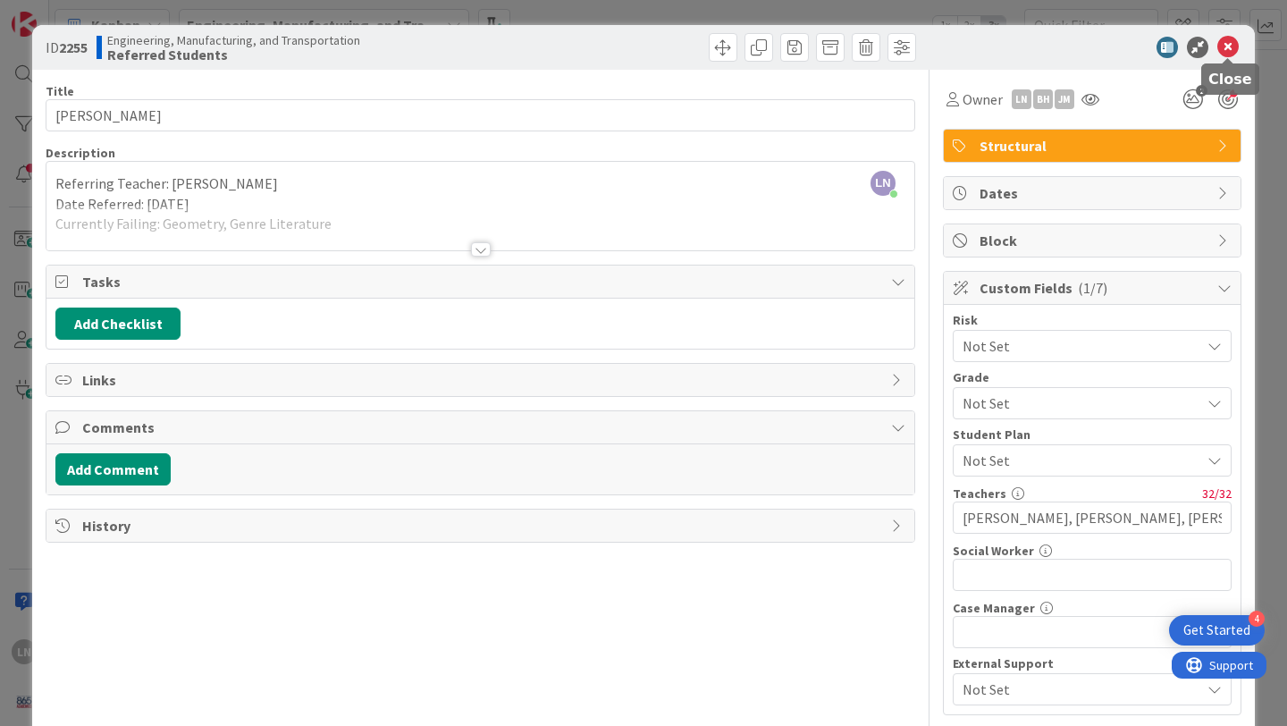
click at [1231, 40] on icon at bounding box center [1228, 47] width 21 height 21
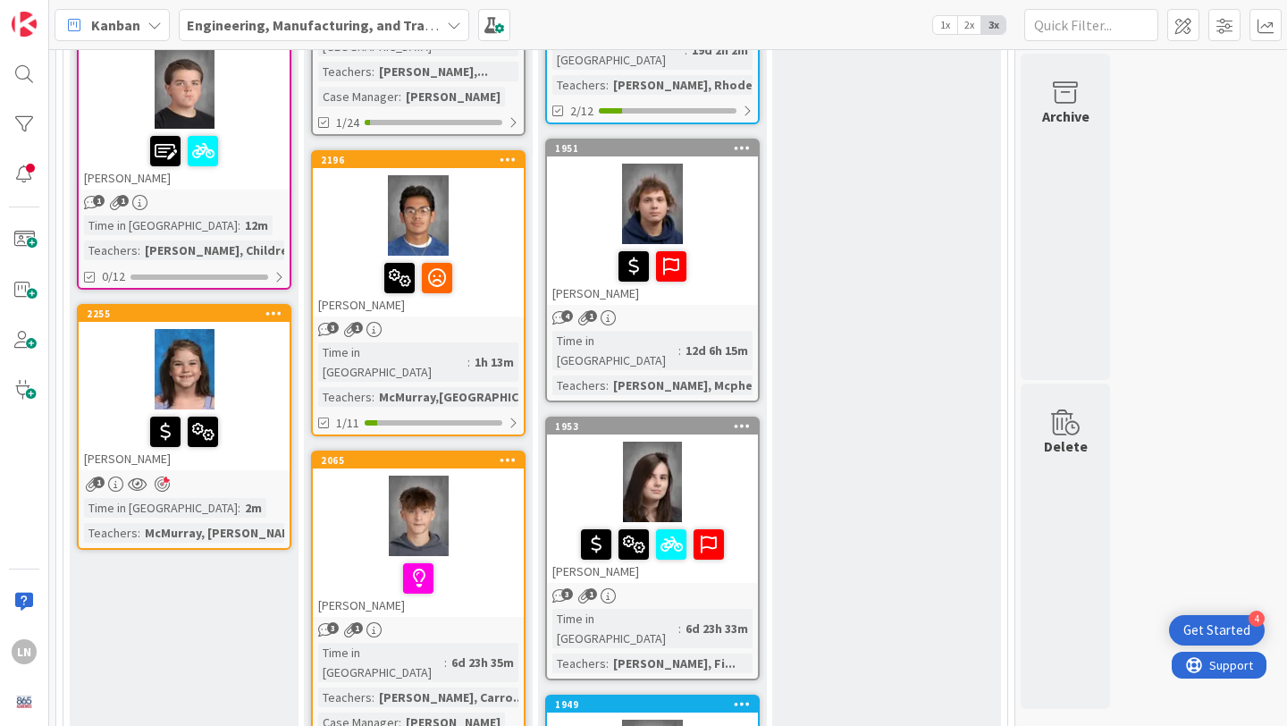
scroll to position [1407, 0]
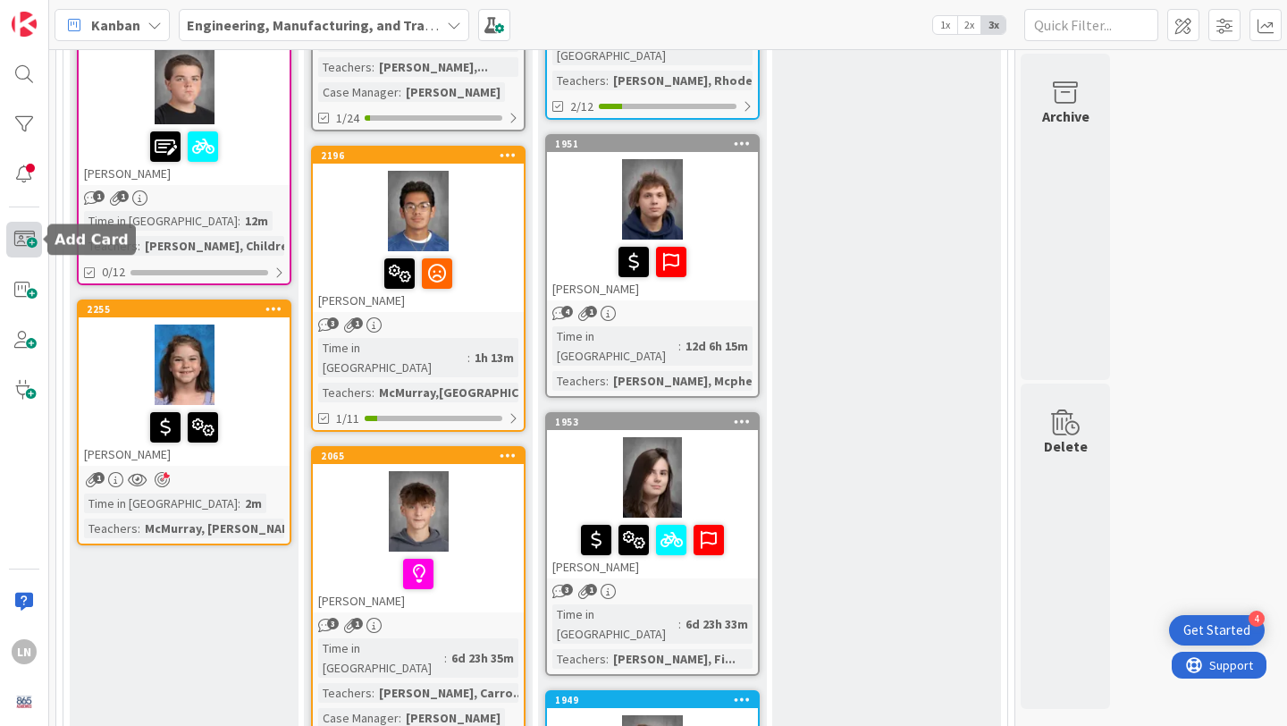
click at [35, 249] on span at bounding box center [24, 240] width 36 height 36
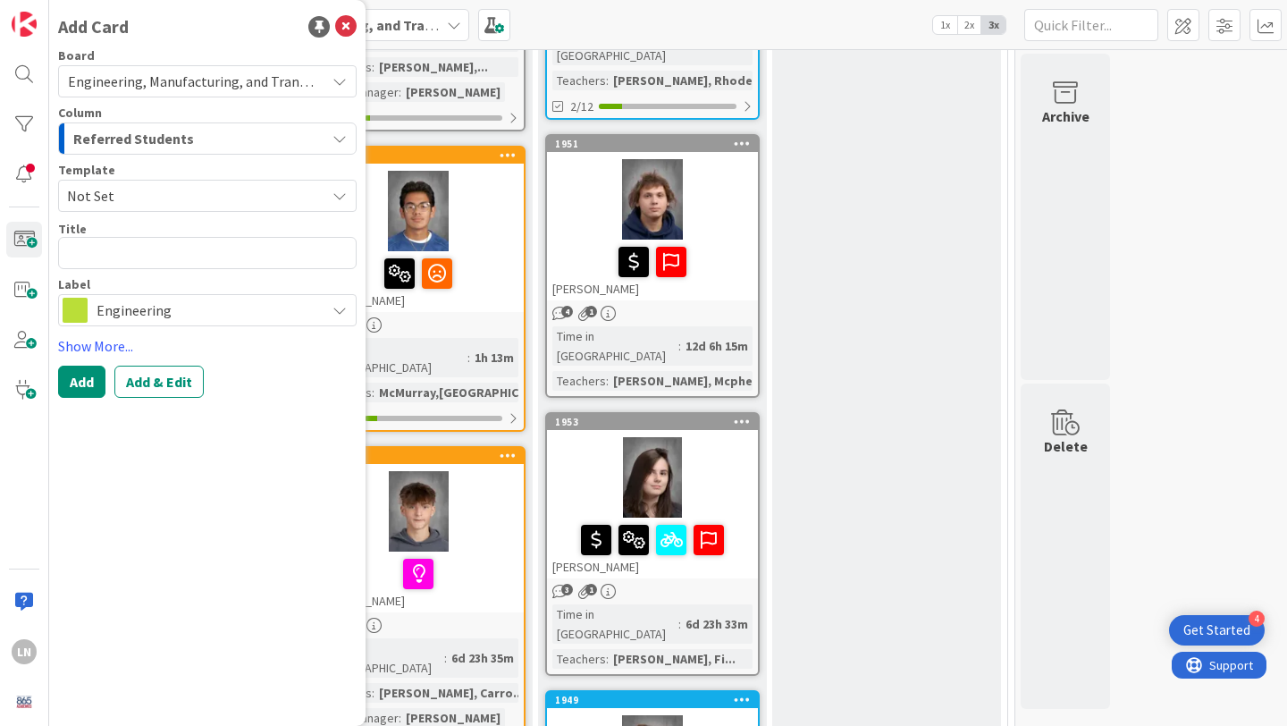
click at [181, 308] on span "Engineering" at bounding box center [207, 310] width 220 height 25
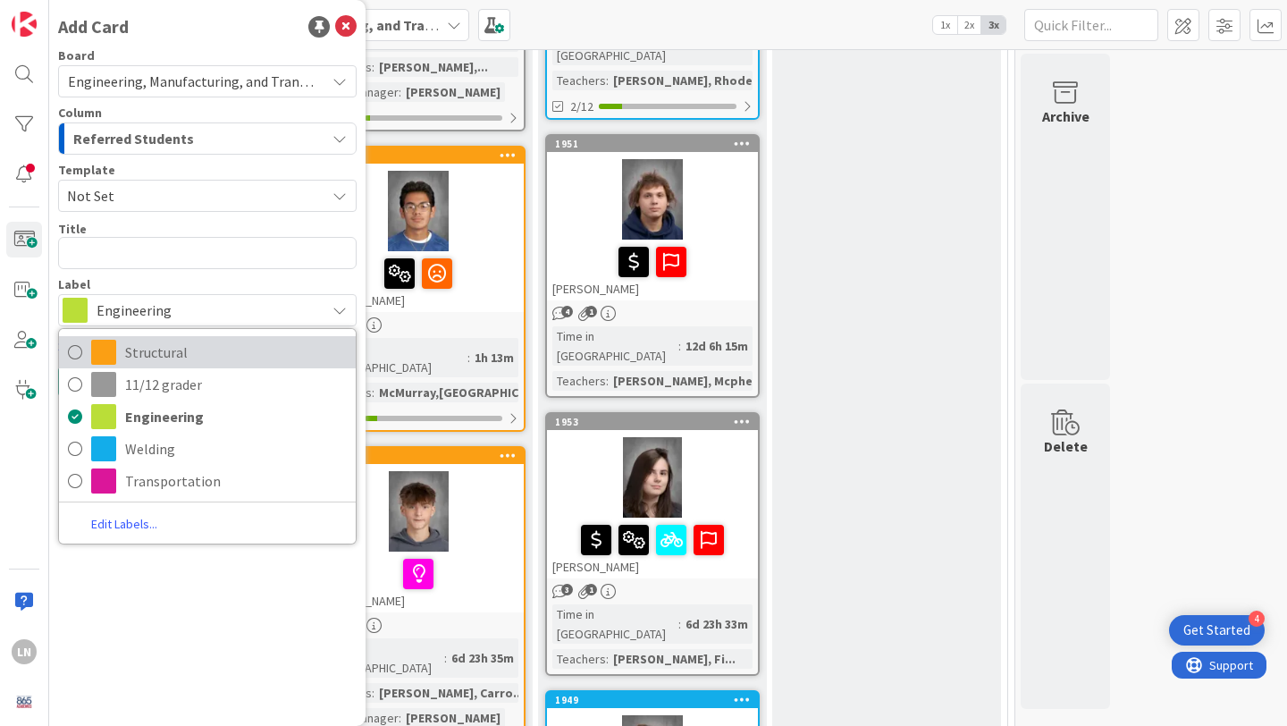
click at [181, 363] on span "Structural" at bounding box center [236, 352] width 222 height 27
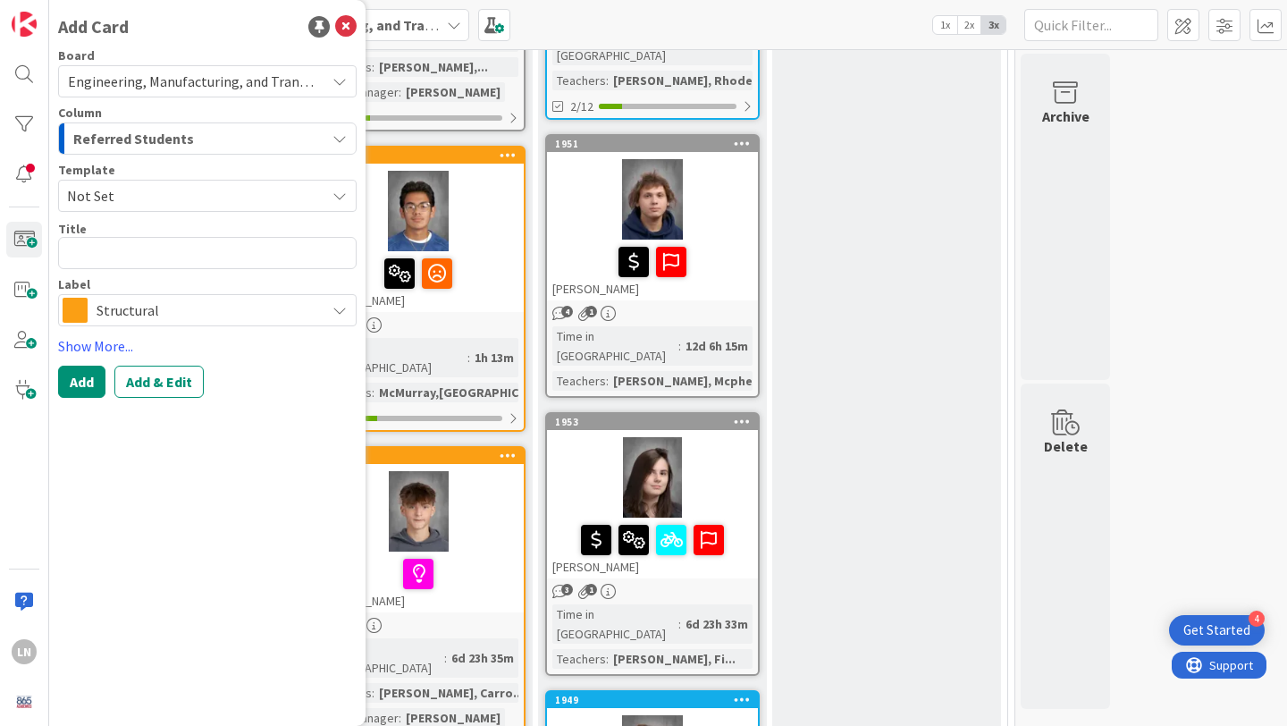
click at [163, 211] on span "Not Set" at bounding box center [207, 196] width 299 height 32
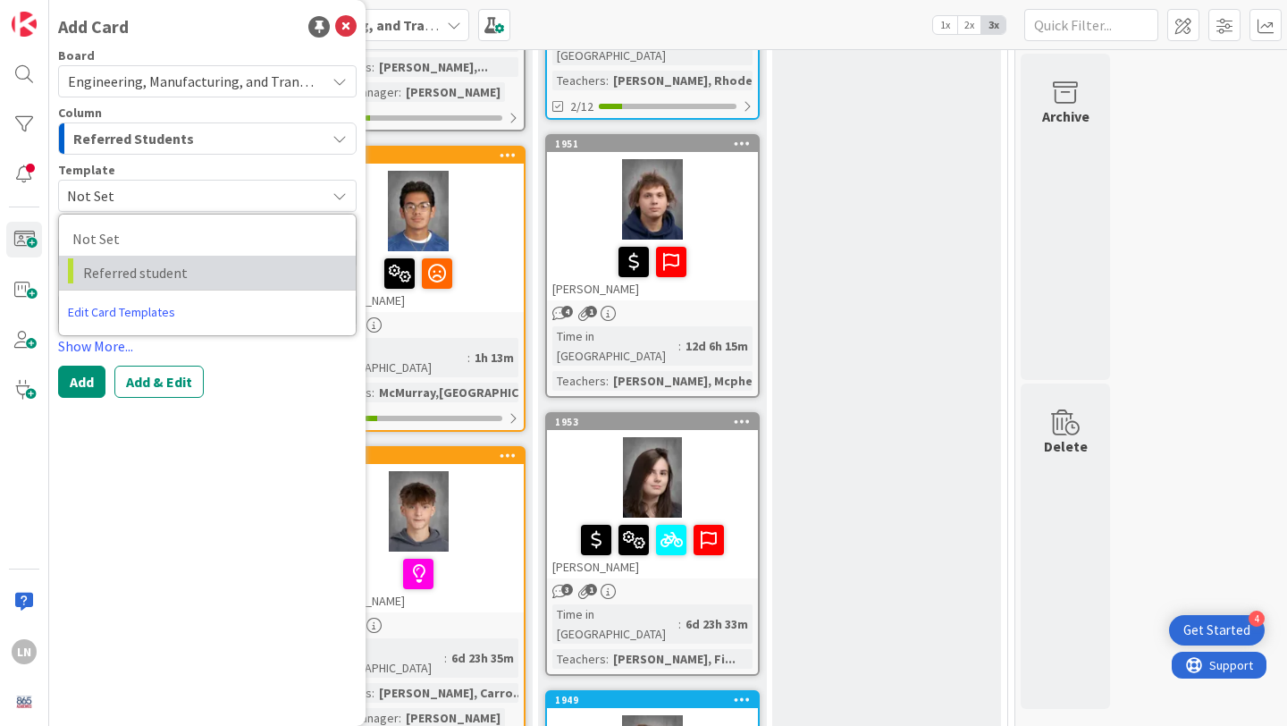
click at [160, 270] on span "Referred student" at bounding box center [212, 272] width 259 height 23
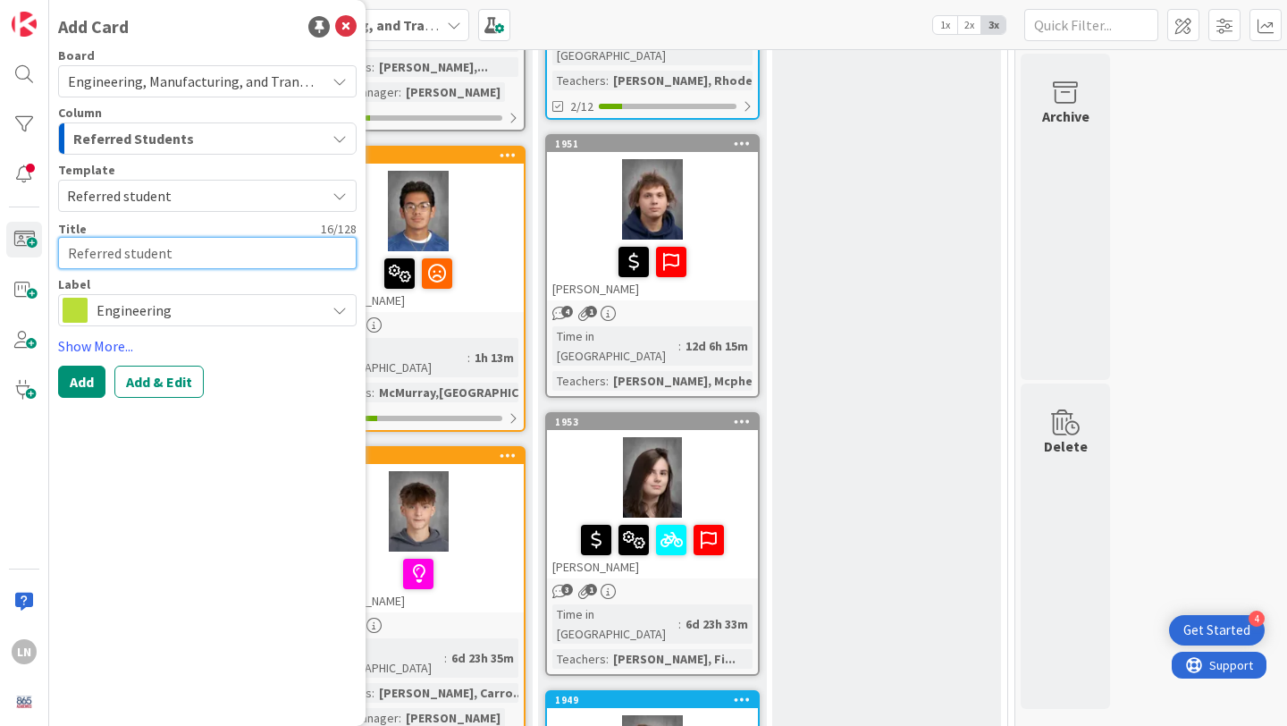
click at [153, 257] on textarea "Referred student" at bounding box center [207, 253] width 299 height 32
click at [135, 311] on span "Engineering" at bounding box center [207, 310] width 220 height 25
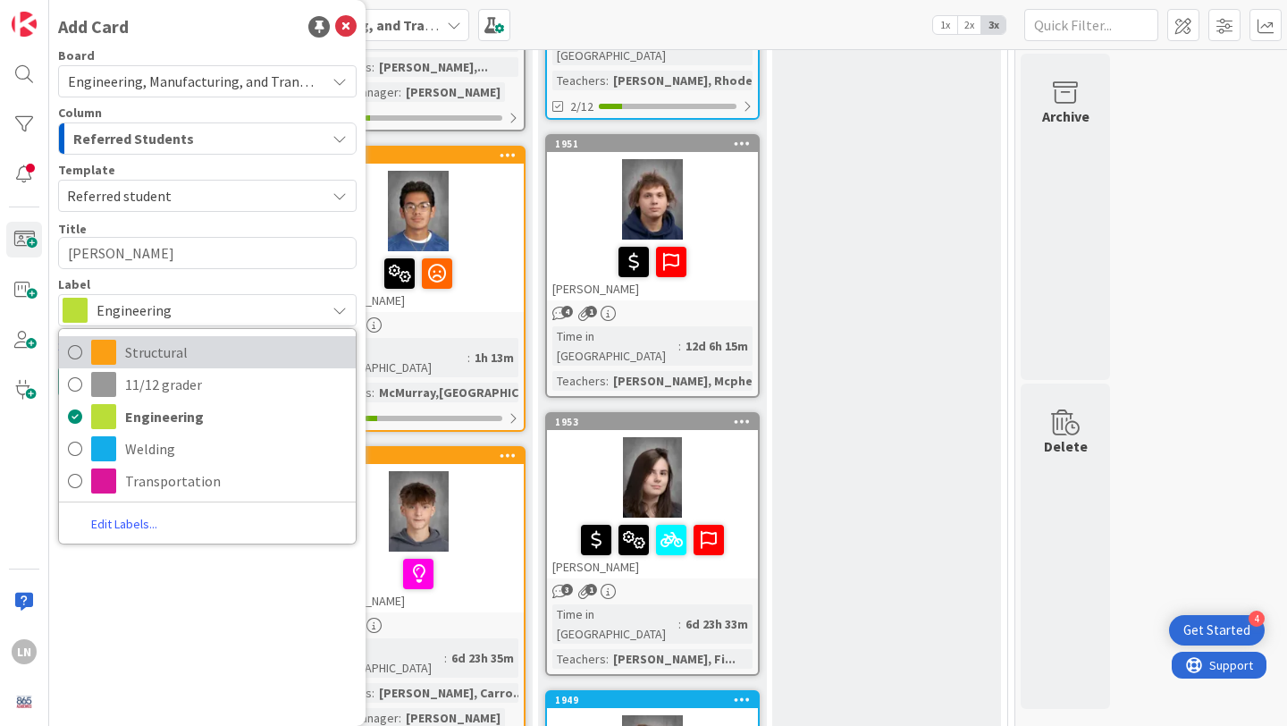
click at [147, 366] on link "Structural" at bounding box center [207, 352] width 297 height 32
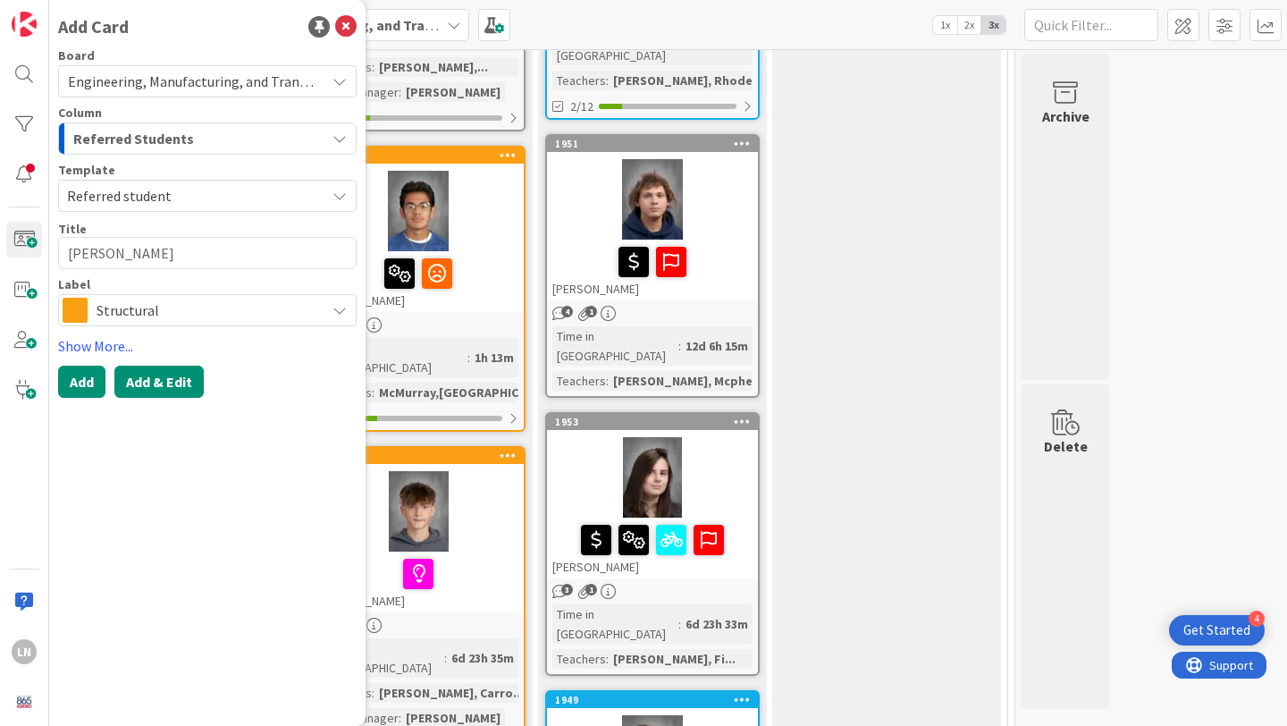
click at [165, 379] on button "Add & Edit" at bounding box center [158, 382] width 89 height 32
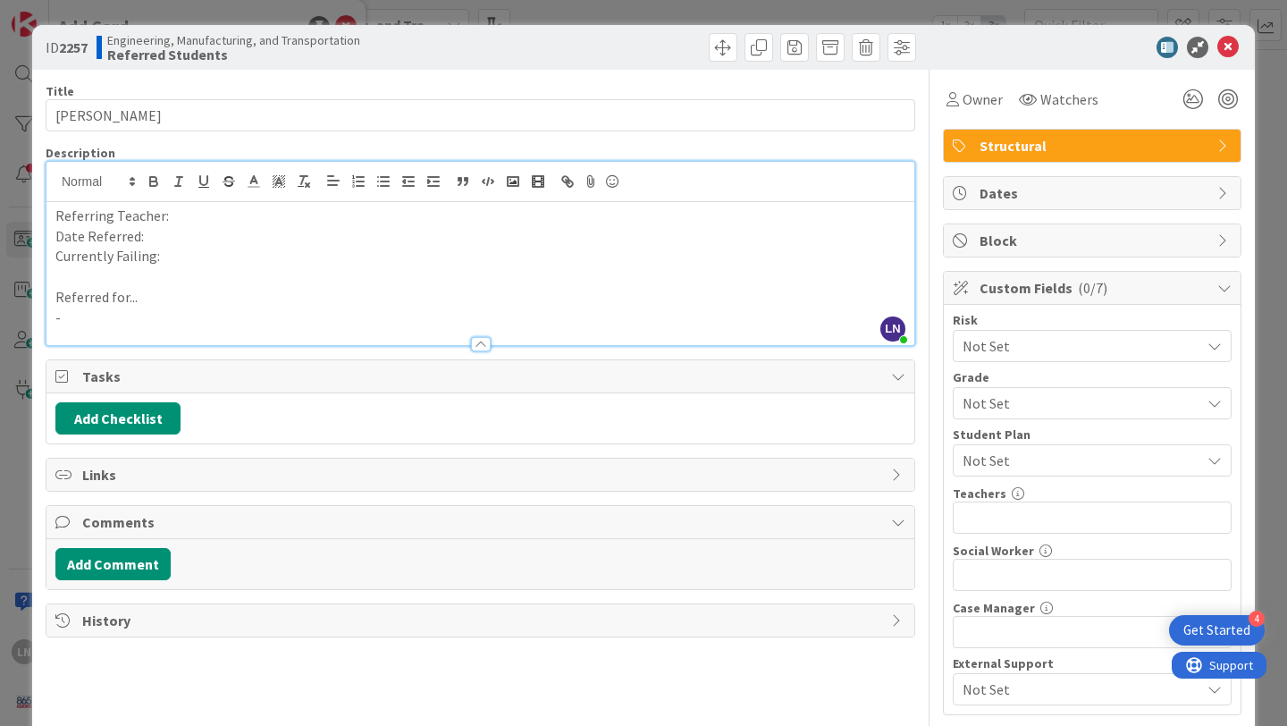
click at [217, 192] on div "LN [PERSON_NAME] just joined Referring Teacher: Date Referred: Currently Failin…" at bounding box center [480, 253] width 868 height 183
click at [193, 240] on p "Date Referred:" at bounding box center [480, 236] width 850 height 21
click at [184, 267] on p at bounding box center [480, 276] width 850 height 21
click at [149, 323] on p "-" at bounding box center [480, 318] width 850 height 21
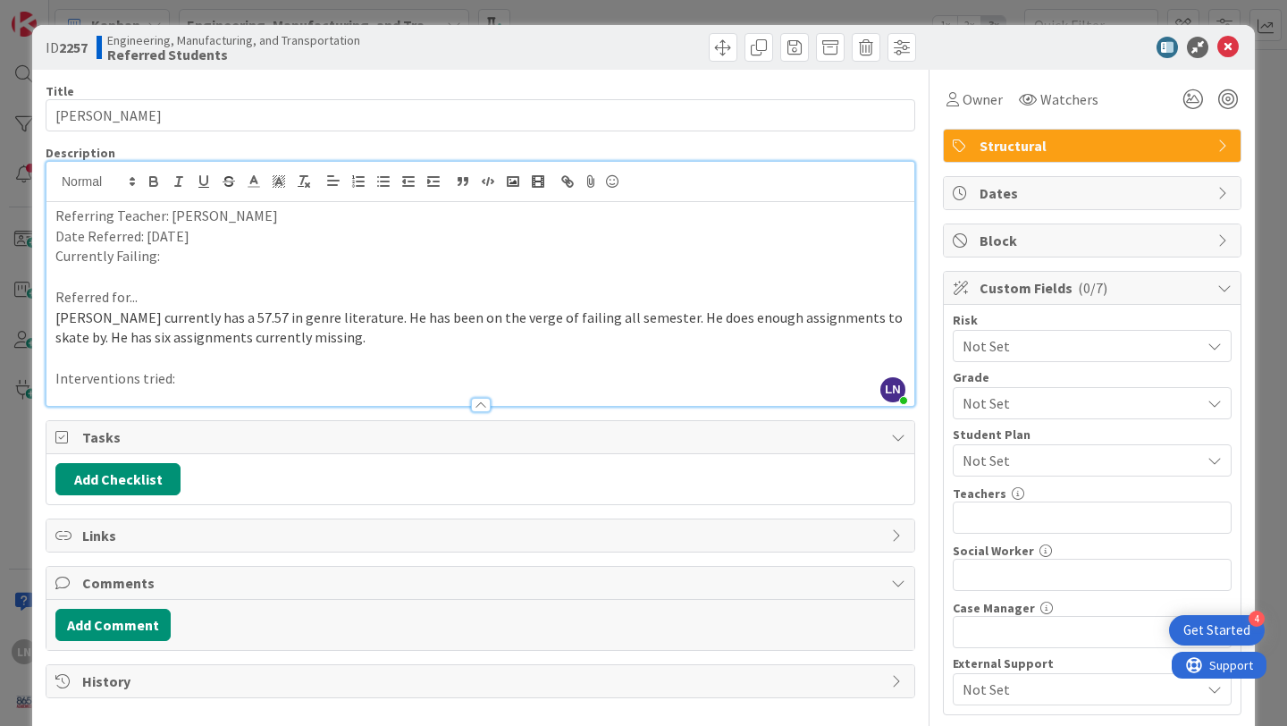
click at [182, 250] on p "Currently Failing:" at bounding box center [480, 256] width 850 height 21
click at [288, 377] on p "Interventions tried:" at bounding box center [480, 378] width 850 height 21
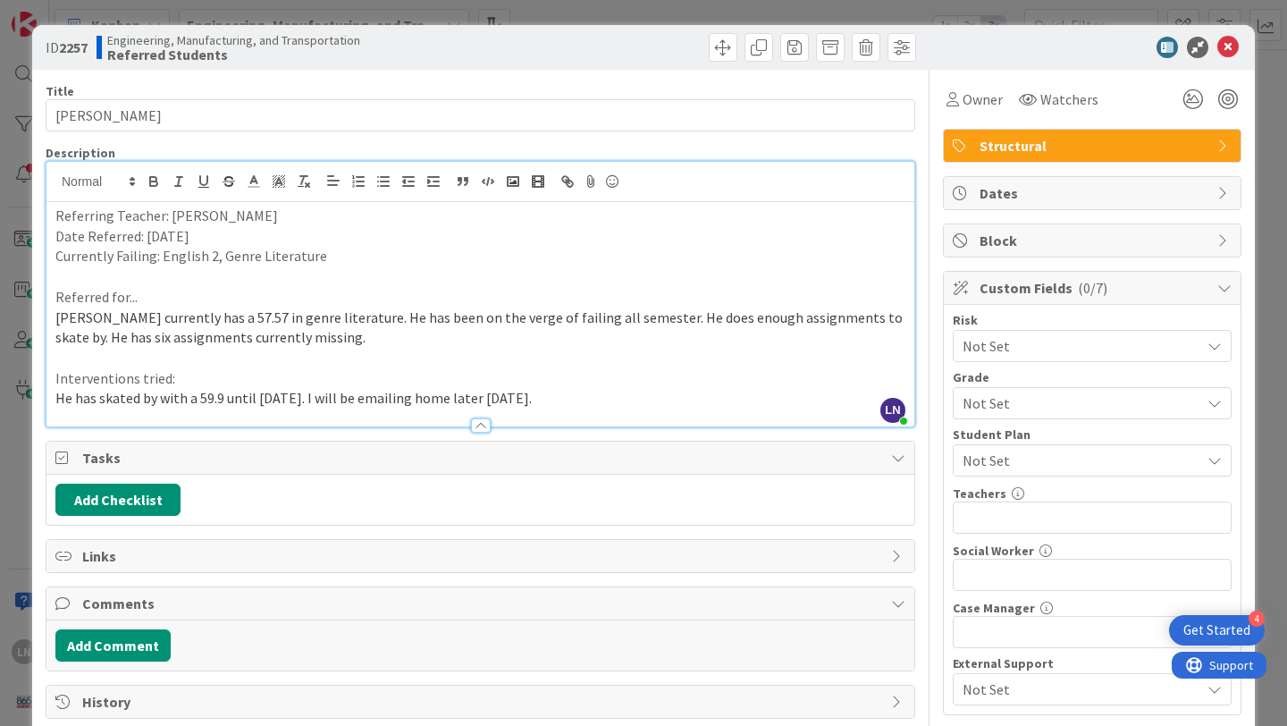
click at [1049, 409] on span "Not Set" at bounding box center [1077, 403] width 229 height 25
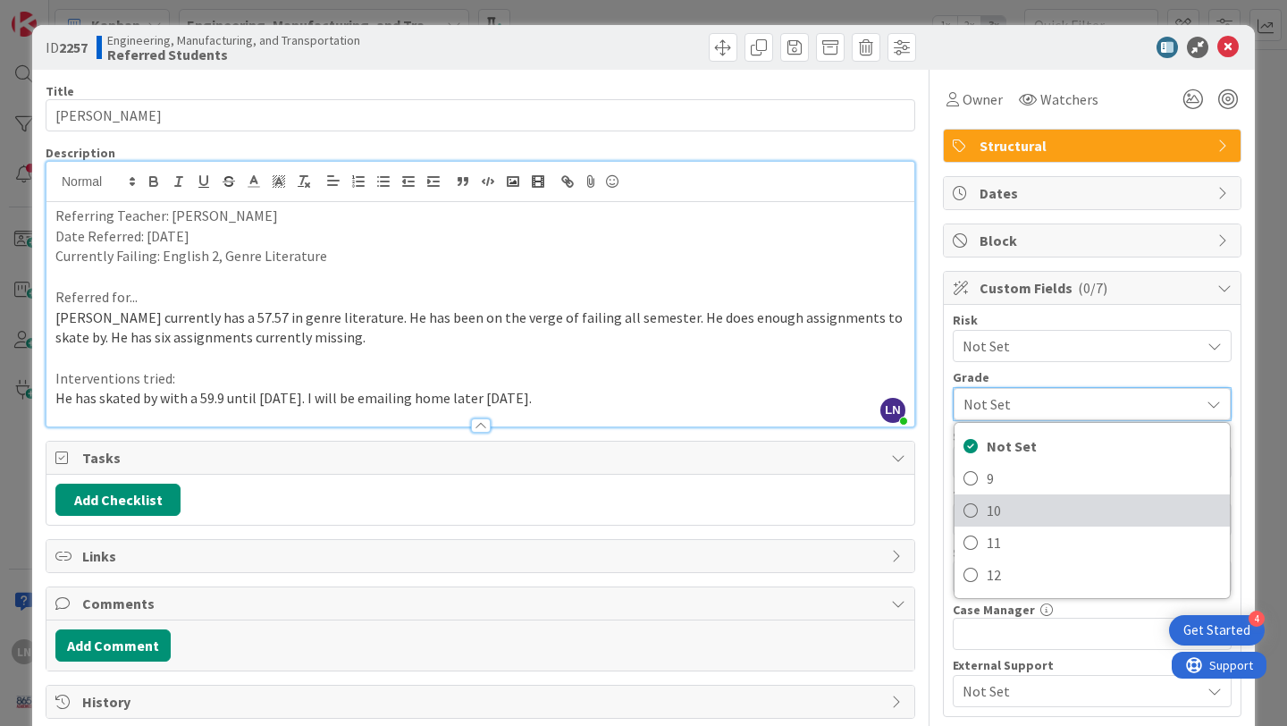
click at [1027, 509] on span "10" at bounding box center [1104, 510] width 234 height 27
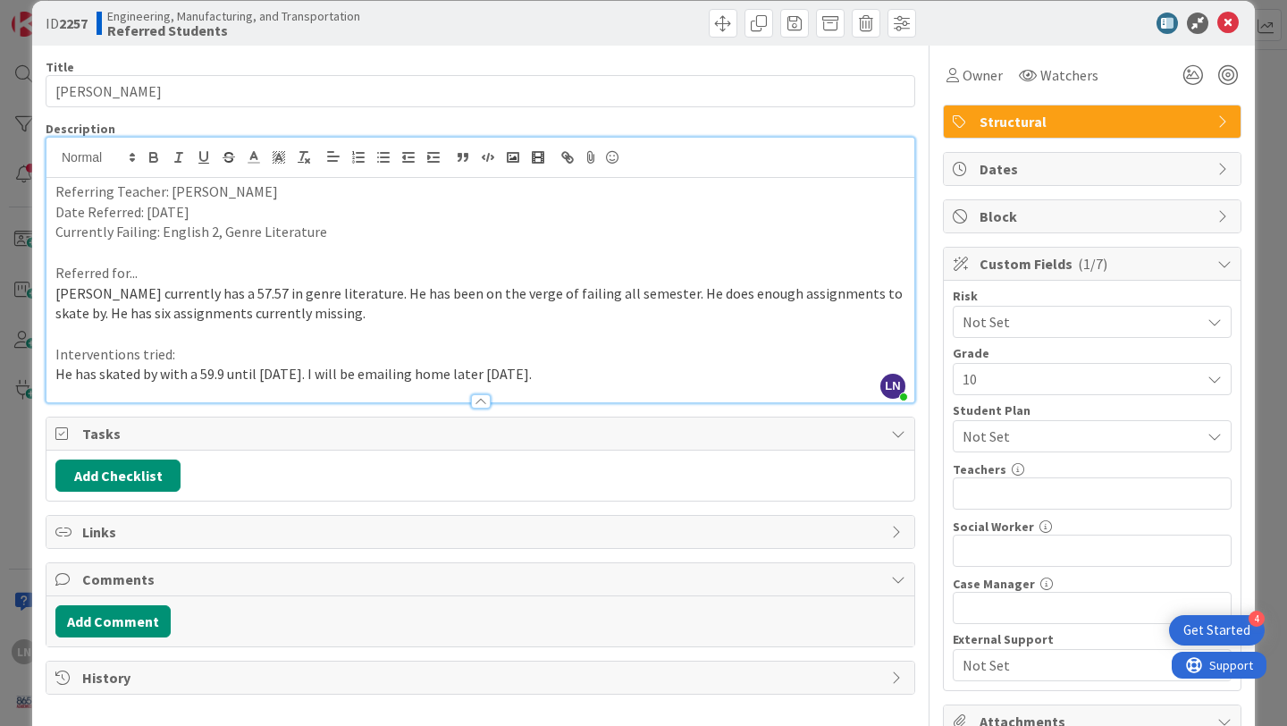
scroll to position [25, 0]
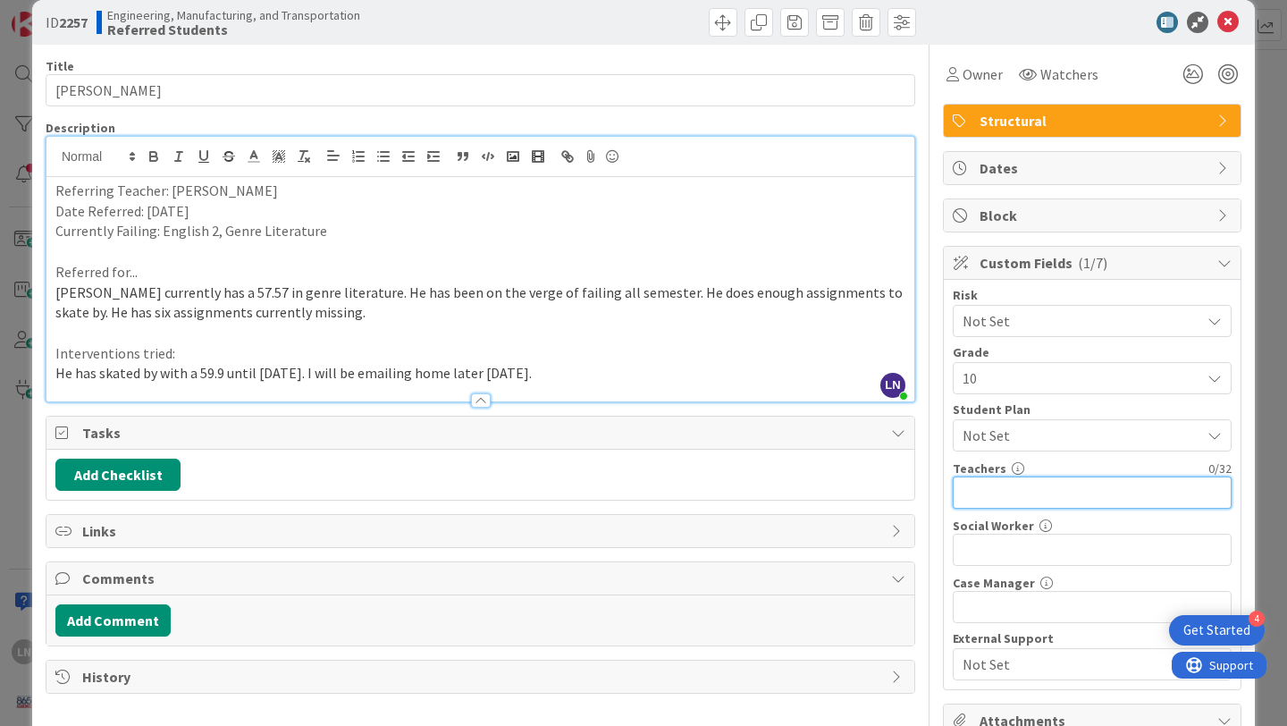
click at [1056, 502] on input "text" at bounding box center [1092, 493] width 279 height 32
click at [1194, 71] on icon at bounding box center [1193, 74] width 32 height 32
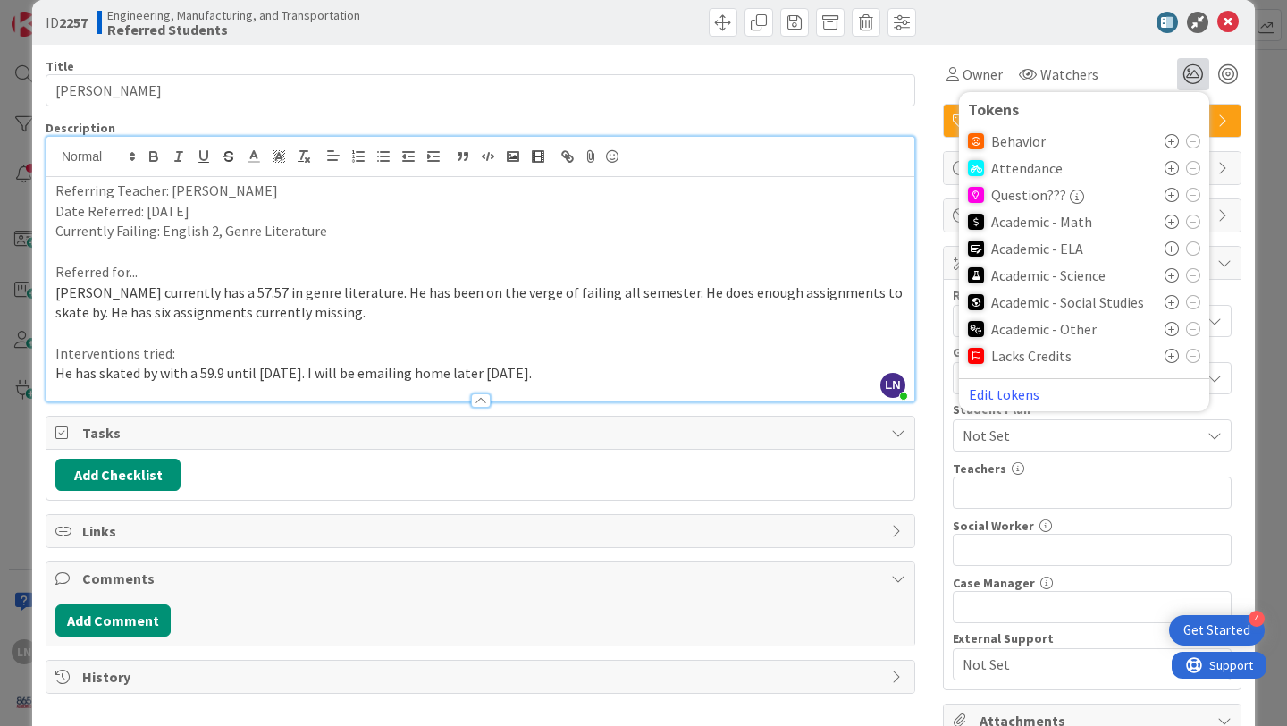
click at [1171, 249] on icon at bounding box center [1172, 248] width 14 height 14
click at [1171, 333] on icon at bounding box center [1172, 334] width 14 height 14
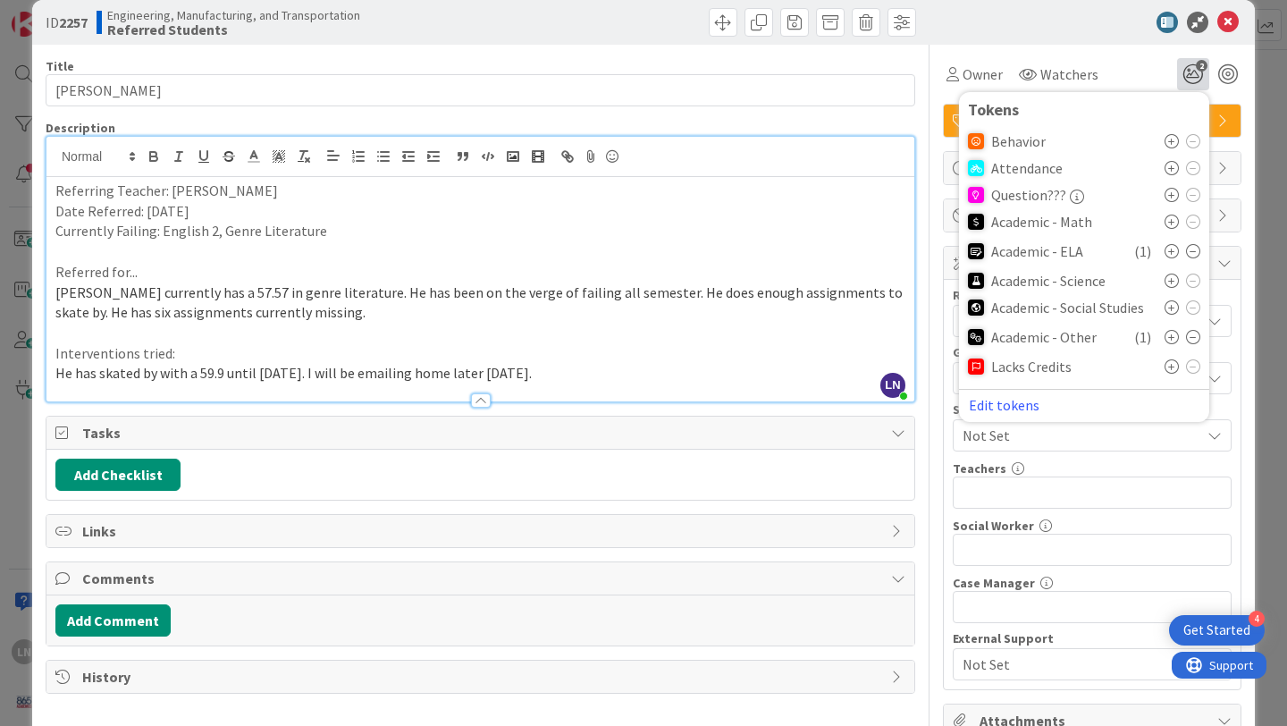
click at [1067, 16] on div at bounding box center [1083, 22] width 316 height 21
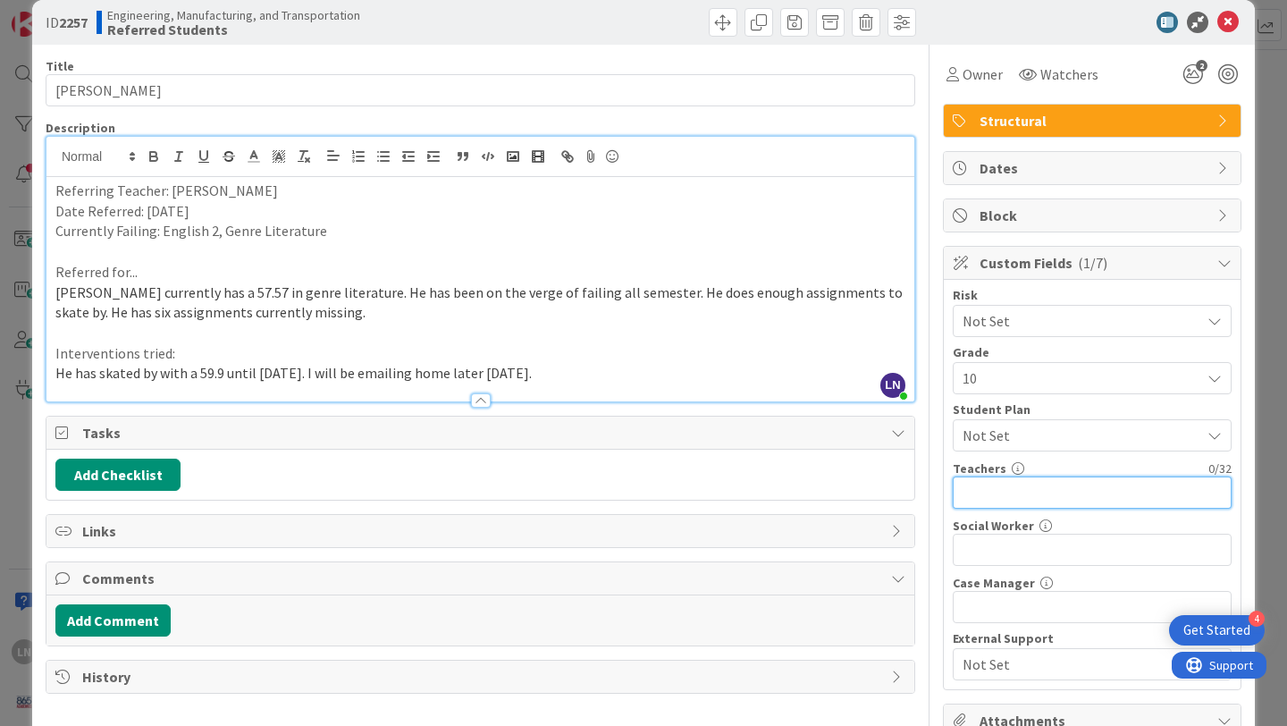
click at [1079, 489] on input "text" at bounding box center [1092, 493] width 279 height 32
click at [1104, 495] on input "[PERSON_NAME], [PERSON_NAME], [PERSON_NAME]" at bounding box center [1092, 493] width 279 height 32
click at [1152, 488] on input "[PERSON_NAME], [PERSON_NAME], [PERSON_NAME]" at bounding box center [1092, 493] width 279 height 32
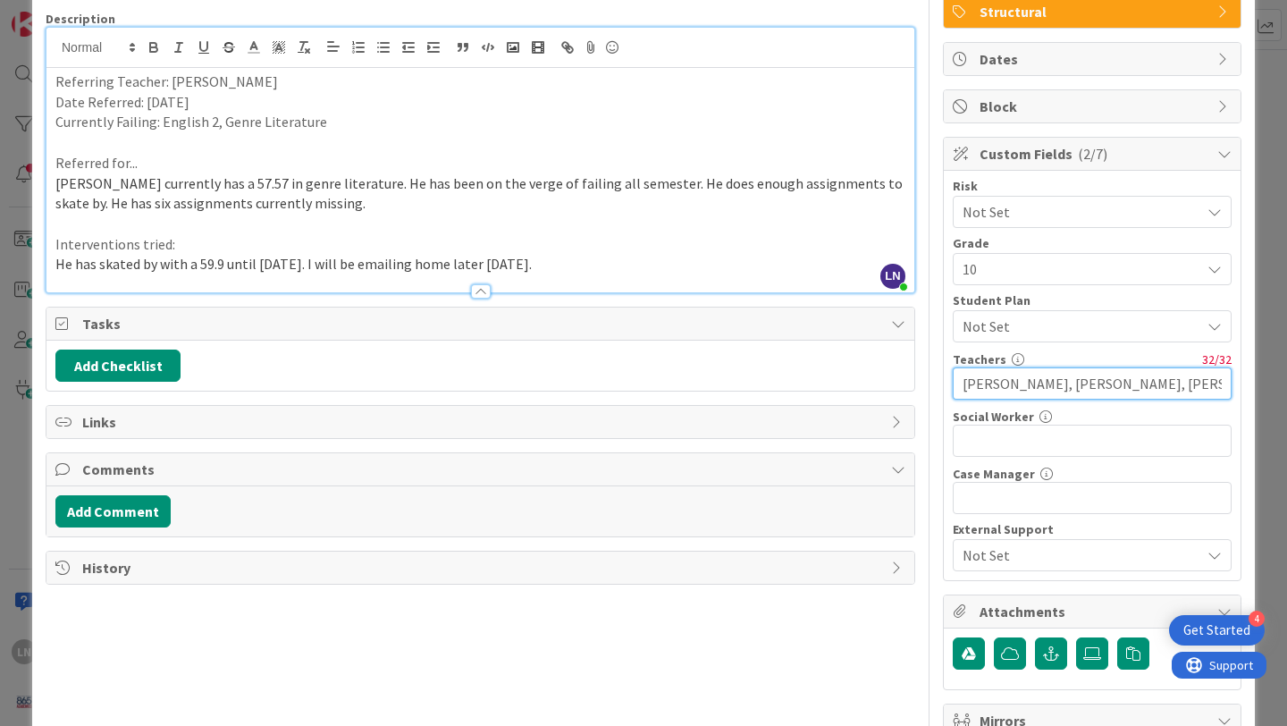
scroll to position [156, 0]
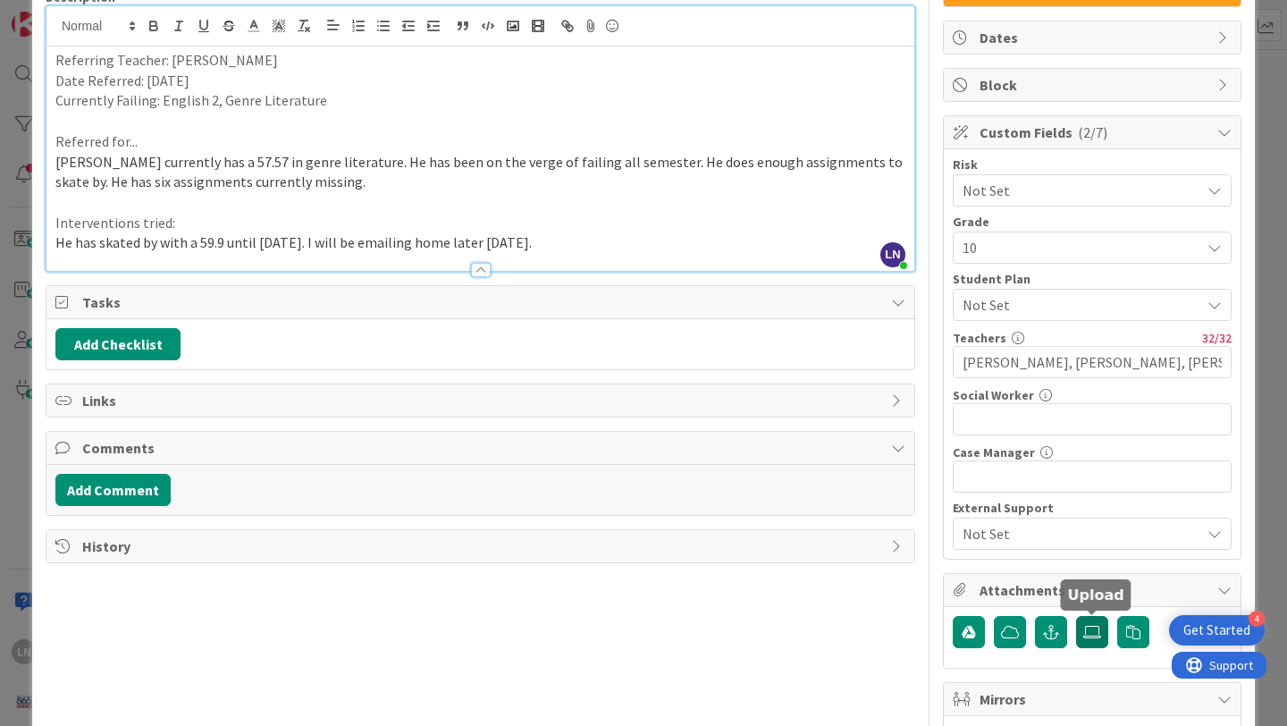
click at [1092, 634] on icon at bounding box center [1093, 632] width 18 height 14
click at [1076, 616] on input "file" at bounding box center [1076, 616] width 0 height 0
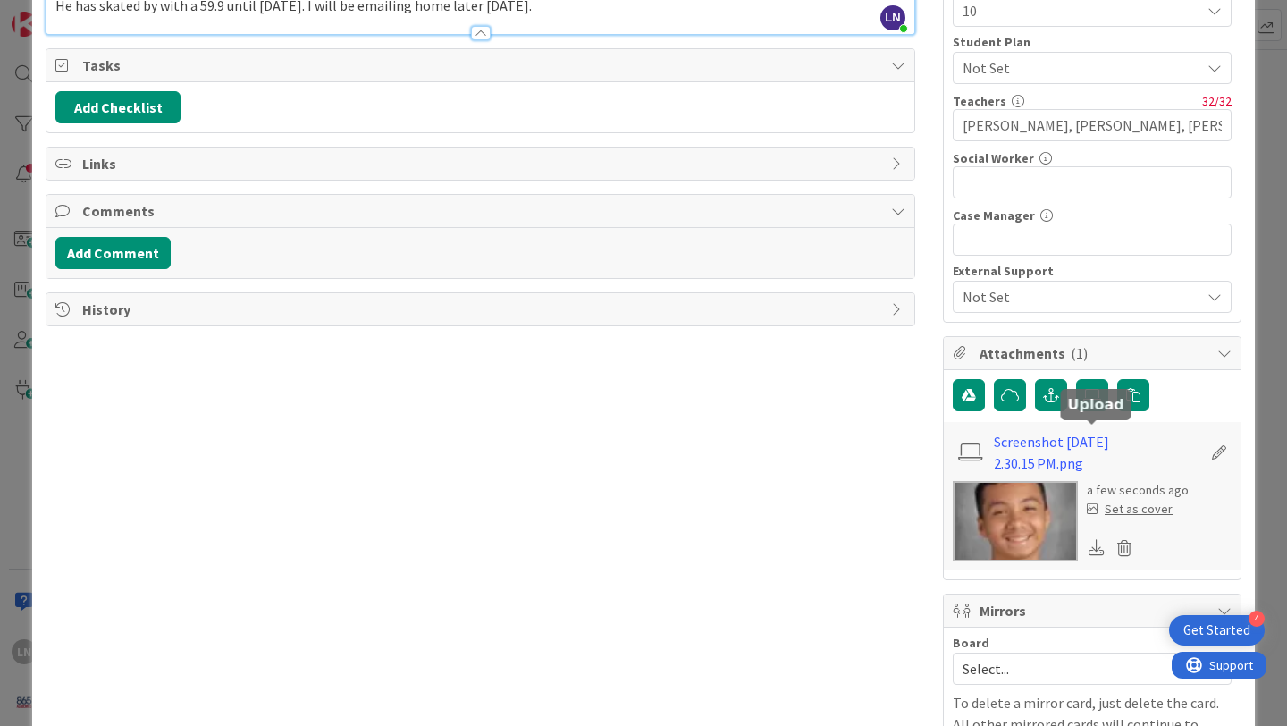
scroll to position [396, 0]
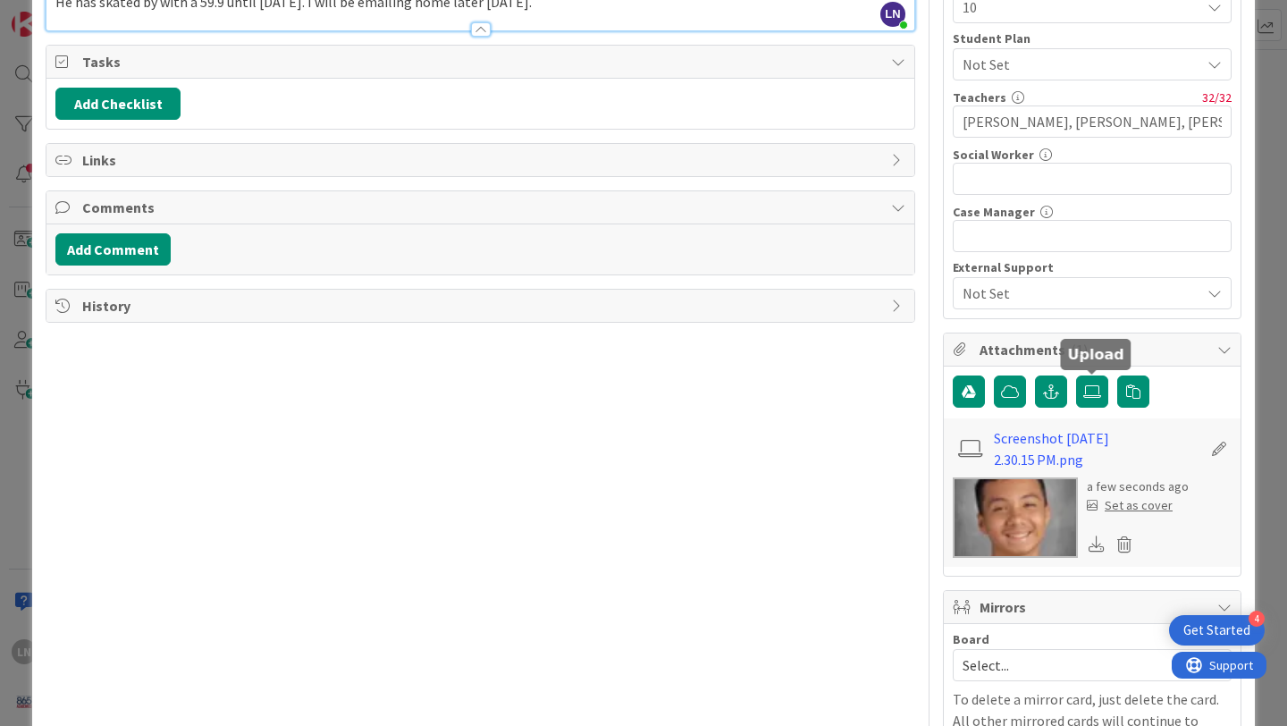
click at [1151, 510] on div "Set as cover" at bounding box center [1130, 505] width 86 height 19
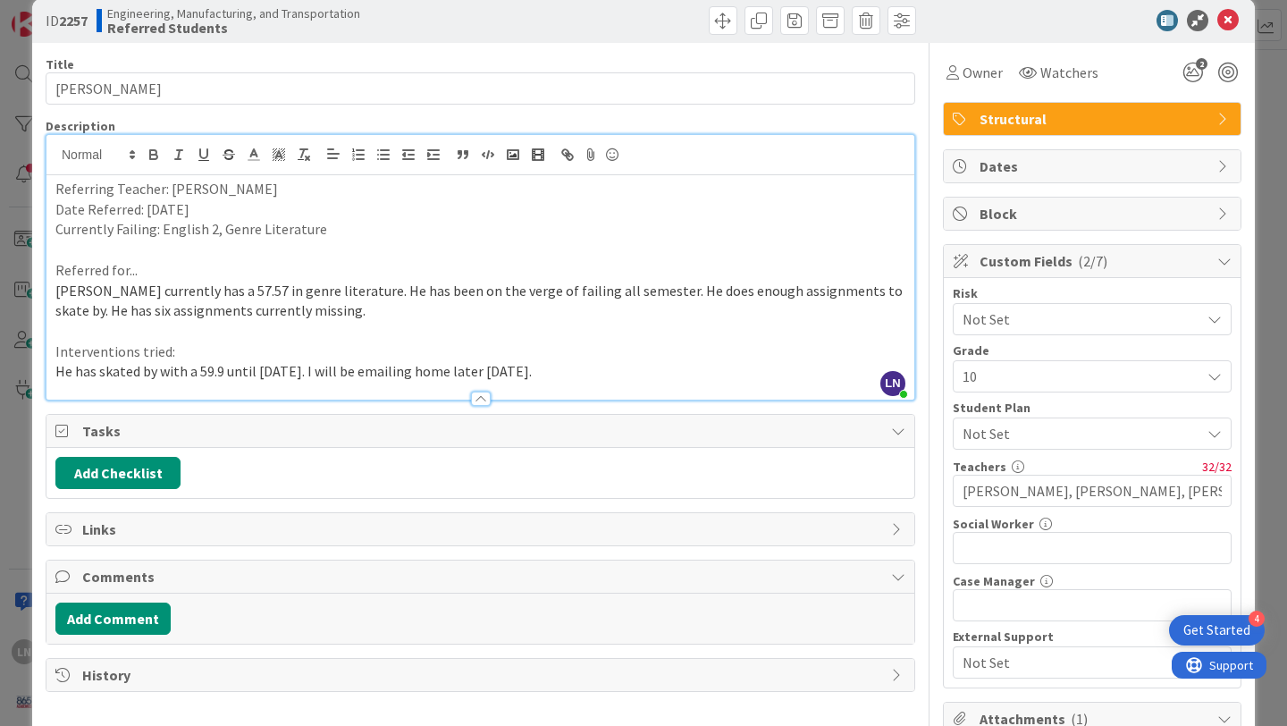
scroll to position [0, 0]
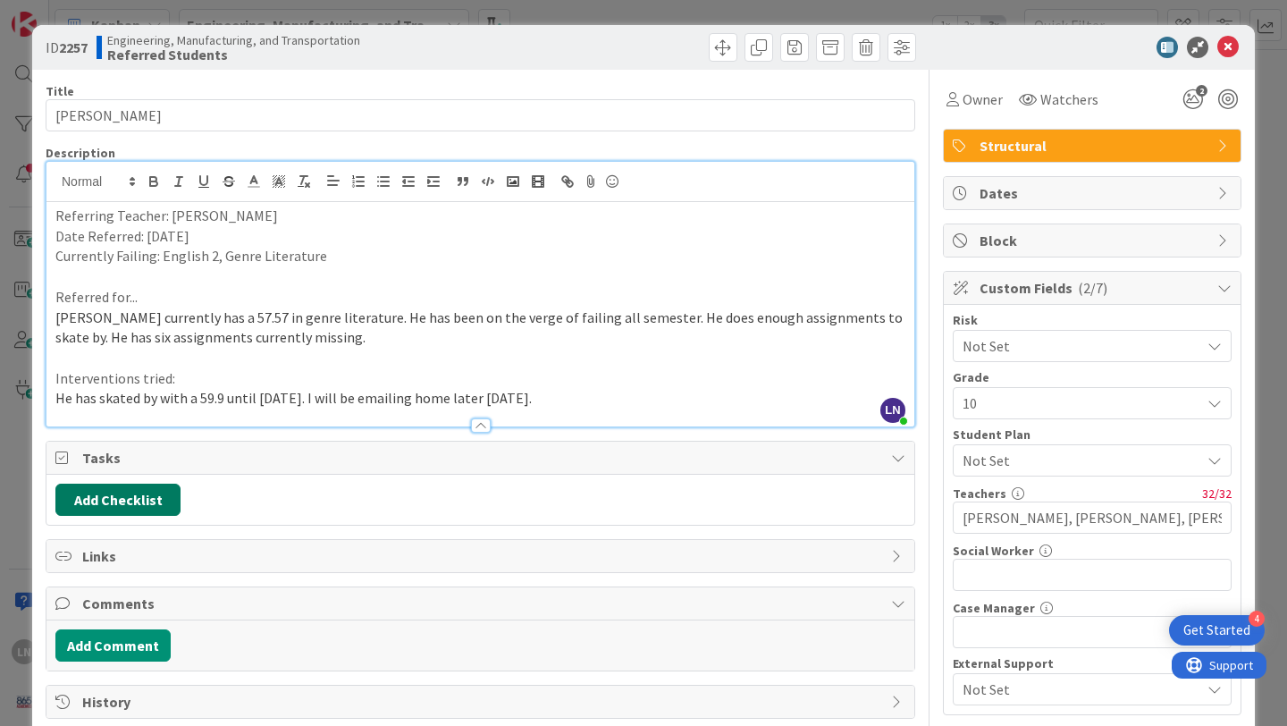
click at [132, 486] on button "Add Checklist" at bounding box center [117, 500] width 125 height 32
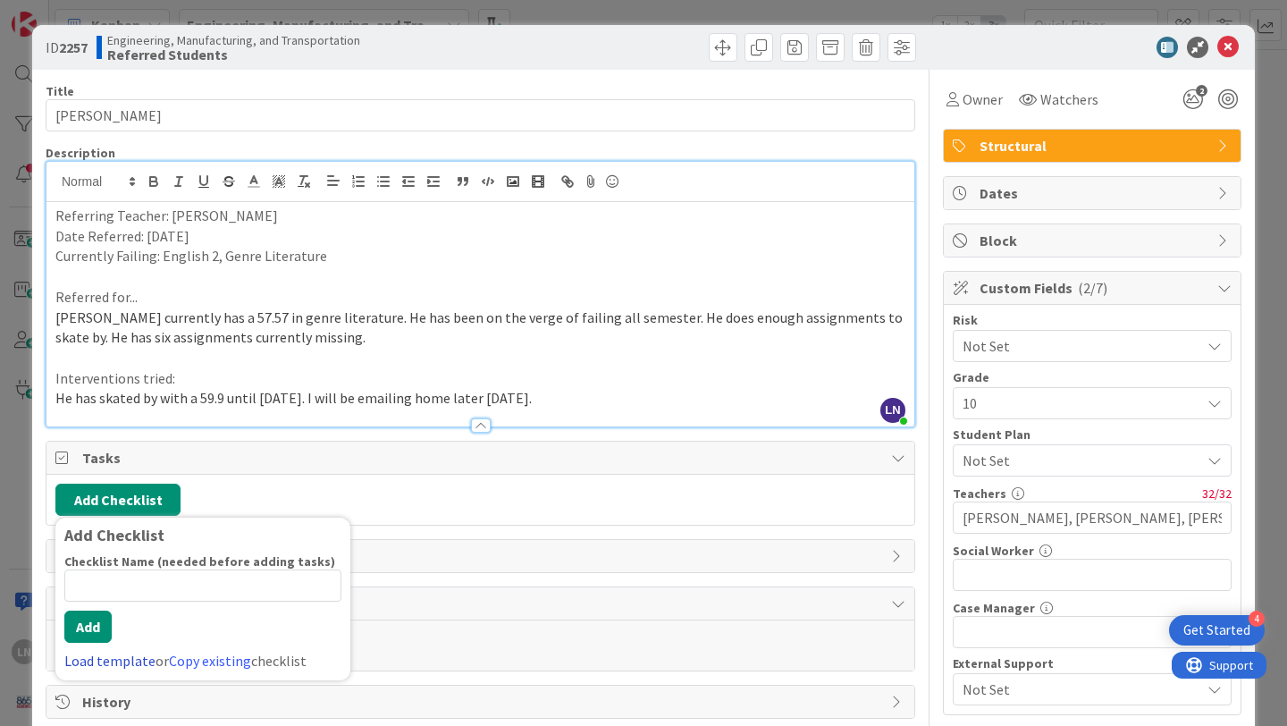
click at [122, 657] on link "Load template" at bounding box center [109, 661] width 91 height 18
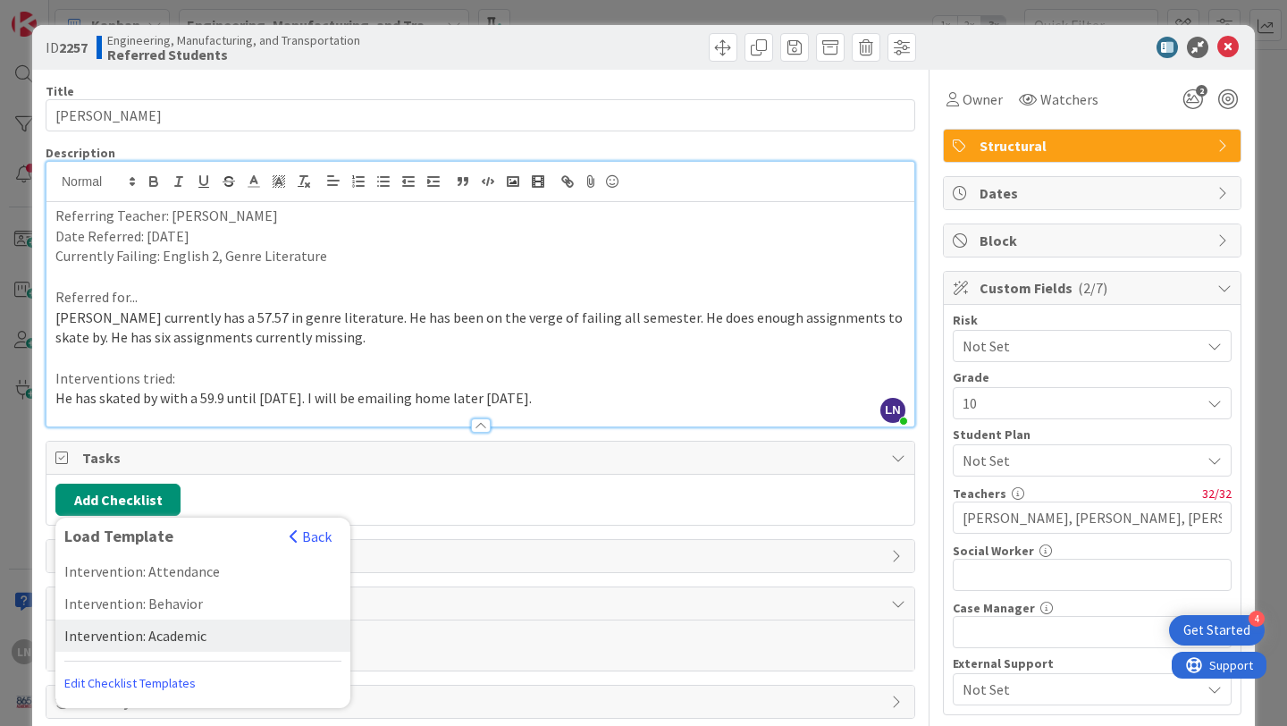
click at [165, 629] on div "Intervention: Academic" at bounding box center [202, 636] width 295 height 32
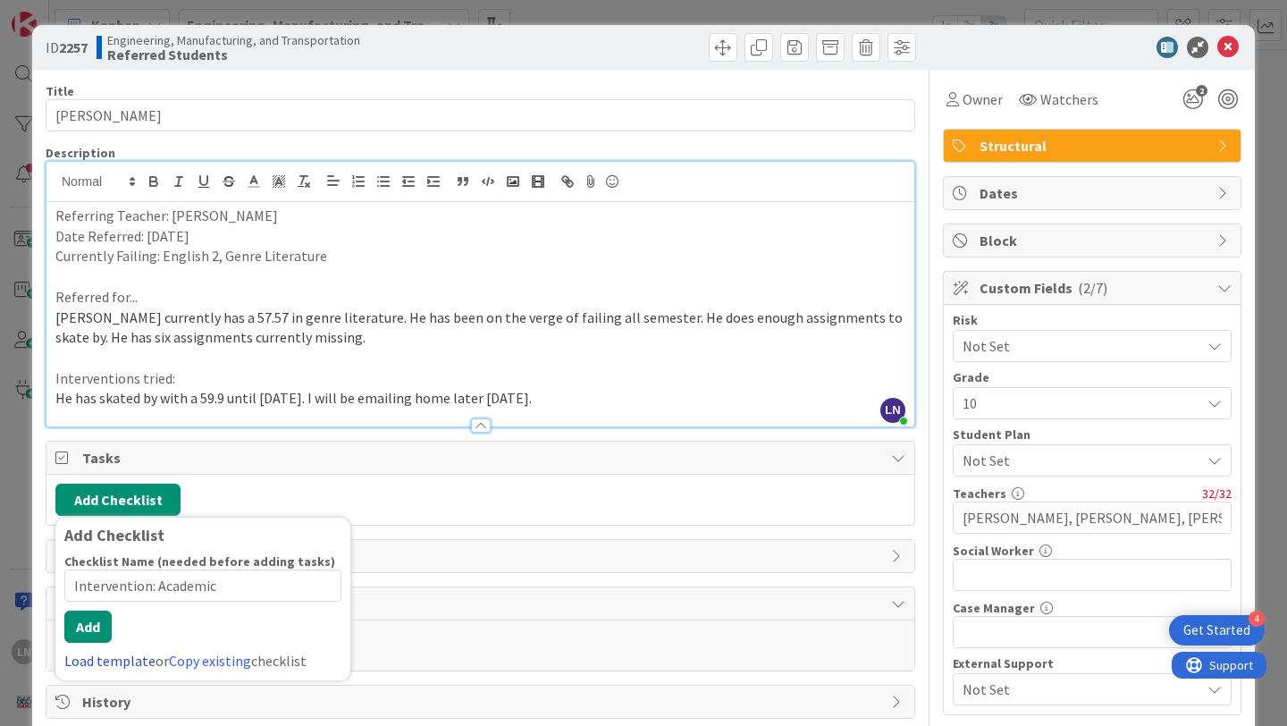
click at [113, 676] on div "Add Checklist Checklist Name (needed before adding tasks) 22 / 64 Intervention:…" at bounding box center [202, 599] width 295 height 163
click at [120, 660] on link "Load template" at bounding box center [109, 661] width 91 height 18
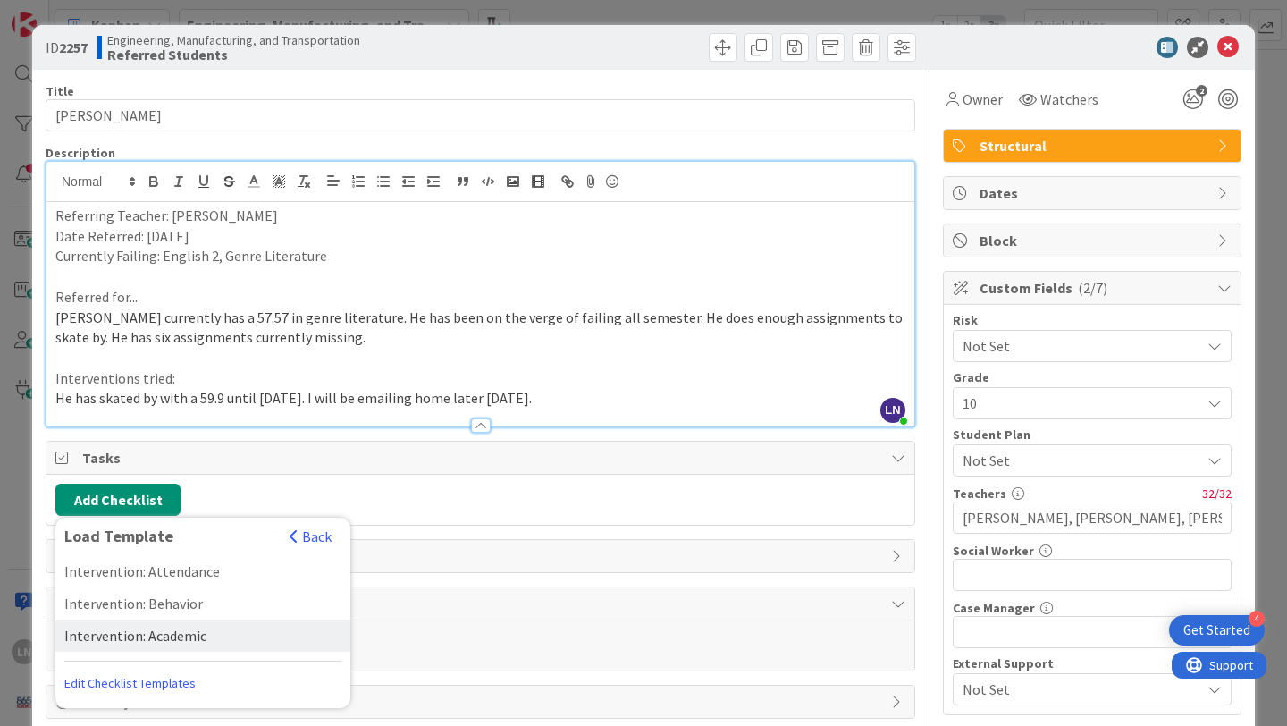
click at [169, 634] on div "Intervention: Academic" at bounding box center [202, 636] width 295 height 32
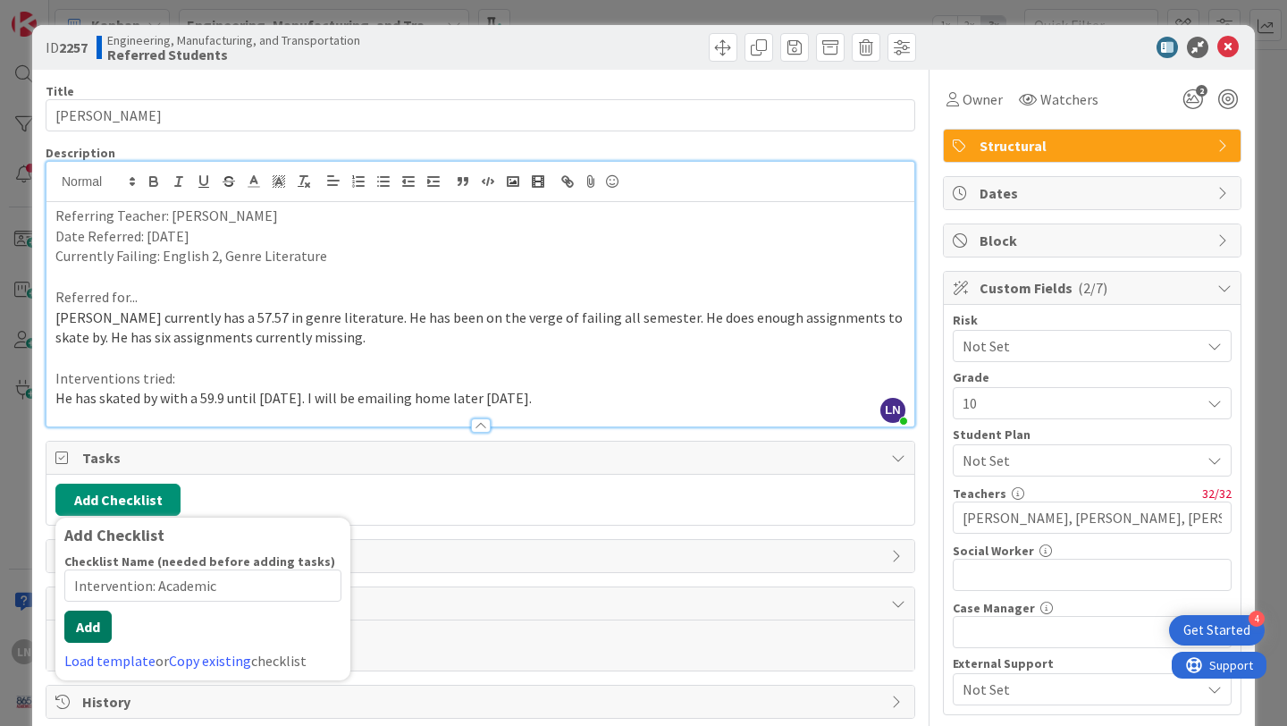
click at [89, 645] on div "Checklist Name (needed before adding tasks) 22 / 64 Intervention: Academic Add …" at bounding box center [202, 612] width 277 height 118
click at [93, 624] on button "Add" at bounding box center [87, 627] width 47 height 32
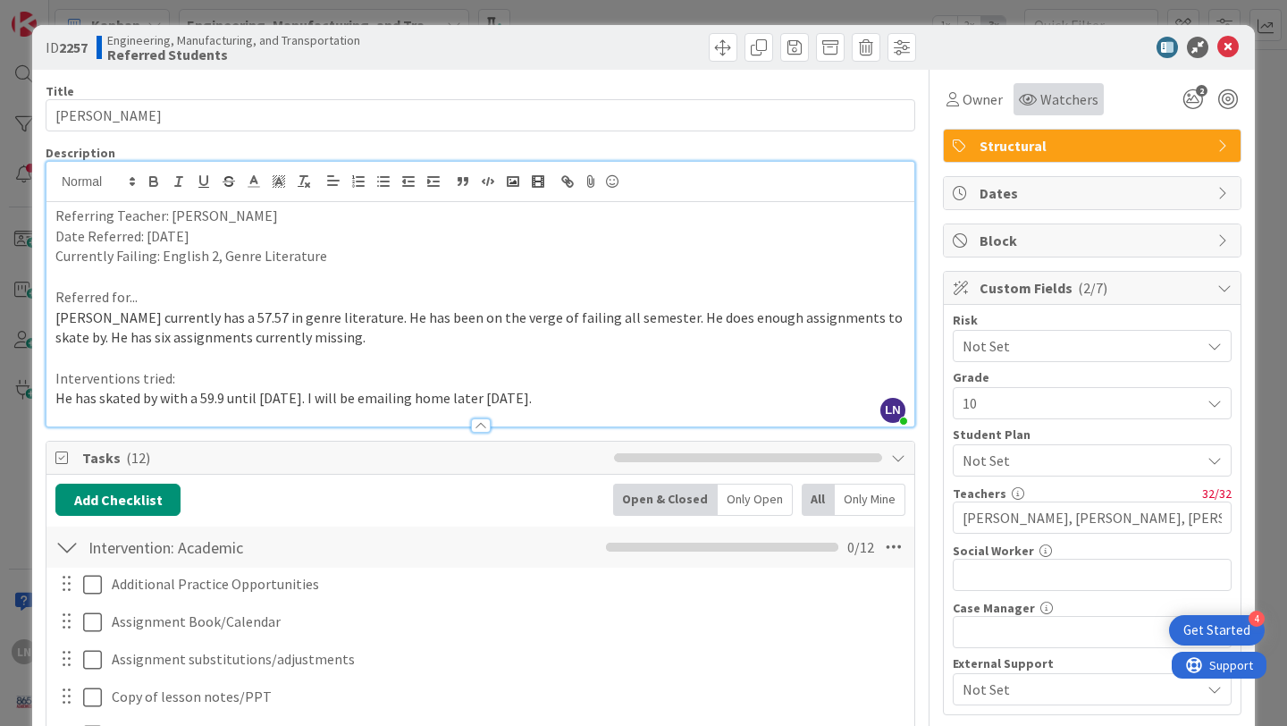
click at [1074, 93] on span "Watchers" at bounding box center [1070, 99] width 58 height 21
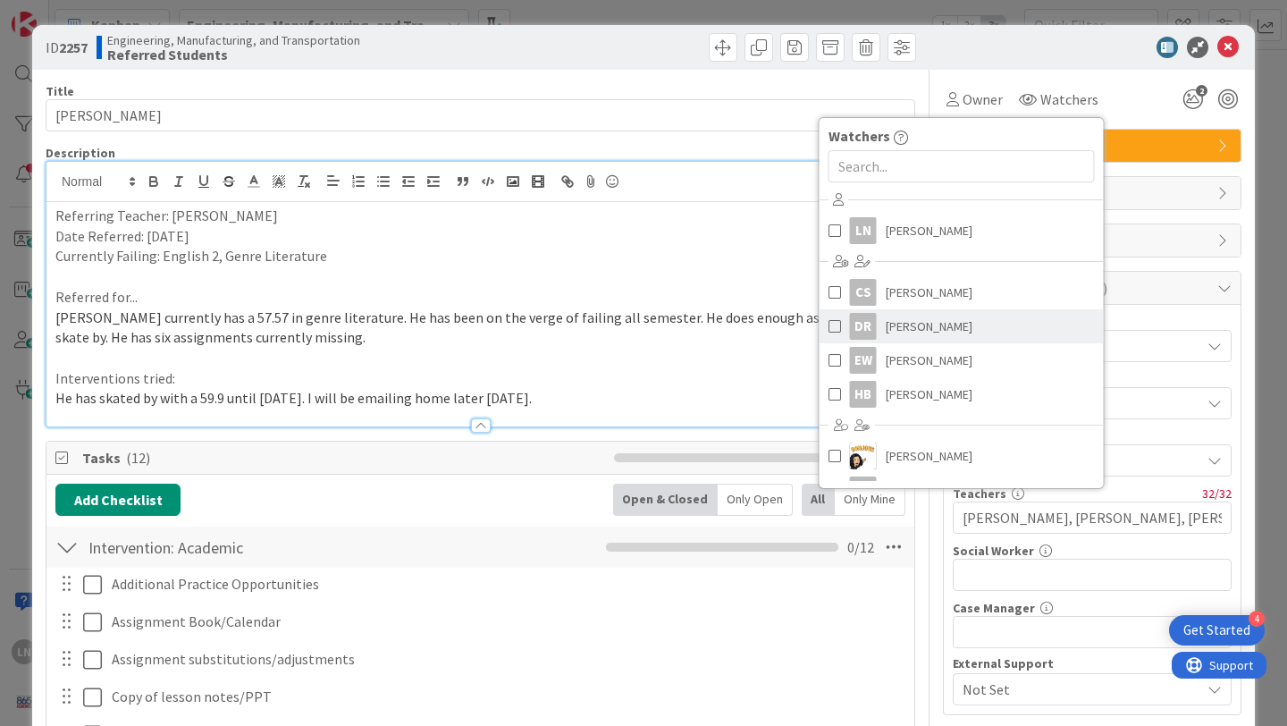
click at [933, 325] on span "[PERSON_NAME]" at bounding box center [929, 326] width 87 height 27
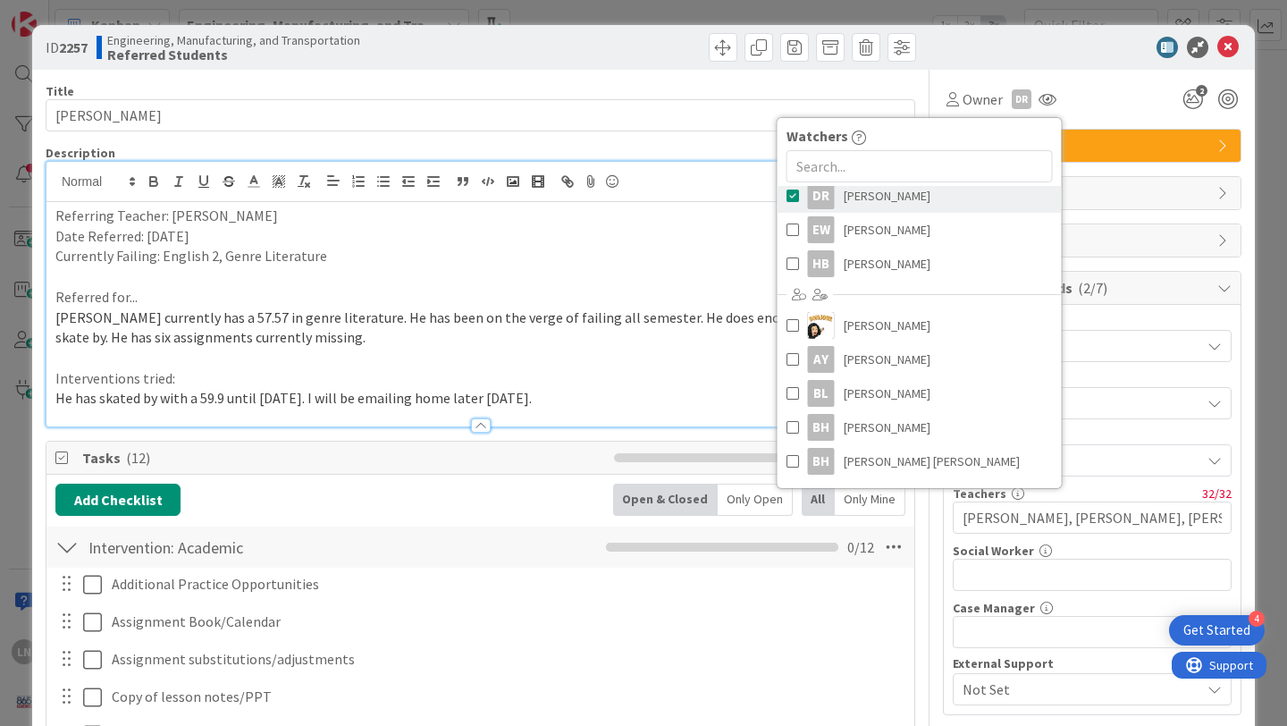
scroll to position [140, 0]
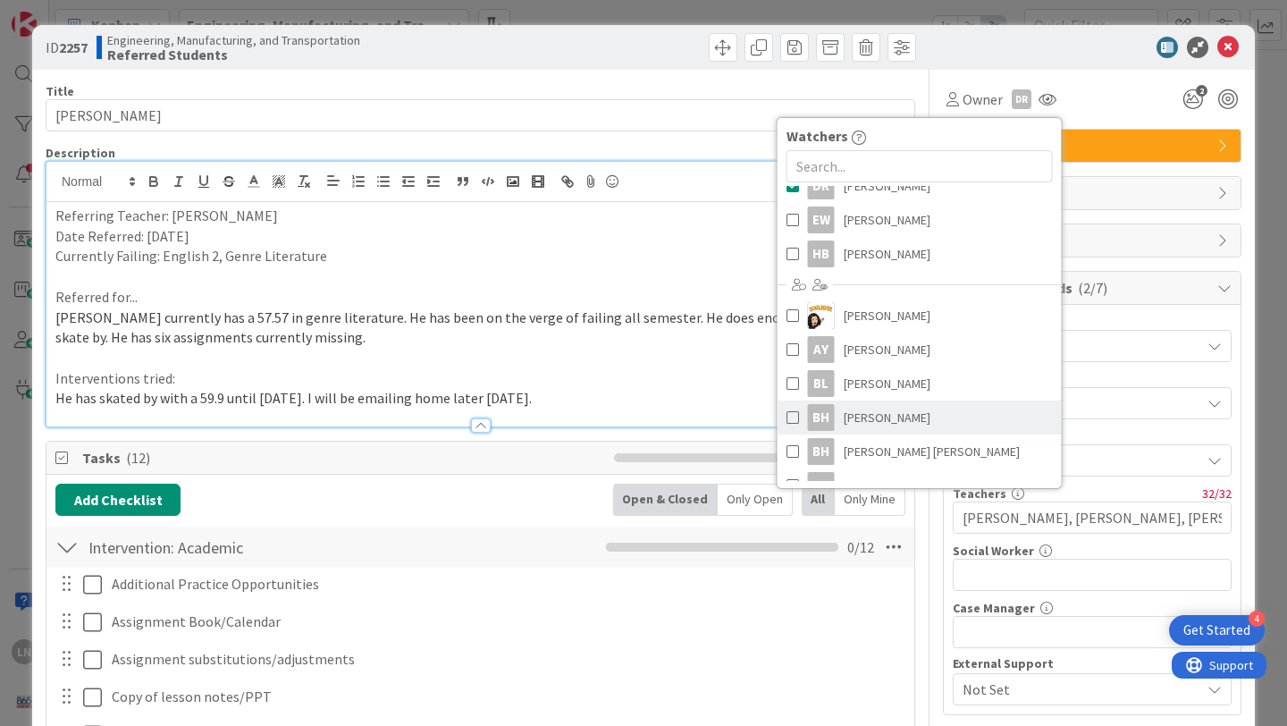
click at [898, 421] on span "[PERSON_NAME]" at bounding box center [887, 417] width 87 height 27
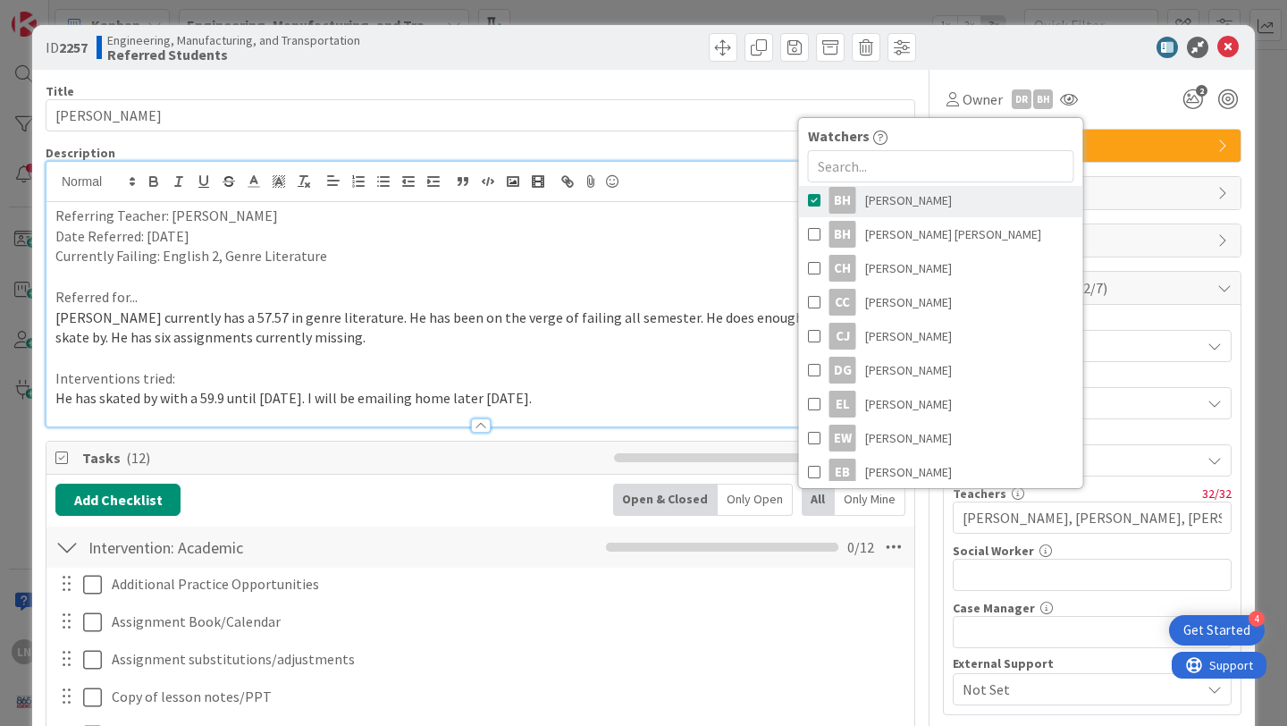
scroll to position [359, 0]
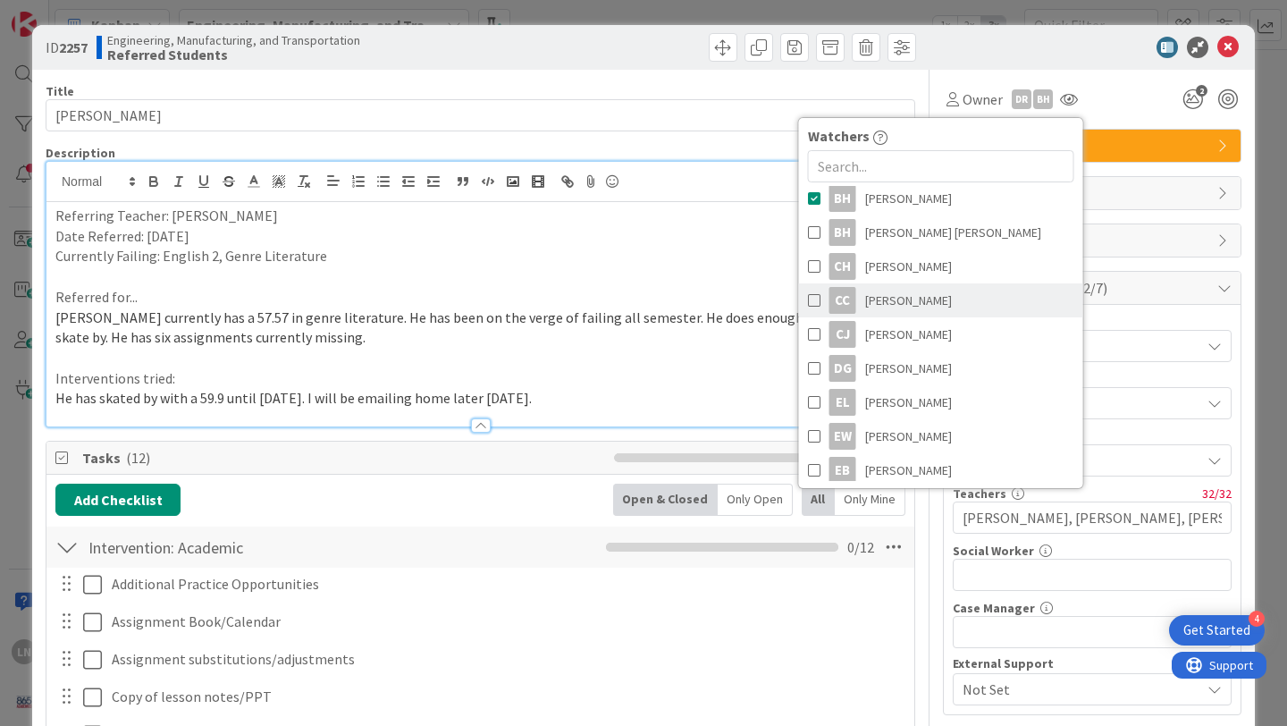
click at [885, 298] on span "[PERSON_NAME]" at bounding box center [908, 300] width 87 height 27
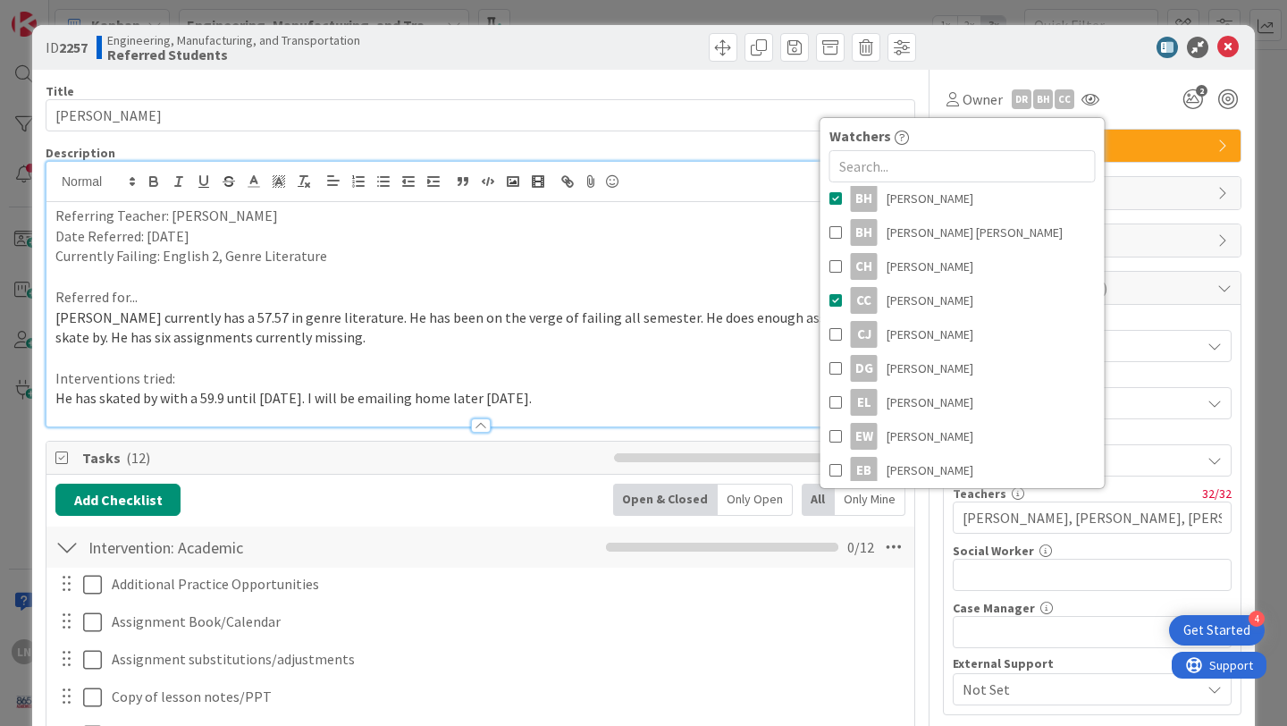
click at [1091, 42] on div at bounding box center [1083, 47] width 316 height 21
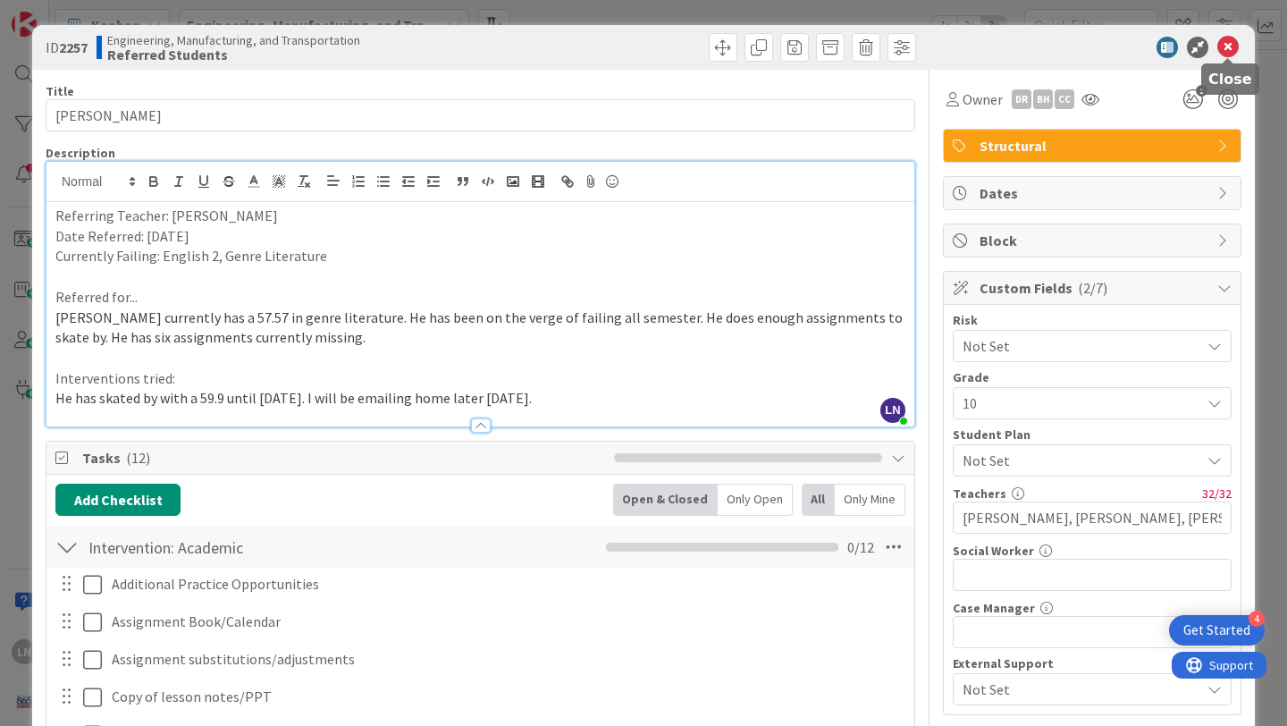
click at [1236, 42] on icon at bounding box center [1228, 47] width 21 height 21
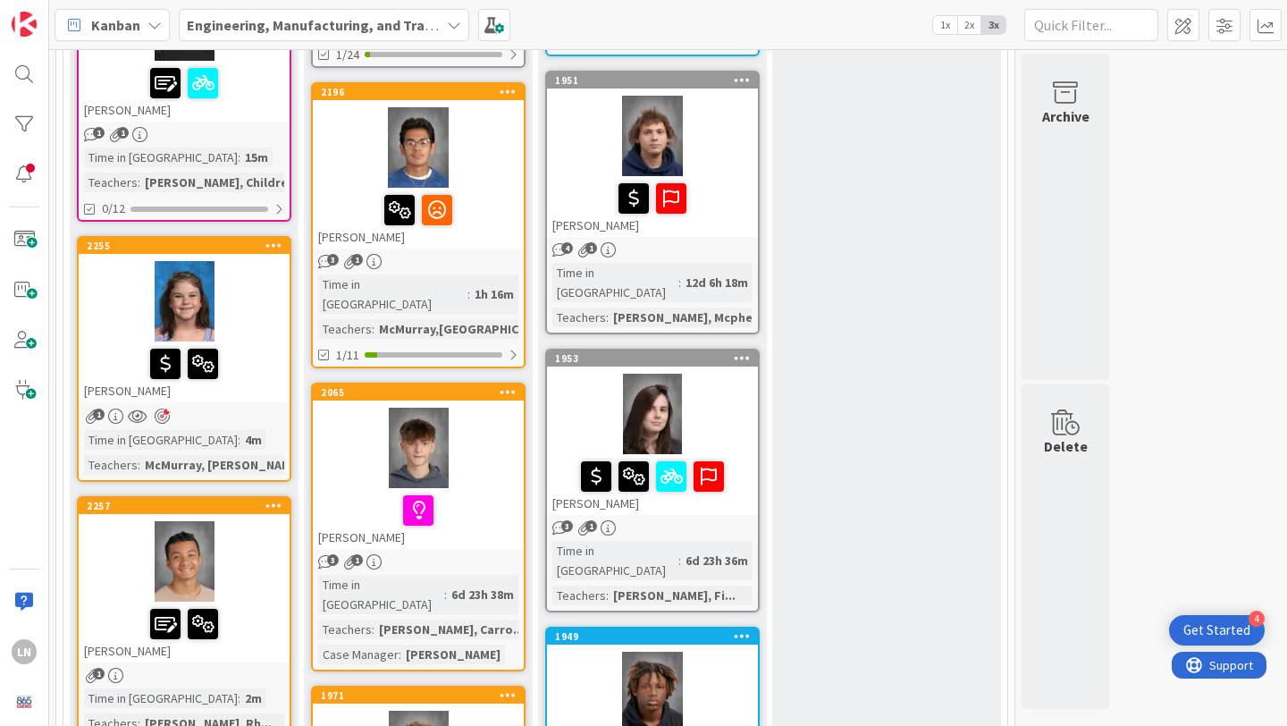
scroll to position [1455, 0]
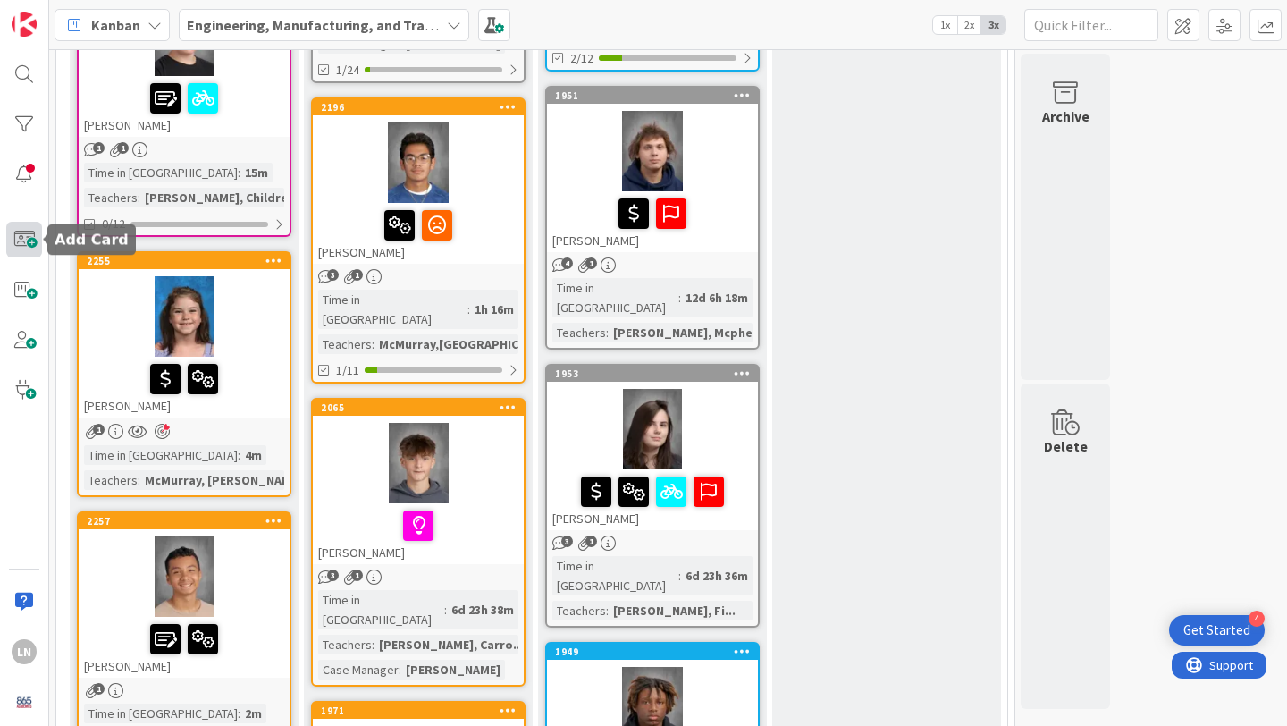
click at [21, 233] on span at bounding box center [24, 240] width 36 height 36
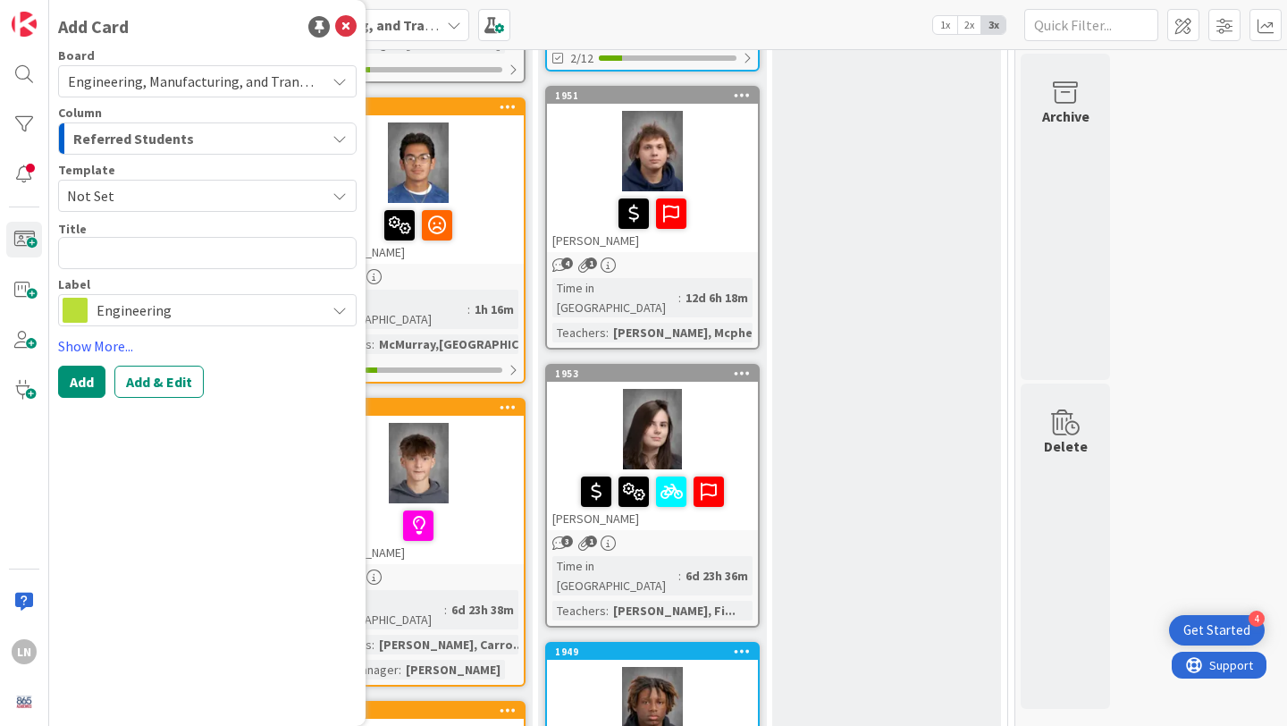
click at [125, 208] on span "Not Set" at bounding box center [207, 196] width 299 height 32
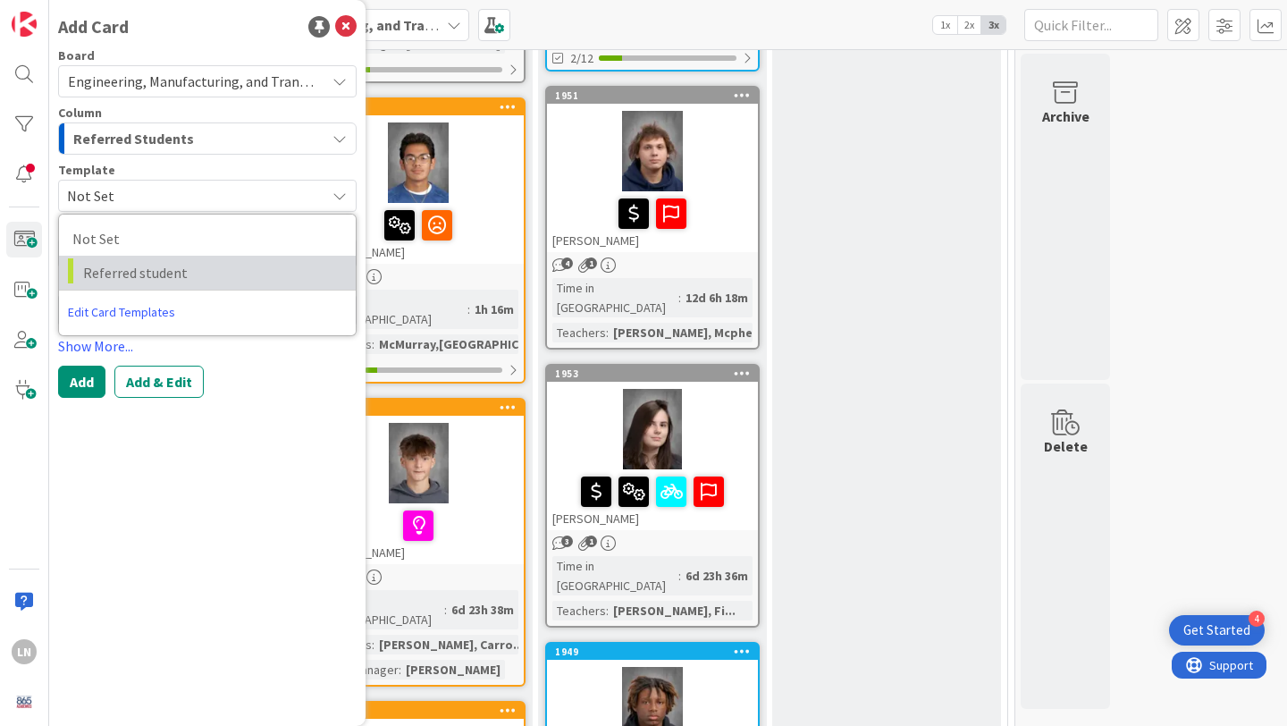
click at [134, 267] on span "Referred student" at bounding box center [212, 272] width 259 height 23
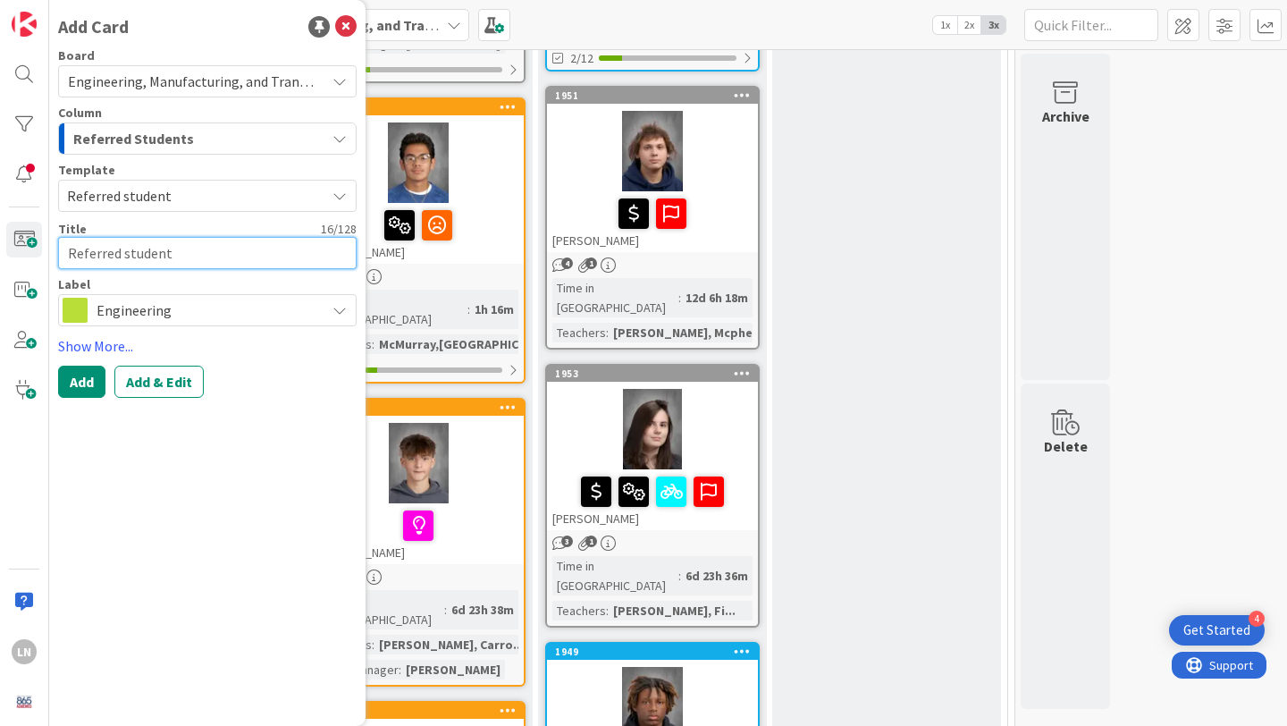
click at [131, 250] on textarea "Referred student" at bounding box center [207, 253] width 299 height 32
click at [139, 254] on textarea "[PERSON_NAME]" at bounding box center [207, 253] width 299 height 32
click at [162, 299] on span "Engineering" at bounding box center [207, 310] width 220 height 25
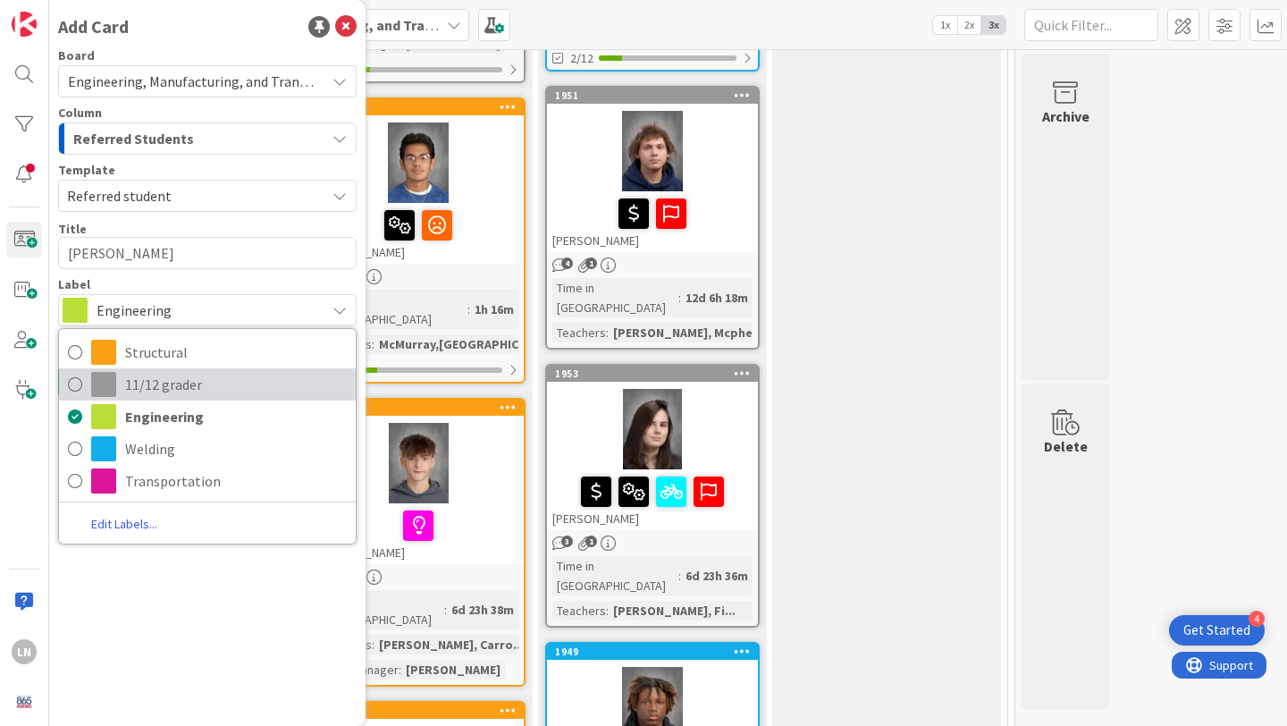
click at [78, 384] on icon at bounding box center [75, 384] width 14 height 27
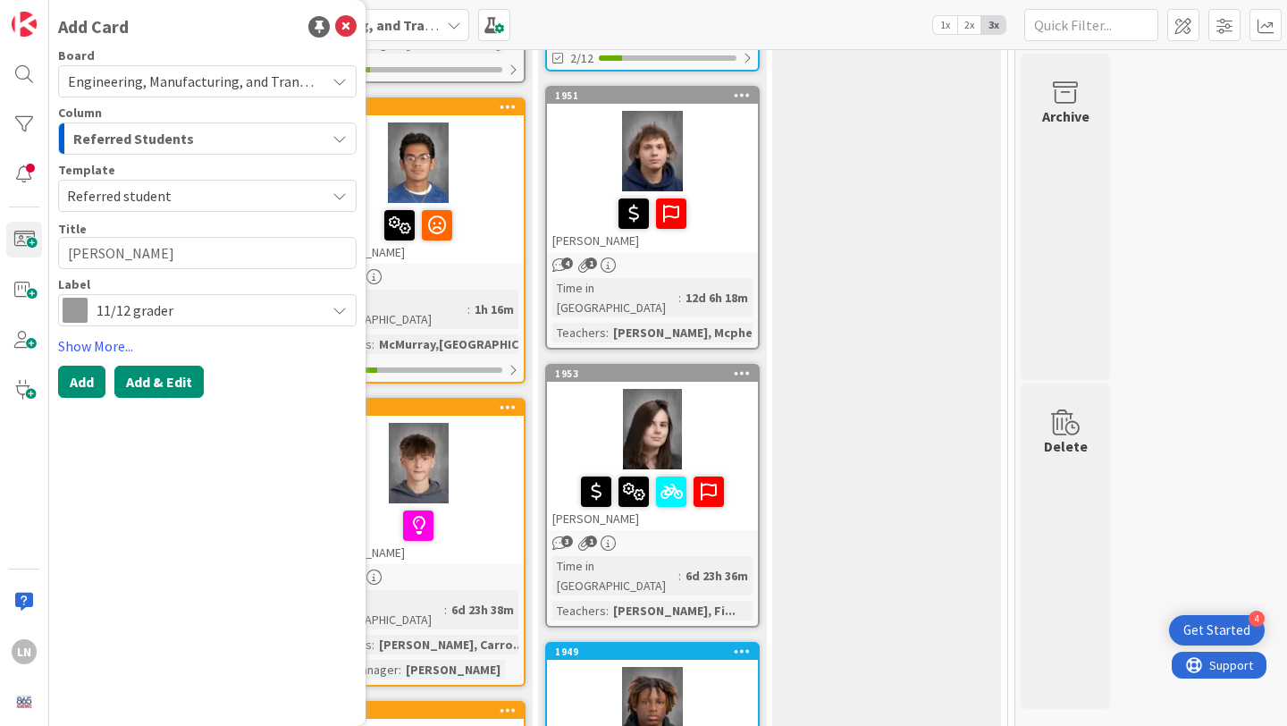
click at [140, 381] on button "Add & Edit" at bounding box center [158, 382] width 89 height 32
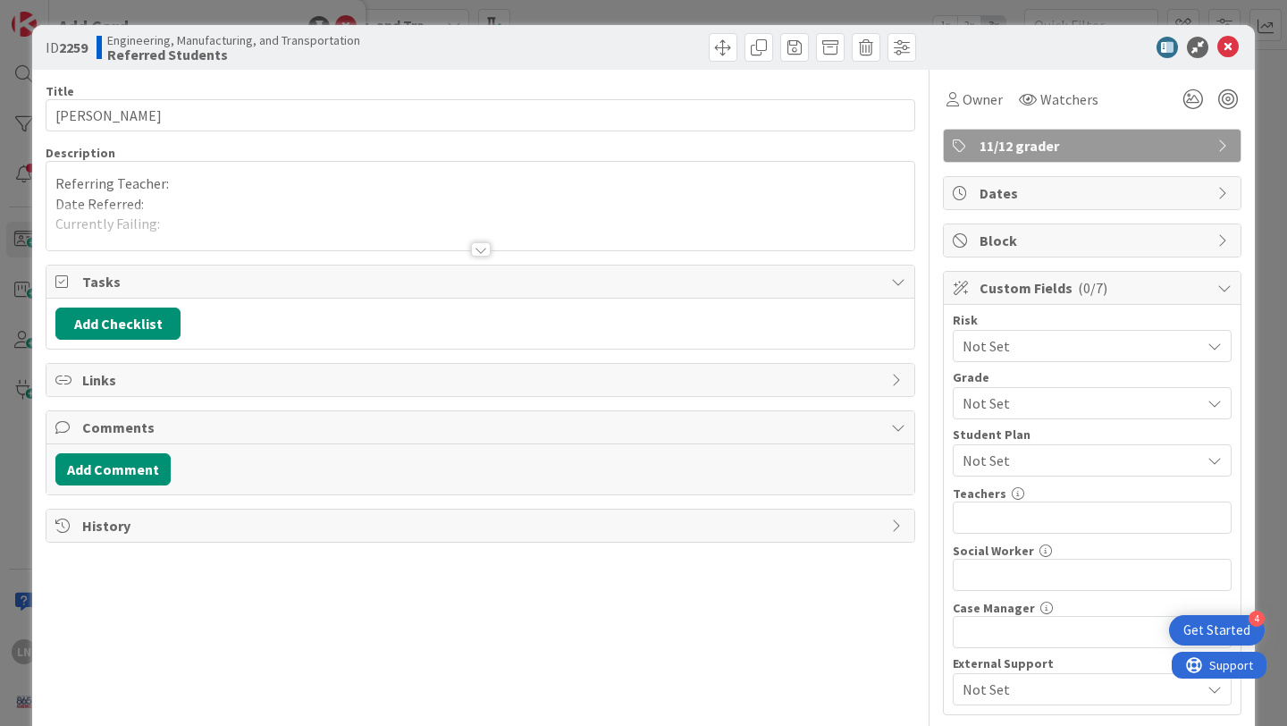
click at [240, 181] on p "Referring Teacher:" at bounding box center [480, 183] width 850 height 21
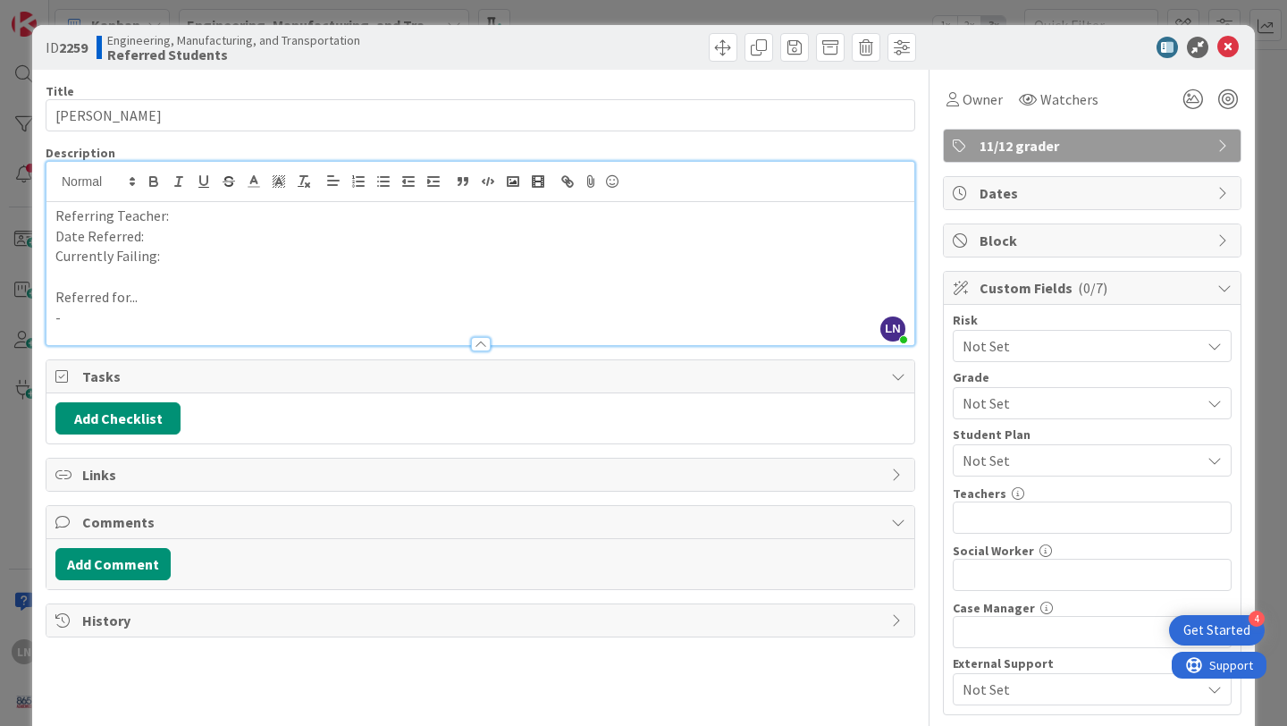
click at [224, 224] on p "Referring Teacher:" at bounding box center [480, 216] width 850 height 21
click at [216, 238] on p "Date Referred:" at bounding box center [480, 236] width 850 height 21
click at [225, 268] on p at bounding box center [480, 276] width 850 height 21
click at [207, 259] on p "Currently Failing:" at bounding box center [480, 256] width 850 height 21
click at [269, 324] on p "-" at bounding box center [480, 318] width 850 height 21
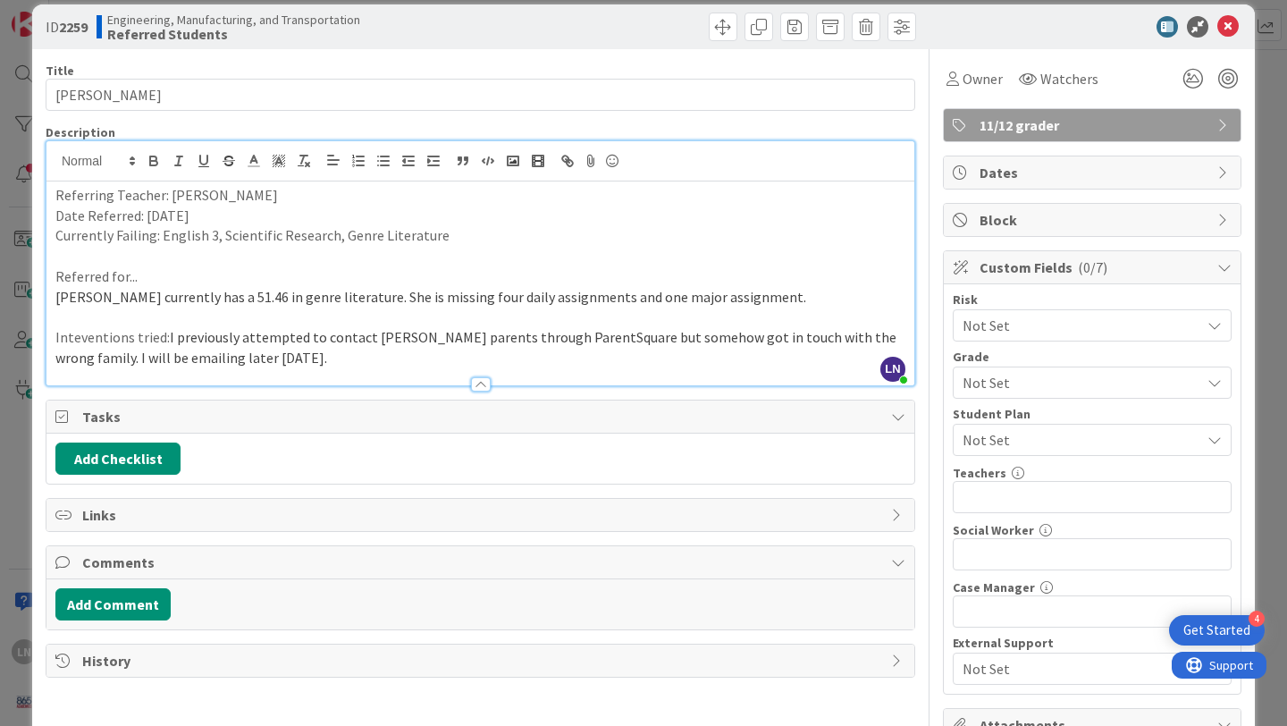
scroll to position [25, 0]
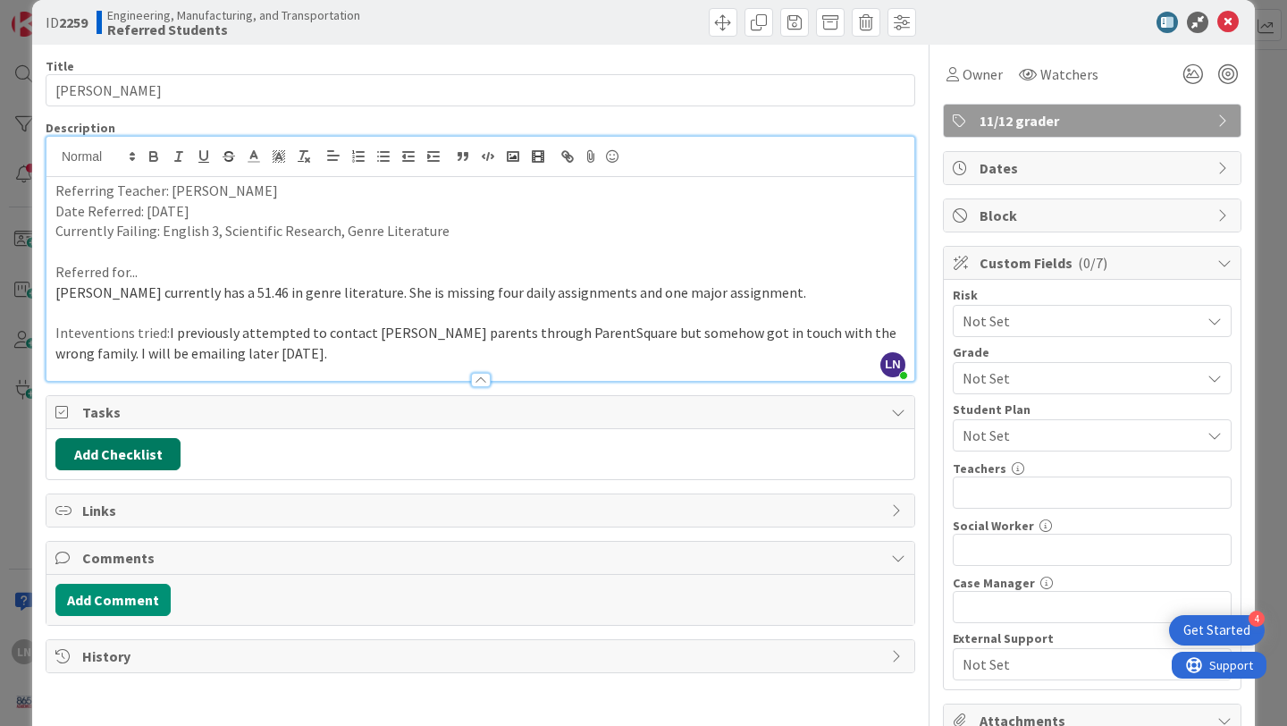
click at [124, 458] on button "Add Checklist" at bounding box center [117, 454] width 125 height 32
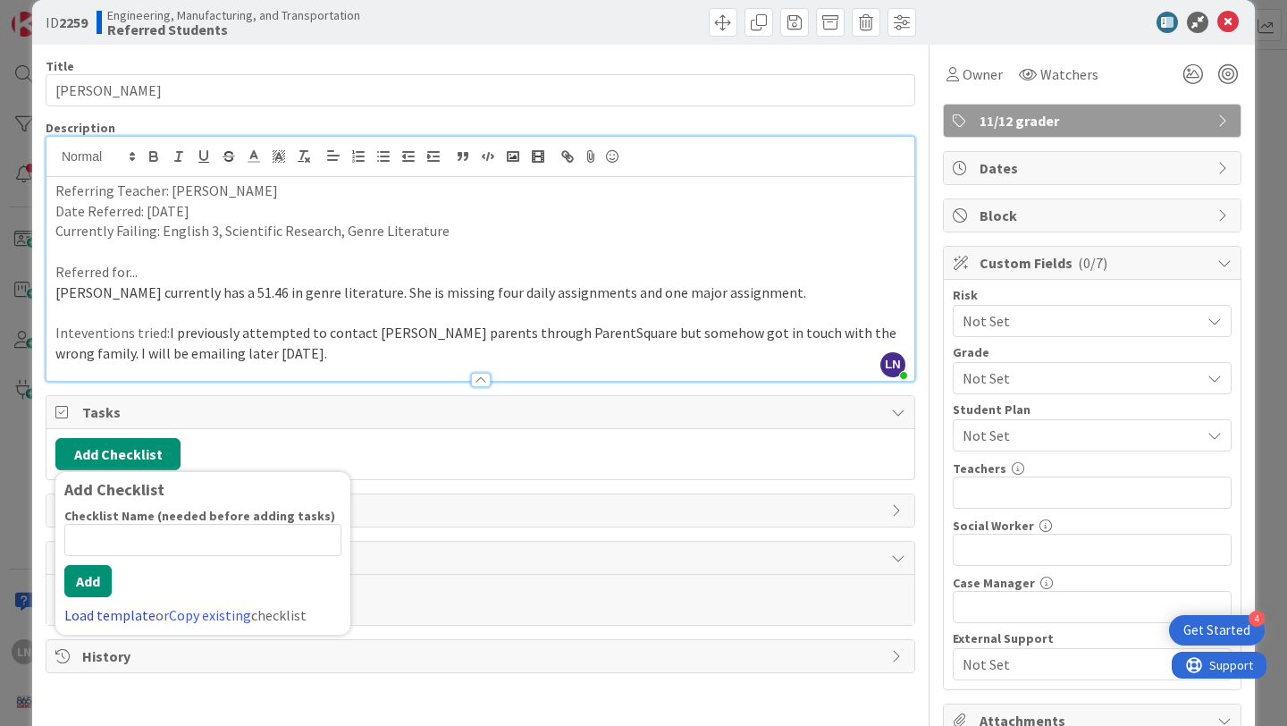
click at [128, 619] on link "Load template" at bounding box center [109, 615] width 91 height 18
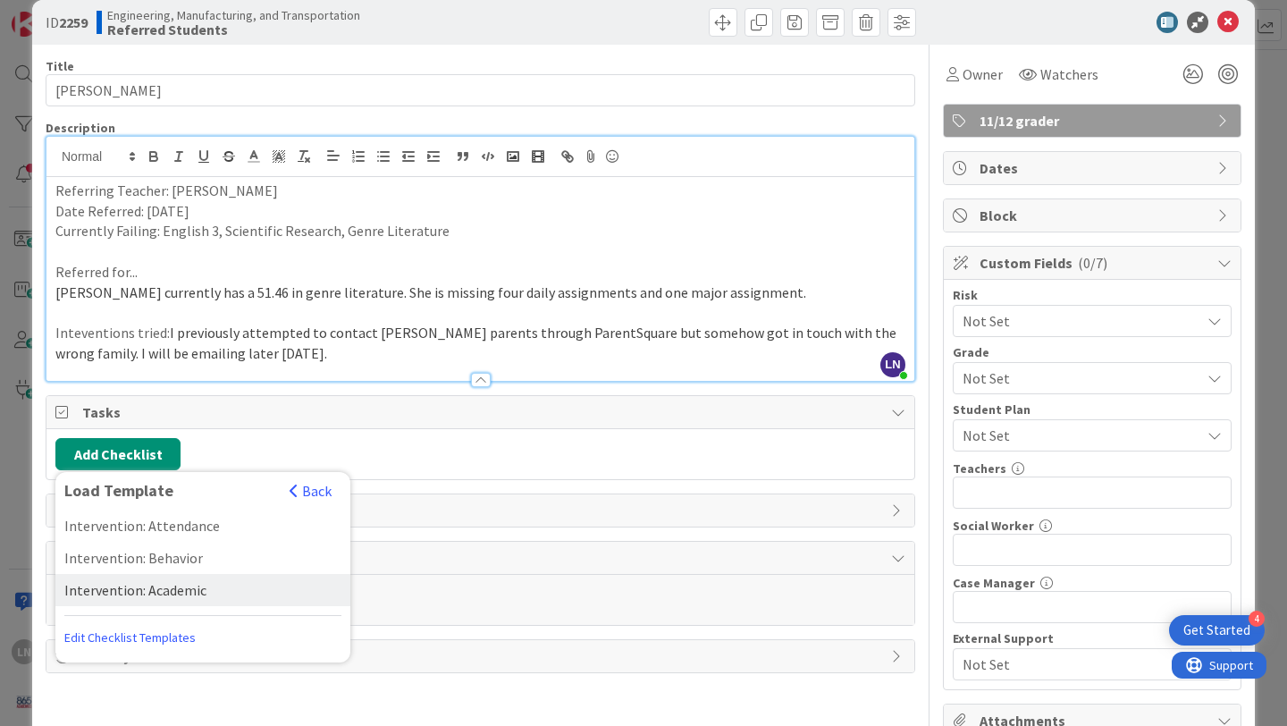
click at [147, 592] on div "Intervention: Academic" at bounding box center [202, 590] width 295 height 32
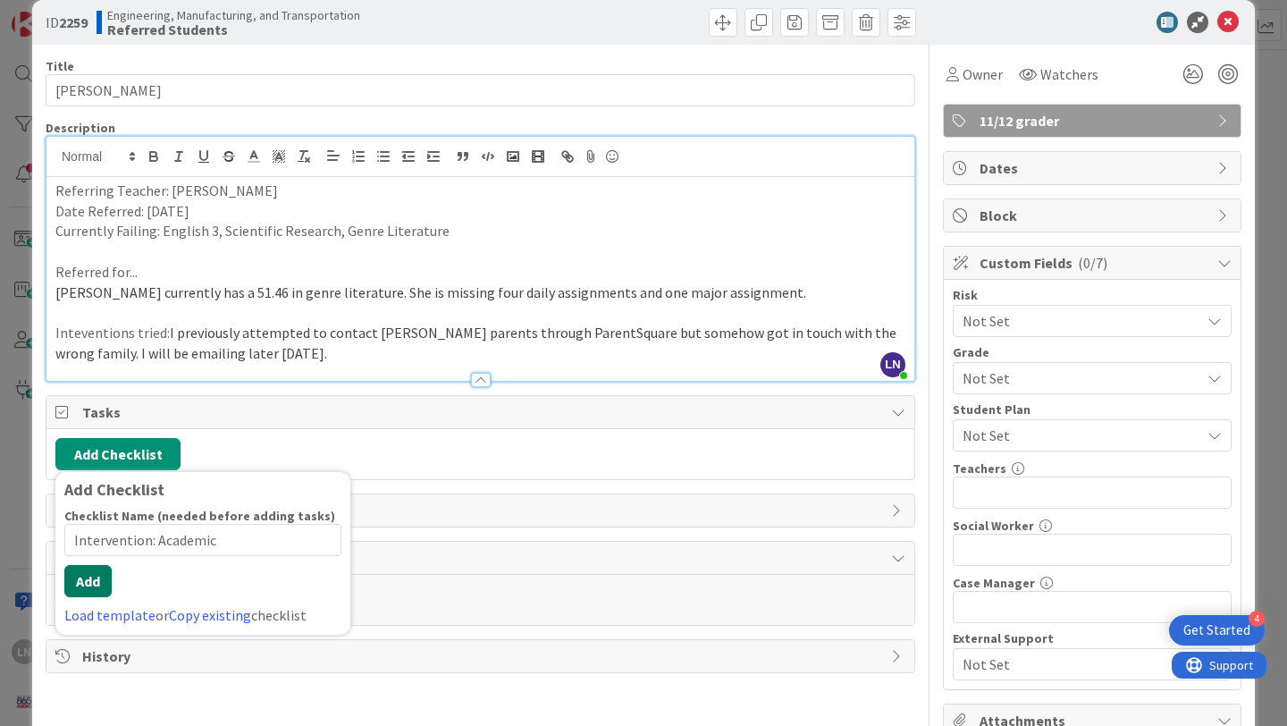
click at [97, 594] on button "Add" at bounding box center [87, 581] width 47 height 32
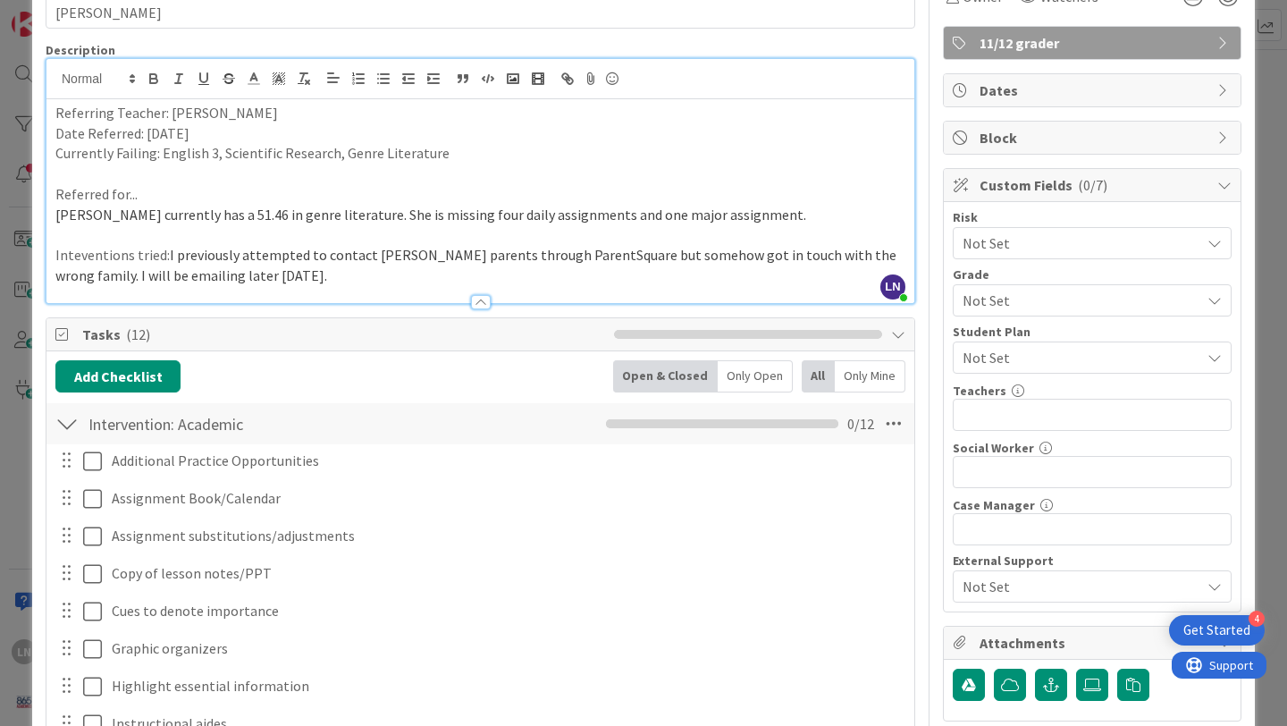
scroll to position [121, 0]
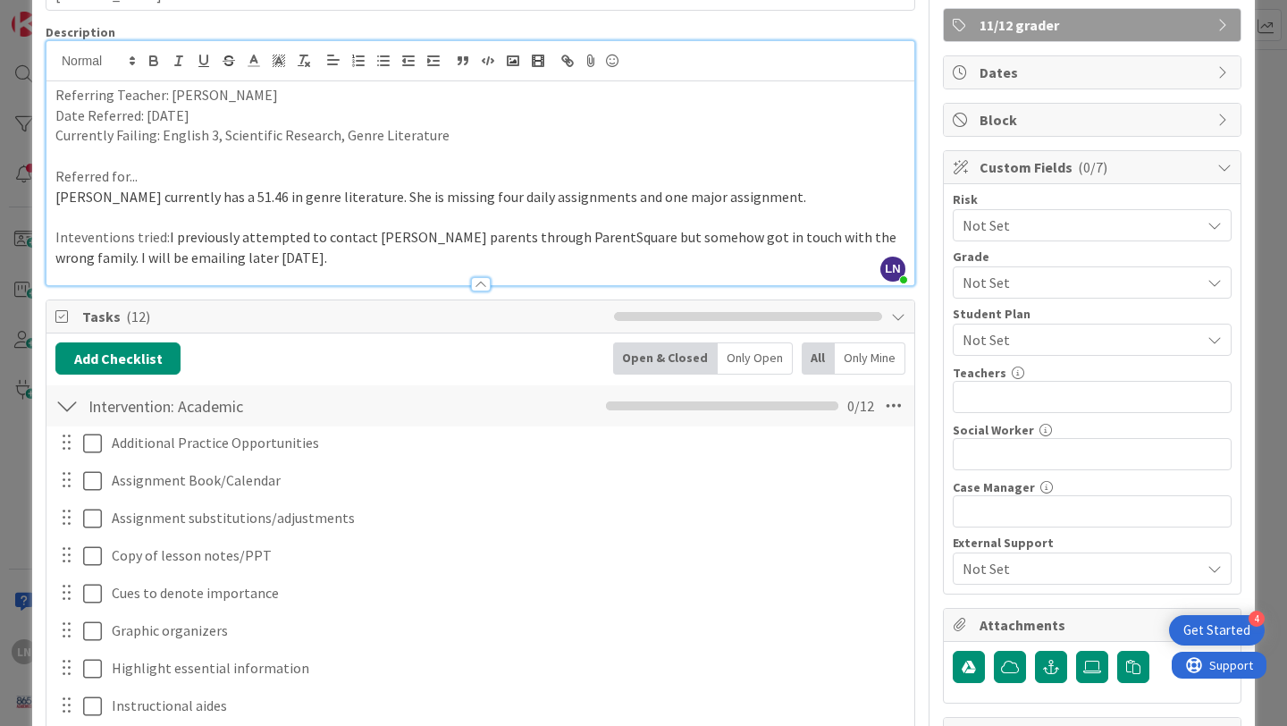
click at [1044, 266] on div "Not Set" at bounding box center [1092, 282] width 279 height 32
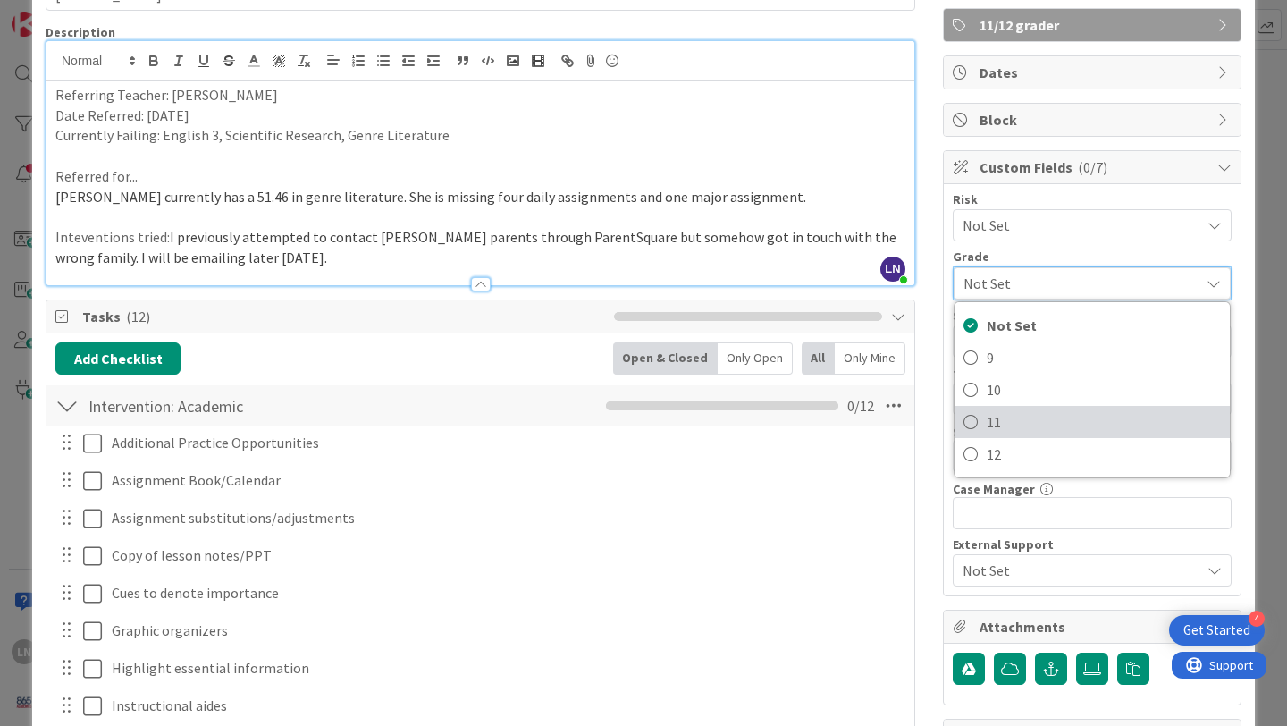
click at [977, 418] on icon at bounding box center [971, 422] width 14 height 27
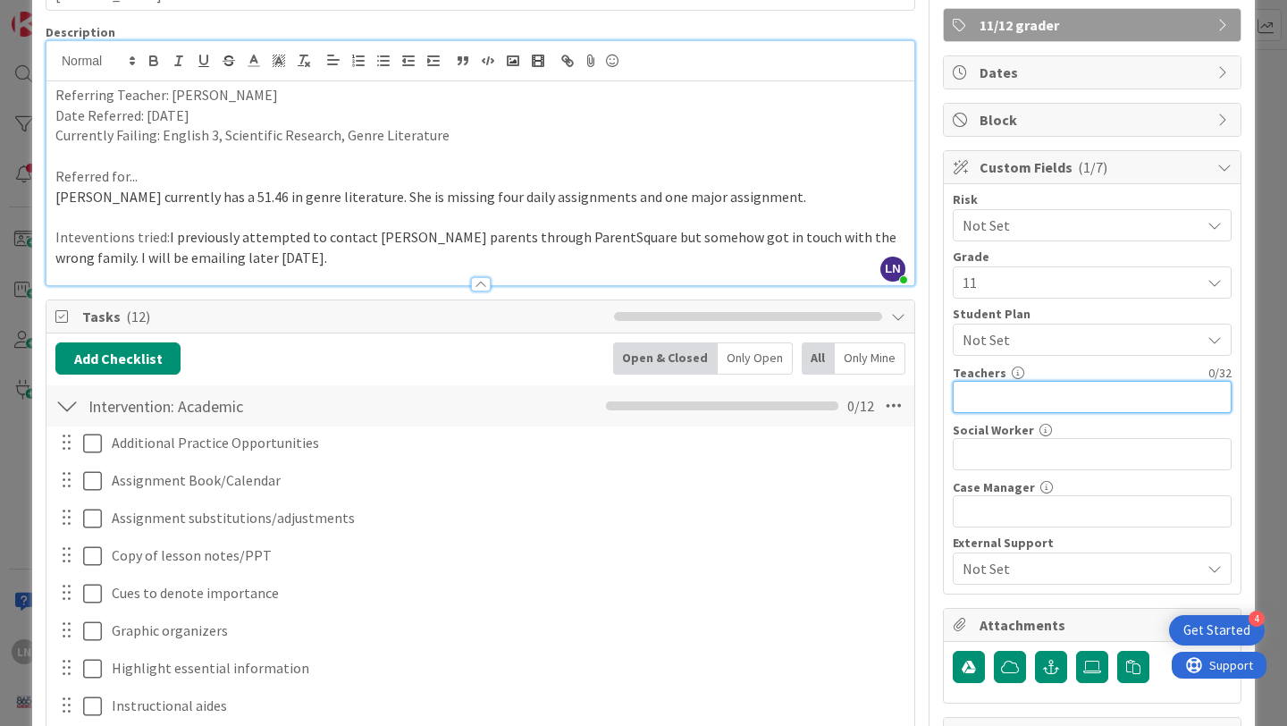
click at [1043, 408] on input "text" at bounding box center [1092, 397] width 279 height 32
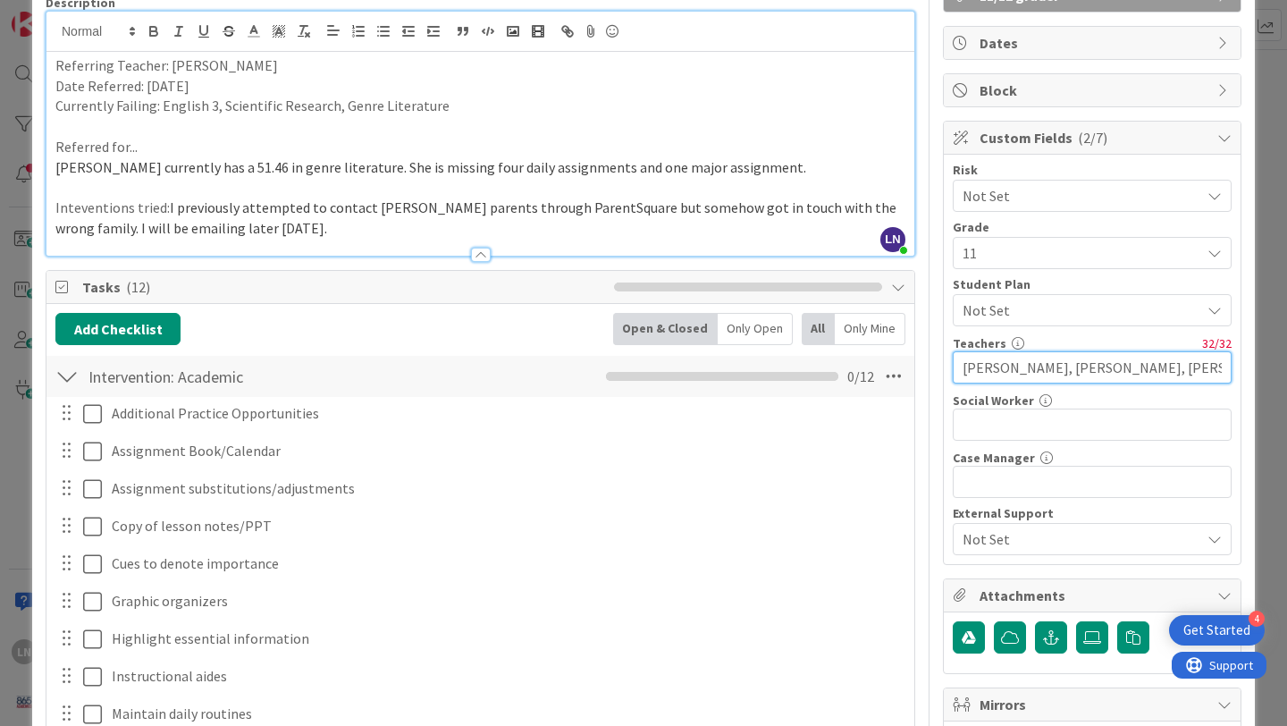
scroll to position [156, 0]
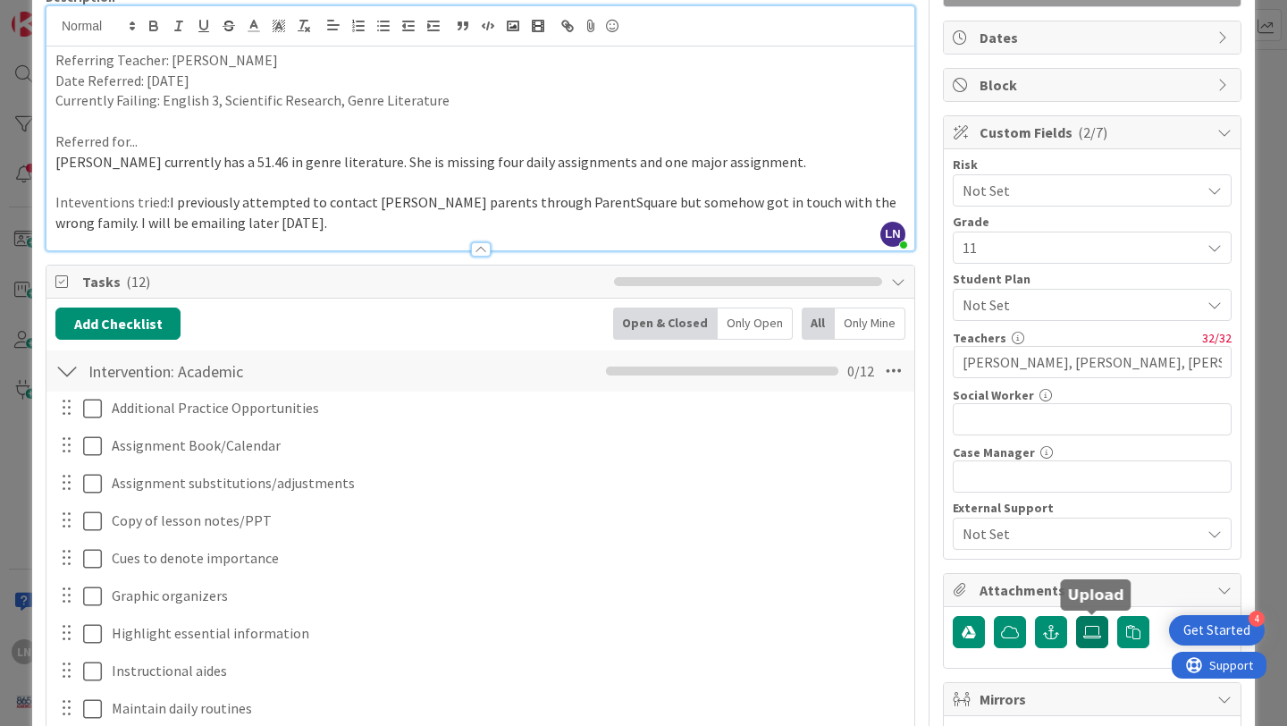
click at [1094, 639] on label at bounding box center [1092, 632] width 32 height 32
click at [1076, 616] on input "file" at bounding box center [1076, 616] width 0 height 0
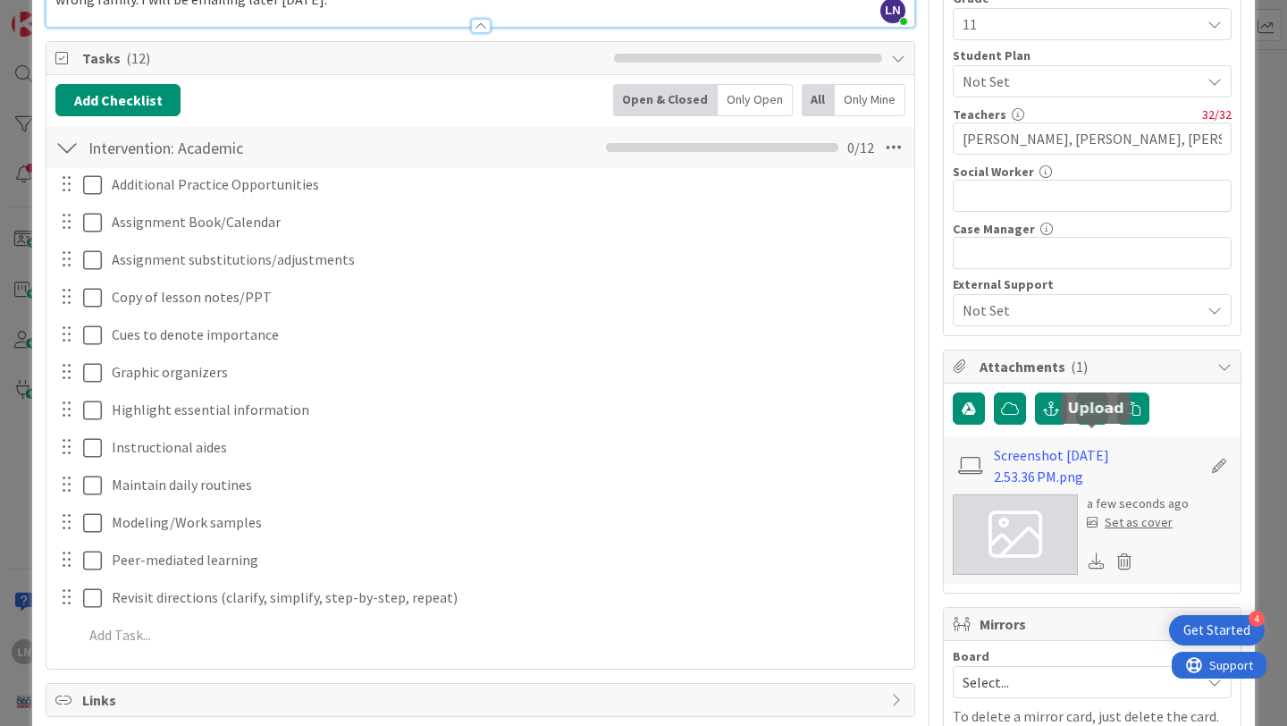
scroll to position [385, 0]
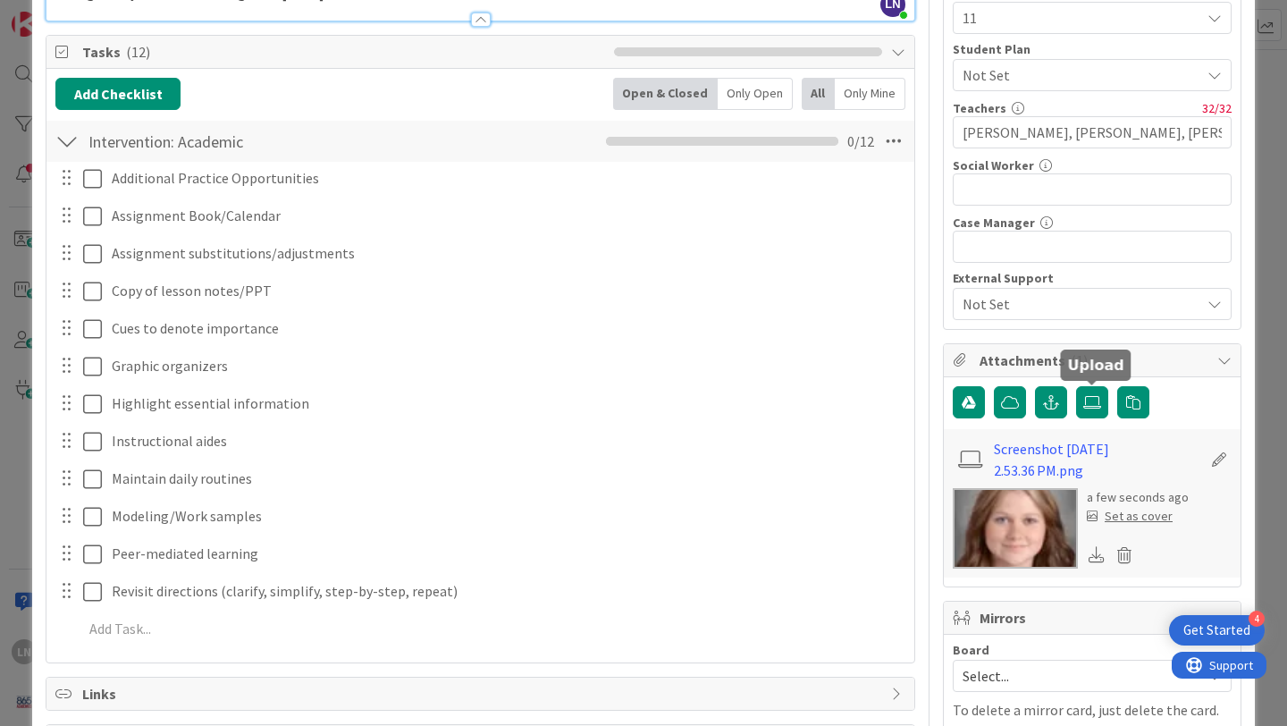
click at [1151, 518] on div "Set as cover" at bounding box center [1130, 516] width 86 height 19
click at [1136, 516] on div "Set as cover" at bounding box center [1130, 516] width 86 height 19
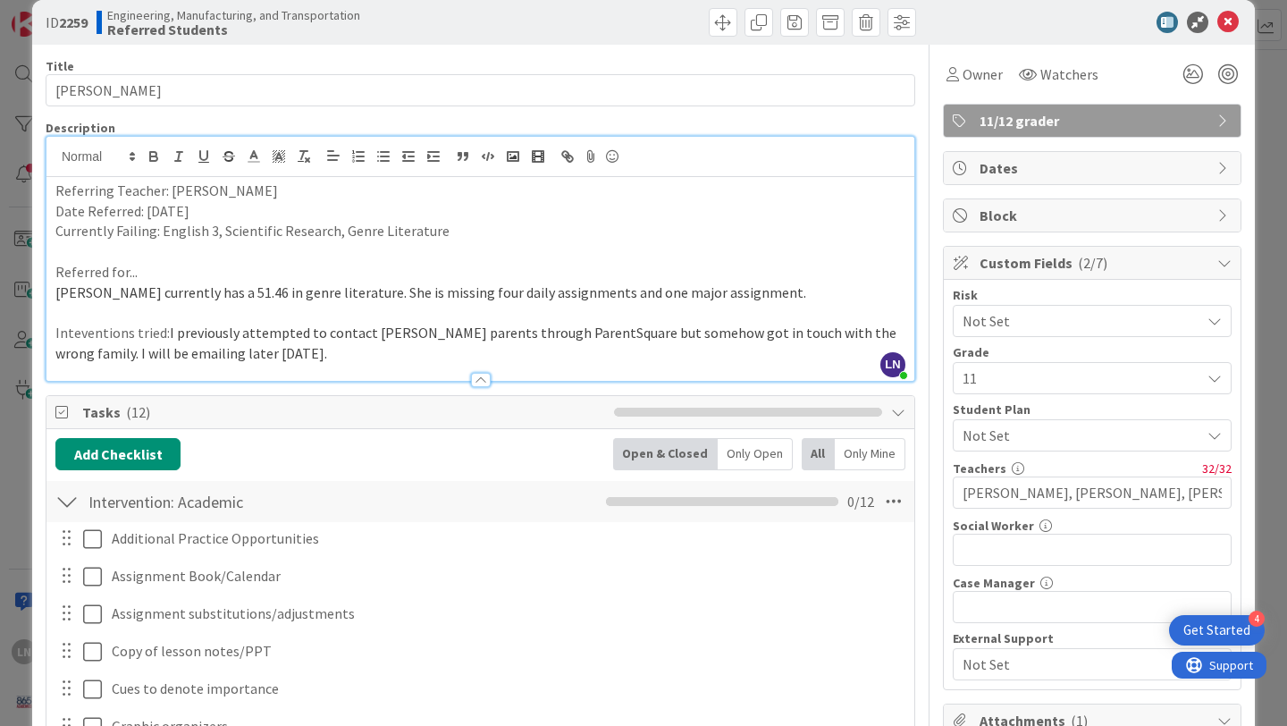
scroll to position [0, 0]
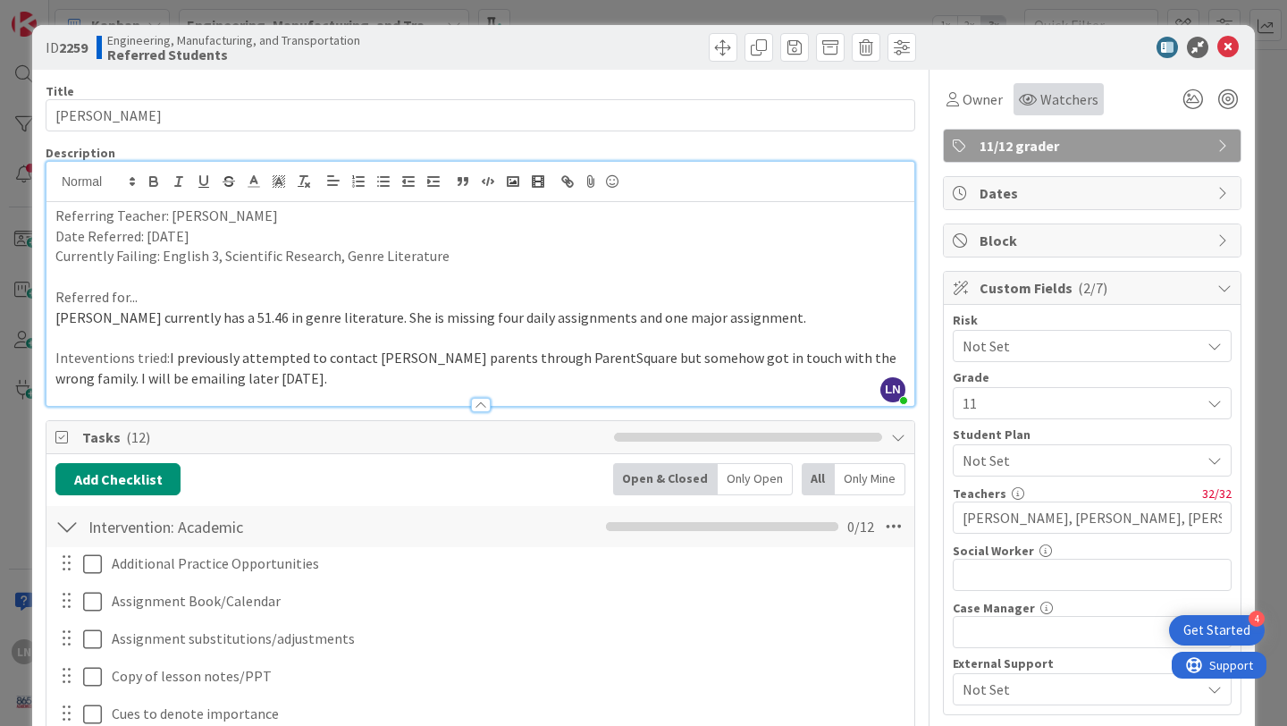
click at [1063, 101] on span "Watchers" at bounding box center [1070, 99] width 58 height 21
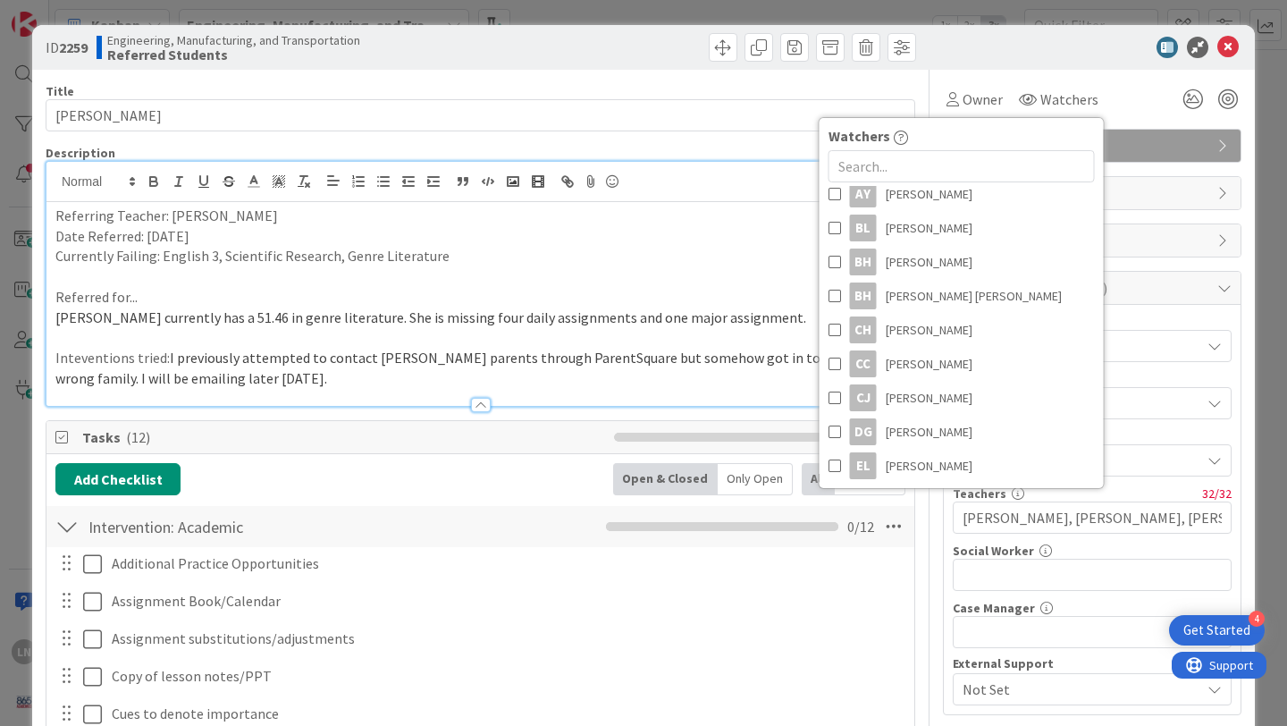
scroll to position [299, 0]
click at [831, 327] on span at bounding box center [835, 326] width 13 height 27
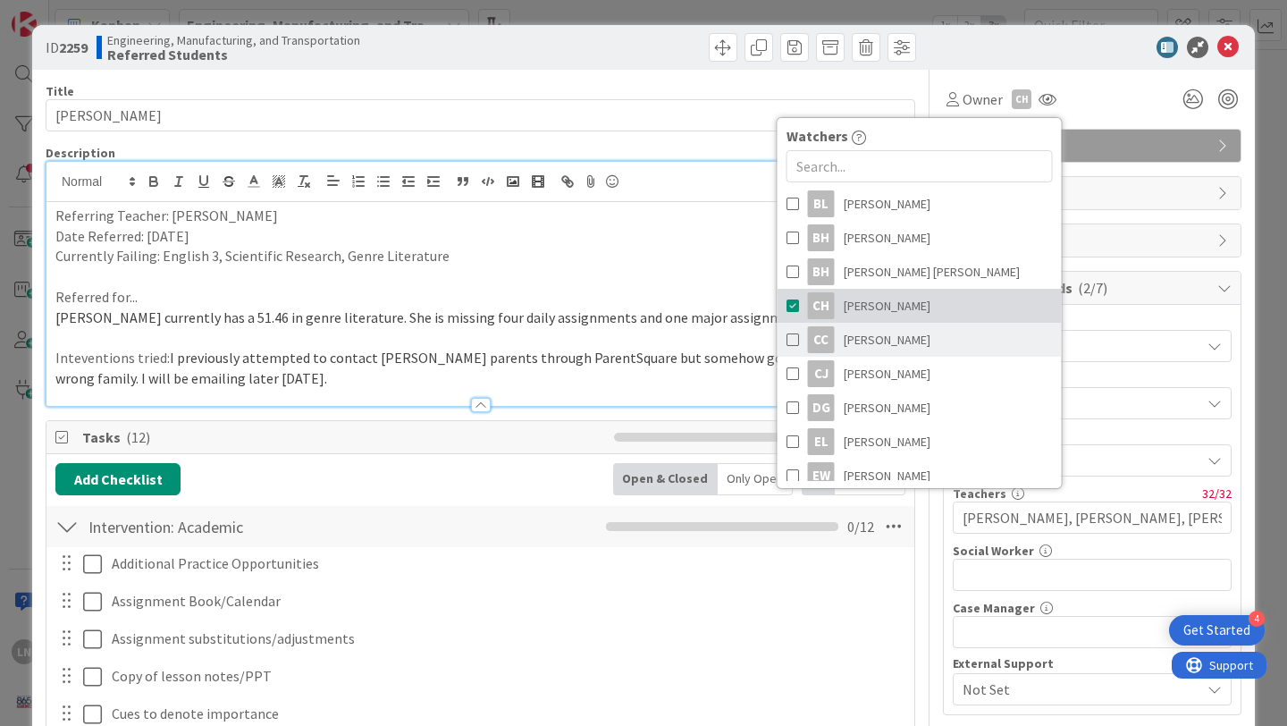
scroll to position [326, 0]
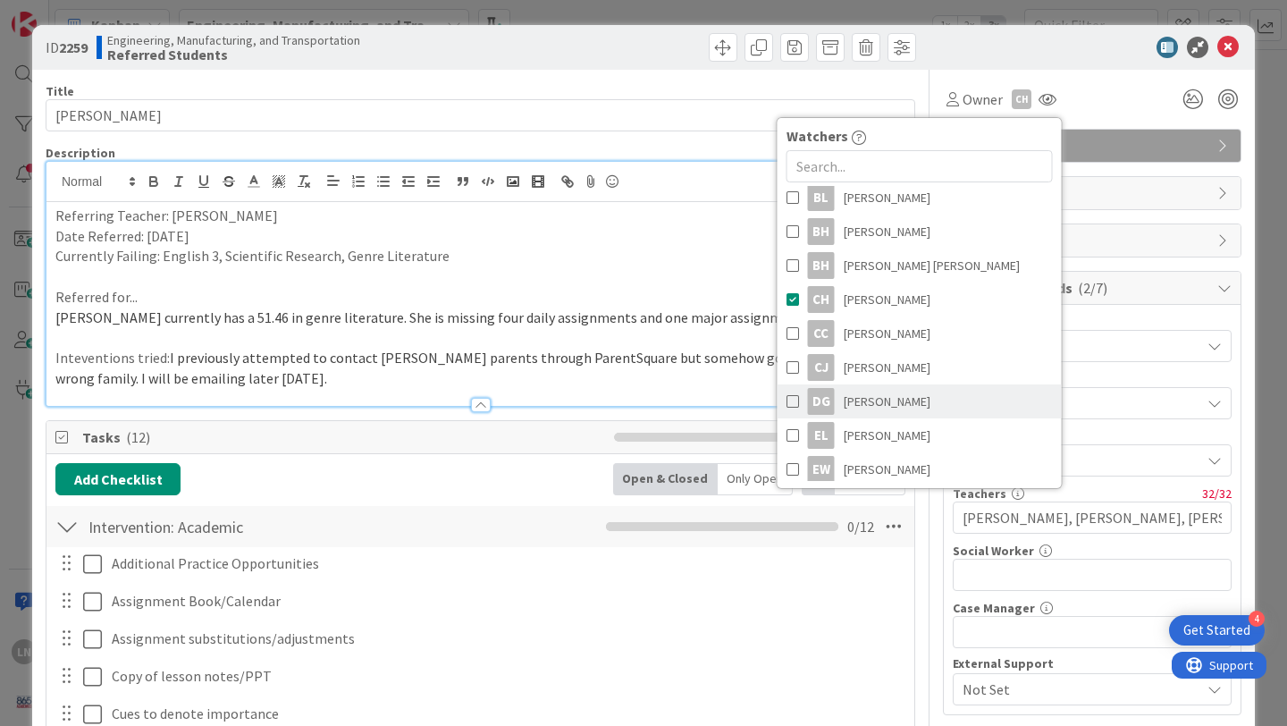
click at [797, 398] on span at bounding box center [793, 401] width 13 height 27
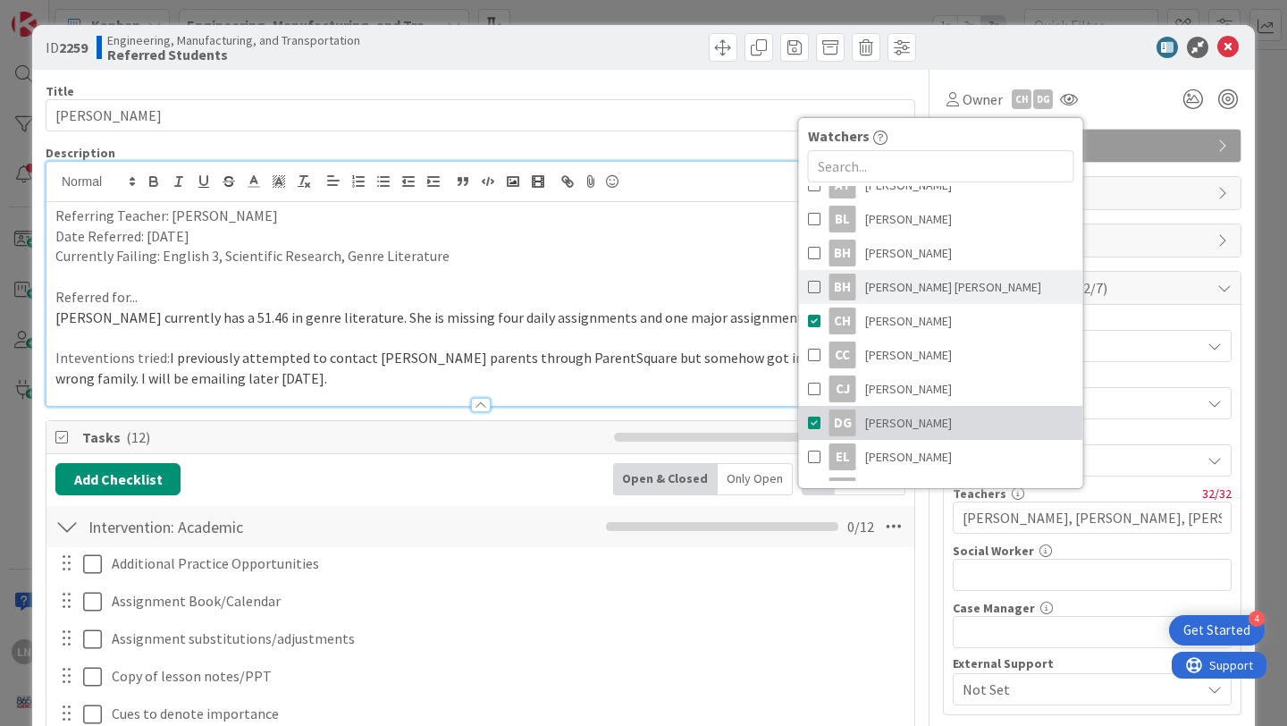
scroll to position [302, 0]
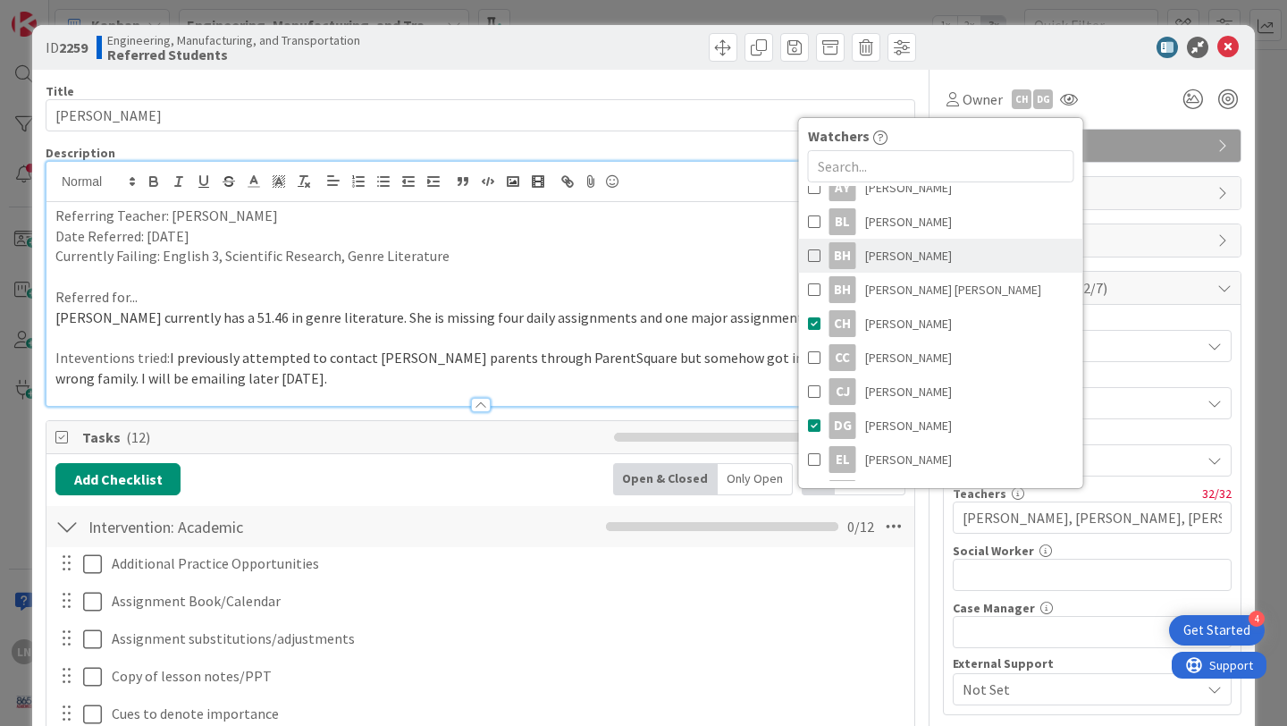
click at [817, 257] on span at bounding box center [814, 255] width 13 height 27
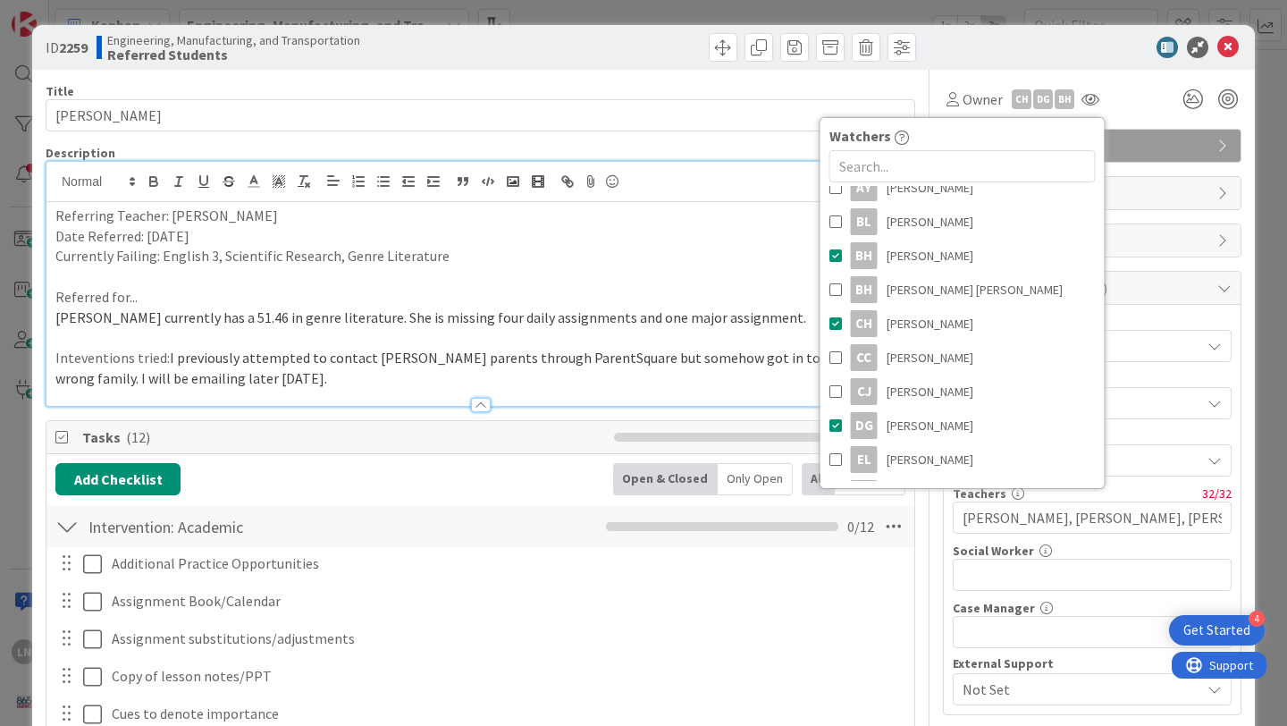
click at [1002, 38] on div at bounding box center [1083, 47] width 316 height 21
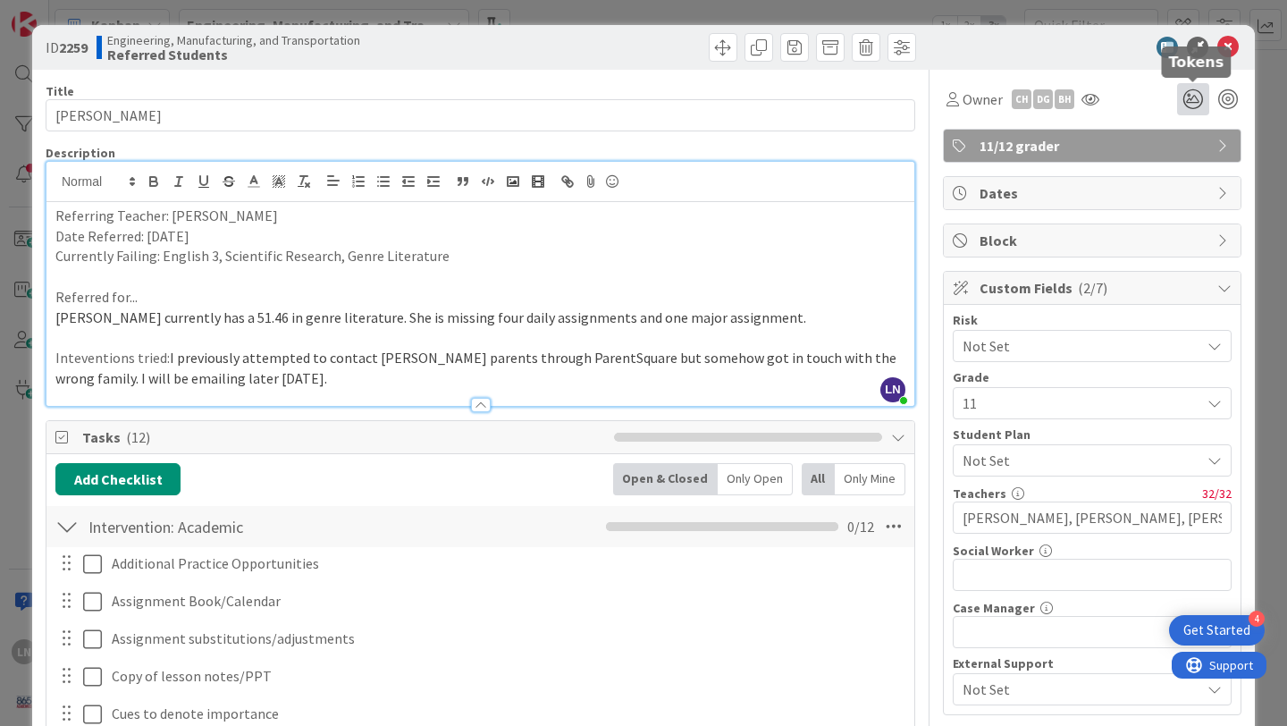
click at [1200, 99] on icon at bounding box center [1193, 99] width 32 height 32
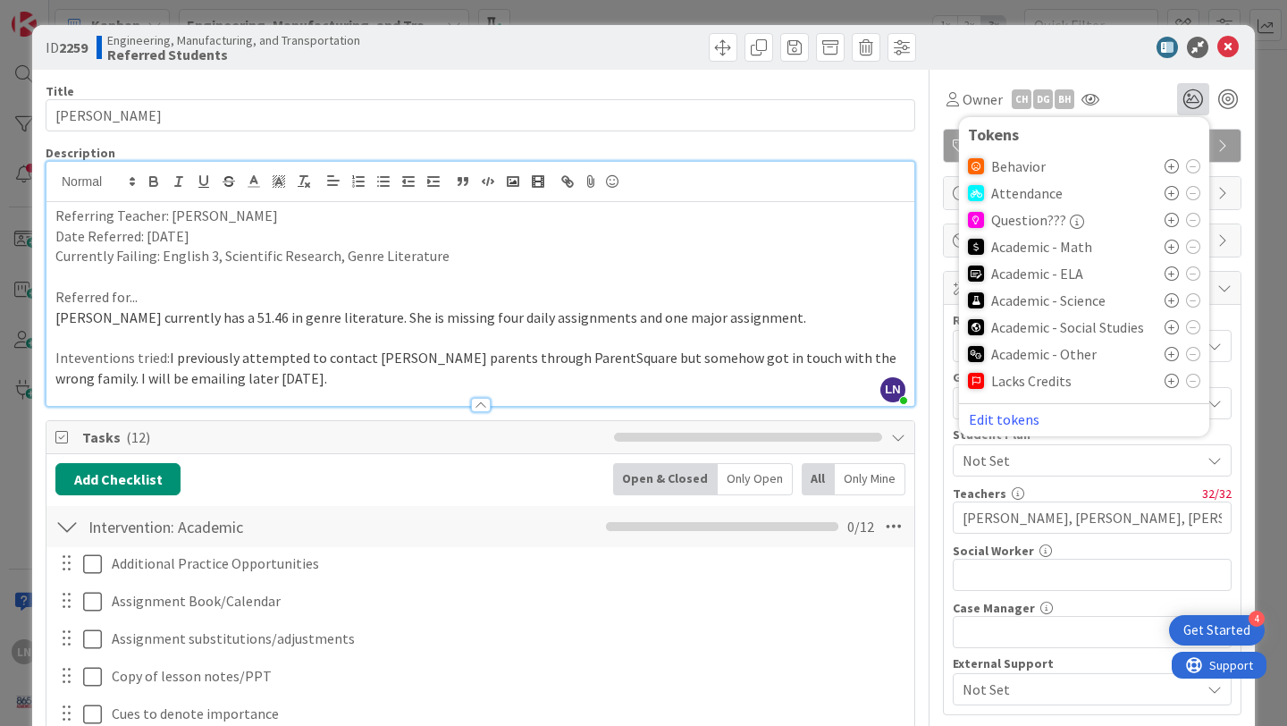
click at [1173, 274] on icon at bounding box center [1172, 273] width 14 height 14
click at [1173, 358] on icon at bounding box center [1172, 359] width 14 height 14
click at [1096, 44] on div at bounding box center [1083, 47] width 316 height 21
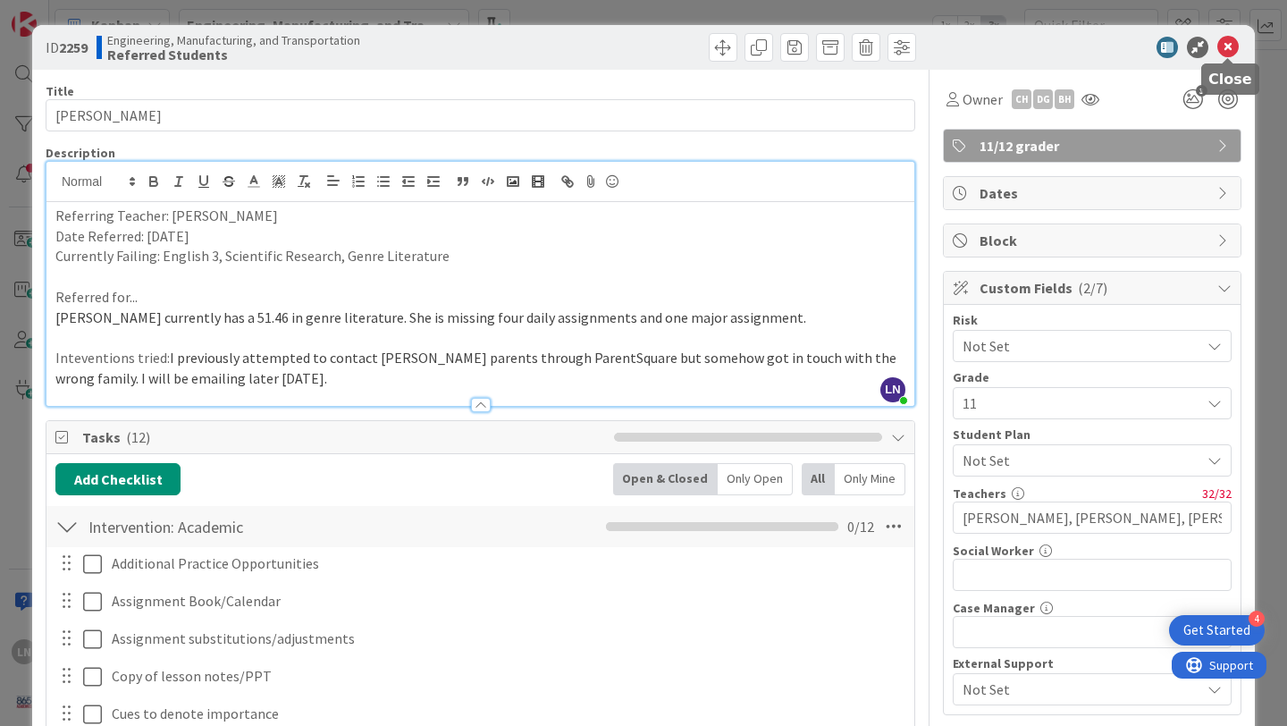
click at [1228, 45] on icon at bounding box center [1228, 47] width 21 height 21
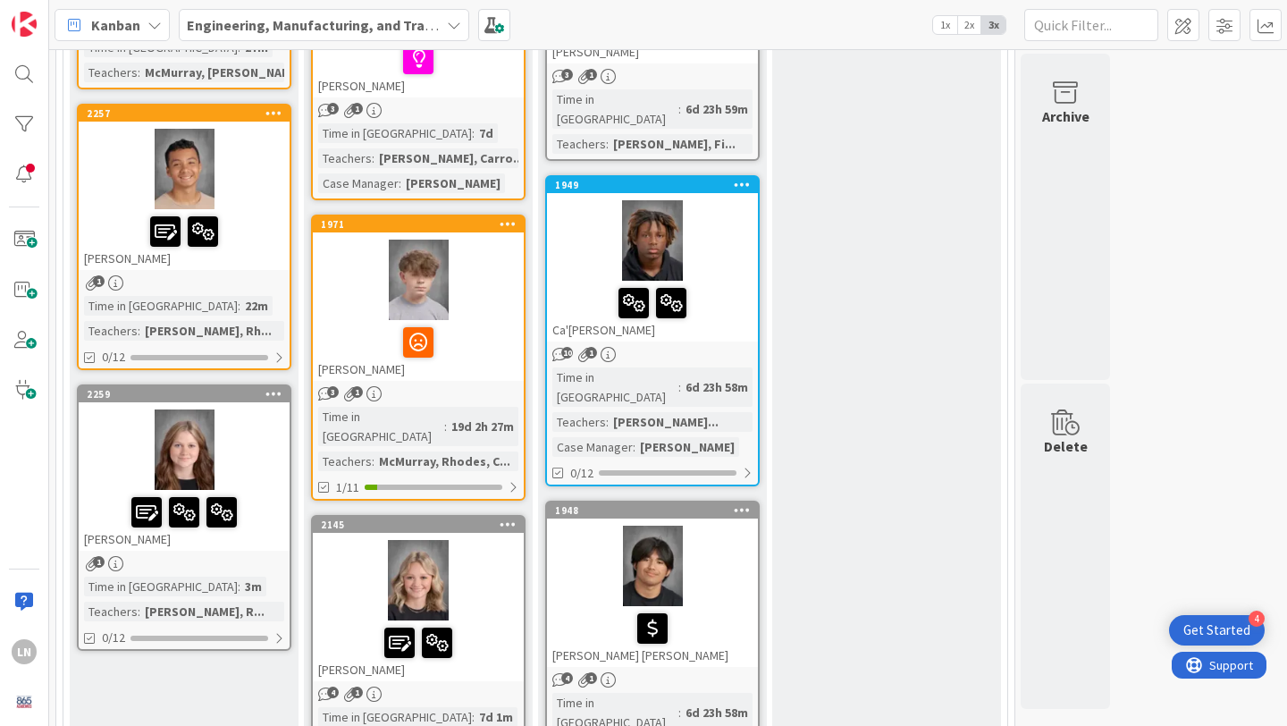
scroll to position [1894, 0]
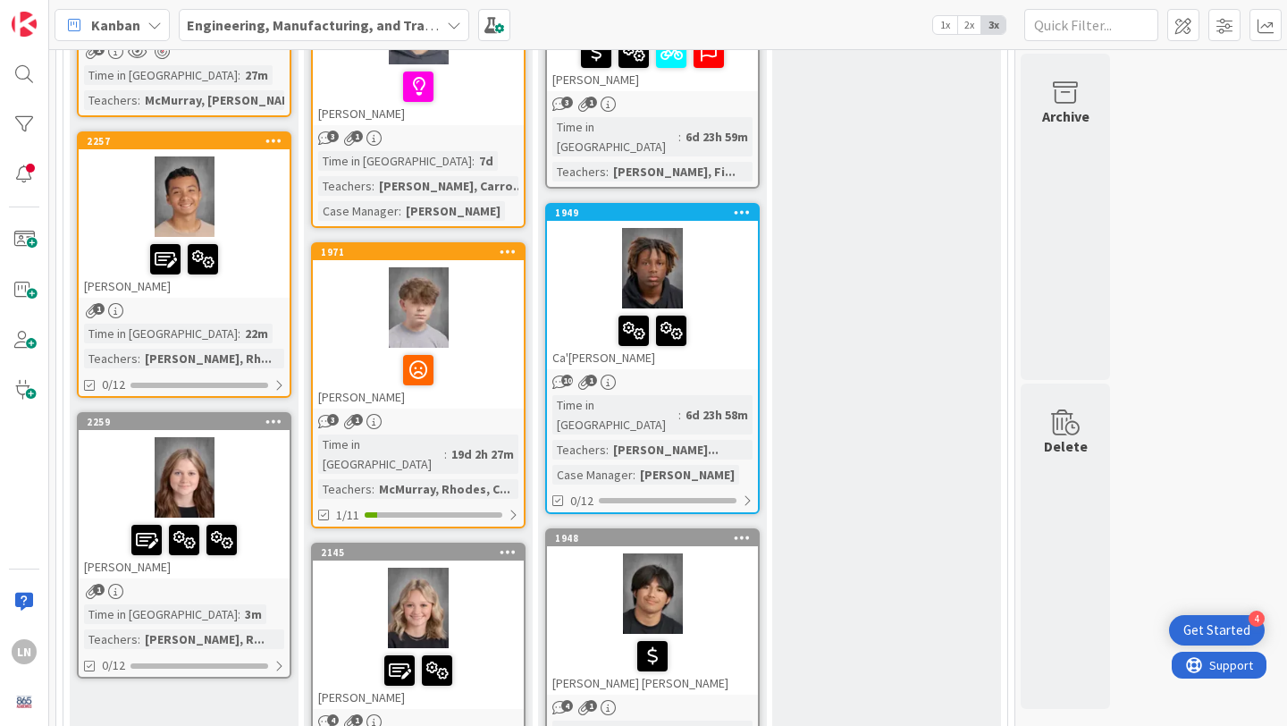
click at [241, 437] on div at bounding box center [184, 477] width 211 height 80
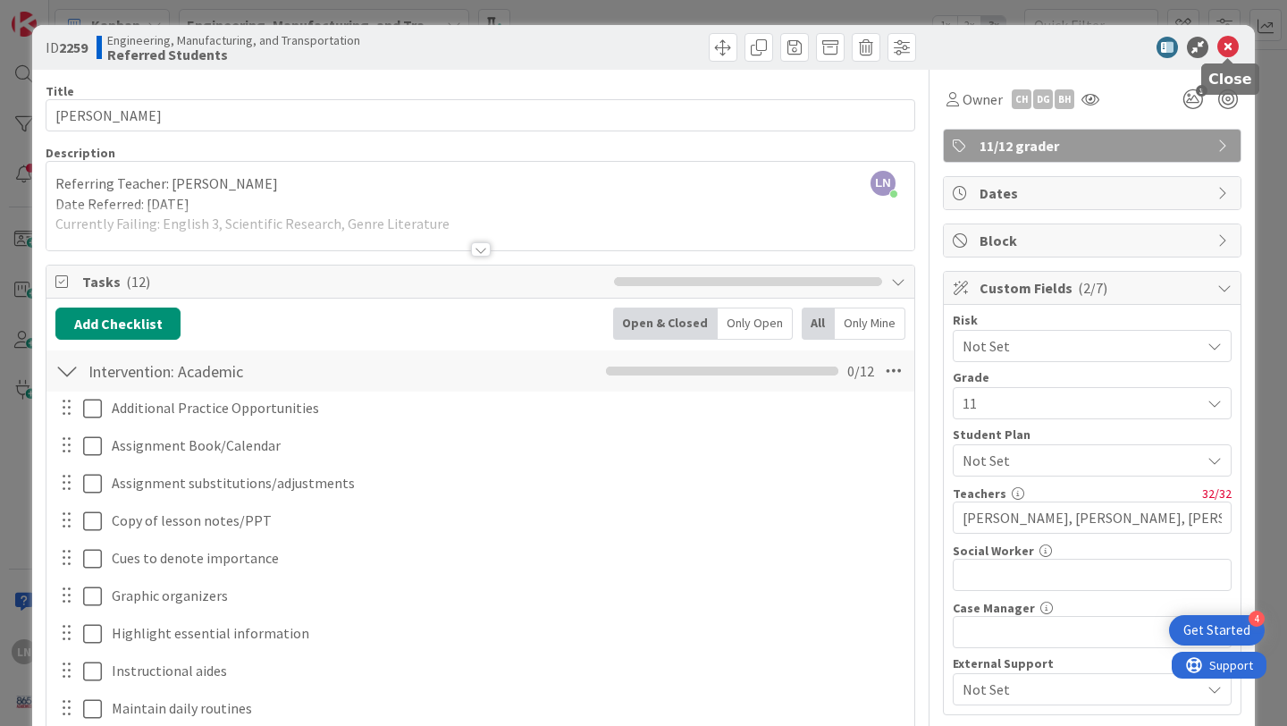
click at [1231, 46] on icon at bounding box center [1228, 47] width 21 height 21
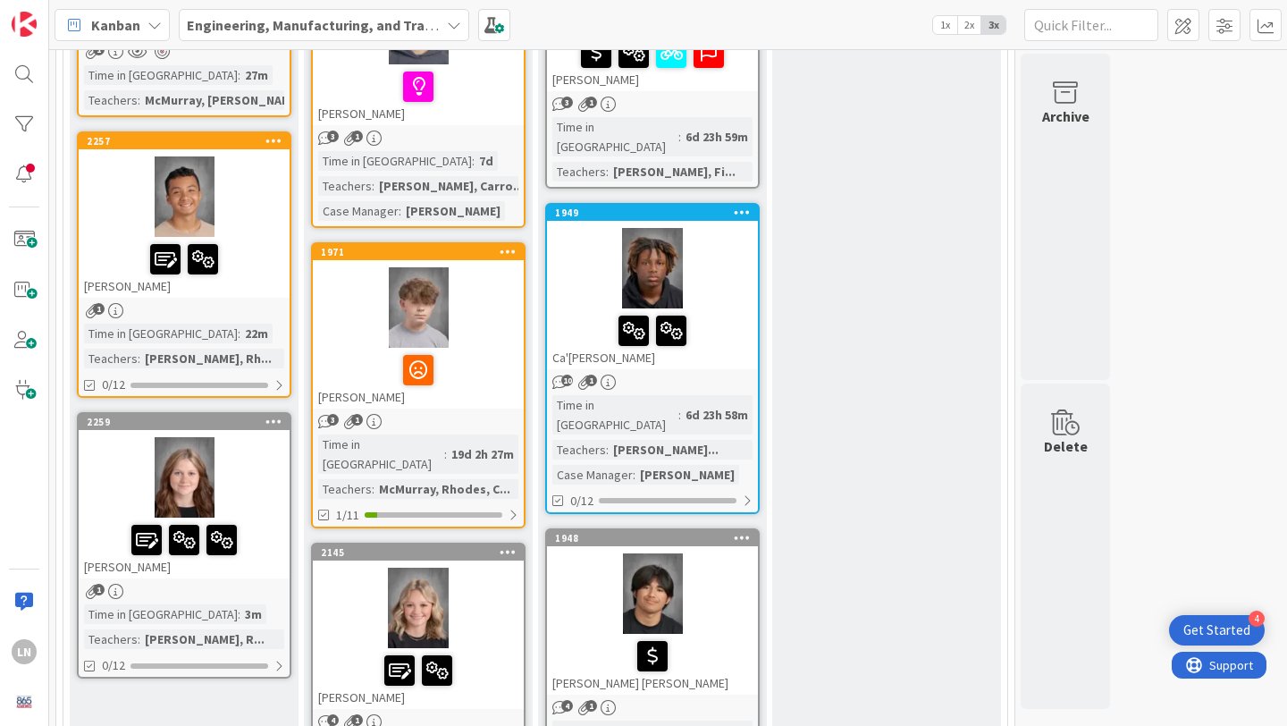
click at [248, 437] on div at bounding box center [184, 477] width 211 height 80
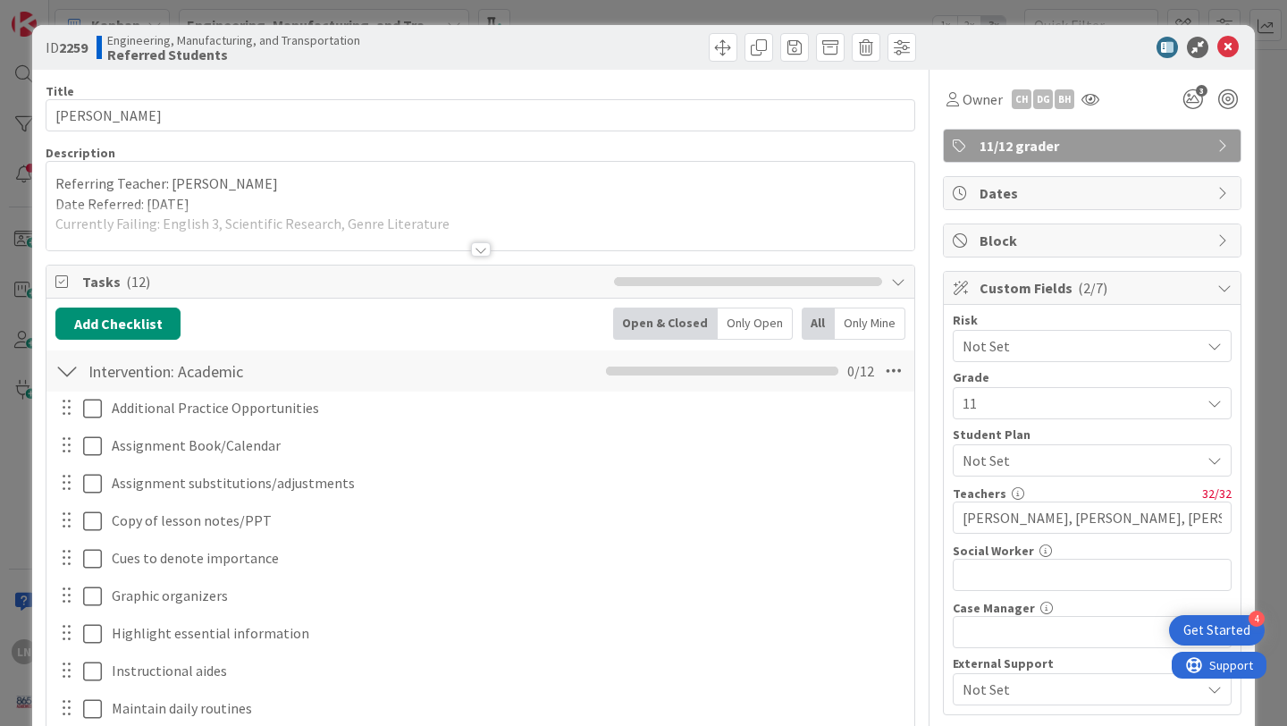
click at [486, 245] on div at bounding box center [481, 249] width 20 height 14
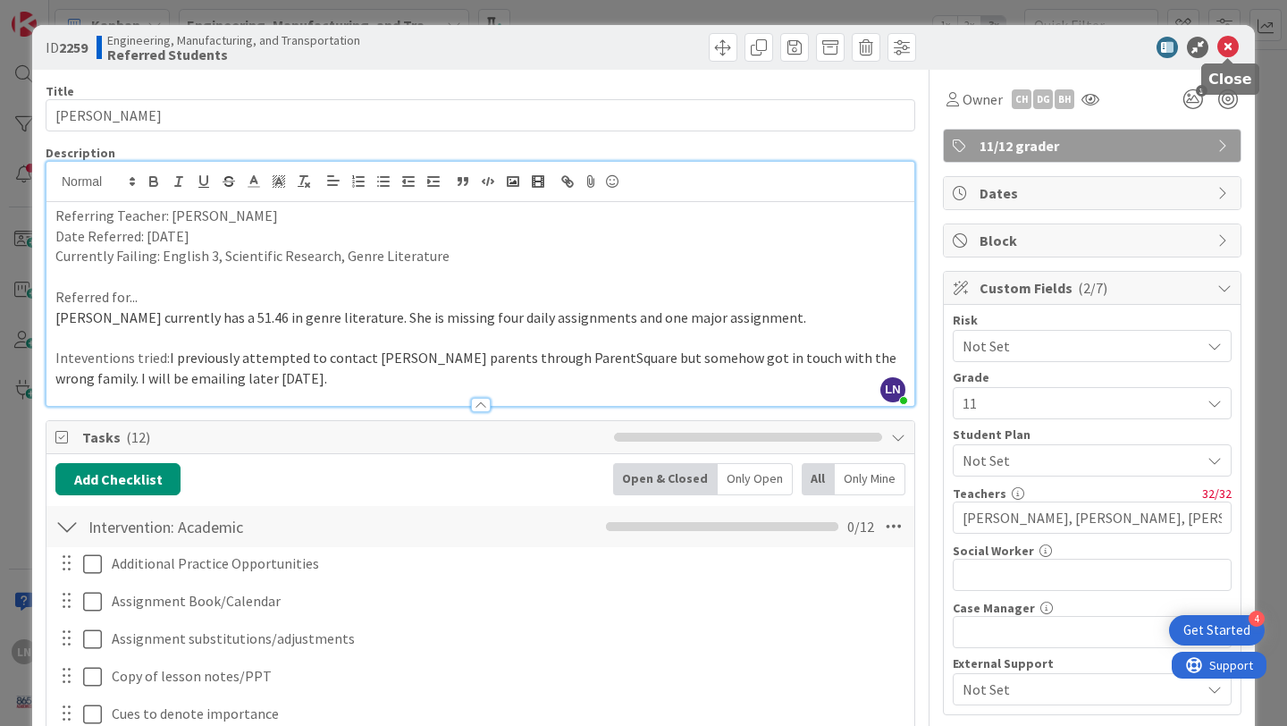
click at [1229, 41] on icon at bounding box center [1228, 47] width 21 height 21
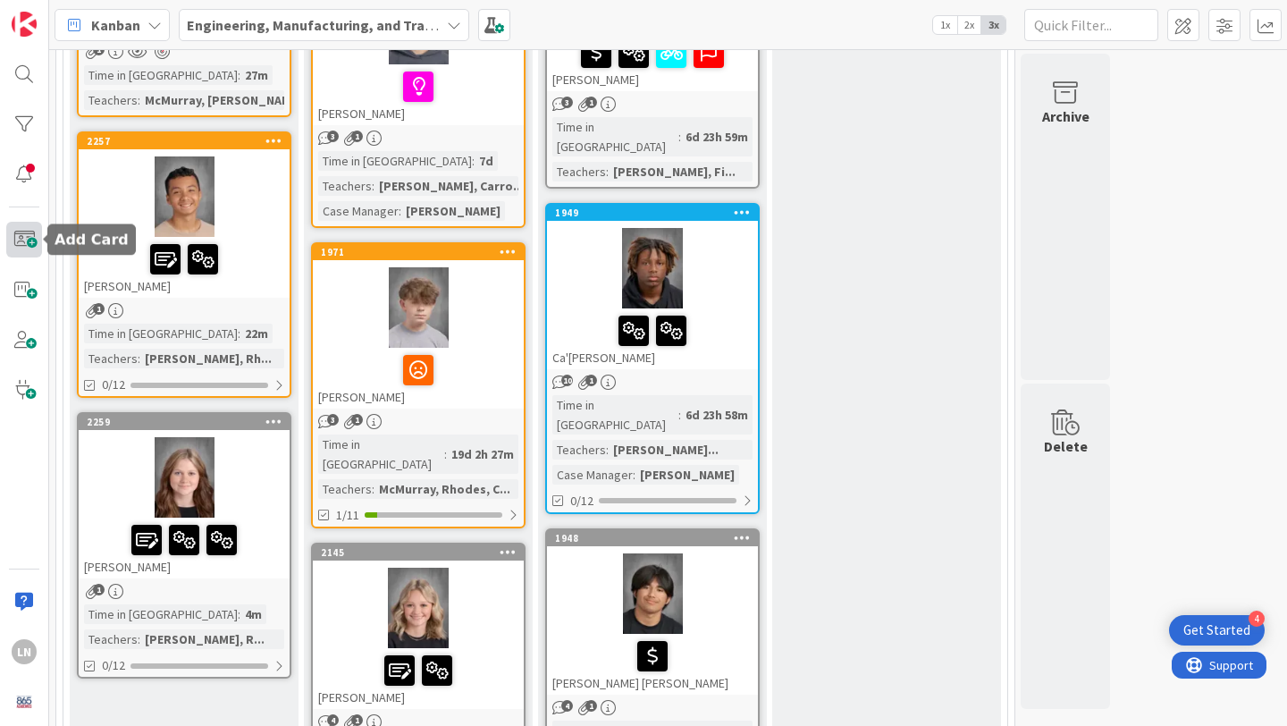
click at [14, 241] on span at bounding box center [24, 240] width 36 height 36
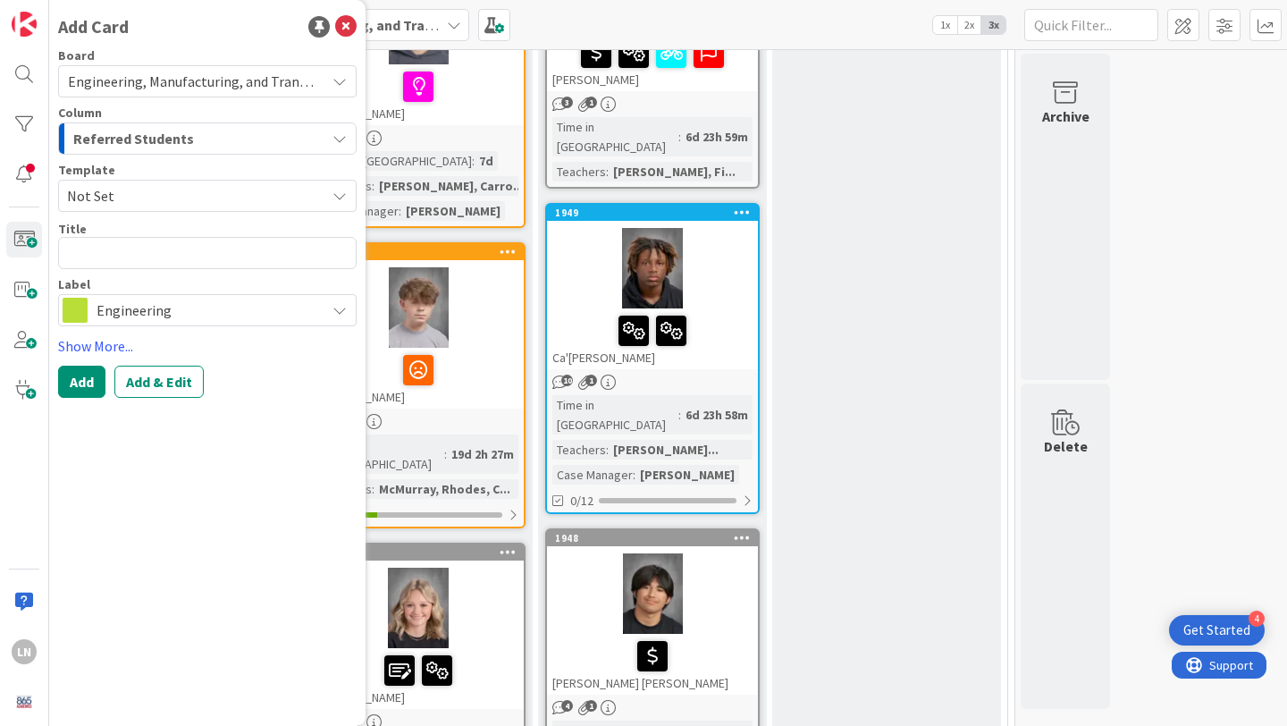
click at [205, 305] on span "Engineering" at bounding box center [207, 310] width 220 height 25
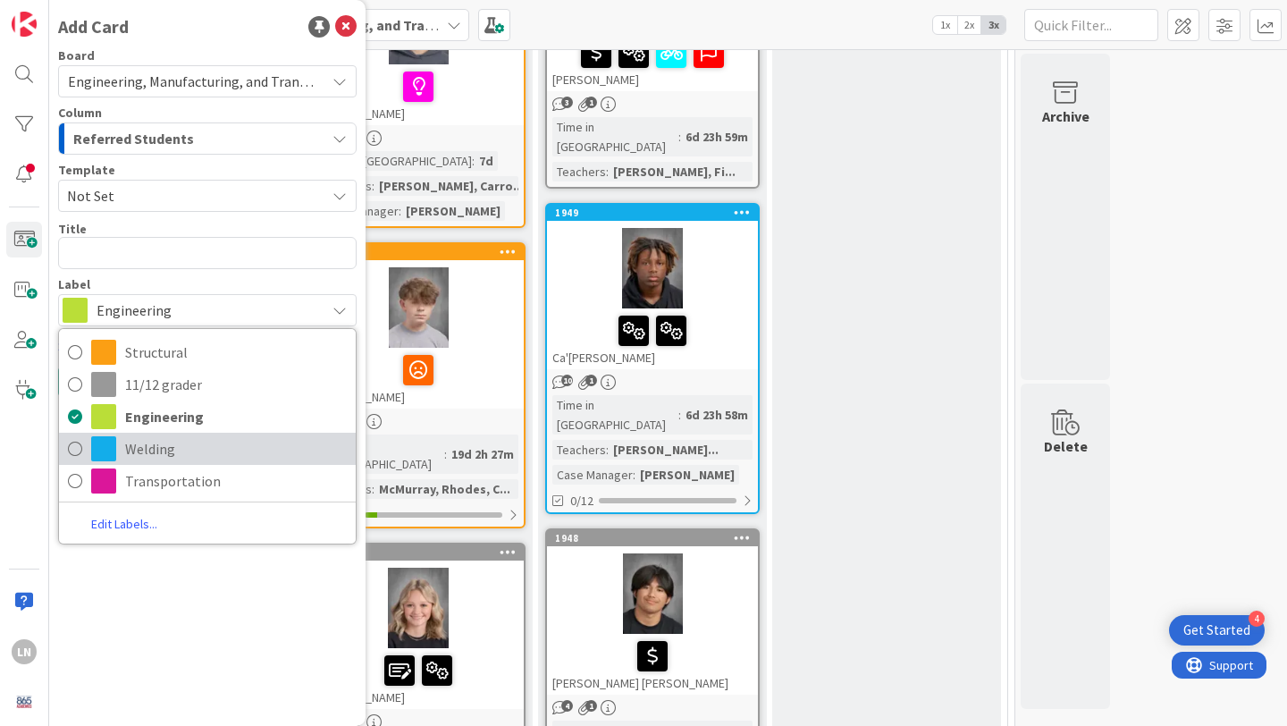
click at [172, 438] on span "Welding" at bounding box center [236, 448] width 222 height 27
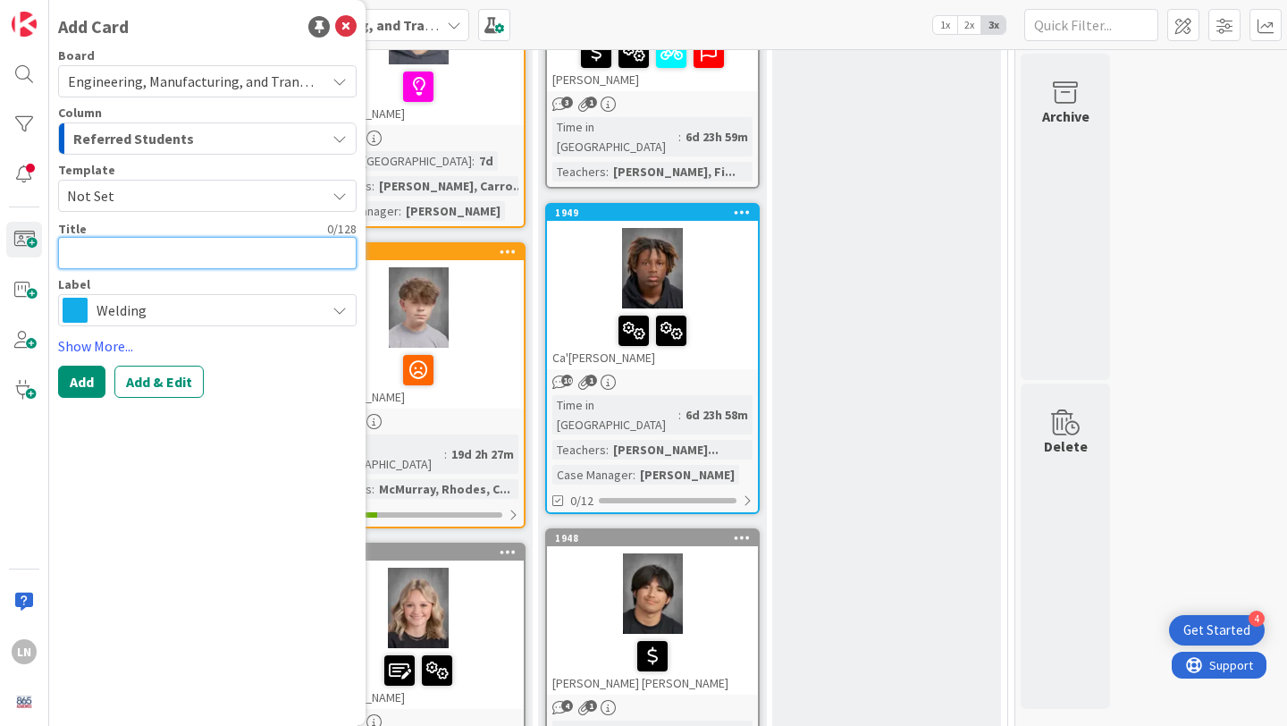
click at [183, 246] on textarea at bounding box center [207, 253] width 299 height 32
click at [177, 195] on span "Not Set" at bounding box center [189, 195] width 245 height 23
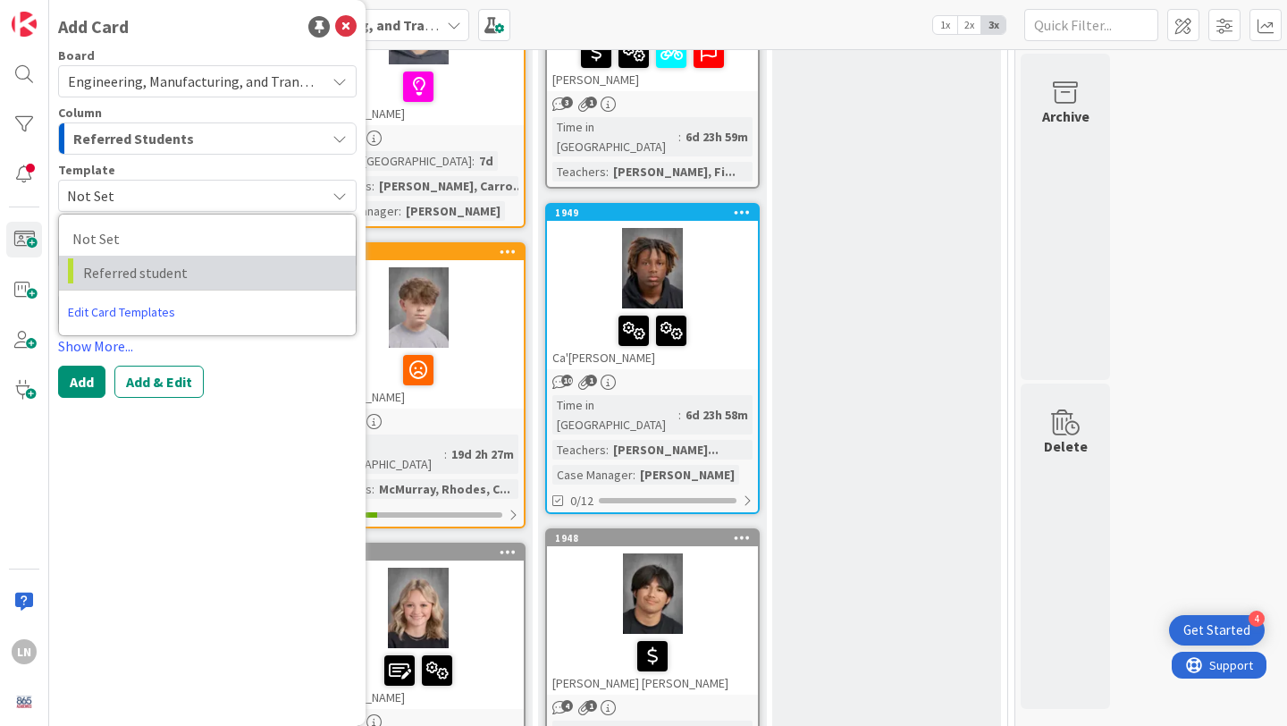
click at [169, 274] on span "Referred student" at bounding box center [212, 272] width 259 height 23
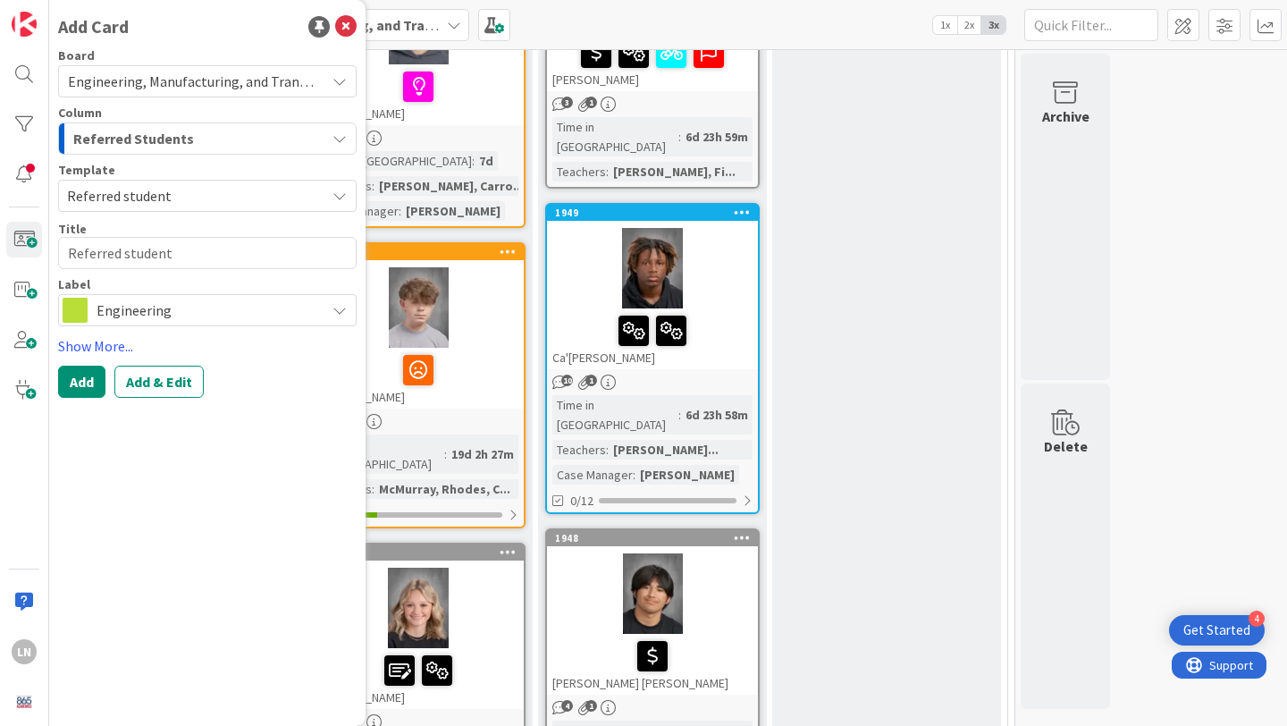
click at [178, 302] on span "Engineering" at bounding box center [207, 310] width 220 height 25
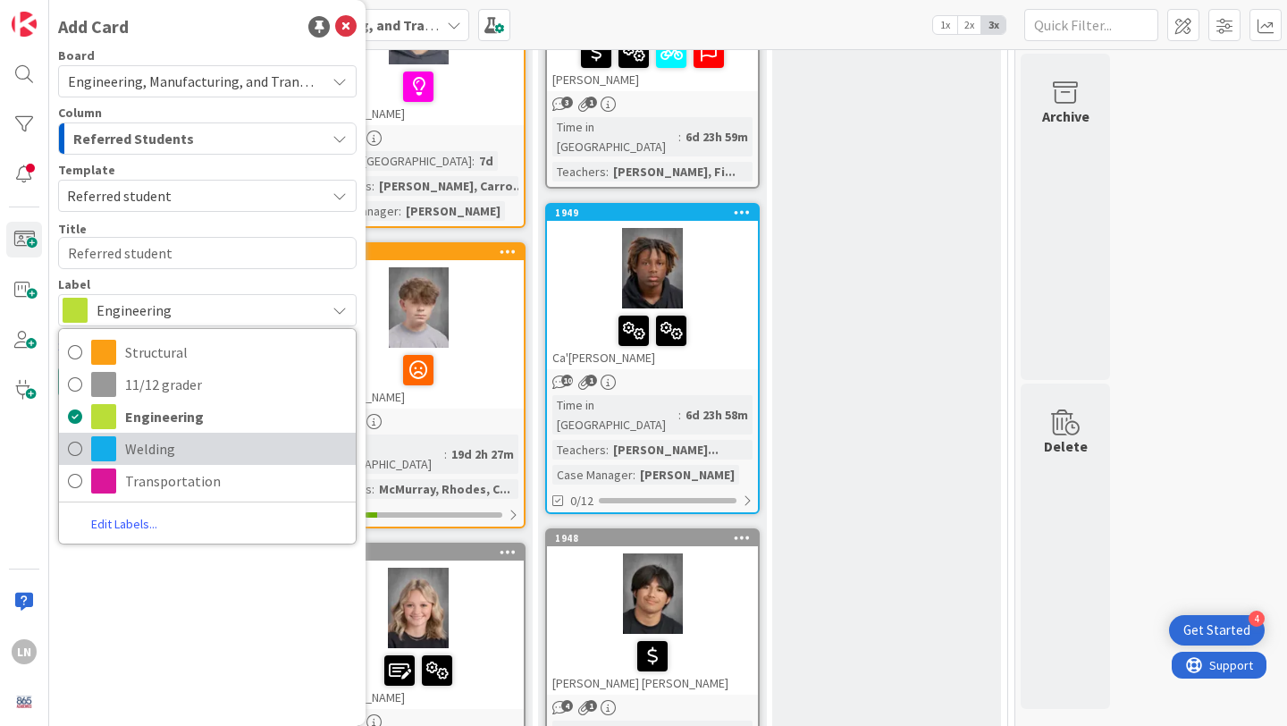
click at [165, 443] on span "Welding" at bounding box center [236, 448] width 222 height 27
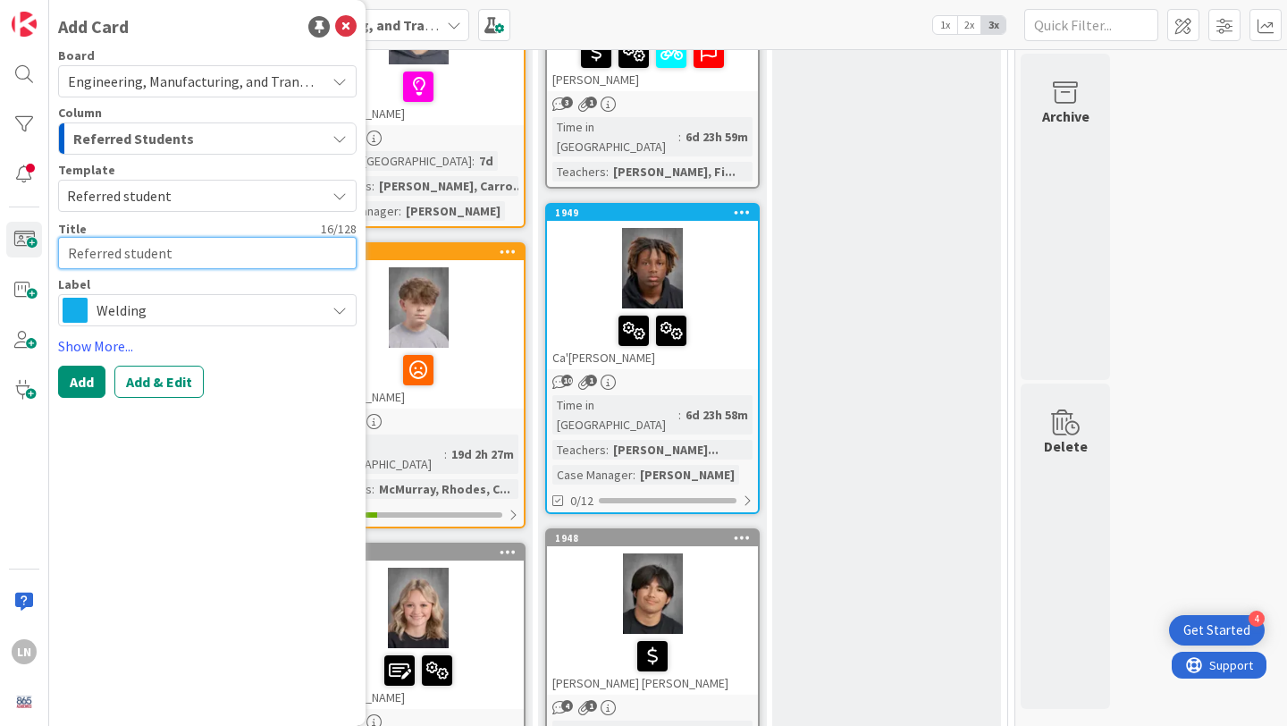
click at [142, 252] on textarea "Referred student" at bounding box center [207, 253] width 299 height 32
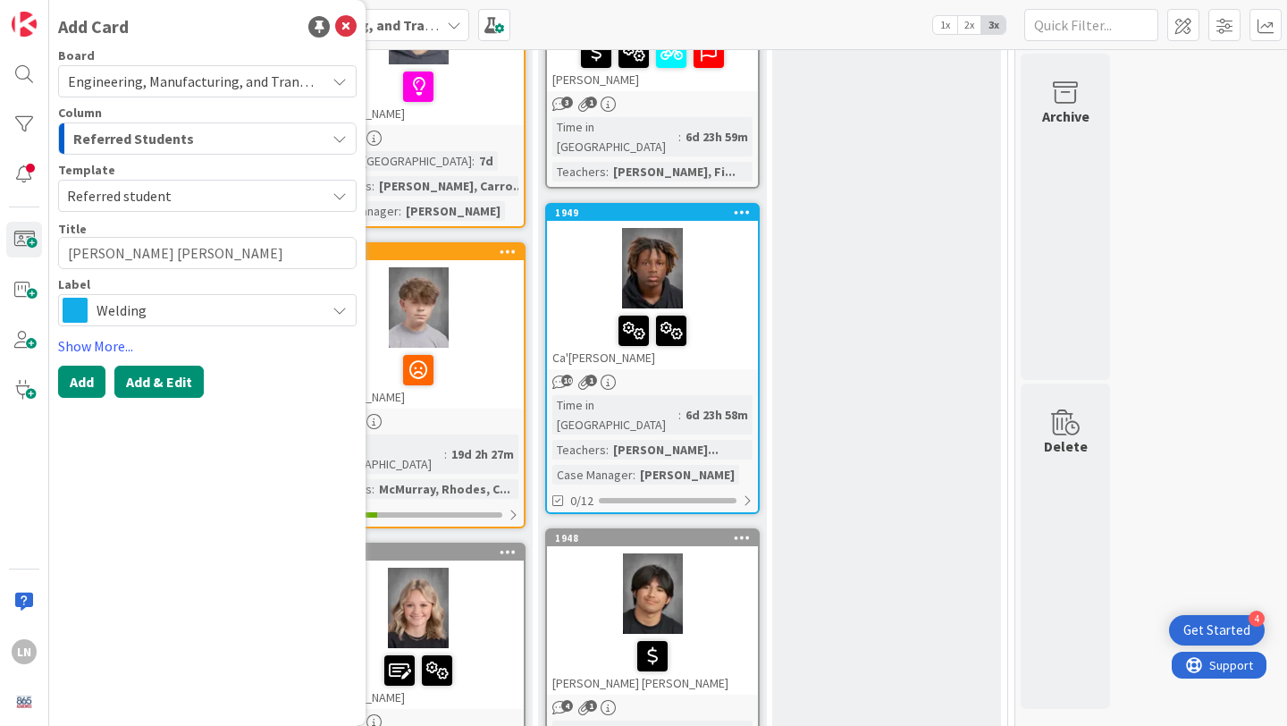
click at [170, 377] on button "Add & Edit" at bounding box center [158, 382] width 89 height 32
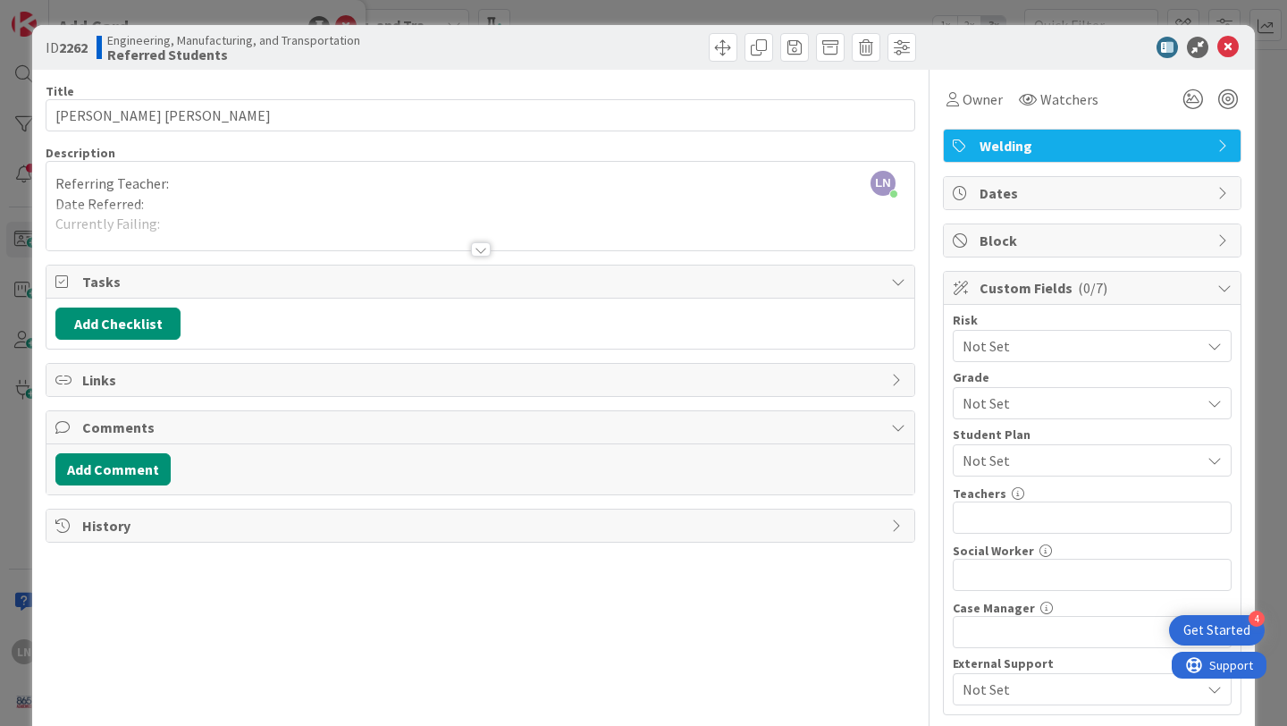
click at [256, 185] on div "LN [PERSON_NAME] just joined Referring Teacher: Date Referred: Currently Failin…" at bounding box center [480, 206] width 868 height 89
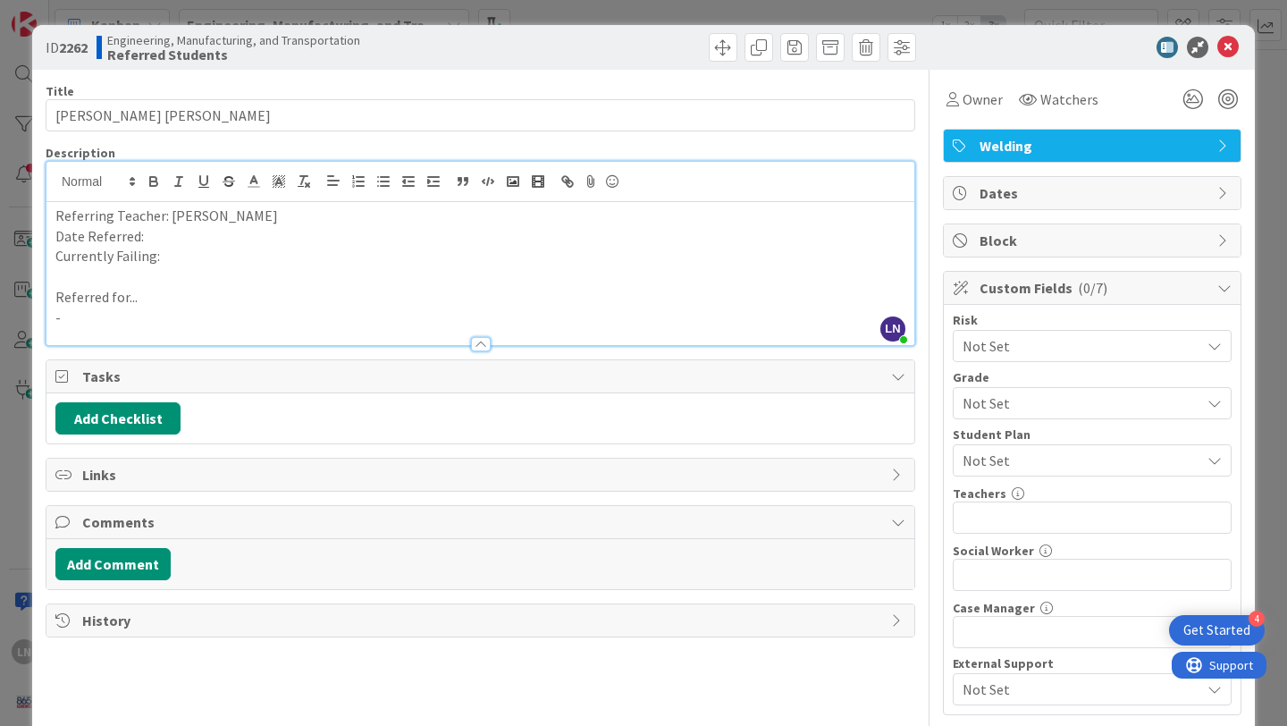
click at [211, 240] on p "Date Referred:" at bounding box center [480, 236] width 850 height 21
click at [177, 257] on p "Currently Failing:" at bounding box center [480, 256] width 850 height 21
click at [865, 46] on span at bounding box center [866, 47] width 29 height 29
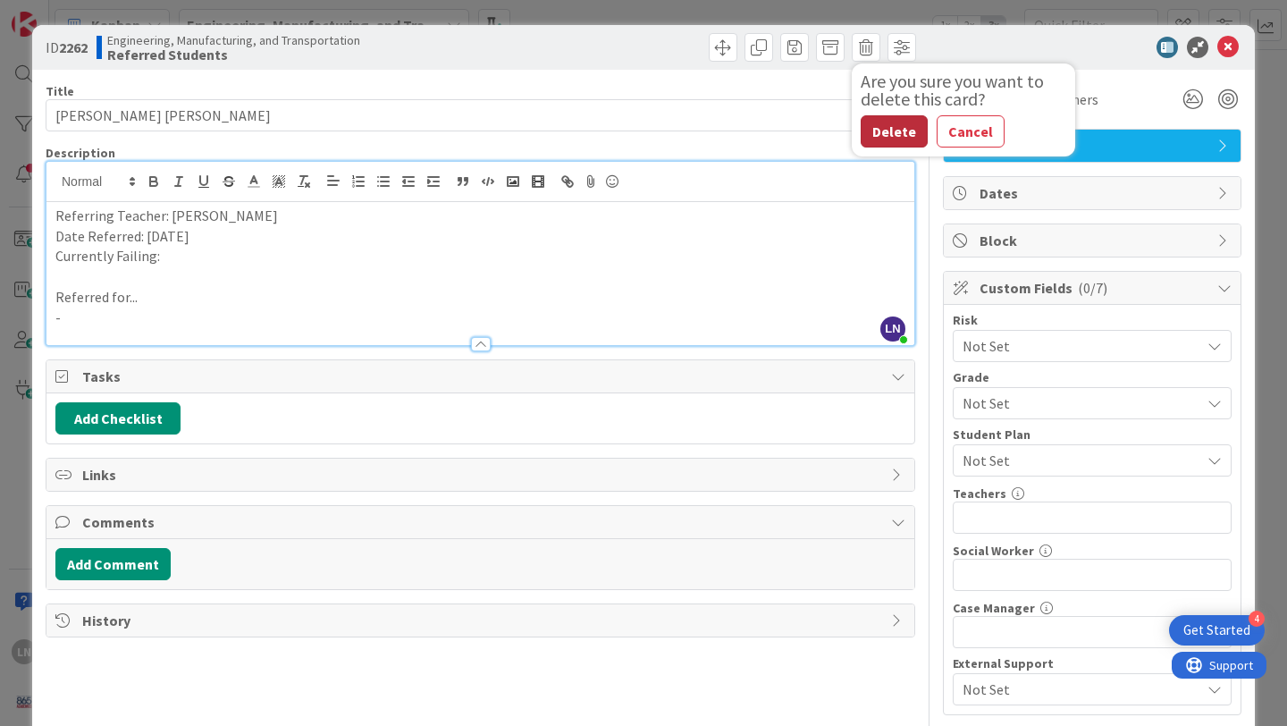
click at [895, 124] on button "Delete" at bounding box center [894, 131] width 67 height 32
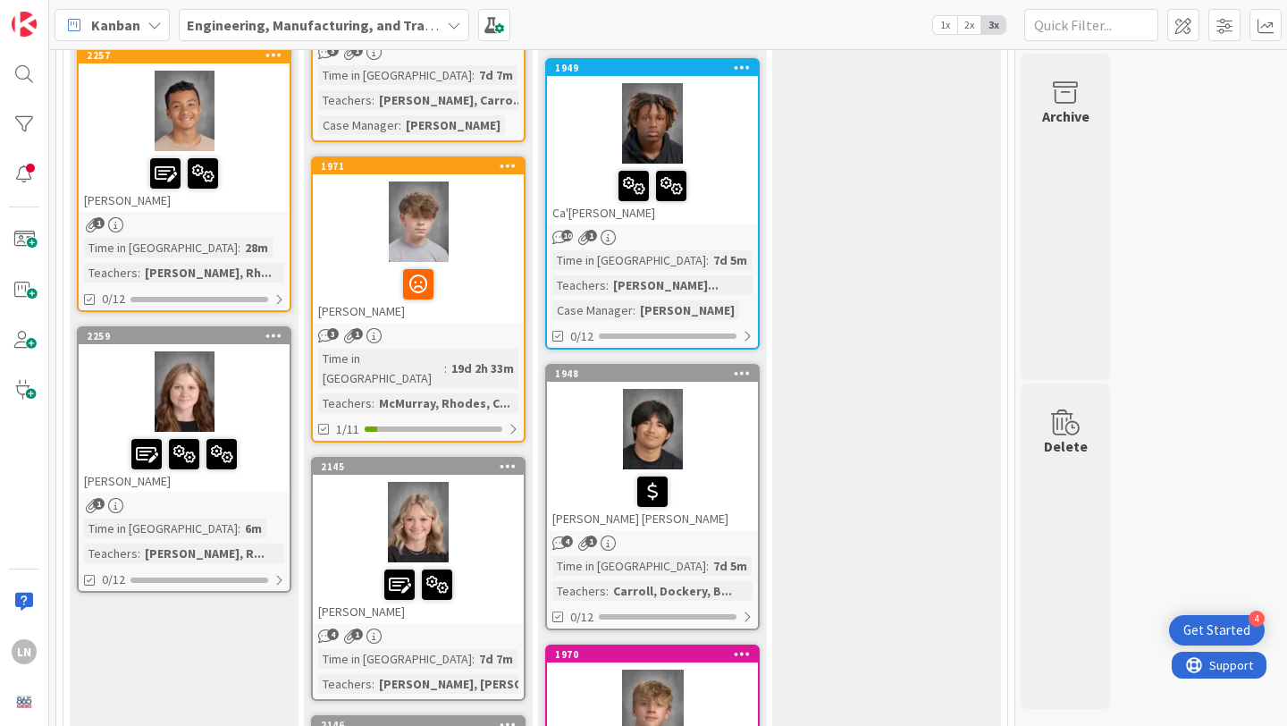
scroll to position [1925, 0]
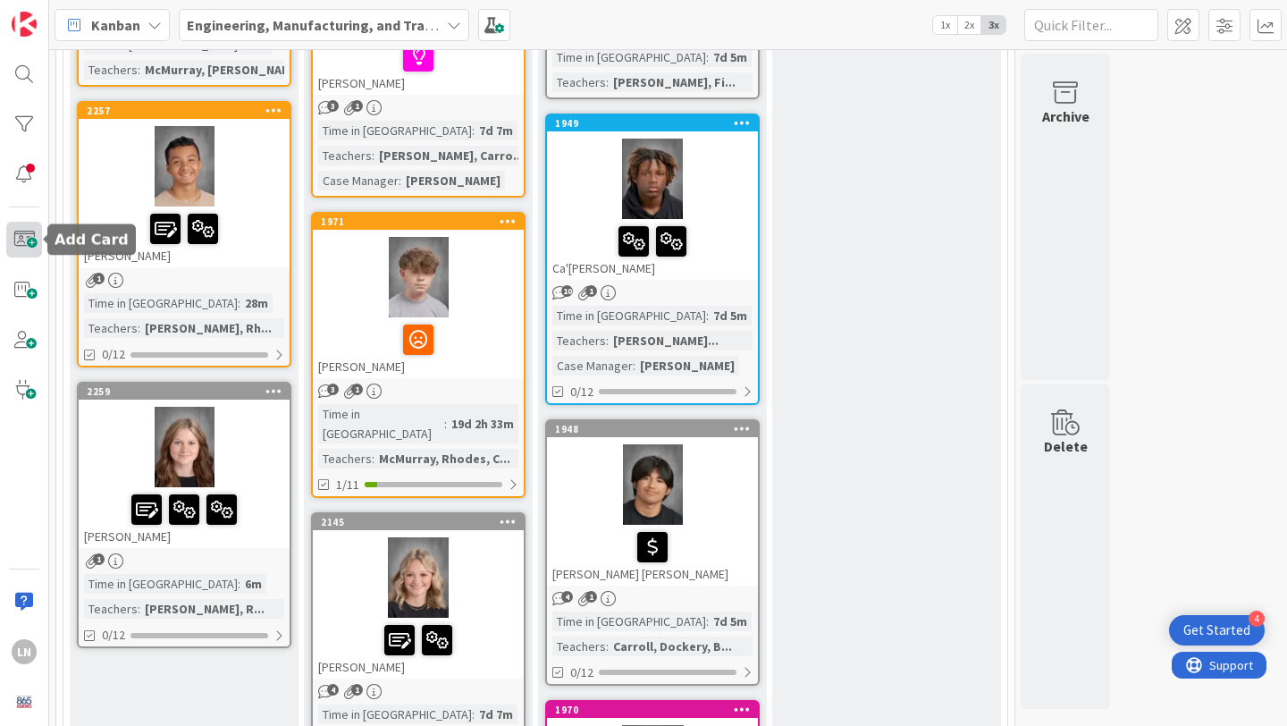
click at [27, 235] on span at bounding box center [24, 240] width 36 height 36
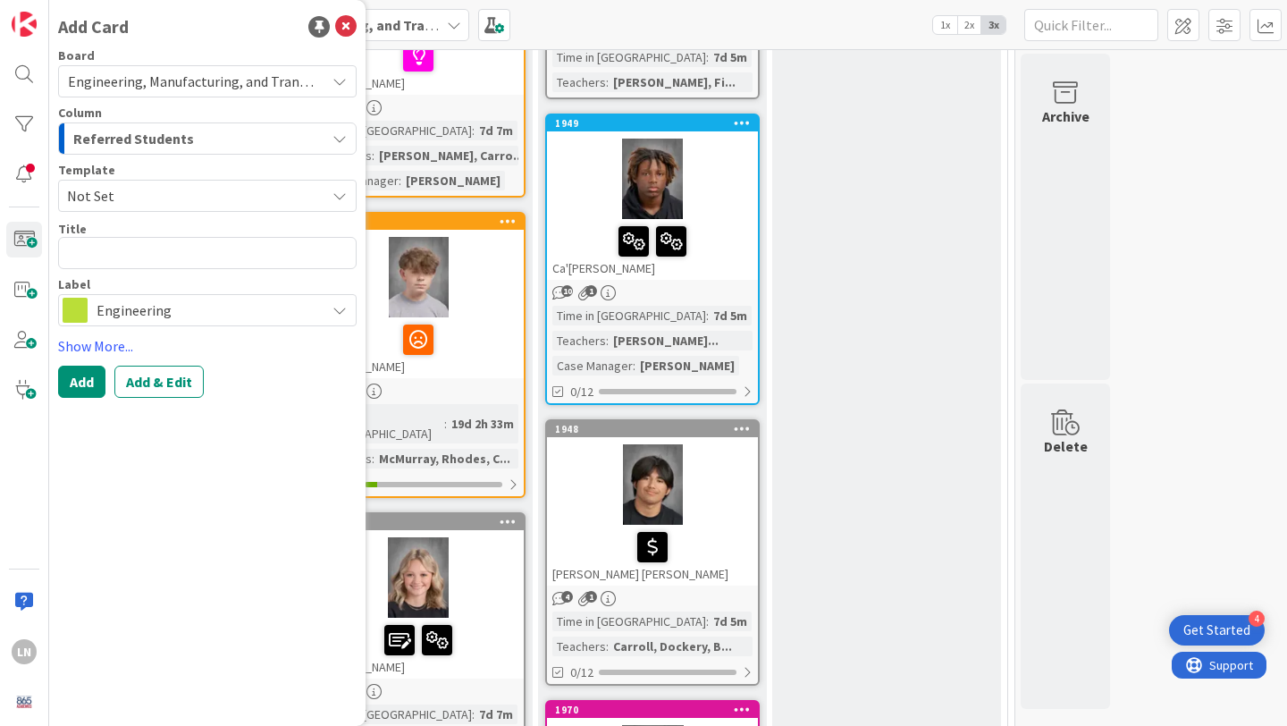
click at [116, 309] on span "Engineering" at bounding box center [207, 310] width 220 height 25
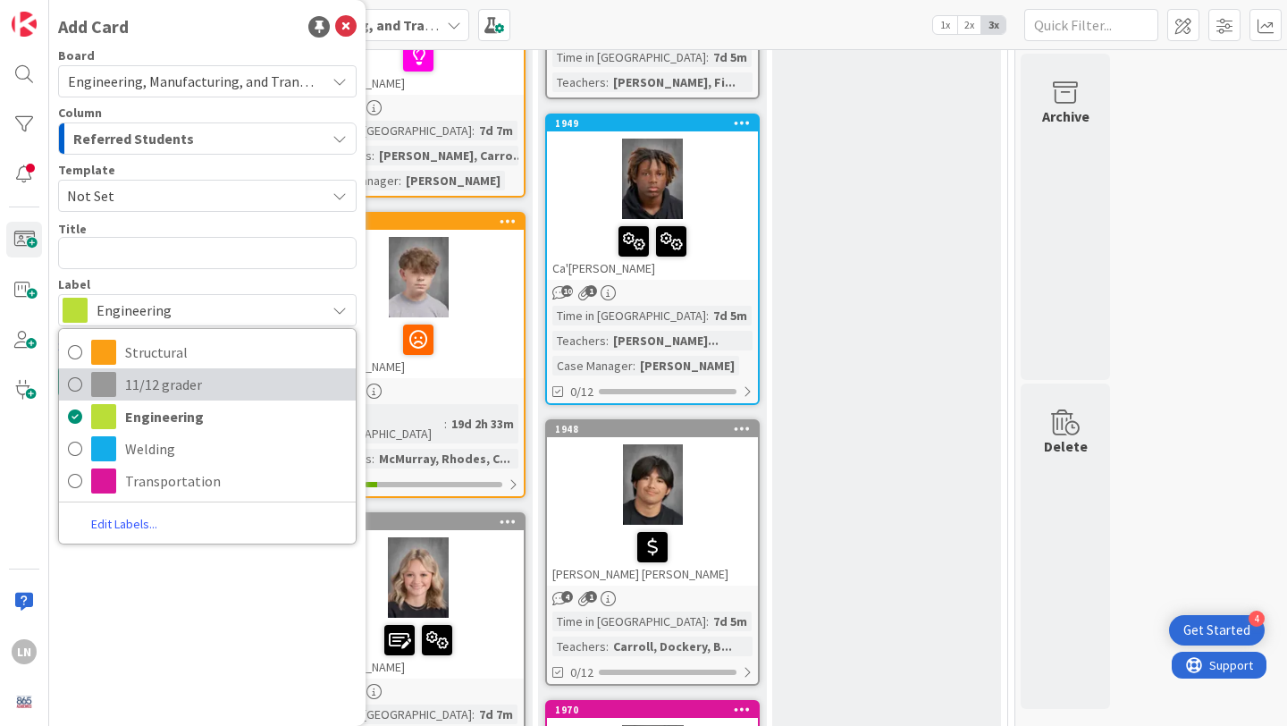
click at [93, 385] on span at bounding box center [103, 384] width 25 height 25
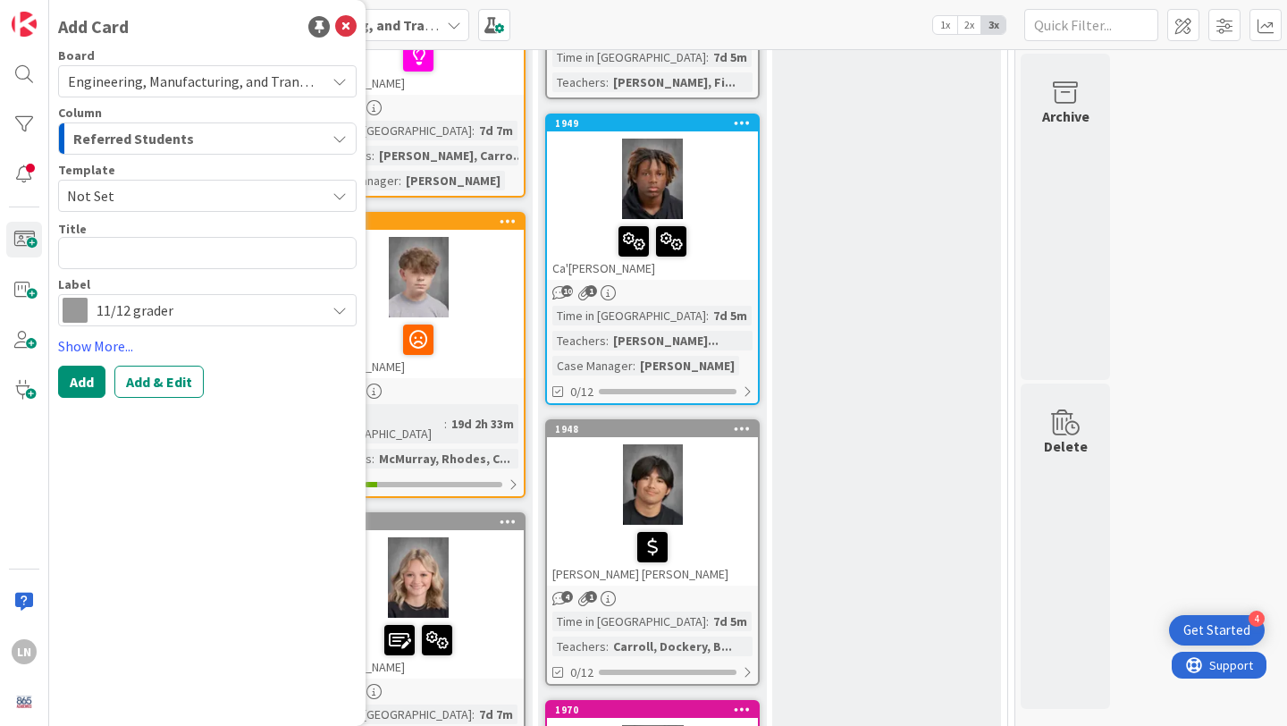
click at [144, 202] on span "Not Set" at bounding box center [189, 195] width 245 height 23
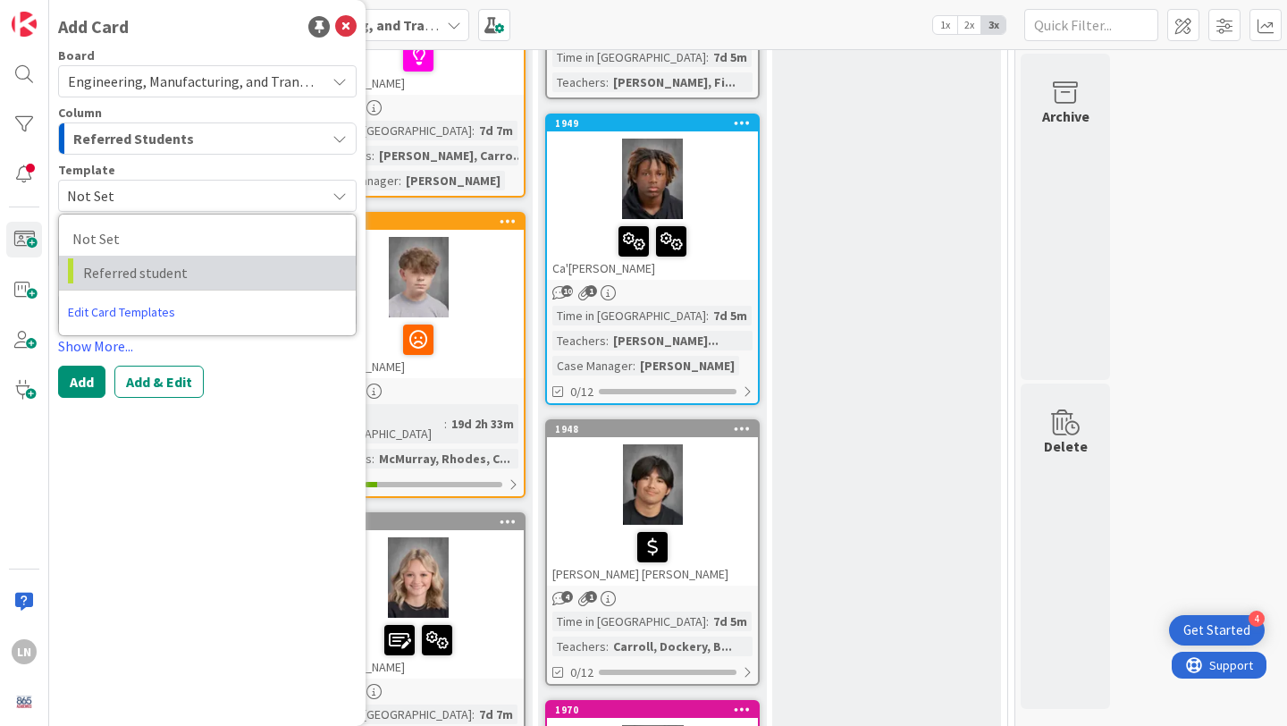
click at [145, 258] on link "Referred student" at bounding box center [207, 273] width 297 height 34
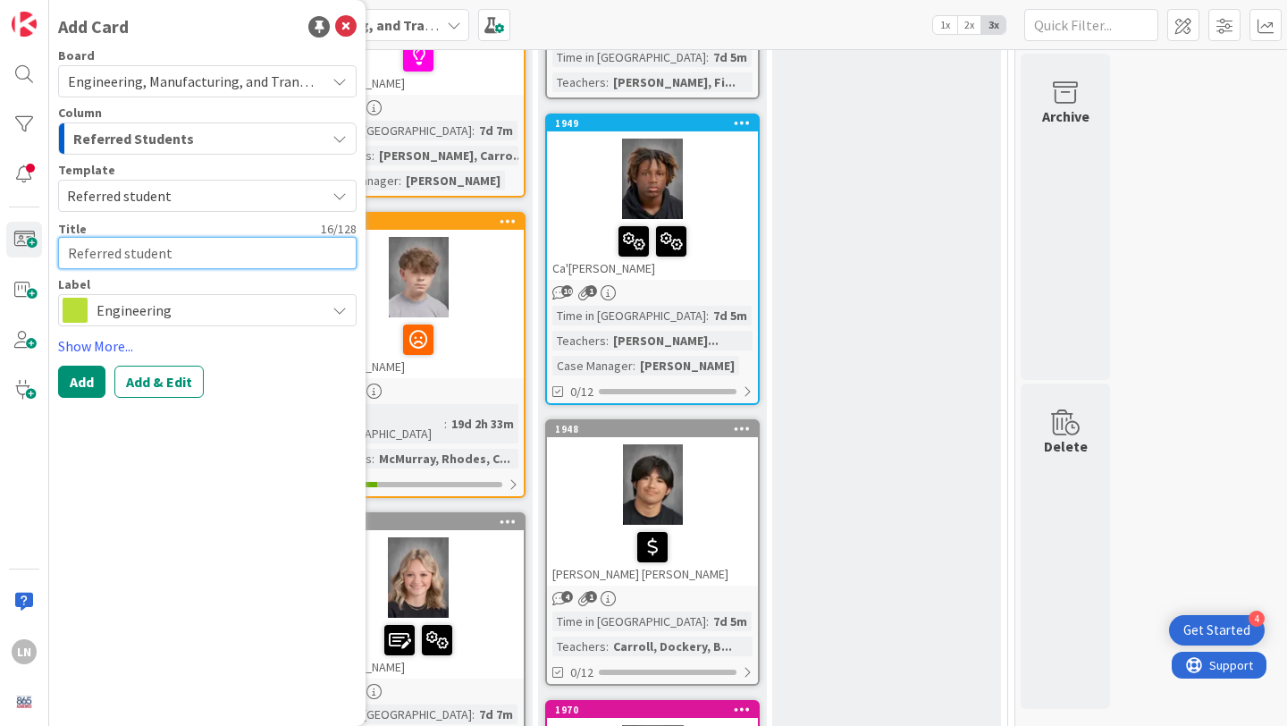
click at [140, 260] on textarea "Referred student" at bounding box center [207, 253] width 299 height 32
click at [158, 306] on span "Engineering" at bounding box center [207, 310] width 220 height 25
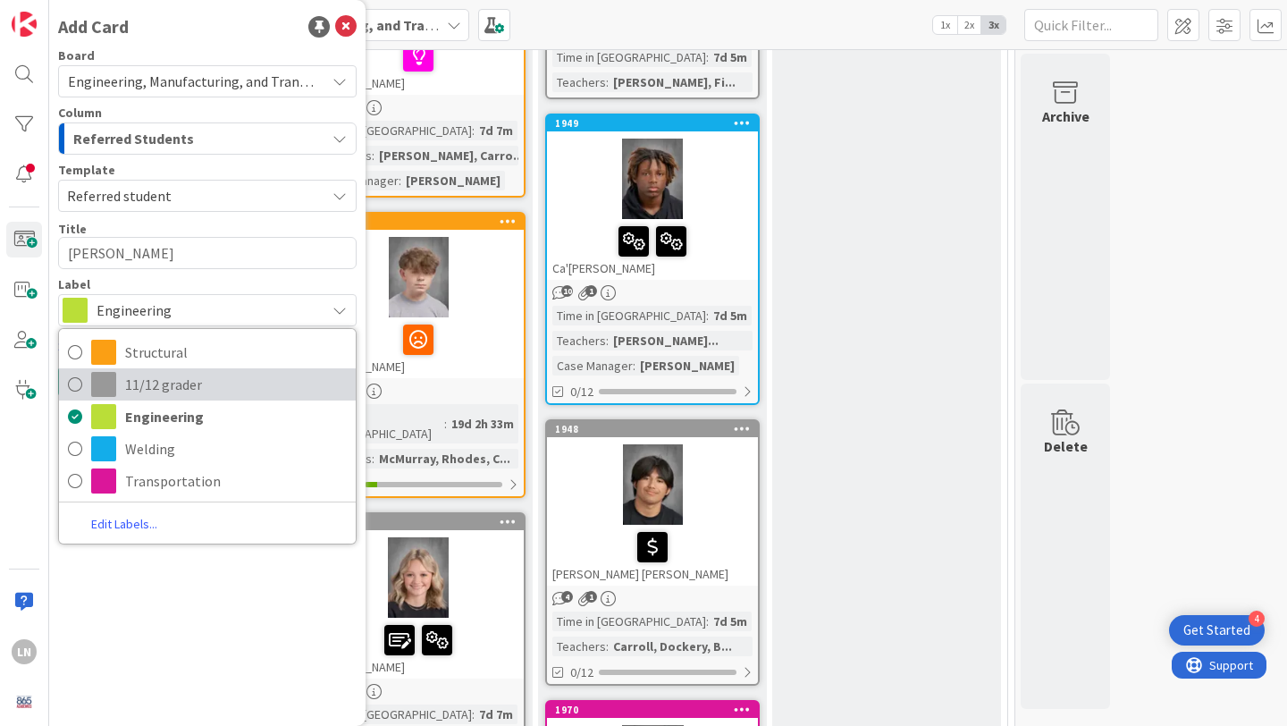
click at [174, 379] on span "11/12 grader" at bounding box center [236, 384] width 222 height 27
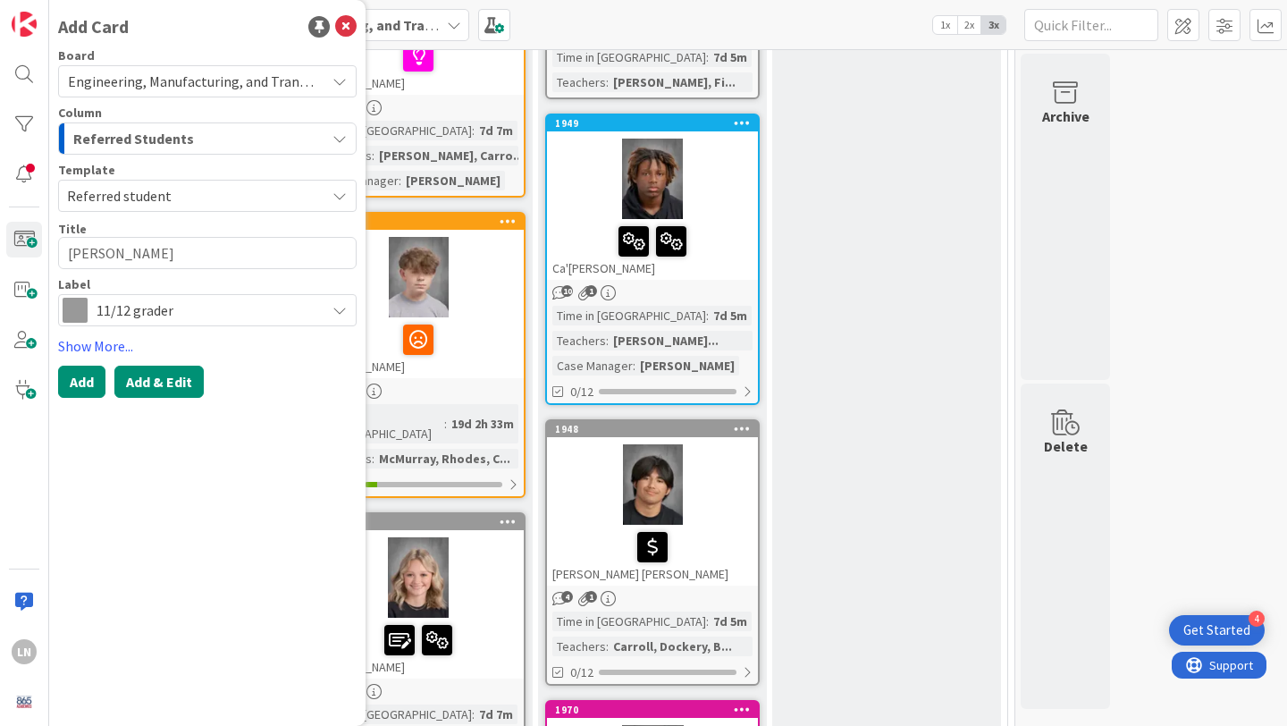
click at [148, 383] on button "Add & Edit" at bounding box center [158, 382] width 89 height 32
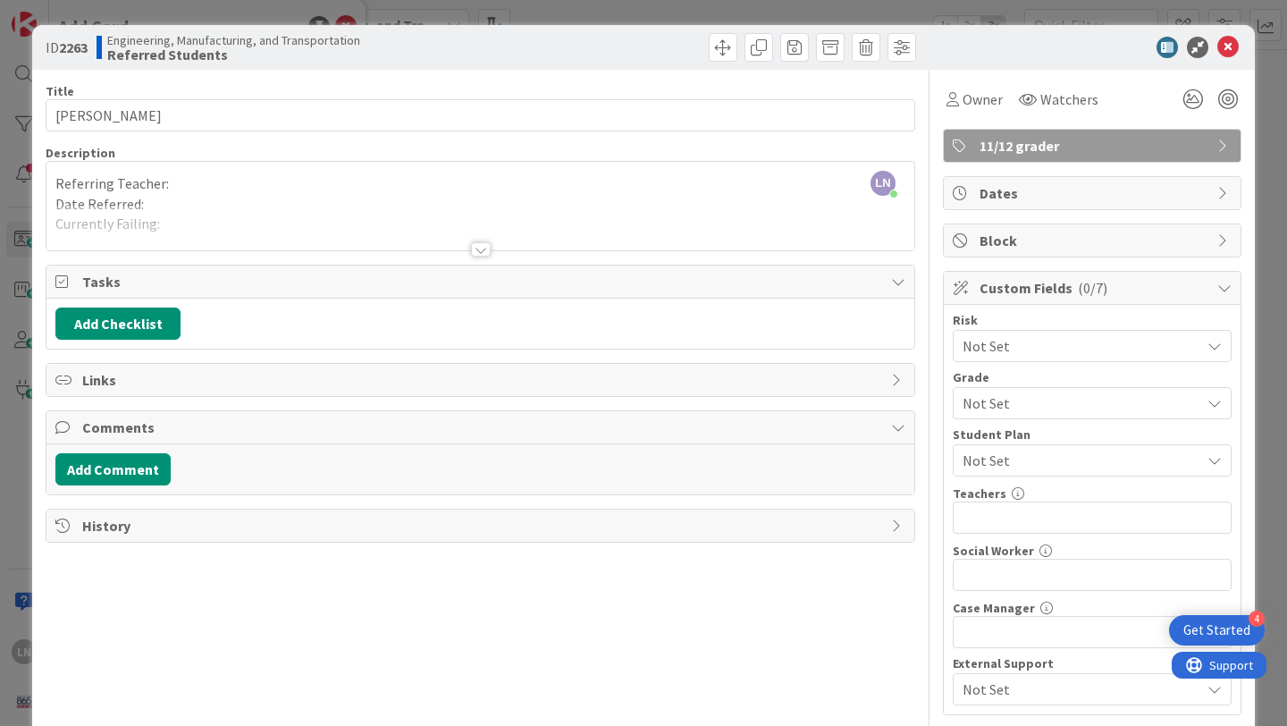
click at [334, 179] on div "LN [PERSON_NAME] just joined Referring Teacher: Date Referred: Currently Failin…" at bounding box center [480, 206] width 868 height 89
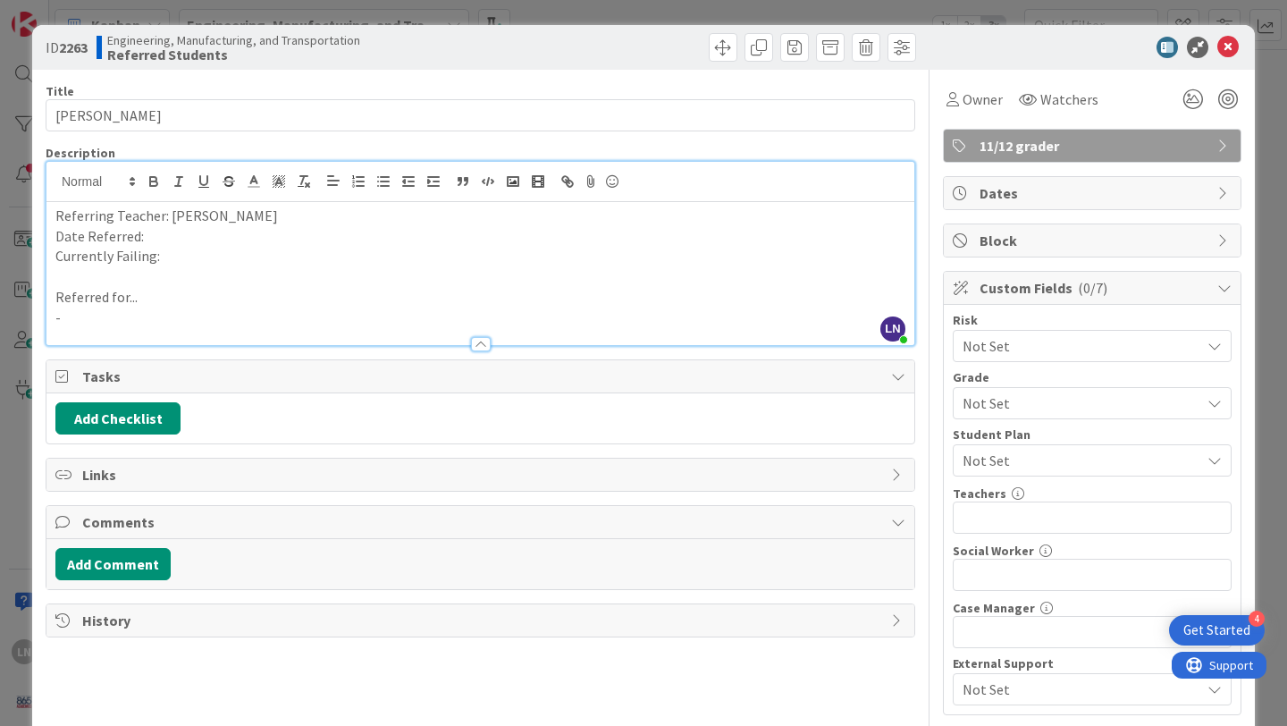
click at [240, 240] on p "Date Referred:" at bounding box center [480, 236] width 850 height 21
click at [179, 256] on p "Currently Failing:" at bounding box center [480, 256] width 850 height 21
click at [138, 318] on p "-" at bounding box center [480, 318] width 850 height 21
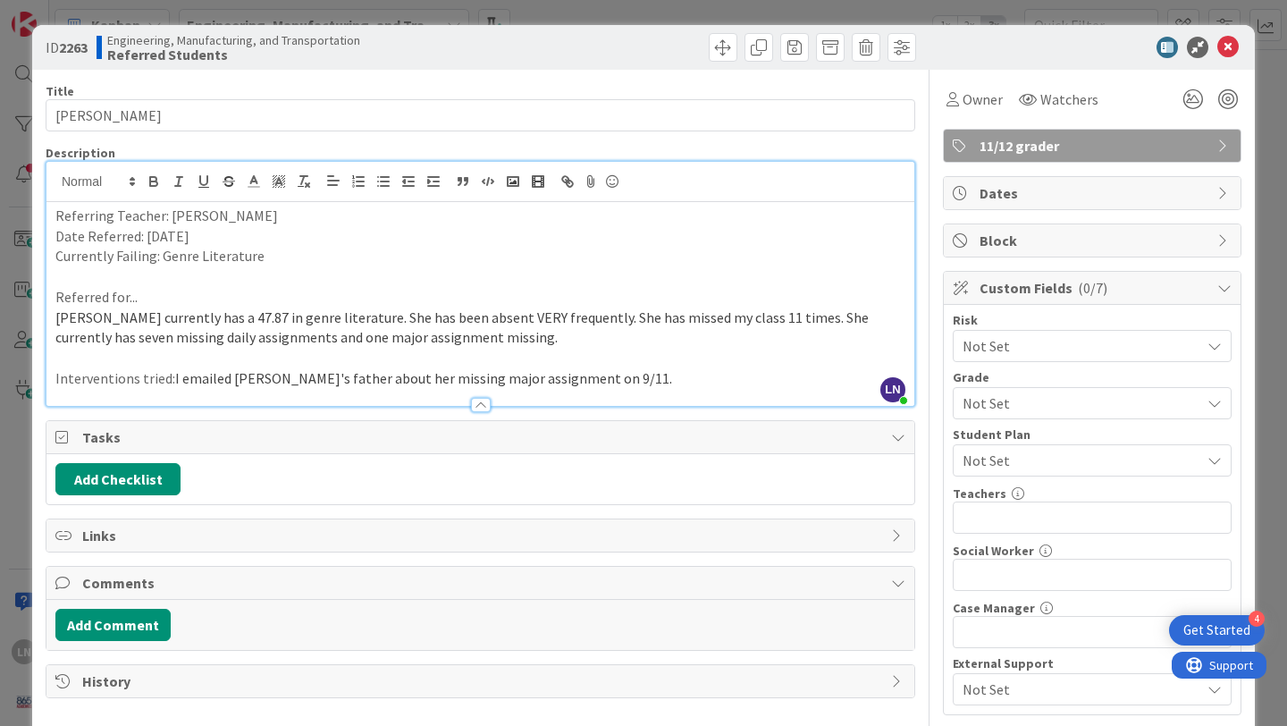
click at [1051, 400] on span "Not Set" at bounding box center [1077, 403] width 229 height 25
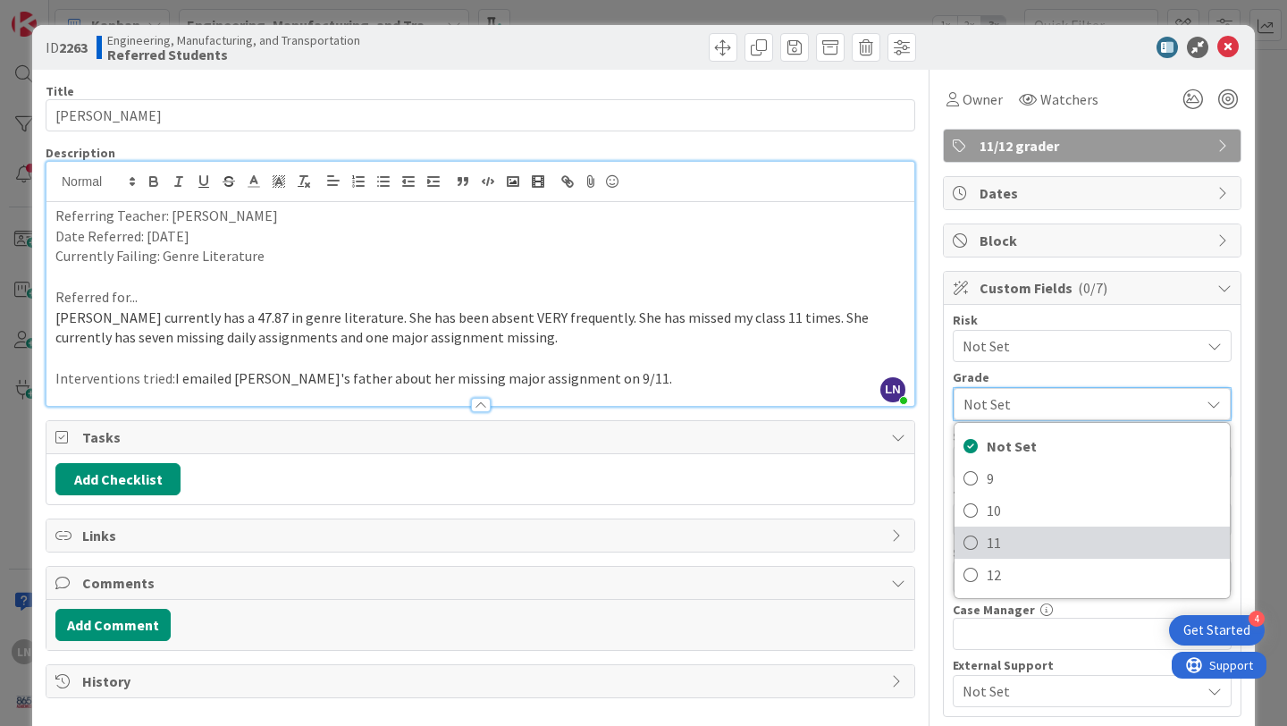
click at [994, 537] on span "11" at bounding box center [1104, 542] width 234 height 27
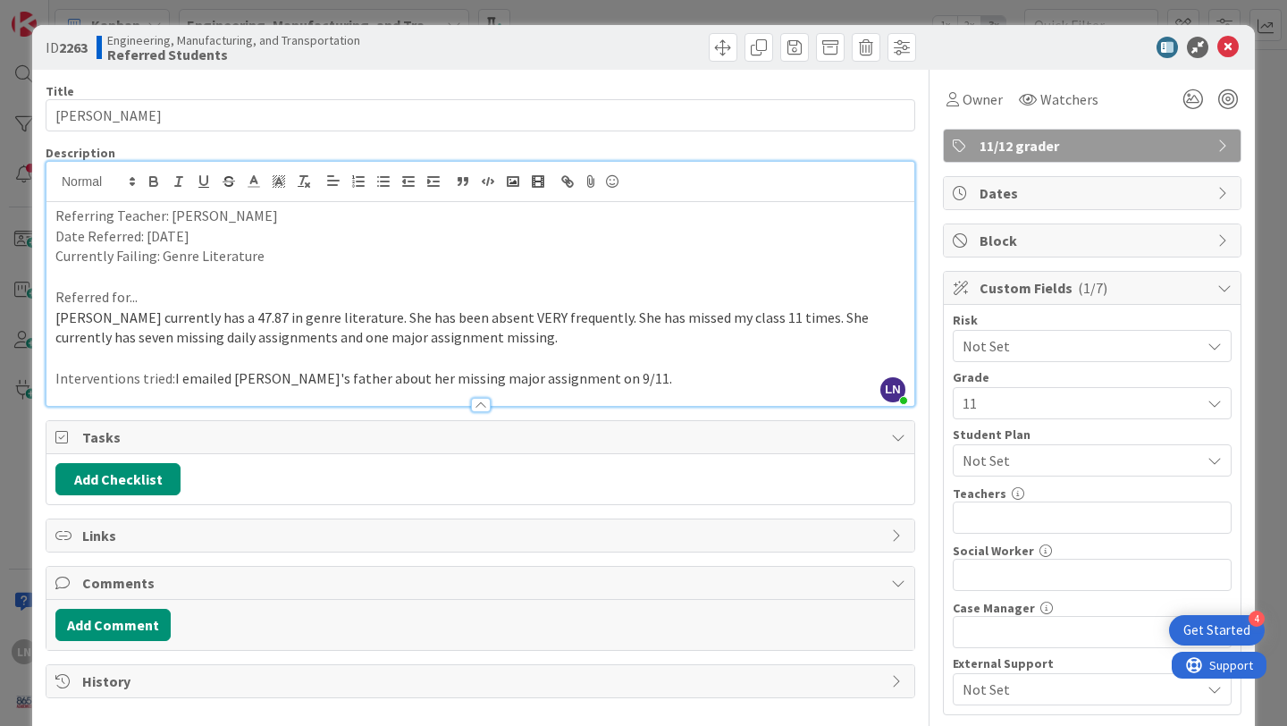
click at [1083, 397] on span "11" at bounding box center [1077, 403] width 229 height 25
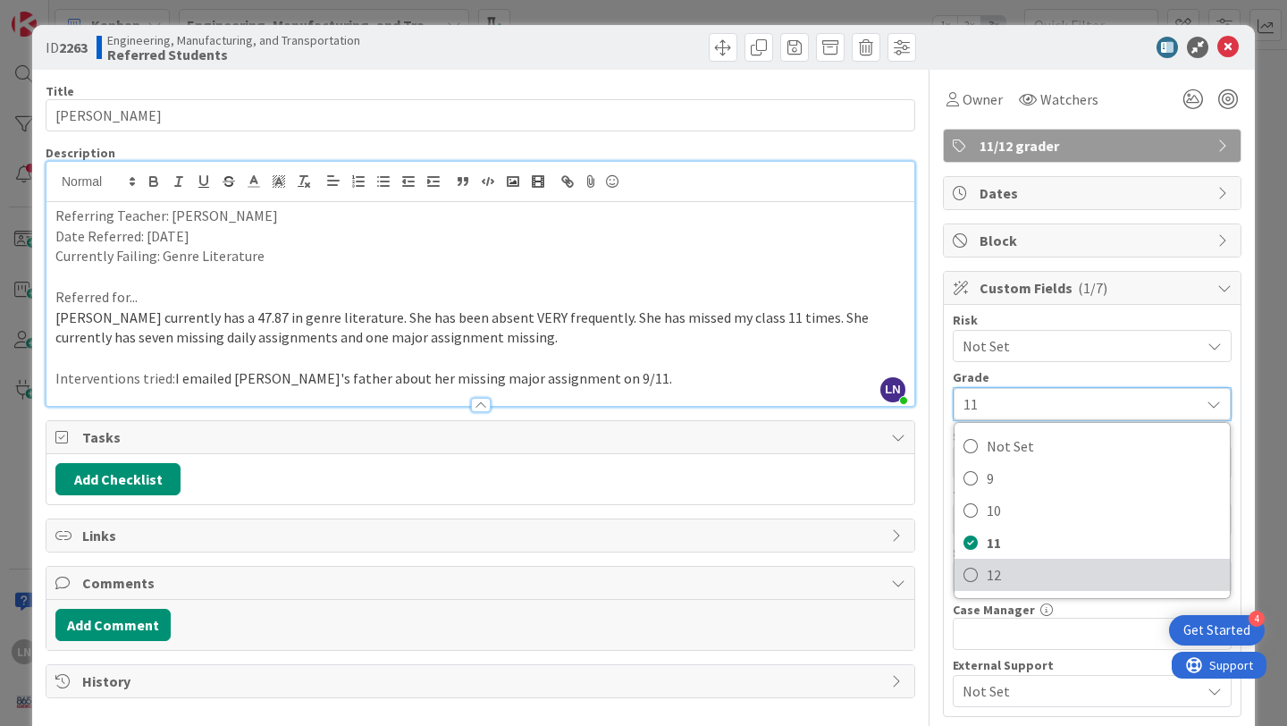
click at [1029, 570] on span "12" at bounding box center [1104, 574] width 234 height 27
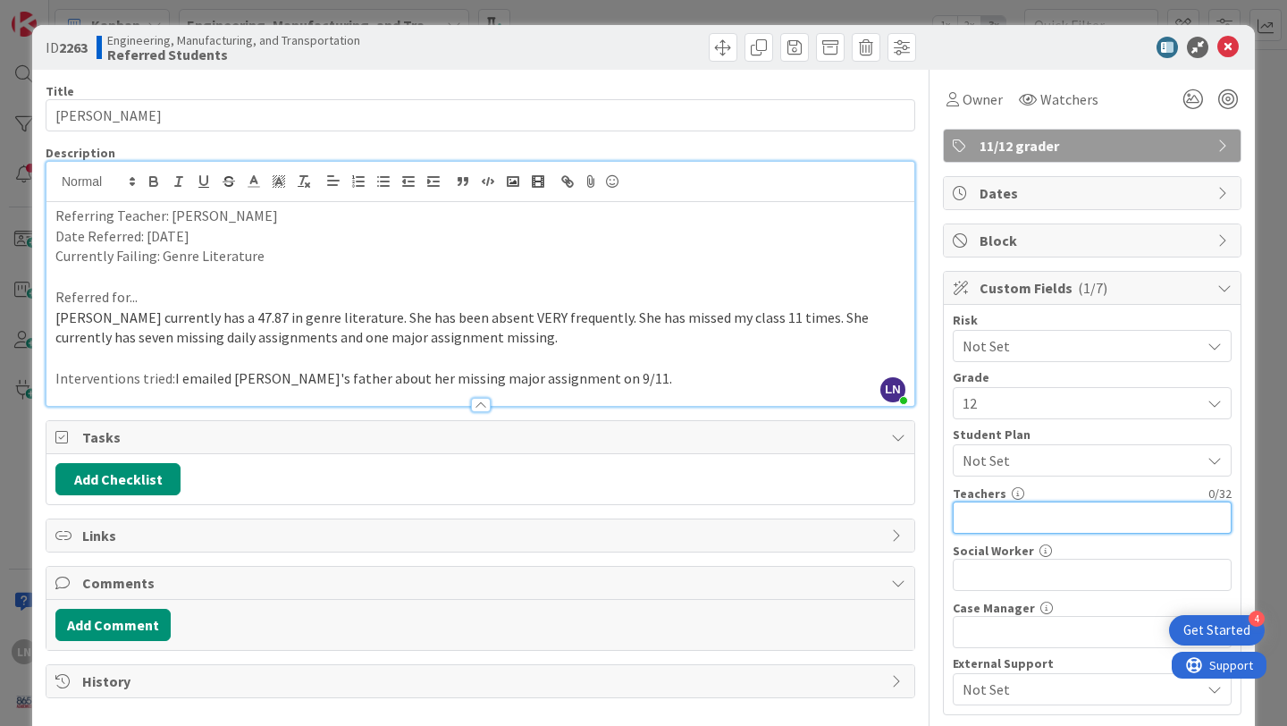
click at [1033, 525] on input "text" at bounding box center [1092, 518] width 279 height 32
click at [1072, 102] on span "Watchers" at bounding box center [1070, 99] width 58 height 21
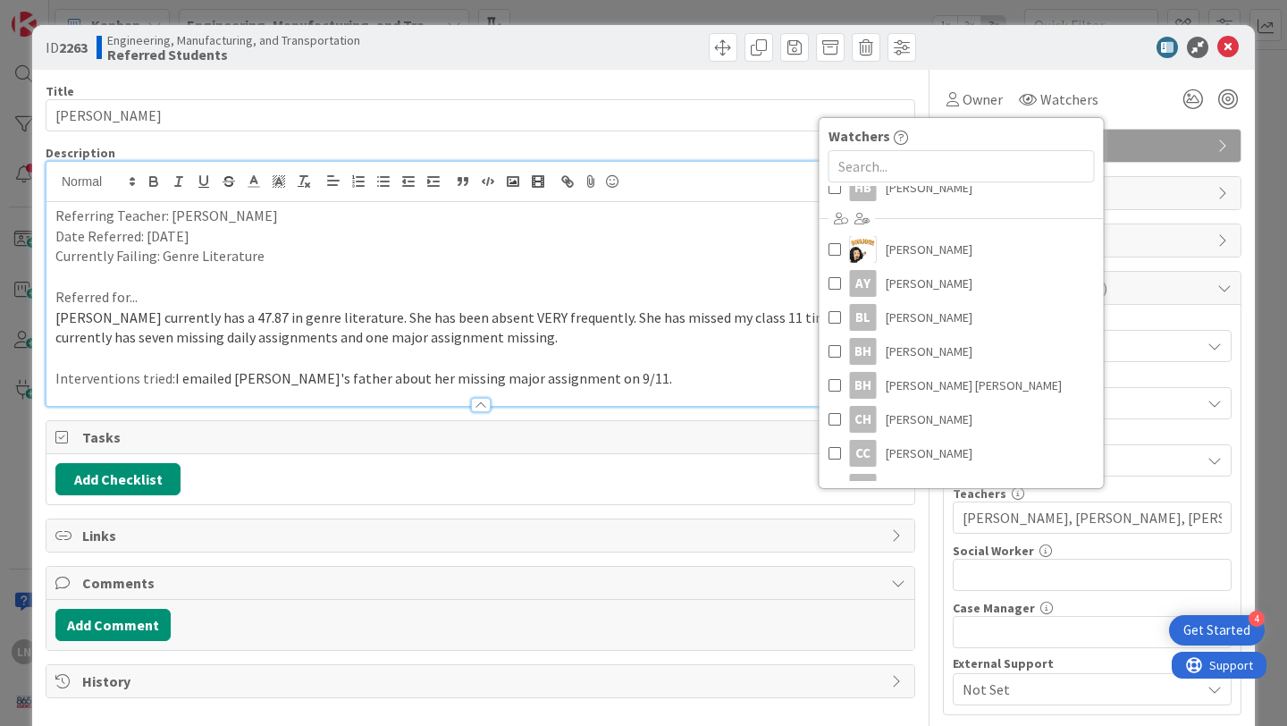
scroll to position [214, 0]
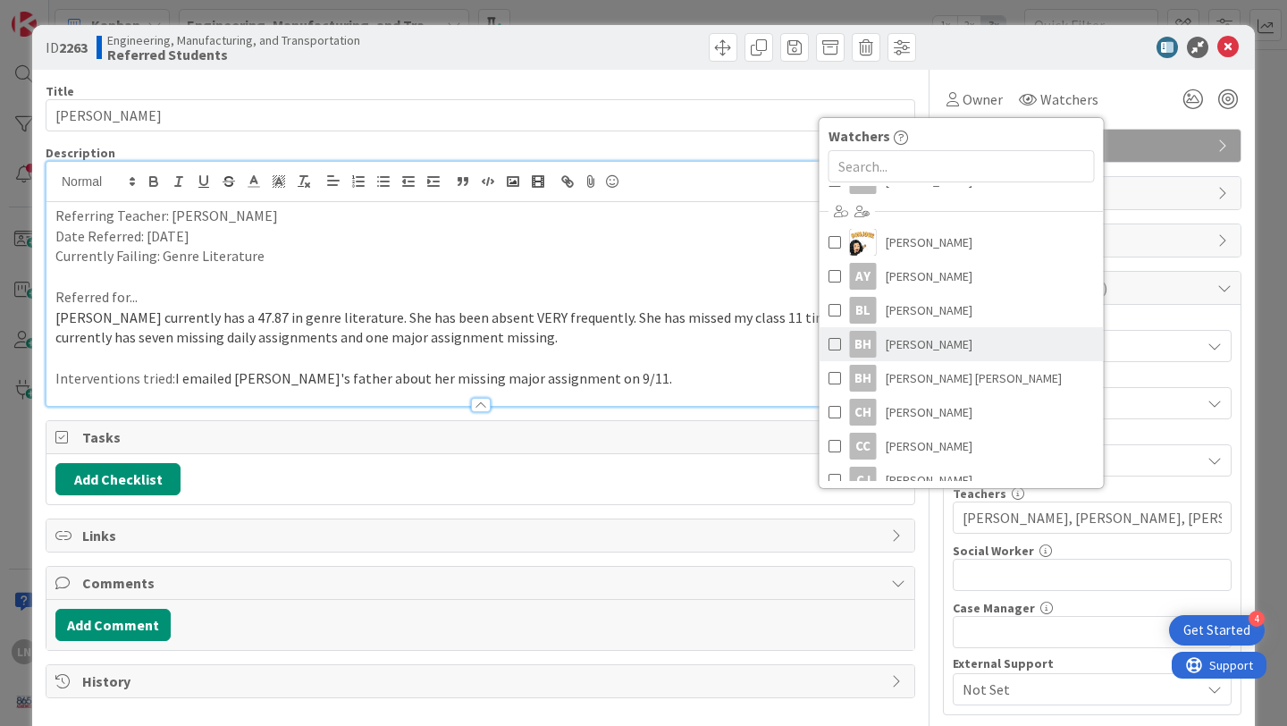
click at [940, 348] on span "[PERSON_NAME]" at bounding box center [929, 344] width 87 height 27
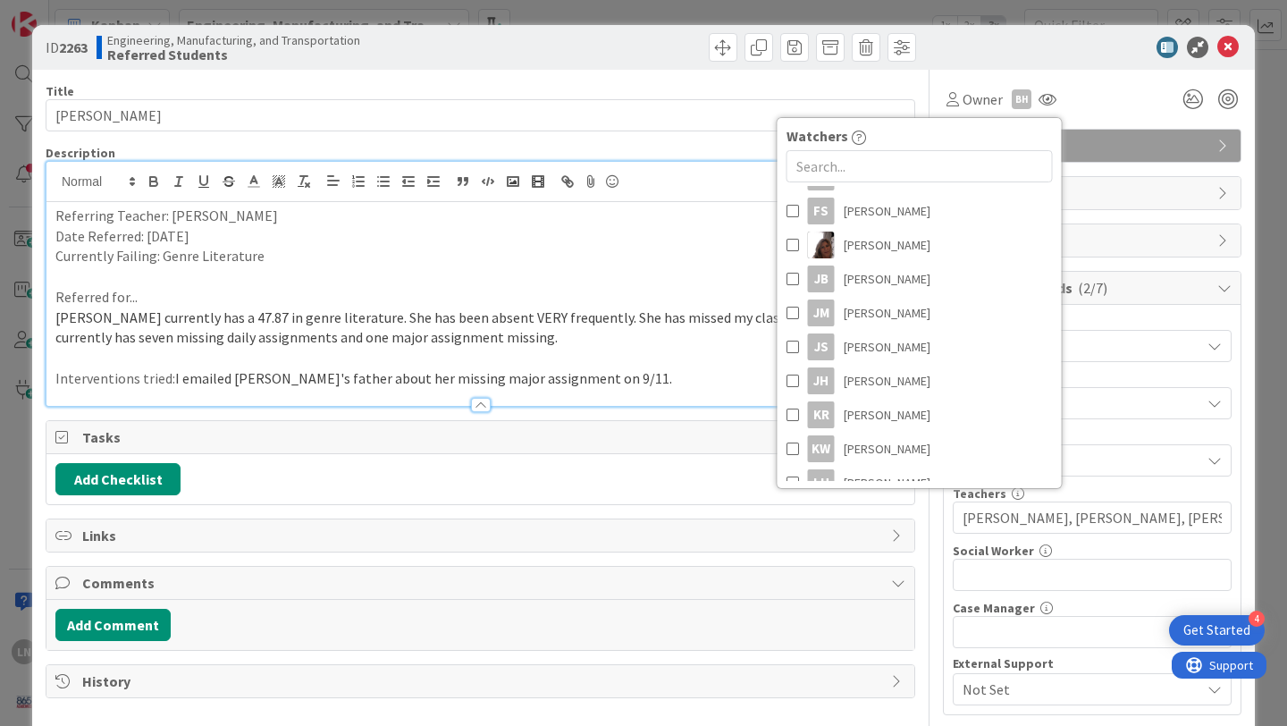
scroll to position [700, 0]
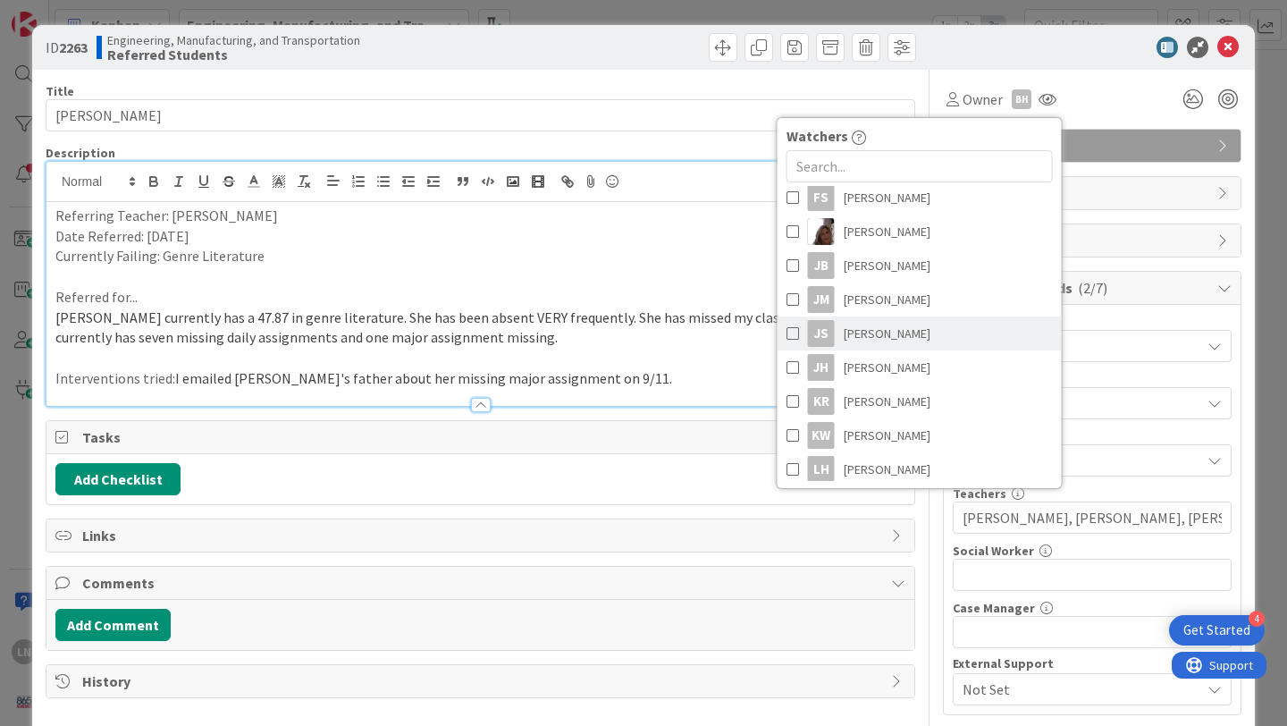
click at [893, 335] on span "[PERSON_NAME]" at bounding box center [887, 333] width 87 height 27
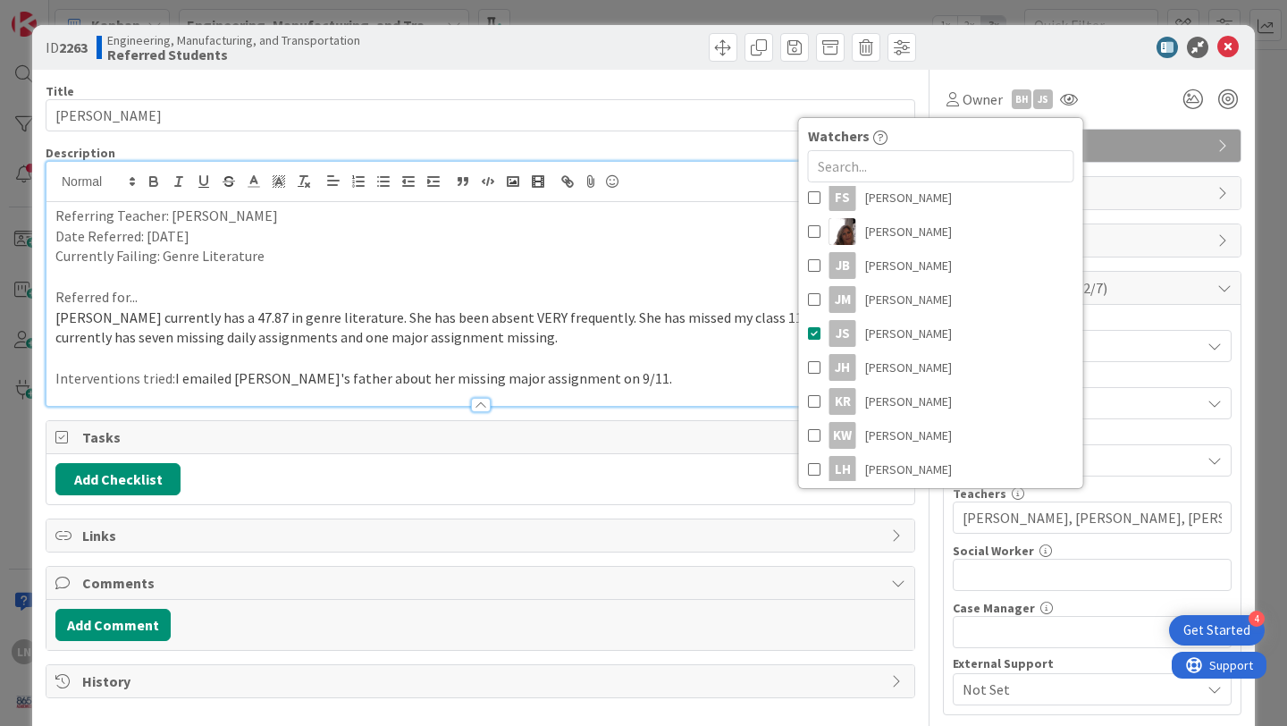
click at [1110, 80] on div "Owner BH JS Watchers LN [PERSON_NAME] [PERSON_NAME] [PERSON_NAME] EW [PERSON_NA…" at bounding box center [1092, 93] width 299 height 46
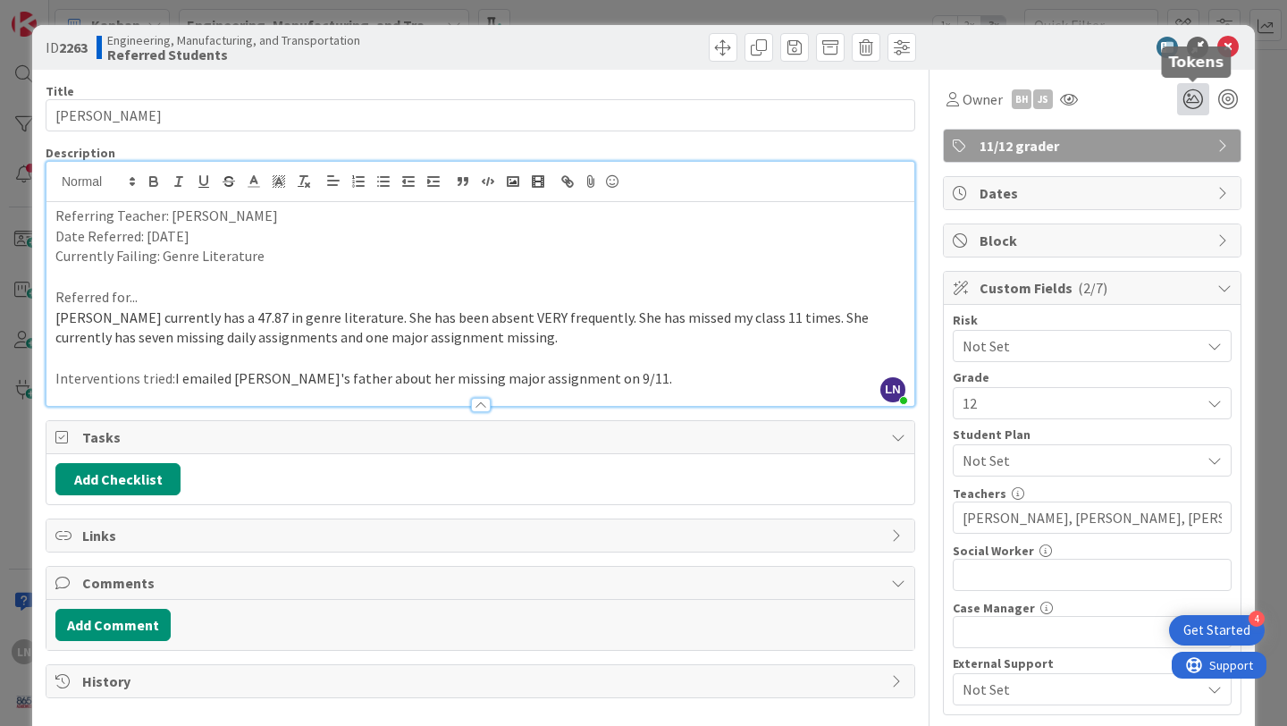
click at [1192, 96] on icon at bounding box center [1193, 99] width 32 height 32
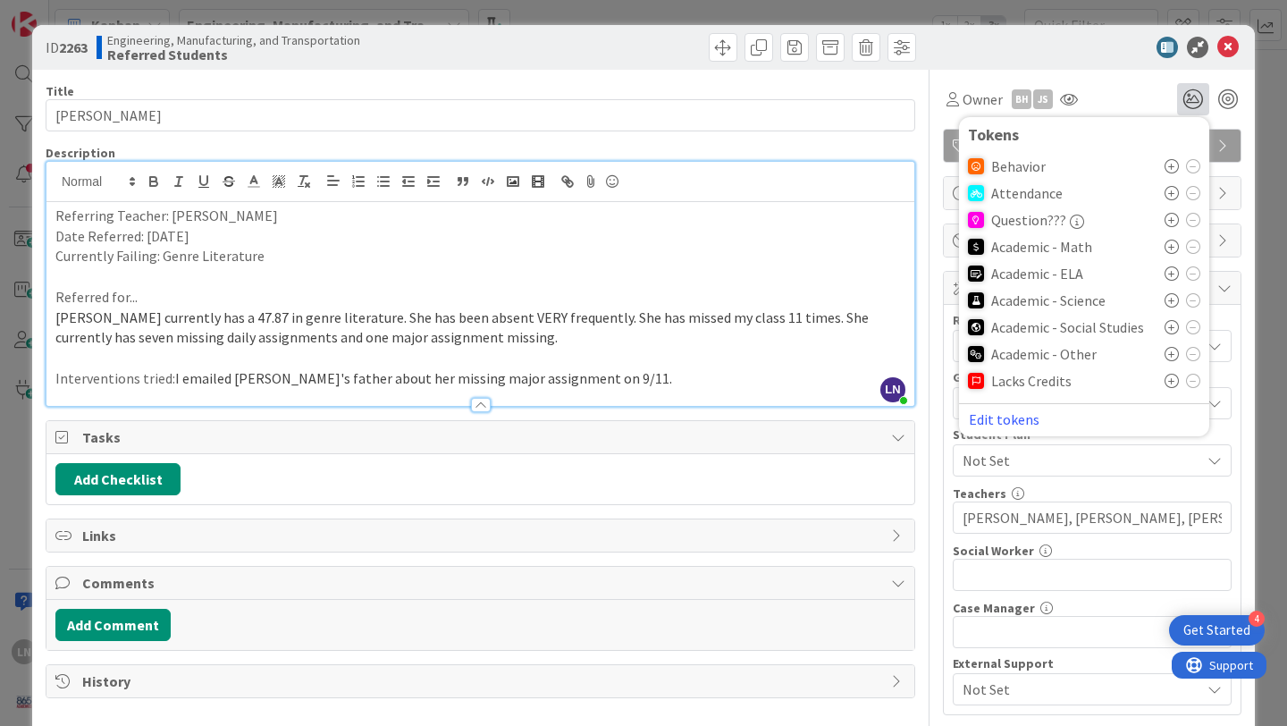
click at [1170, 355] on icon at bounding box center [1172, 354] width 14 height 14
click at [1072, 48] on div at bounding box center [1083, 47] width 316 height 21
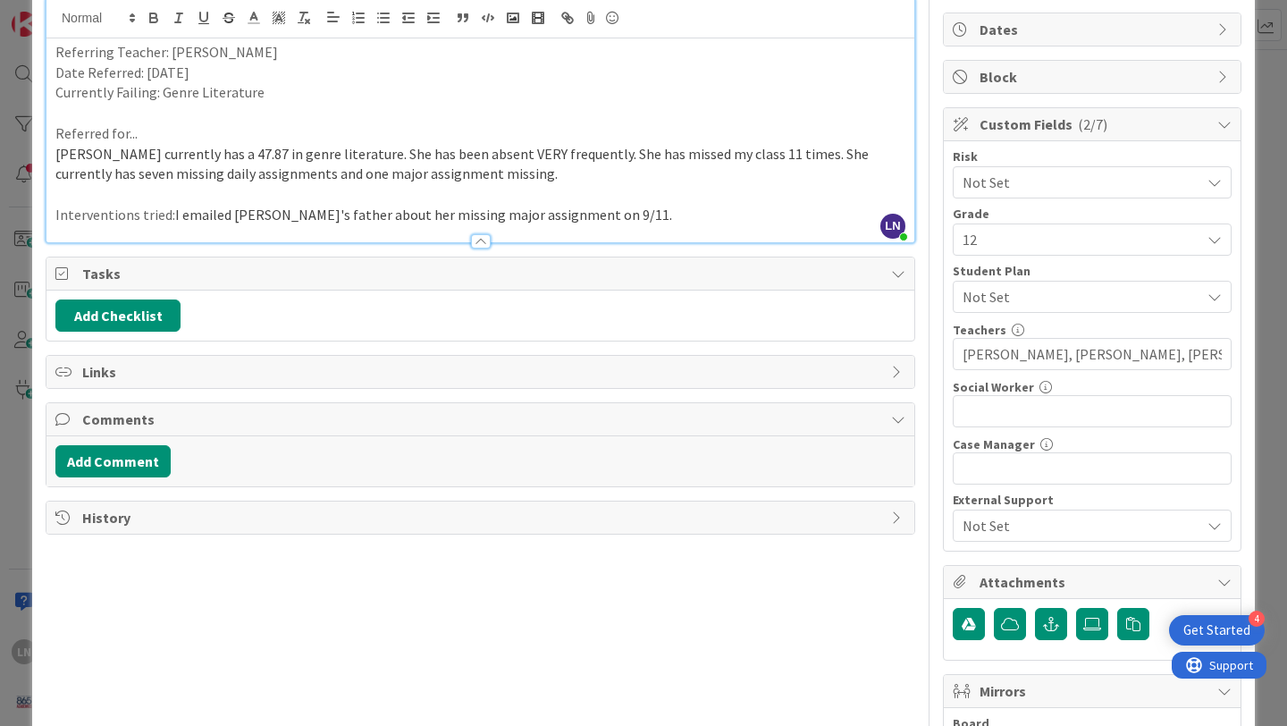
scroll to position [212, 0]
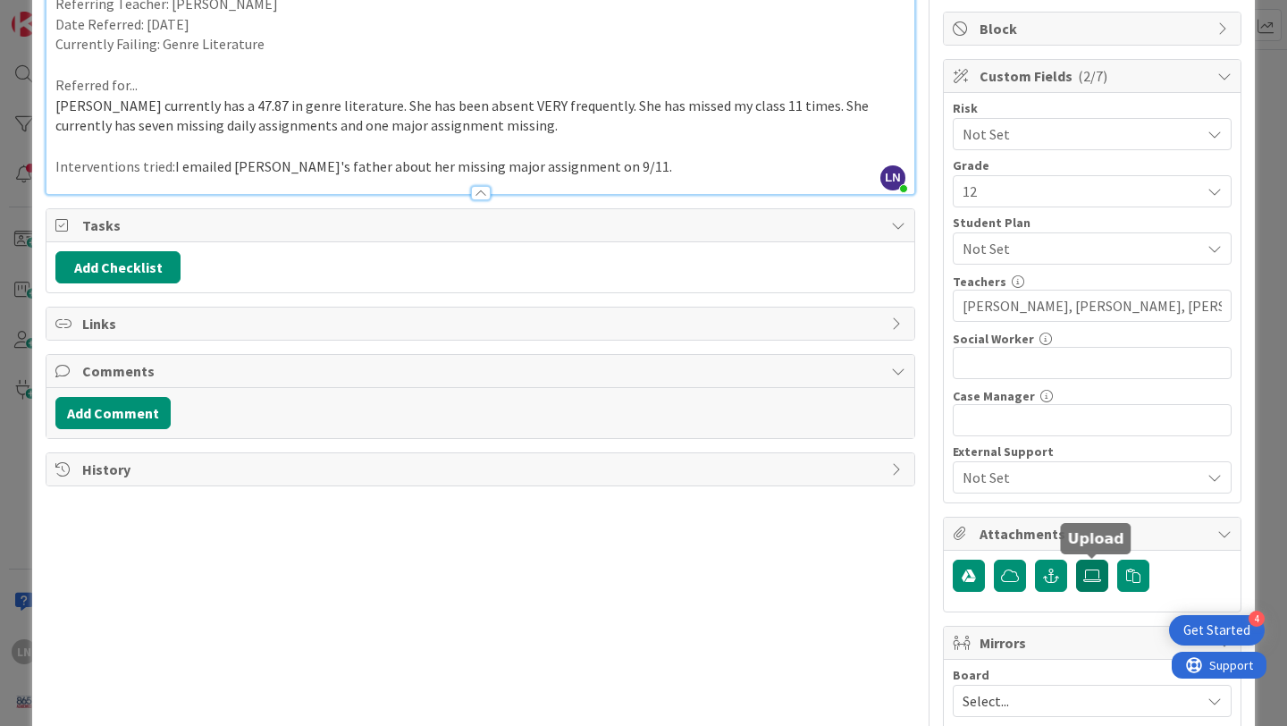
click at [1100, 568] on label at bounding box center [1092, 576] width 32 height 32
click at [1076, 560] on input "file" at bounding box center [1076, 560] width 0 height 0
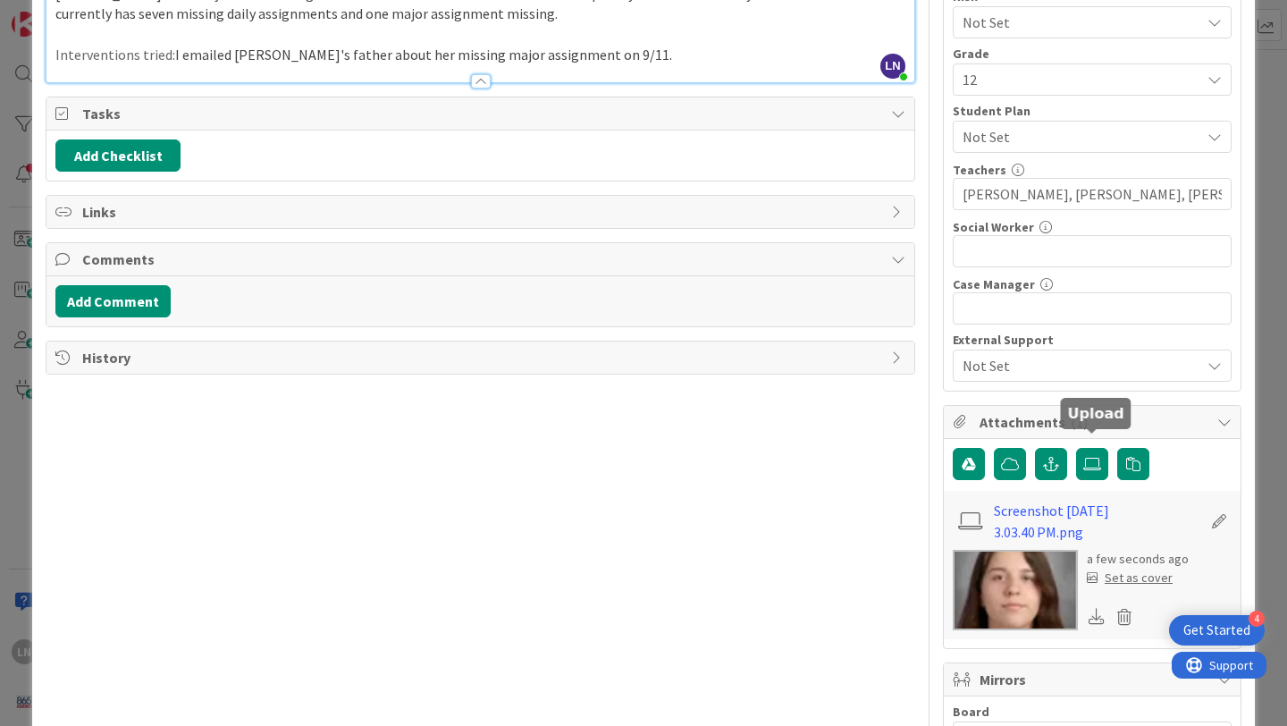
scroll to position [341, 0]
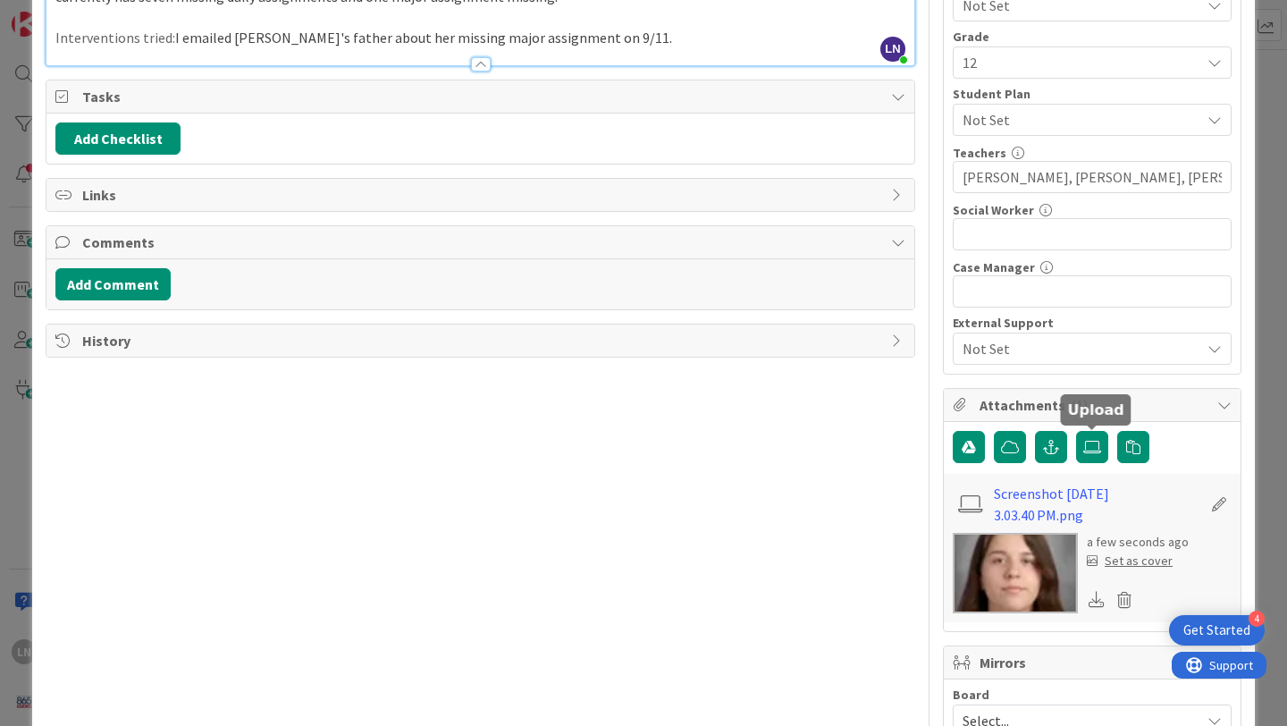
click at [1136, 564] on div "Set as cover" at bounding box center [1130, 561] width 86 height 19
click at [1145, 559] on div "Set as cover" at bounding box center [1130, 561] width 86 height 19
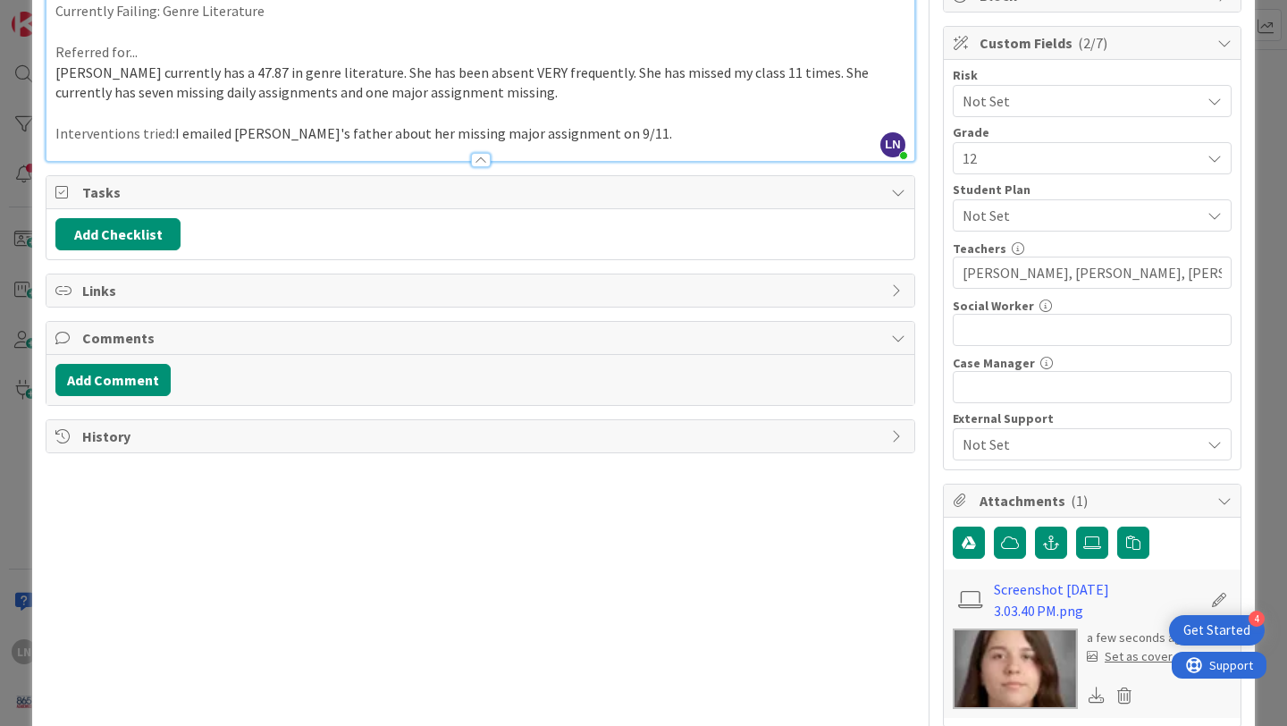
scroll to position [220, 0]
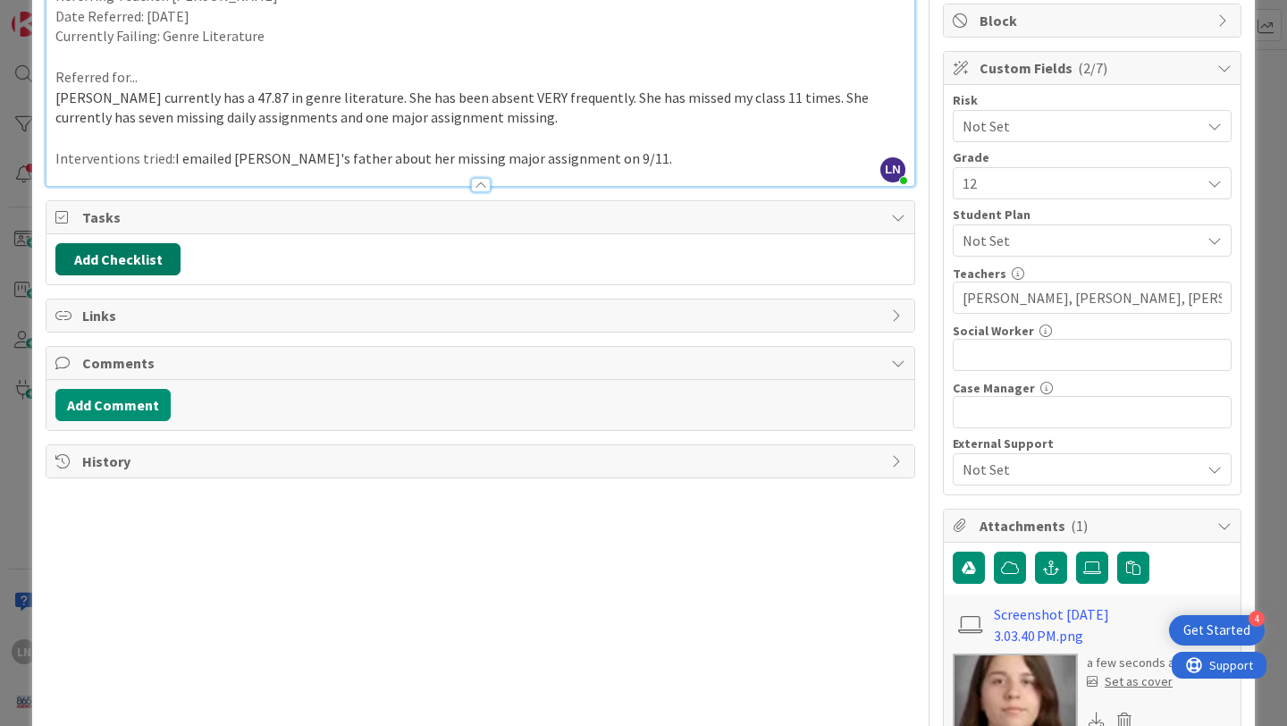
click at [89, 251] on button "Add Checklist" at bounding box center [117, 259] width 125 height 32
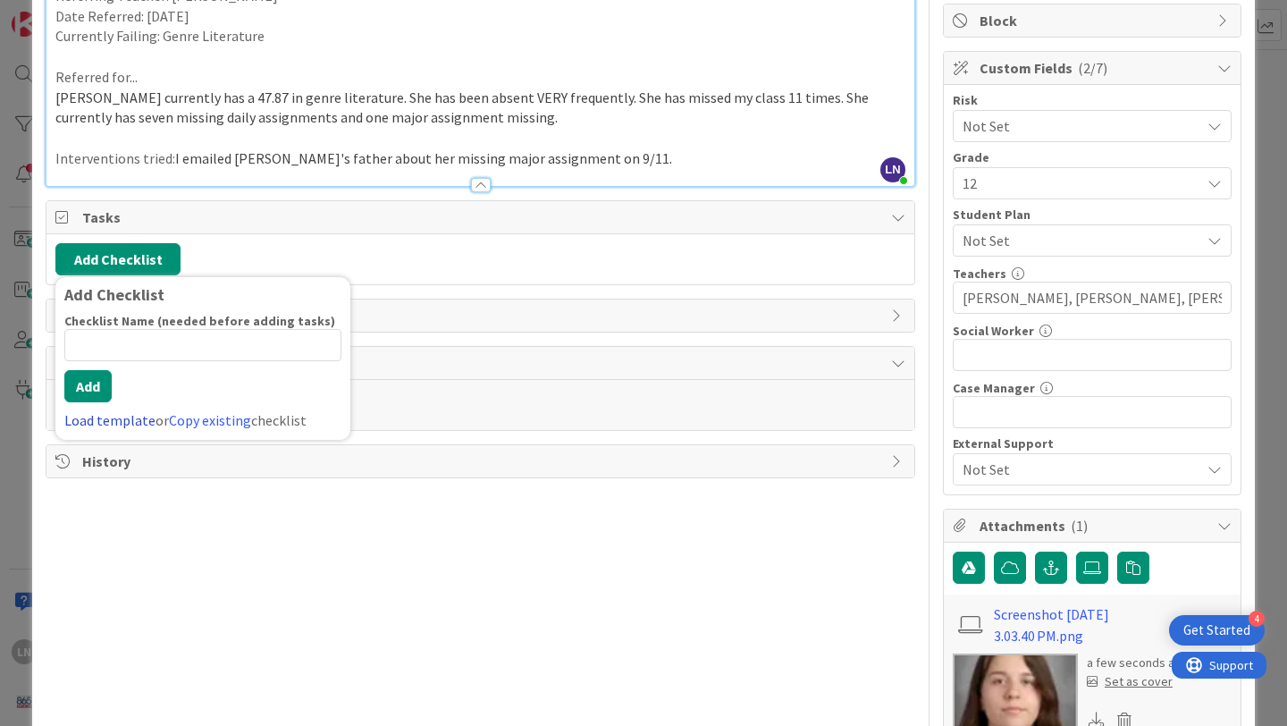
click at [110, 418] on link "Load template" at bounding box center [109, 420] width 91 height 18
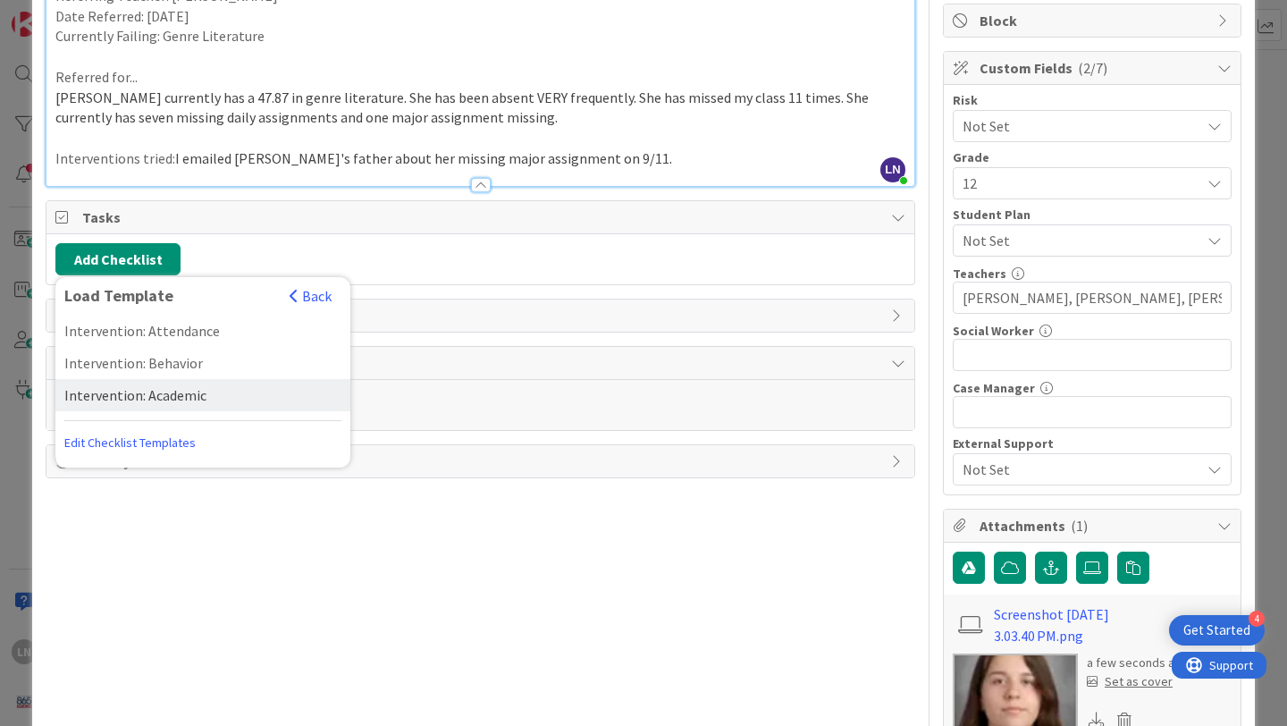
click at [143, 398] on div "Intervention: Academic" at bounding box center [202, 395] width 295 height 32
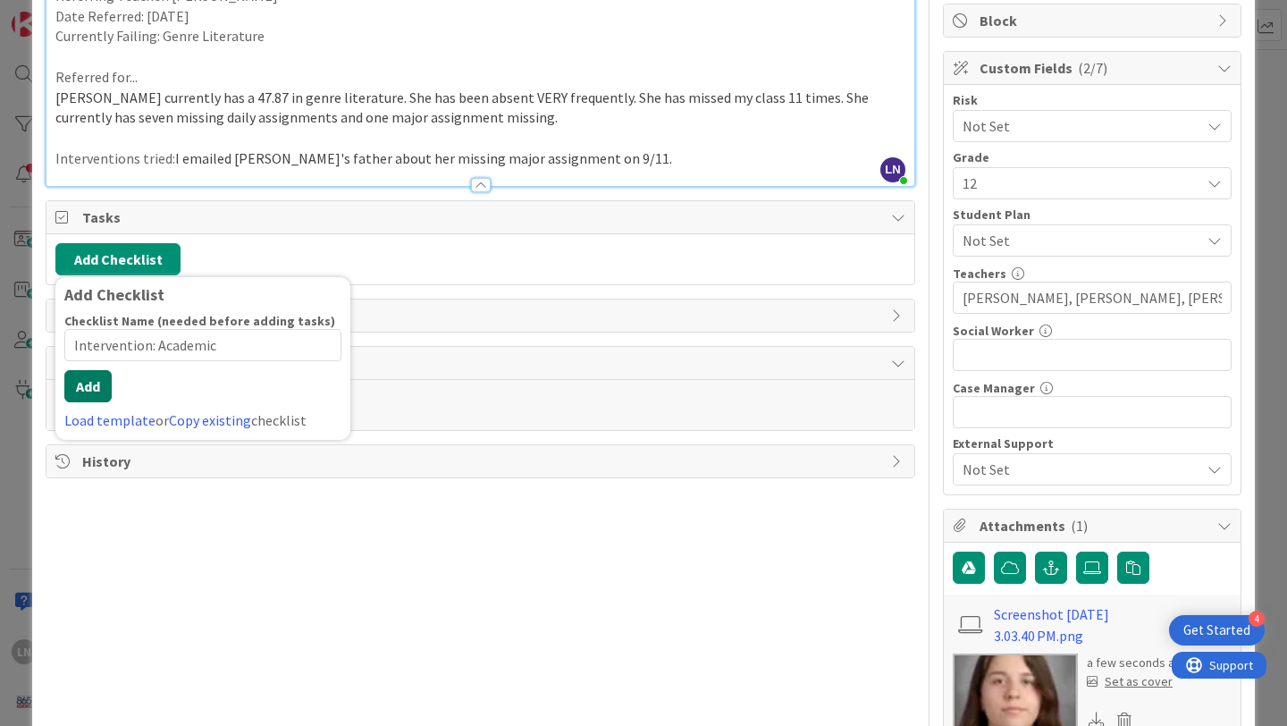
click at [70, 402] on button "Add" at bounding box center [87, 386] width 47 height 32
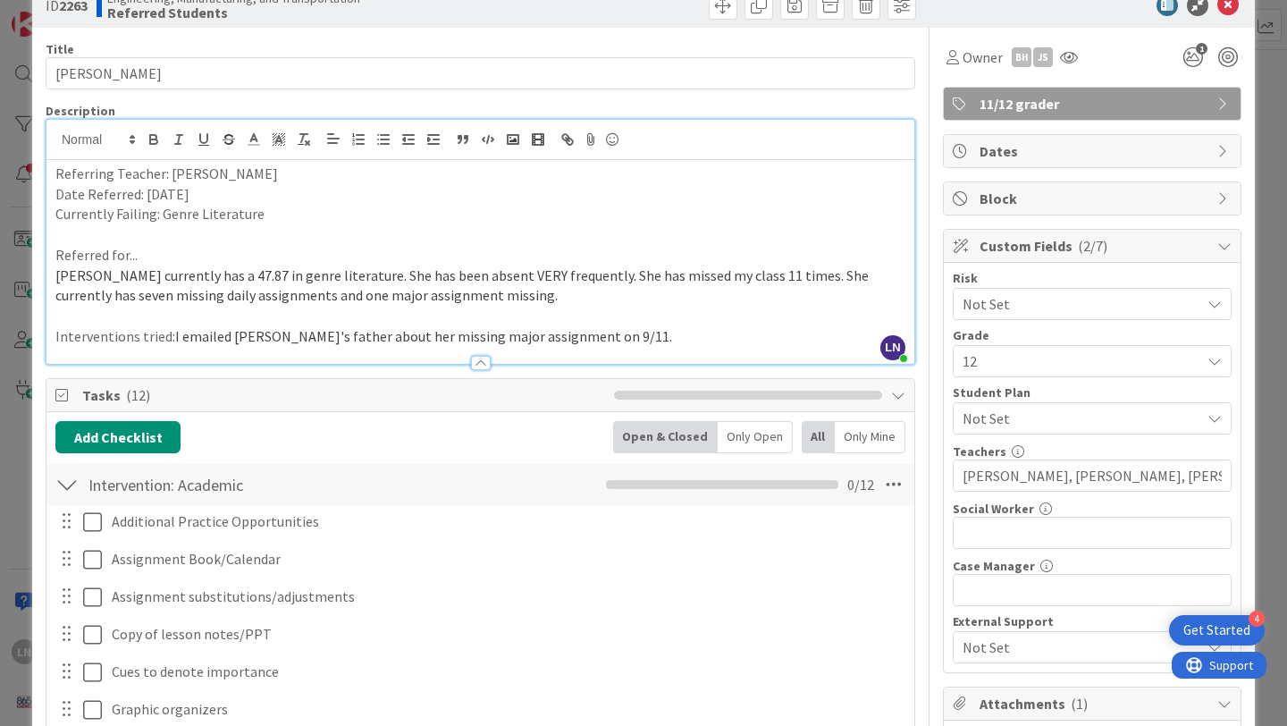
scroll to position [0, 0]
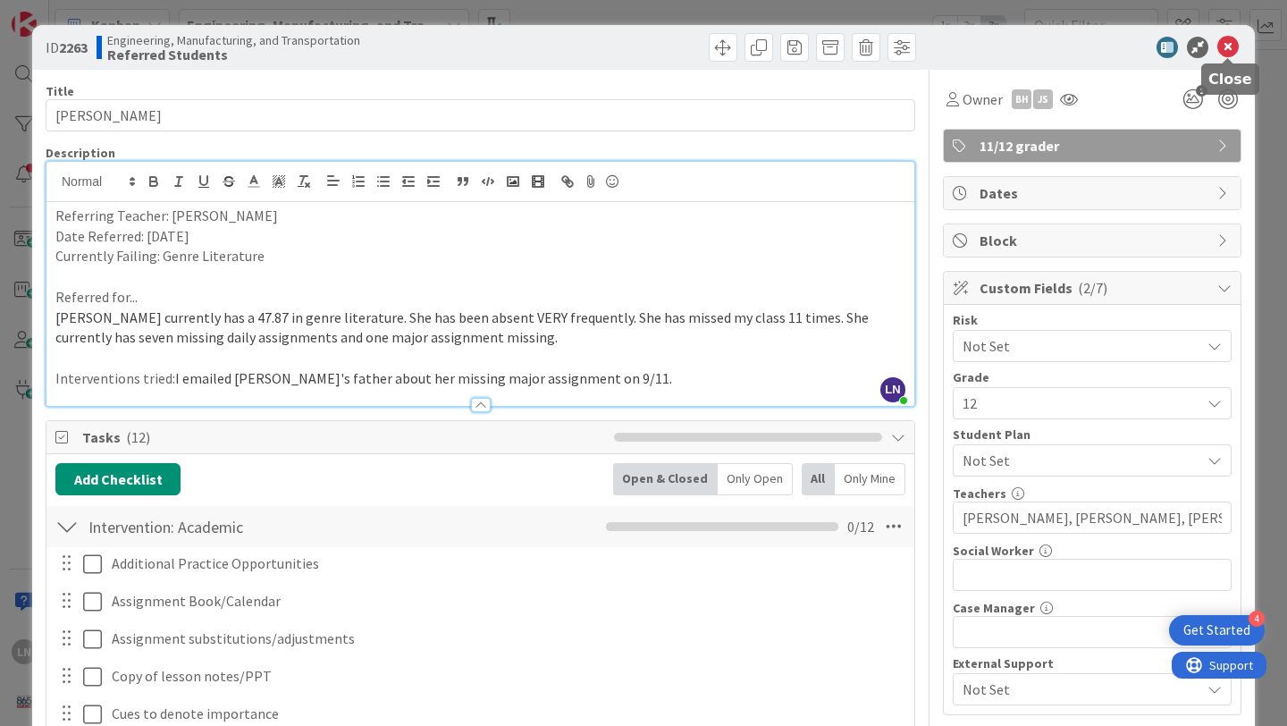
click at [1231, 46] on icon at bounding box center [1228, 47] width 21 height 21
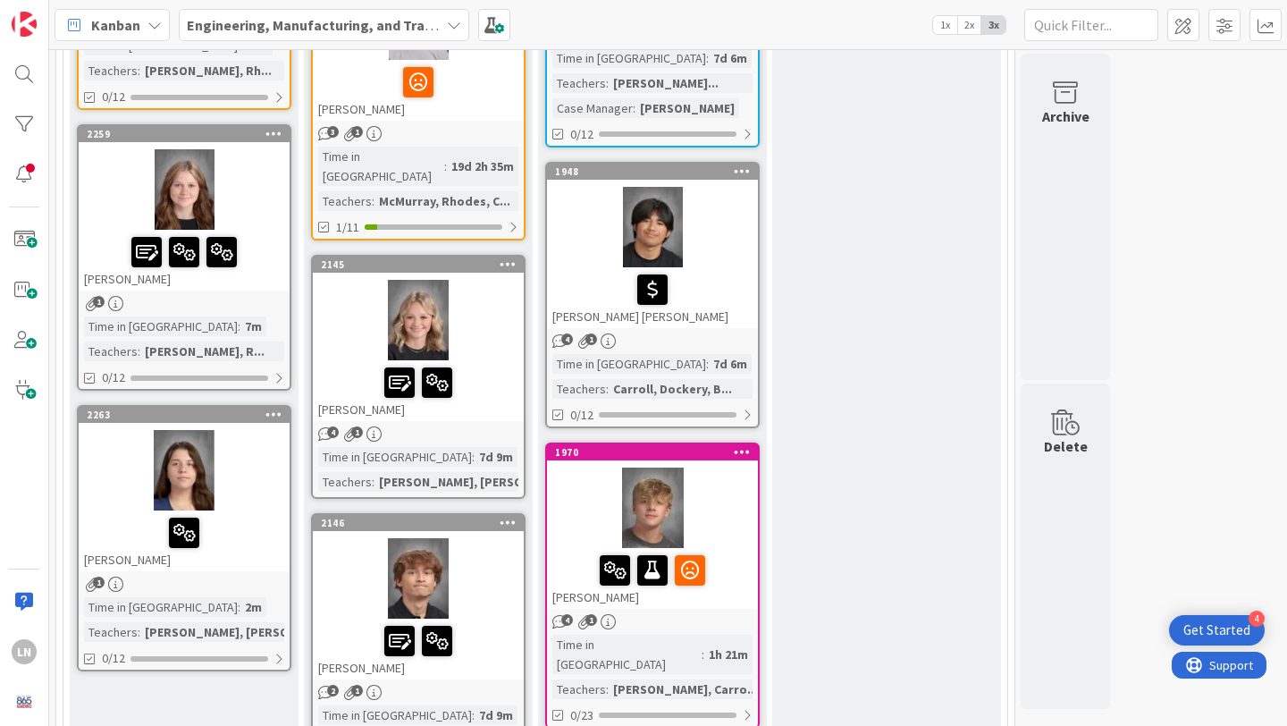
scroll to position [2150, 0]
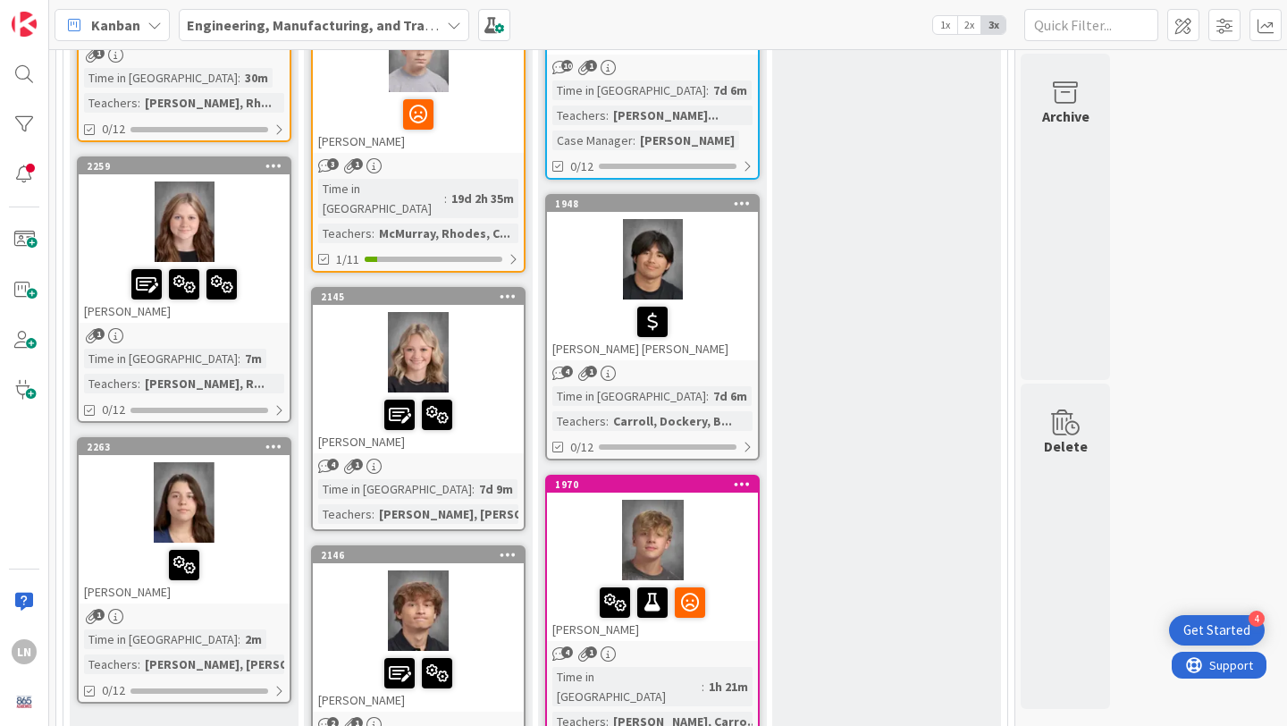
click at [247, 462] on div at bounding box center [184, 502] width 211 height 80
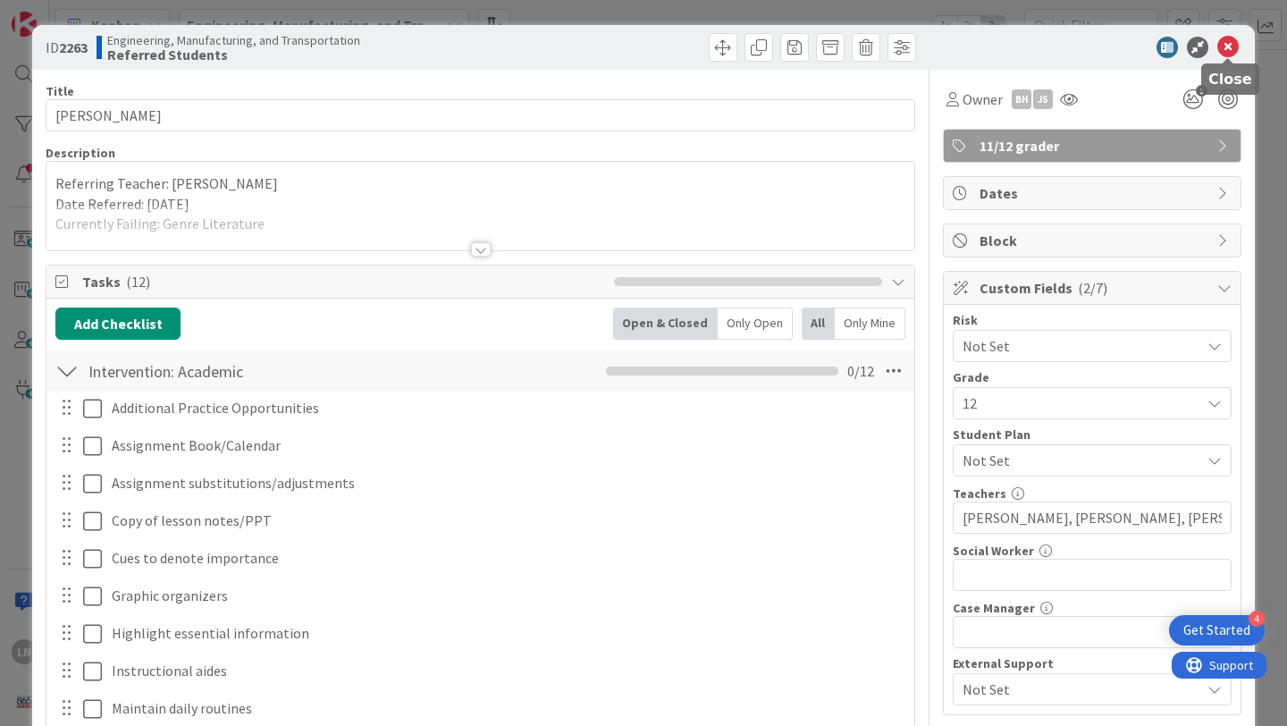
click at [1229, 44] on icon at bounding box center [1228, 47] width 21 height 21
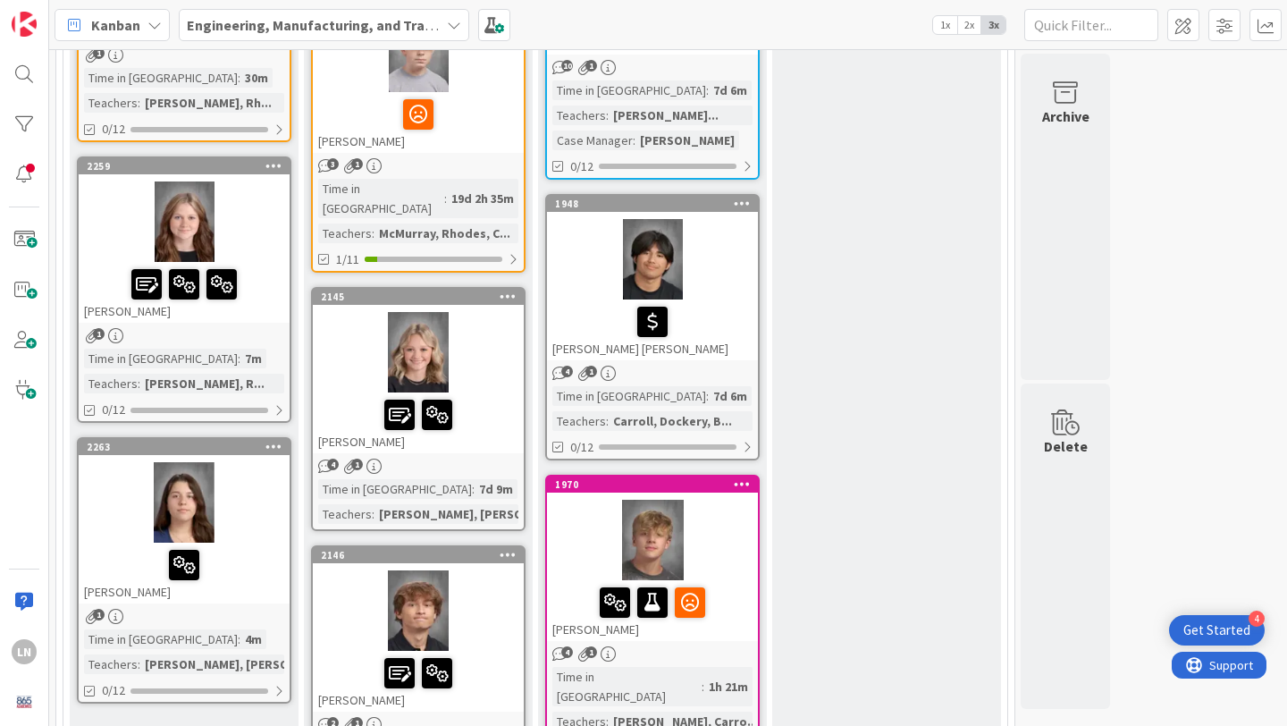
click at [269, 181] on div at bounding box center [184, 221] width 211 height 80
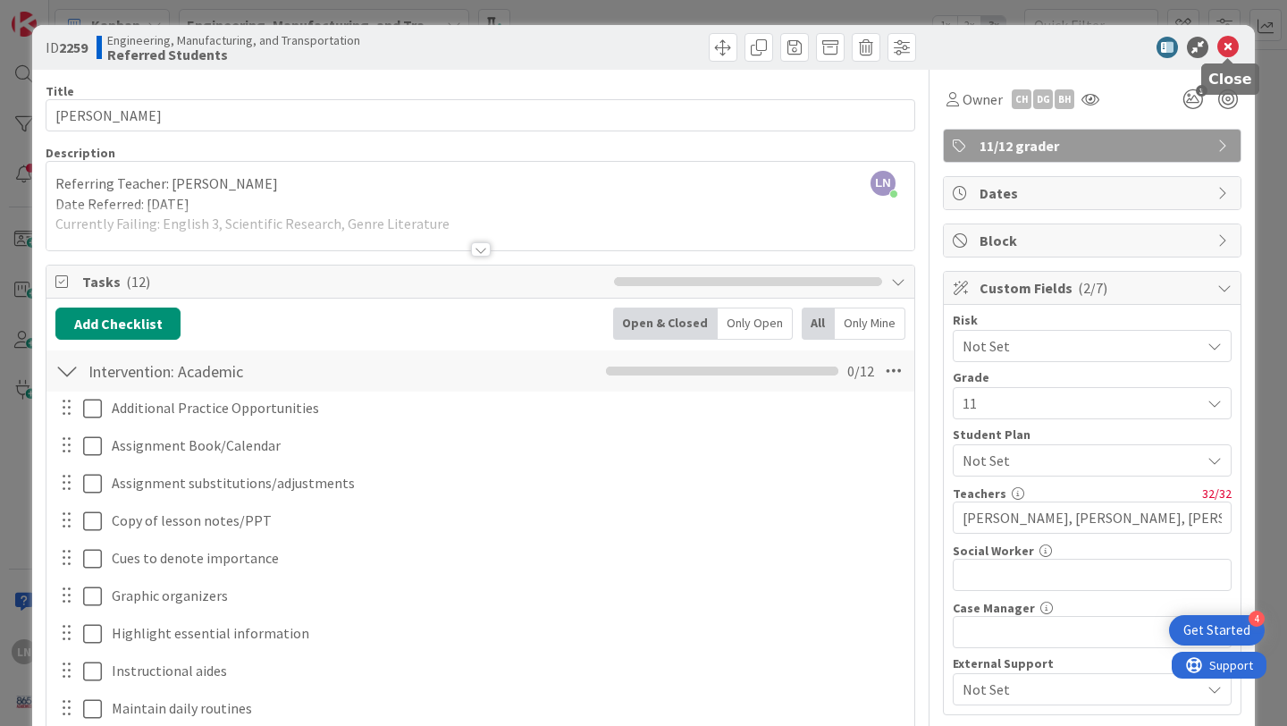
click at [1229, 46] on icon at bounding box center [1228, 47] width 21 height 21
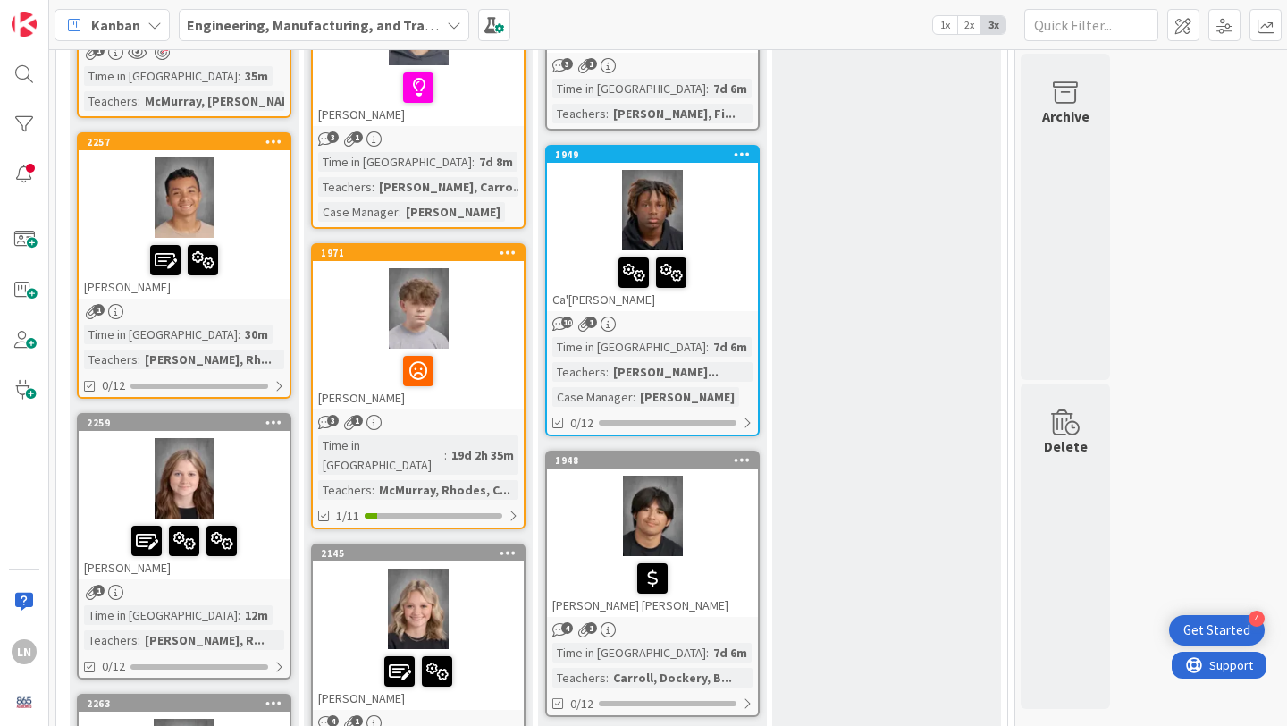
scroll to position [1887, 0]
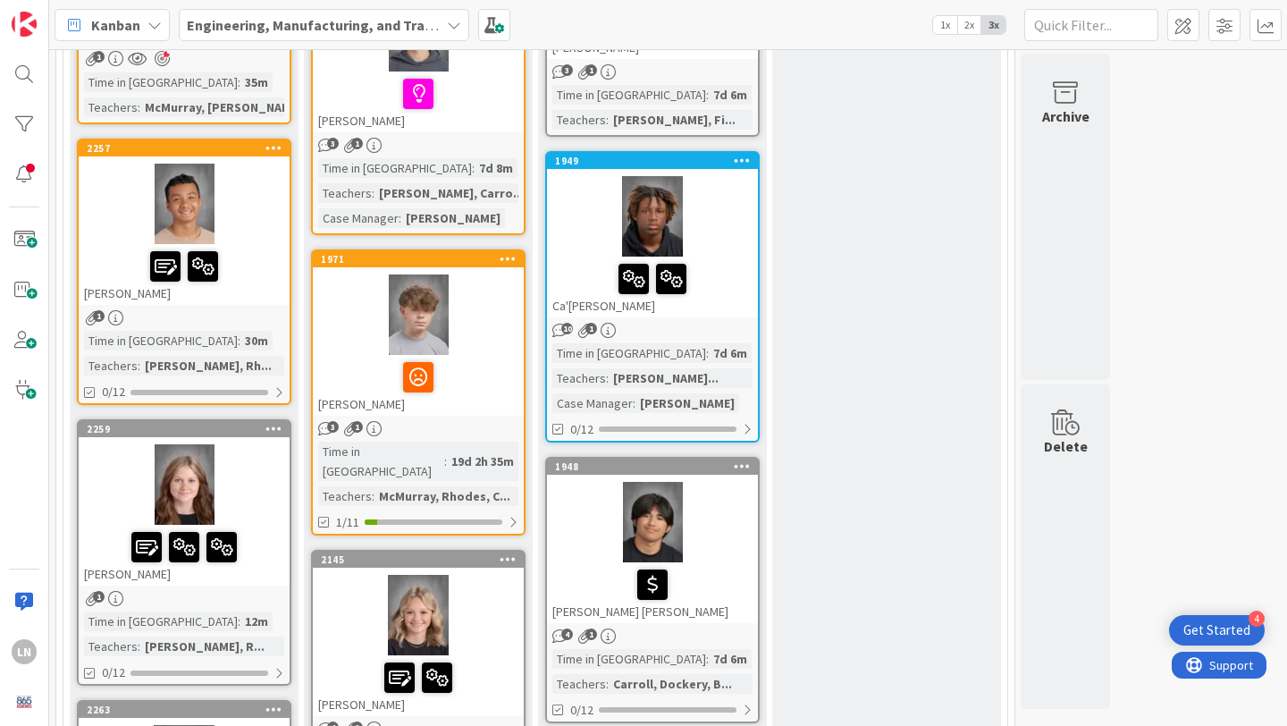
click at [247, 164] on div at bounding box center [184, 204] width 211 height 80
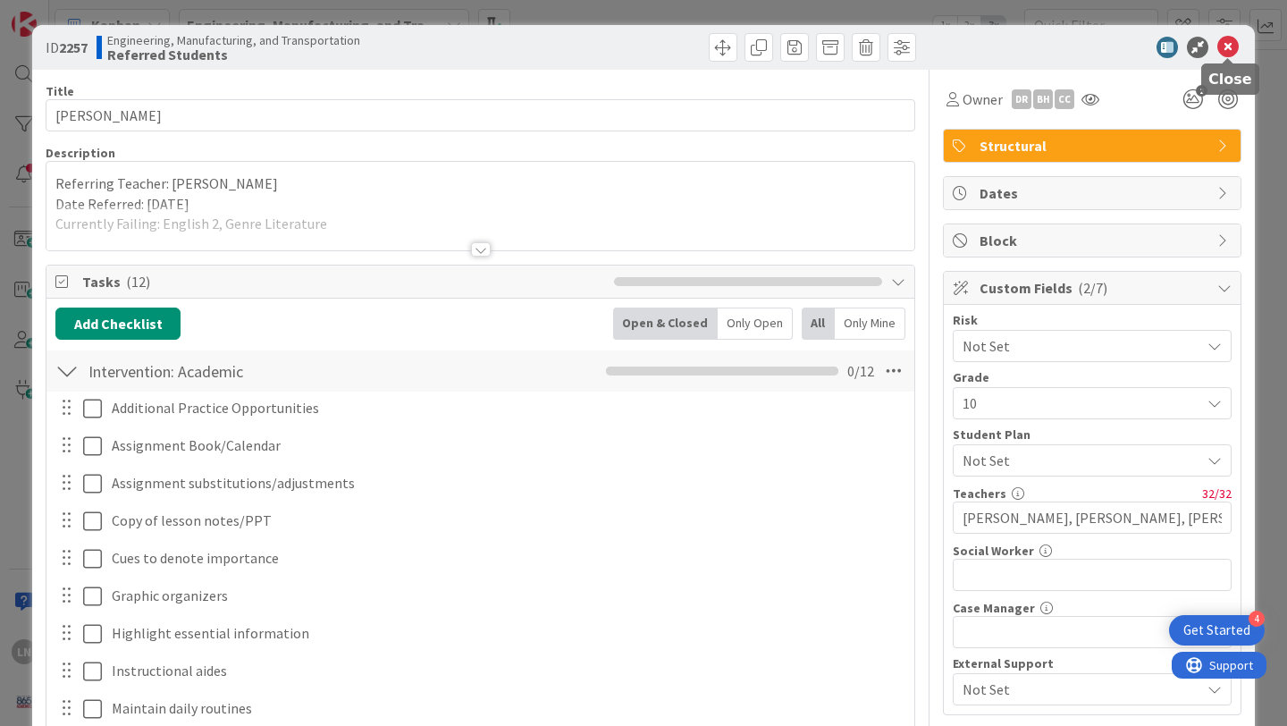
click at [1228, 49] on icon at bounding box center [1228, 47] width 21 height 21
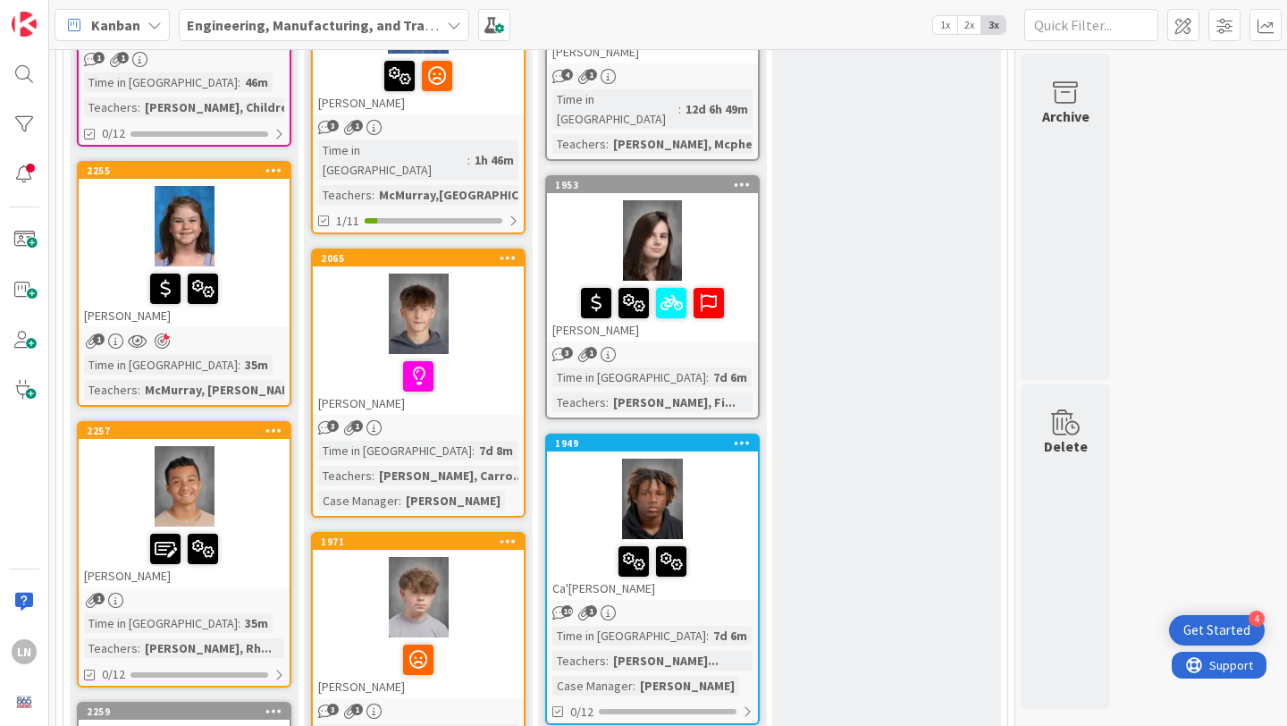
click at [249, 186] on div at bounding box center [184, 226] width 211 height 80
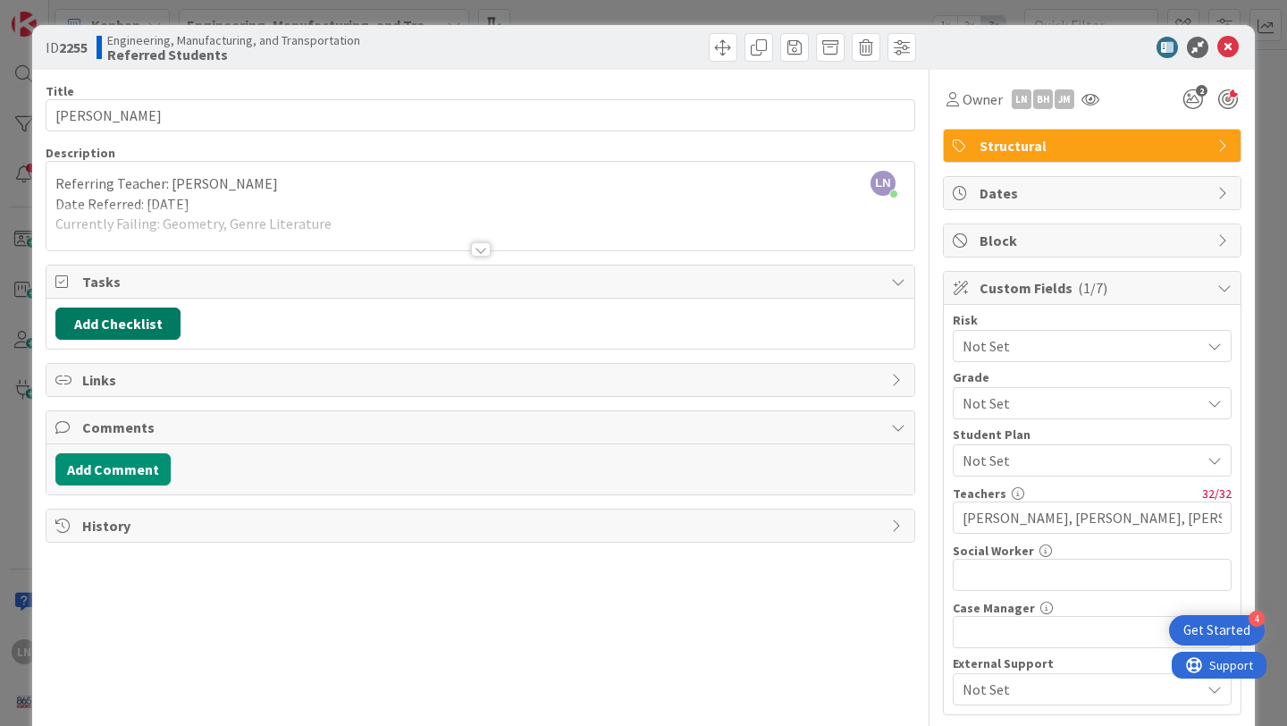
click at [124, 329] on button "Add Checklist" at bounding box center [117, 324] width 125 height 32
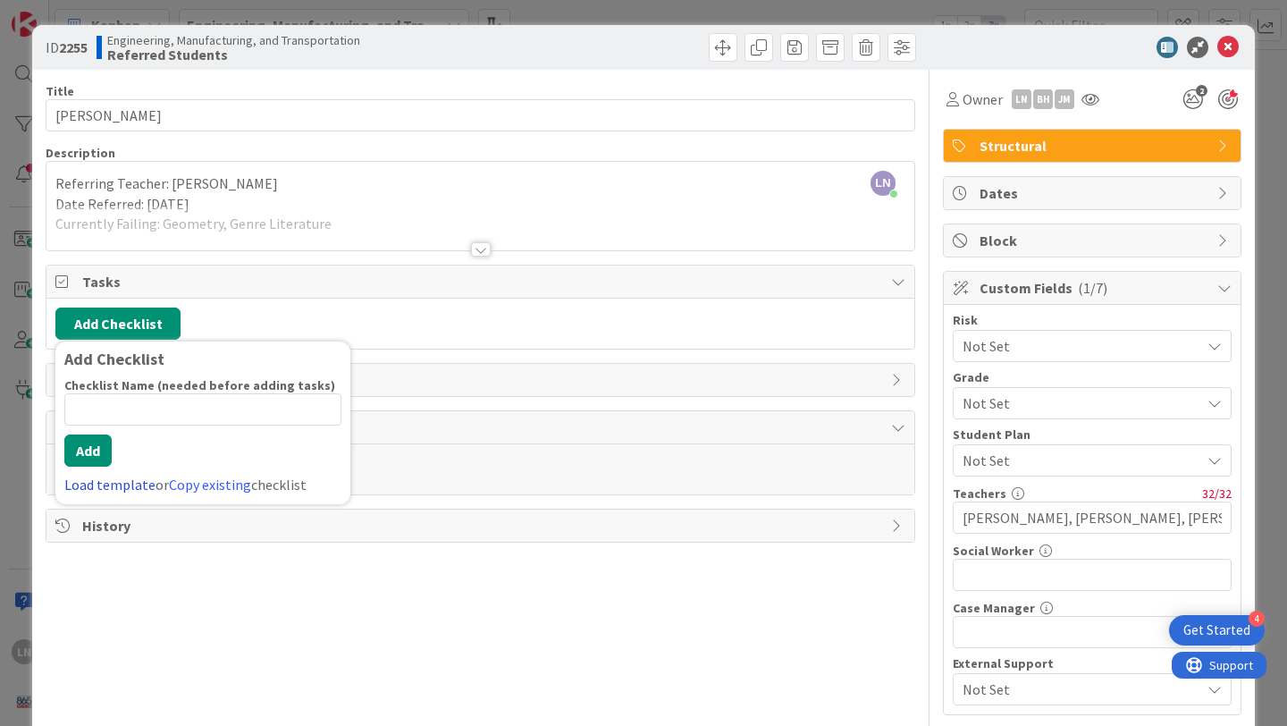
click at [132, 488] on link "Load template" at bounding box center [109, 485] width 91 height 18
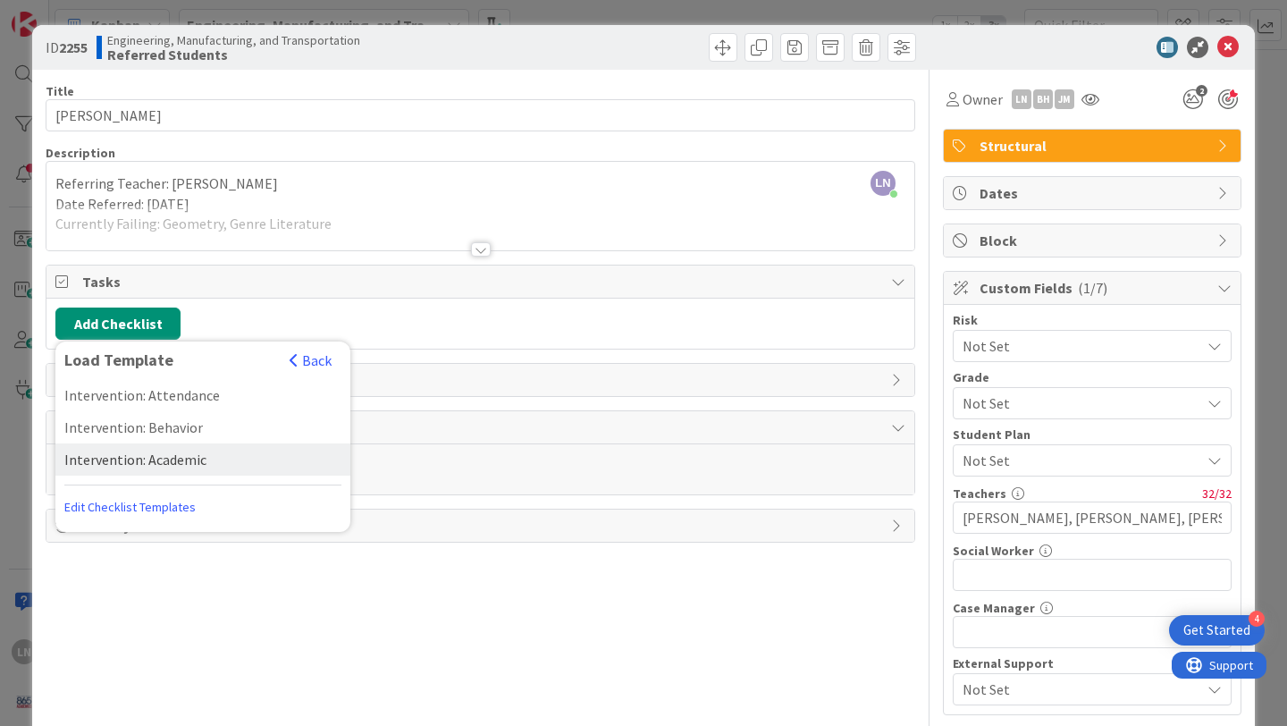
click at [139, 456] on div "Intervention: Academic" at bounding box center [202, 459] width 295 height 32
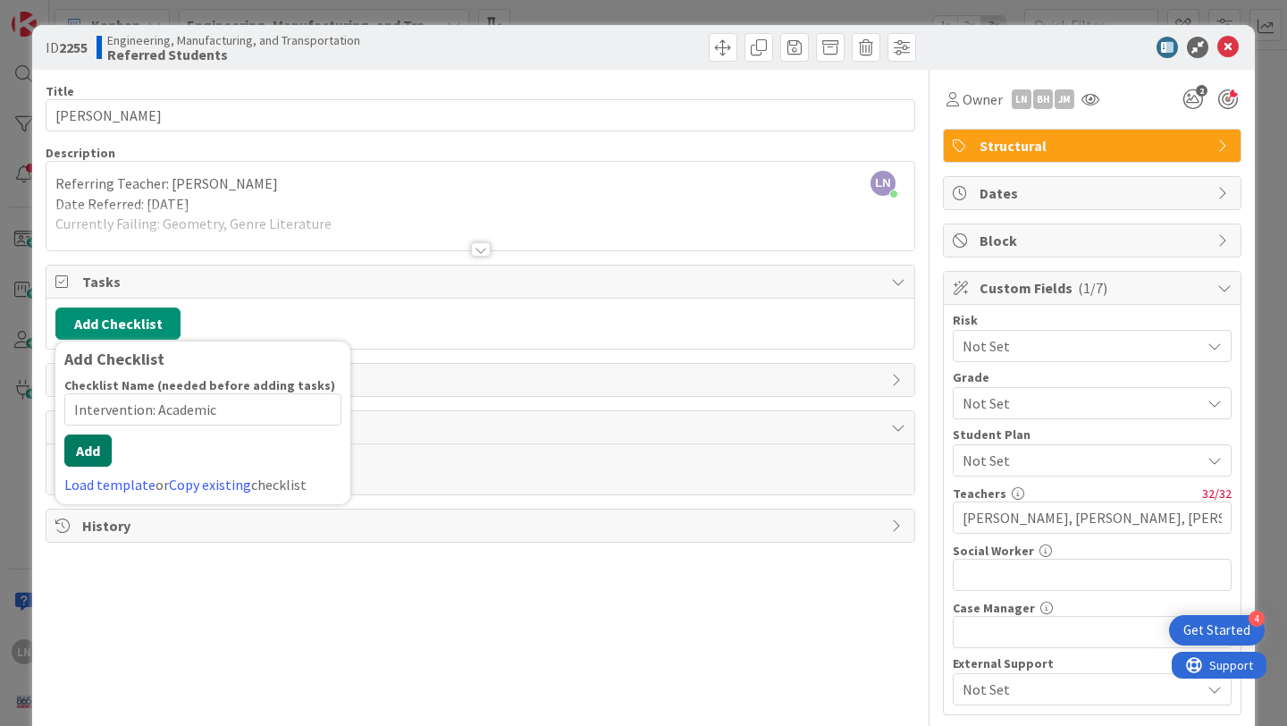
click at [82, 460] on button "Add" at bounding box center [87, 450] width 47 height 32
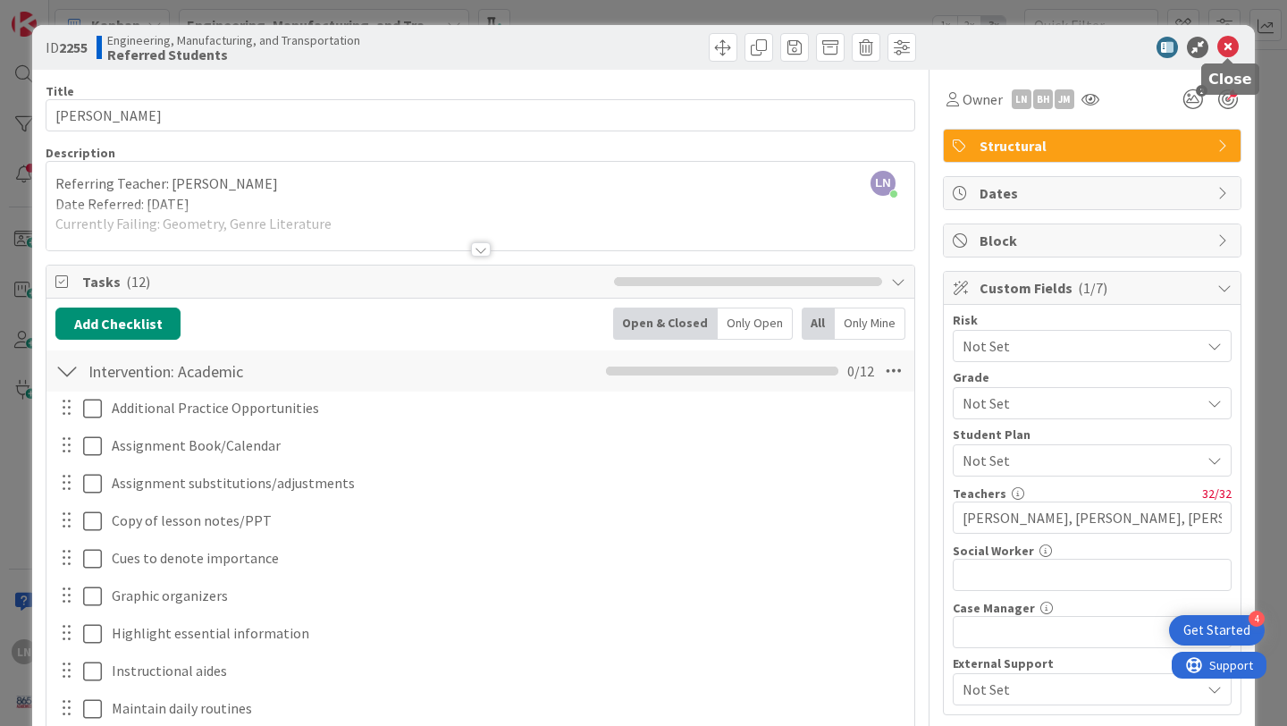
click at [1228, 41] on icon at bounding box center [1228, 47] width 21 height 21
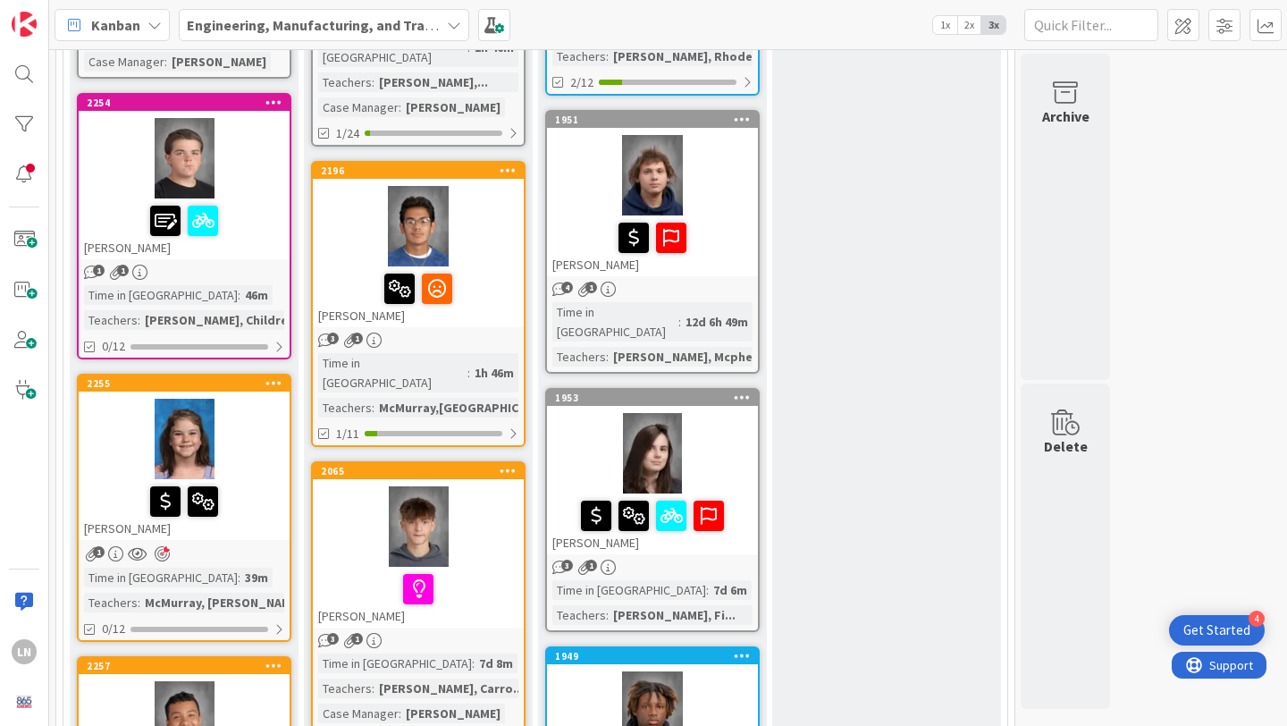
scroll to position [1391, 0]
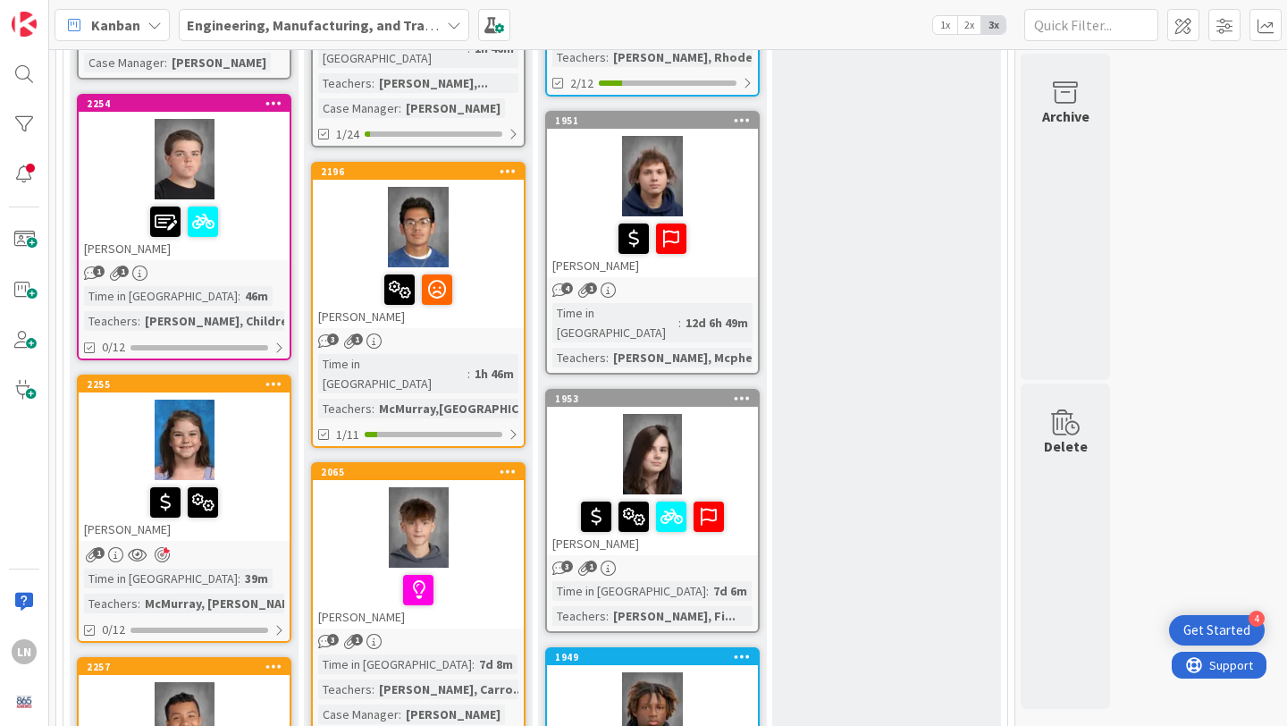
click at [241, 139] on div at bounding box center [184, 159] width 211 height 80
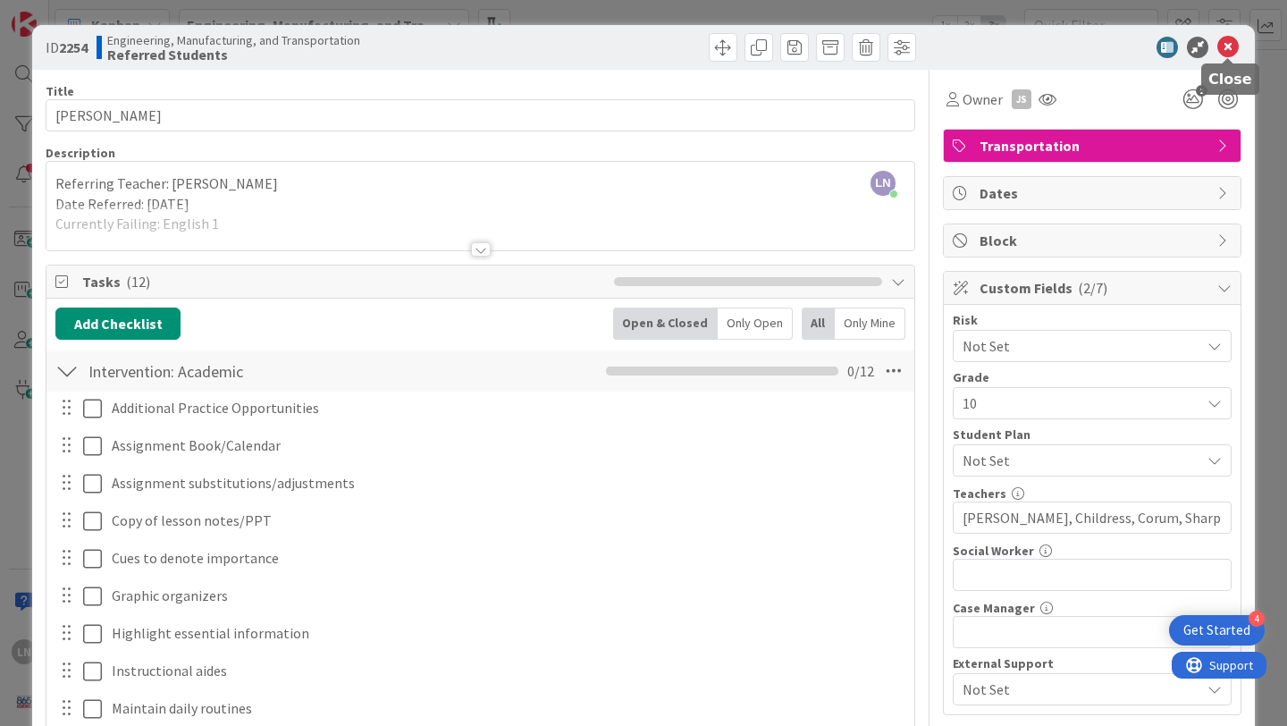
click at [1227, 55] on icon at bounding box center [1228, 47] width 21 height 21
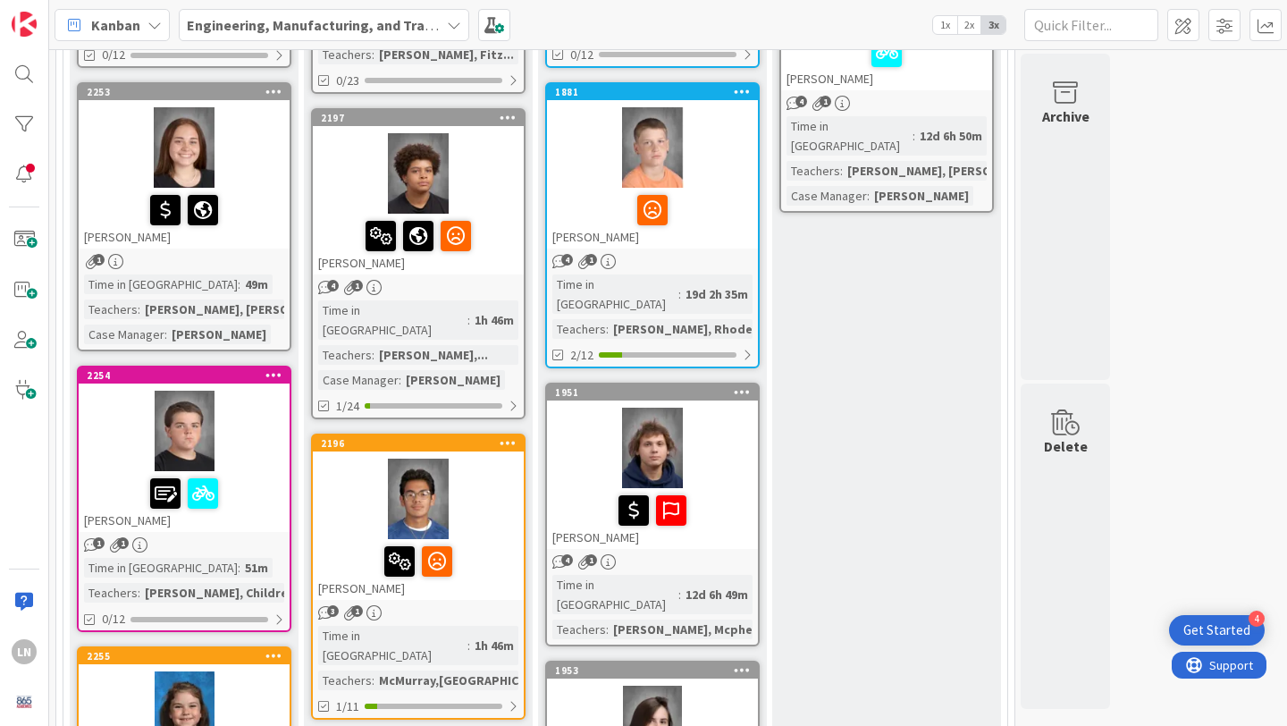
click at [257, 120] on div at bounding box center [184, 147] width 211 height 80
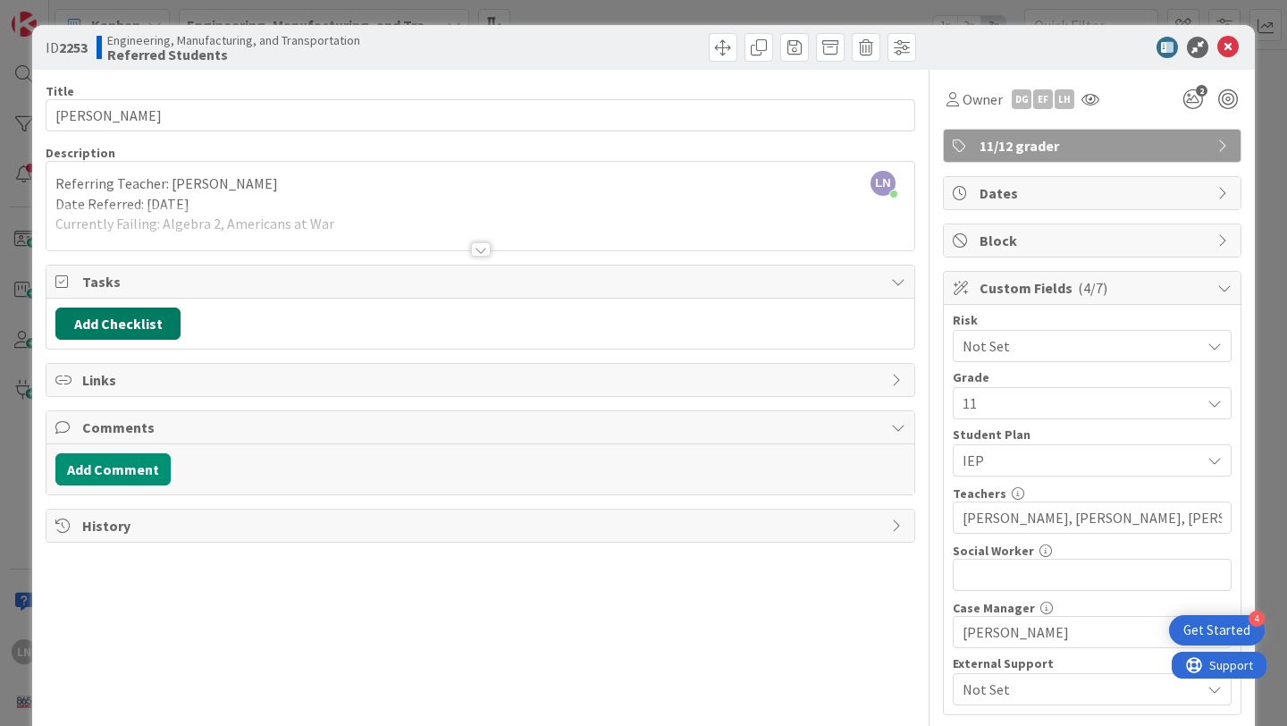
click at [120, 324] on button "Add Checklist" at bounding box center [117, 324] width 125 height 32
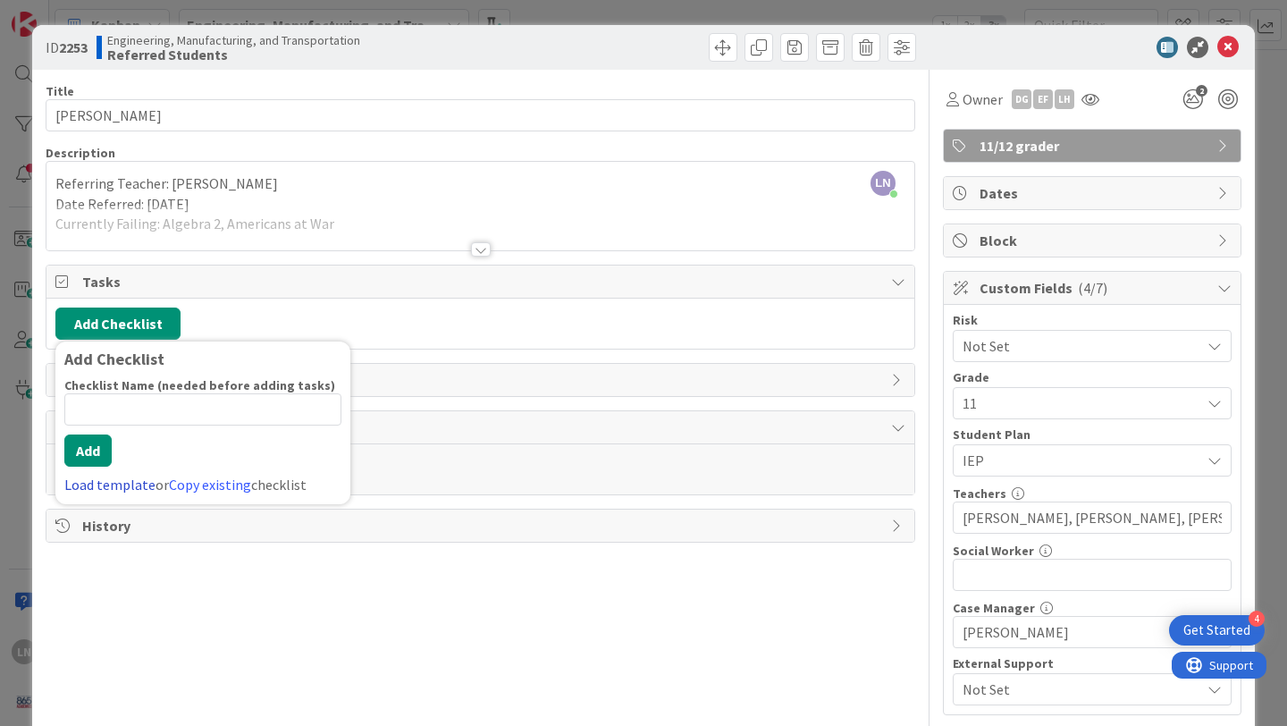
click at [116, 489] on link "Load template" at bounding box center [109, 485] width 91 height 18
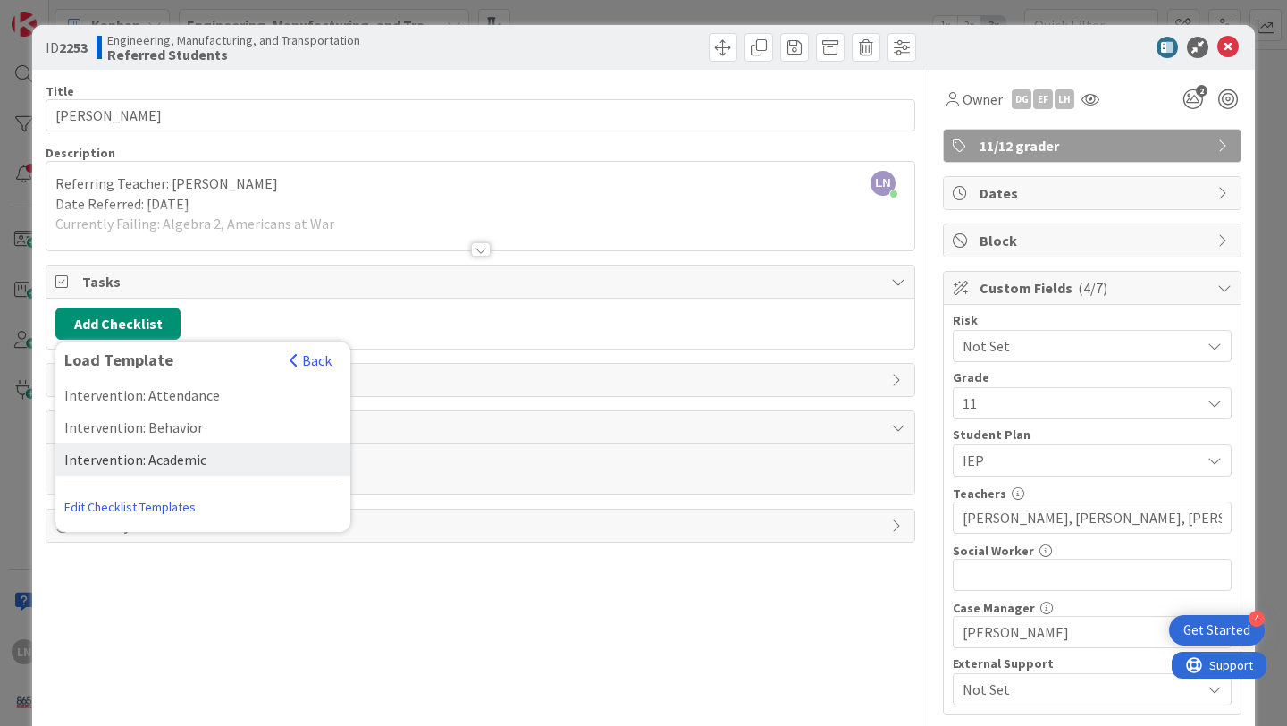
click at [131, 457] on div "Intervention: Academic" at bounding box center [202, 459] width 295 height 32
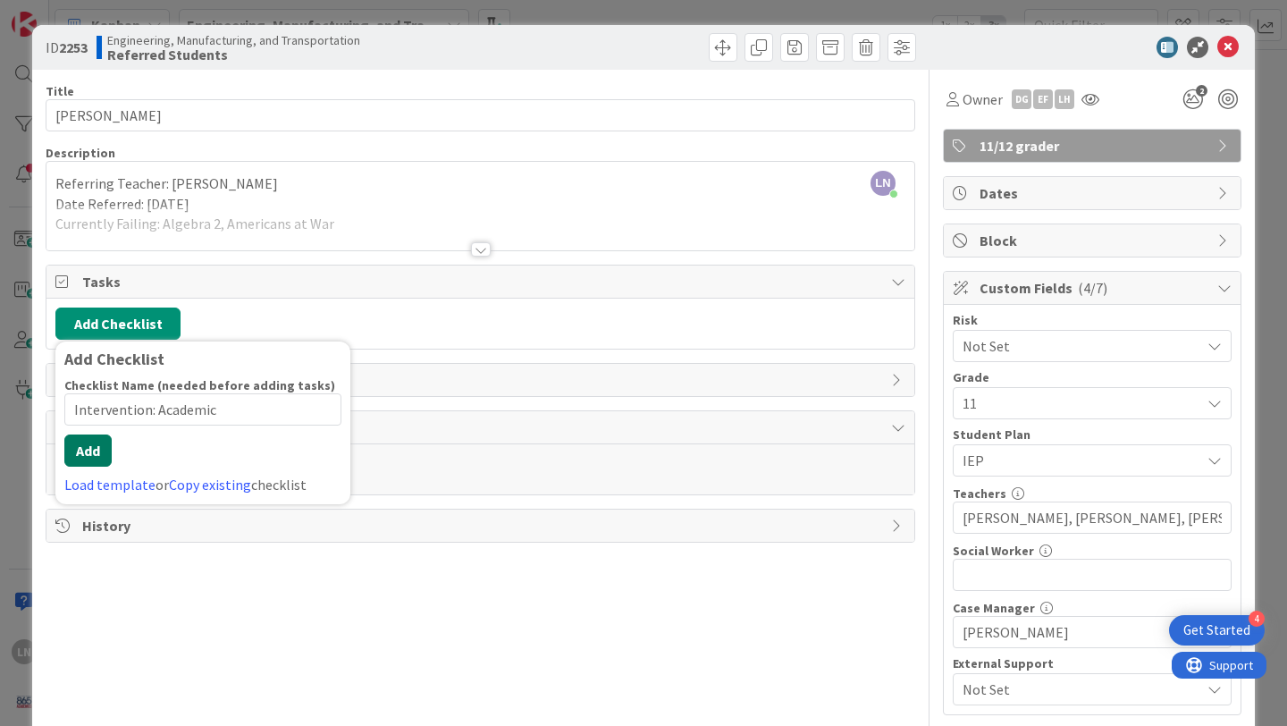
click at [91, 467] on div "Checklist Name (needed before adding tasks) 22 / 64 Intervention: Academic Add …" at bounding box center [202, 436] width 277 height 118
click at [85, 451] on button "Add" at bounding box center [87, 450] width 47 height 32
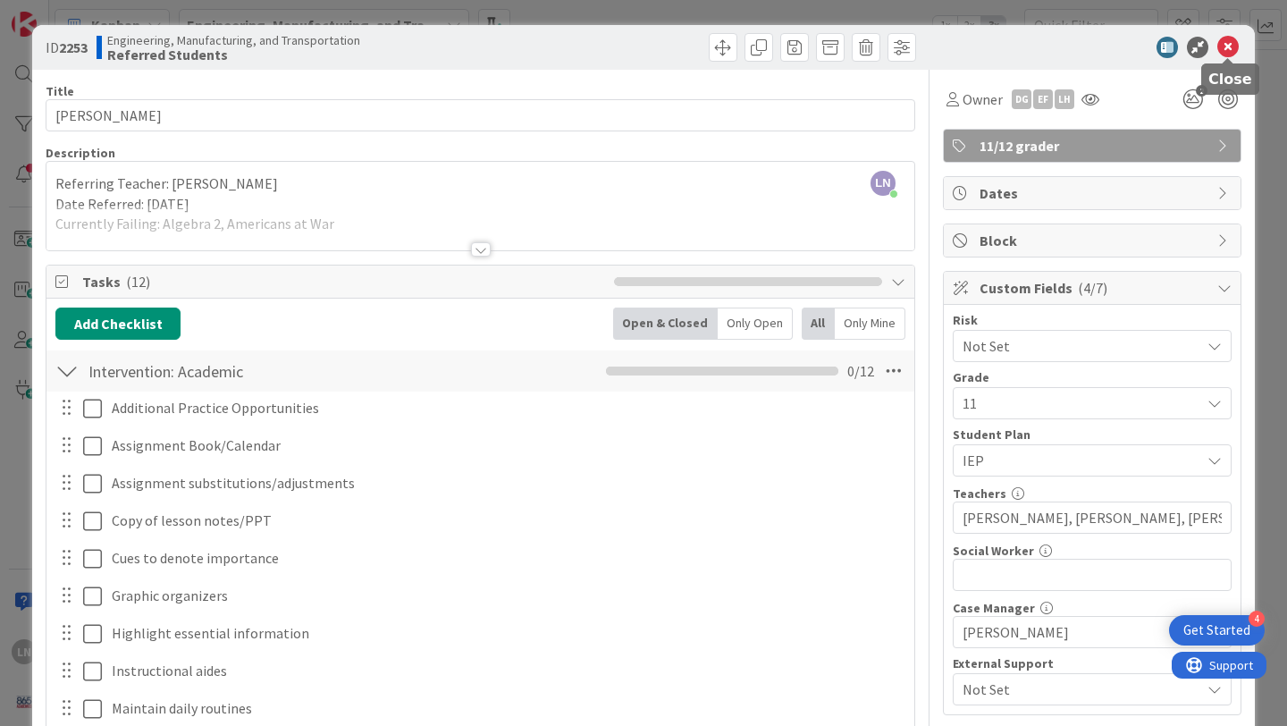
click at [1228, 48] on icon at bounding box center [1228, 47] width 21 height 21
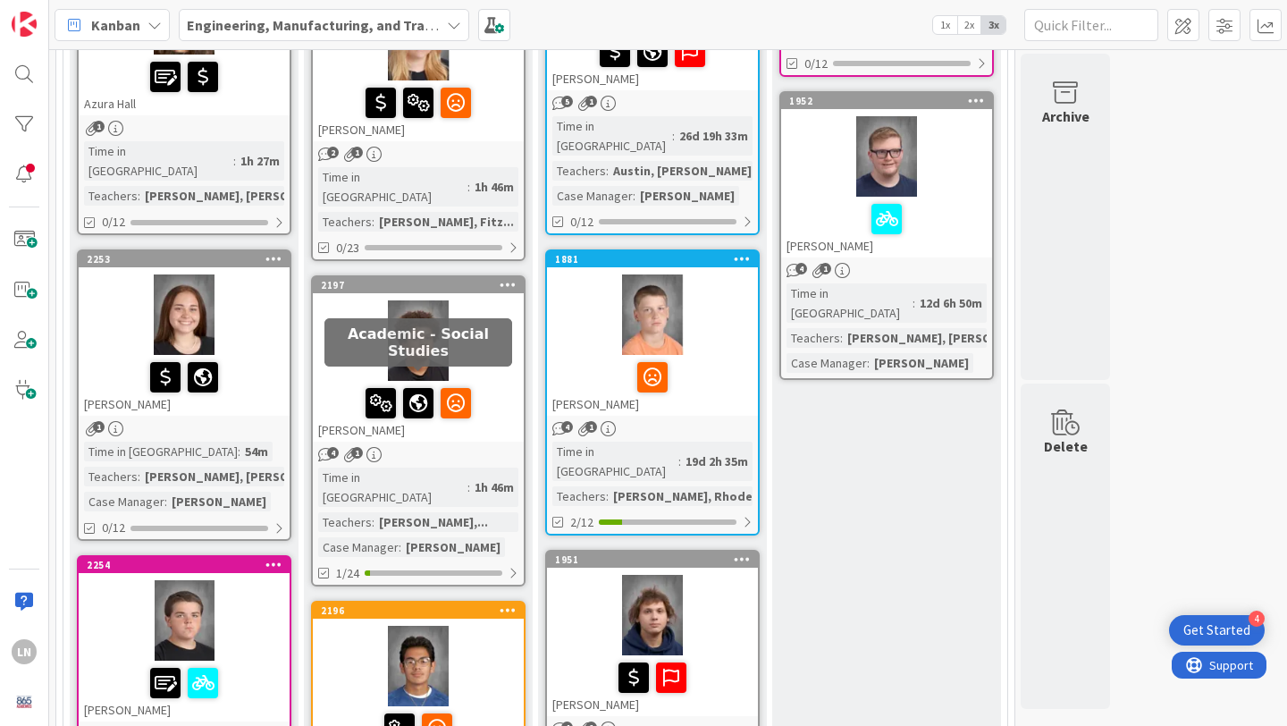
scroll to position [788, 0]
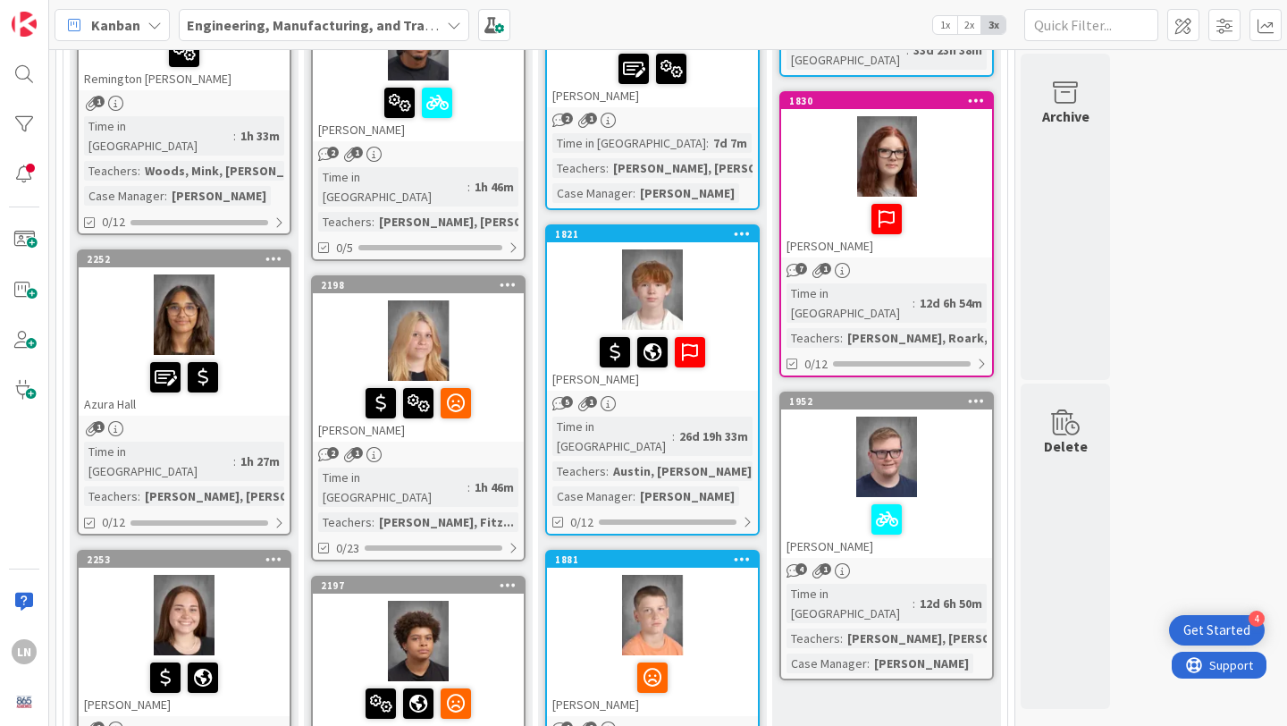
click at [262, 288] on div at bounding box center [184, 314] width 211 height 80
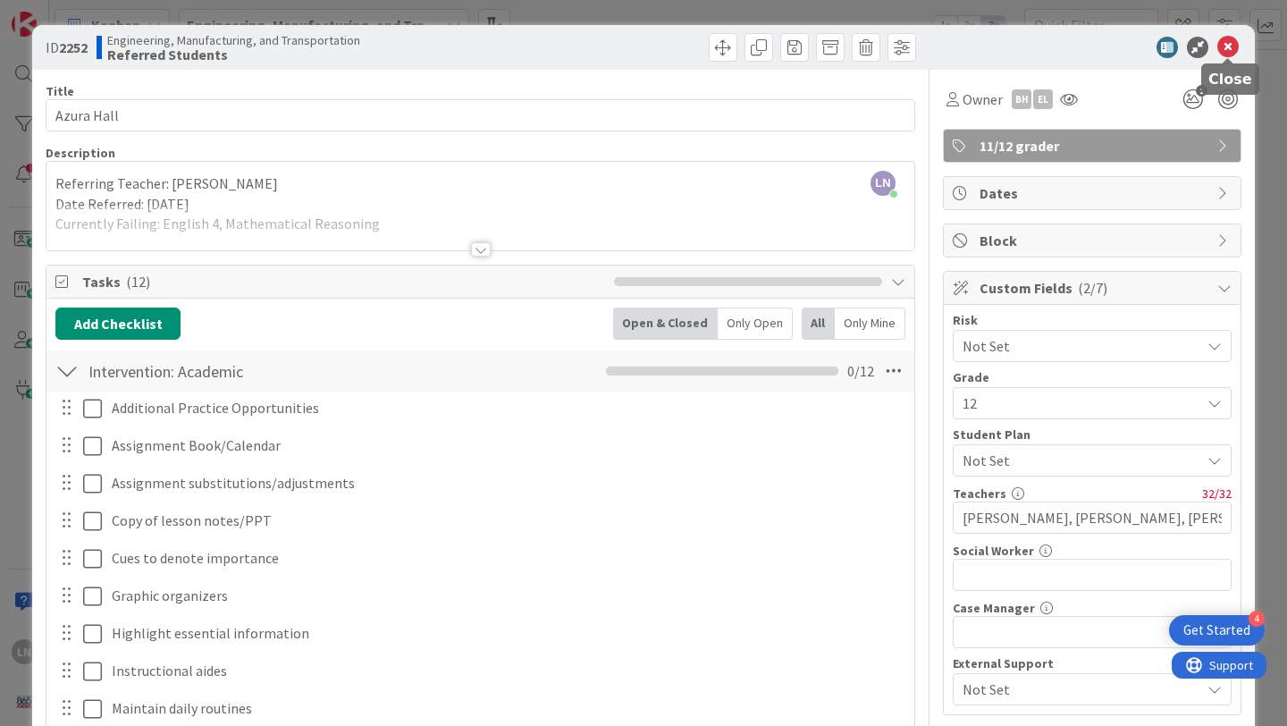
click at [1226, 42] on icon at bounding box center [1228, 47] width 21 height 21
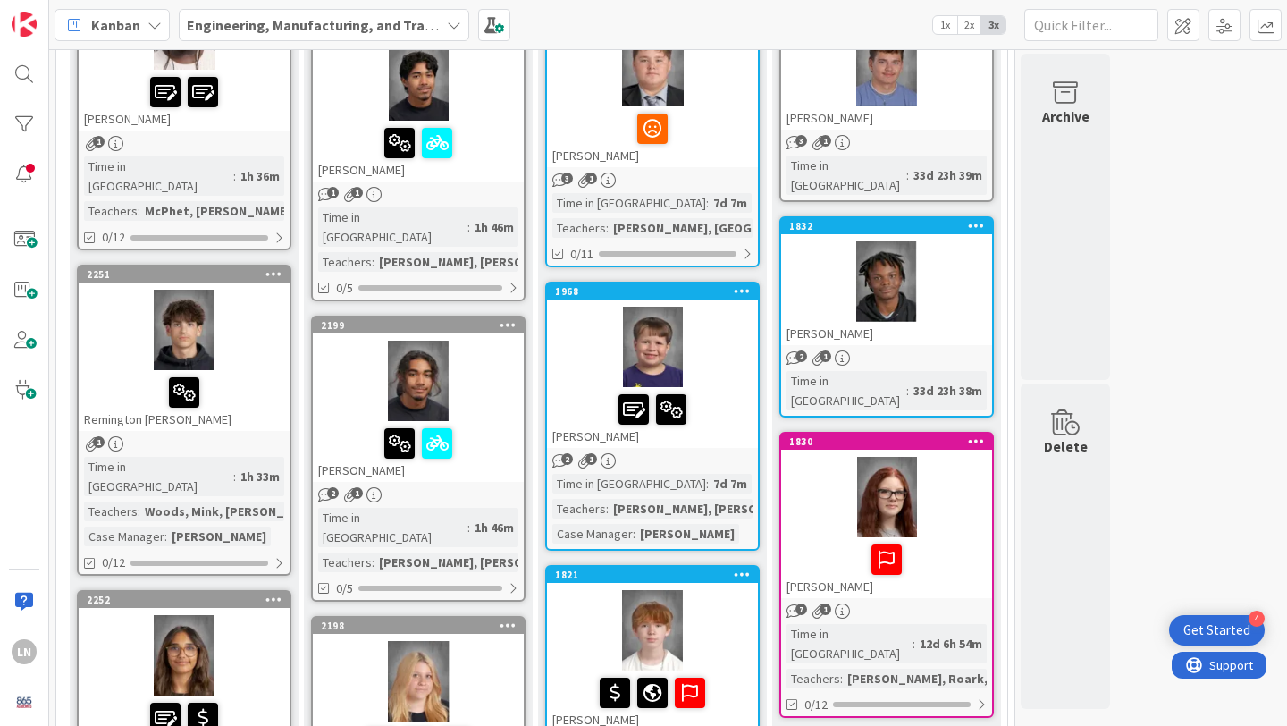
click at [273, 317] on div at bounding box center [184, 330] width 211 height 80
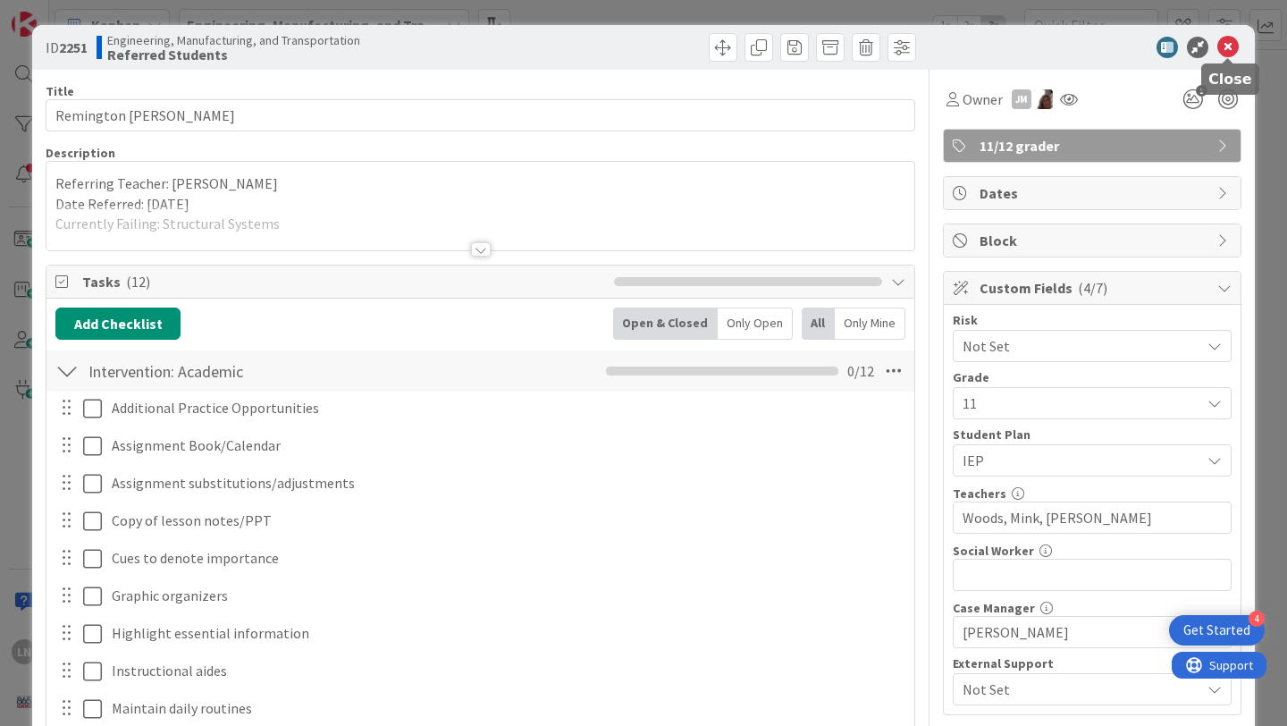
click at [1228, 45] on icon at bounding box center [1228, 47] width 21 height 21
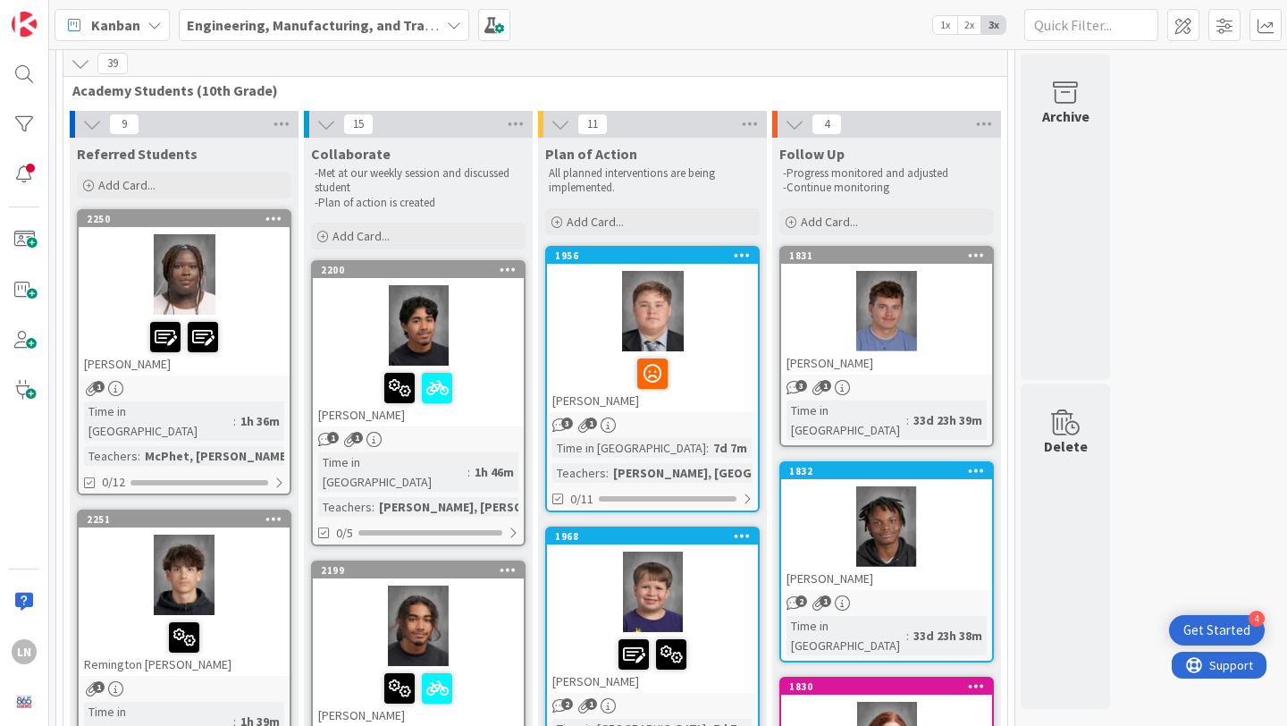
click at [268, 259] on div at bounding box center [184, 274] width 211 height 80
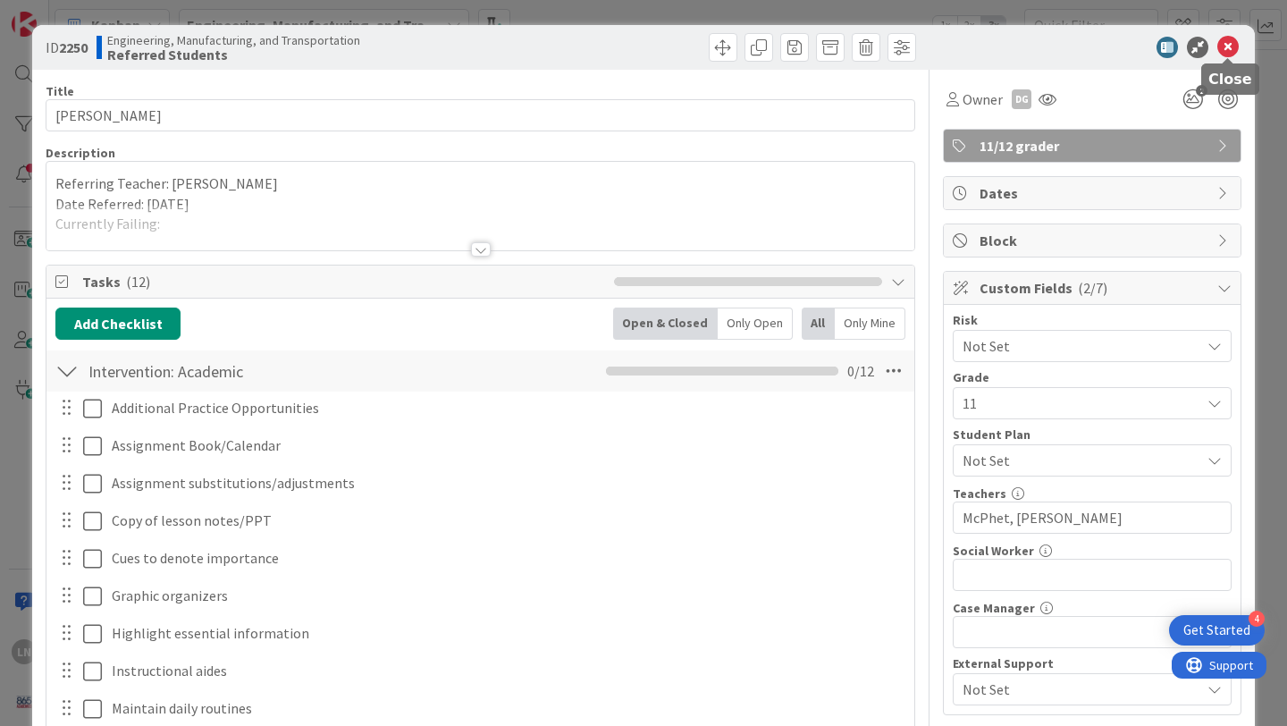
click at [1234, 46] on icon at bounding box center [1228, 47] width 21 height 21
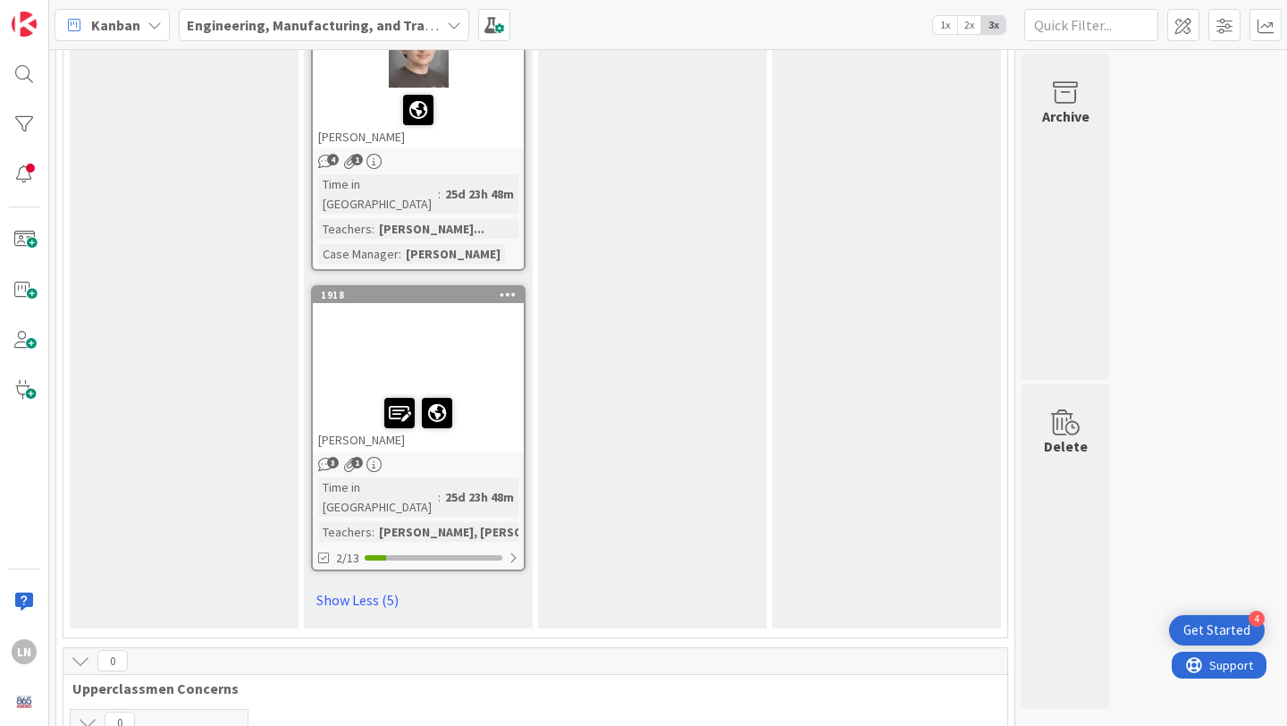
scroll to position [4071, 0]
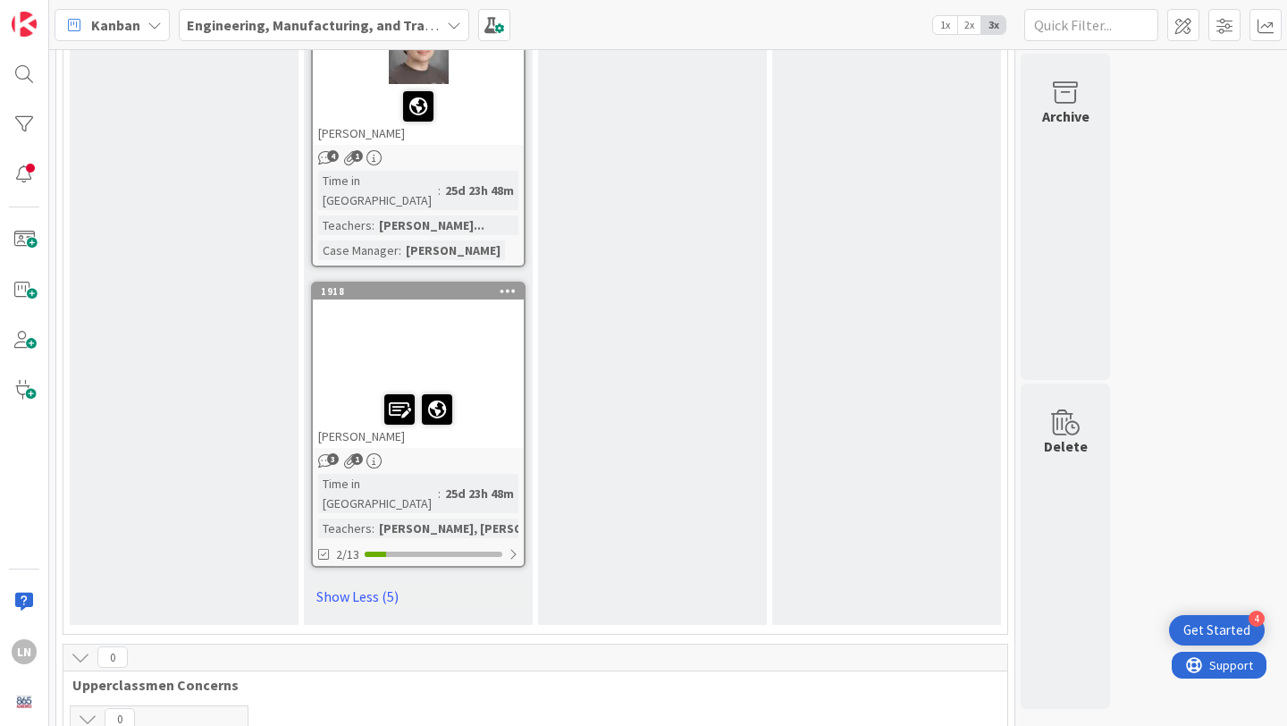
click at [438, 307] on div at bounding box center [418, 347] width 211 height 80
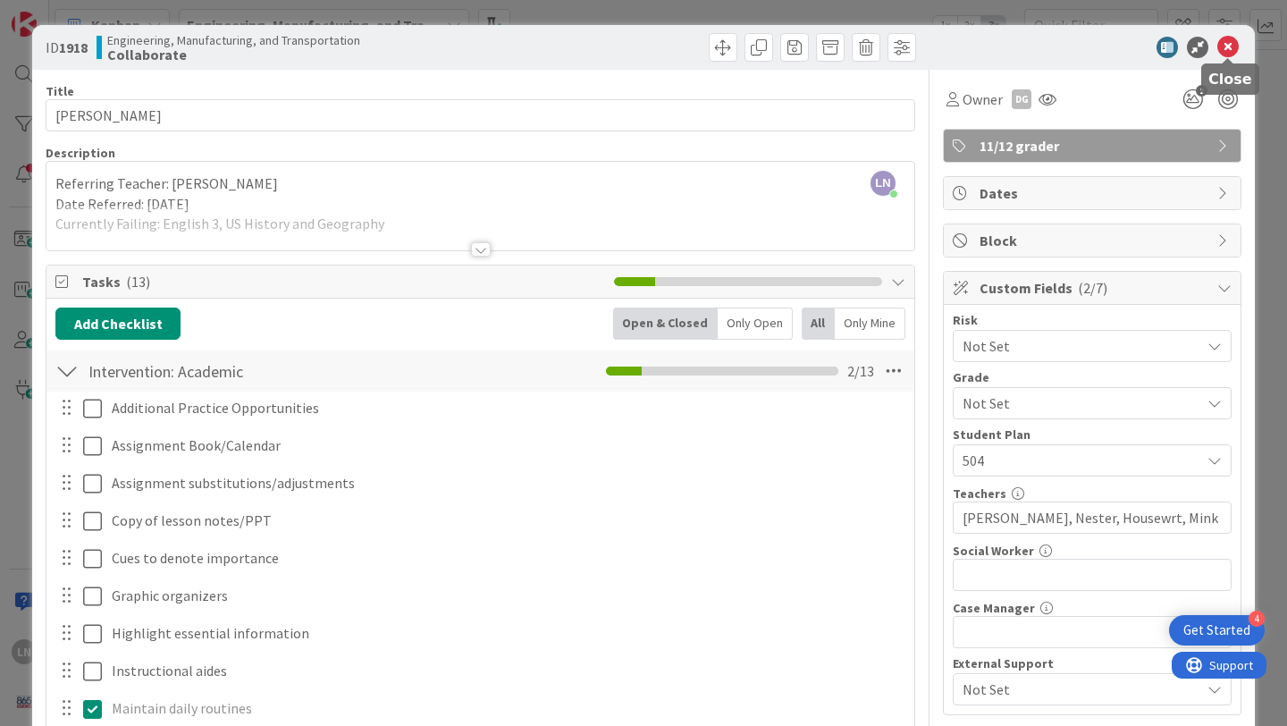
click at [1235, 40] on icon at bounding box center [1228, 47] width 21 height 21
